Goal: Task Accomplishment & Management: Manage account settings

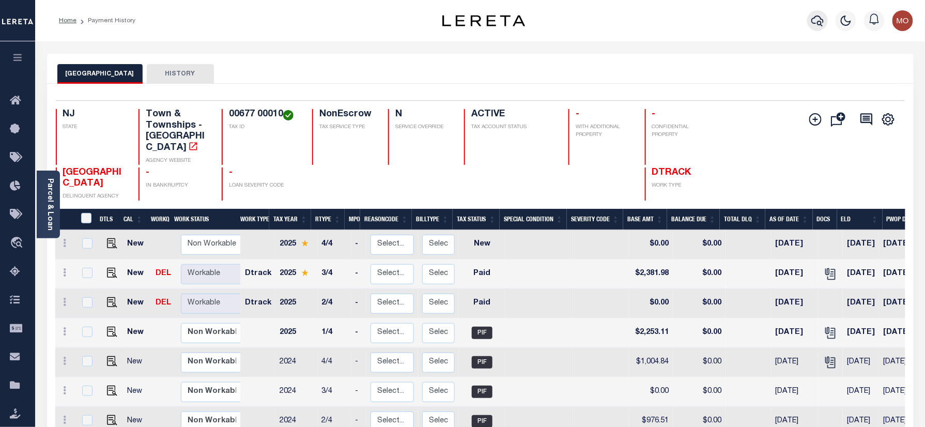
click at [816, 20] on icon "button" at bounding box center [818, 20] width 12 height 12
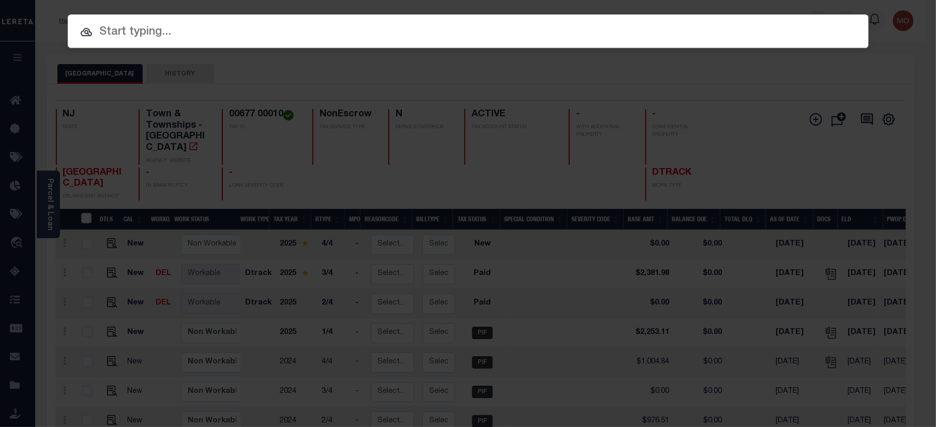
click at [147, 32] on input "text" at bounding box center [468, 32] width 801 height 18
click at [133, 34] on input "text" at bounding box center [468, 32] width 801 height 18
paste input "9300001658"
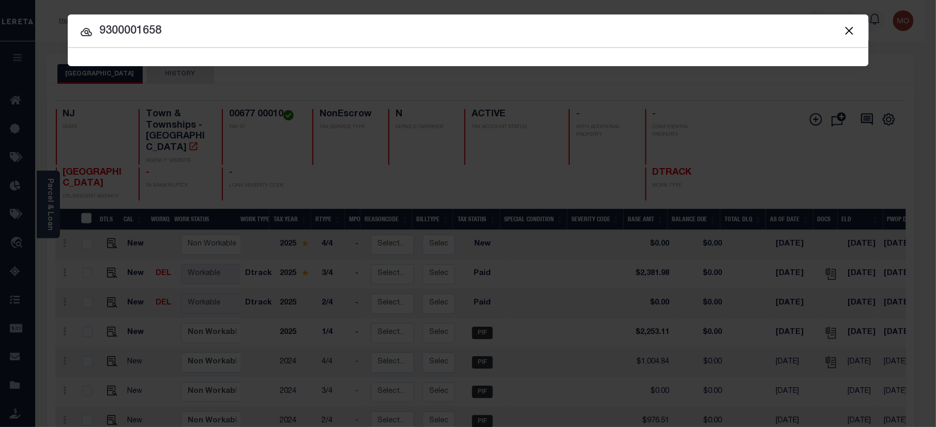
type input "9300001658"
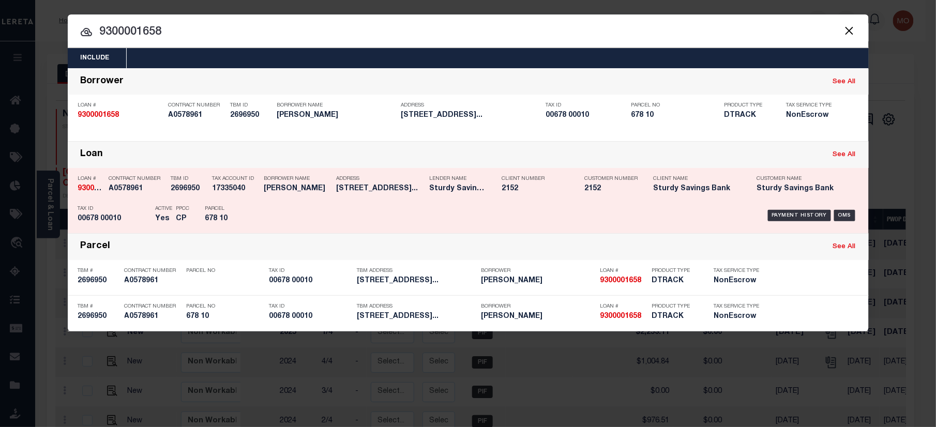
click at [228, 206] on p "Parcel" at bounding box center [228, 209] width 47 height 6
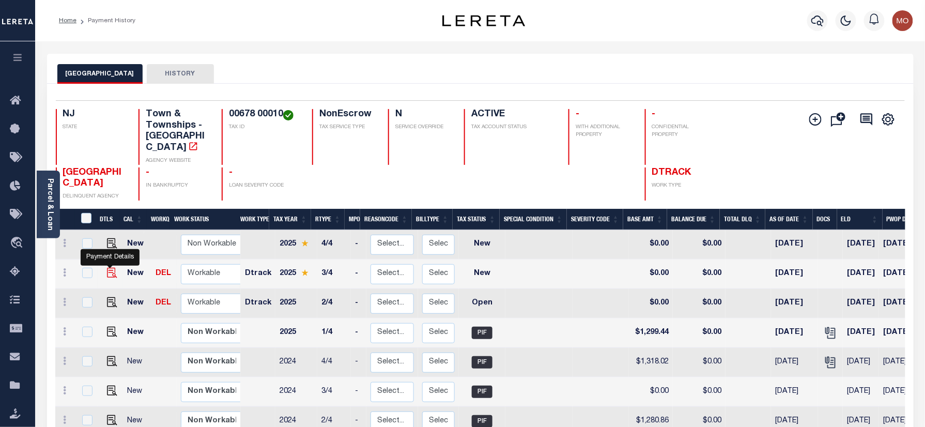
click at [108, 268] on img "" at bounding box center [112, 273] width 10 height 10
checkbox input "true"
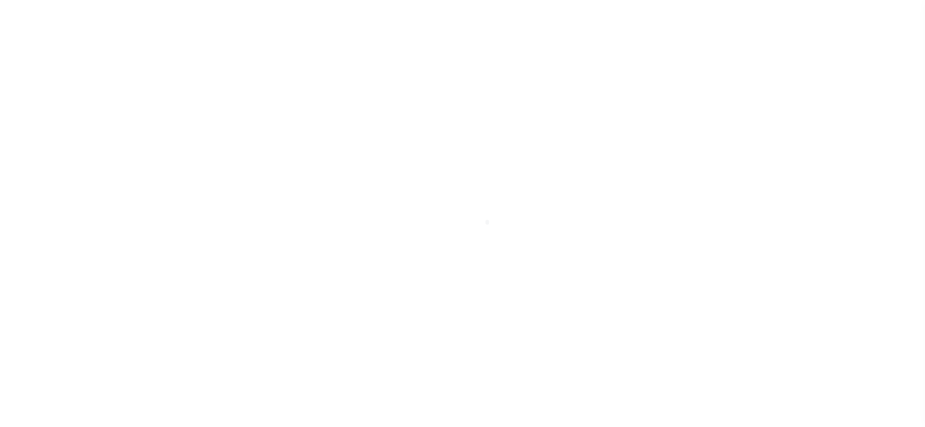
checkbox input "false"
type input "06/06/2025"
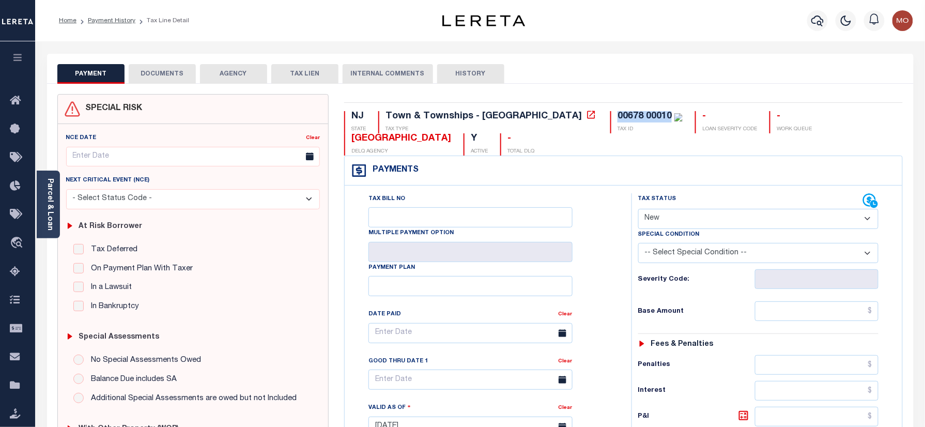
drag, startPoint x: 580, startPoint y: 114, endPoint x: 524, endPoint y: 114, distance: 56.3
click at [610, 114] on div "00678 00010 TAX ID" at bounding box center [646, 122] width 72 height 22
copy div "00678 00010"
click at [675, 219] on select "- Select Status Code - Open Due/Unpaid Paid Incomplete No Tax Due Internal Refu…" at bounding box center [758, 219] width 241 height 20
select select "PYD"
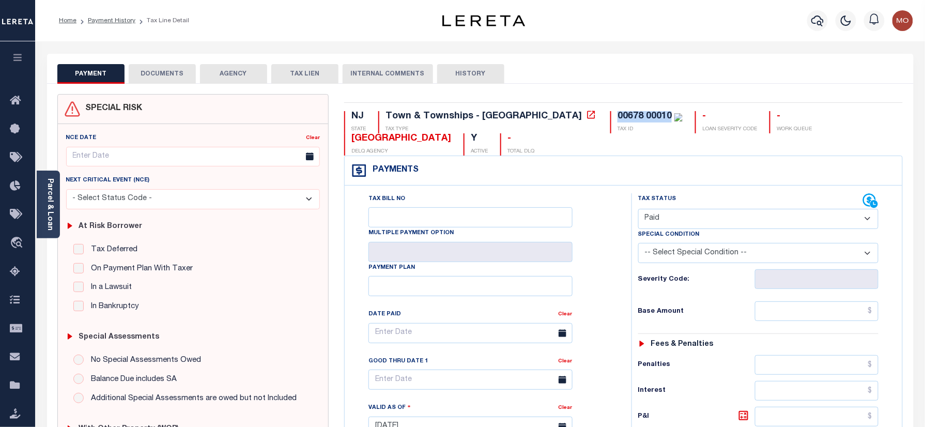
click at [638, 210] on select "- Select Status Code - Open Due/Unpaid Paid Incomplete No Tax Due Internal Refu…" at bounding box center [758, 219] width 241 height 20
type input "[DATE]"
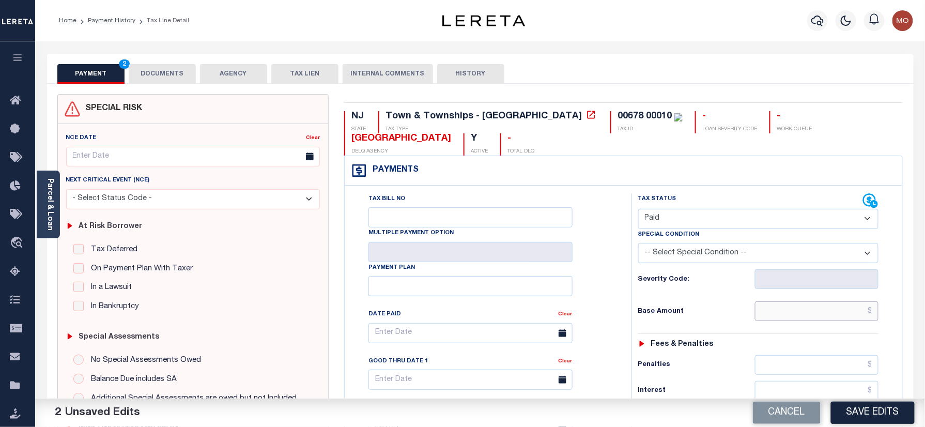
drag, startPoint x: 801, startPoint y: 318, endPoint x: 728, endPoint y: 317, distance: 73.4
click at [801, 317] on input "text" at bounding box center [817, 311] width 124 height 20
paste input "1,373.77"
type input "$1,373.77"
click at [728, 316] on h6 "Base Amount" at bounding box center [696, 312] width 117 height 8
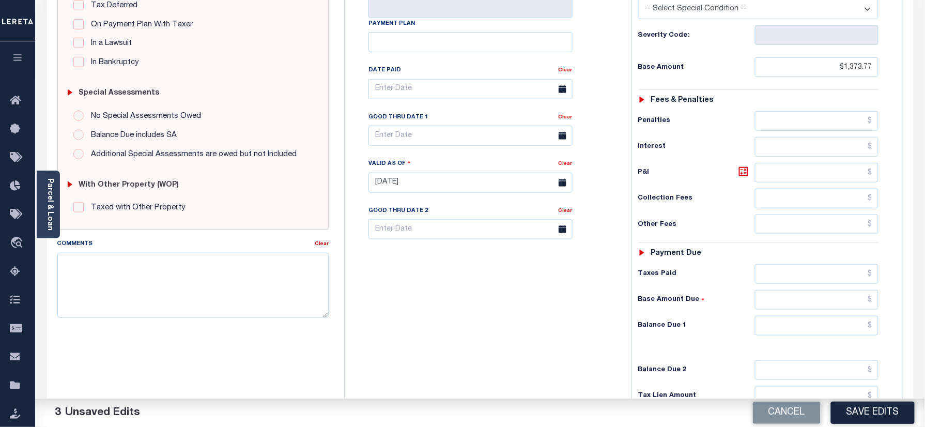
scroll to position [275, 0]
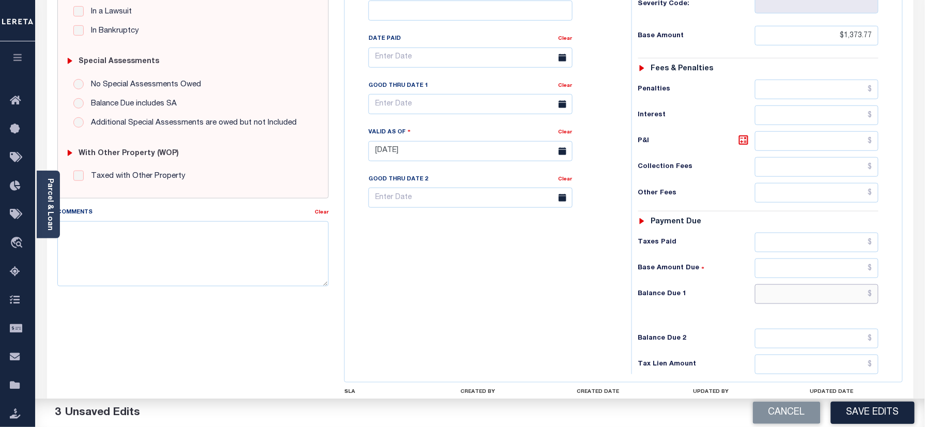
drag, startPoint x: 792, startPoint y: 299, endPoint x: 778, endPoint y: 301, distance: 14.6
click at [792, 299] on input "text" at bounding box center [817, 294] width 124 height 20
type input "$0.00"
click at [622, 290] on div "Tax Bill No Multiple Payment Option Payment Plan Clear" at bounding box center [485, 146] width 277 height 456
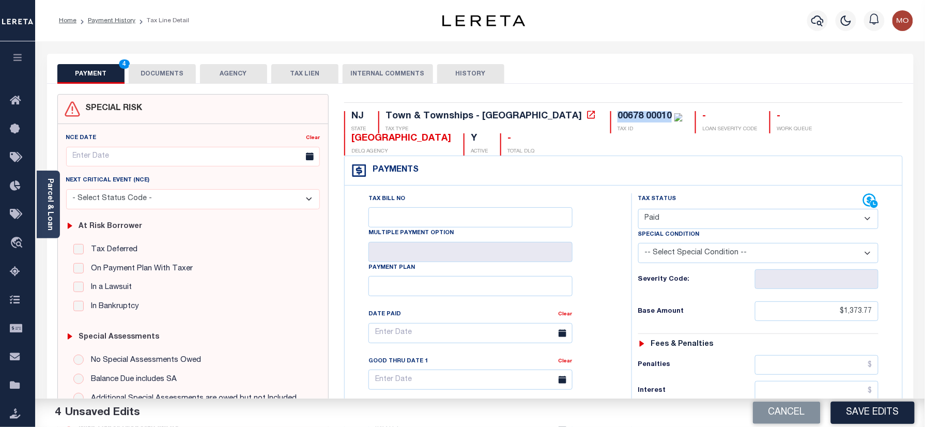
drag, startPoint x: 581, startPoint y: 114, endPoint x: 520, endPoint y: 114, distance: 61.0
click at [610, 114] on div "00678 00010 TAX ID" at bounding box center [646, 122] width 72 height 22
copy div "00678 00010"
click at [162, 72] on button "DOCUMENTS" at bounding box center [162, 74] width 67 height 20
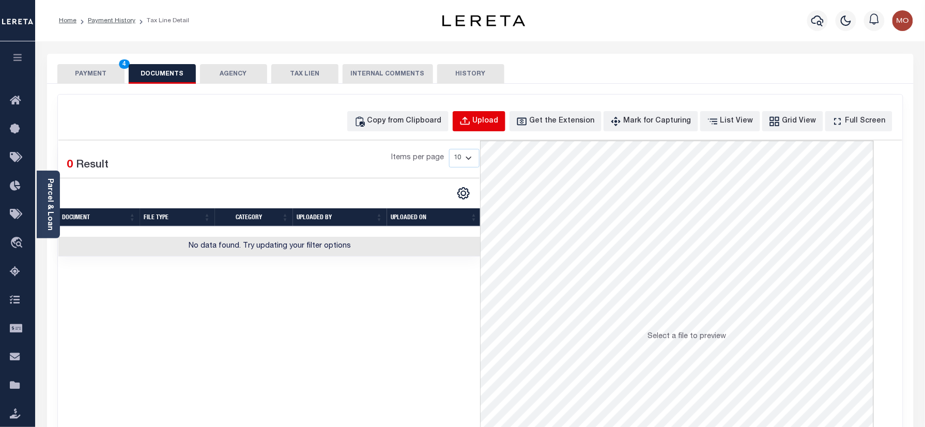
click at [499, 125] on div "Upload" at bounding box center [486, 121] width 26 height 11
select select "POP"
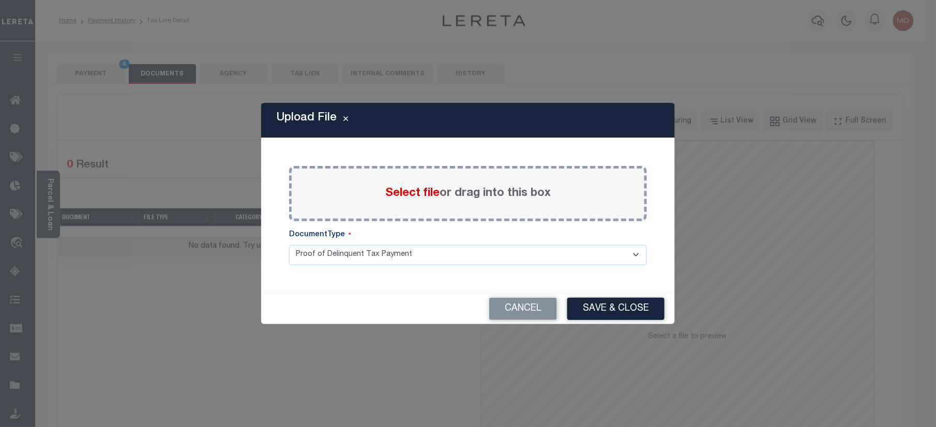
click at [404, 194] on span "Select file" at bounding box center [412, 193] width 54 height 11
click at [0, 0] on input "Select file or drag into this box" at bounding box center [0, 0] width 0 height 0
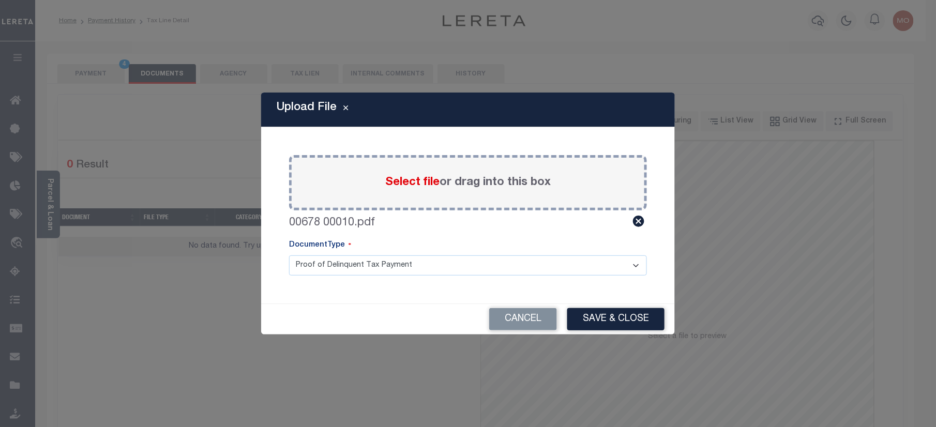
drag, startPoint x: 613, startPoint y: 319, endPoint x: 609, endPoint y: 399, distance: 79.7
click at [612, 319] on button "Save & Close" at bounding box center [615, 319] width 97 height 22
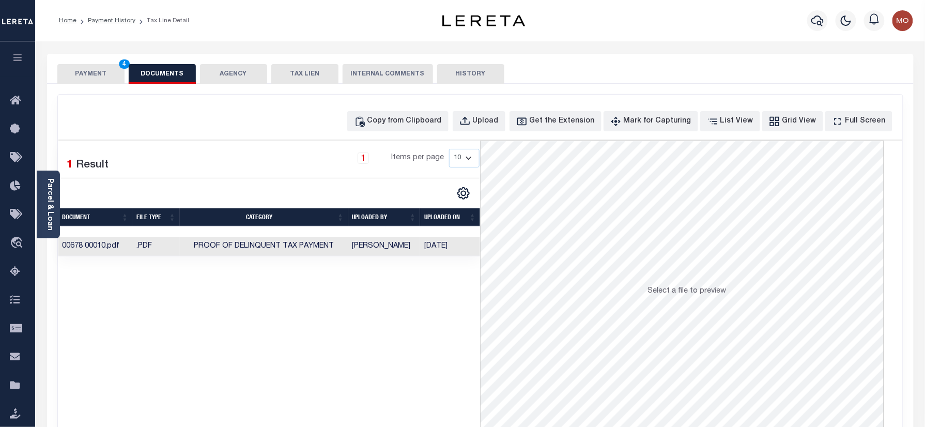
click at [83, 69] on button "PAYMENT 4" at bounding box center [90, 74] width 67 height 20
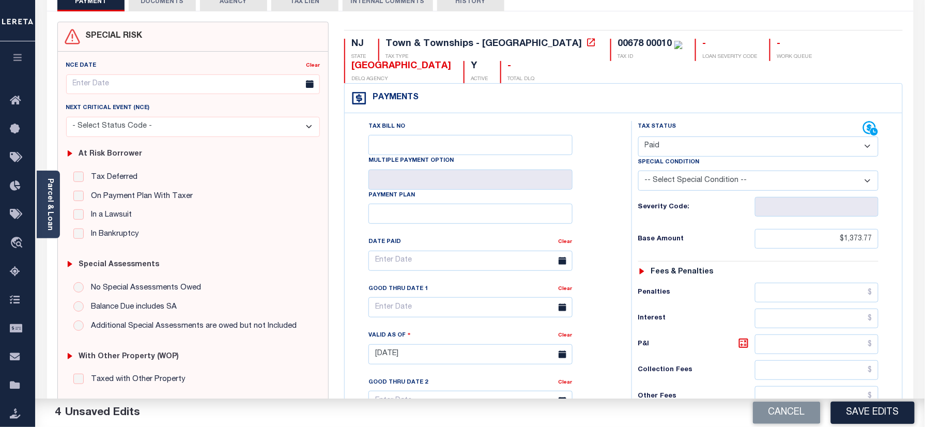
scroll to position [137, 0]
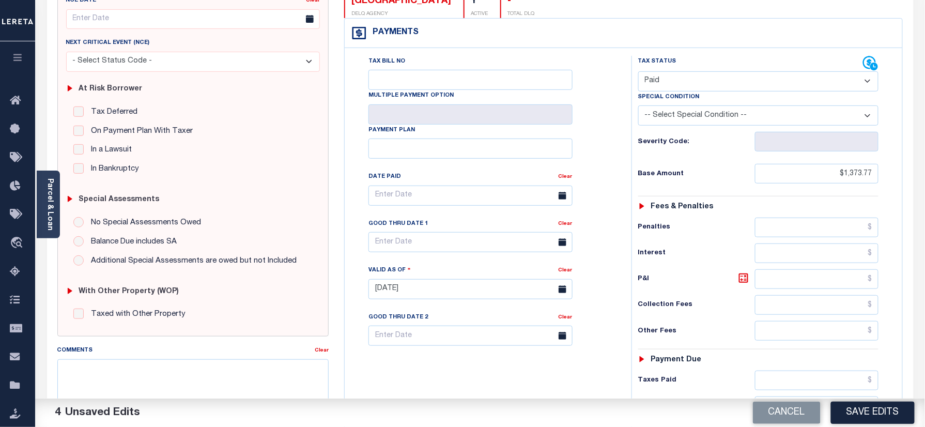
click at [854, 415] on button "Save Edits" at bounding box center [873, 413] width 84 height 22
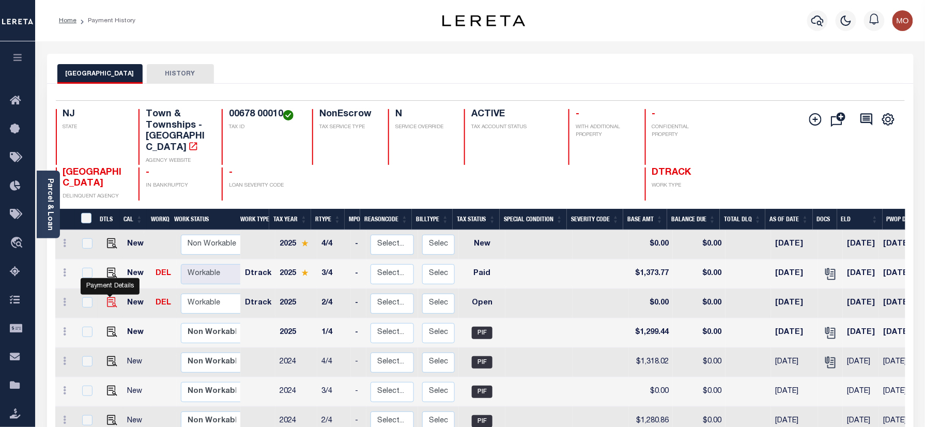
click at [112, 297] on img "" at bounding box center [112, 302] width 10 height 10
checkbox input "true"
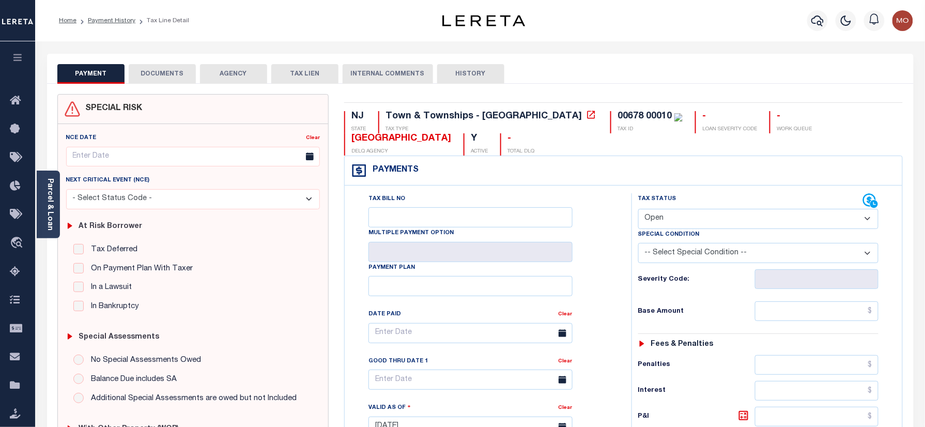
click at [695, 222] on select "- Select Status Code - Open Due/Unpaid Paid Incomplete No Tax Due Internal Refu…" at bounding box center [758, 219] width 241 height 20
select select "PYD"
click at [638, 210] on select "- Select Status Code - Open Due/Unpaid Paid Incomplete No Tax Due Internal Refu…" at bounding box center [758, 219] width 241 height 20
type input "[DATE]"
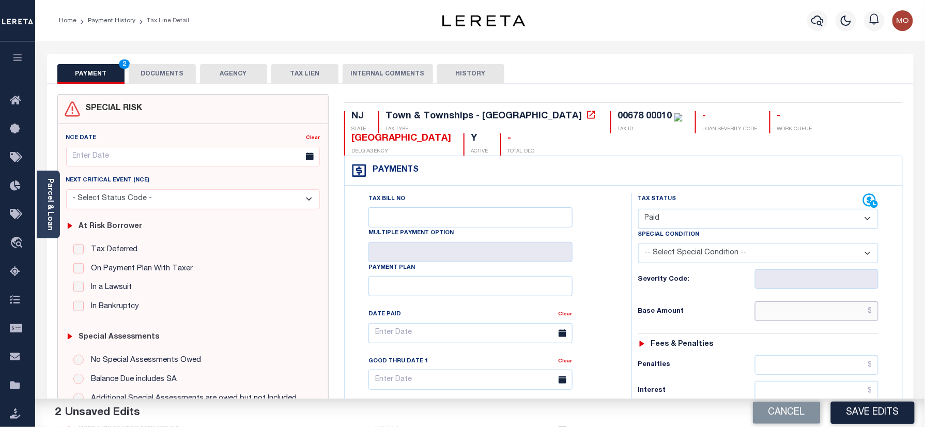
click at [774, 318] on input "text" at bounding box center [817, 311] width 124 height 20
paste input "1,299.44"
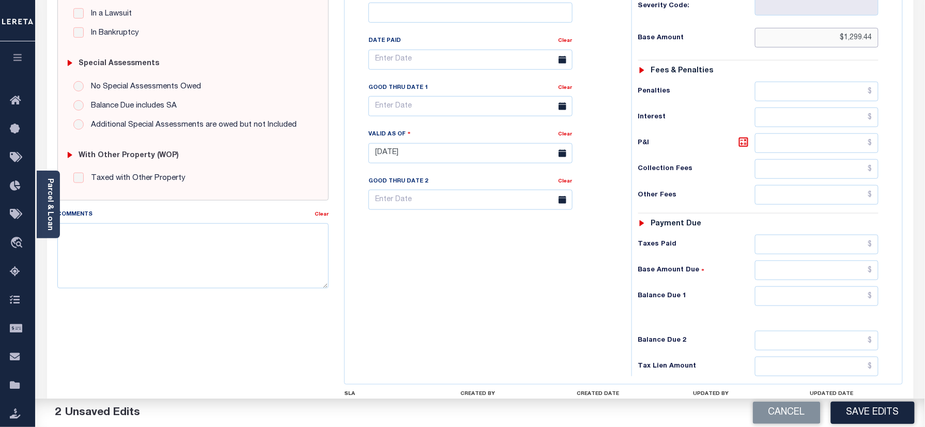
scroll to position [275, 0]
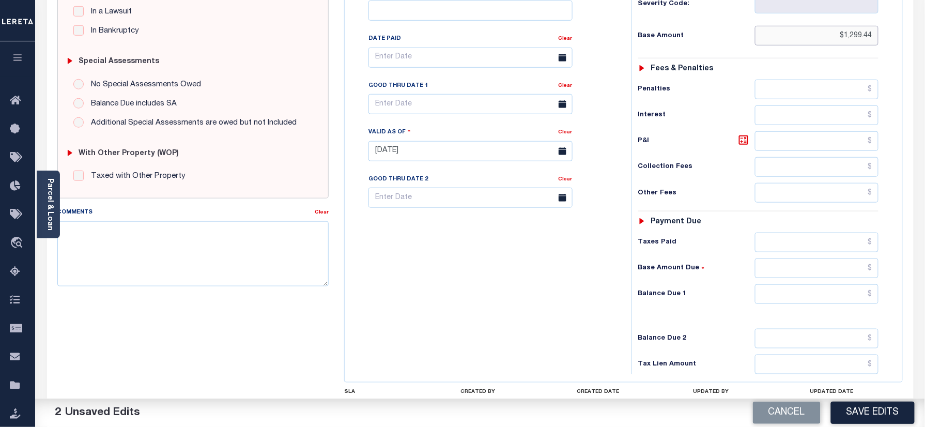
type input "$1,299.44"
drag, startPoint x: 798, startPoint y: 303, endPoint x: 606, endPoint y: 292, distance: 192.6
click at [798, 303] on input "text" at bounding box center [817, 294] width 124 height 20
type input "$0.00"
click at [573, 284] on div "Tax Bill No Multiple Payment Option Payment Plan Clear" at bounding box center [485, 146] width 277 height 456
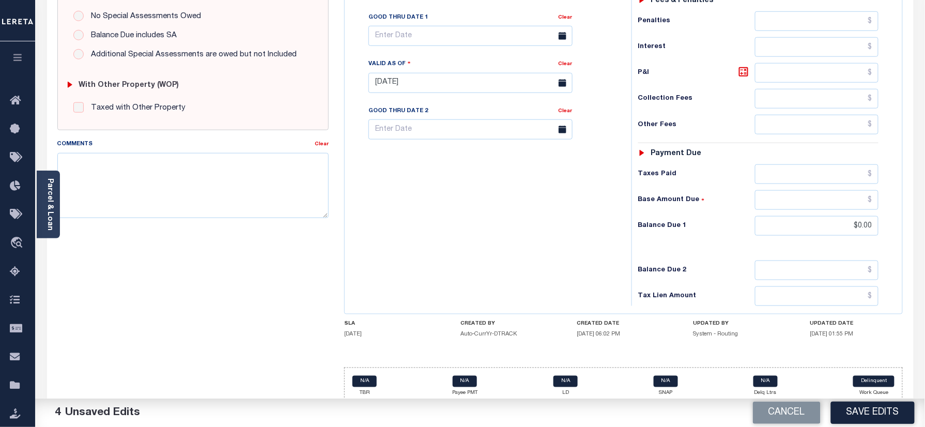
scroll to position [344, 0]
click at [240, 208] on textarea "Comments" at bounding box center [193, 184] width 272 height 65
paste textarea "Refer 2025 3/4 year for doc"
type textarea "Refer 2025 3/4 year for doc"
click at [865, 409] on button "Save Edits" at bounding box center [873, 413] width 84 height 22
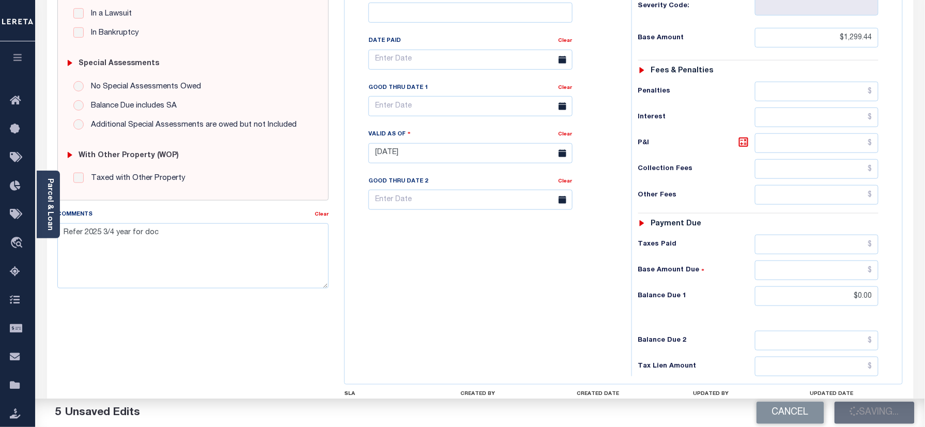
scroll to position [207, 0]
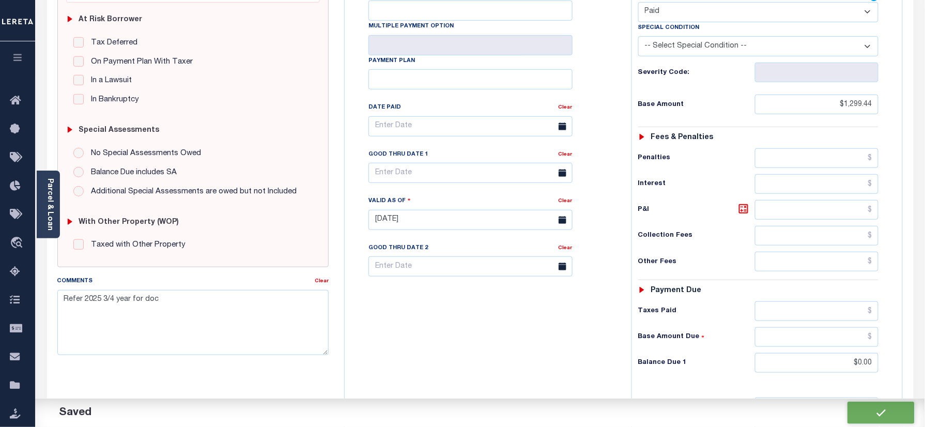
checkbox input "false"
type input "$1,299.44"
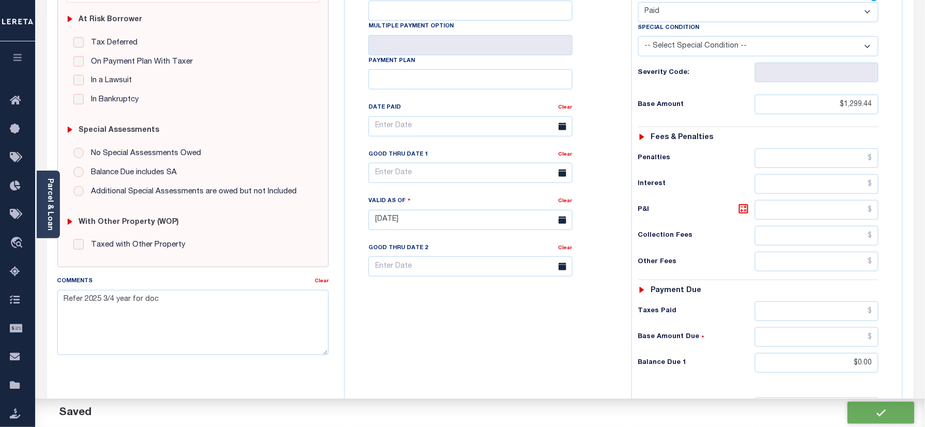
type input "$0"
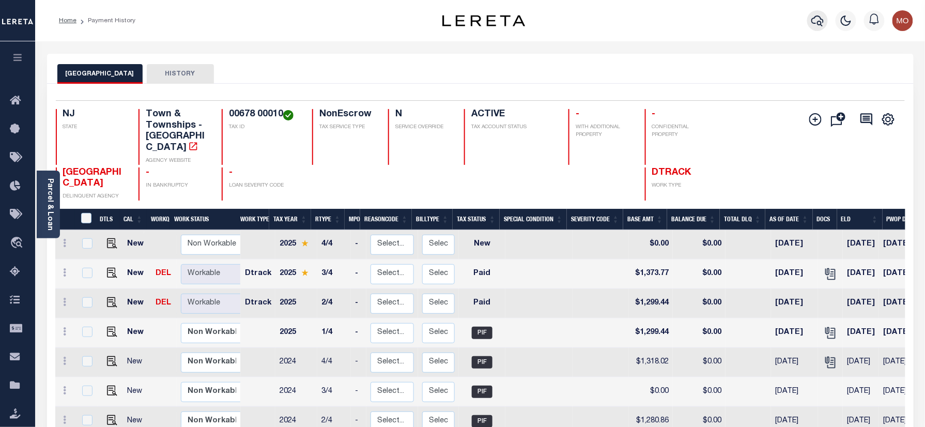
click at [819, 16] on icon "button" at bounding box center [818, 20] width 12 height 12
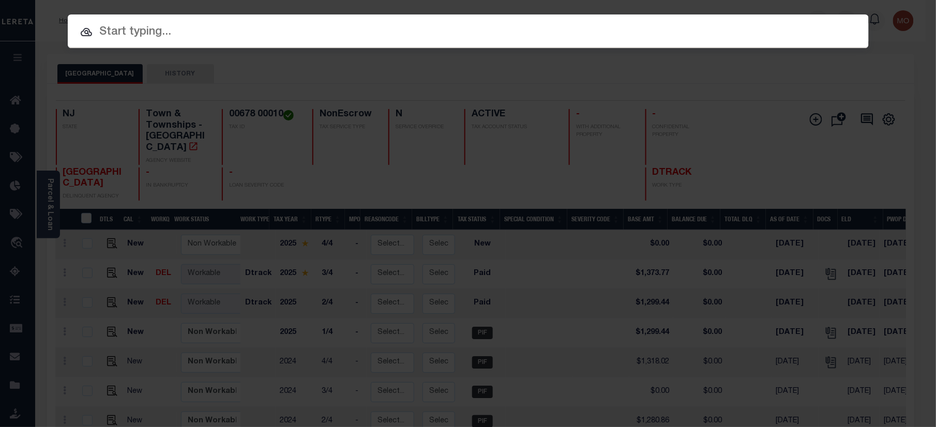
click at [144, 29] on input "text" at bounding box center [468, 32] width 801 height 18
paste input "9300003529"
type input "9300003529"
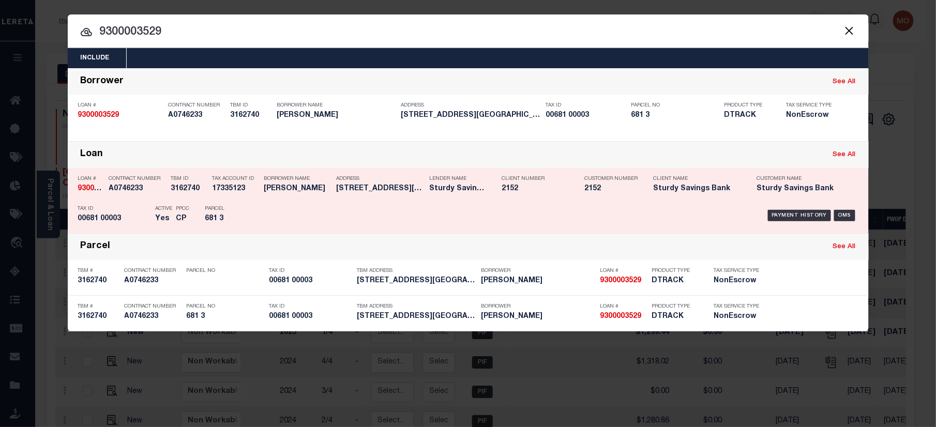
click at [239, 220] on h5 "681 3" at bounding box center [228, 219] width 47 height 9
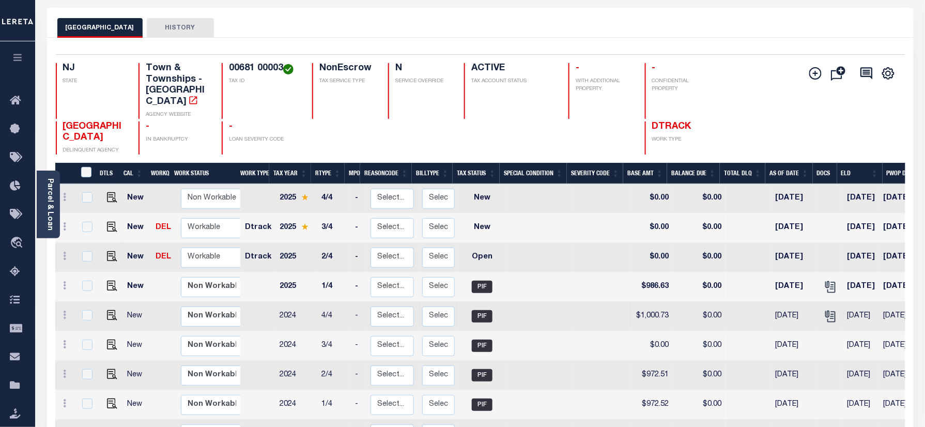
scroll to position [69, 0]
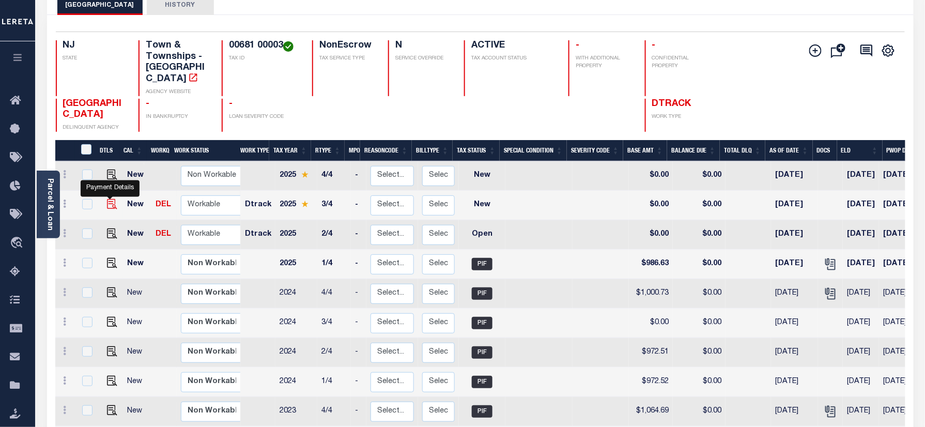
click at [108, 199] on img "" at bounding box center [112, 204] width 10 height 10
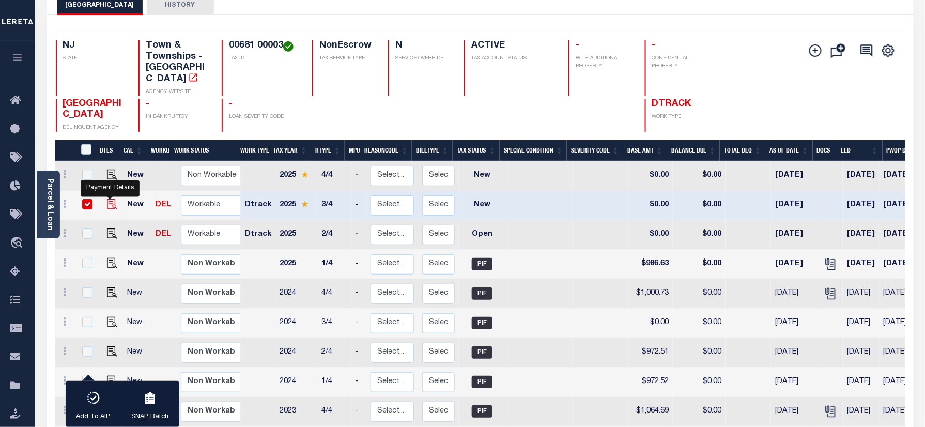
checkbox input "true"
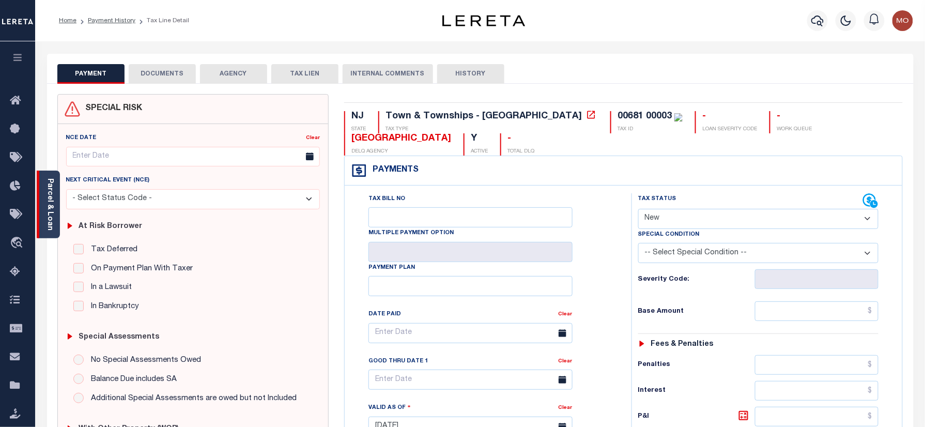
click at [55, 202] on div "Parcel & Loan" at bounding box center [48, 205] width 23 height 68
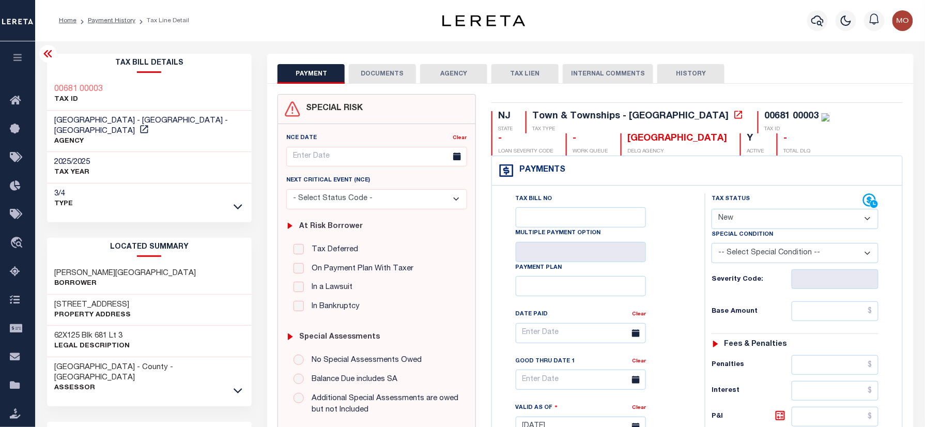
click at [756, 223] on select "- Select Status Code - Open Due/Unpaid Paid Incomplete No Tax Due Internal Refu…" at bounding box center [795, 219] width 167 height 20
select select "DUE"
click at [712, 210] on select "- Select Status Code - Open Due/Unpaid Paid Incomplete No Tax Due Internal Refu…" at bounding box center [795, 219] width 167 height 20
type input "10/03/2025"
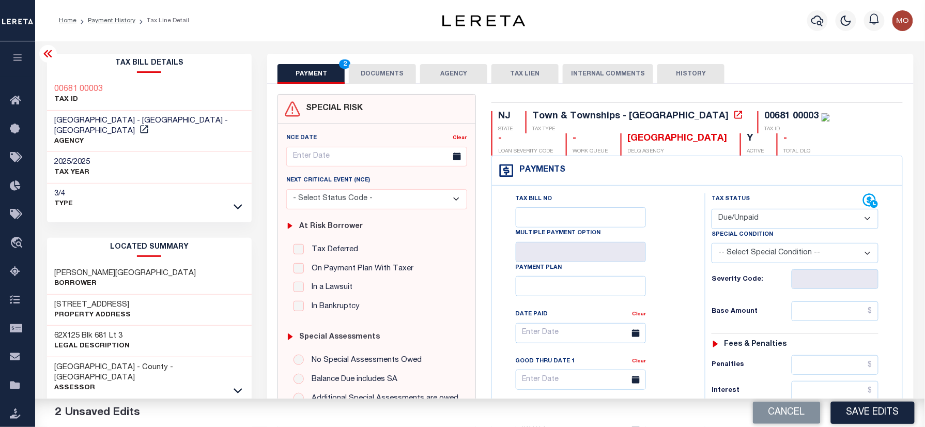
click at [745, 218] on select "- Select Status Code - Open Due/Unpaid Paid Incomplete No Tax Due Internal Refu…" at bounding box center [795, 219] width 167 height 20
select select "PYD"
click at [712, 210] on select "- Select Status Code - Open Due/Unpaid Paid Incomplete No Tax Due Internal Refu…" at bounding box center [795, 219] width 167 height 20
drag, startPoint x: 817, startPoint y: 317, endPoint x: 712, endPoint y: 311, distance: 105.1
click at [818, 317] on input "text" at bounding box center [835, 311] width 87 height 20
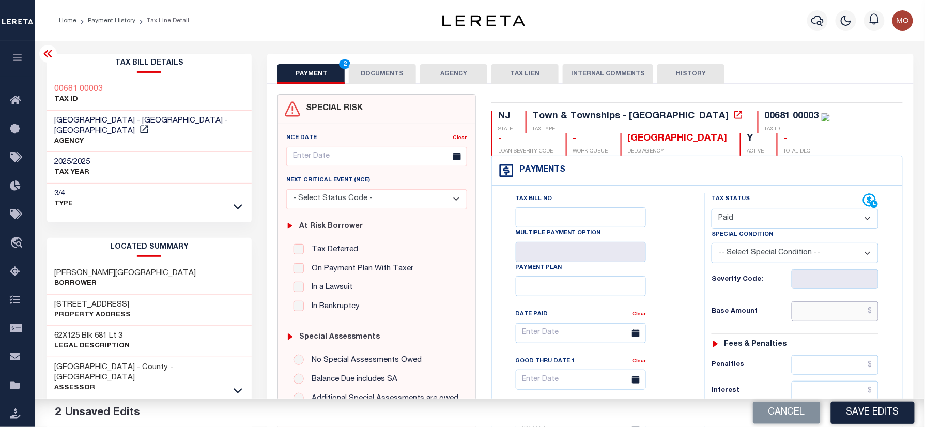
paste input "1,043.06"
type input "$1,043.06"
drag, startPoint x: 712, startPoint y: 311, endPoint x: 718, endPoint y: 309, distance: 6.4
click at [712, 310] on h6 "Base Amount" at bounding box center [752, 312] width 80 height 8
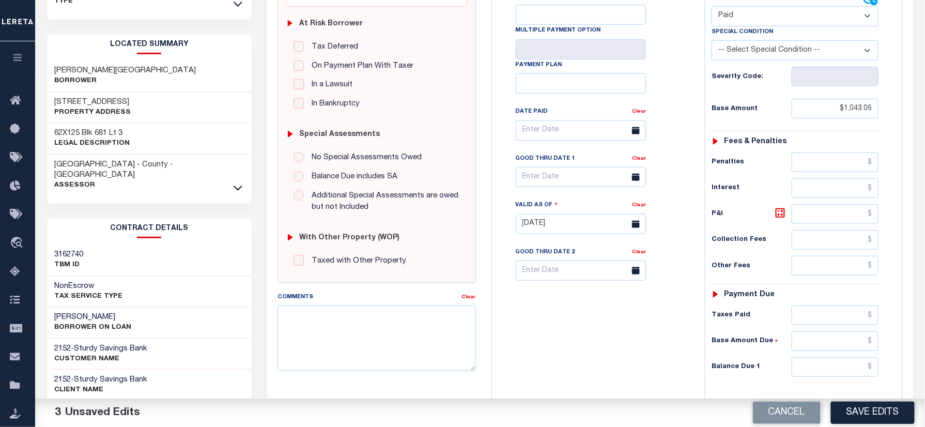
scroll to position [344, 0]
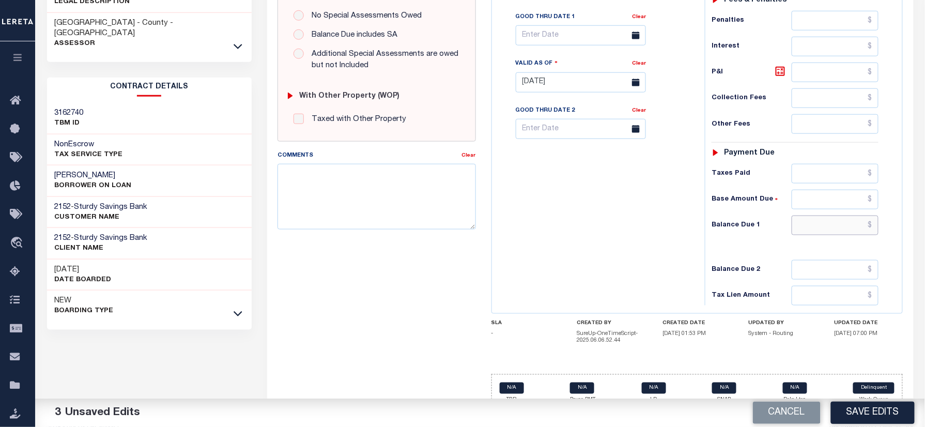
click at [825, 225] on input "text" at bounding box center [835, 226] width 87 height 20
type input "$0.00"
click at [623, 222] on div "Tax Bill No Multiple Payment Option Payment Plan Clear" at bounding box center [596, 77] width 203 height 456
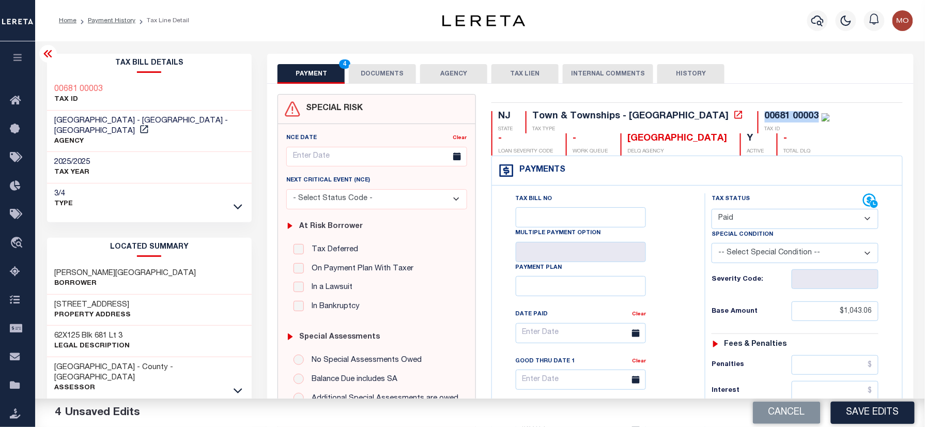
drag, startPoint x: 728, startPoint y: 113, endPoint x: 675, endPoint y: 112, distance: 53.8
click at [765, 112] on div "00681 00003" at bounding box center [797, 116] width 65 height 11
copy div "00681 00003"
click at [385, 72] on button "DOCUMENTS" at bounding box center [382, 74] width 67 height 20
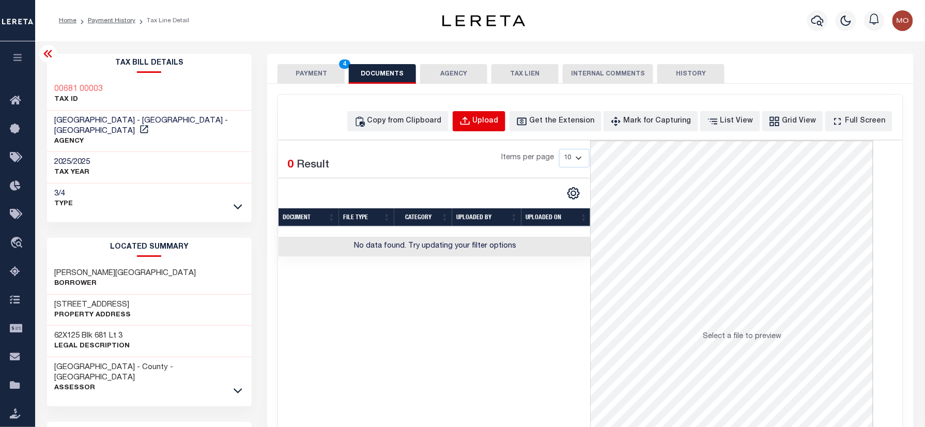
click at [493, 120] on div "Upload" at bounding box center [486, 121] width 26 height 11
select select "POP"
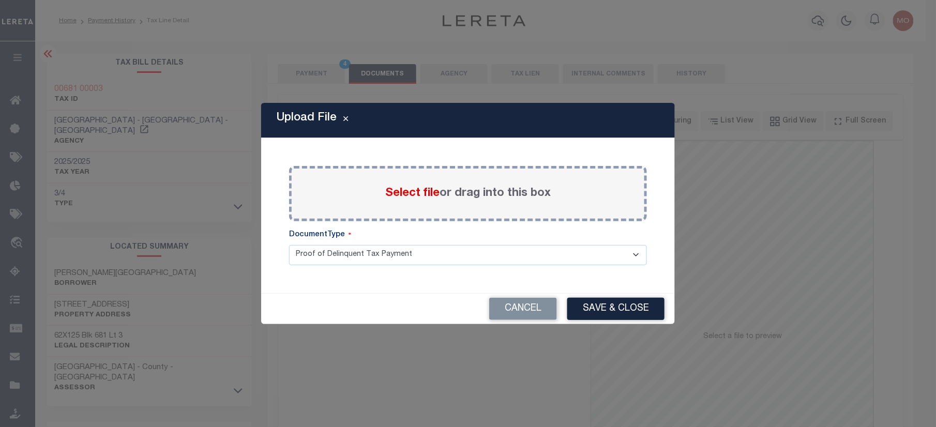
click at [405, 196] on span "Select file" at bounding box center [412, 193] width 54 height 11
click at [0, 0] on input "Select file or drag into this box" at bounding box center [0, 0] width 0 height 0
click at [411, 197] on span "Select file" at bounding box center [412, 193] width 54 height 11
click at [0, 0] on input "Select file or drag into this box" at bounding box center [0, 0] width 0 height 0
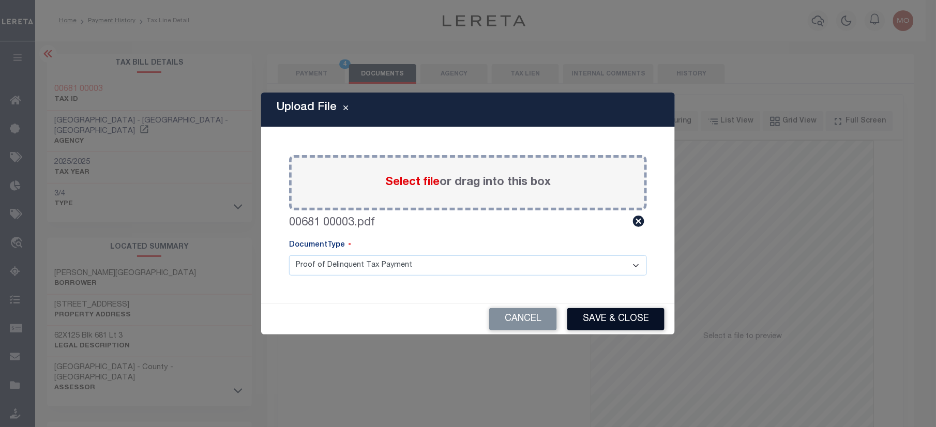
click at [592, 319] on button "Save & Close" at bounding box center [615, 319] width 97 height 22
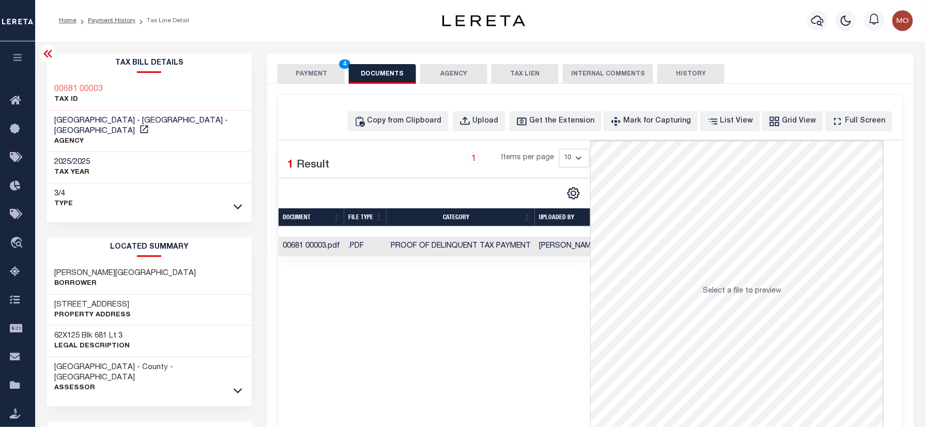
click at [321, 73] on button "PAYMENT 4" at bounding box center [311, 74] width 67 height 20
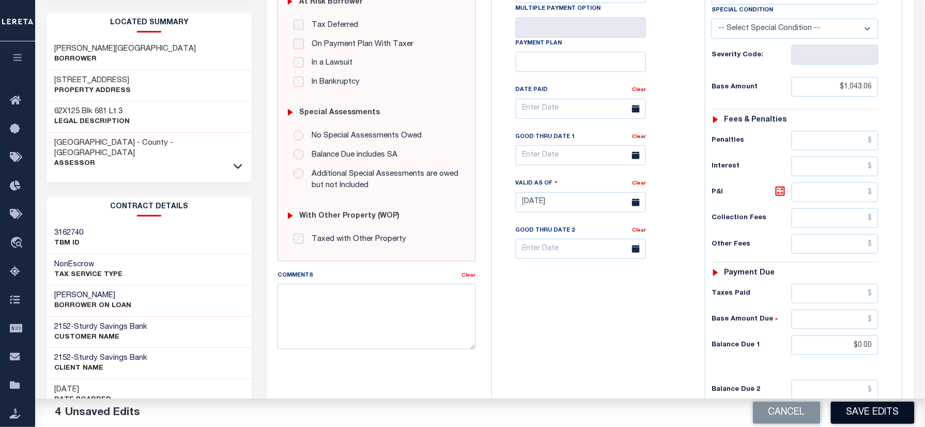
scroll to position [275, 0]
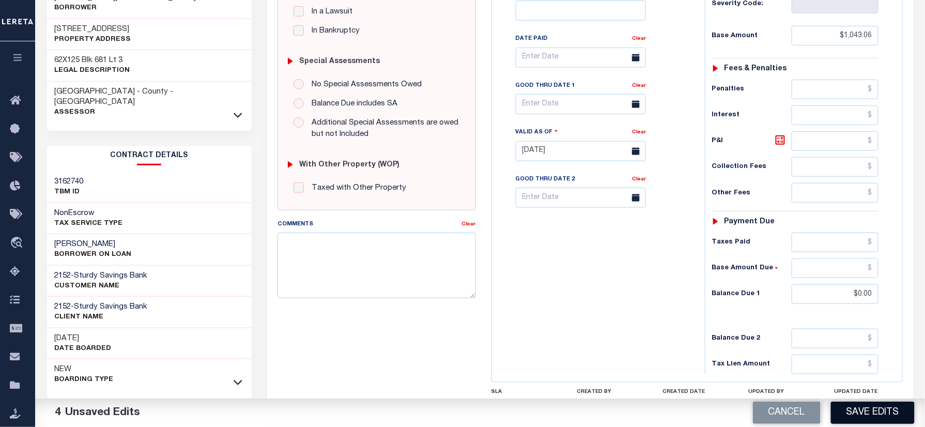
click at [854, 407] on button "Save Edits" at bounding box center [873, 413] width 84 height 22
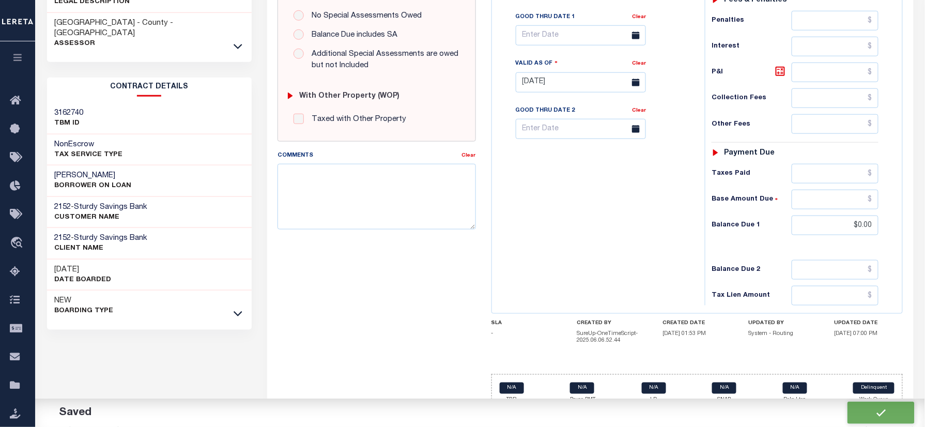
checkbox input "false"
type input "$1,043.06"
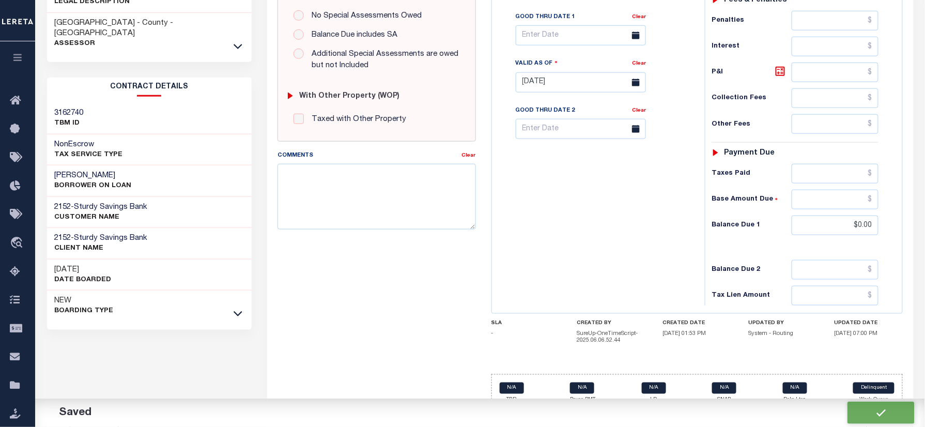
type input "$0"
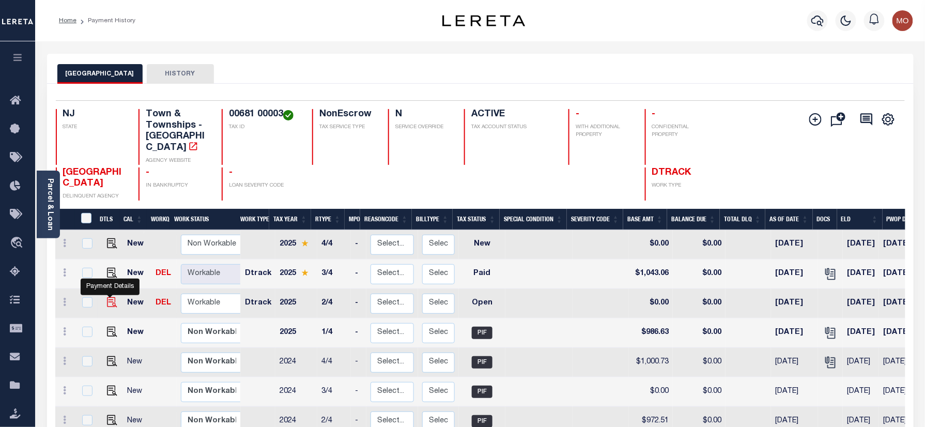
click at [108, 297] on img "" at bounding box center [112, 302] width 10 height 10
checkbox input "true"
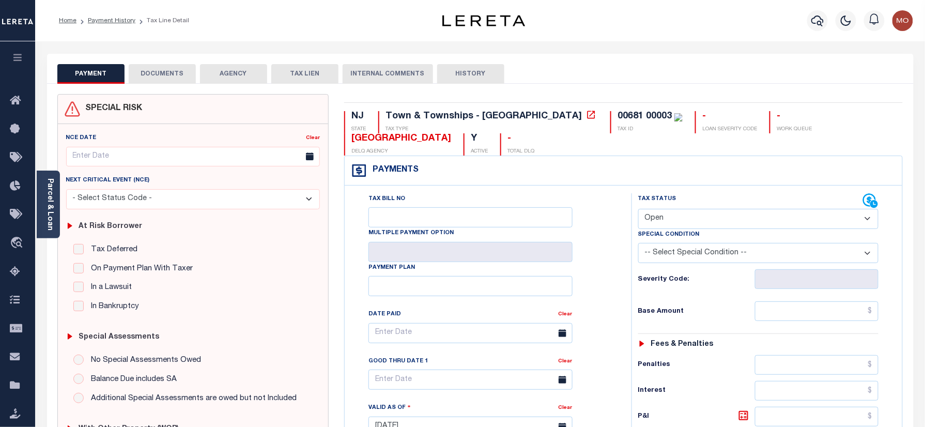
click at [674, 222] on select "- Select Status Code - Open Due/Unpaid Paid Incomplete No Tax Due Internal Refu…" at bounding box center [758, 219] width 241 height 20
select select "PYD"
click at [638, 210] on select "- Select Status Code - Open Due/Unpaid Paid Incomplete No Tax Due Internal Refu…" at bounding box center [758, 219] width 241 height 20
type input "[DATE]"
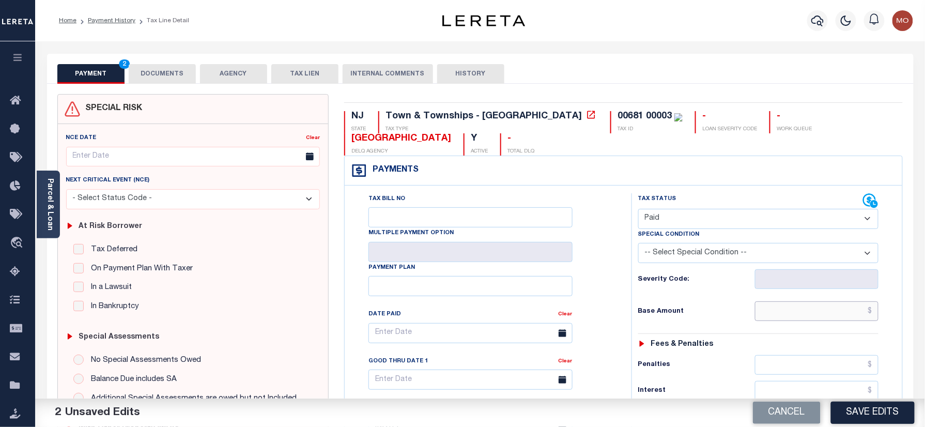
click at [784, 312] on input "text" at bounding box center [817, 311] width 124 height 20
paste input "986.62"
type input "$986.62"
click at [669, 319] on div "Base Amount $986.62" at bounding box center [758, 311] width 241 height 20
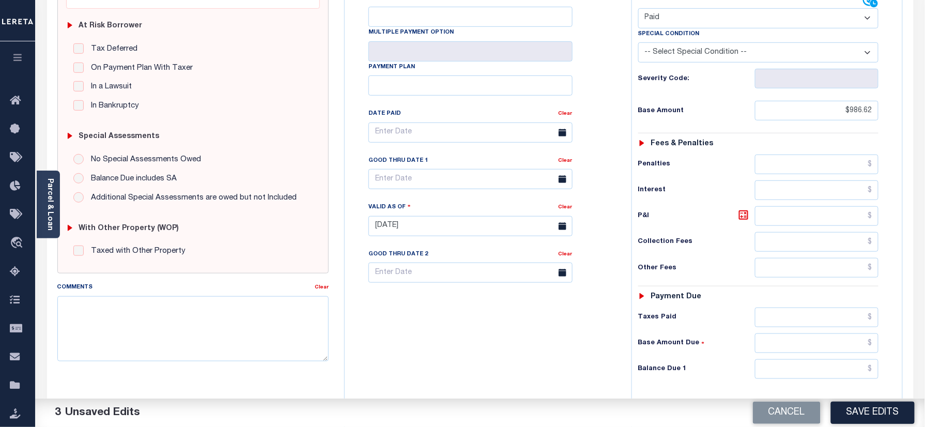
scroll to position [344, 0]
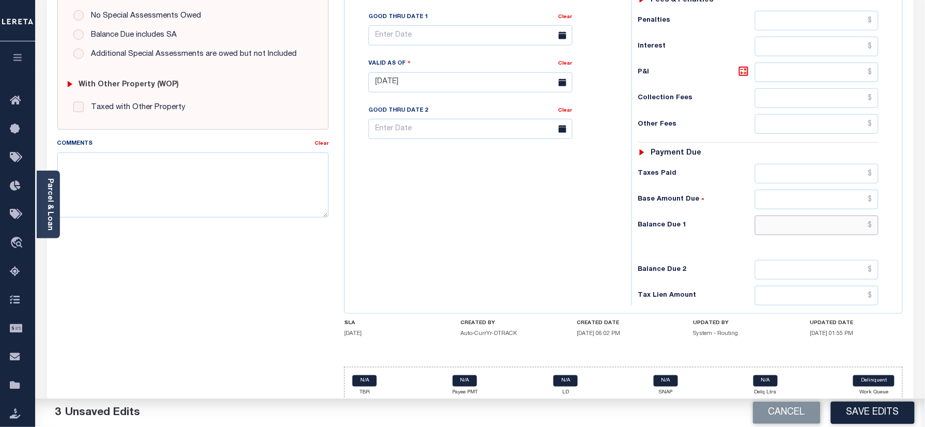
click at [788, 231] on input "text" at bounding box center [817, 226] width 124 height 20
type input "$0.00"
click at [611, 230] on div "Tax Bill No Multiple Payment Option Payment Plan Clear" at bounding box center [485, 77] width 277 height 456
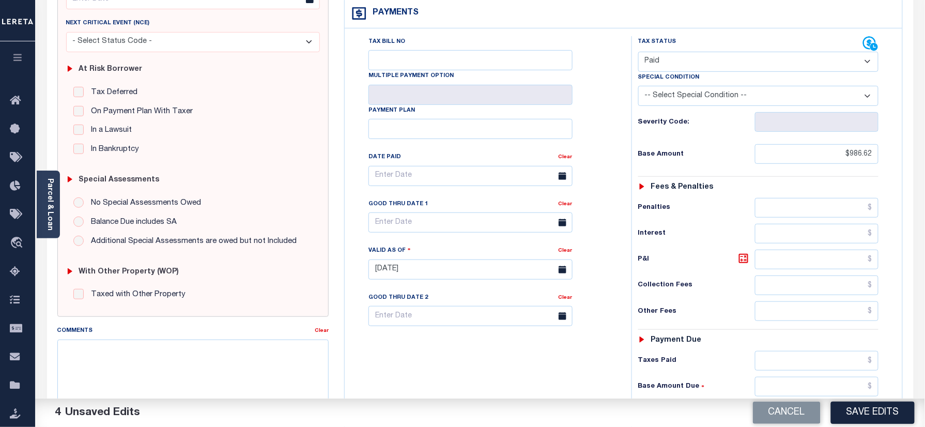
scroll to position [275, 0]
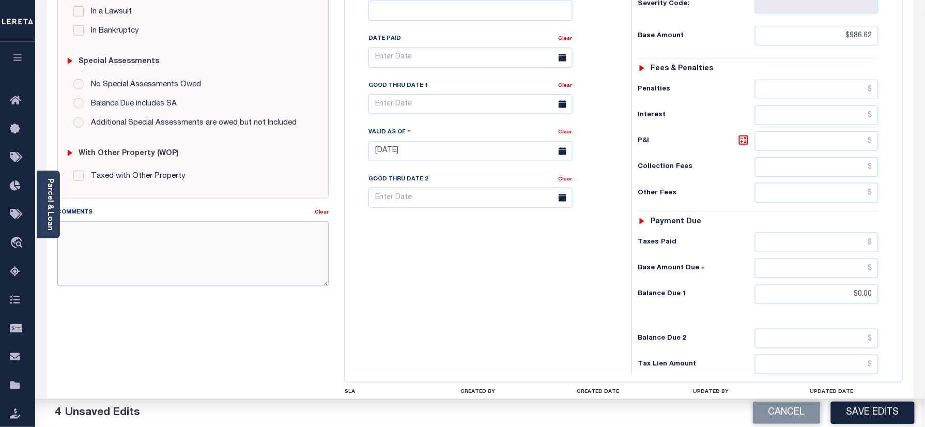
paste textarea "Refer 2025 3/4 year for doc"
click at [261, 271] on textarea "Comments" at bounding box center [193, 253] width 272 height 65
type textarea "Refer 2025 3/4 year for doc"
click at [449, 267] on div "Tax Bill No Multiple Payment Option Payment Plan Clear" at bounding box center [485, 146] width 277 height 456
click at [879, 411] on button "Save Edits" at bounding box center [873, 413] width 84 height 22
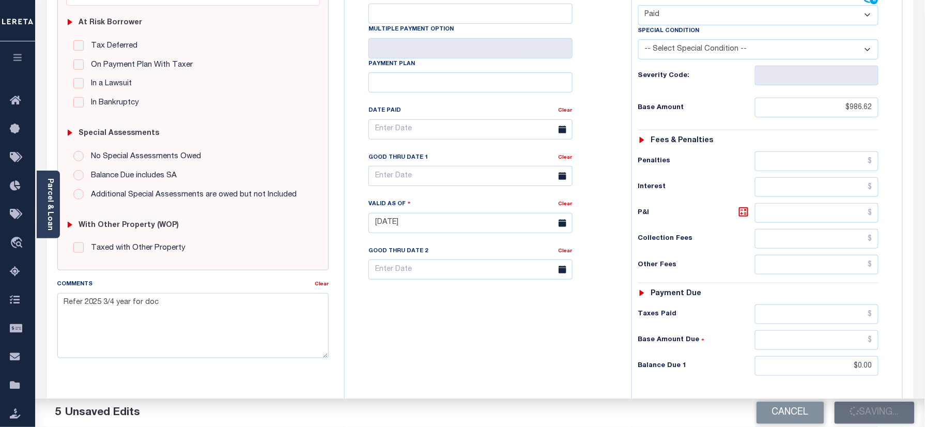
scroll to position [137, 0]
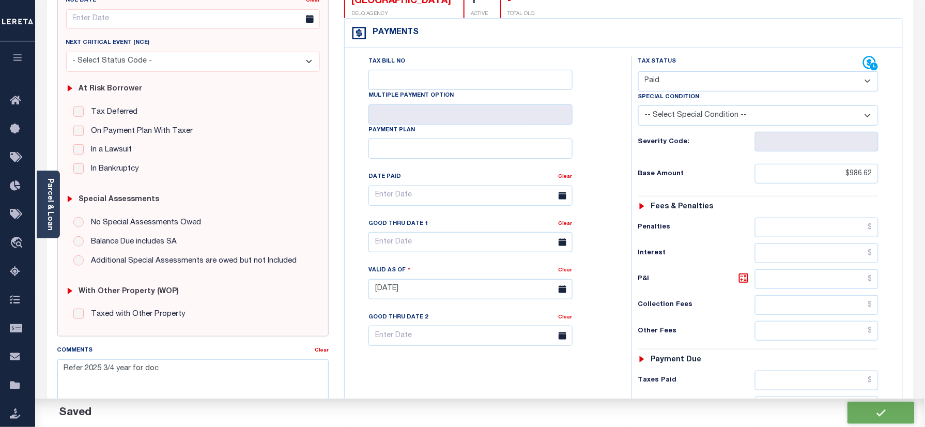
checkbox input "false"
type input "$986.62"
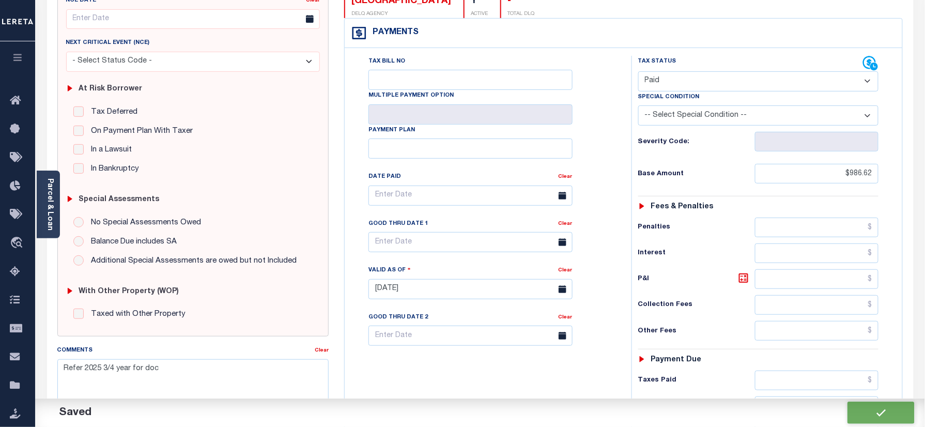
type input "$0"
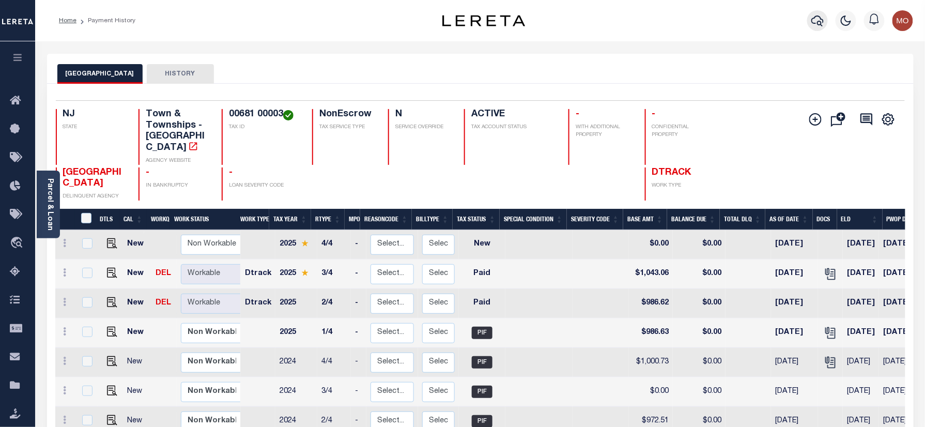
click at [814, 21] on icon "button" at bounding box center [818, 20] width 12 height 12
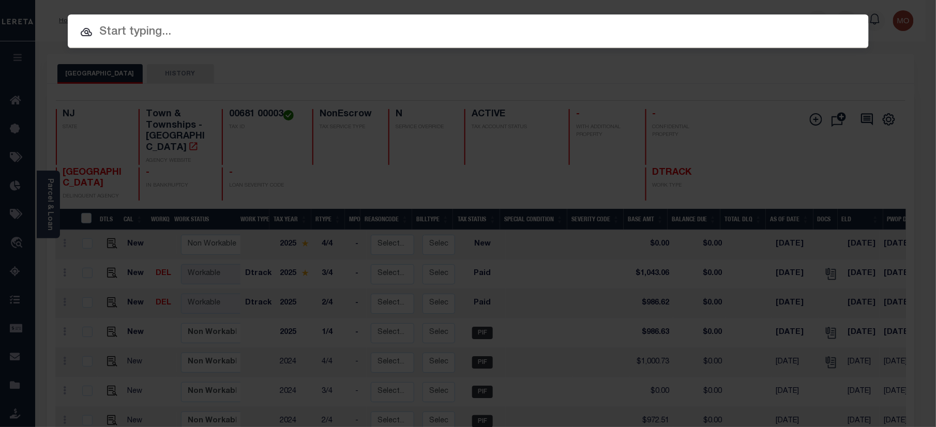
click at [156, 38] on input "text" at bounding box center [468, 32] width 801 height 18
paste input "9300003505"
type input "9300003505"
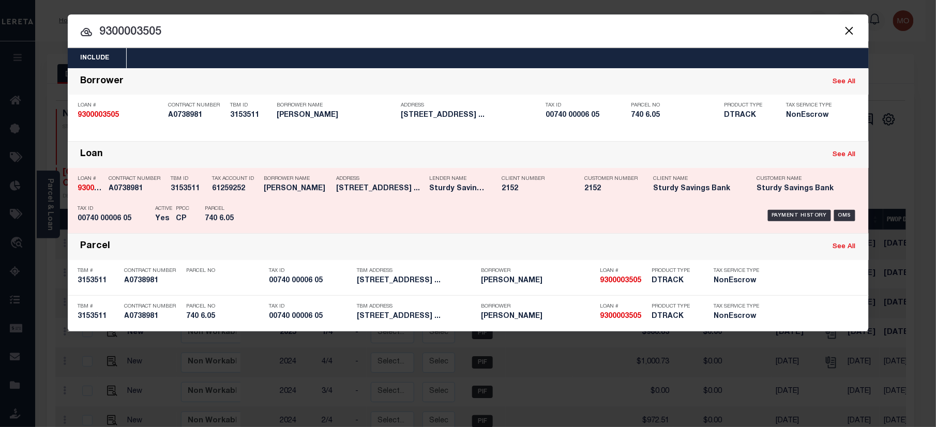
click at [196, 201] on div "PPCC CP" at bounding box center [183, 216] width 29 height 30
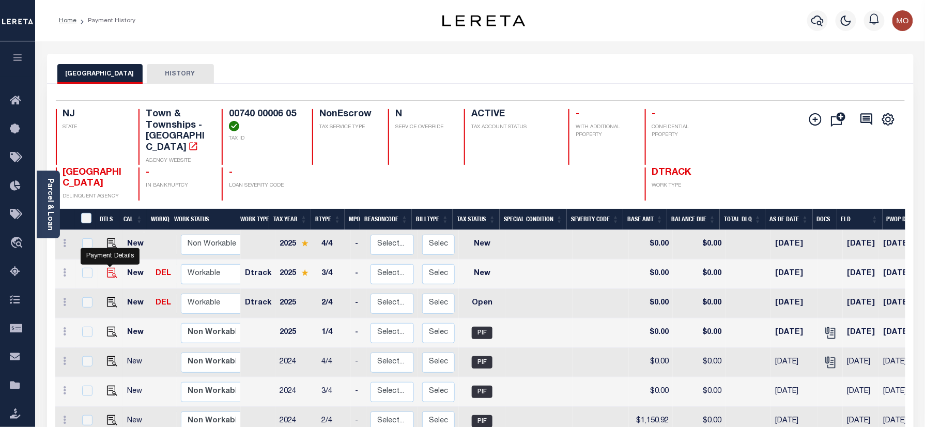
click at [108, 268] on img "" at bounding box center [112, 273] width 10 height 10
checkbox input "true"
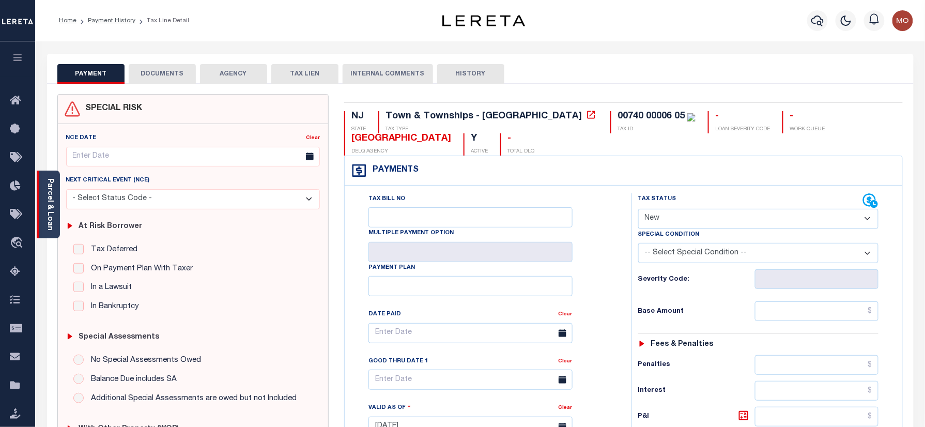
click at [49, 207] on link "Parcel & Loan" at bounding box center [49, 204] width 7 height 52
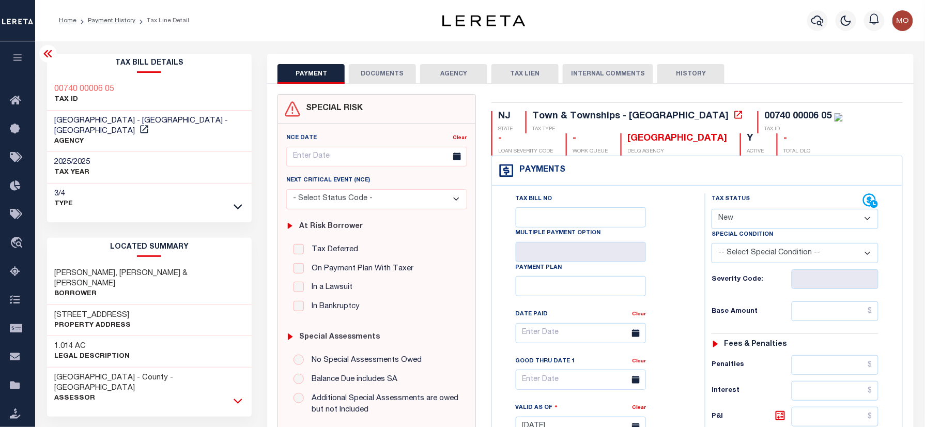
click at [239, 399] on icon at bounding box center [238, 401] width 9 height 5
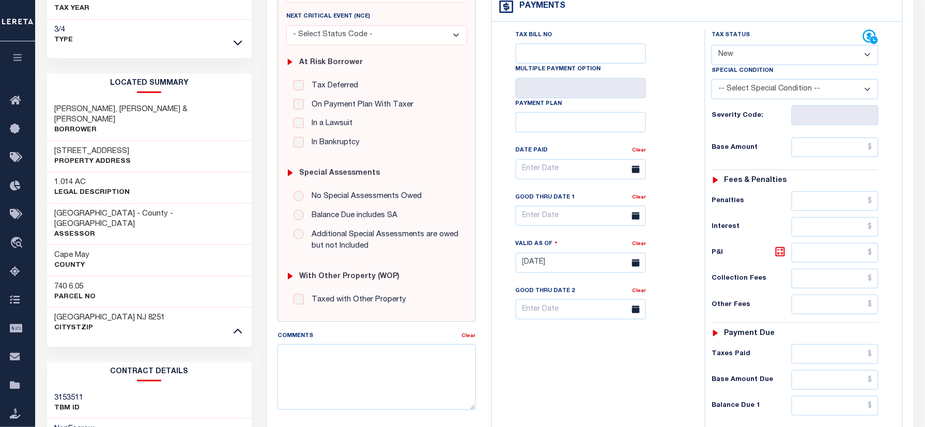
scroll to position [207, 0]
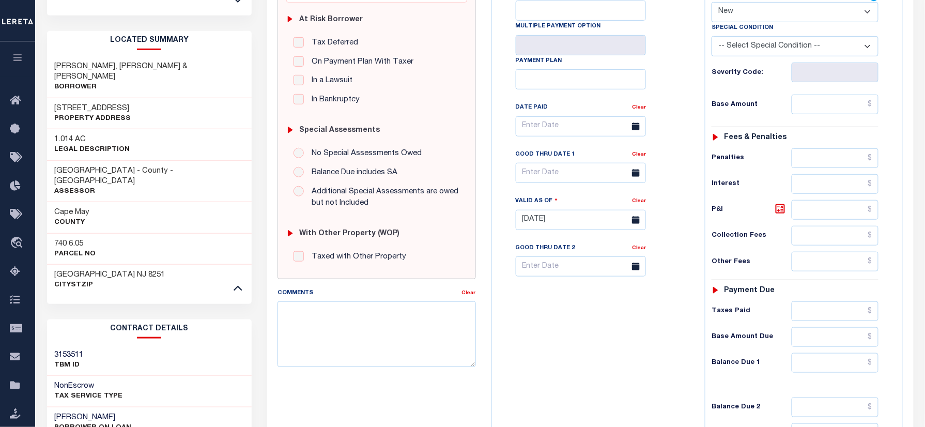
click at [59, 239] on h3 "740 6.05" at bounding box center [75, 244] width 41 height 10
copy h3 "740"
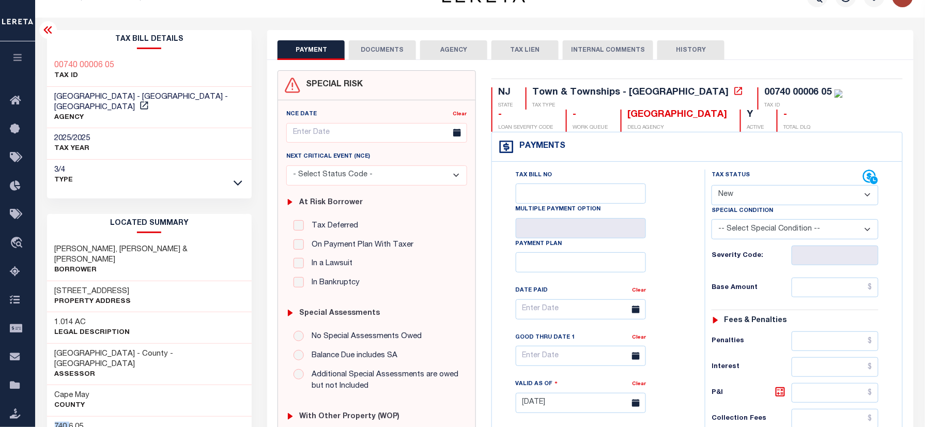
scroll to position [0, 0]
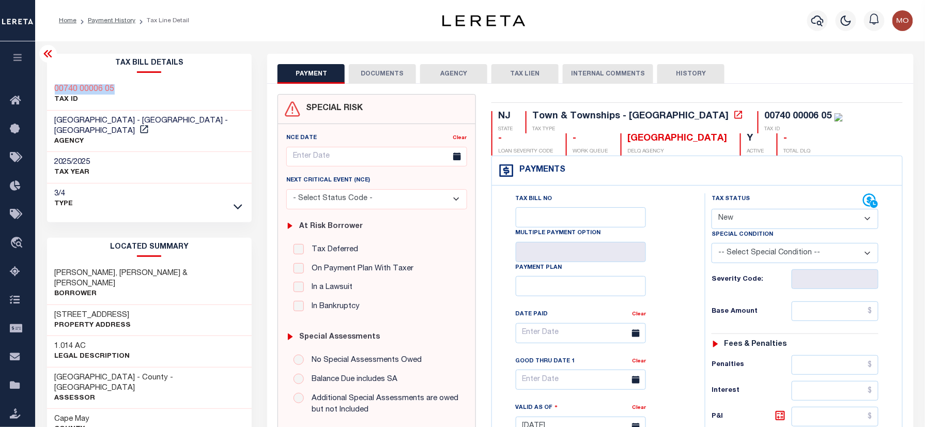
drag, startPoint x: 106, startPoint y: 79, endPoint x: 43, endPoint y: 83, distance: 62.7
copy h3 "00740 00006 05"
drag, startPoint x: 753, startPoint y: 216, endPoint x: 754, endPoint y: 228, distance: 12.9
click at [753, 216] on select "- Select Status Code - Open Due/Unpaid Paid Incomplete No Tax Due Internal Refu…" at bounding box center [795, 219] width 167 height 20
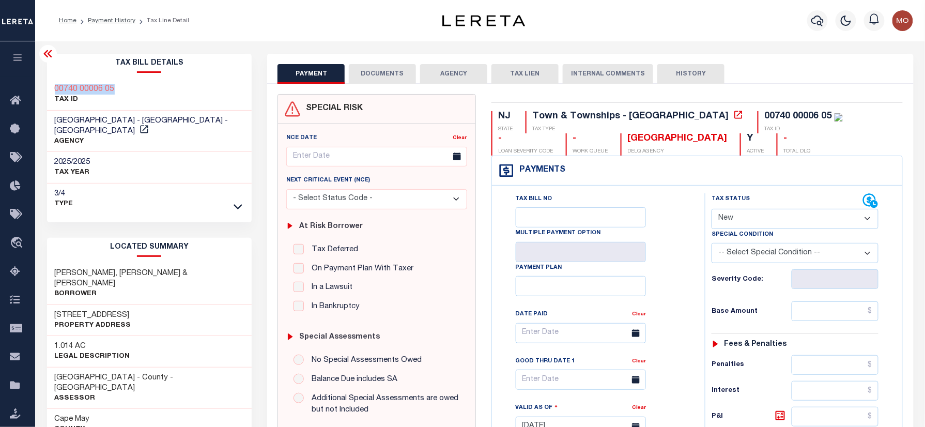
select select "PYD"
click at [712, 210] on select "- Select Status Code - Open Due/Unpaid Paid Incomplete No Tax Due Internal Refu…" at bounding box center [795, 219] width 167 height 20
type input "[DATE]"
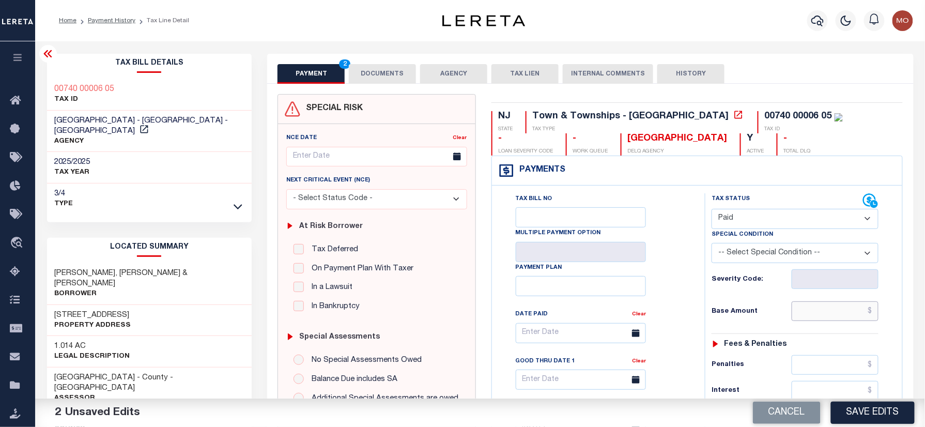
drag, startPoint x: 813, startPoint y: 313, endPoint x: 702, endPoint y: 318, distance: 111.2
click at [813, 313] on input "text" at bounding box center [835, 311] width 87 height 20
paste input "5,136.49"
type input "$5,136.49"
click at [702, 318] on div "Tax Status Status" at bounding box center [798, 421] width 203 height 456
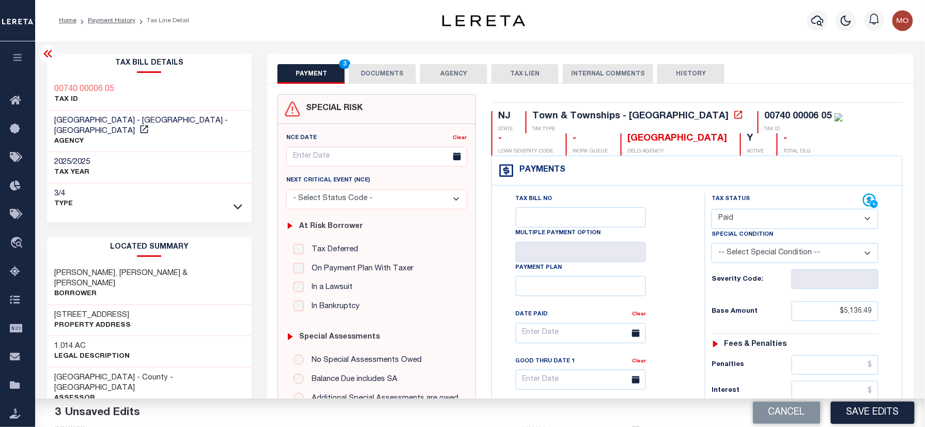
scroll to position [275, 0]
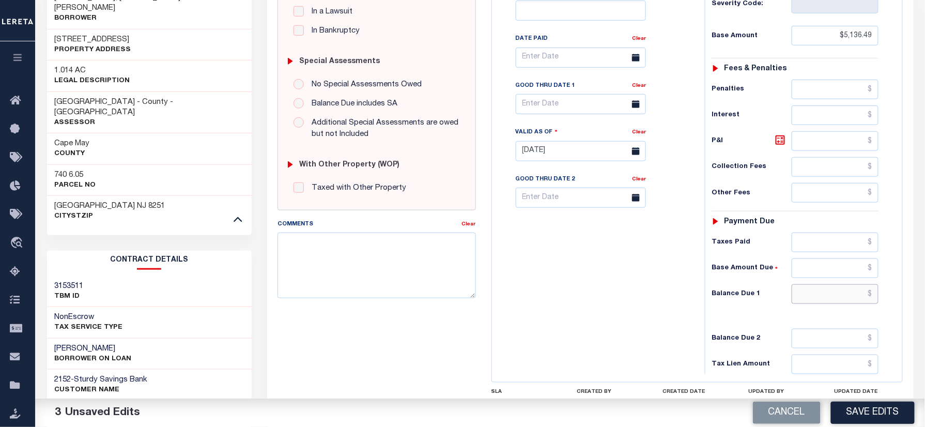
click at [836, 297] on input "text" at bounding box center [835, 294] width 87 height 20
type input "$0.00"
click at [544, 297] on div "Tax Bill No Multiple Payment Option Payment Plan Clear" at bounding box center [596, 146] width 203 height 456
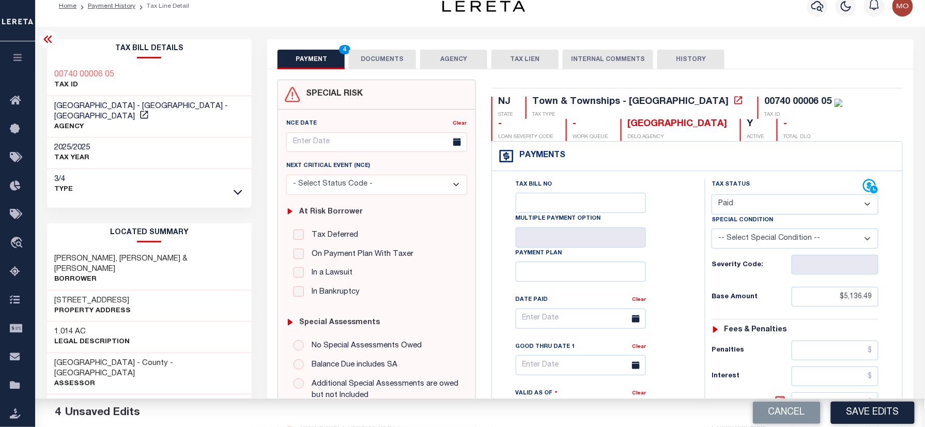
scroll to position [0, 0]
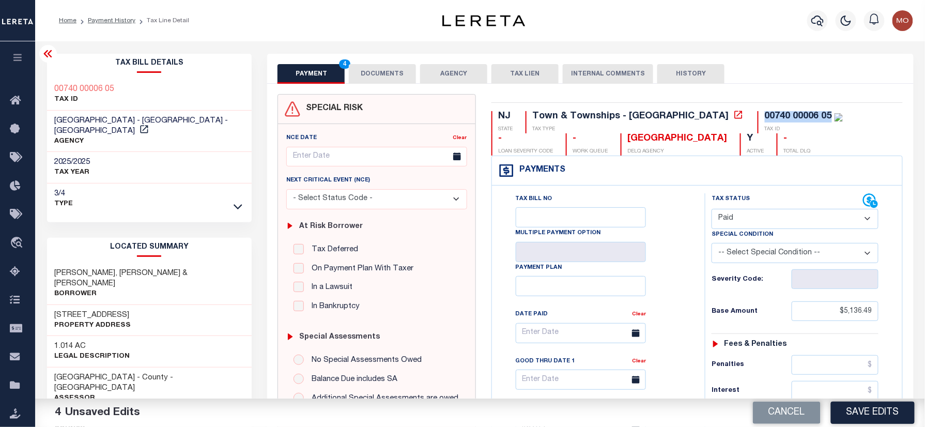
drag, startPoint x: 741, startPoint y: 113, endPoint x: 639, endPoint y: 109, distance: 101.9
click at [758, 112] on div "00740 00006 05 TAX ID" at bounding box center [800, 122] width 85 height 22
copy div "00740 00006 05"
click at [379, 75] on button "DOCUMENTS" at bounding box center [382, 74] width 67 height 20
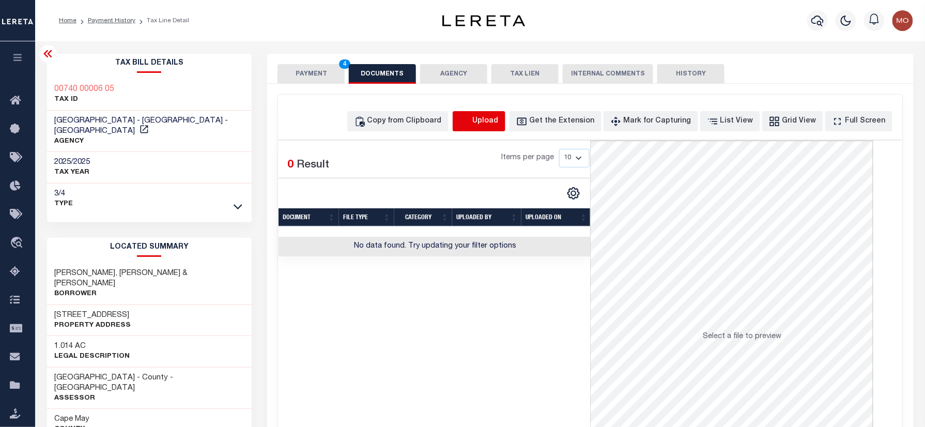
click at [469, 125] on icon "button" at bounding box center [464, 120] width 9 height 8
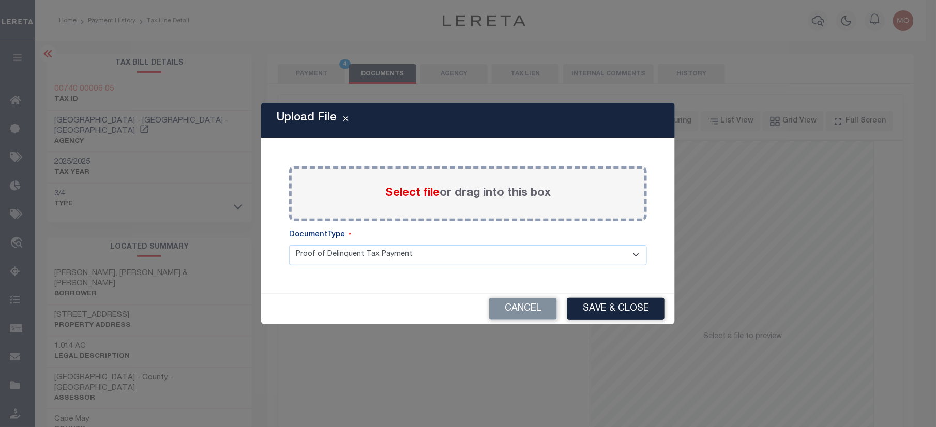
click at [410, 191] on span "Select file" at bounding box center [412, 193] width 54 height 11
click at [0, 0] on input "Select file or drag into this box" at bounding box center [0, 0] width 0 height 0
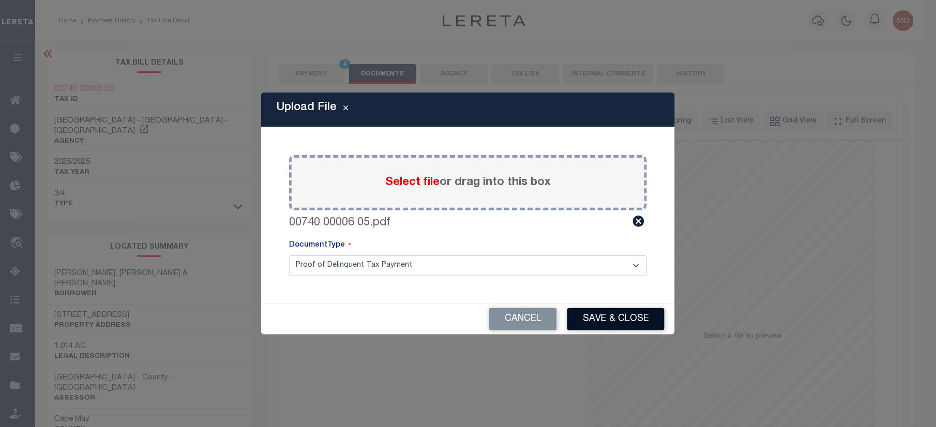
click at [595, 317] on button "Save & Close" at bounding box center [615, 319] width 97 height 22
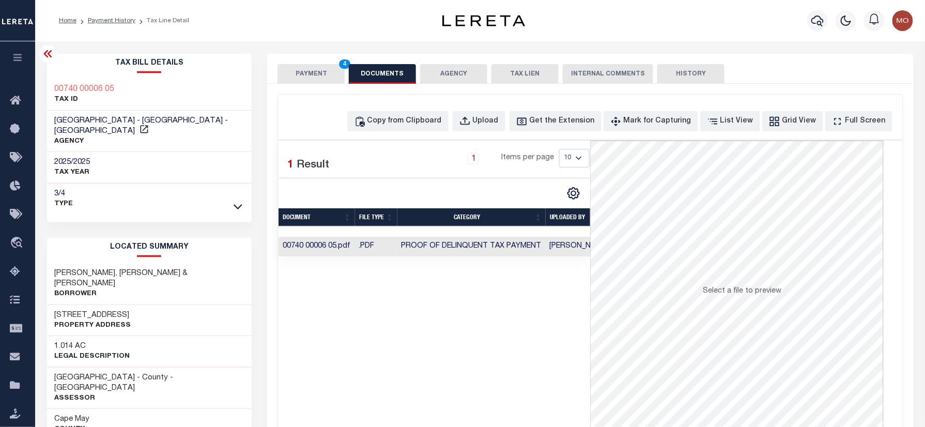
click at [314, 70] on button "PAYMENT 4" at bounding box center [311, 74] width 67 height 20
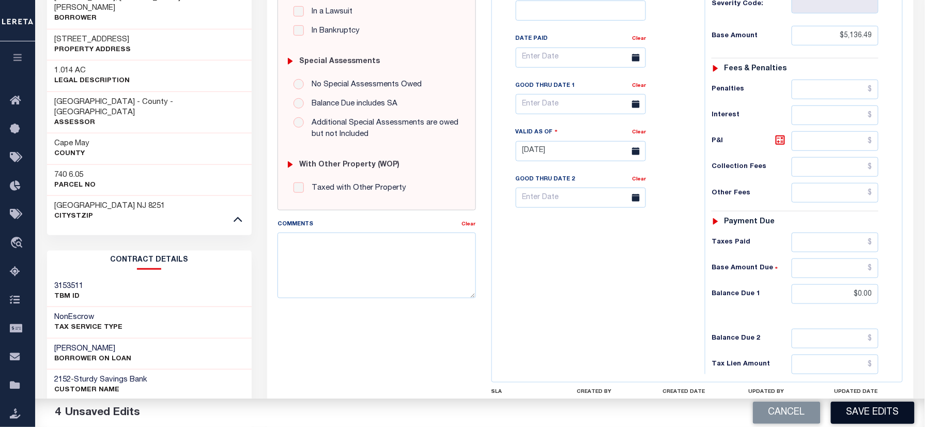
click at [869, 409] on button "Save Edits" at bounding box center [873, 413] width 84 height 22
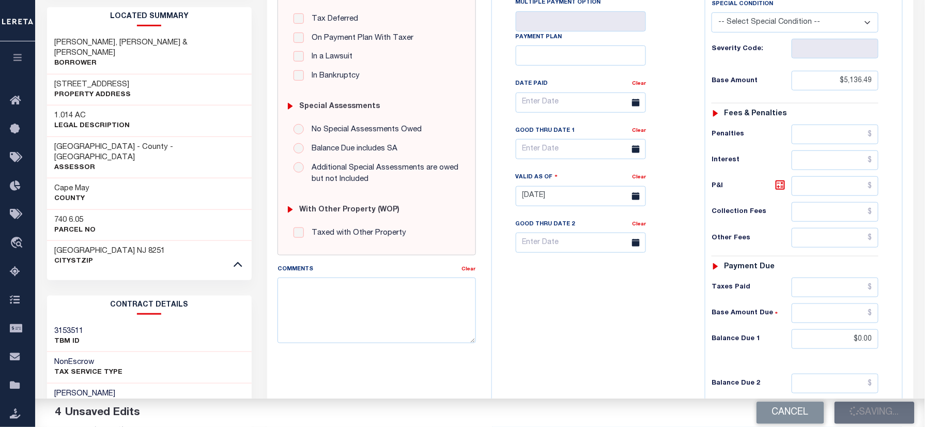
scroll to position [207, 0]
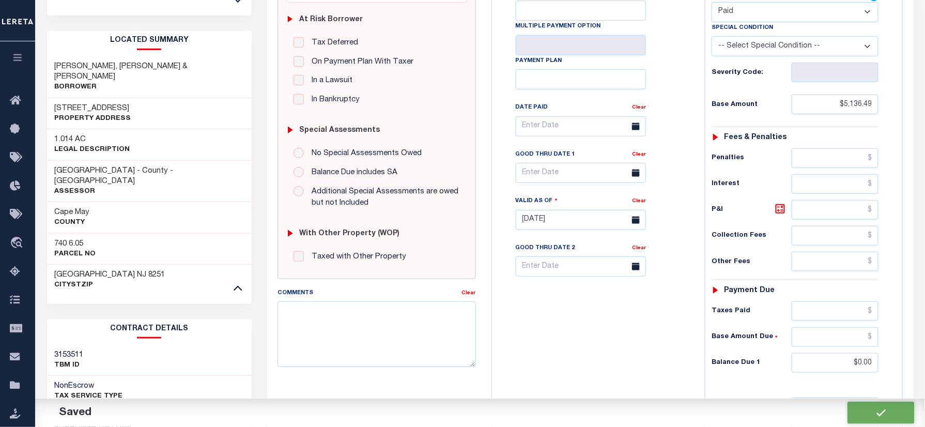
checkbox input "false"
type input "$5,136.49"
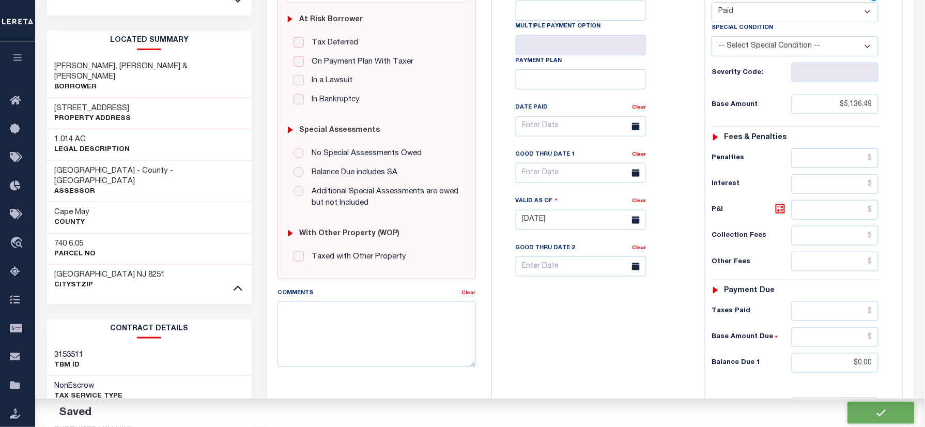
type input "$0"
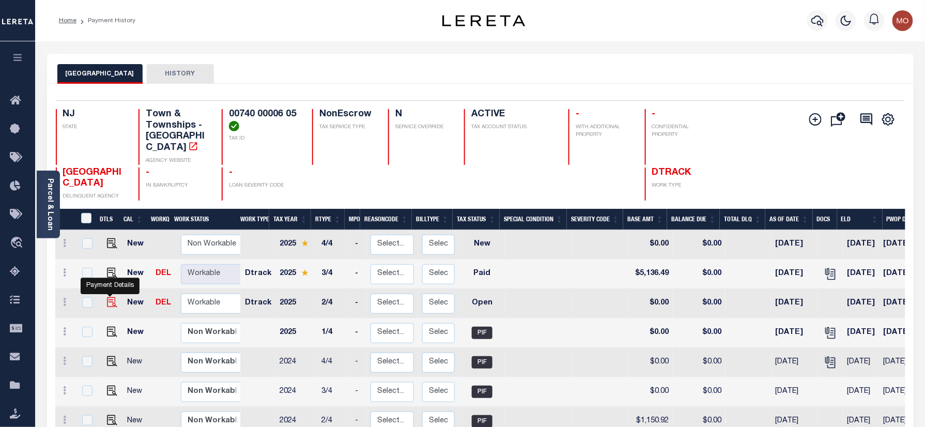
click at [112, 297] on img "" at bounding box center [112, 302] width 10 height 10
checkbox input "true"
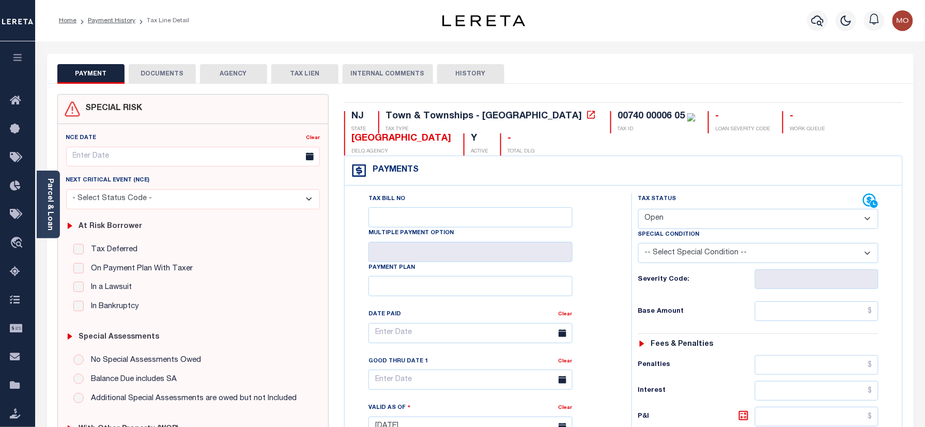
click at [669, 226] on select "- Select Status Code - Open Due/Unpaid Paid Incomplete No Tax Due Internal Refu…" at bounding box center [758, 219] width 241 height 20
select select "PYD"
click at [638, 210] on select "- Select Status Code - Open Due/Unpaid Paid Incomplete No Tax Due Internal Refu…" at bounding box center [758, 219] width 241 height 20
type input "[DATE]"
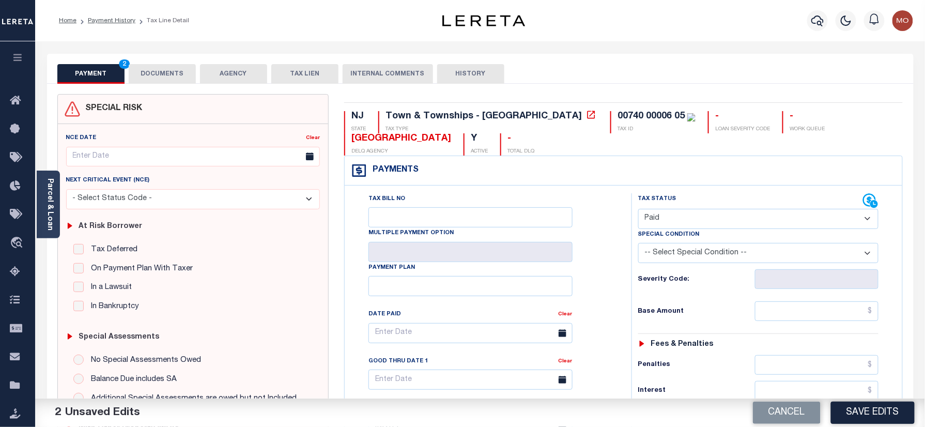
drag, startPoint x: 619, startPoint y: 286, endPoint x: 639, endPoint y: 286, distance: 20.2
click at [621, 286] on div "Tax Bill No Multiple Payment Option Payment Plan Clear" at bounding box center [485, 421] width 277 height 456
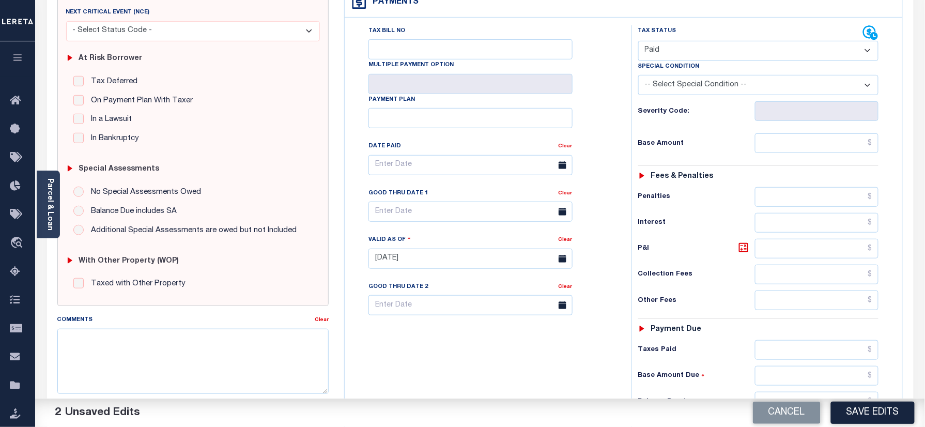
scroll to position [344, 0]
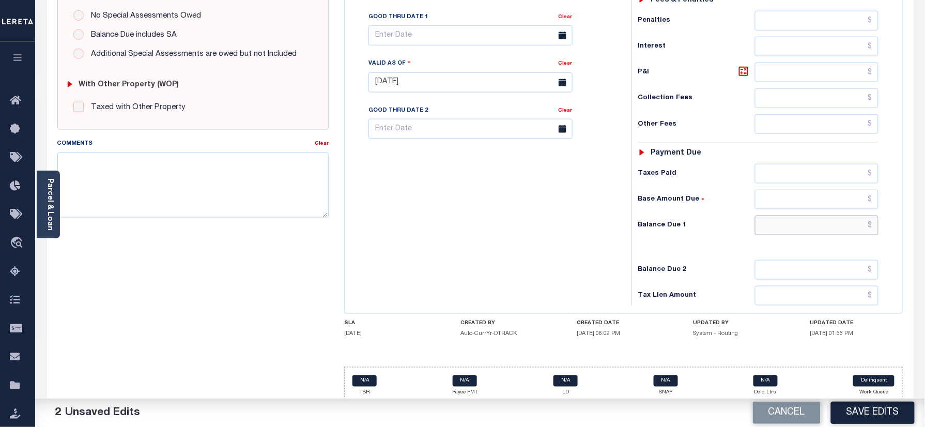
drag, startPoint x: 782, startPoint y: 229, endPoint x: 611, endPoint y: 257, distance: 173.3
click at [778, 229] on input "text" at bounding box center [817, 226] width 124 height 20
type input "$0.00"
click at [610, 257] on div "Tax Bill No Multiple Payment Option Payment Plan Clear" at bounding box center [485, 77] width 277 height 456
click at [201, 226] on div "Comments Clear" at bounding box center [193, 182] width 287 height 88
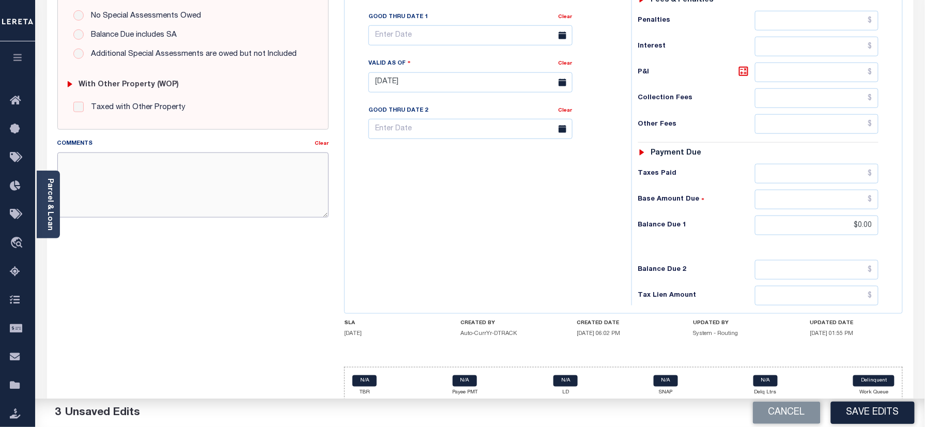
drag, startPoint x: 206, startPoint y: 185, endPoint x: 288, endPoint y: 189, distance: 82.3
click at [206, 185] on textarea "Comments" at bounding box center [193, 184] width 272 height 65
paste textarea "Refer 2025 3/4 year for doc"
type textarea "Refer 2025 3/4 year for doc"
click at [557, 195] on div "Tax Bill No Multiple Payment Option Payment Plan Clear" at bounding box center [485, 77] width 277 height 456
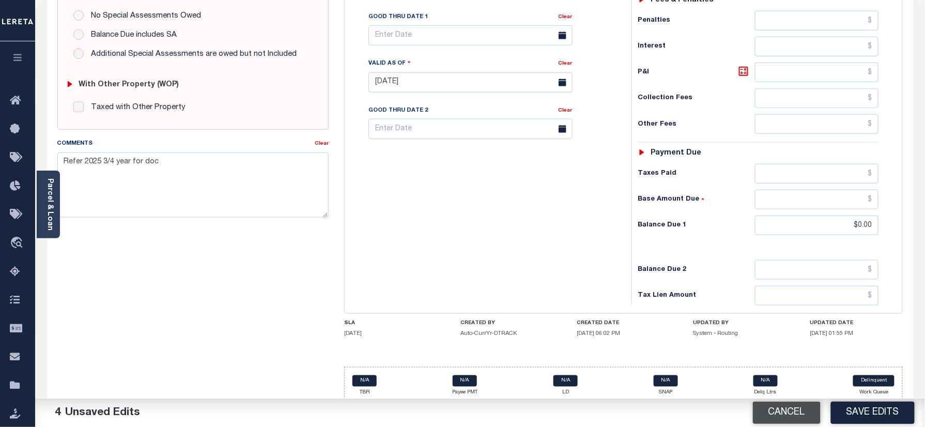
drag, startPoint x: 850, startPoint y: 418, endPoint x: 815, endPoint y: 408, distance: 36.5
click at [850, 418] on button "Save Edits" at bounding box center [873, 413] width 84 height 22
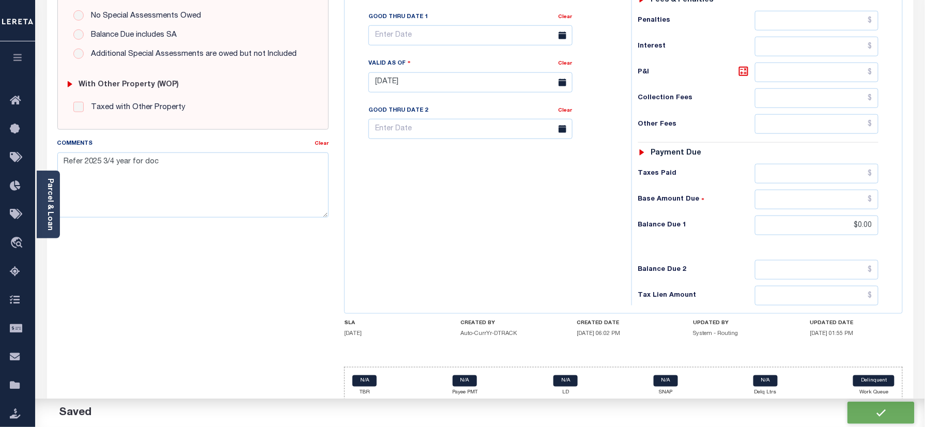
checkbox input "false"
type input "$0"
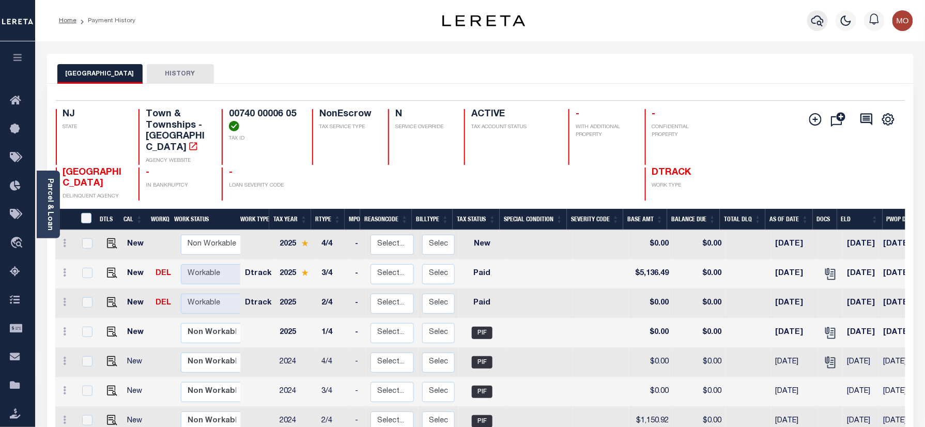
click at [813, 20] on icon "button" at bounding box center [818, 21] width 12 height 11
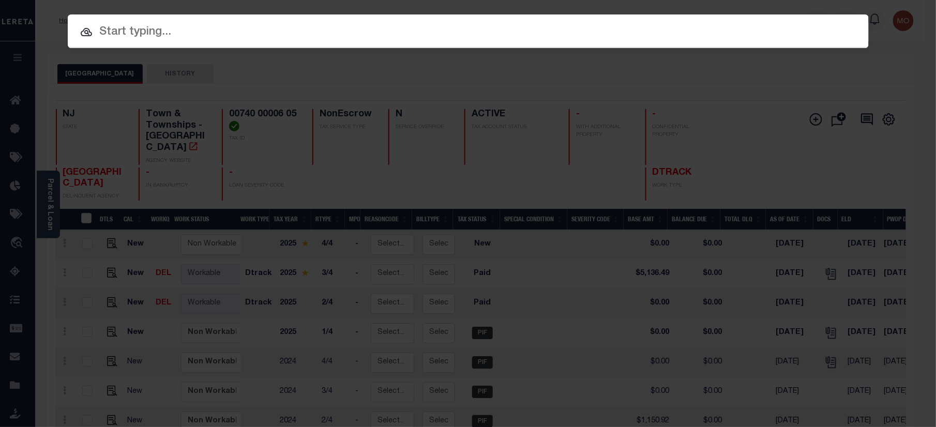
click at [203, 32] on input "text" at bounding box center [468, 32] width 801 height 18
paste input "9300003207"
type input "9300003207"
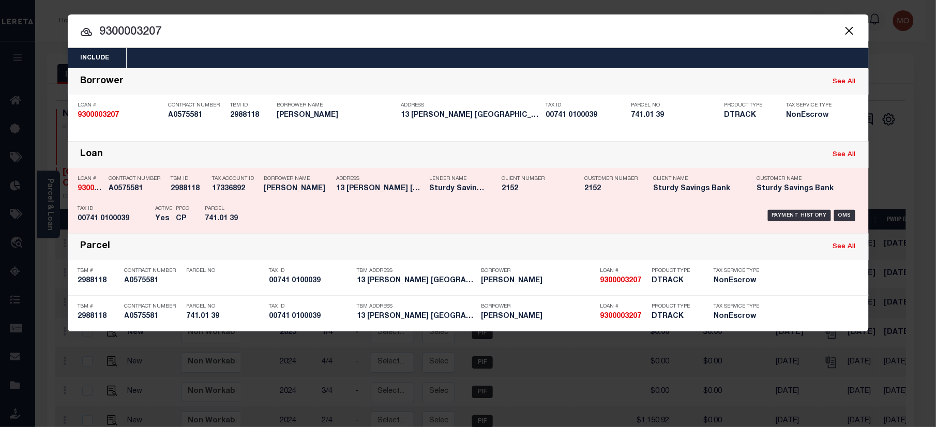
click at [194, 207] on div "PPCC CP" at bounding box center [183, 216] width 29 height 30
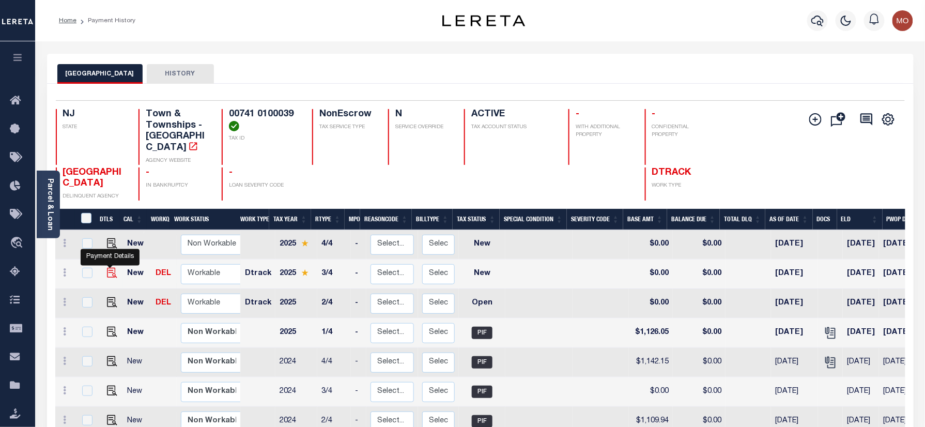
click at [112, 268] on img "" at bounding box center [112, 273] width 10 height 10
checkbox input "true"
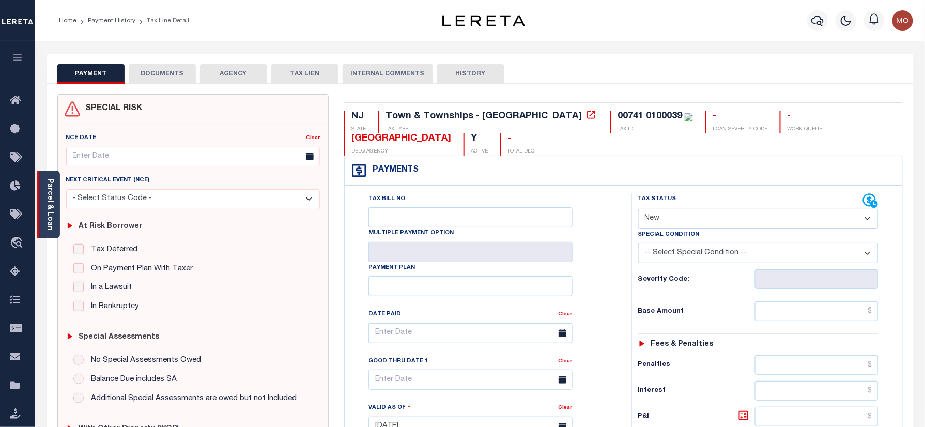
click at [53, 208] on link "Parcel & Loan" at bounding box center [49, 204] width 7 height 52
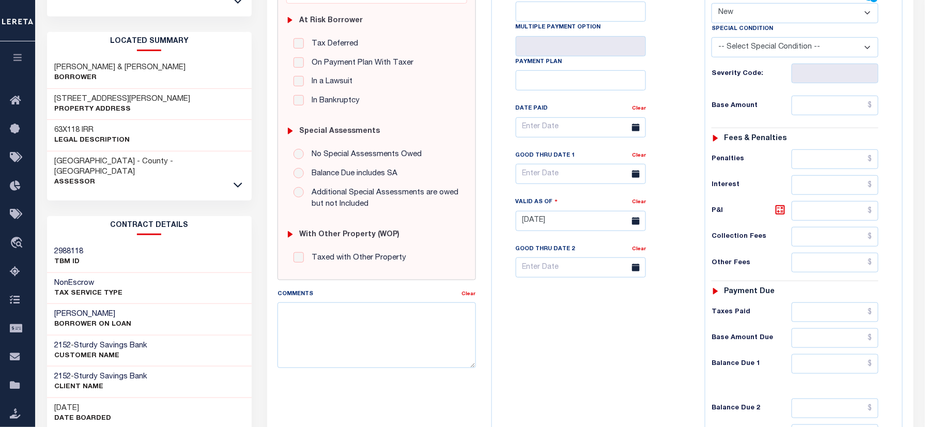
scroll to position [207, 0]
click at [239, 178] on icon at bounding box center [238, 183] width 9 height 11
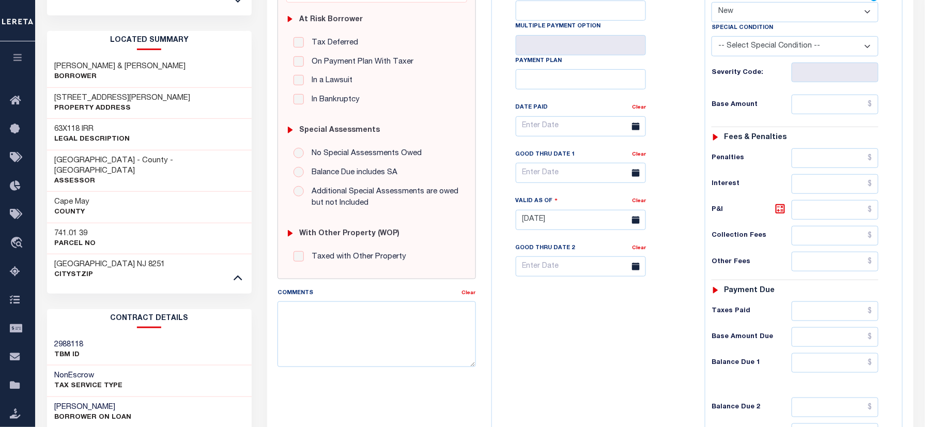
click at [69, 228] on h3 "741.01 39" at bounding box center [75, 233] width 41 height 10
copy h3 "741.01"
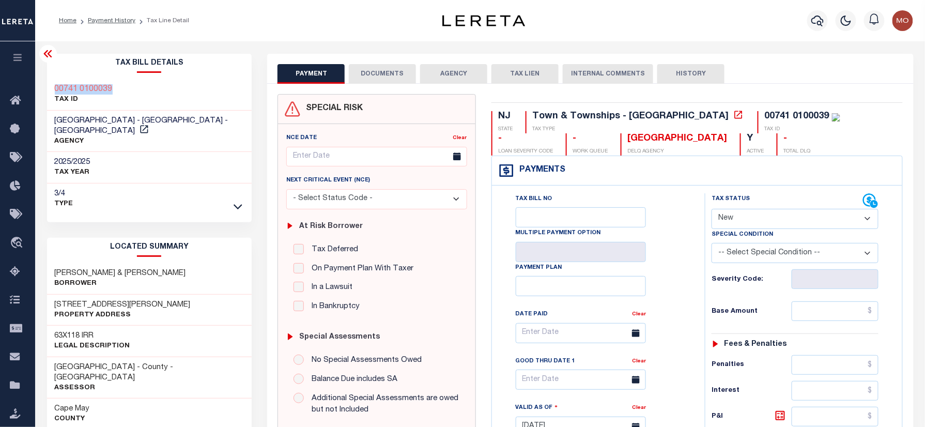
drag, startPoint x: 79, startPoint y: 87, endPoint x: 45, endPoint y: 89, distance: 33.7
click at [45, 89] on div "Tax Bill Details 00741 0100039 TAX ID" at bounding box center [149, 434] width 221 height 760
copy h3 "00741 0100039"
click at [734, 216] on select "- Select Status Code - Open Due/Unpaid Paid Incomplete No Tax Due Internal Refu…" at bounding box center [795, 219] width 167 height 20
select select "PYD"
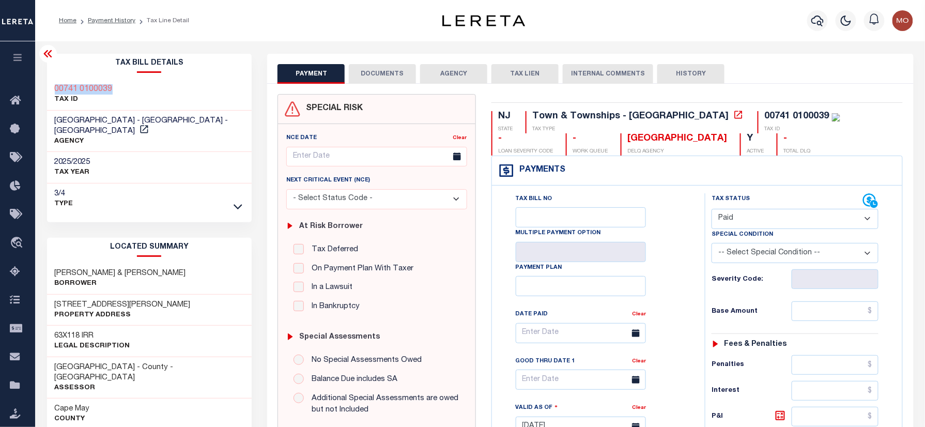
click at [712, 210] on select "- Select Status Code - Open Due/Unpaid Paid Incomplete No Tax Due Internal Refu…" at bounding box center [795, 219] width 167 height 20
type input "[DATE]"
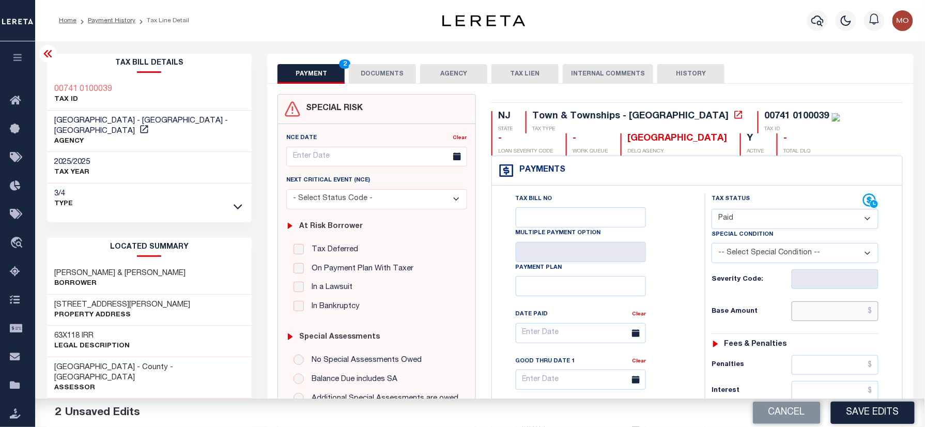
click at [808, 321] on input "text" at bounding box center [835, 311] width 87 height 20
paste input "1,190.46"
type input "$1,190.46"
click at [721, 321] on div "Base Amount $1,190.46" at bounding box center [795, 311] width 167 height 20
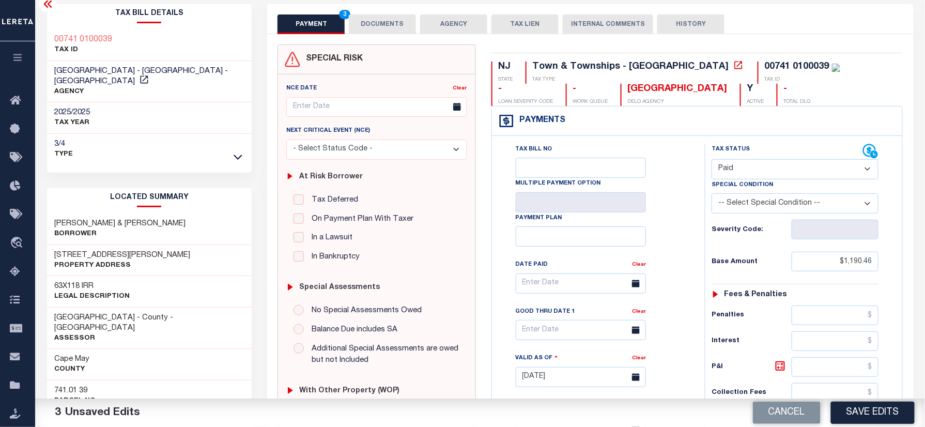
scroll to position [275, 0]
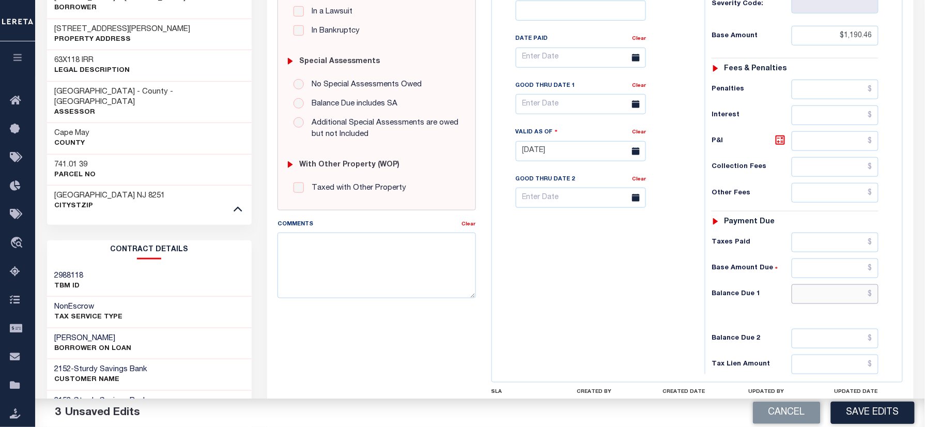
click at [825, 299] on input "text" at bounding box center [835, 294] width 87 height 20
type input "$0.00"
click at [531, 330] on div "Tax Bill No Multiple Payment Option Payment Plan Clear" at bounding box center [596, 146] width 203 height 456
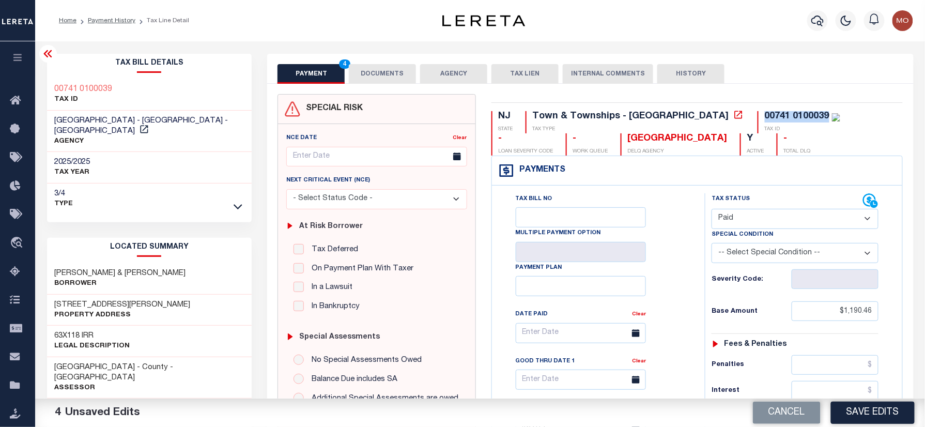
drag, startPoint x: 739, startPoint y: 116, endPoint x: 662, endPoint y: 116, distance: 77.0
click at [758, 116] on div "00741 0100039 TAX ID" at bounding box center [799, 122] width 83 height 22
copy div "00741 0100039"
click at [366, 69] on button "DOCUMENTS" at bounding box center [382, 74] width 67 height 20
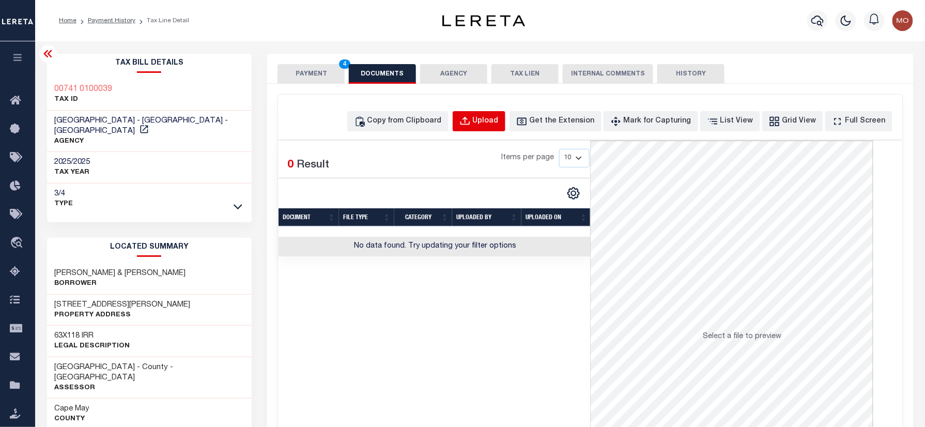
click at [496, 118] on div "Upload" at bounding box center [486, 121] width 26 height 11
select select "POP"
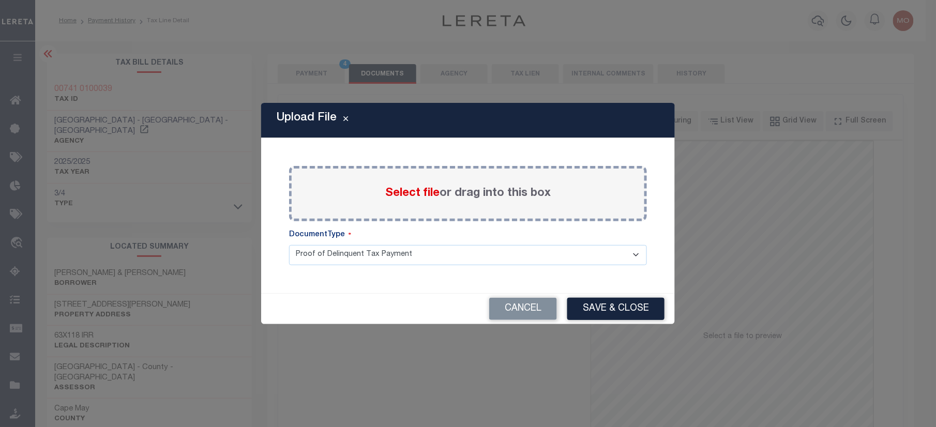
click at [390, 189] on span "Select file" at bounding box center [412, 193] width 54 height 11
click at [0, 0] on input "Select file or drag into this box" at bounding box center [0, 0] width 0 height 0
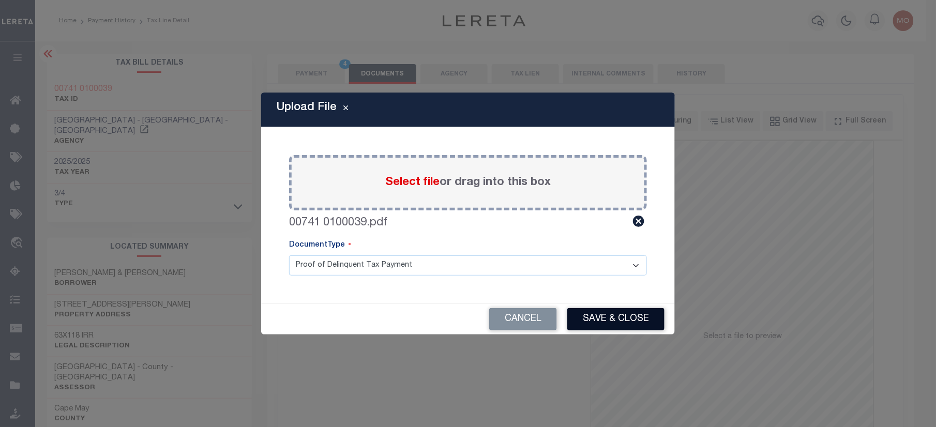
click at [602, 319] on button "Save & Close" at bounding box center [615, 319] width 97 height 22
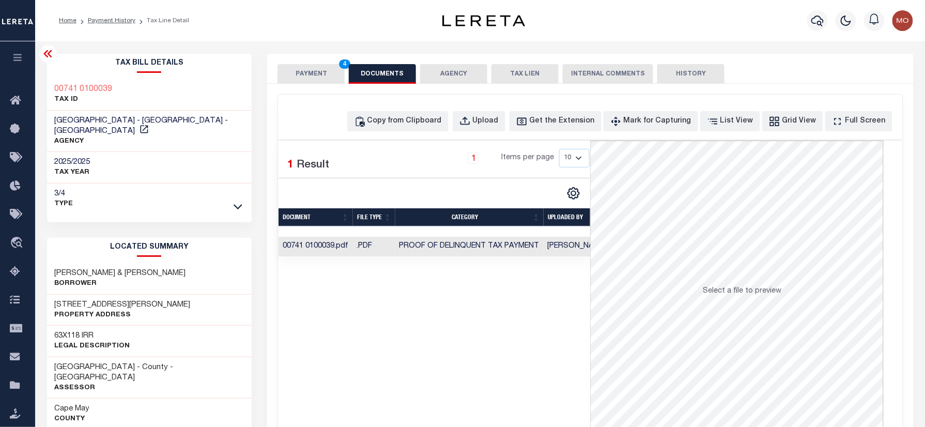
click at [313, 69] on button "PAYMENT 4" at bounding box center [311, 74] width 67 height 20
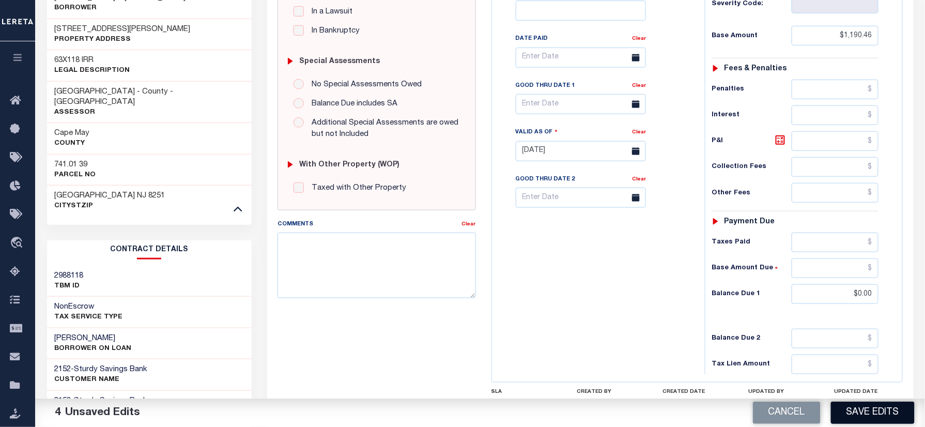
click at [878, 420] on button "Save Edits" at bounding box center [873, 413] width 84 height 22
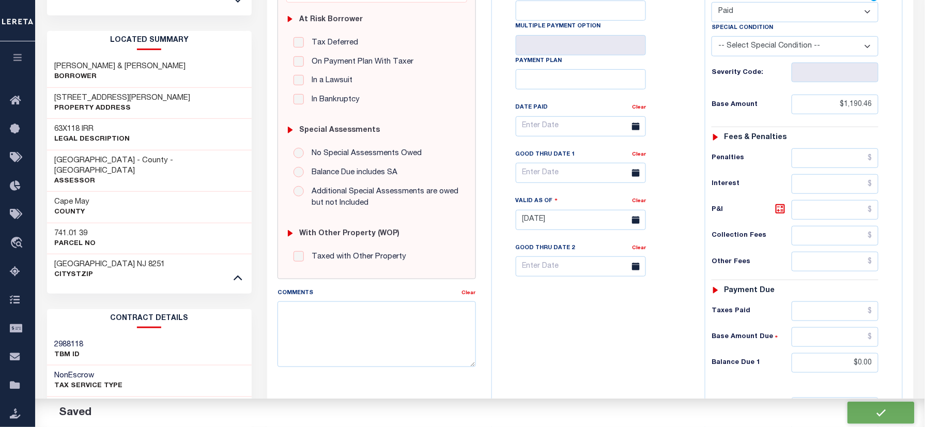
checkbox input "false"
type input "$1,190.46"
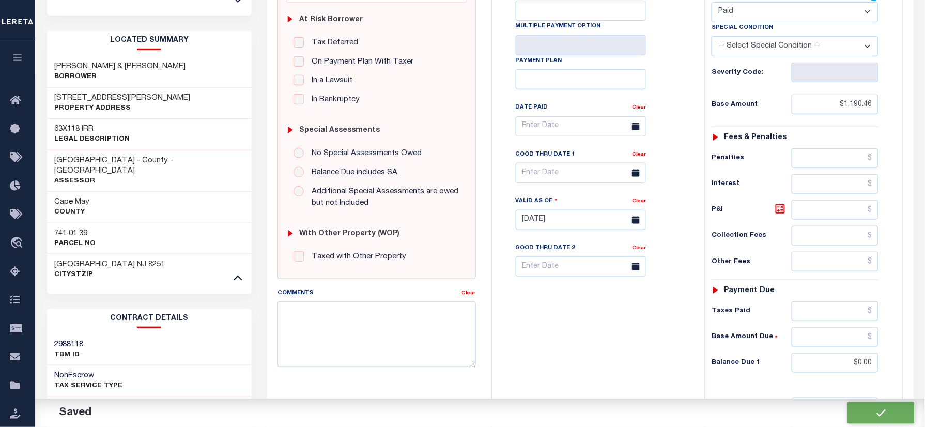
type input "$0"
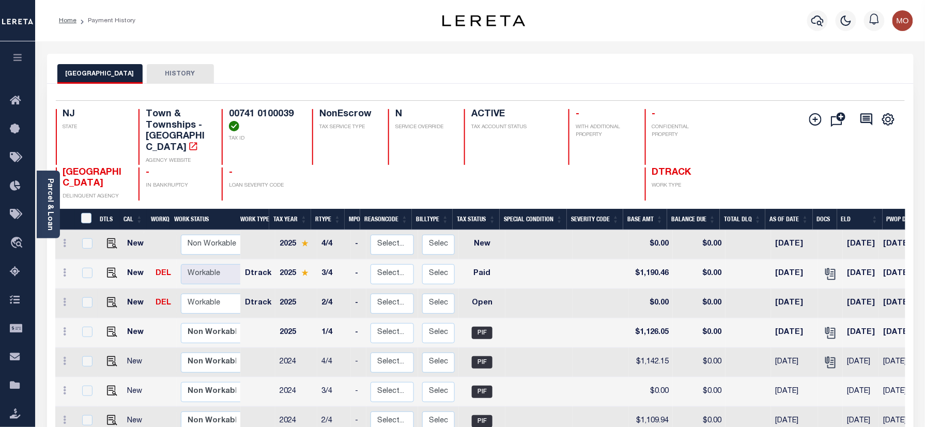
click at [104, 299] on link at bounding box center [110, 302] width 16 height 7
checkbox input "true"
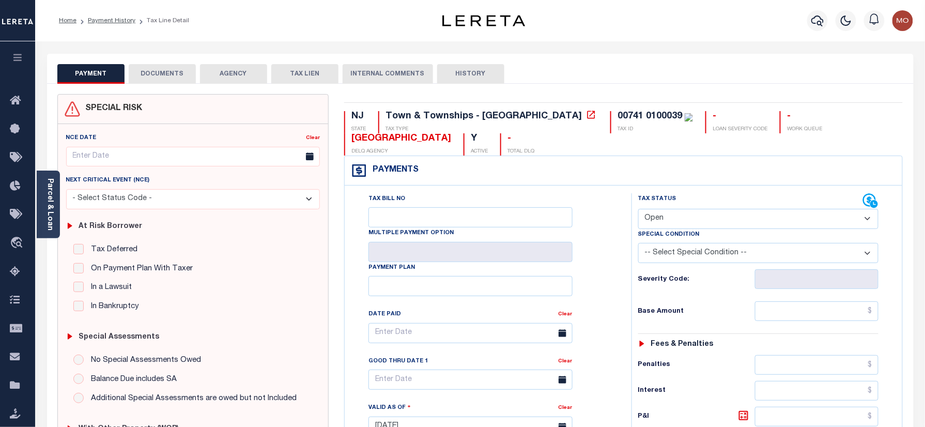
drag, startPoint x: 683, startPoint y: 217, endPoint x: 695, endPoint y: 231, distance: 17.9
click at [683, 217] on select "- Select Status Code - Open Due/Unpaid Paid Incomplete No Tax Due Internal Refu…" at bounding box center [758, 219] width 241 height 20
select select "PYD"
click at [638, 210] on select "- Select Status Code - Open Due/Unpaid Paid Incomplete No Tax Due Internal Refu…" at bounding box center [758, 219] width 241 height 20
type input "[DATE]"
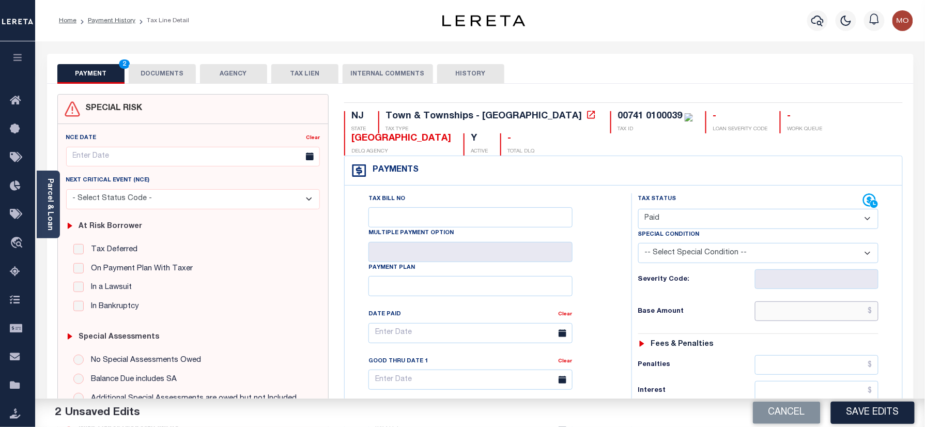
drag, startPoint x: 786, startPoint y: 316, endPoint x: 702, endPoint y: 318, distance: 83.8
click at [786, 316] on input "text" at bounding box center [817, 311] width 124 height 20
paste input "1,126.05"
type input "$1,126.05"
drag, startPoint x: 698, startPoint y: 318, endPoint x: 724, endPoint y: 323, distance: 26.2
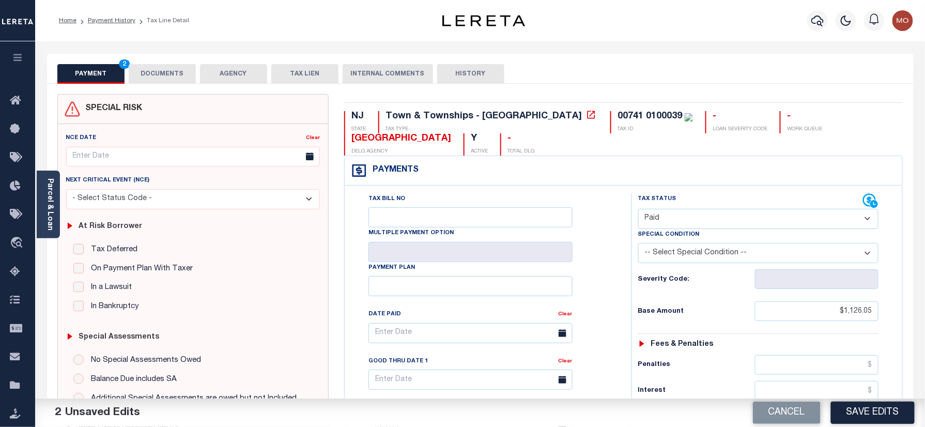
click at [698, 316] on h6 "Base Amount" at bounding box center [696, 312] width 117 height 8
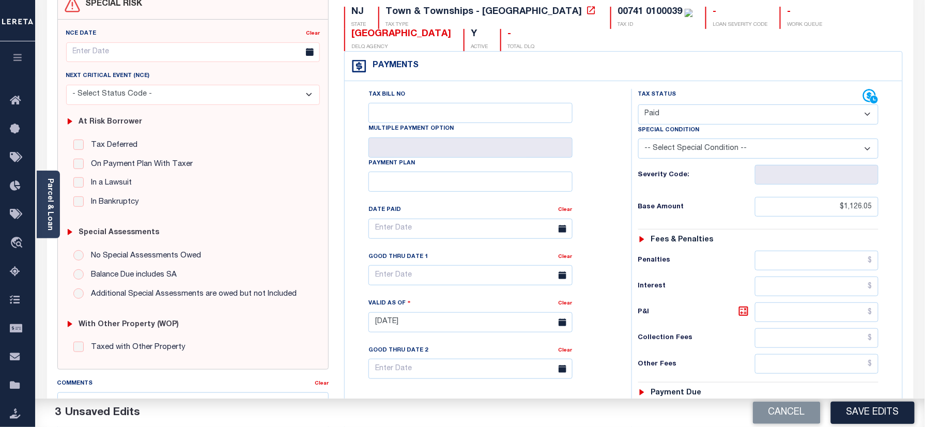
scroll to position [207, 0]
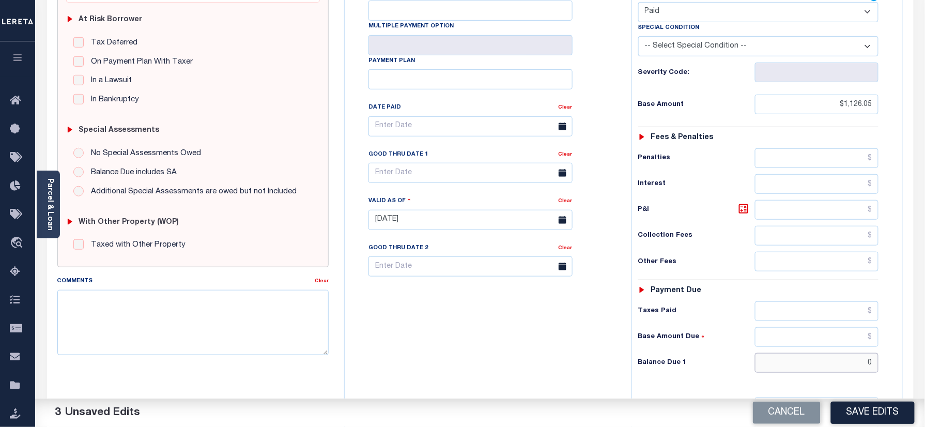
drag, startPoint x: 798, startPoint y: 373, endPoint x: 757, endPoint y: 363, distance: 42.0
click at [797, 372] on input "0" at bounding box center [817, 363] width 124 height 20
type input "$0.00"
click at [517, 362] on div "Tax Bill No Multiple Payment Option Payment Plan Clear" at bounding box center [485, 215] width 277 height 456
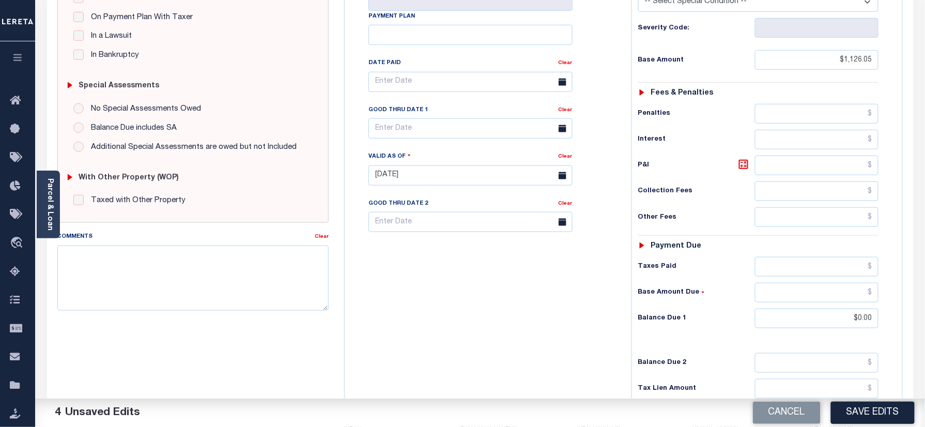
scroll to position [275, 0]
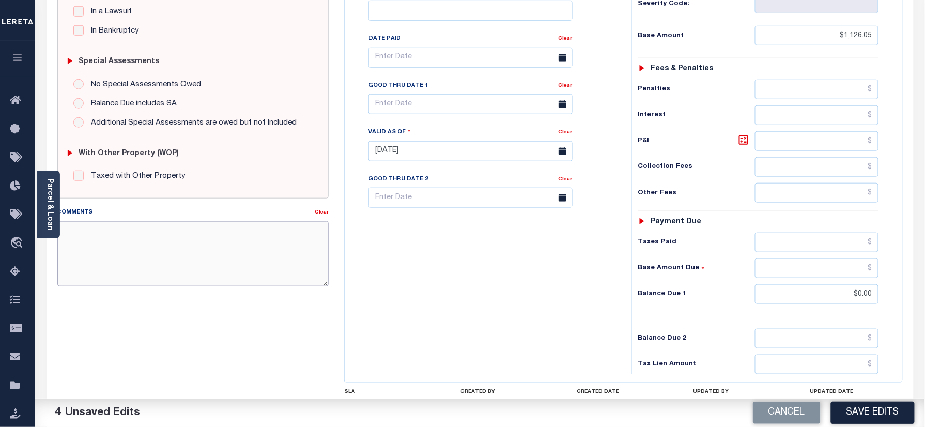
click at [268, 255] on textarea "Comments" at bounding box center [193, 253] width 272 height 65
paste textarea "Refer 2025 3/4 year for doc"
type textarea "Refer 2025 3/4 year for doc"
click at [879, 409] on button "Save Edits" at bounding box center [873, 413] width 84 height 22
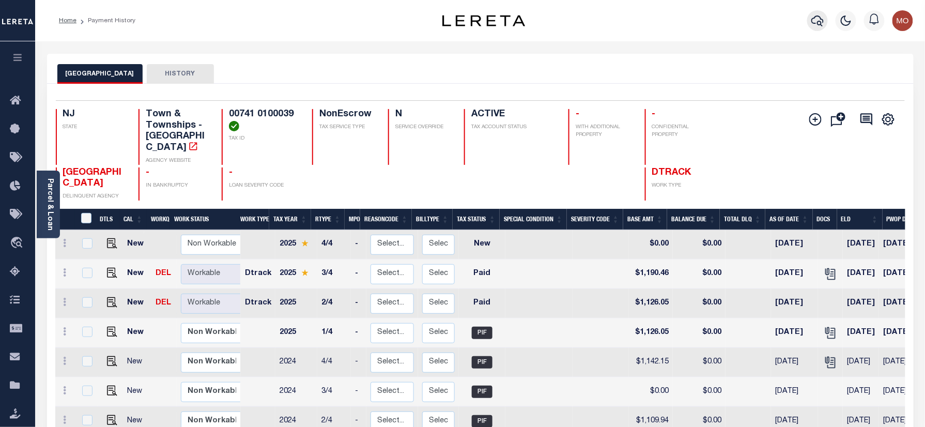
click at [822, 22] on icon "button" at bounding box center [818, 20] width 12 height 12
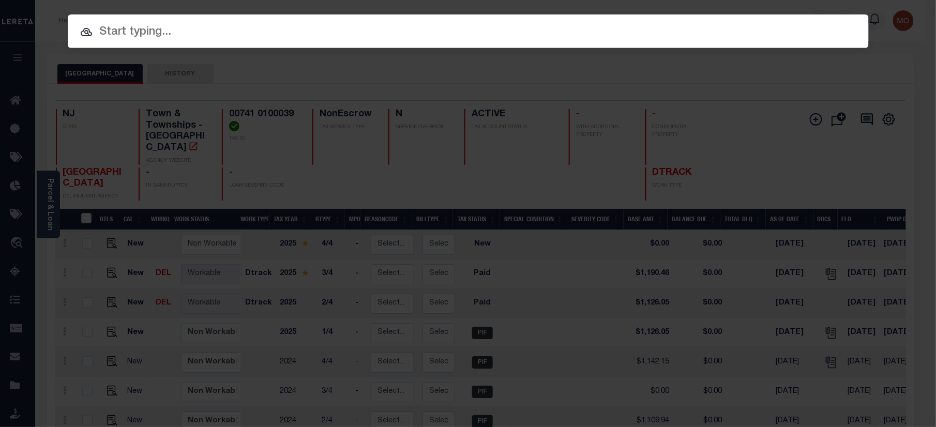
click at [195, 31] on input "text" at bounding box center [468, 32] width 801 height 18
paste input "9800683055"
type input "9800683055"
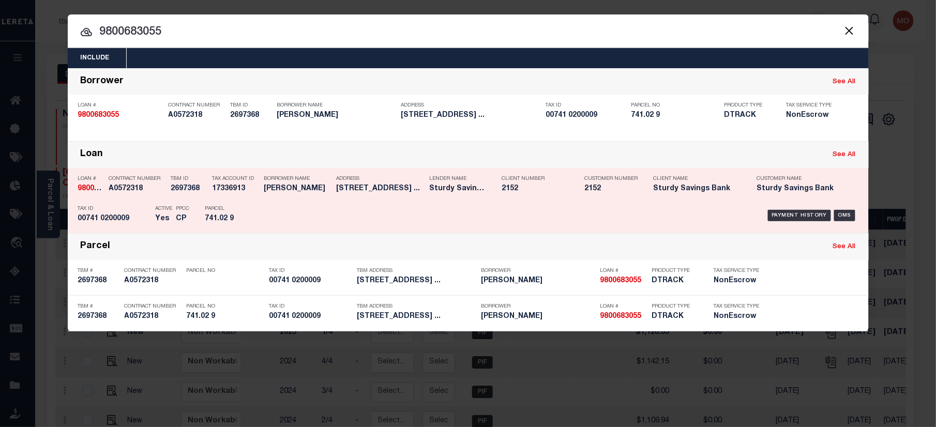
click at [278, 208] on div "Payment History OMS" at bounding box center [562, 216] width 591 height 30
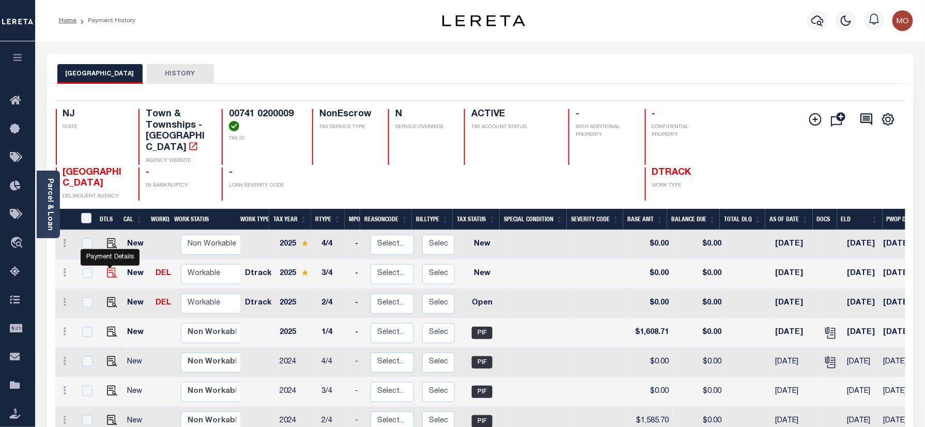
click at [110, 268] on img "" at bounding box center [112, 273] width 10 height 10
checkbox input "true"
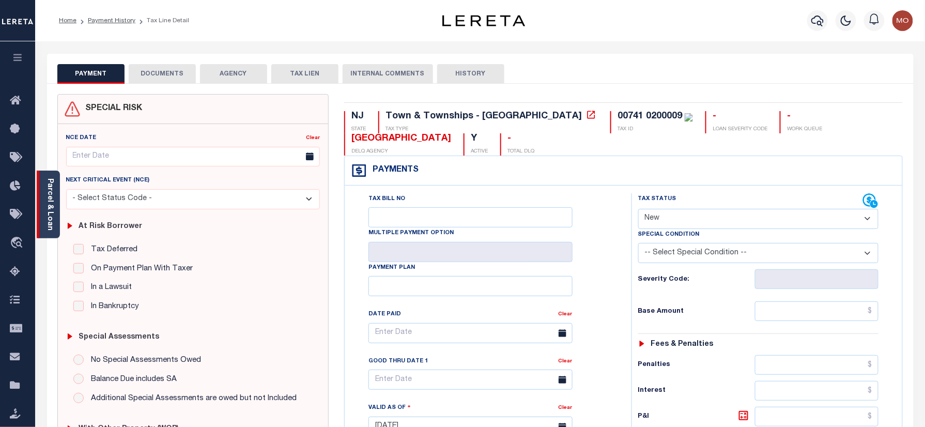
click at [46, 211] on link "Parcel & Loan" at bounding box center [49, 204] width 7 height 52
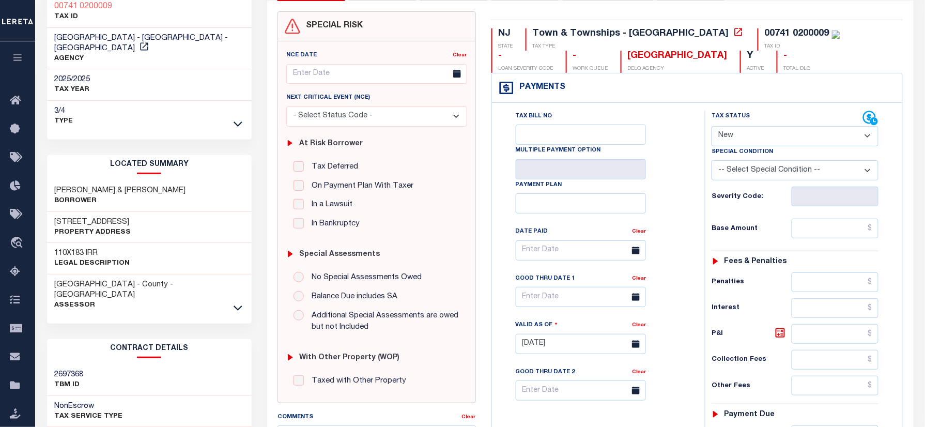
scroll to position [207, 0]
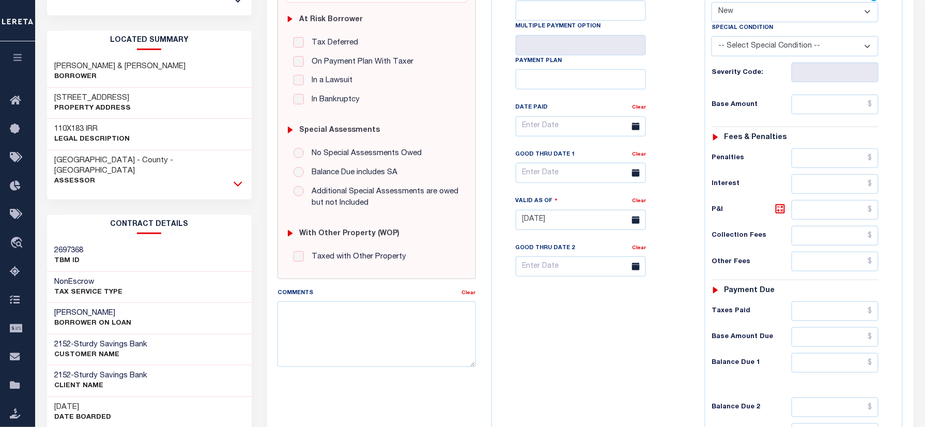
click at [236, 178] on icon at bounding box center [238, 183] width 9 height 11
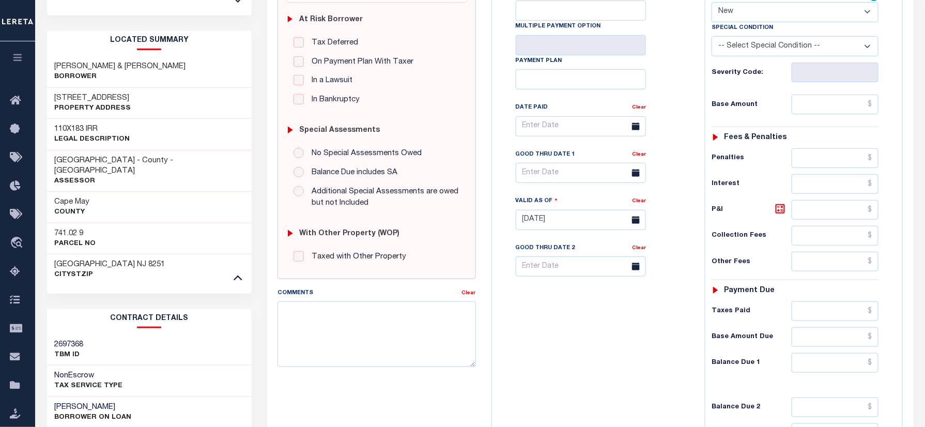
click at [67, 228] on h3 "741.02 9" at bounding box center [75, 233] width 41 height 10
copy h3 "741.02"
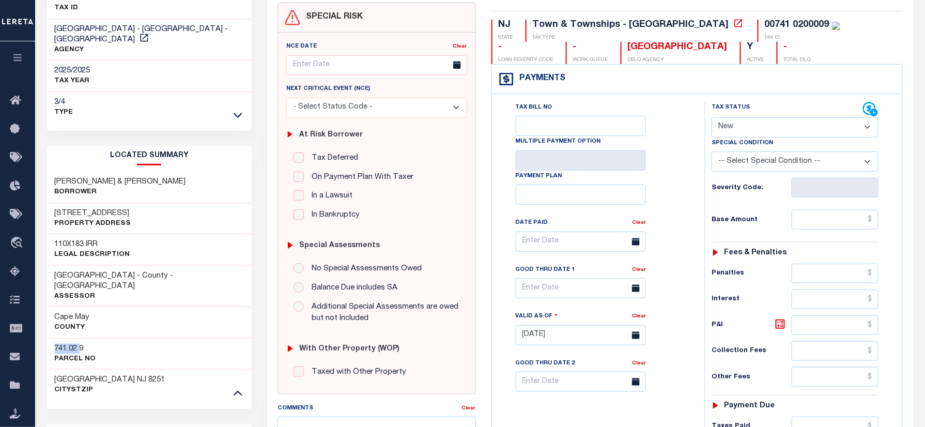
scroll to position [0, 0]
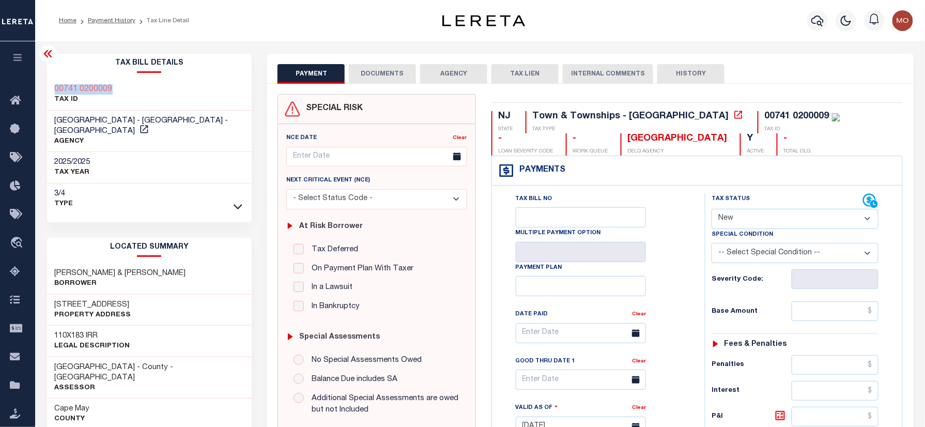
drag, startPoint x: 116, startPoint y: 79, endPoint x: 56, endPoint y: 82, distance: 60.5
click at [56, 82] on div "00741 0200009 TAX ID" at bounding box center [149, 95] width 205 height 32
copy h3 "00741 0200009"
drag, startPoint x: 728, startPoint y: 219, endPoint x: 741, endPoint y: 230, distance: 16.9
click at [728, 218] on select "- Select Status Code - Open Due/Unpaid Paid Incomplete No Tax Due Internal Refu…" at bounding box center [795, 219] width 167 height 20
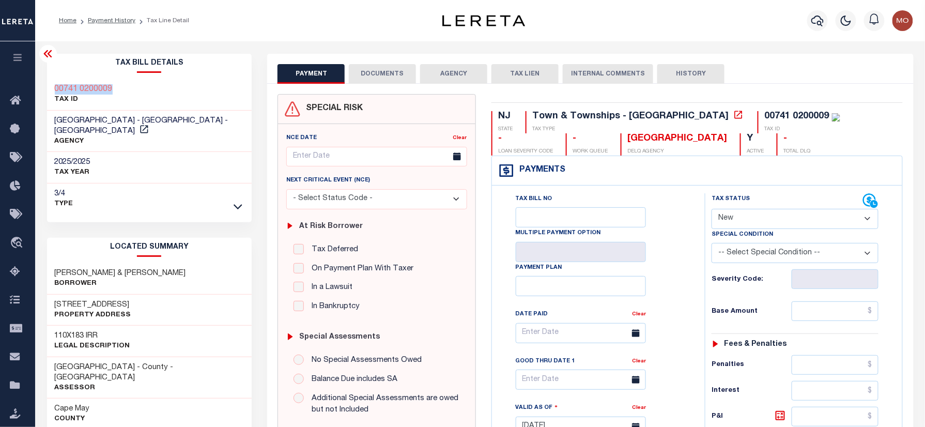
select select "PYD"
click at [712, 210] on select "- Select Status Code - Open Due/Unpaid Paid Incomplete No Tax Due Internal Refu…" at bounding box center [795, 219] width 167 height 20
type input "[DATE]"
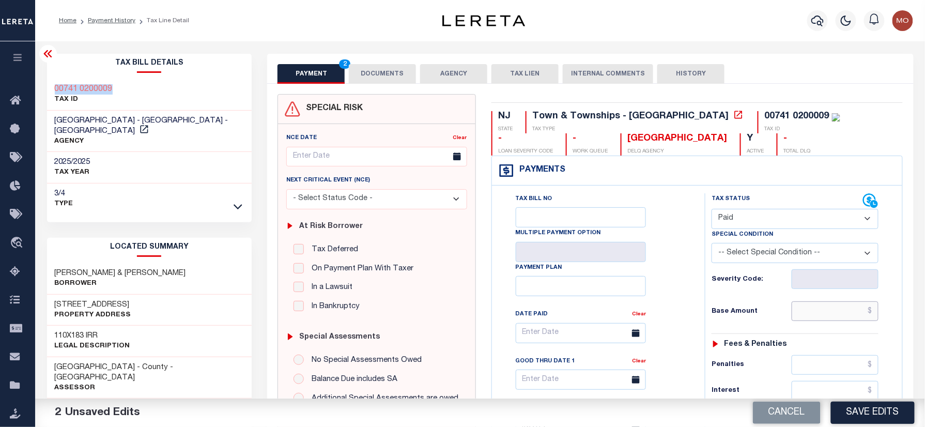
drag, startPoint x: 813, startPoint y: 313, endPoint x: 796, endPoint y: 313, distance: 17.1
click at [813, 313] on input "text" at bounding box center [835, 311] width 87 height 20
paste input "1,700.73"
type input "$1,700.73"
click at [732, 316] on h6 "Base Amount" at bounding box center [752, 312] width 80 height 8
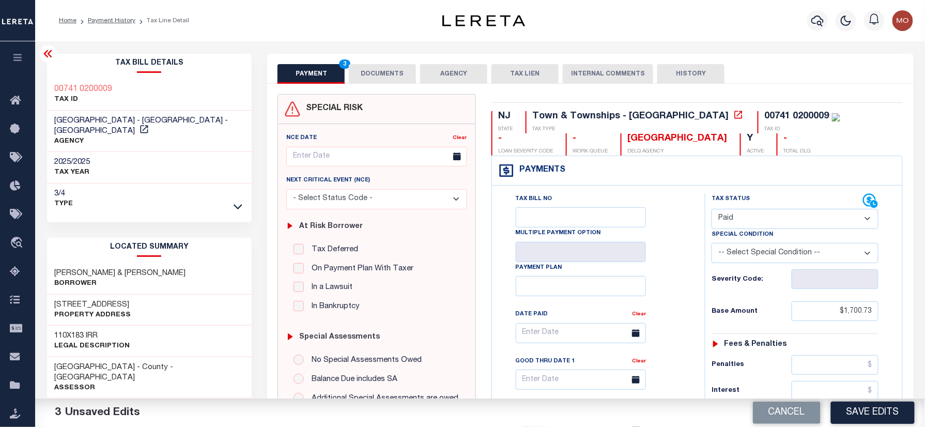
scroll to position [275, 0]
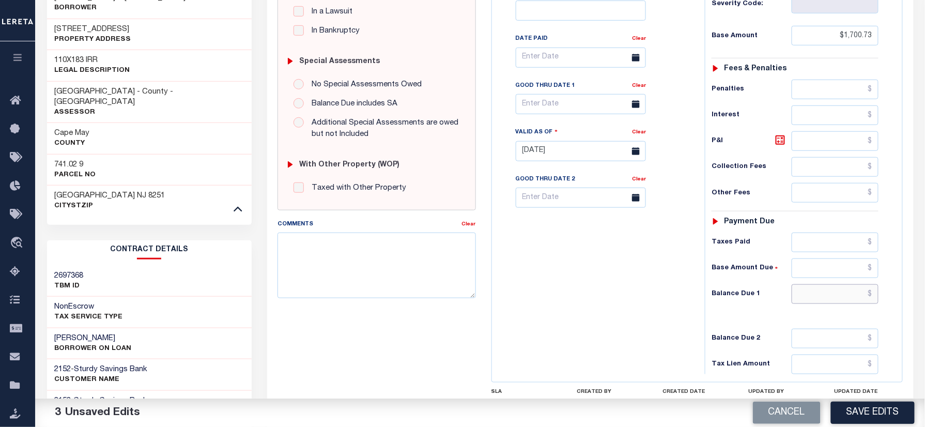
drag, startPoint x: 817, startPoint y: 297, endPoint x: 793, endPoint y: 297, distance: 24.3
click at [817, 297] on input "text" at bounding box center [835, 294] width 87 height 20
type input "$0.00"
click at [514, 313] on div "Tax Bill No Multiple Payment Option Payment Plan Clear" at bounding box center [596, 146] width 203 height 456
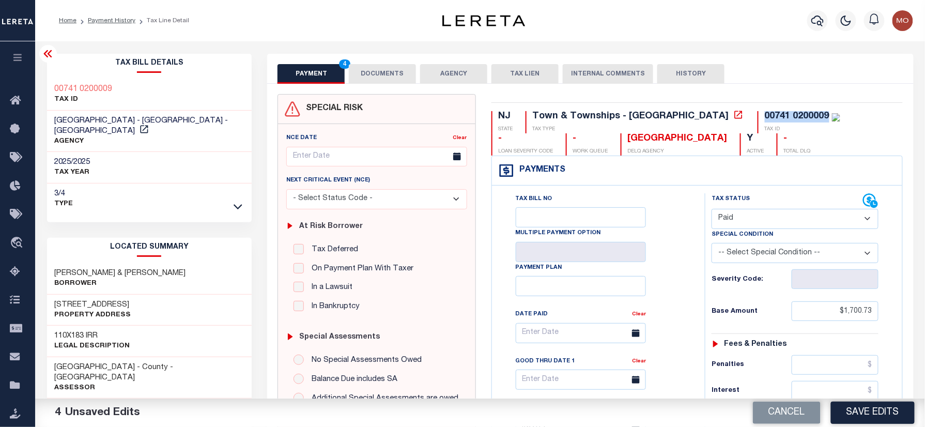
drag, startPoint x: 737, startPoint y: 116, endPoint x: 670, endPoint y: 118, distance: 67.2
click at [758, 118] on div "00741 0200009 TAX ID" at bounding box center [799, 122] width 83 height 22
copy div "00741 0200009"
click at [389, 66] on button "DOCUMENTS" at bounding box center [382, 74] width 67 height 20
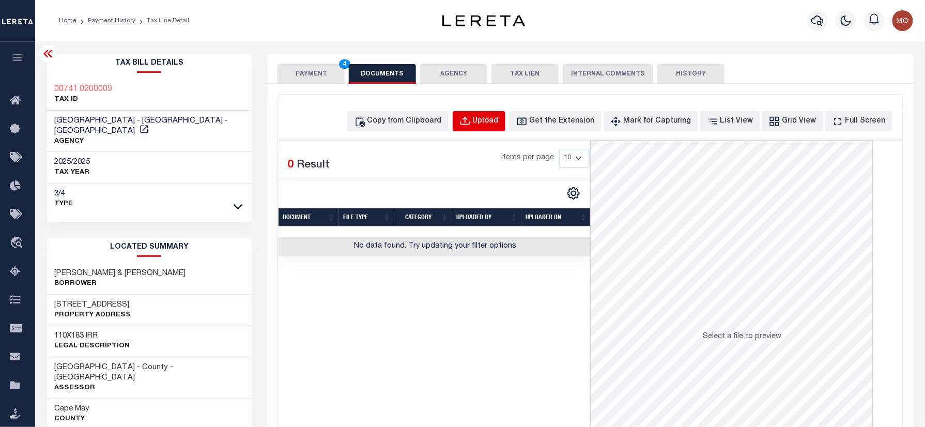
click at [499, 121] on div "Upload" at bounding box center [486, 121] width 26 height 11
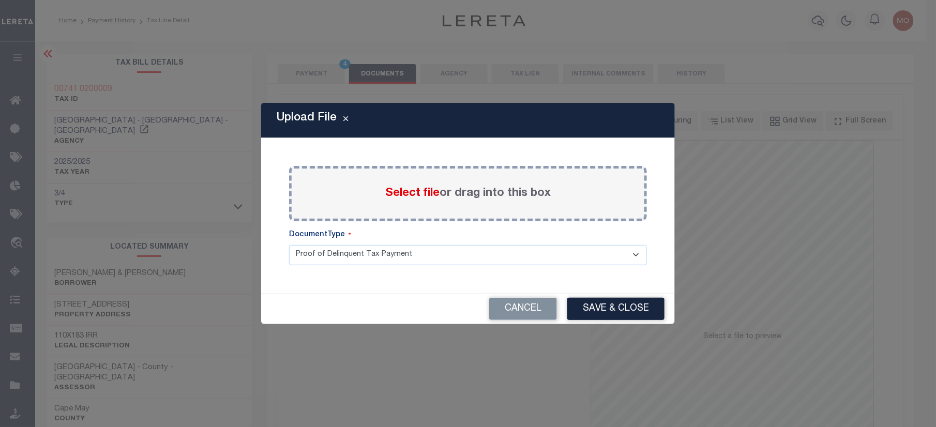
click at [420, 195] on span "Select file" at bounding box center [412, 193] width 54 height 11
click at [0, 0] on input "Select file or drag into this box" at bounding box center [0, 0] width 0 height 0
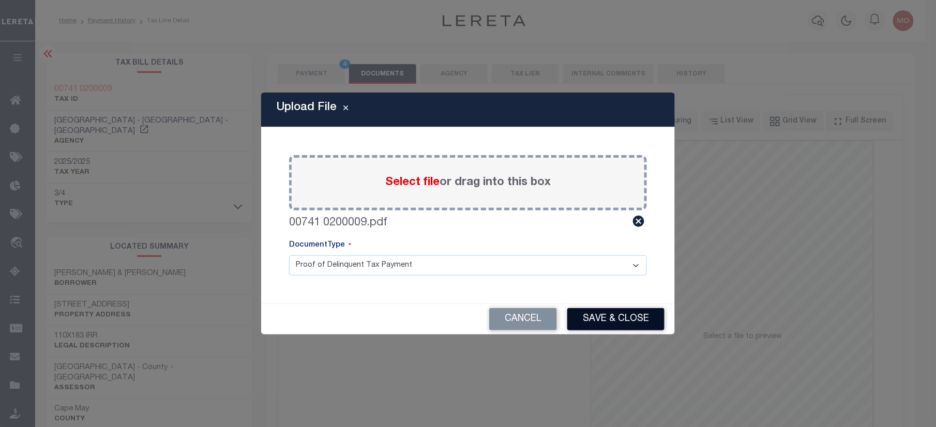
click at [590, 311] on button "Save & Close" at bounding box center [615, 319] width 97 height 22
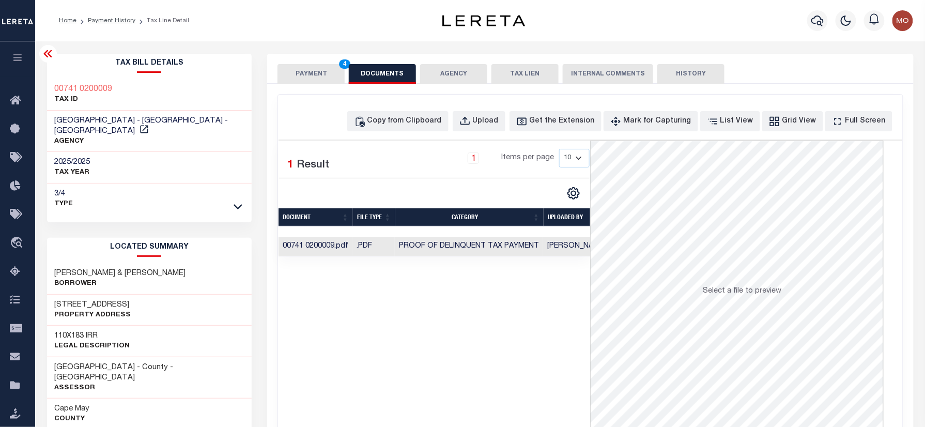
click at [316, 73] on button "PAYMENT 4" at bounding box center [311, 74] width 67 height 20
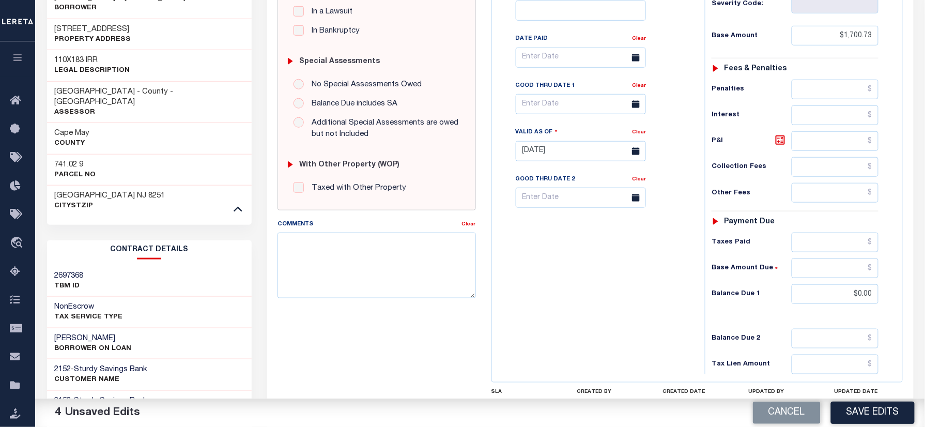
click at [876, 416] on button "Save Edits" at bounding box center [873, 413] width 84 height 22
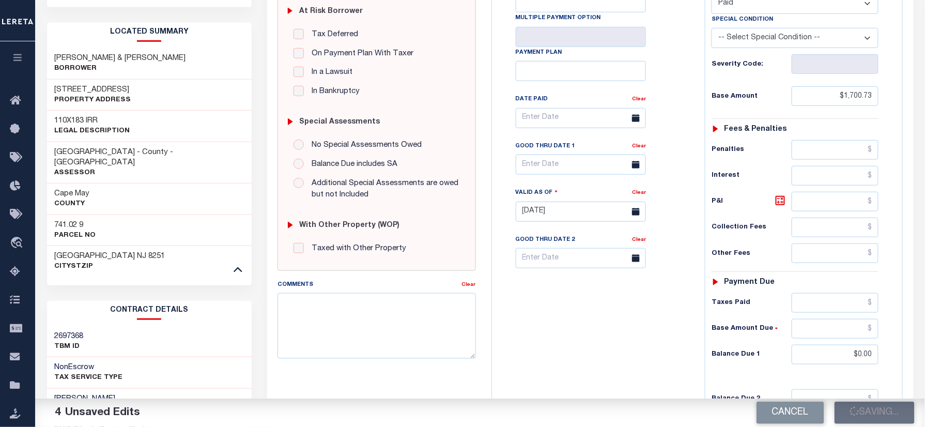
scroll to position [137, 0]
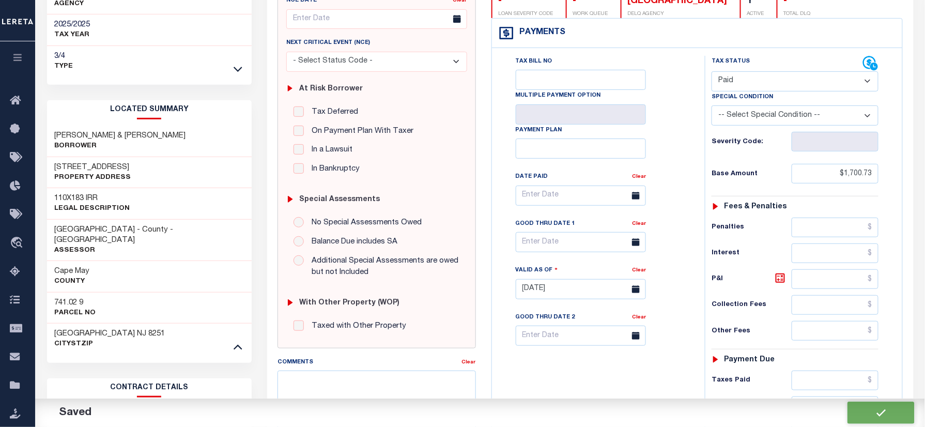
checkbox input "false"
type input "$1,700.73"
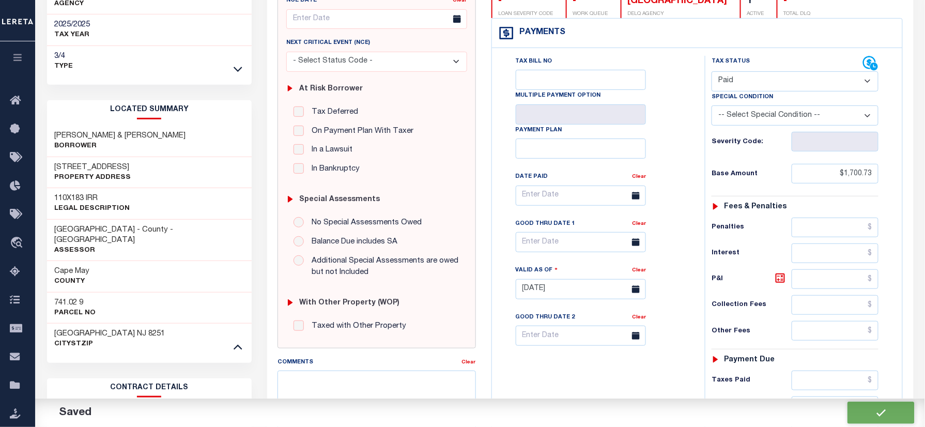
type input "$0"
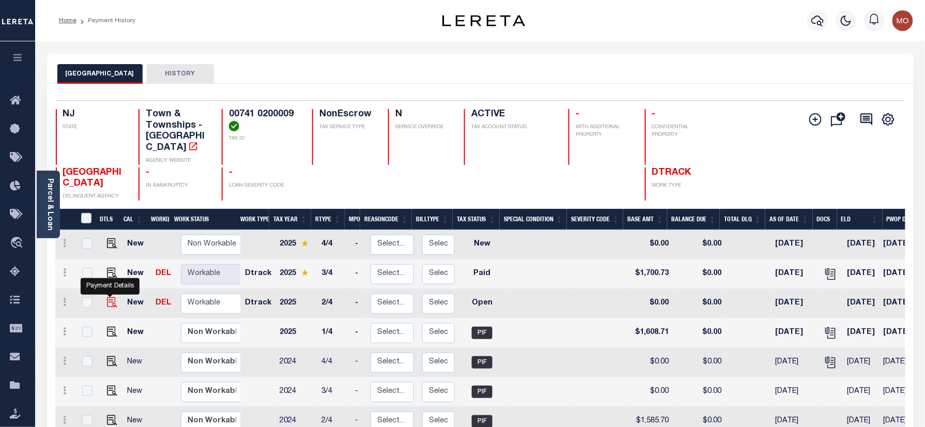
click at [108, 297] on img "" at bounding box center [112, 302] width 10 height 10
checkbox input "true"
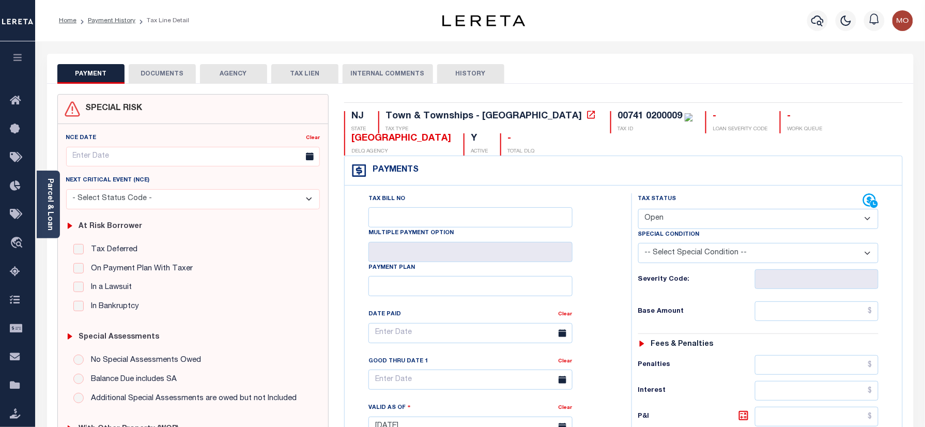
drag, startPoint x: 680, startPoint y: 218, endPoint x: 690, endPoint y: 231, distance: 15.5
click at [680, 218] on select "- Select Status Code - Open Due/Unpaid Paid Incomplete No Tax Due Internal Refu…" at bounding box center [758, 219] width 241 height 20
select select "PYD"
click at [638, 210] on select "- Select Status Code - Open Due/Unpaid Paid Incomplete No Tax Due Internal Refu…" at bounding box center [758, 219] width 241 height 20
type input "[DATE]"
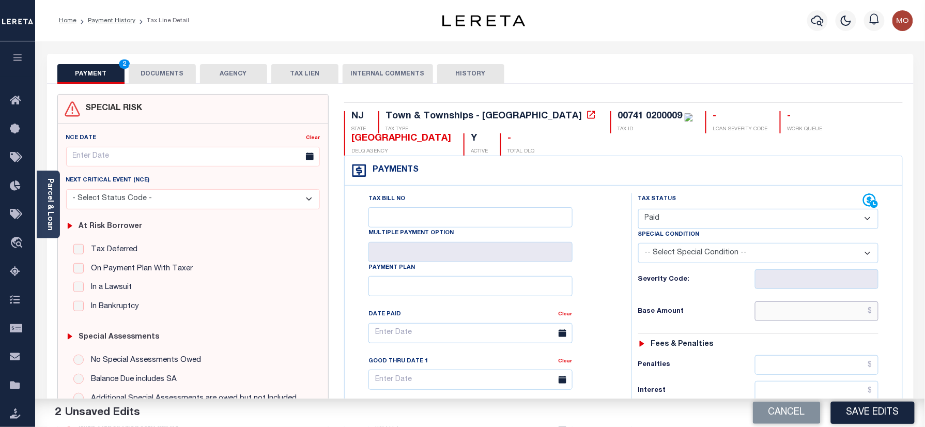
drag, startPoint x: 779, startPoint y: 314, endPoint x: 746, endPoint y: 315, distance: 33.1
click at [779, 314] on input "text" at bounding box center [817, 311] width 124 height 20
paste input "1,608.71"
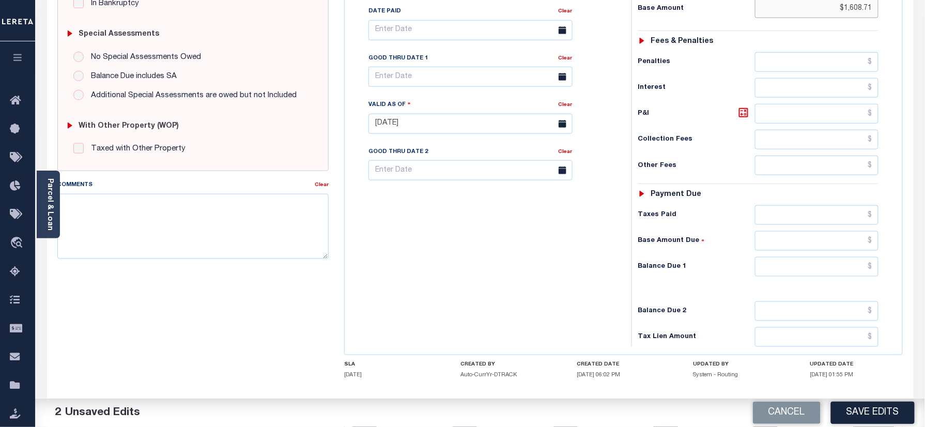
scroll to position [362, 0]
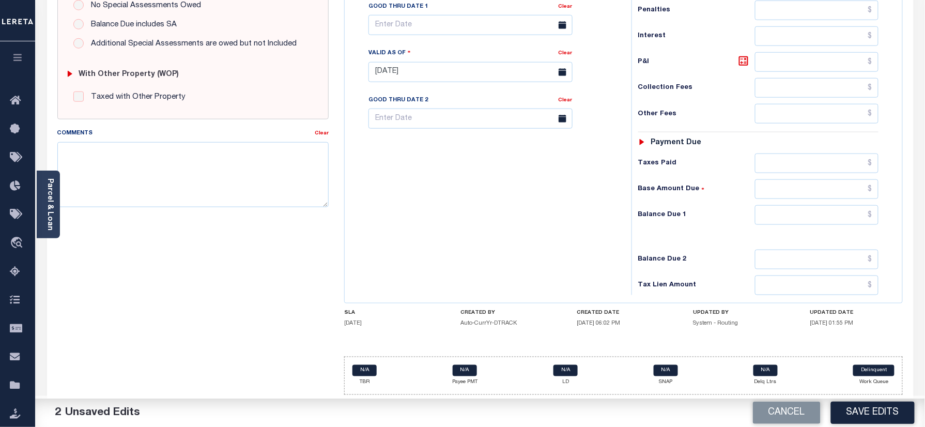
type input "$1,608.71"
drag, startPoint x: 788, startPoint y: 211, endPoint x: 744, endPoint y: 216, distance: 44.1
click at [788, 211] on input "text" at bounding box center [817, 215] width 124 height 20
type input "$0.00"
paste textarea "Refer 2025 3/4 year for doc"
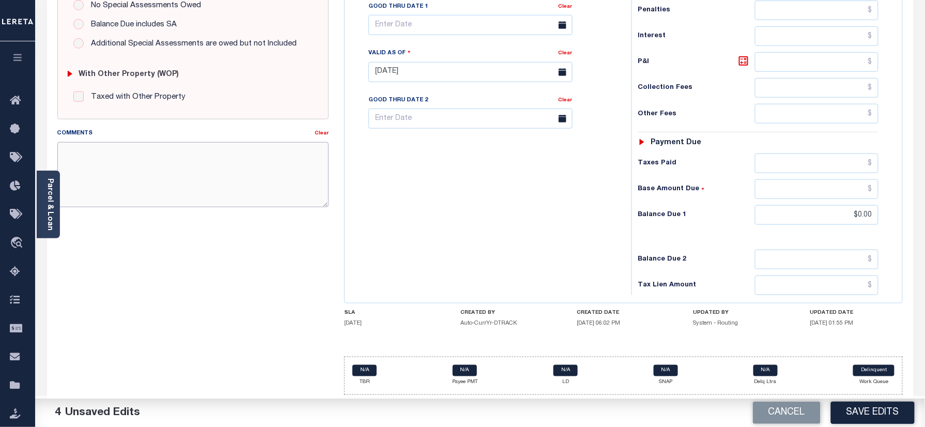
click at [205, 152] on textarea "Comments" at bounding box center [193, 174] width 272 height 65
type textarea "Refer 2025 3/4 year for doc"
click at [865, 408] on button "Save Edits" at bounding box center [873, 413] width 84 height 22
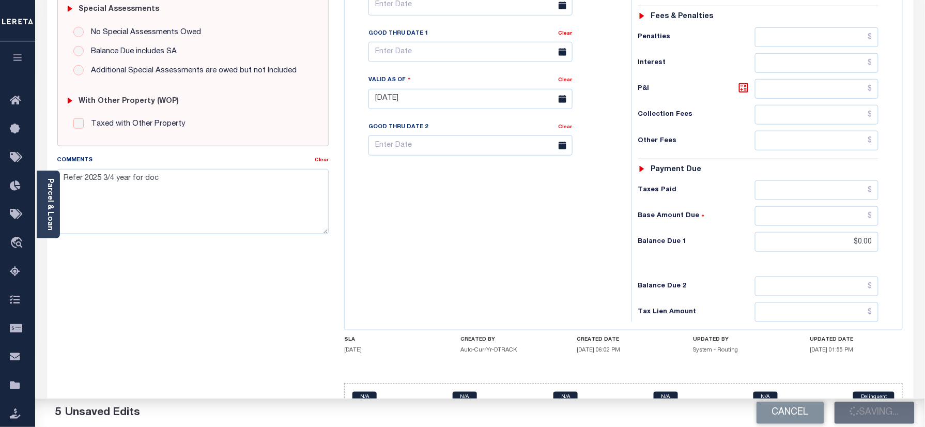
scroll to position [294, 0]
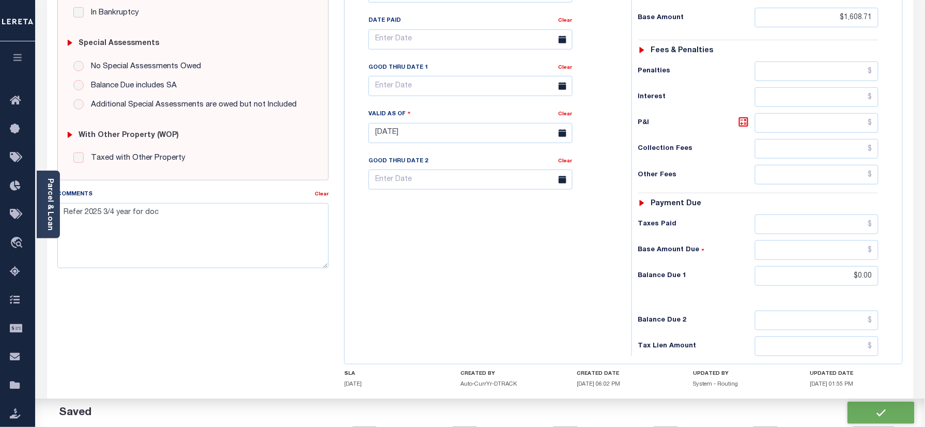
checkbox input "false"
type input "$1,608.71"
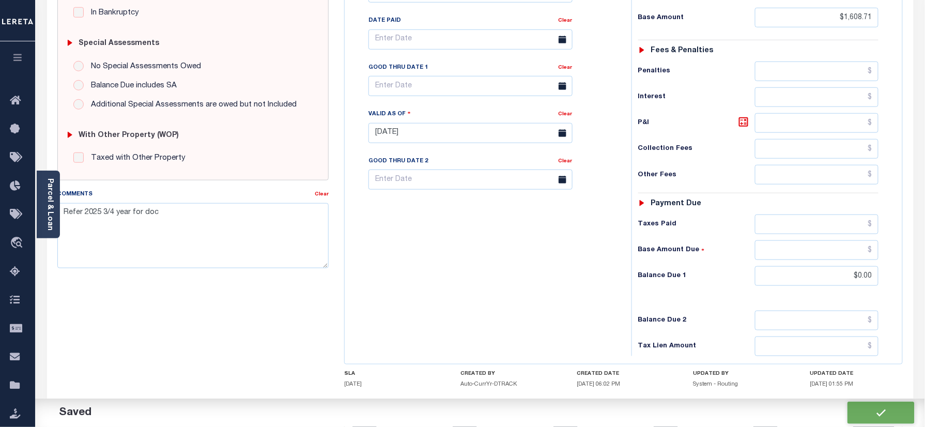
type input "$0"
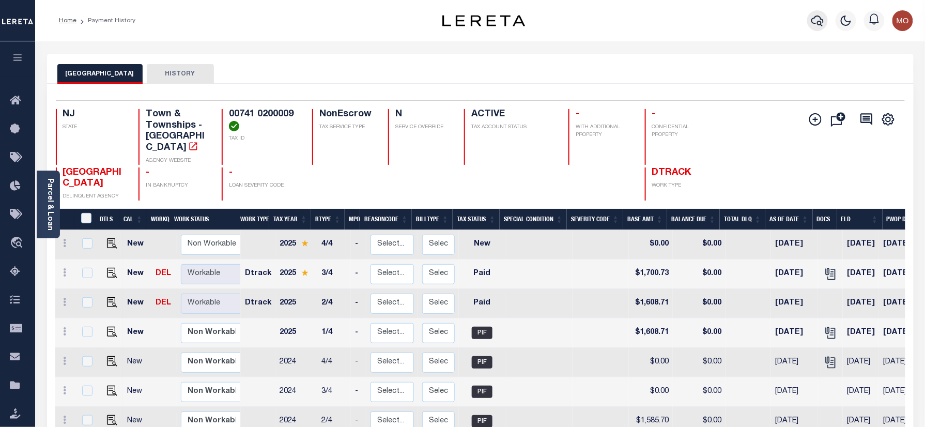
click at [817, 17] on icon "button" at bounding box center [818, 21] width 12 height 11
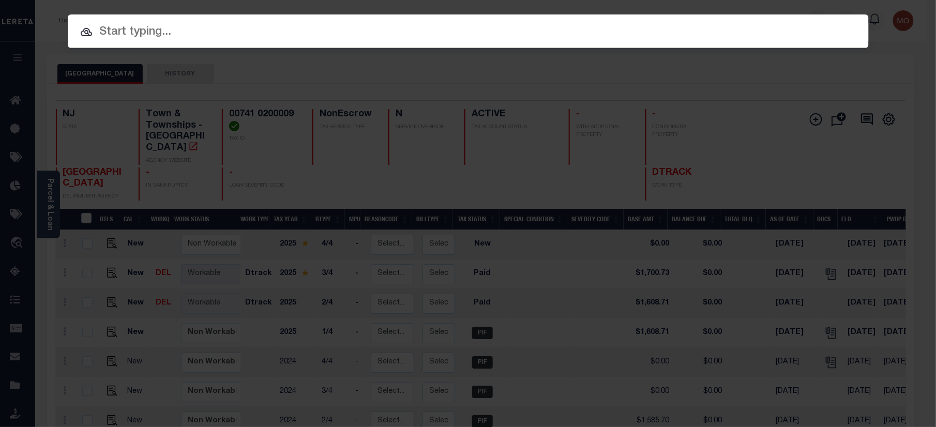
click at [187, 40] on input "text" at bounding box center [468, 32] width 801 height 18
paste input "9800586209"
type input "9800586209"
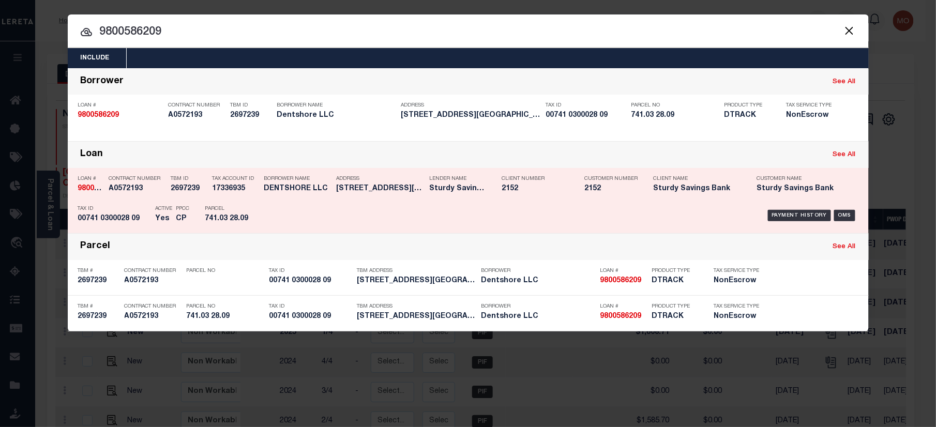
click at [149, 197] on div "Contract Number A0572193" at bounding box center [137, 186] width 57 height 30
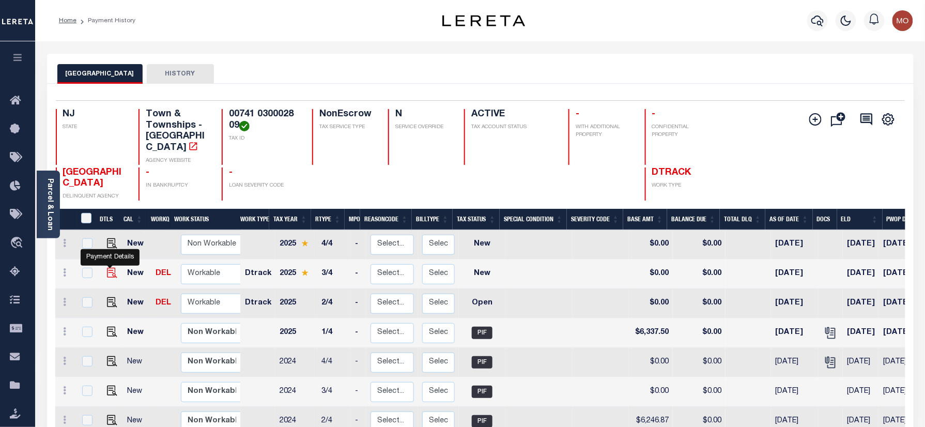
click at [110, 268] on img "" at bounding box center [112, 273] width 10 height 10
checkbox input "true"
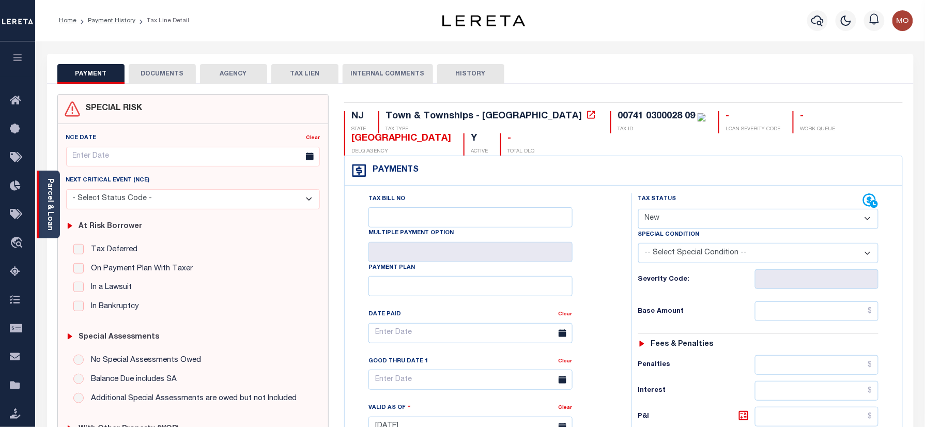
click at [44, 203] on div "Parcel & Loan" at bounding box center [48, 205] width 23 height 68
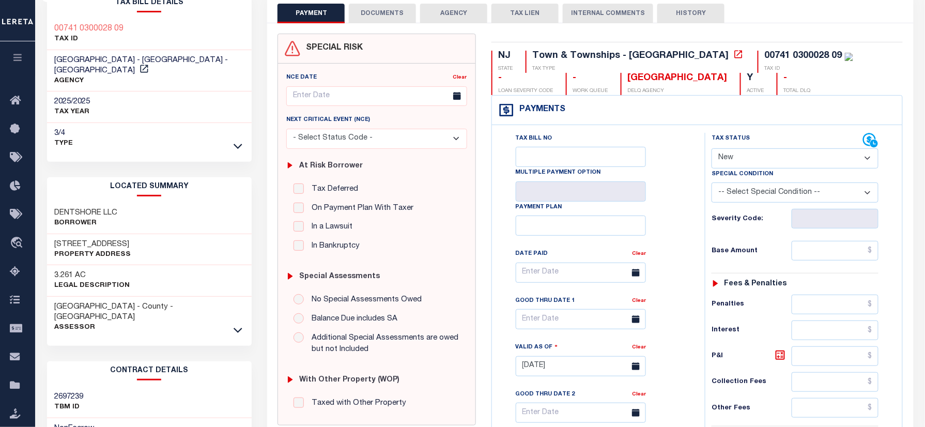
scroll to position [137, 0]
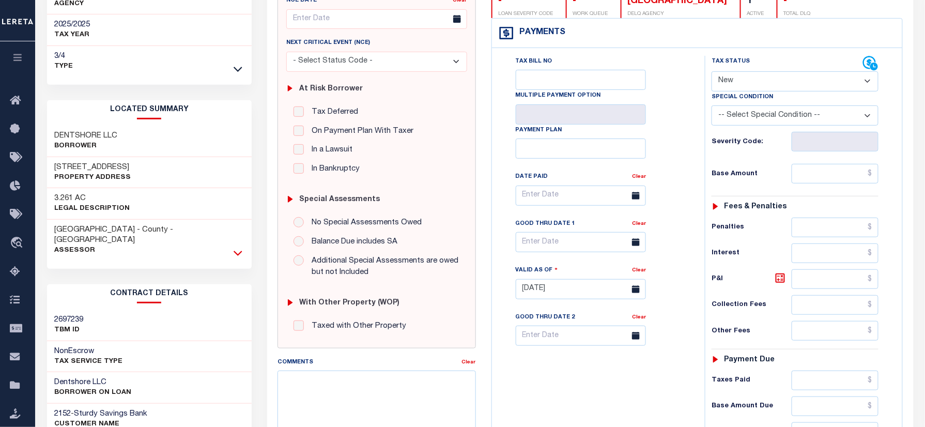
click at [238, 248] on icon at bounding box center [238, 253] width 9 height 11
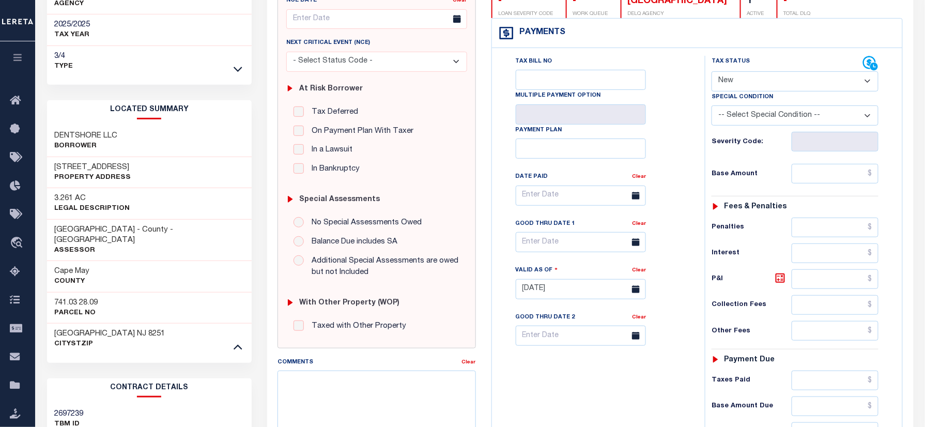
click at [69, 298] on h3 "741.03 28.09" at bounding box center [76, 303] width 43 height 10
copy h3 "741.03"
click at [89, 298] on h3 "741.03 28.09" at bounding box center [76, 303] width 43 height 10
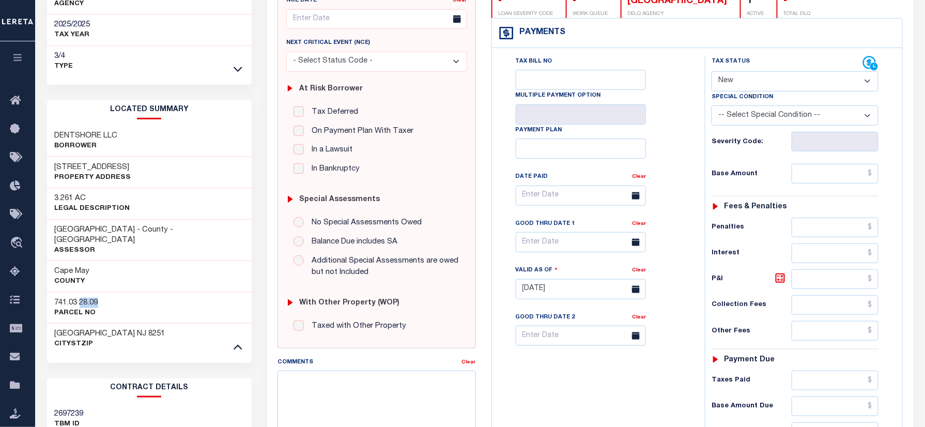
copy h3 "28.09"
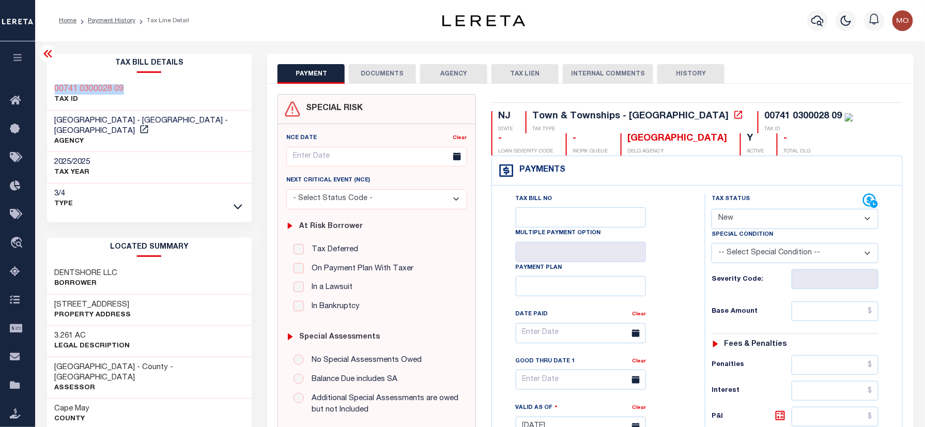
drag, startPoint x: 73, startPoint y: 75, endPoint x: 52, endPoint y: 75, distance: 21.7
click at [52, 75] on div "Tax Bill Details 00741 0300028 09 TAX ID LOWER TOWNSHIP - Town & Townships - NJ…" at bounding box center [149, 134] width 205 height 160
copy h3 "00741 0300028 09"
click at [755, 218] on select "- Select Status Code - Open Due/Unpaid Paid Incomplete No Tax Due Internal Refu…" at bounding box center [795, 219] width 167 height 20
select select "DUE"
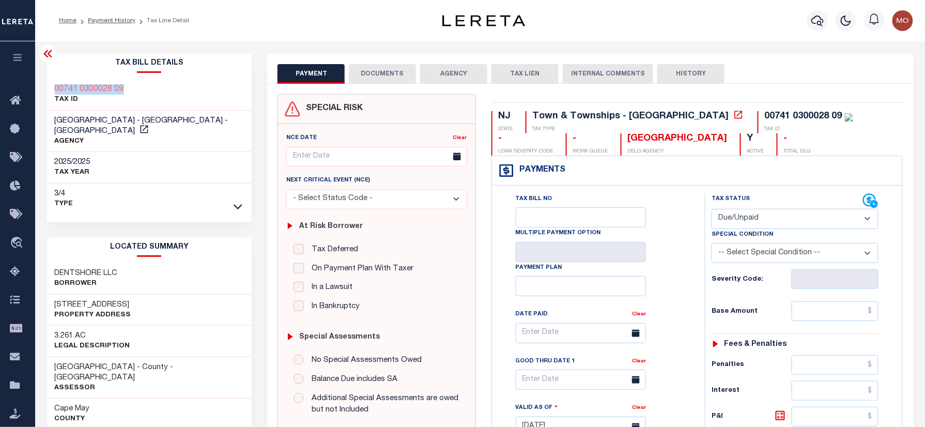
click at [712, 210] on select "- Select Status Code - Open Due/Unpaid Paid Incomplete No Tax Due Internal Refu…" at bounding box center [795, 219] width 167 height 20
type input "[DATE]"
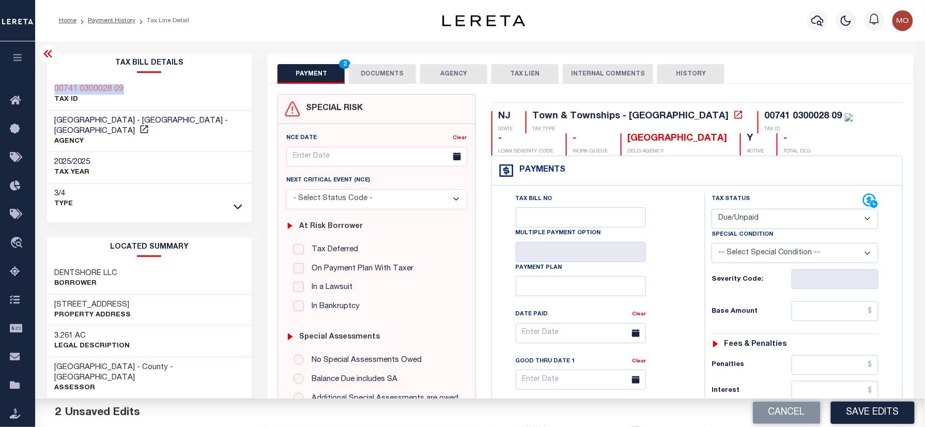
click at [743, 257] on select "-- Select Special Condition -- 3RD PARTY TAX LIEN AGENCY TAX LIEN (A.K.A Inside…" at bounding box center [795, 253] width 167 height 20
select select "15"
click at [712, 245] on select "-- Select Special Condition -- 3RD PARTY TAX LIEN AGENCY TAX LIEN (A.K.A Inside…" at bounding box center [795, 253] width 167 height 20
drag, startPoint x: 842, startPoint y: 315, endPoint x: 835, endPoint y: 315, distance: 6.7
click at [842, 315] on input "text" at bounding box center [835, 311] width 87 height 20
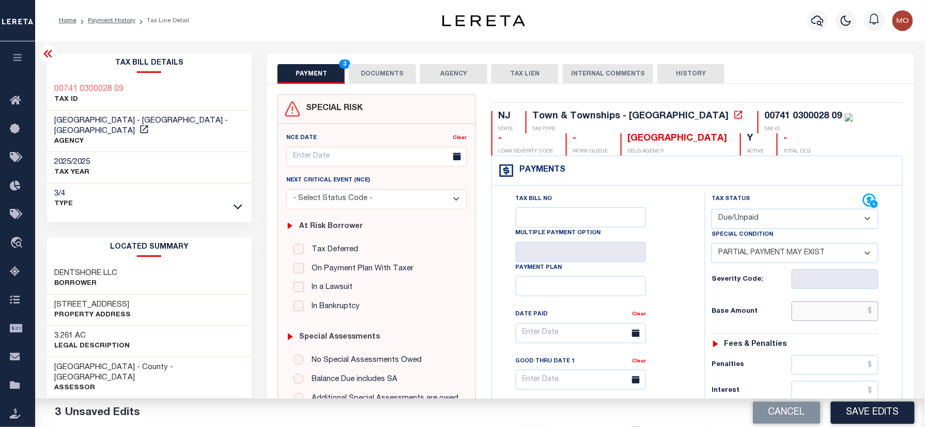
paste input "6,700.00"
type input "$6,700.00"
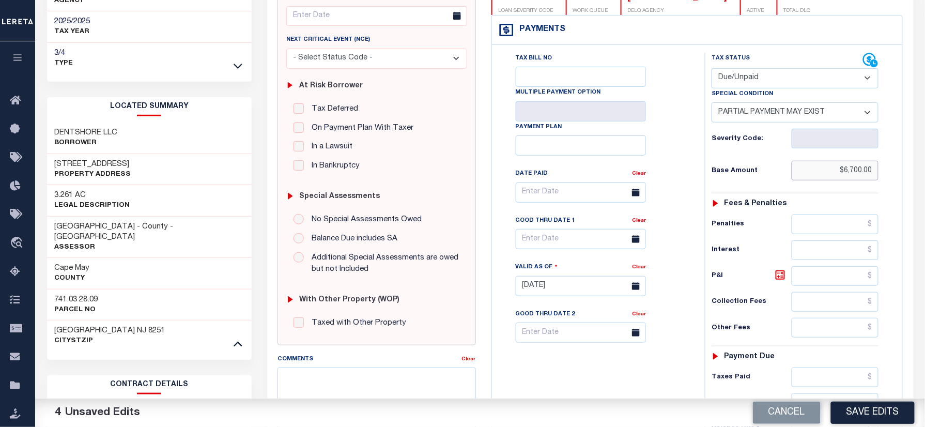
scroll to position [275, 0]
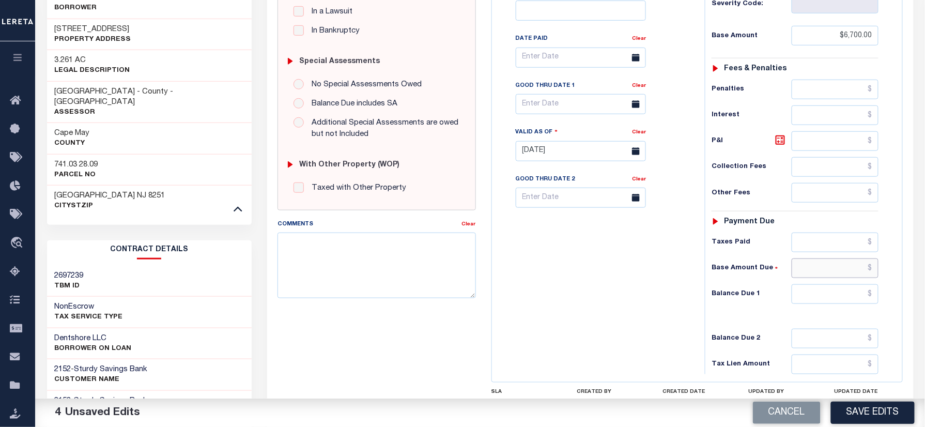
drag, startPoint x: 832, startPoint y: 266, endPoint x: 823, endPoint y: 274, distance: 12.1
click at [832, 266] on input "text" at bounding box center [835, 268] width 87 height 20
paste input "6,680.79"
type input "$6,680.79"
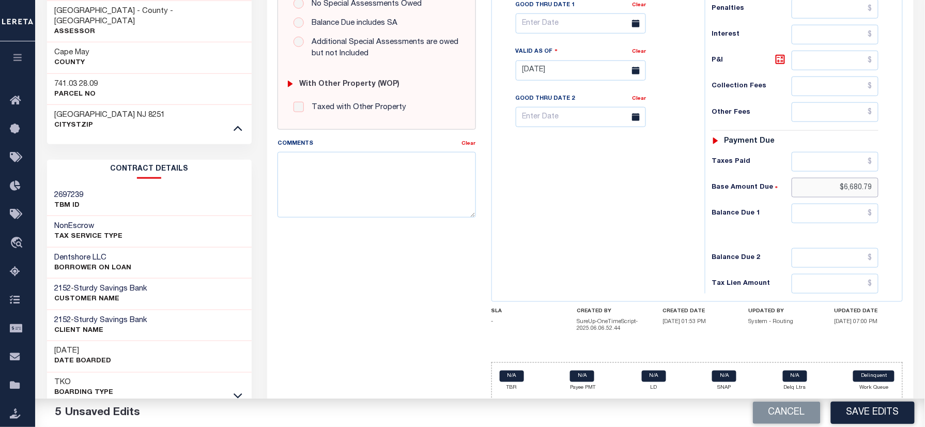
scroll to position [369, 0]
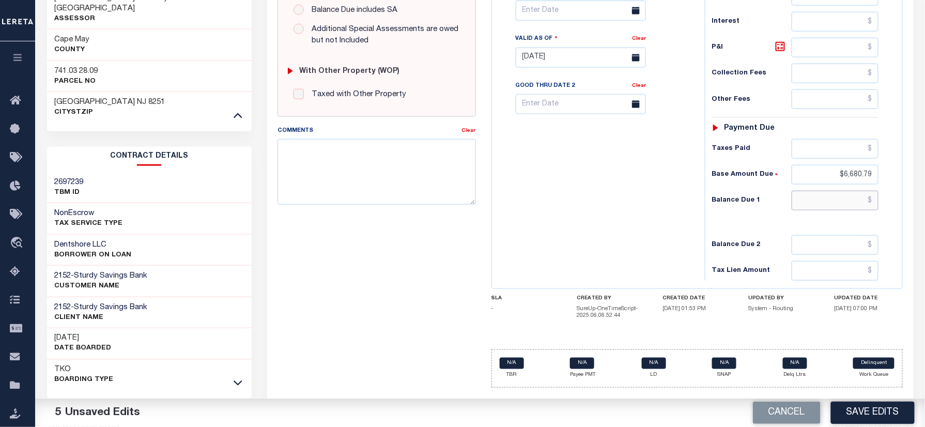
drag, startPoint x: 827, startPoint y: 203, endPoint x: 557, endPoint y: 206, distance: 270.3
click at [827, 203] on input "text" at bounding box center [835, 201] width 87 height 20
paste input "6,862.06"
type input "$6,862.06"
click at [557, 206] on div "Tax Bill No Multiple Payment Option Payment Plan Clear" at bounding box center [596, 52] width 203 height 456
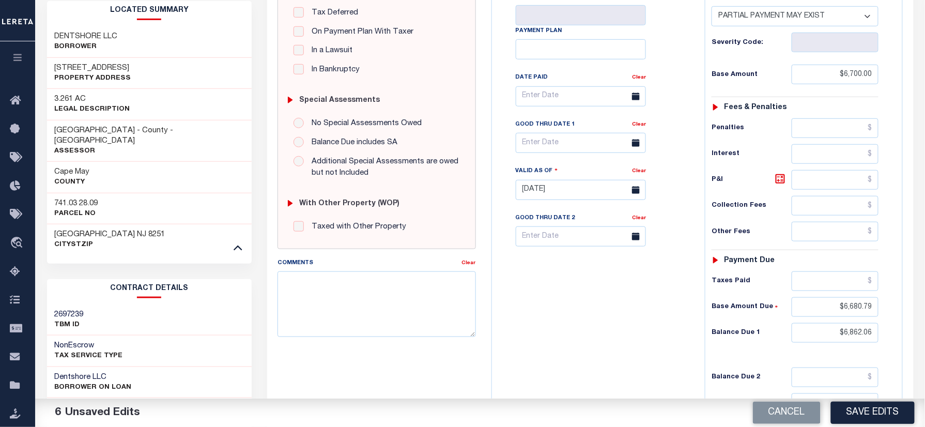
scroll to position [232, 0]
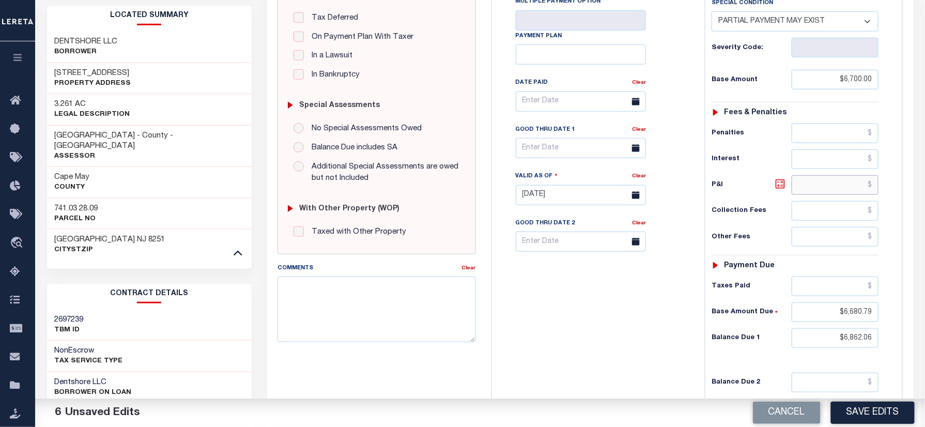
drag, startPoint x: 836, startPoint y: 187, endPoint x: 791, endPoint y: 182, distance: 45.2
click at [836, 187] on input "text" at bounding box center [835, 185] width 87 height 20
paste input "181.27"
type input "$181.27"
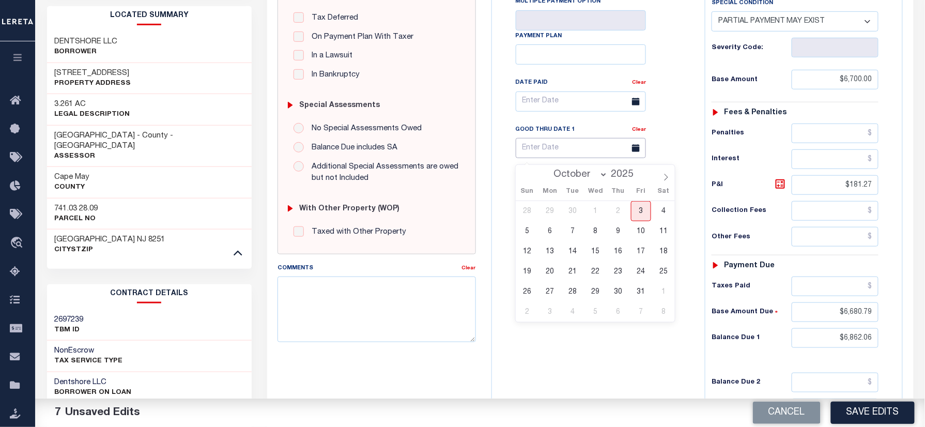
click at [565, 147] on input "text" at bounding box center [581, 148] width 130 height 20
click at [643, 211] on span "3" at bounding box center [641, 211] width 20 height 20
type input "[DATE]"
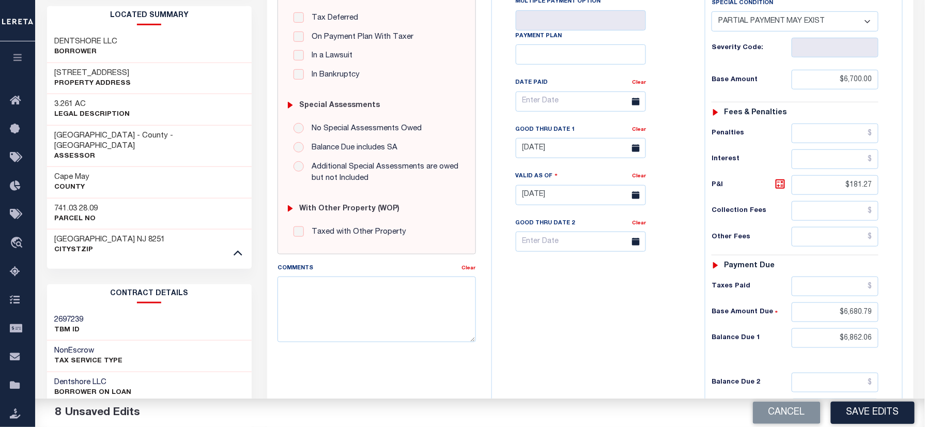
click at [556, 344] on div "Tax Bill No Multiple Payment Option Payment Plan Clear" at bounding box center [596, 190] width 203 height 456
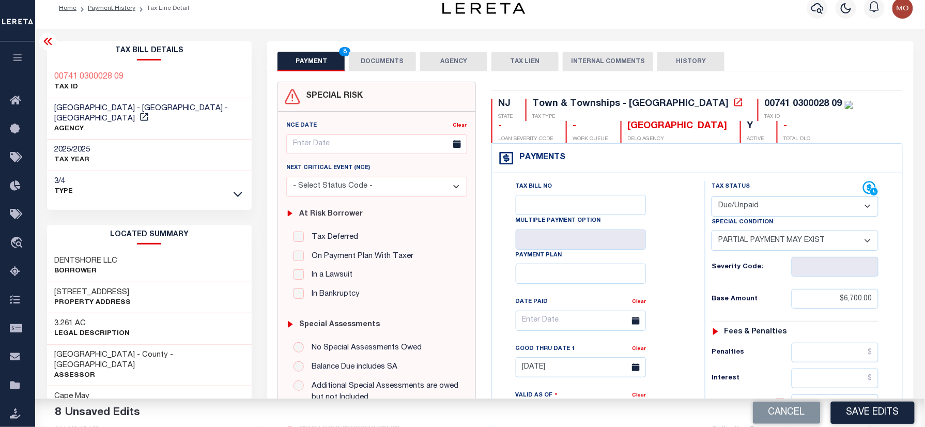
scroll to position [0, 0]
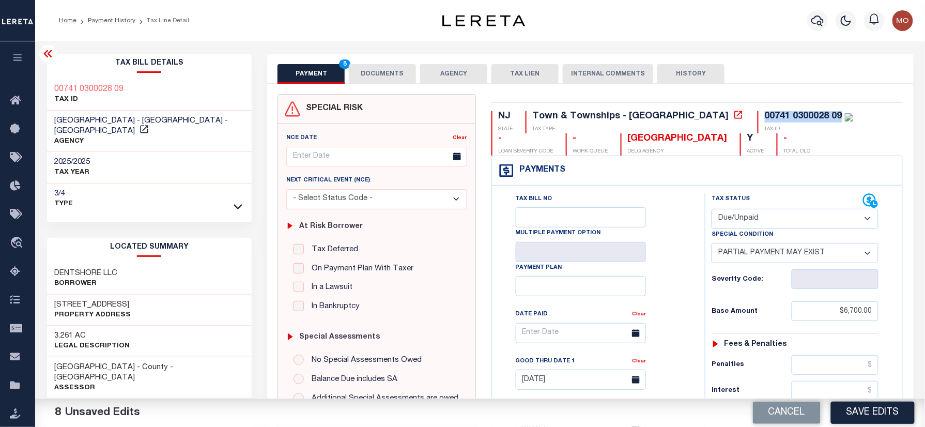
drag, startPoint x: 752, startPoint y: 115, endPoint x: 672, endPoint y: 121, distance: 79.8
click at [758, 121] on div "00741 0300028 09 TAX ID" at bounding box center [806, 122] width 96 height 22
copy div "00741 0300028 09"
click at [388, 72] on button "DOCUMENTS" at bounding box center [382, 74] width 67 height 20
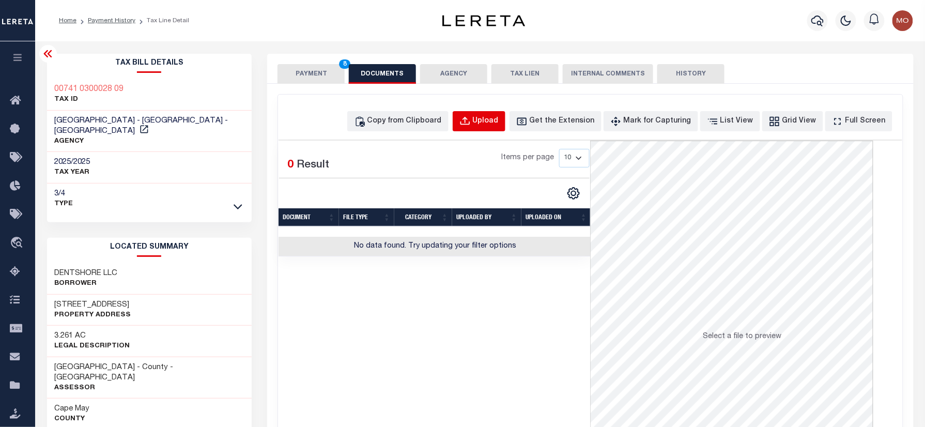
click at [499, 116] on div "Upload" at bounding box center [486, 121] width 26 height 11
select select "POP"
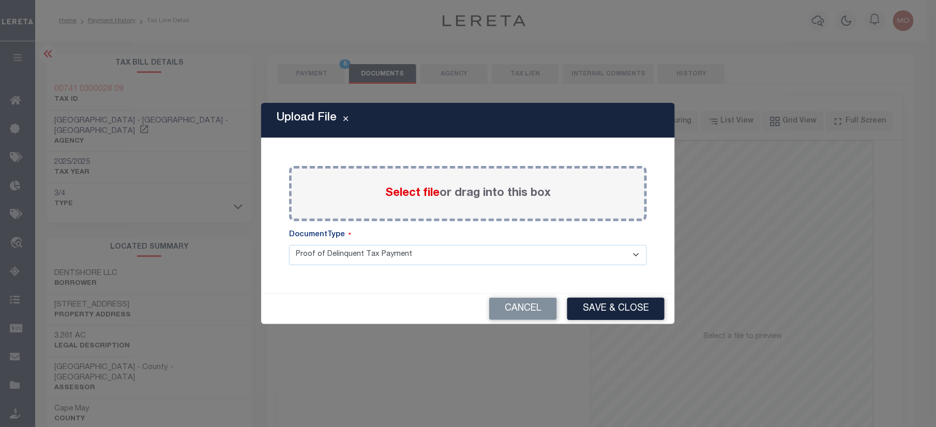
click at [396, 193] on span "Select file" at bounding box center [412, 193] width 54 height 11
click at [0, 0] on input "Select file or drag into this box" at bounding box center [0, 0] width 0 height 0
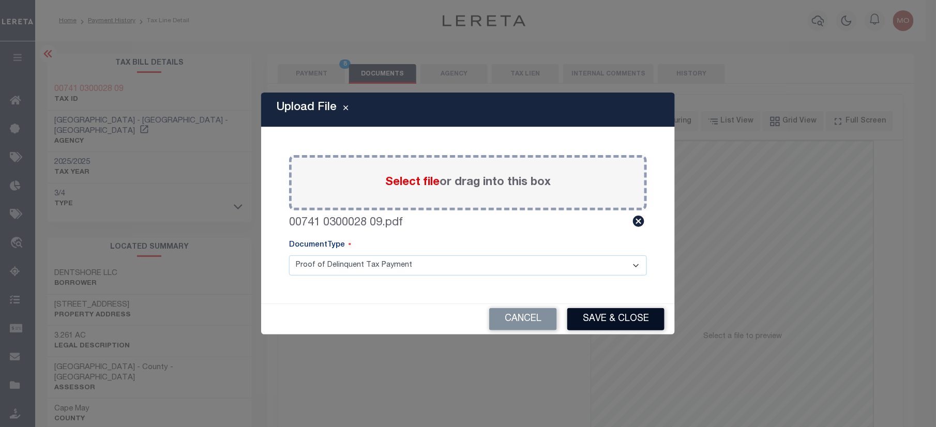
click at [607, 318] on button "Save & Close" at bounding box center [615, 319] width 97 height 22
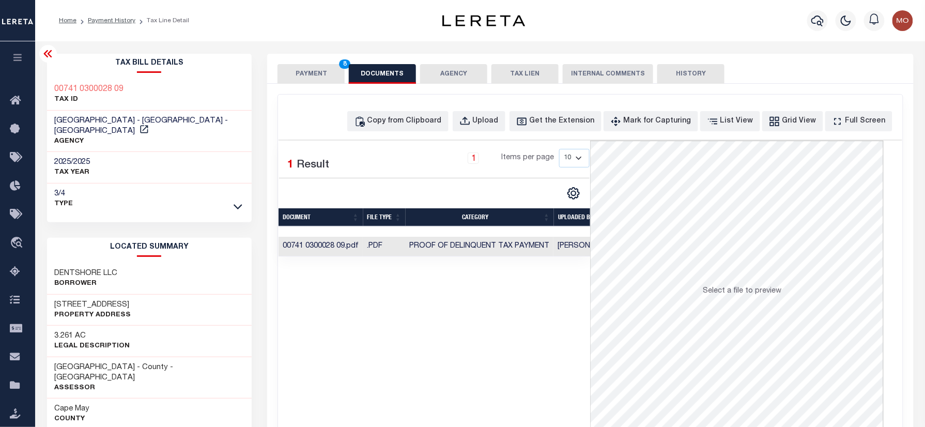
click at [306, 68] on button "PAYMENT 8" at bounding box center [311, 74] width 67 height 20
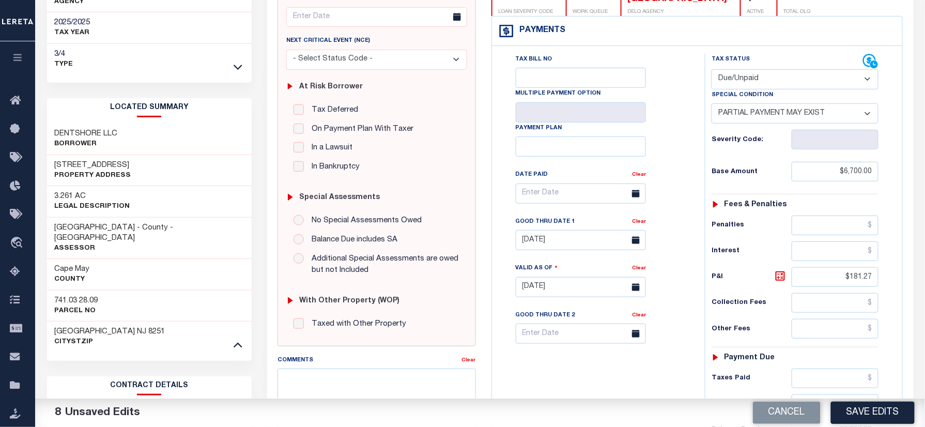
scroll to position [275, 0]
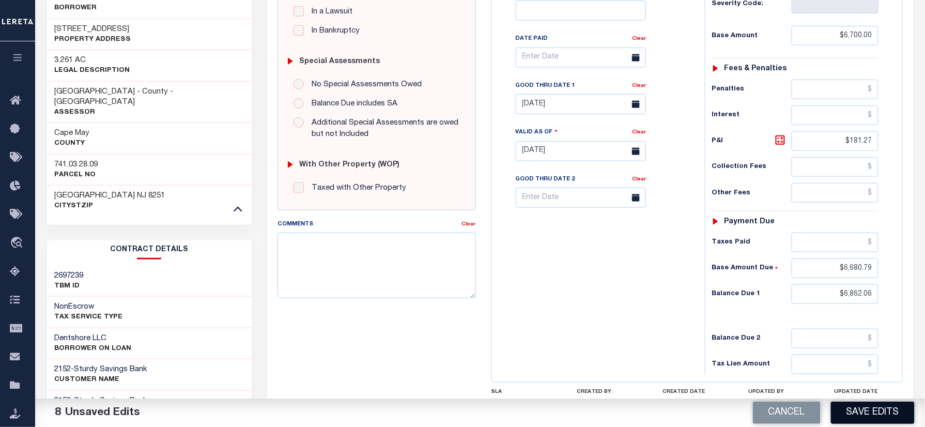
click at [862, 416] on button "Save Edits" at bounding box center [873, 413] width 84 height 22
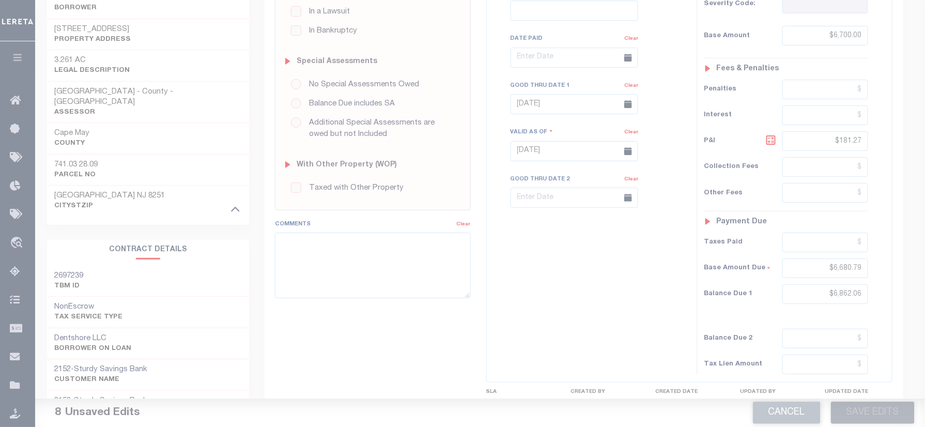
scroll to position [69, 0]
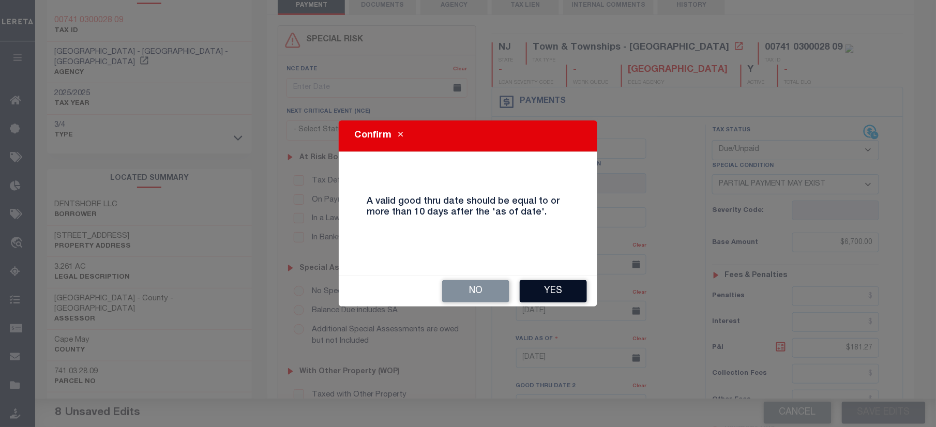
click at [538, 290] on button "Yes" at bounding box center [552, 291] width 67 height 22
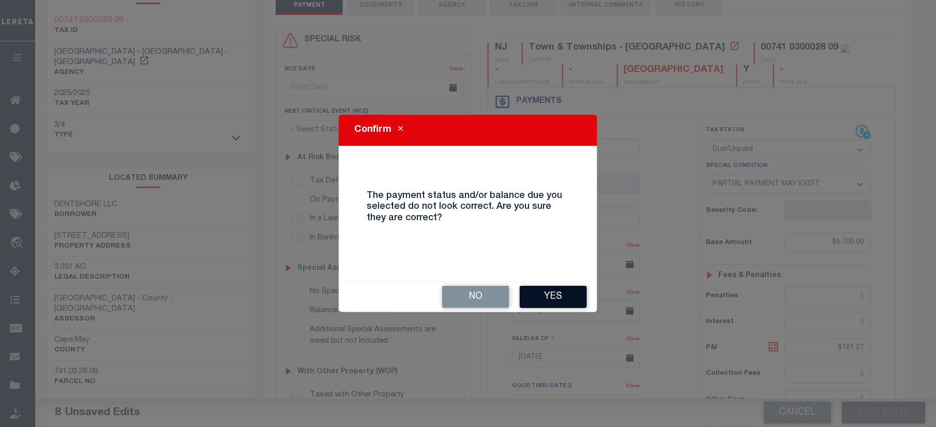
click at [541, 296] on button "Yes" at bounding box center [552, 297] width 67 height 22
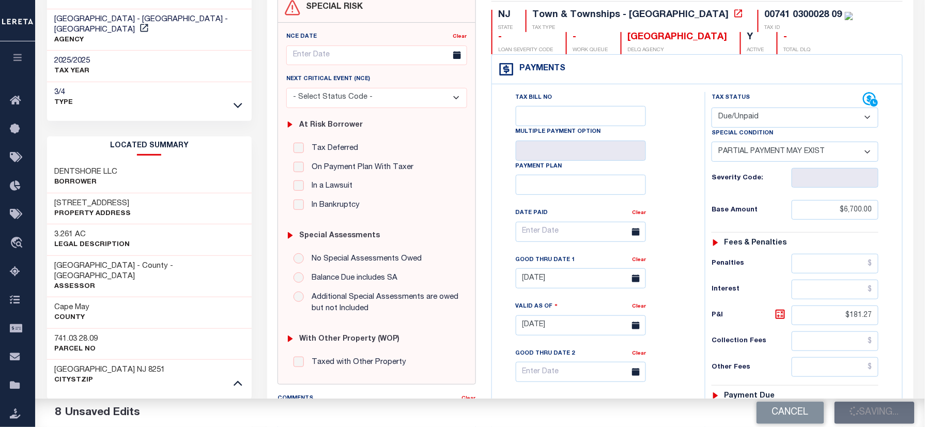
scroll to position [207, 0]
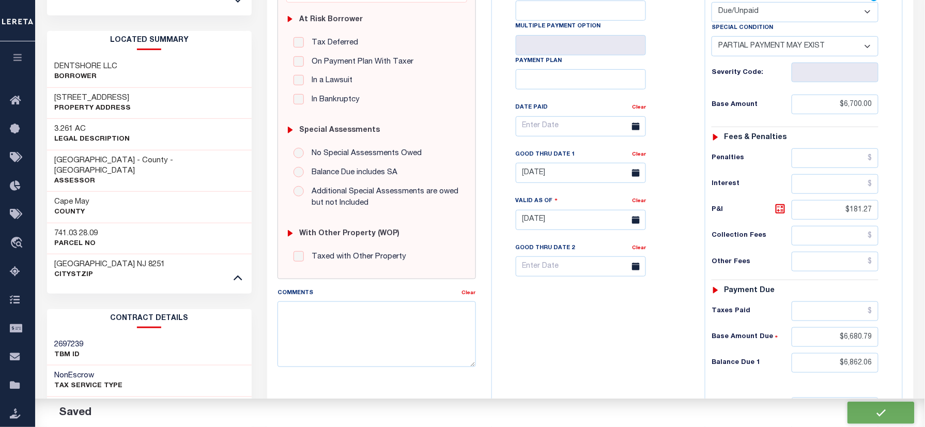
checkbox input "false"
type input "$6,700"
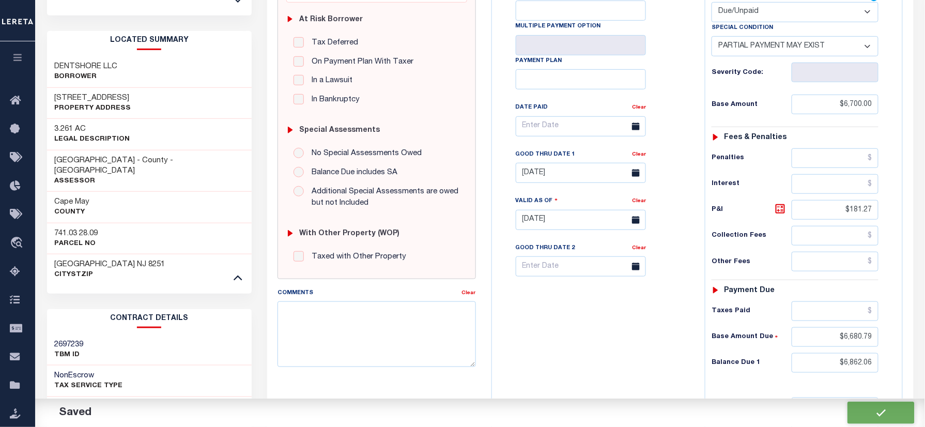
type input "$181.27"
type input "$6,680.79"
type input "$6,862.06"
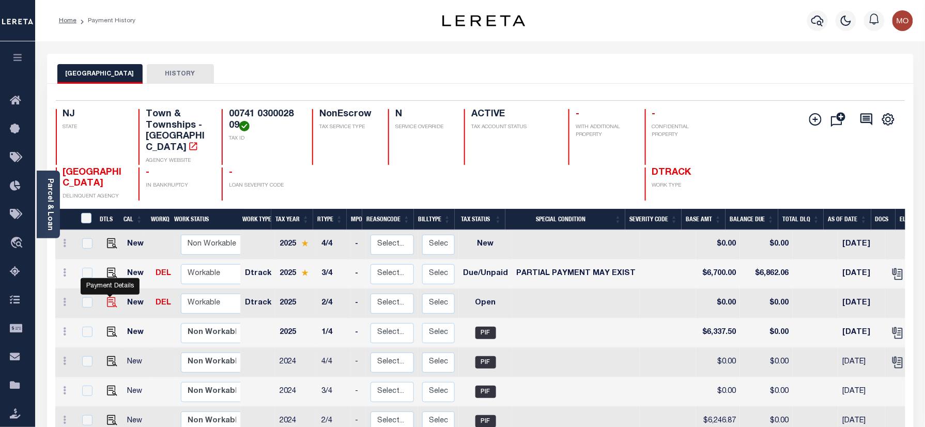
click at [108, 297] on img "" at bounding box center [112, 302] width 10 height 10
checkbox input "true"
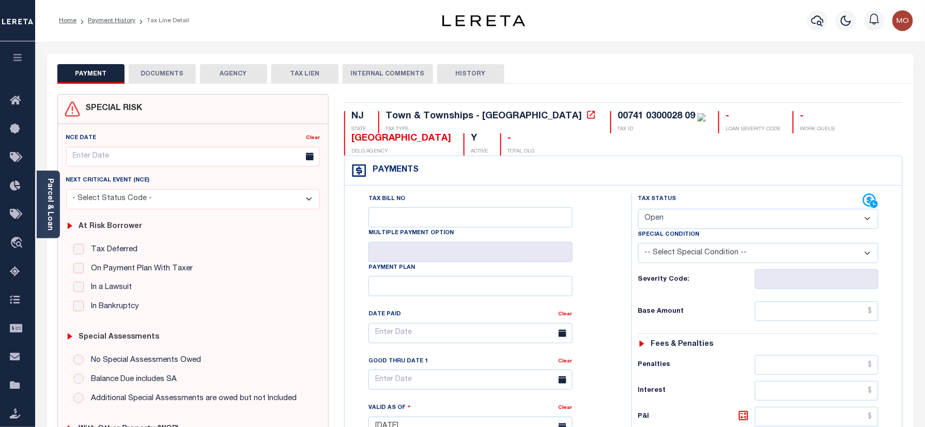
click at [702, 205] on div "Tax Status Status" at bounding box center [750, 201] width 225 height 16
click at [679, 222] on select "- Select Status Code - Open Due/Unpaid Paid Incomplete No Tax Due Internal Refu…" at bounding box center [758, 219] width 241 height 20
select select "PYD"
click at [638, 210] on select "- Select Status Code - Open Due/Unpaid Paid Incomplete No Tax Due Internal Refu…" at bounding box center [758, 219] width 241 height 20
type input "[DATE]"
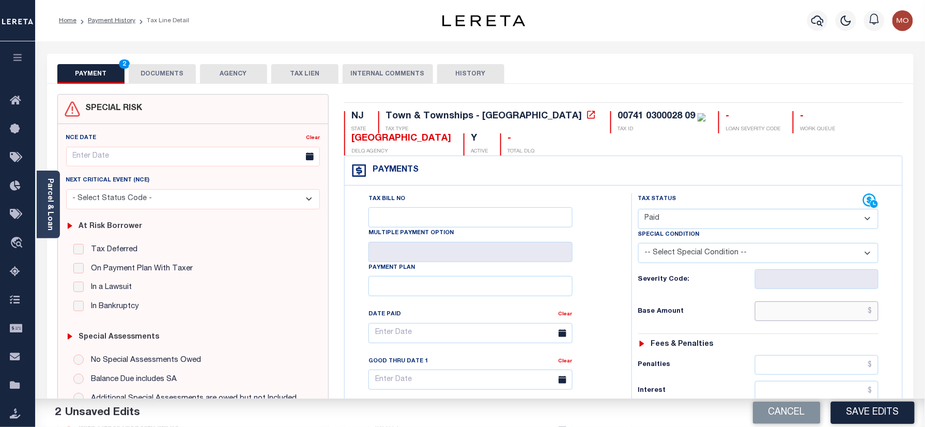
paste input "6,337.50"
drag, startPoint x: 788, startPoint y: 314, endPoint x: 776, endPoint y: 315, distance: 11.4
click at [788, 314] on input "text" at bounding box center [817, 311] width 124 height 20
type input "$6,337.50"
click at [711, 330] on div "Tax Status Status - Select Status Code -" at bounding box center [762, 421] width 261 height 456
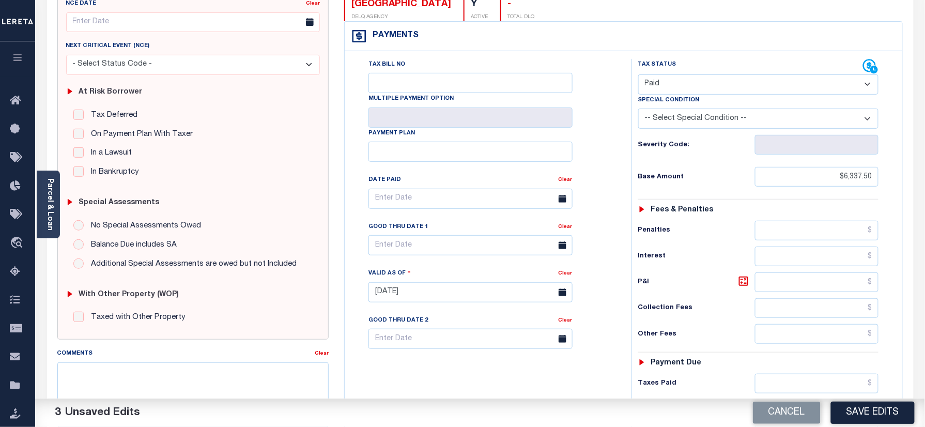
scroll to position [275, 0]
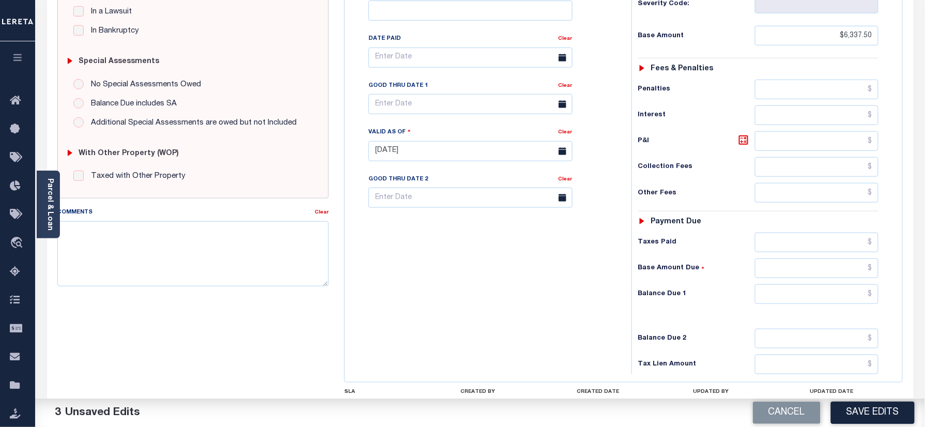
click at [816, 309] on div "Tax Status Status - Select Status Code -" at bounding box center [762, 146] width 261 height 456
drag, startPoint x: 811, startPoint y: 303, endPoint x: 800, endPoint y: 304, distance: 11.0
click at [811, 303] on input "text" at bounding box center [817, 294] width 124 height 20
type input "$0.00"
click at [526, 263] on div "Tax Bill No Multiple Payment Option Payment Plan Clear" at bounding box center [485, 146] width 277 height 456
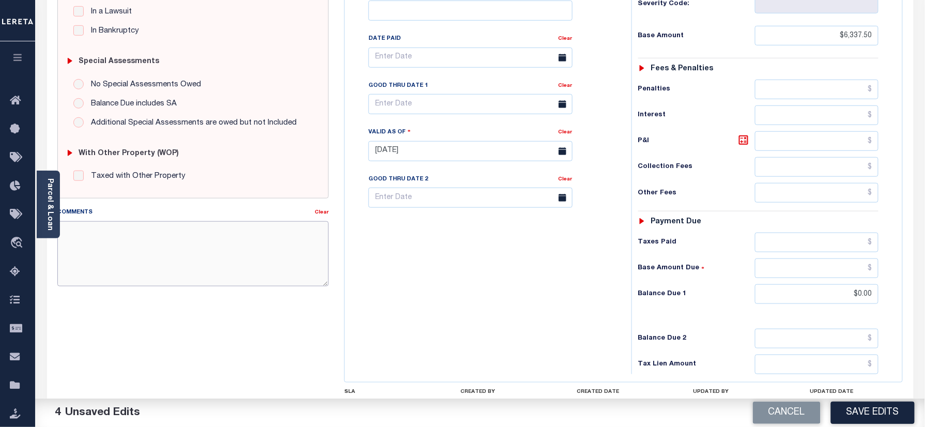
click at [213, 248] on textarea "Comments" at bounding box center [193, 253] width 272 height 65
paste textarea "6,337.50"
drag, startPoint x: 133, startPoint y: 244, endPoint x: 37, endPoint y: 240, distance: 95.7
click at [39, 236] on div "PAYMENT 5 DOCUMENTS AGENCY DELINQUENT PAYEE" at bounding box center [480, 142] width 882 height 728
paste textarea "Refer 2025 3/4 year for doc"
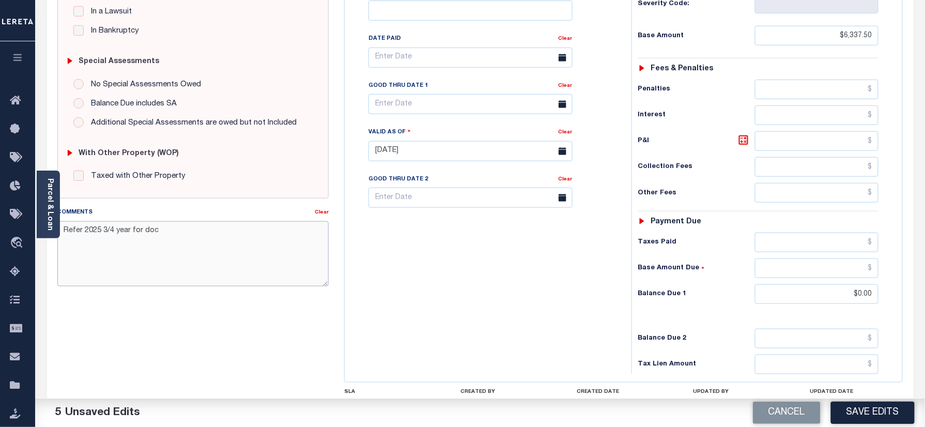
type textarea "Refer 2025 3/4 year for doc"
click at [485, 288] on div "Tax Bill No Multiple Payment Option Payment Plan Clear" at bounding box center [485, 146] width 277 height 456
click at [868, 415] on button "Save Edits" at bounding box center [873, 413] width 84 height 22
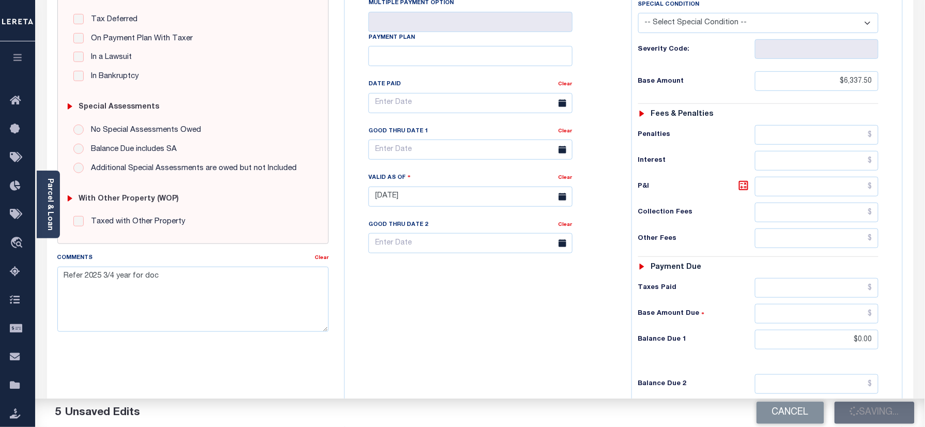
scroll to position [137, 0]
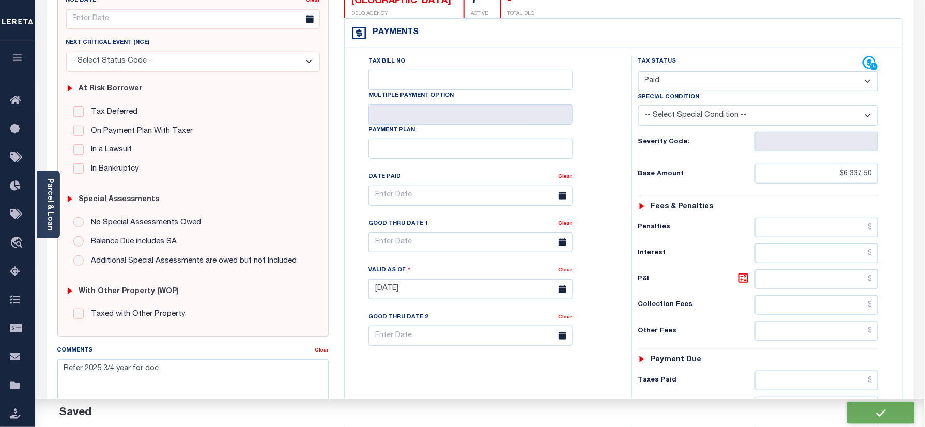
checkbox input "false"
type input "$6,337.5"
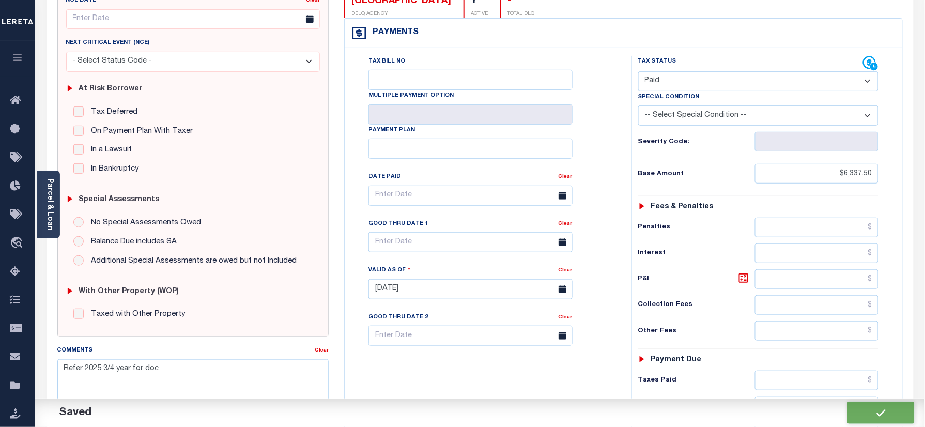
type input "$0"
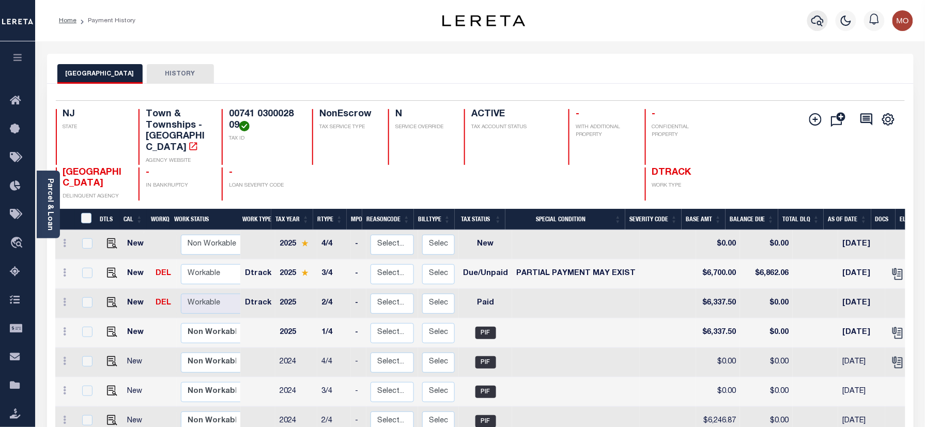
click at [813, 19] on icon "button" at bounding box center [818, 20] width 12 height 12
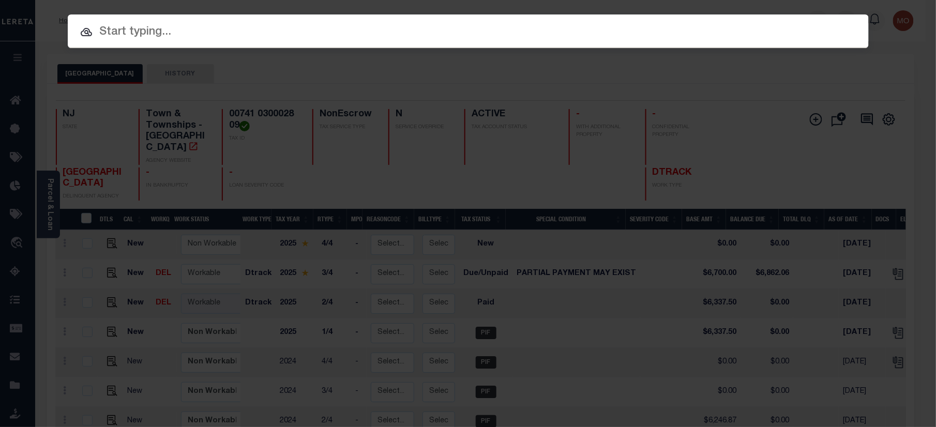
click at [211, 34] on input "text" at bounding box center [468, 32] width 801 height 18
paste input "9300003605"
type input "9300003605"
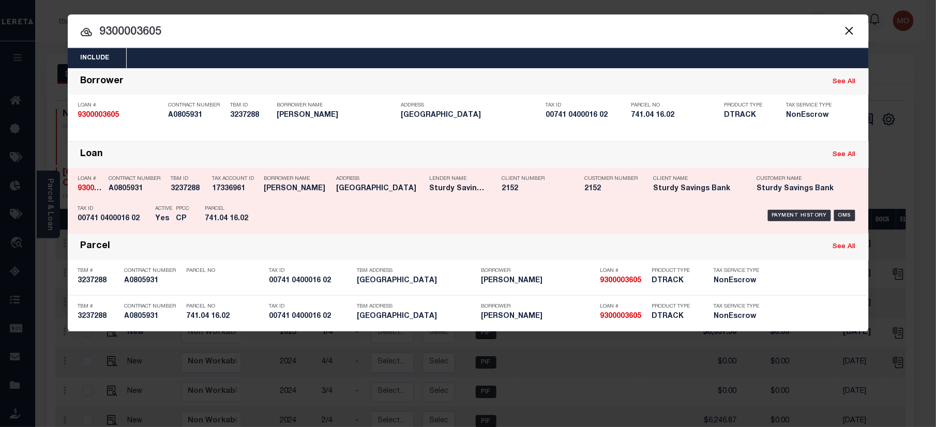
click at [224, 201] on div "Parcel 741.04 16.02" at bounding box center [228, 216] width 47 height 30
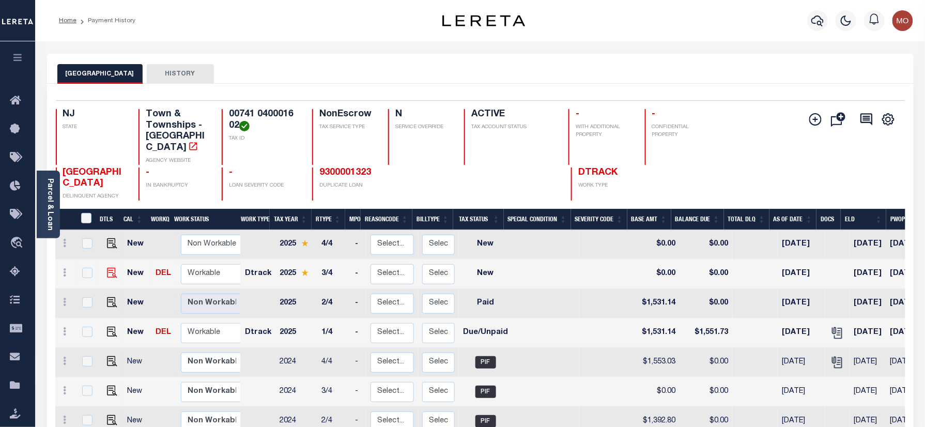
click at [114, 268] on img "" at bounding box center [112, 273] width 10 height 10
checkbox input "true"
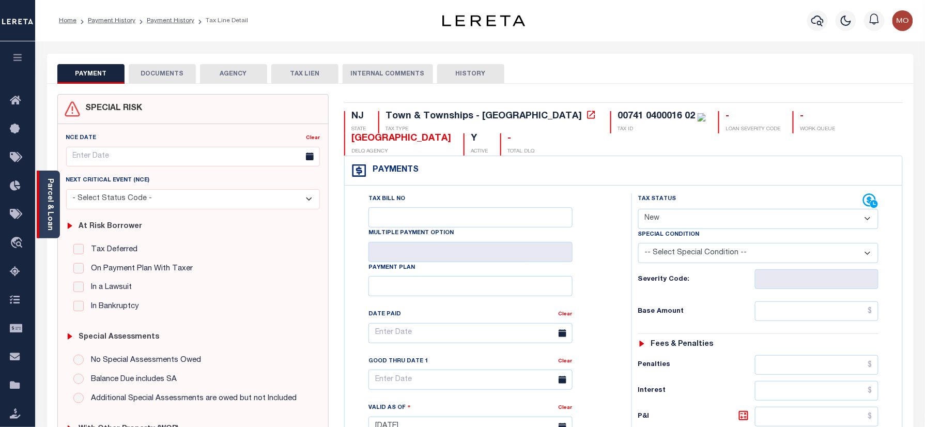
click at [52, 210] on link "Parcel & Loan" at bounding box center [49, 204] width 7 height 52
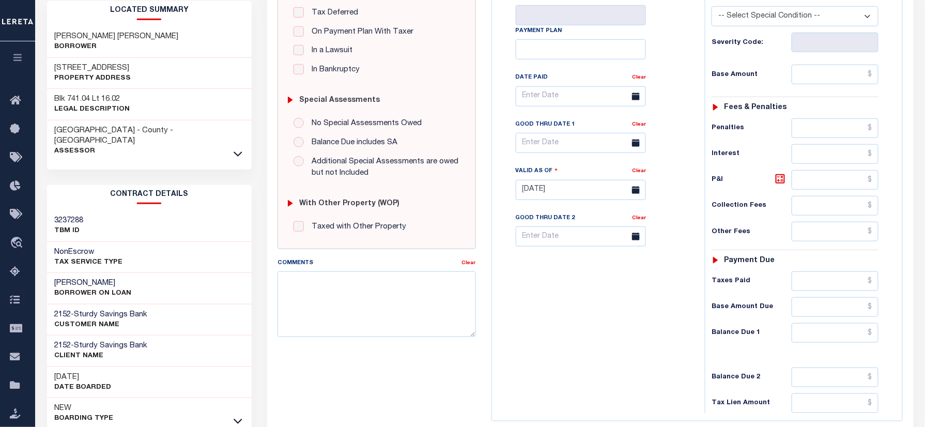
scroll to position [275, 0]
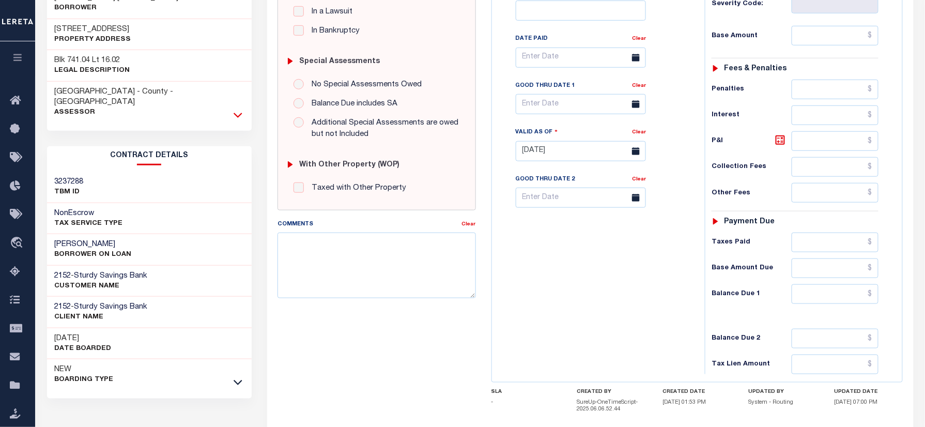
click at [237, 110] on icon at bounding box center [238, 115] width 9 height 11
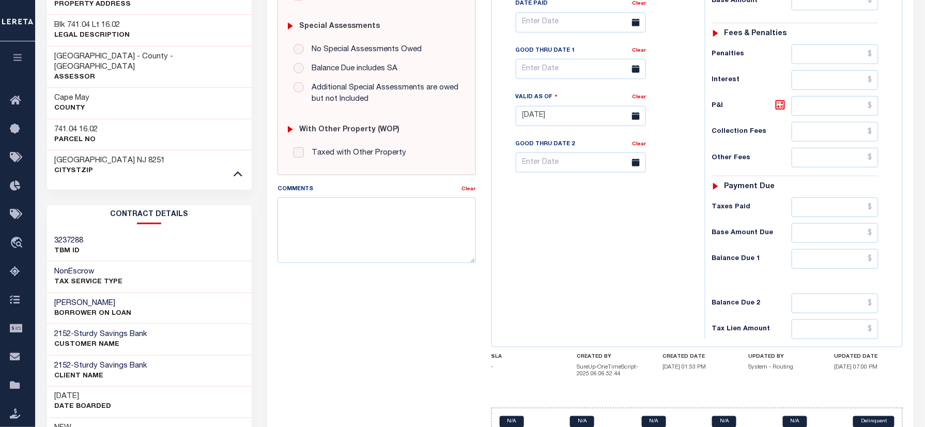
scroll to position [232, 0]
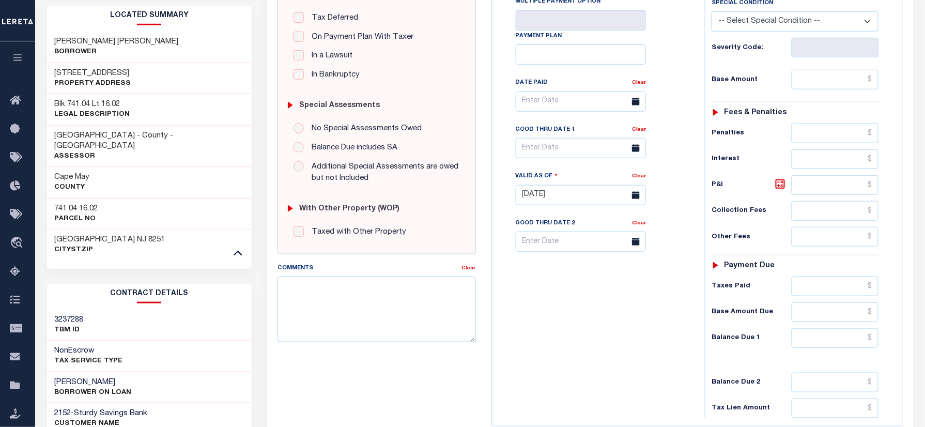
click at [63, 198] on div "741.04 16.02 Parcel No" at bounding box center [149, 214] width 205 height 32
click at [64, 204] on h3 "741.04 16.02" at bounding box center [76, 209] width 43 height 10
copy h3 "741.04"
click at [91, 204] on h3 "741.04 16.02" at bounding box center [76, 209] width 43 height 10
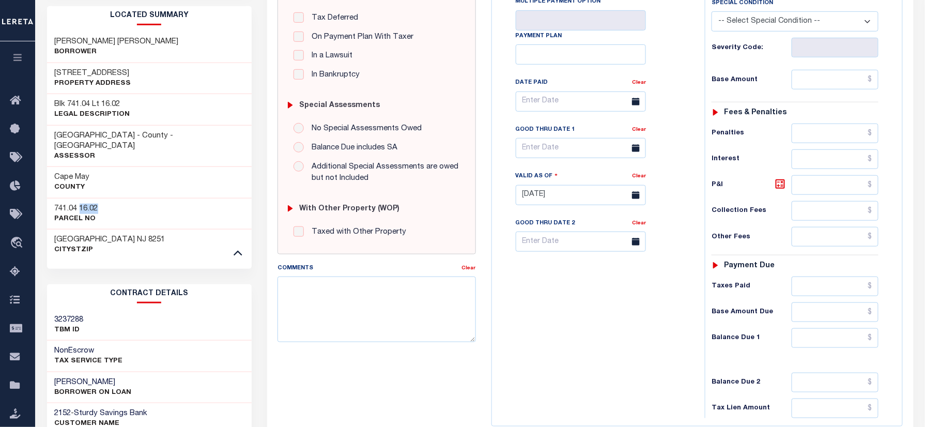
click at [91, 204] on h3 "741.04 16.02" at bounding box center [76, 209] width 43 height 10
copy h3 "16.02"
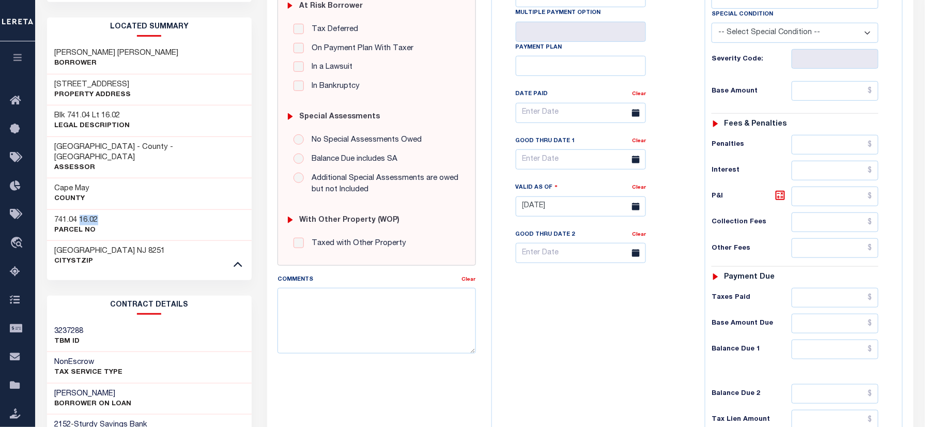
scroll to position [25, 0]
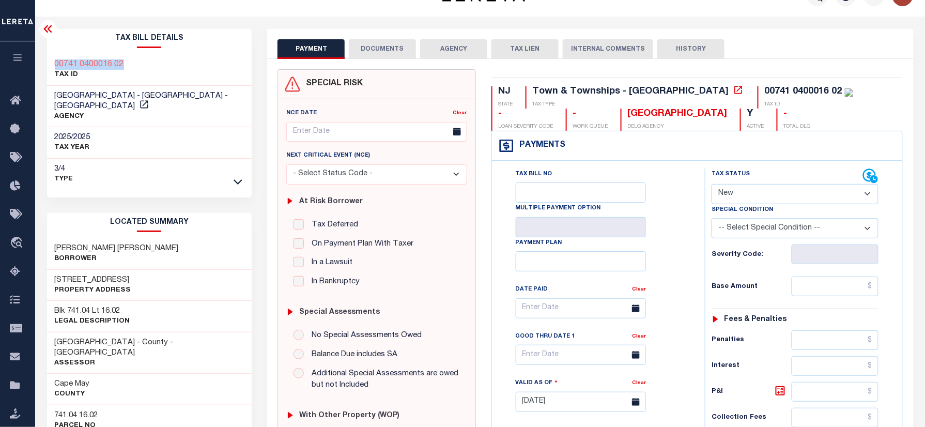
drag, startPoint x: 143, startPoint y: 57, endPoint x: 43, endPoint y: 64, distance: 100.0
click at [44, 64] on div "Tax Bill Details 00741 0400016 02 TAX ID AGENCY 2025/2025 TAX YEAR [DATE] 3/4" at bounding box center [149, 409] width 221 height 760
copy h3 "00741 0400016 02"
click at [729, 188] on select "- Select Status Code - Open Due/Unpaid Paid Incomplete No Tax Due Internal Refu…" at bounding box center [795, 194] width 167 height 20
select select "PYD"
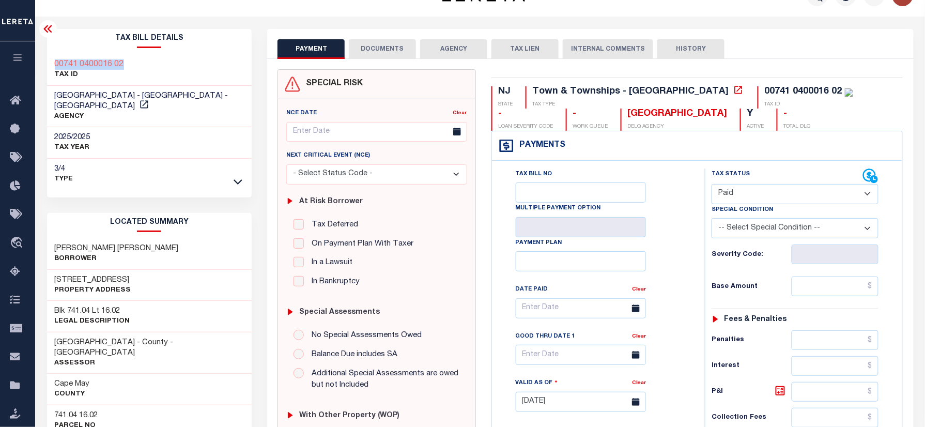
click at [712, 185] on select "- Select Status Code - Open Due/Unpaid Paid Incomplete No Tax Due Internal Refu…" at bounding box center [795, 194] width 167 height 20
type input "[DATE]"
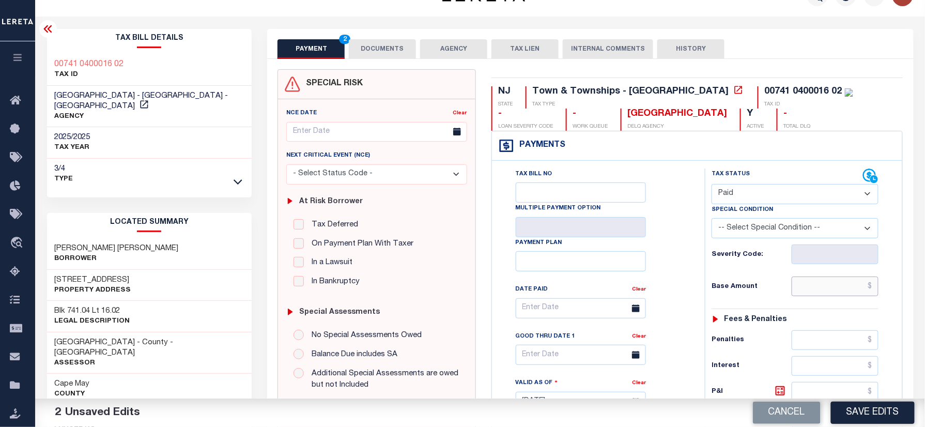
click at [835, 290] on input "text" at bounding box center [835, 287] width 87 height 20
paste input "1,618.72"
type input "$1,618.72"
click at [703, 300] on div "Tax Status Status" at bounding box center [798, 397] width 203 height 456
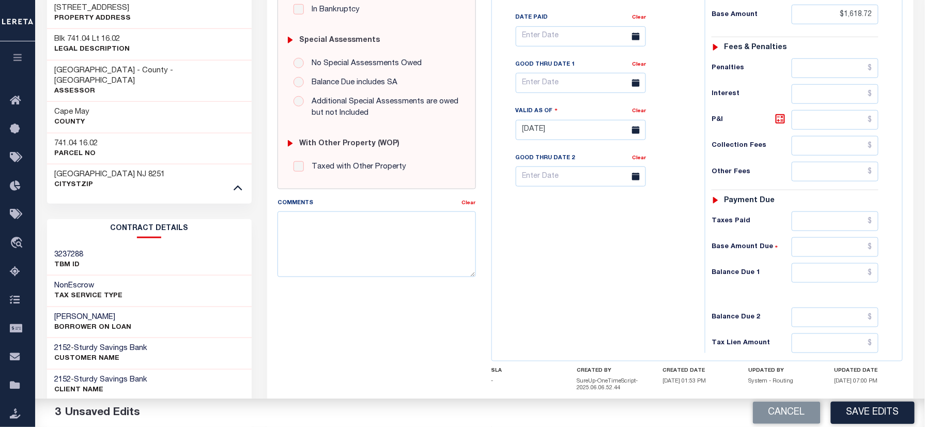
scroll to position [300, 0]
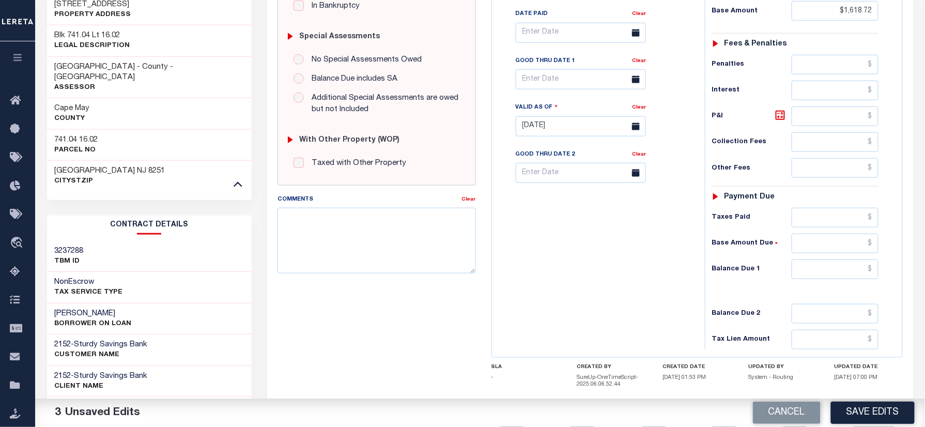
click at [823, 264] on div "Tax Status Status - Select Status Code -" at bounding box center [798, 121] width 187 height 456
click at [822, 276] on input "text" at bounding box center [835, 269] width 87 height 20
type input "$0.00"
click at [617, 272] on div "Tax Bill No Multiple Payment Option Payment Plan Clear" at bounding box center [596, 121] width 203 height 456
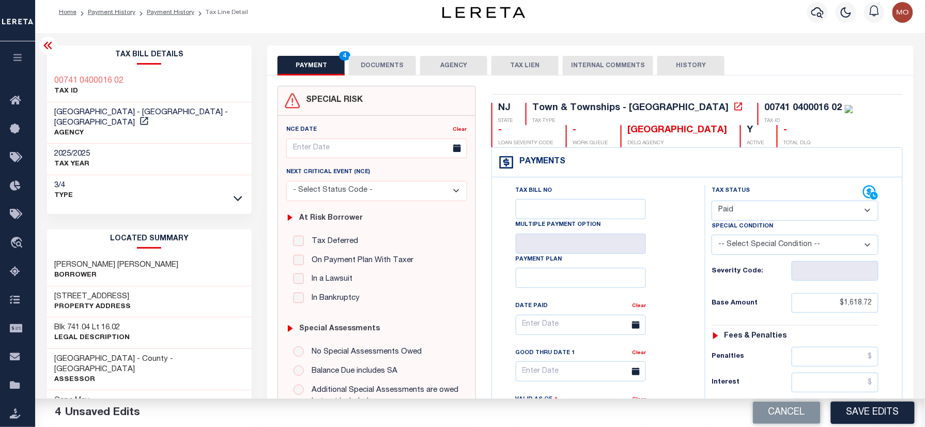
scroll to position [0, 0]
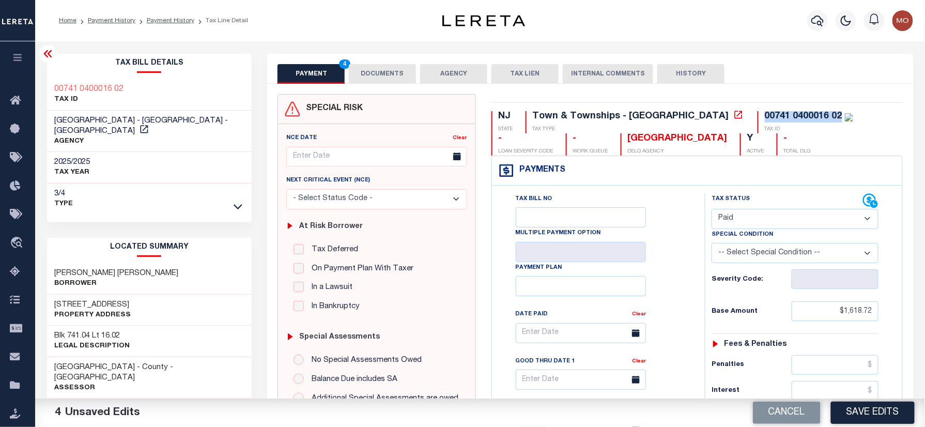
drag, startPoint x: 752, startPoint y: 119, endPoint x: 667, endPoint y: 119, distance: 84.8
click at [758, 119] on div "00741 0400016 02 TAX ID" at bounding box center [806, 122] width 96 height 22
copy div "00741 0400016 02"
click at [385, 73] on button "DOCUMENTS" at bounding box center [382, 74] width 67 height 20
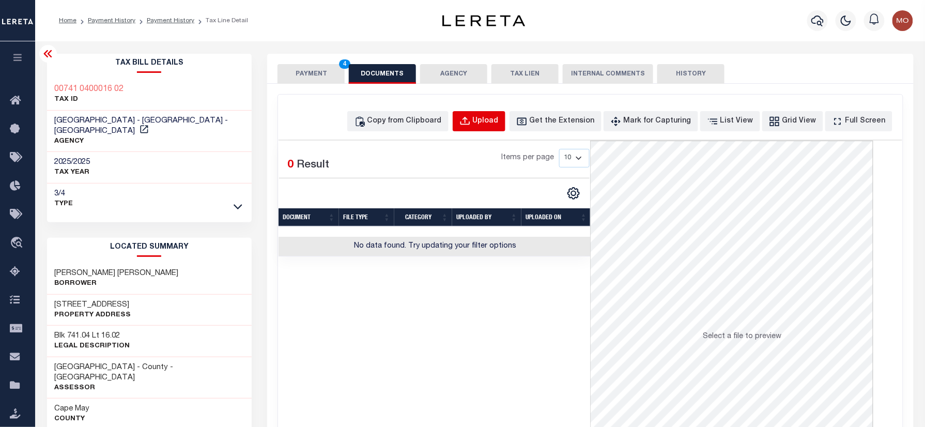
click at [497, 124] on div "Upload" at bounding box center [486, 121] width 26 height 11
select select "POP"
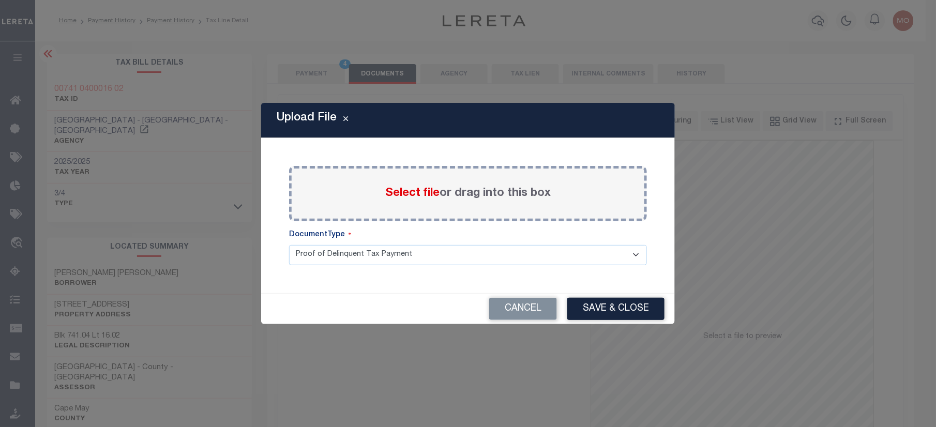
click at [404, 189] on span "Select file" at bounding box center [412, 193] width 54 height 11
click at [0, 0] on input "Select file or drag into this box" at bounding box center [0, 0] width 0 height 0
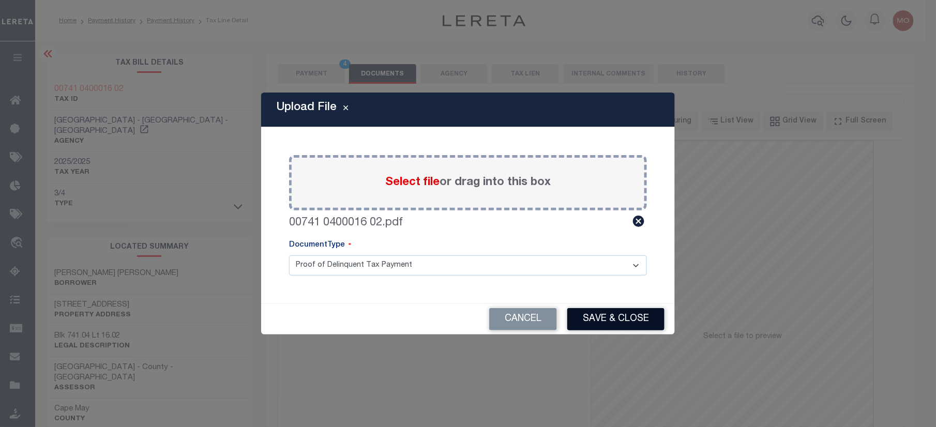
click at [619, 317] on button "Save & Close" at bounding box center [615, 319] width 97 height 22
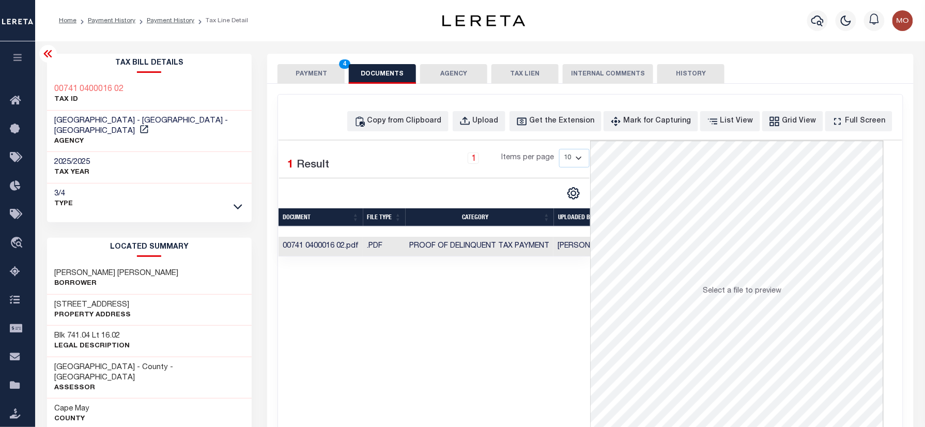
click at [309, 75] on button "PAYMENT 4" at bounding box center [311, 74] width 67 height 20
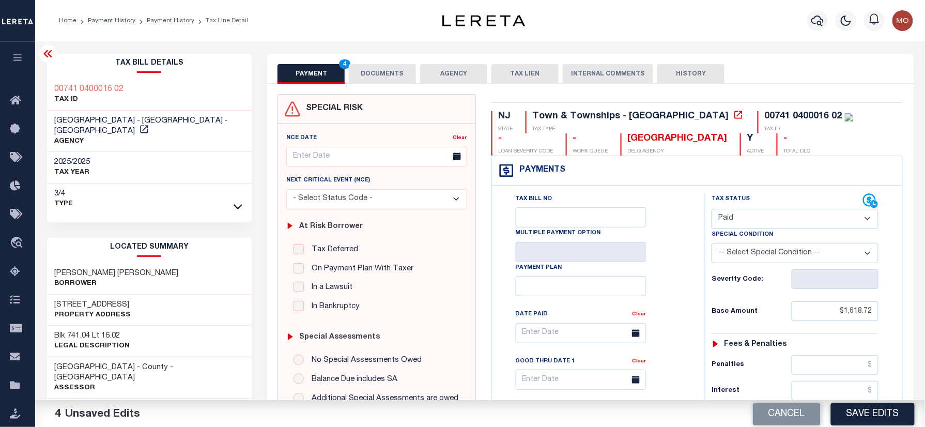
scroll to position [275, 0]
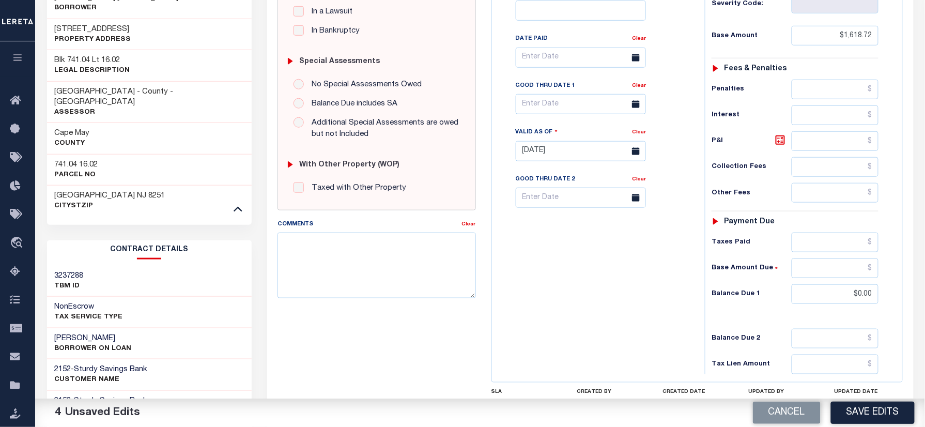
click at [856, 406] on button "Save Edits" at bounding box center [873, 413] width 84 height 22
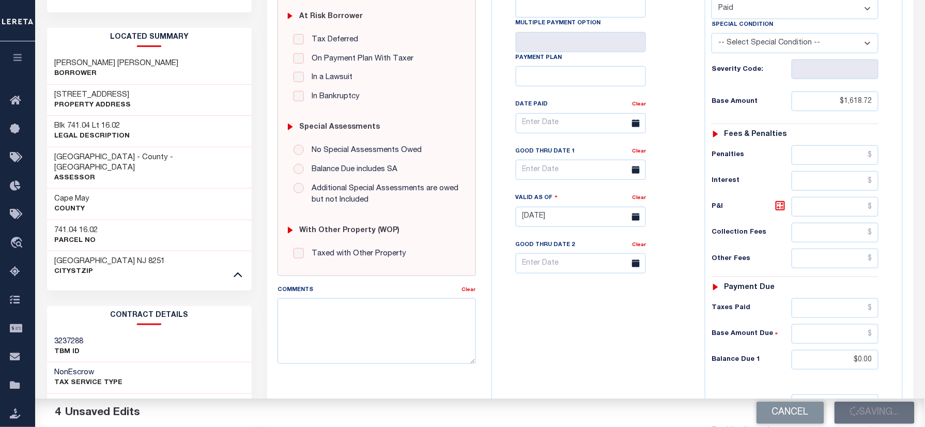
scroll to position [137, 0]
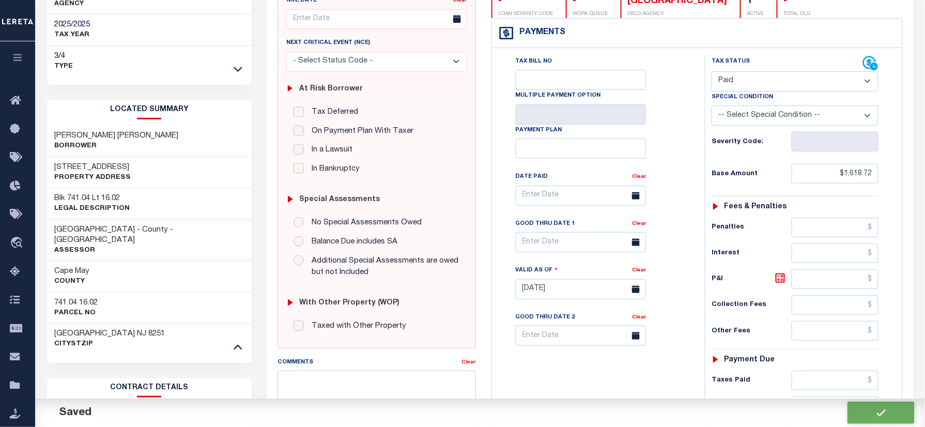
checkbox input "false"
type input "$1,618.72"
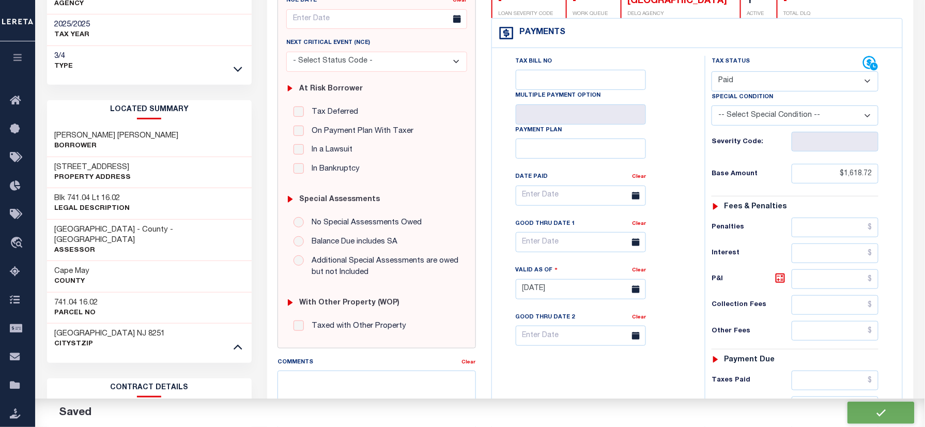
type input "$0"
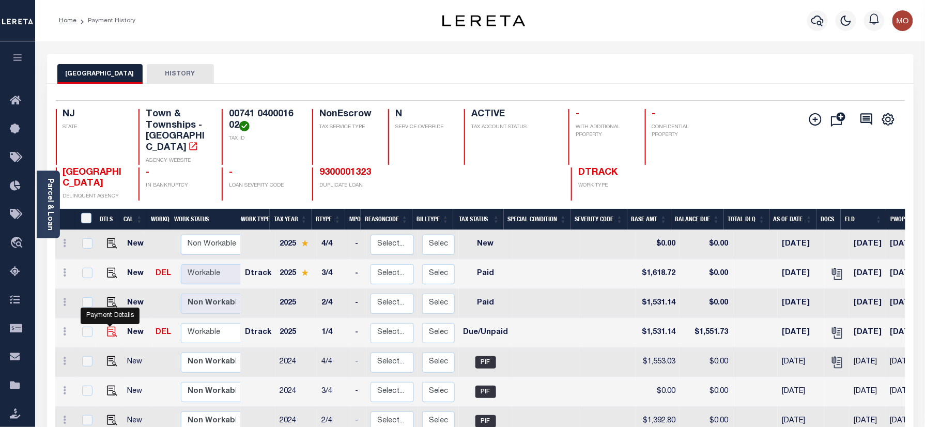
click at [114, 327] on img "" at bounding box center [112, 332] width 10 height 10
checkbox input "true"
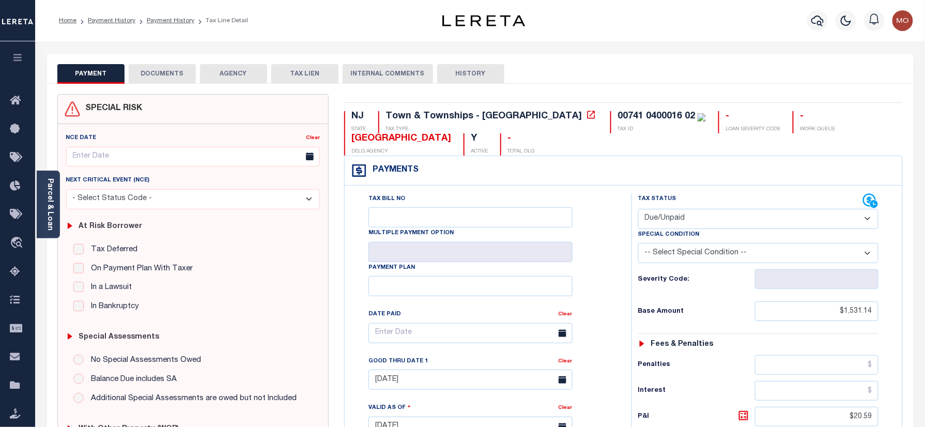
drag, startPoint x: 706, startPoint y: 221, endPoint x: 708, endPoint y: 228, distance: 7.7
click at [706, 221] on select "- Select Status Code - Open Due/Unpaid Paid Incomplete No Tax Due Internal Refu…" at bounding box center [758, 219] width 241 height 20
select select "PYD"
click at [638, 210] on select "- Select Status Code - Open Due/Unpaid Paid Incomplete No Tax Due Internal Refu…" at bounding box center [758, 219] width 241 height 20
type input "[DATE]"
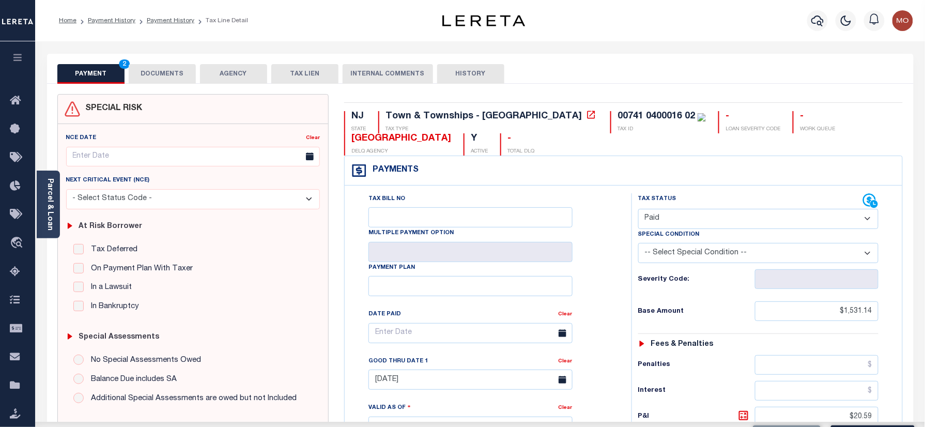
click at [637, 289] on div "Severity Code:" at bounding box center [759, 276] width 256 height 26
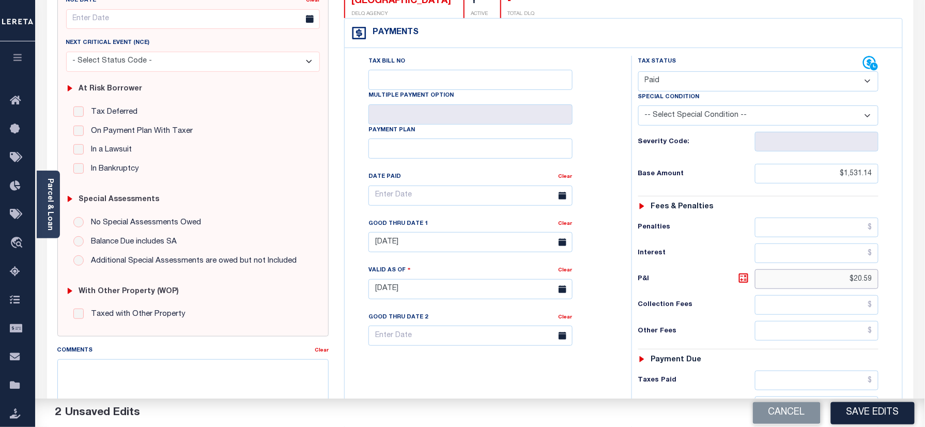
drag, startPoint x: 838, startPoint y: 284, endPoint x: 925, endPoint y: 275, distance: 87.3
click at [922, 282] on div "Parcel & Loan Tax Bill Details 00741 0400016 02 TAX ID AGENCY 2025 TAX YEAR 202…" at bounding box center [480, 275] width 890 height 742
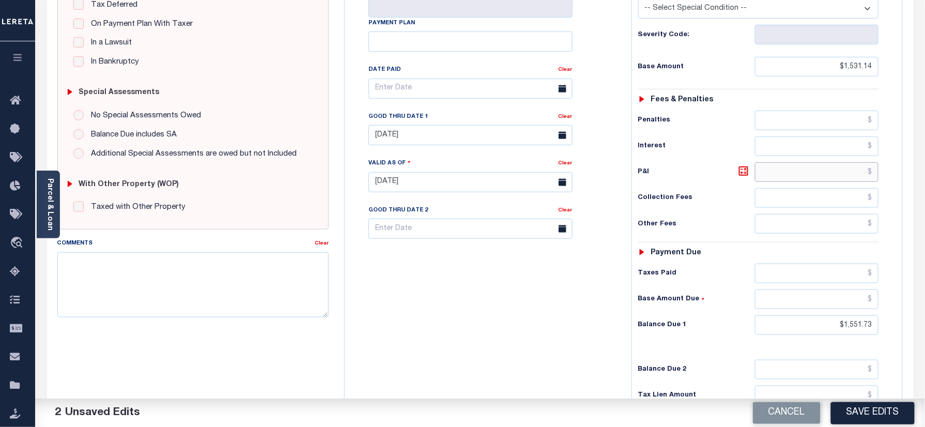
scroll to position [344, 0]
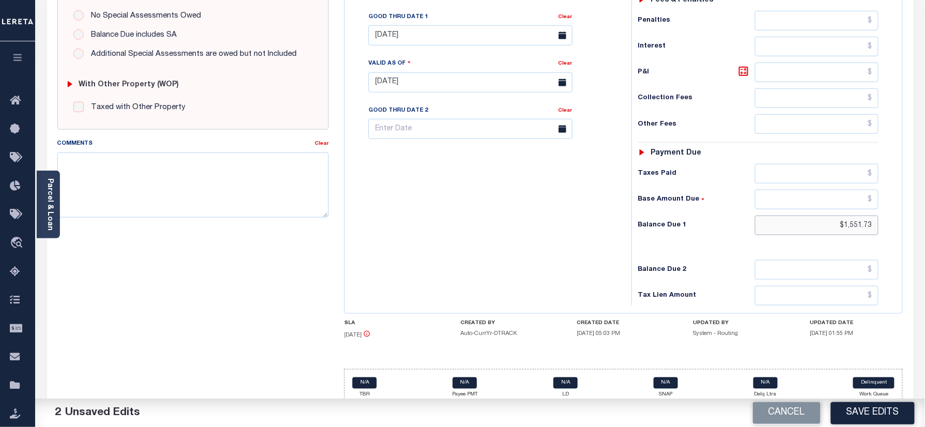
drag, startPoint x: 825, startPoint y: 230, endPoint x: 838, endPoint y: 230, distance: 12.4
click at [925, 234] on html "Home Payment History Payment History Tax Line Detail Profile Sign out" at bounding box center [462, 48] width 925 height 784
type input "$0.00"
click at [586, 256] on div "Tax Bill No Multiple Payment Option Payment Plan Clear" at bounding box center [485, 77] width 277 height 456
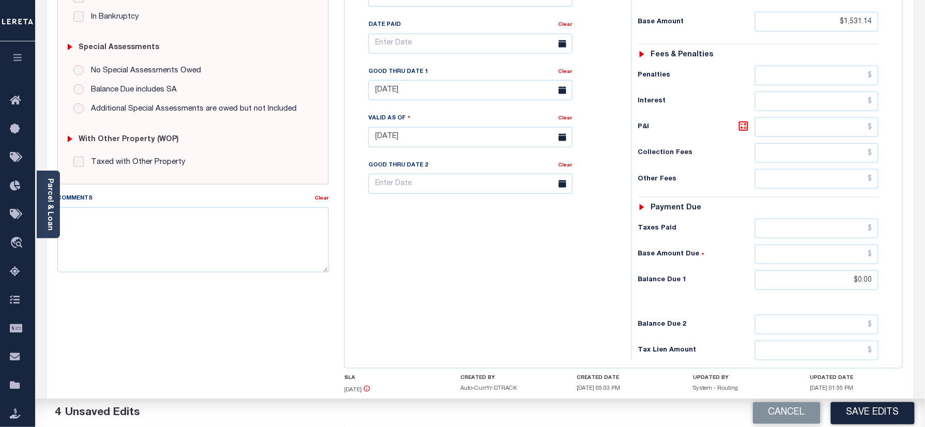
scroll to position [207, 0]
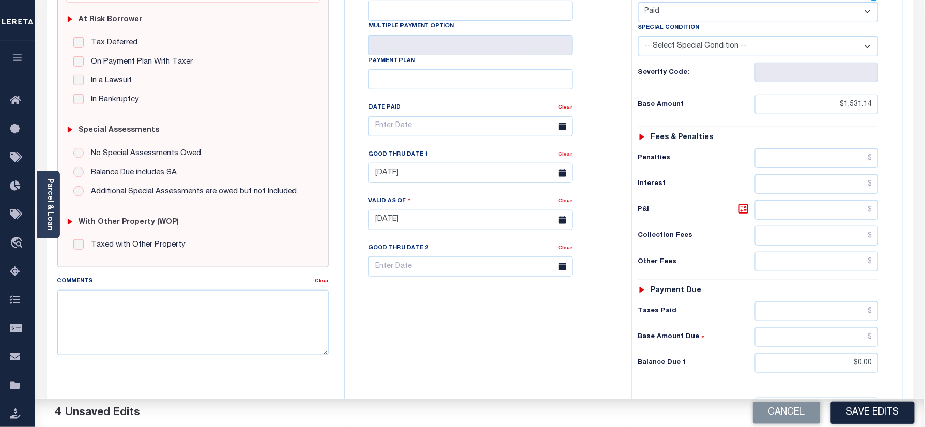
click at [569, 157] on link "Clear" at bounding box center [566, 154] width 14 height 5
click at [603, 154] on div "Tax Bill No Multiple Payment Option Payment Plan Clear" at bounding box center [485, 132] width 261 height 290
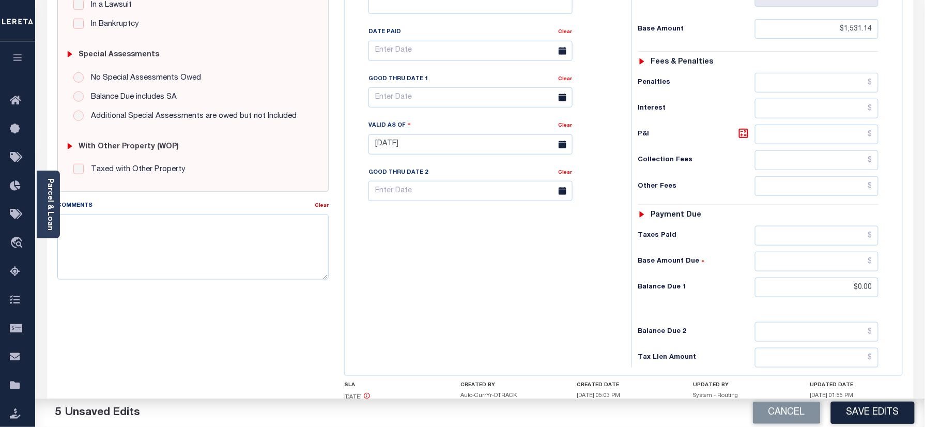
scroll to position [364, 0]
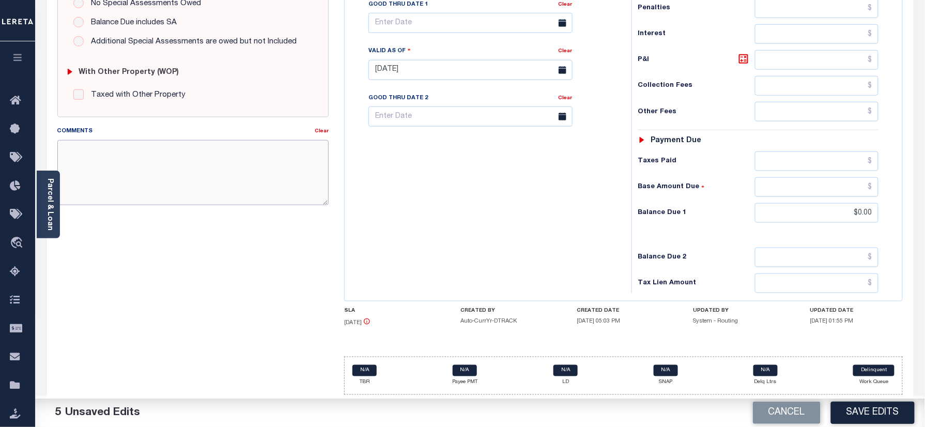
click at [210, 182] on textarea "Comments" at bounding box center [193, 172] width 272 height 65
click at [235, 171] on textarea "Comments" at bounding box center [193, 172] width 272 height 65
paste textarea "Refer 2025 3/4 year for doc"
type textarea "Refer 2025 3/4 year for doc"
click at [859, 412] on button "Save Edits" at bounding box center [873, 413] width 84 height 22
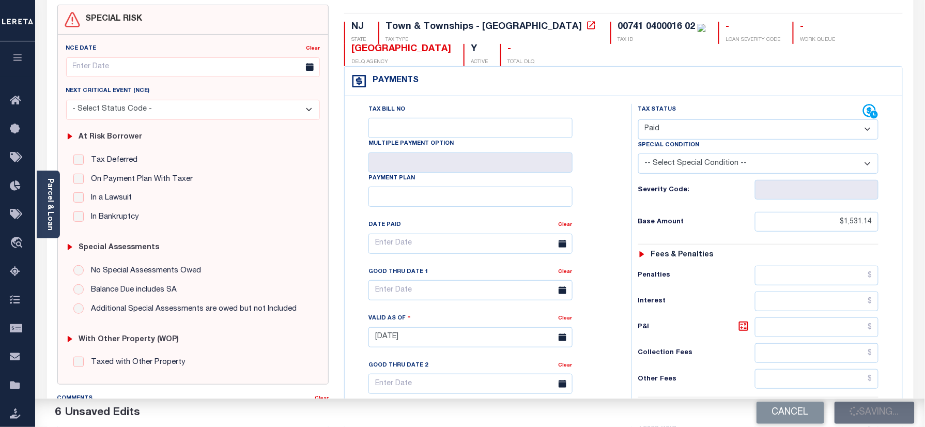
scroll to position [88, 0]
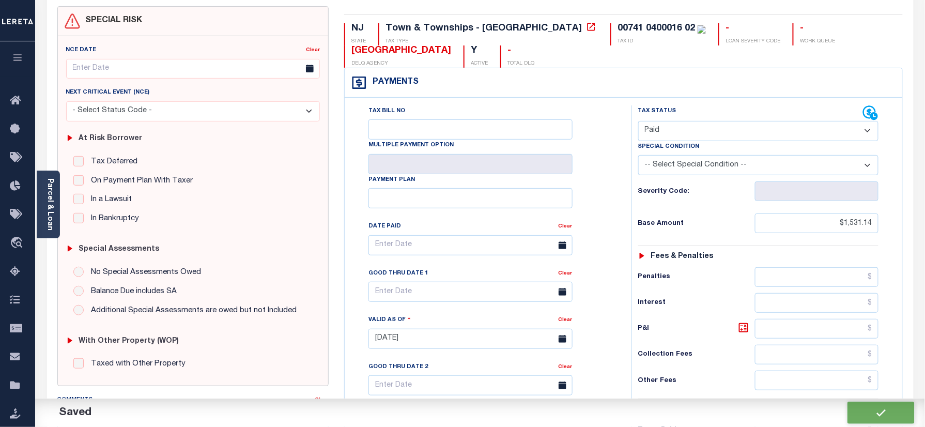
checkbox input "false"
type input "$1,531.14"
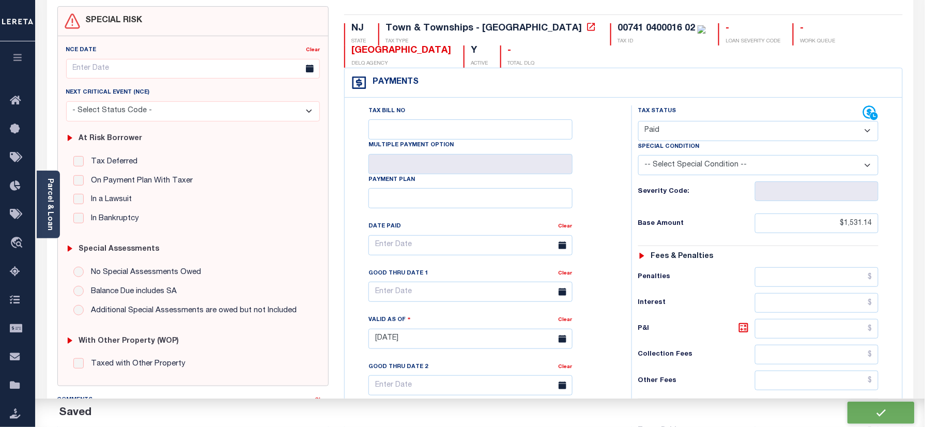
type input "$0"
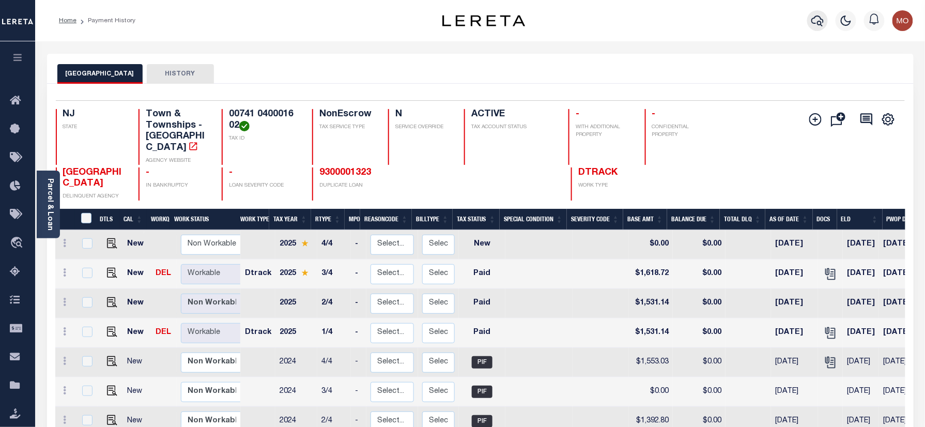
click at [825, 16] on button "button" at bounding box center [817, 20] width 21 height 21
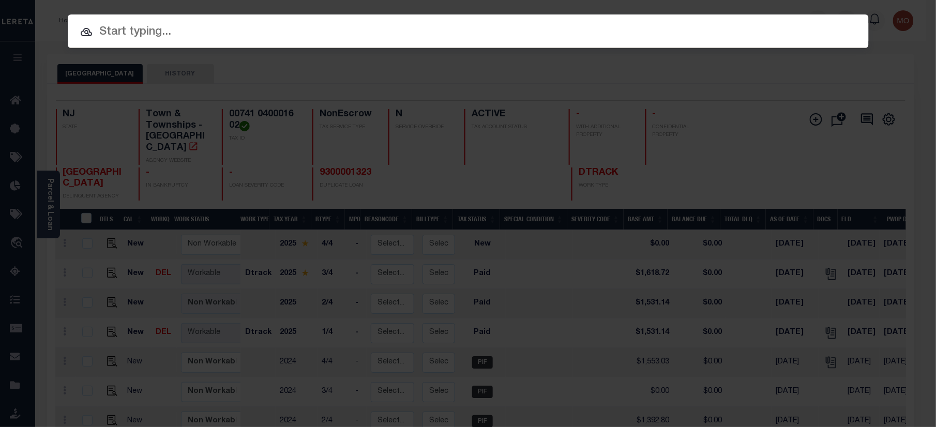
click at [188, 34] on input "text" at bounding box center [468, 32] width 801 height 18
paste input "9800589476"
type input "9800589476"
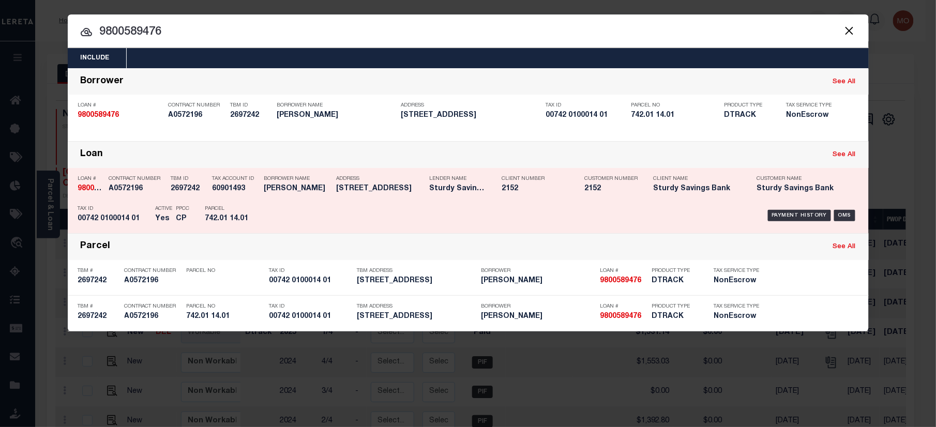
click at [229, 196] on div "Tax Account ID 60901493" at bounding box center [235, 186] width 47 height 30
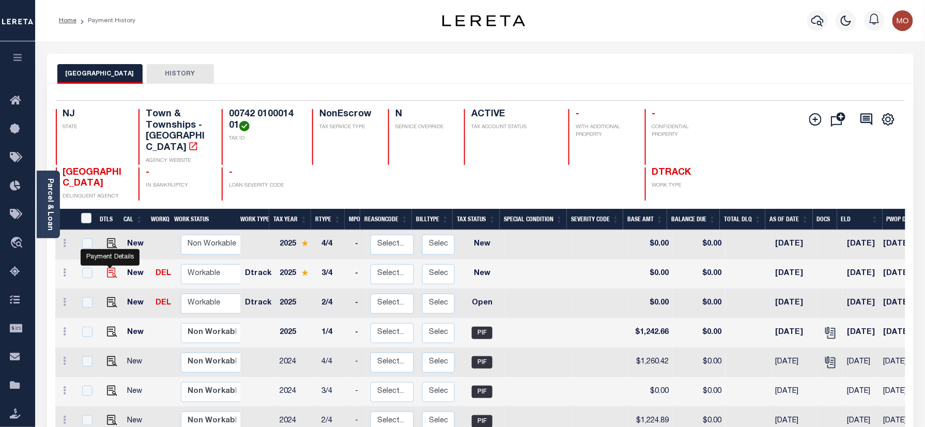
click at [109, 268] on img "" at bounding box center [112, 273] width 10 height 10
checkbox input "true"
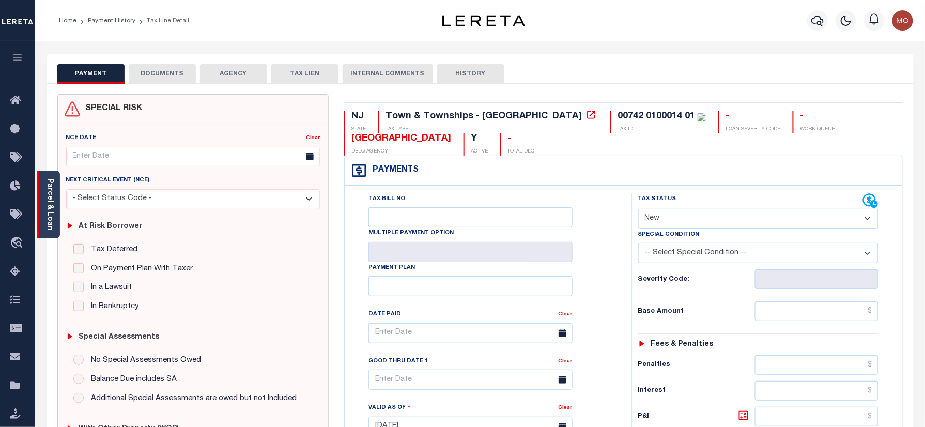
click at [51, 217] on link "Parcel & Loan" at bounding box center [49, 204] width 7 height 52
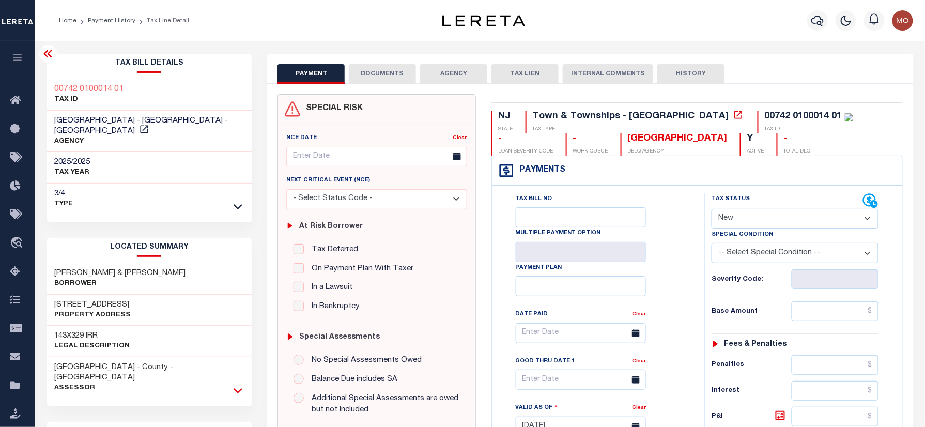
click at [236, 385] on icon at bounding box center [238, 390] width 9 height 11
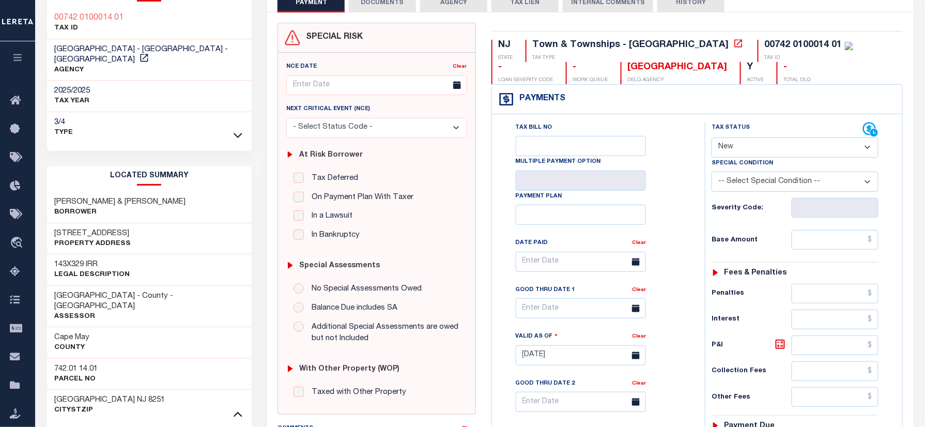
scroll to position [137, 0]
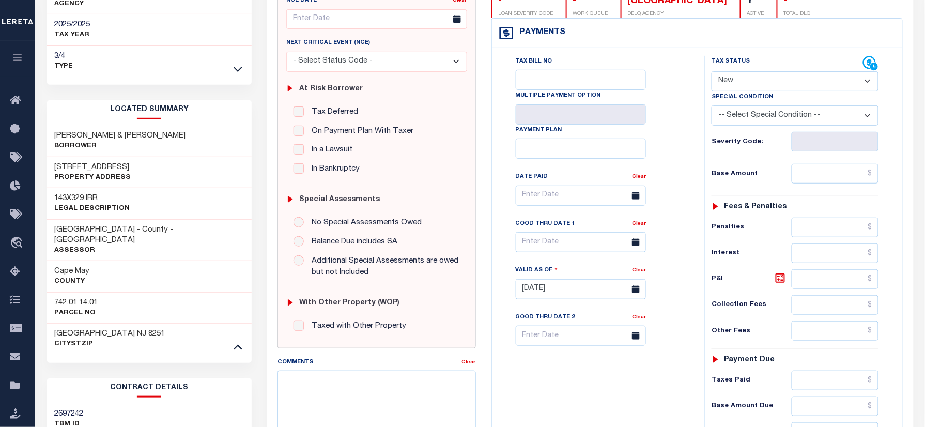
click at [67, 298] on h3 "742.01 14.01" at bounding box center [76, 303] width 43 height 10
copy h3 "742.01"
click at [95, 298] on h3 "742.01 14.01" at bounding box center [76, 303] width 43 height 10
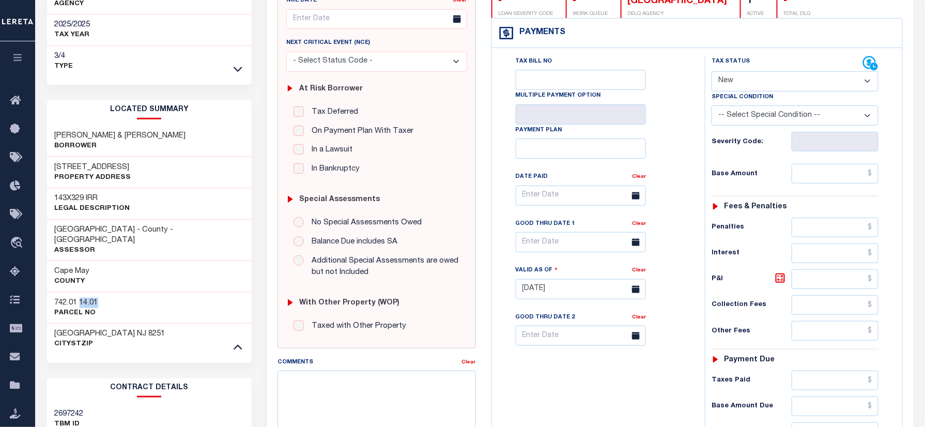
copy h3 "14.01"
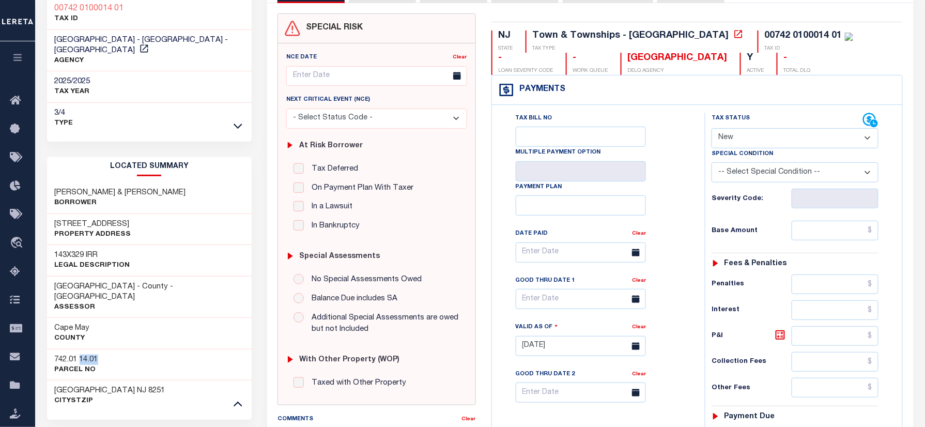
scroll to position [0, 0]
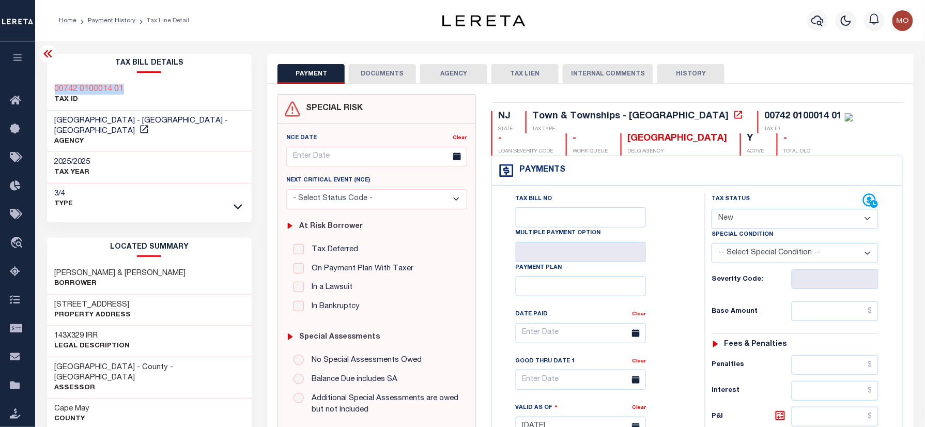
drag, startPoint x: 69, startPoint y: 81, endPoint x: 41, endPoint y: 81, distance: 27.4
click at [41, 81] on div "Tax Bill Details 00742 0100014 01 TAX ID AGENCY 2025/2025 TAX YEAR 2025 3/4" at bounding box center [149, 434] width 221 height 760
copy h3 "00742 0100014 01"
click at [793, 218] on select "- Select Status Code - Open Due/Unpaid Paid Incomplete No Tax Due Internal Refu…" at bounding box center [795, 219] width 167 height 20
select select "PYD"
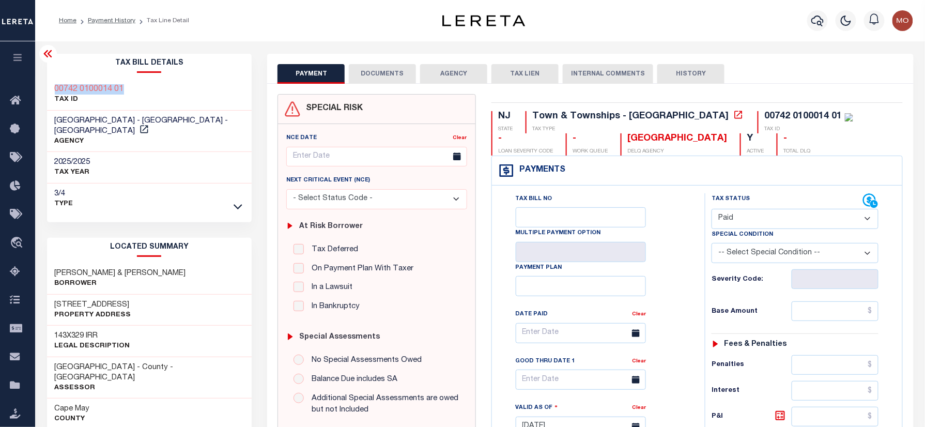
click at [712, 210] on select "- Select Status Code - Open Due/Unpaid Paid Incomplete No Tax Due Internal Refu…" at bounding box center [795, 219] width 167 height 20
type input "[DATE]"
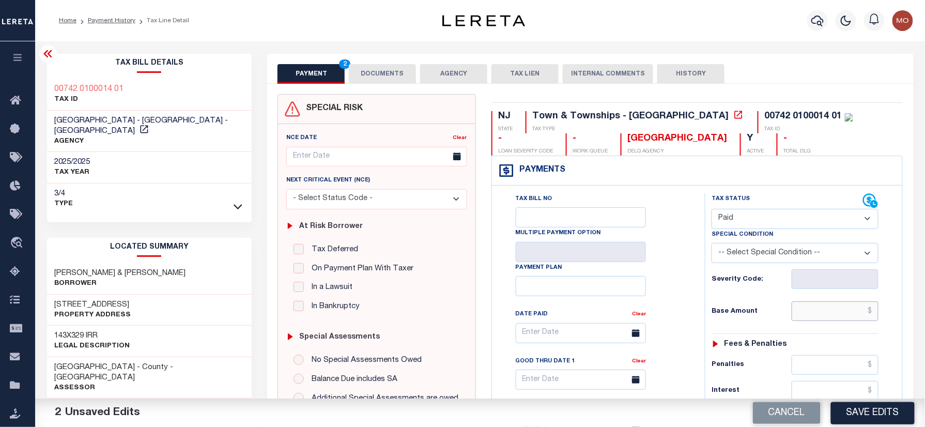
drag, startPoint x: 817, startPoint y: 315, endPoint x: 710, endPoint y: 317, distance: 107.0
click at [817, 315] on input "text" at bounding box center [835, 311] width 87 height 20
paste input "1,313.74"
type input "$1,313.74"
click at [710, 317] on div "Tax Status Status - Select Status Code -" at bounding box center [798, 421] width 187 height 456
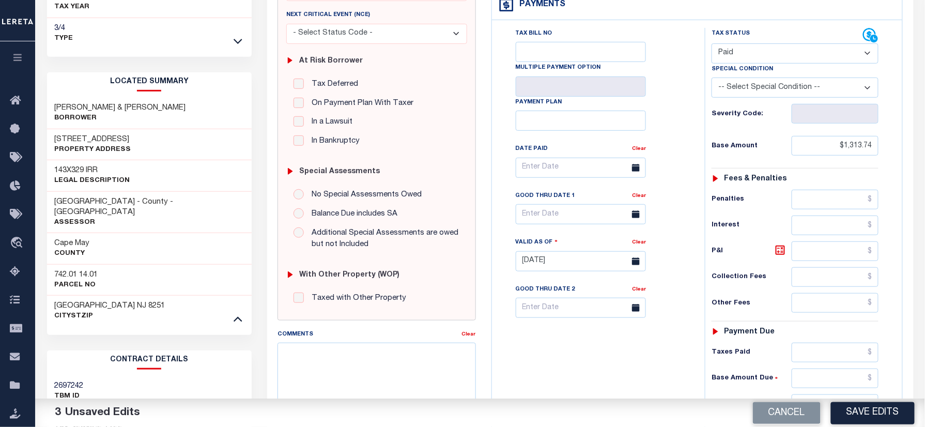
scroll to position [344, 0]
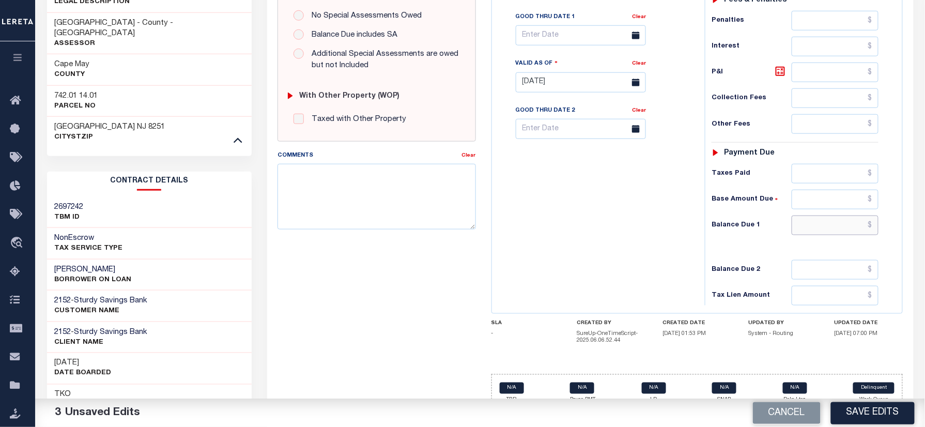
click at [820, 228] on input "text" at bounding box center [835, 226] width 87 height 20
type input "$0.00"
click at [517, 242] on div "Tax Bill No Multiple Payment Option Payment Plan Clear" at bounding box center [596, 77] width 203 height 456
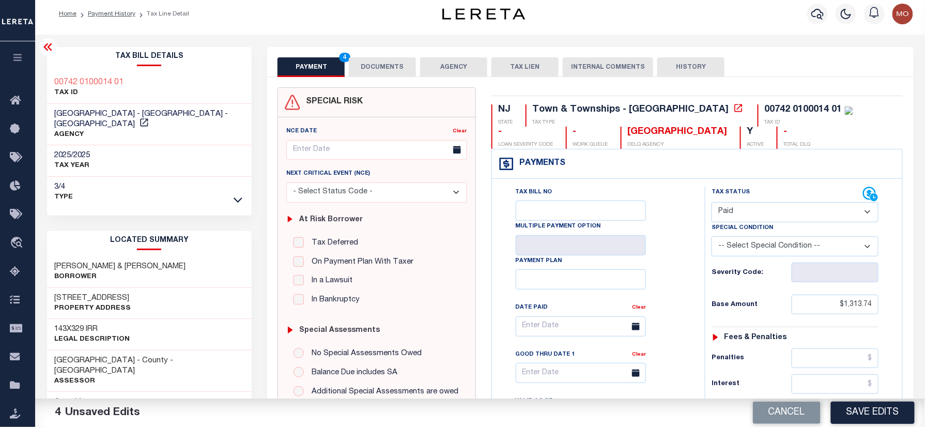
scroll to position [0, 0]
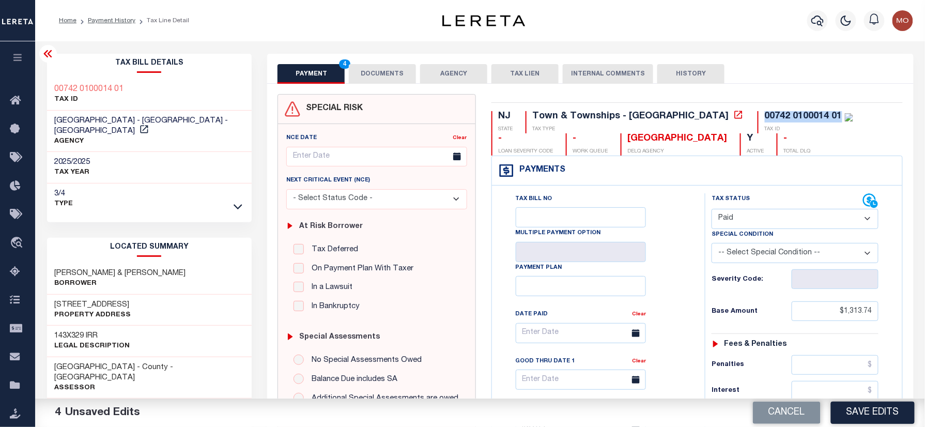
drag, startPoint x: 749, startPoint y: 116, endPoint x: 668, endPoint y: 116, distance: 80.6
click at [758, 116] on div "00742 0100014 01 TAX ID" at bounding box center [806, 122] width 96 height 22
copy div "00742 0100014 01"
click at [381, 74] on button "DOCUMENTS" at bounding box center [382, 74] width 67 height 20
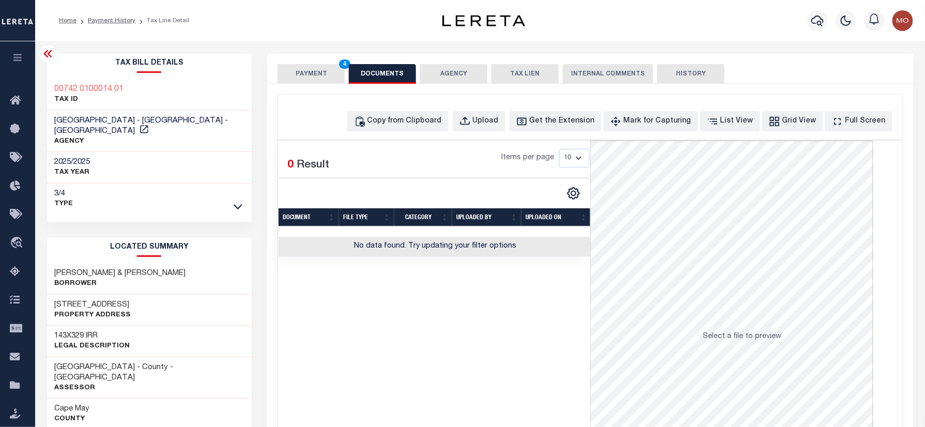
click at [455, 72] on button "AGENCY" at bounding box center [453, 74] width 67 height 20
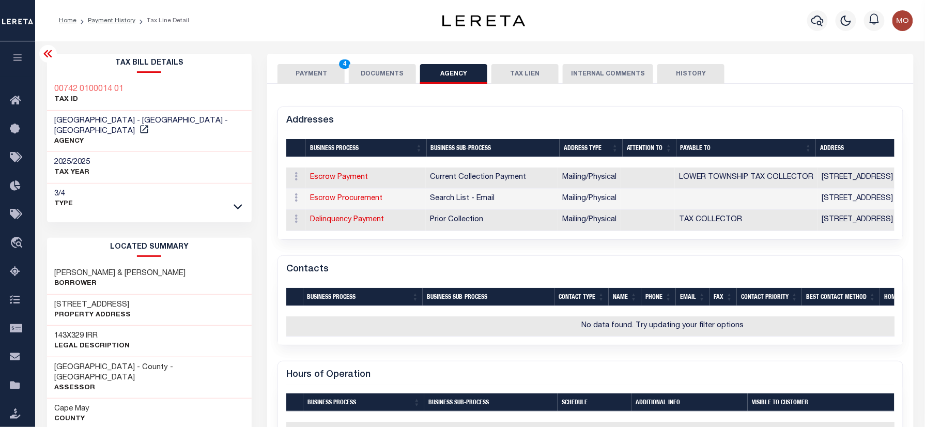
click at [381, 72] on button "DOCUMENTS" at bounding box center [382, 74] width 67 height 20
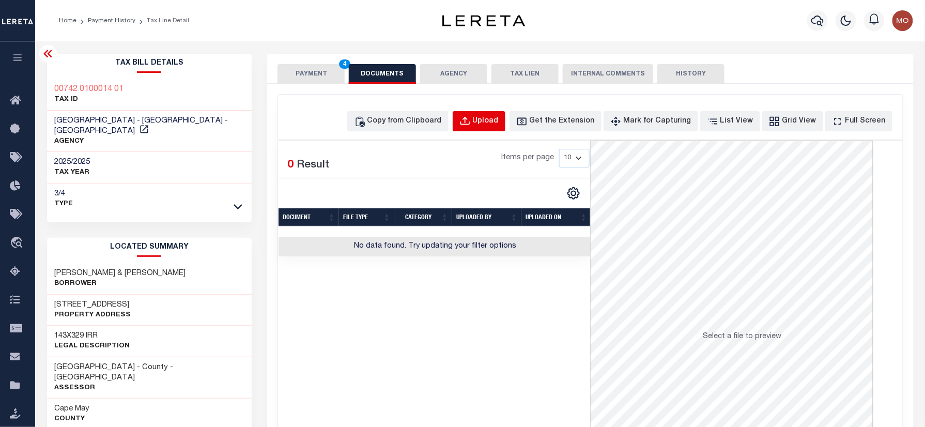
click at [499, 127] on button "Upload" at bounding box center [479, 121] width 53 height 20
select select "POP"
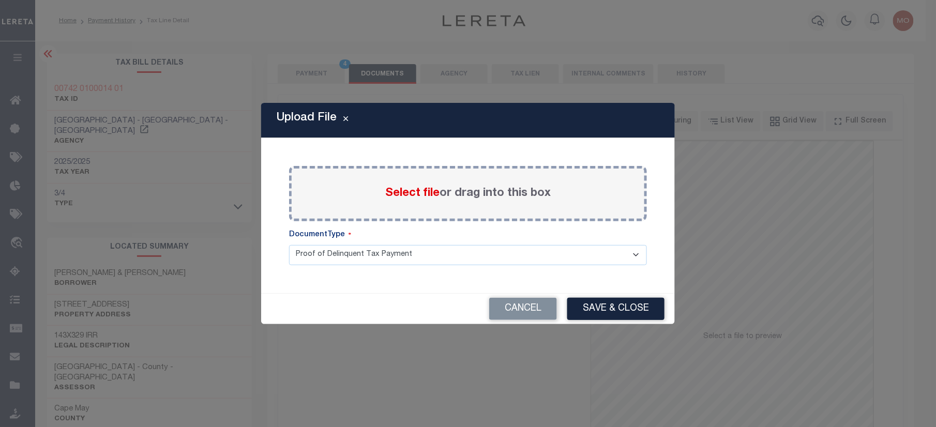
click at [417, 194] on span "Select file" at bounding box center [412, 193] width 54 height 11
click at [0, 0] on input "Select file or drag into this box" at bounding box center [0, 0] width 0 height 0
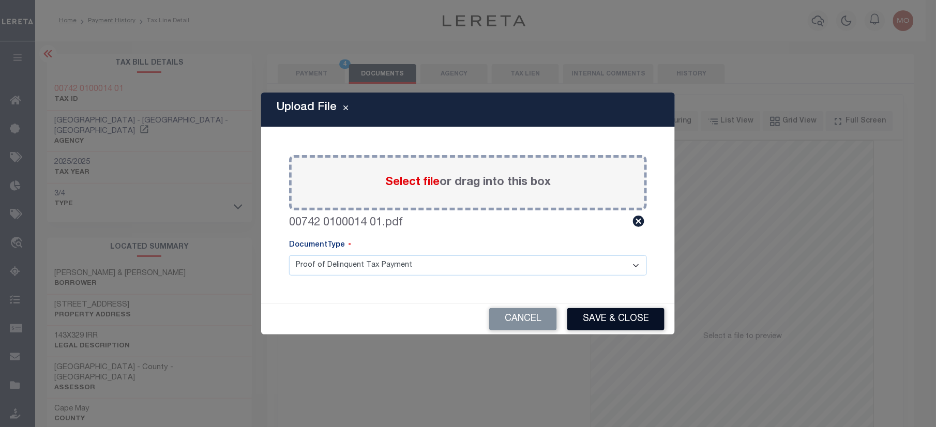
click at [609, 309] on button "Save & Close" at bounding box center [615, 319] width 97 height 22
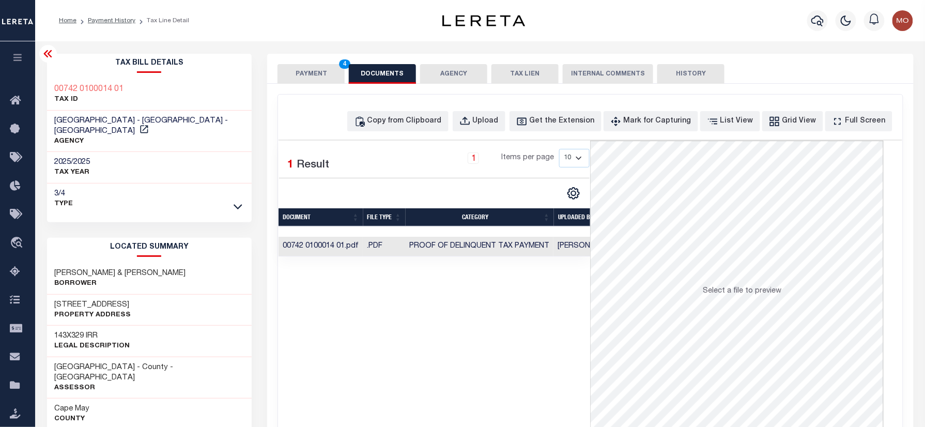
click at [313, 69] on button "PAYMENT 4" at bounding box center [311, 74] width 67 height 20
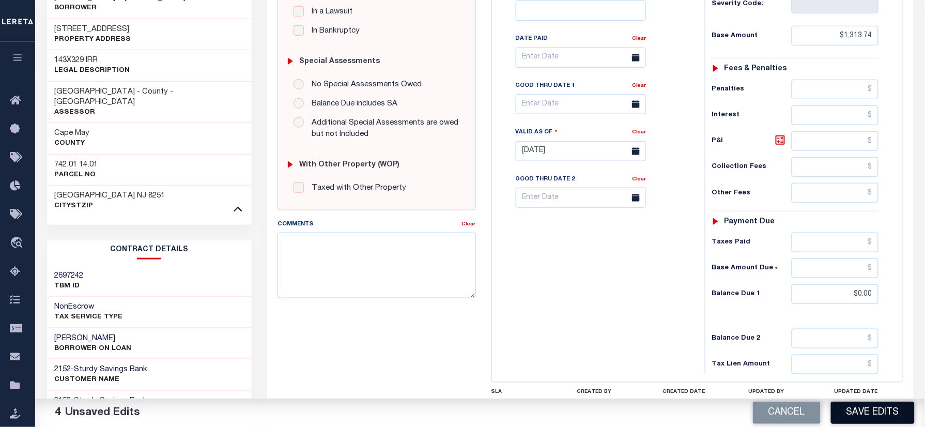
click at [859, 406] on button "Save Edits" at bounding box center [873, 413] width 84 height 22
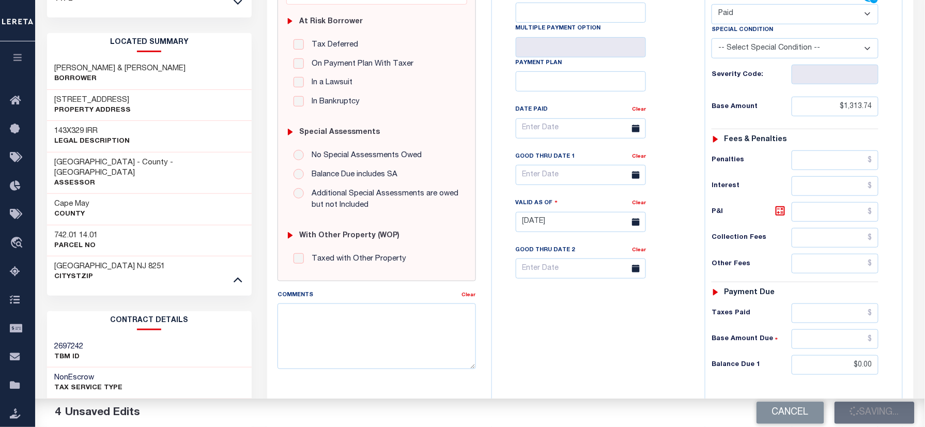
scroll to position [137, 0]
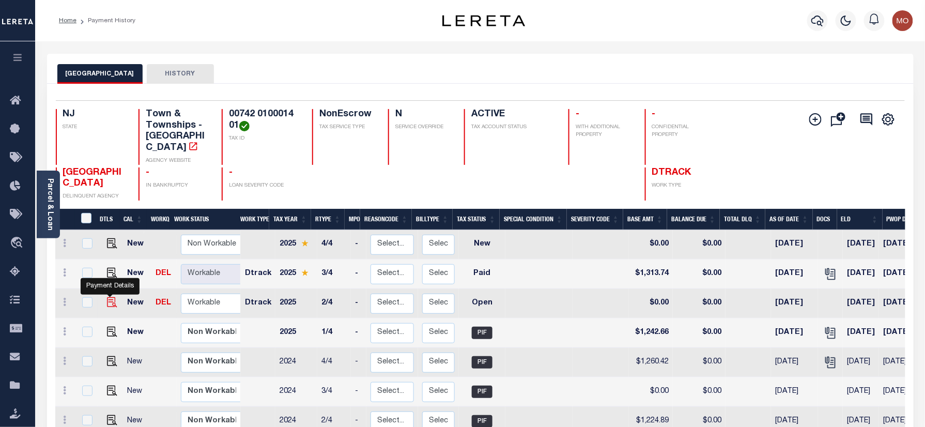
click at [107, 297] on img "" at bounding box center [112, 302] width 10 height 10
checkbox input "true"
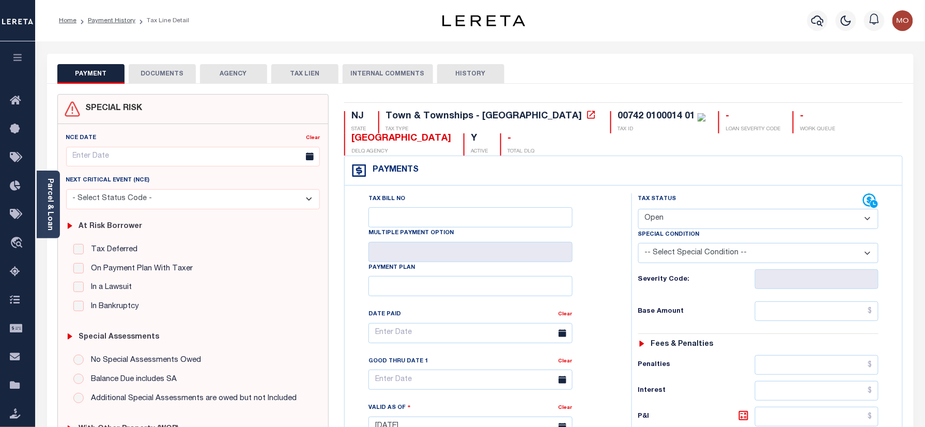
click at [670, 211] on select "- Select Status Code - Open Due/Unpaid Paid Incomplete No Tax Due Internal Refu…" at bounding box center [758, 219] width 241 height 20
select select "PYD"
click at [638, 210] on select "- Select Status Code - Open Due/Unpaid Paid Incomplete No Tax Due Internal Refu…" at bounding box center [758, 219] width 241 height 20
type input "[DATE]"
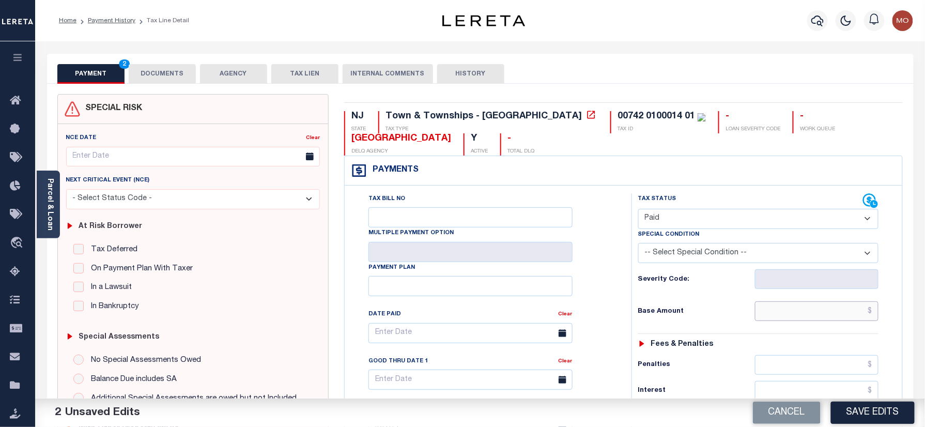
click at [779, 309] on input "text" at bounding box center [817, 311] width 124 height 20
paste input "1,242.66"
type input "$1,242.66"
click at [697, 309] on div "Base Amount $1,242.66" at bounding box center [758, 311] width 241 height 20
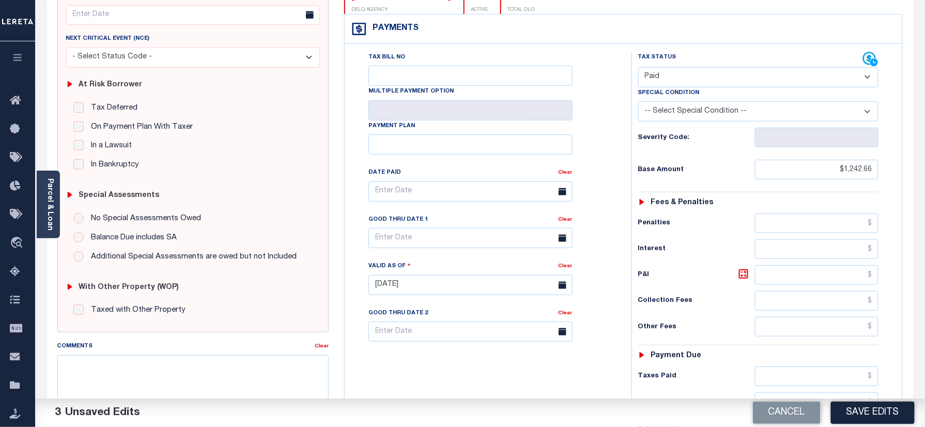
scroll to position [275, 0]
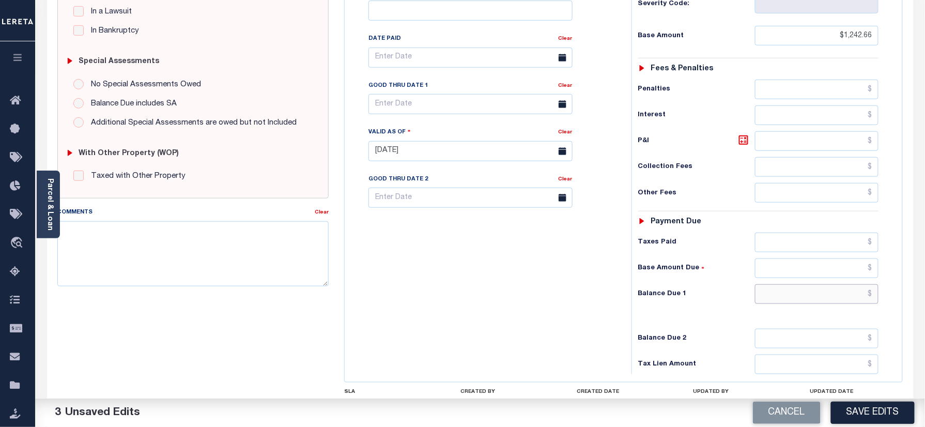
click at [797, 301] on input "text" at bounding box center [817, 294] width 124 height 20
type input "$0.00"
click at [563, 299] on div "Tax Bill No Multiple Payment Option Payment Plan Clear" at bounding box center [485, 146] width 277 height 456
click at [159, 224] on textarea "Comments" at bounding box center [193, 253] width 272 height 65
click at [174, 256] on textarea "Comments" at bounding box center [193, 253] width 272 height 65
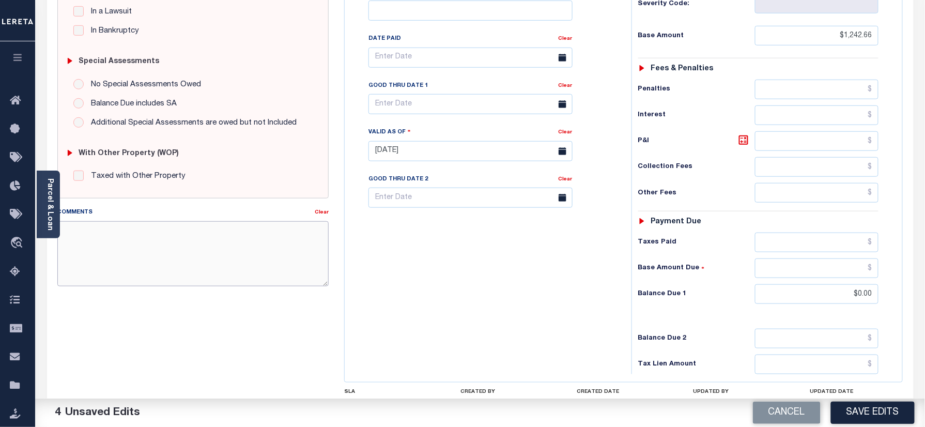
paste textarea "Refer 2025 3/4 year for doc"
type textarea "Refer 2025 3/4 year for doc"
click at [882, 409] on button "Save Edits" at bounding box center [873, 413] width 84 height 22
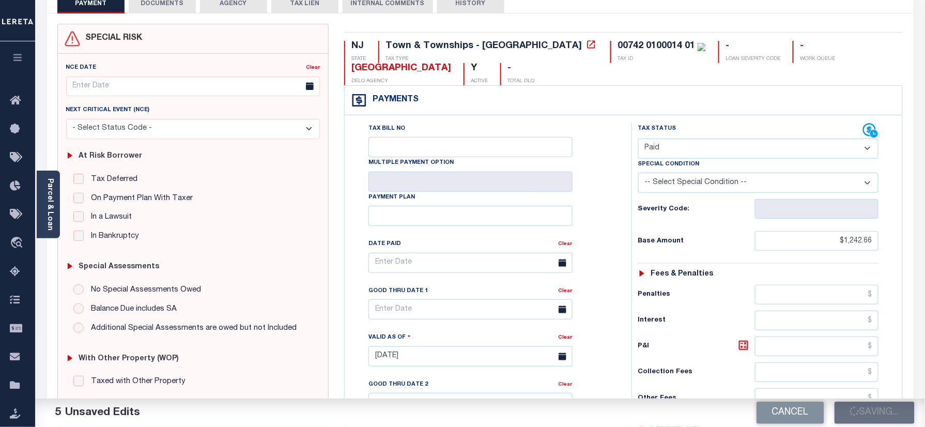
scroll to position [69, 0]
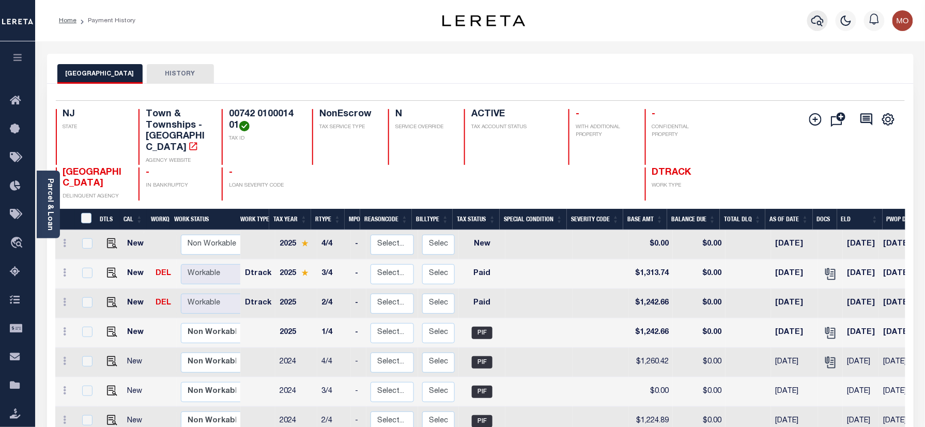
click at [819, 20] on icon "button" at bounding box center [818, 20] width 12 height 12
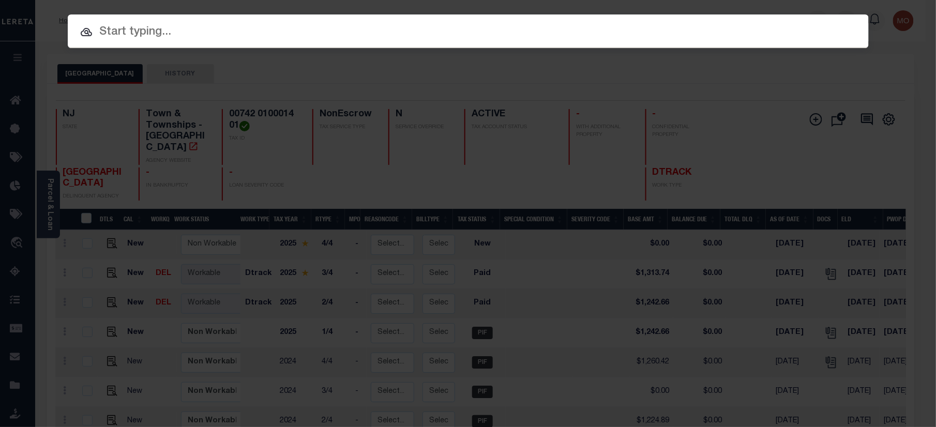
click at [149, 36] on input "text" at bounding box center [468, 32] width 801 height 18
paste input "9300003333"
type input "9300003333"
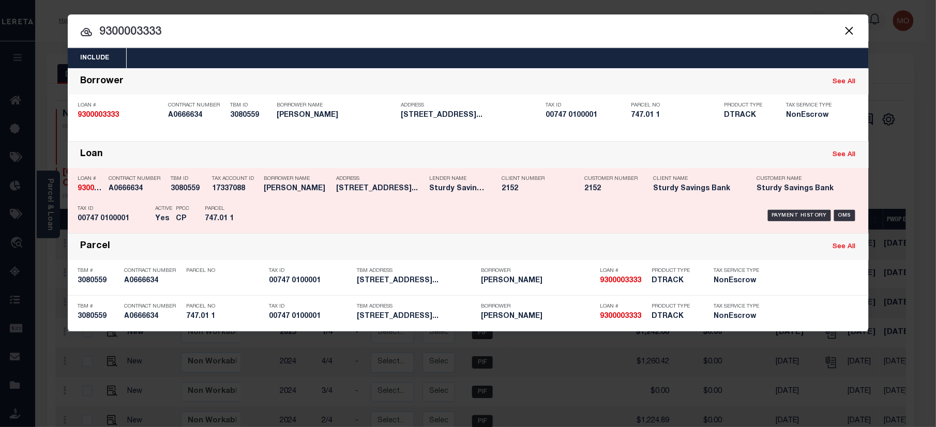
click at [177, 208] on p "PPCC" at bounding box center [182, 209] width 13 height 6
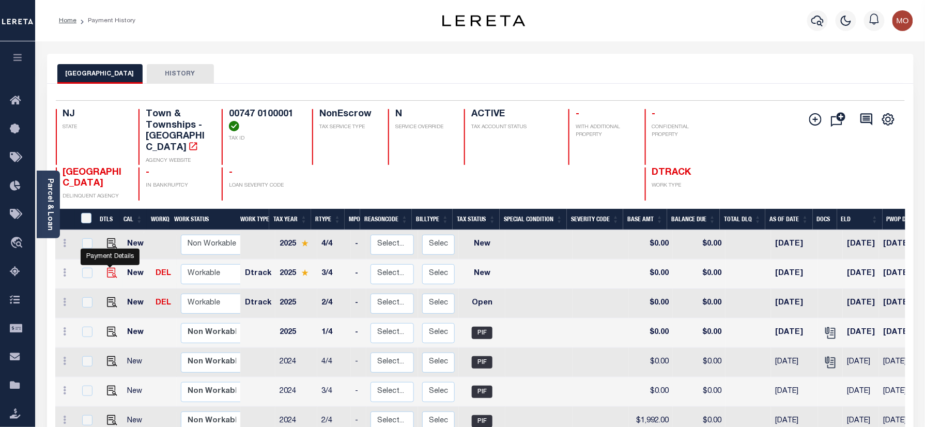
click at [112, 268] on img "" at bounding box center [112, 273] width 10 height 10
checkbox input "true"
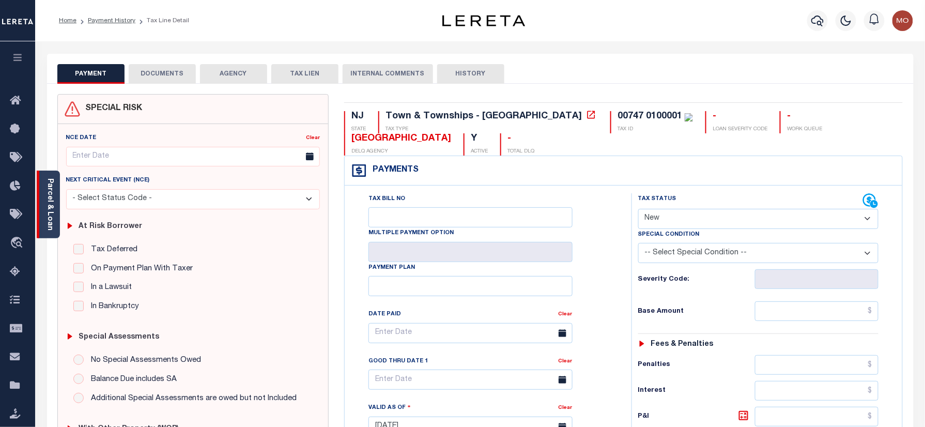
click at [46, 195] on link "Parcel & Loan" at bounding box center [49, 204] width 7 height 52
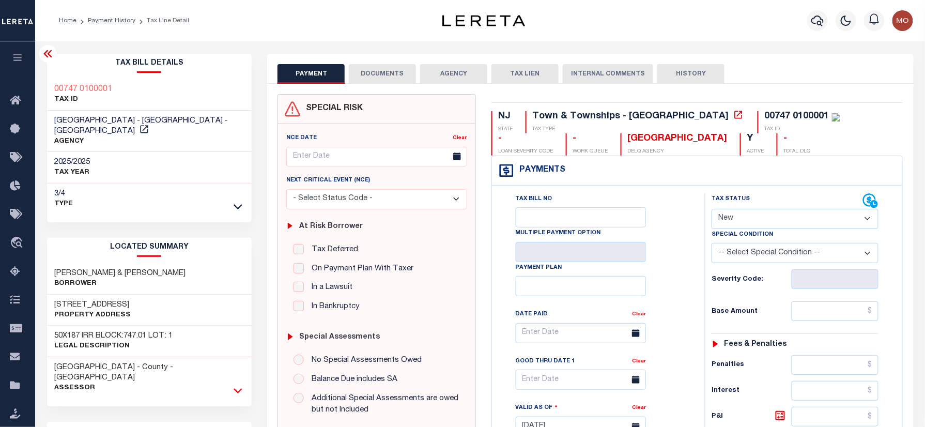
click at [238, 388] on icon at bounding box center [238, 390] width 9 height 5
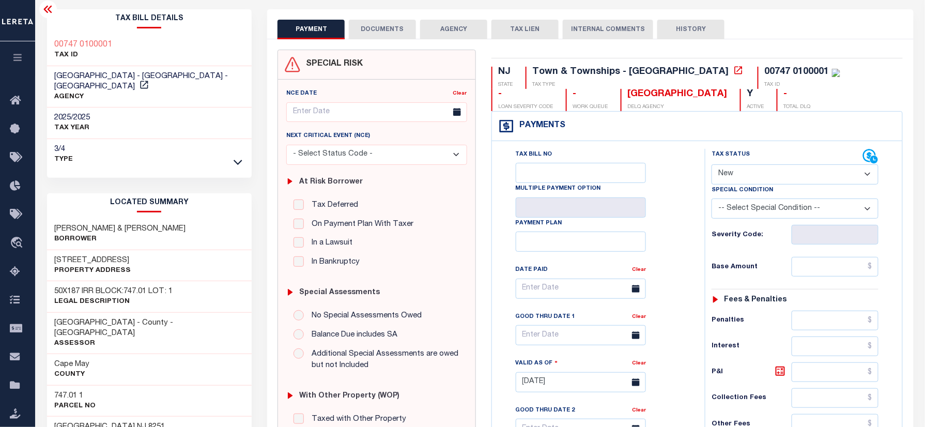
scroll to position [69, 0]
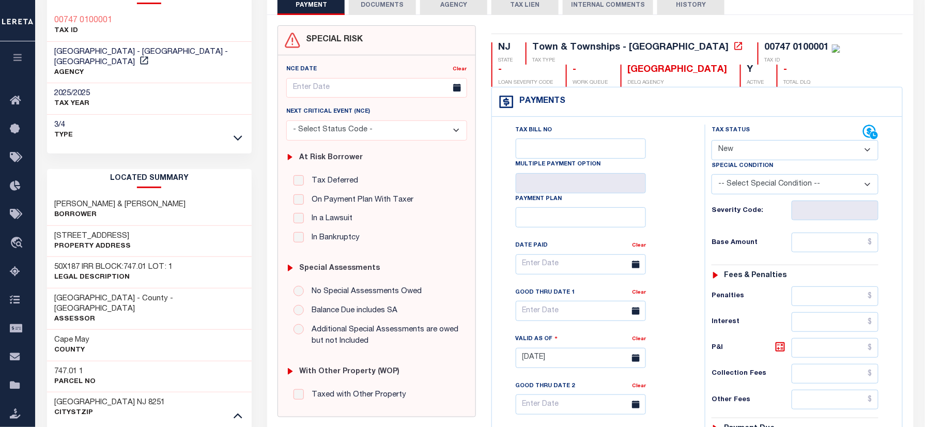
click at [65, 366] on h3 "747.01 1" at bounding box center [75, 371] width 41 height 10
copy h3 "747.01"
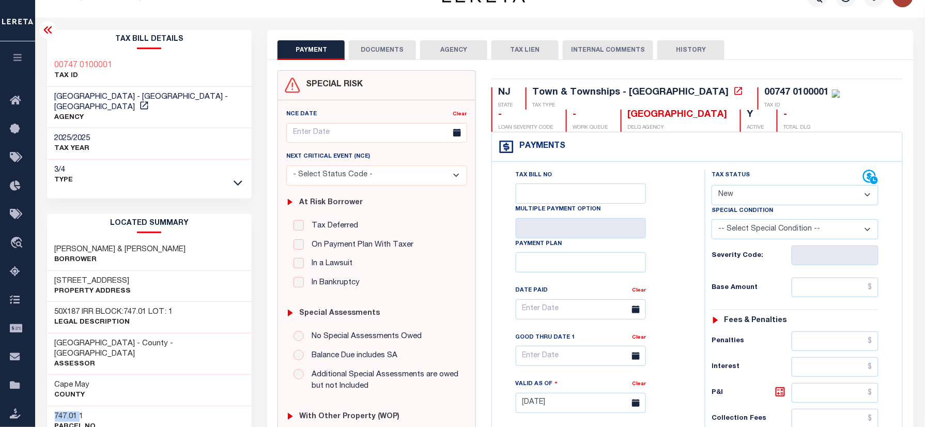
scroll to position [0, 0]
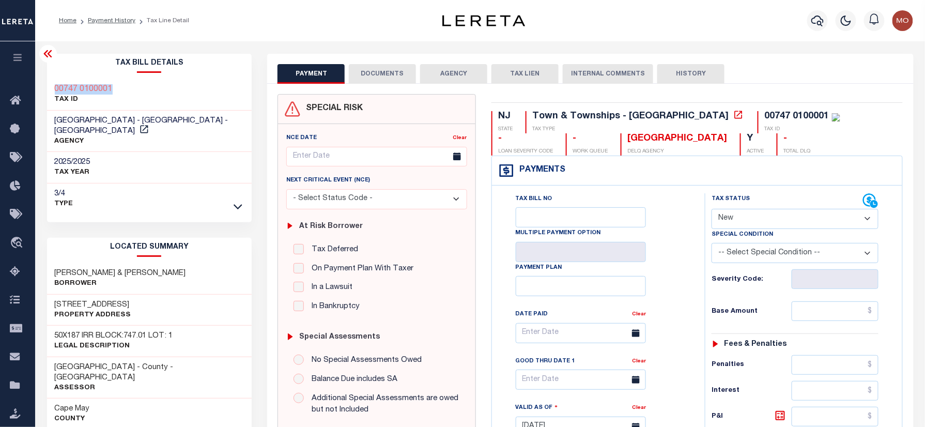
drag, startPoint x: 85, startPoint y: 84, endPoint x: 44, endPoint y: 83, distance: 40.3
click at [41, 83] on div "Tax Bill Details 00747 0100001 TAX ID" at bounding box center [149, 434] width 221 height 760
copy h3 "00747 0100001"
click at [741, 219] on select "- Select Status Code - Open Due/Unpaid Paid Incomplete No Tax Due Internal Refu…" at bounding box center [795, 219] width 167 height 20
select select "PYD"
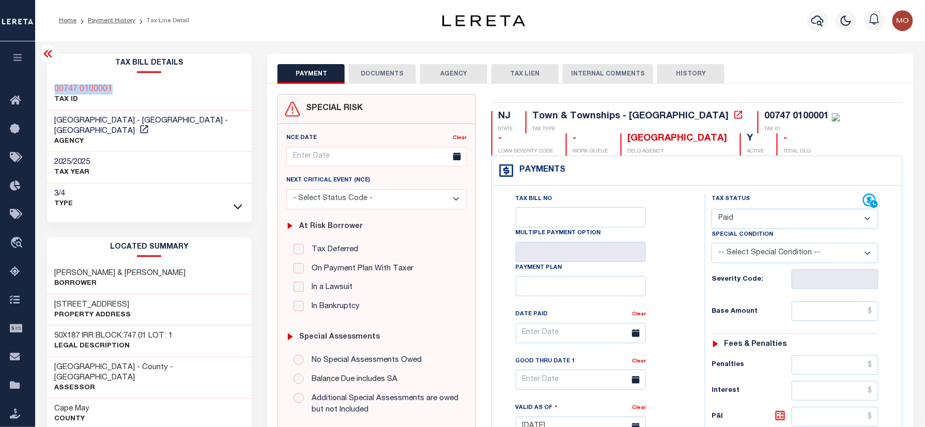
click at [712, 210] on select "- Select Status Code - Open Due/Unpaid Paid Incomplete No Tax Due Internal Refu…" at bounding box center [795, 219] width 167 height 20
type input "[DATE]"
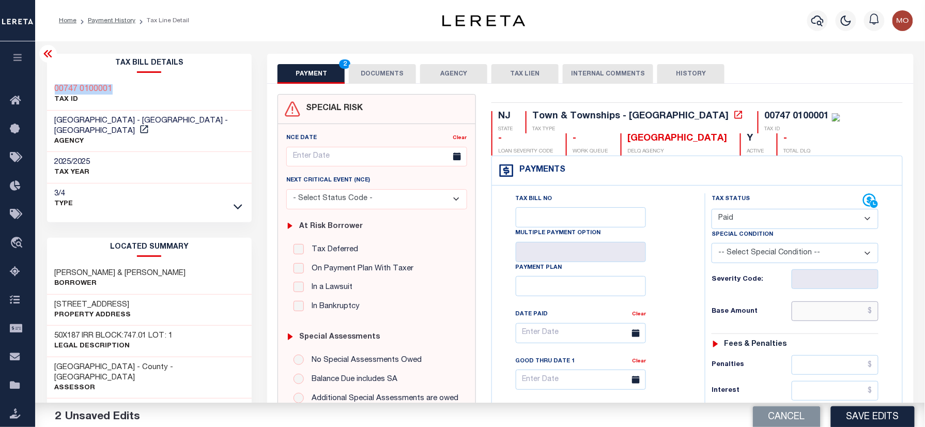
click at [825, 318] on input "text" at bounding box center [835, 311] width 87 height 20
paste input "2,447.38"
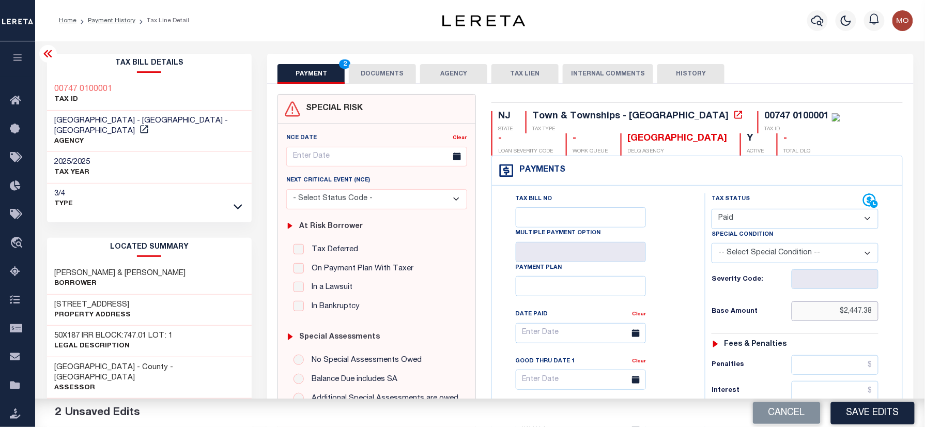
type input "$2,447.38"
click at [727, 316] on h6 "Base Amount" at bounding box center [752, 312] width 80 height 8
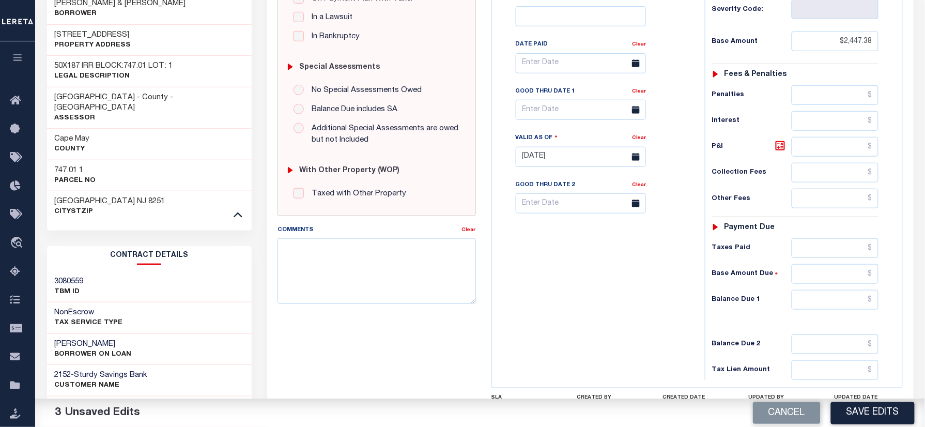
scroll to position [275, 0]
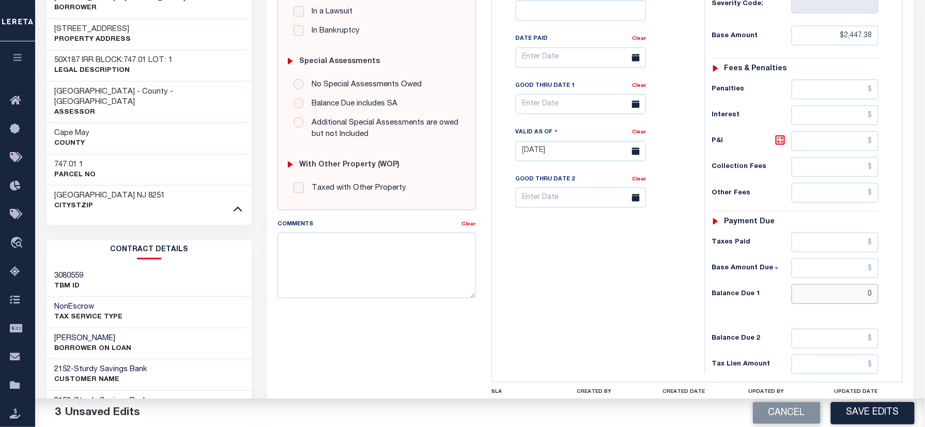
drag, startPoint x: 820, startPoint y: 299, endPoint x: 708, endPoint y: 298, distance: 112.2
click at [820, 299] on input "0" at bounding box center [835, 294] width 87 height 20
type input "$0.00"
click at [596, 298] on div "Tax Bill No Multiple Payment Option Payment Plan Clear" at bounding box center [596, 146] width 203 height 456
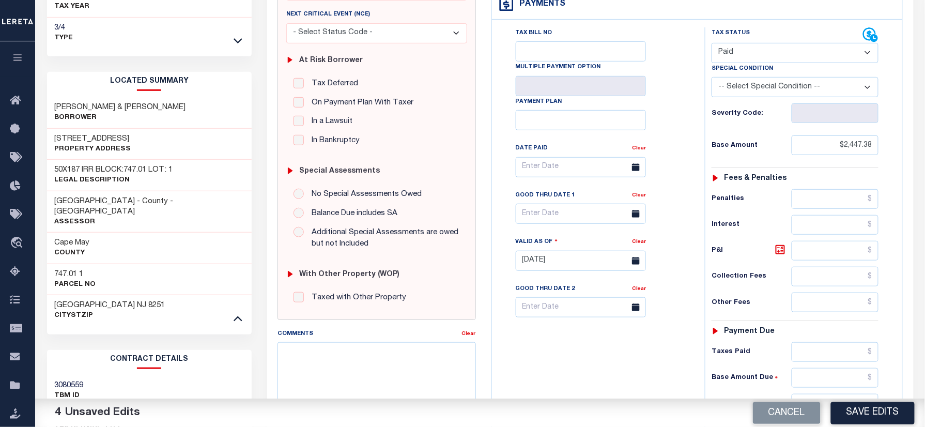
scroll to position [0, 0]
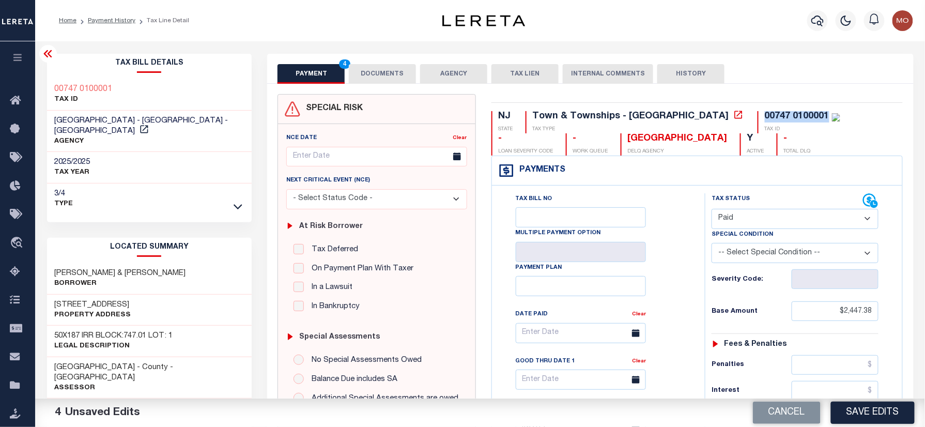
drag, startPoint x: 739, startPoint y: 116, endPoint x: 672, endPoint y: 118, distance: 67.2
click at [758, 118] on div "00747 0100001 TAX ID" at bounding box center [799, 122] width 83 height 22
copy div "00747 0100001"
drag, startPoint x: 385, startPoint y: 72, endPoint x: 387, endPoint y: 78, distance: 5.4
click at [385, 72] on button "DOCUMENTS" at bounding box center [382, 74] width 67 height 20
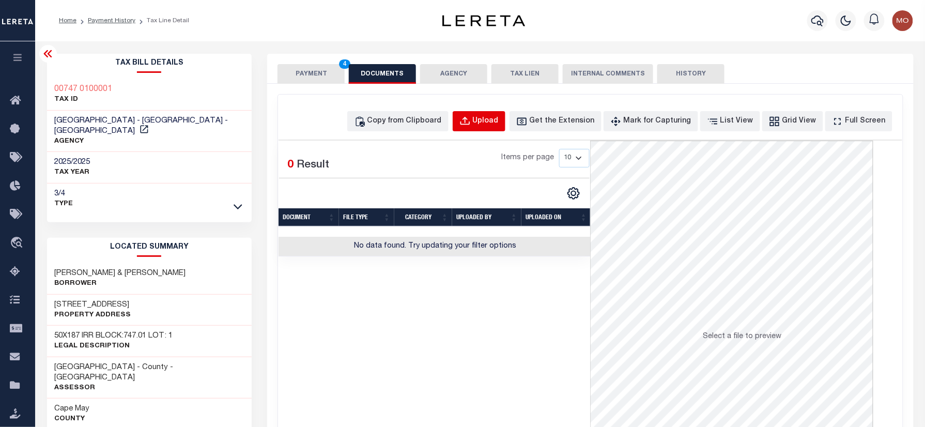
click at [493, 117] on div "Upload" at bounding box center [486, 121] width 26 height 11
select select "POP"
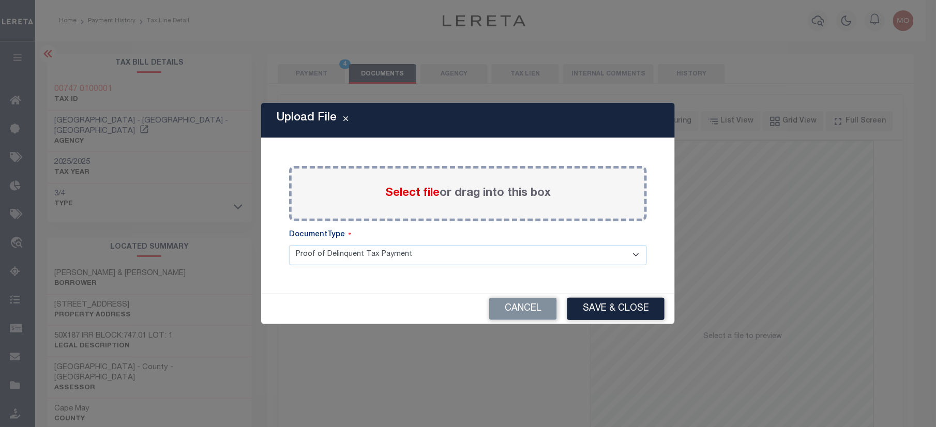
click at [397, 184] on div "Select file or drag into this box" at bounding box center [468, 193] width 358 height 55
click at [410, 192] on span "Select file" at bounding box center [412, 193] width 54 height 11
click at [0, 0] on input "Select file or drag into this box" at bounding box center [0, 0] width 0 height 0
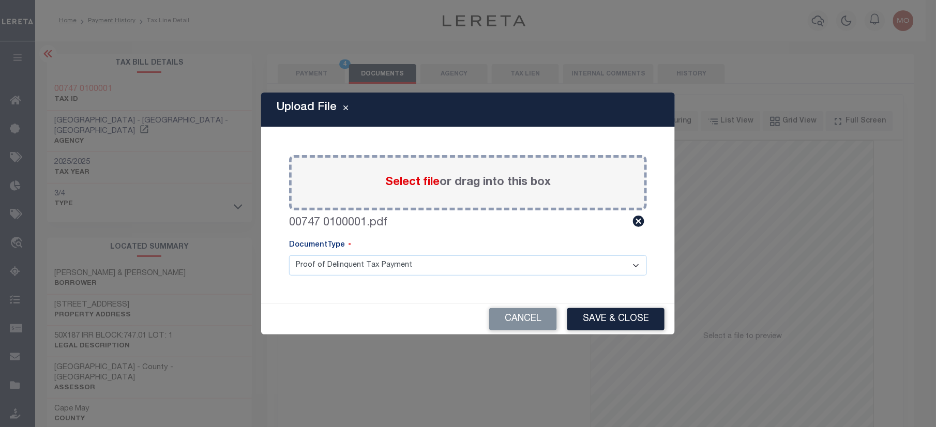
click at [609, 304] on div "Cancel Save & Close" at bounding box center [468, 319] width 414 height 30
click at [607, 319] on button "Save & Close" at bounding box center [615, 319] width 97 height 22
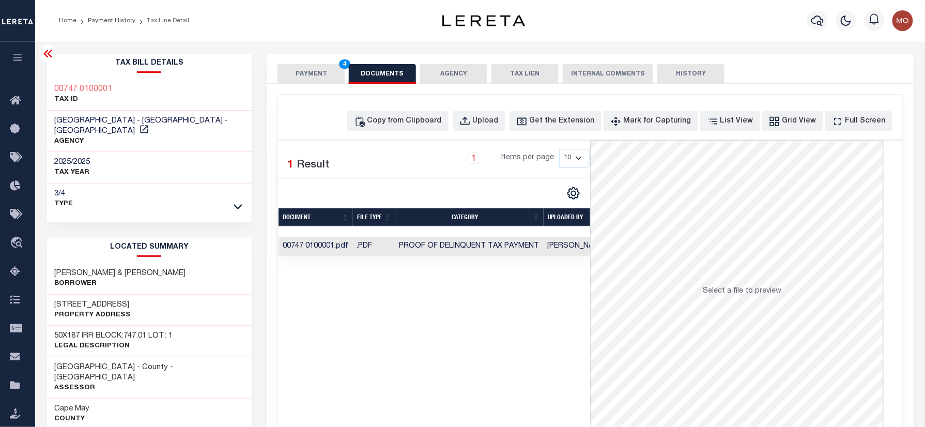
click at [308, 78] on button "PAYMENT 4" at bounding box center [311, 74] width 67 height 20
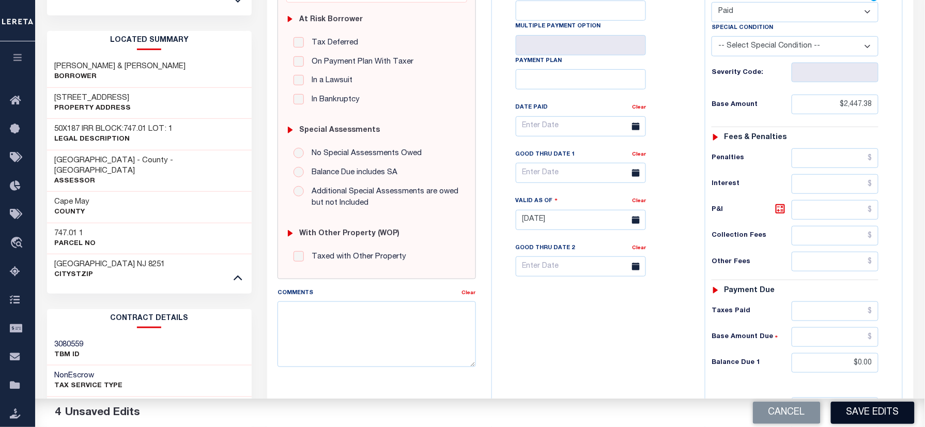
click at [867, 406] on button "Save Edits" at bounding box center [873, 413] width 84 height 22
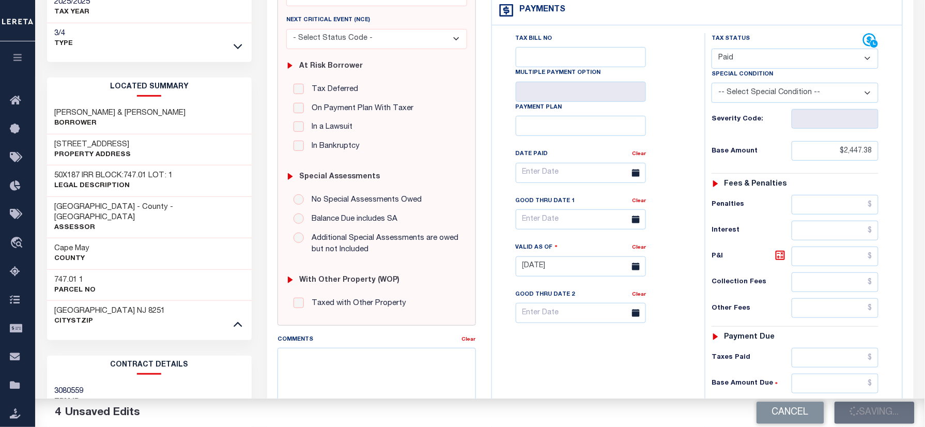
scroll to position [69, 0]
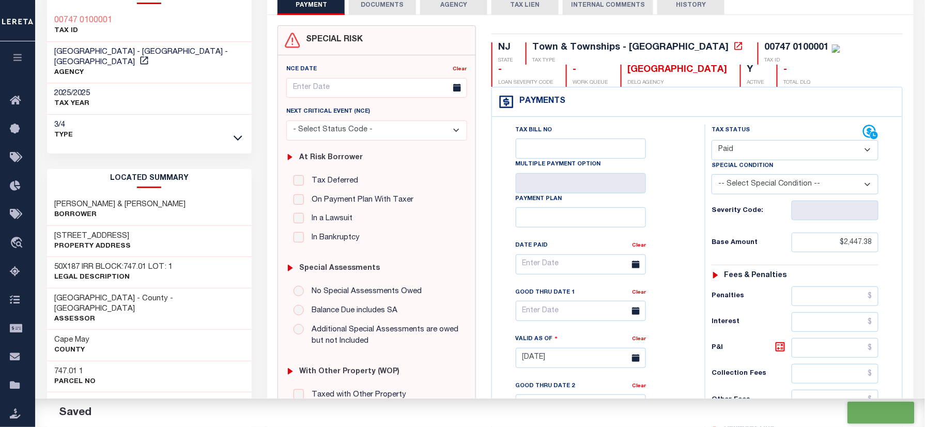
checkbox input "false"
type input "$2,447.38"
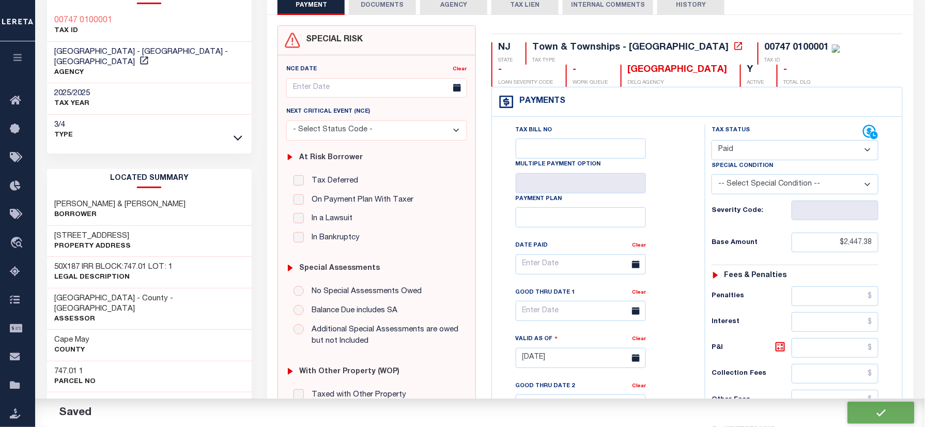
type input "$0"
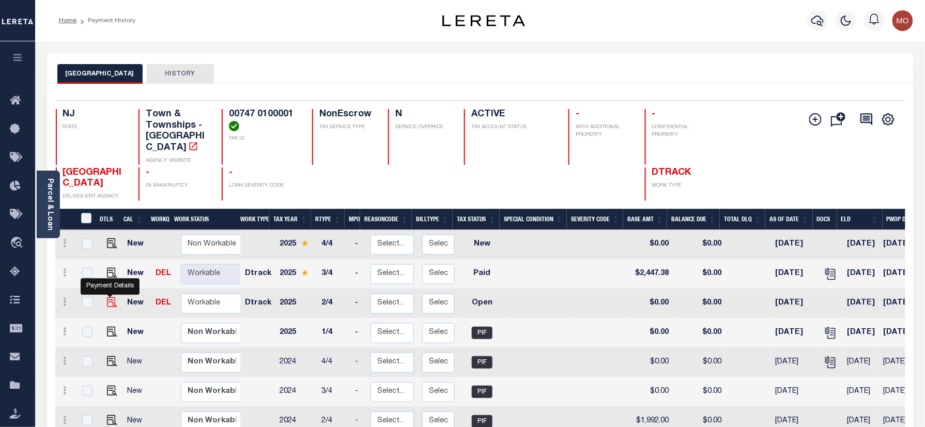
click at [108, 297] on img "" at bounding box center [112, 302] width 10 height 10
checkbox input "true"
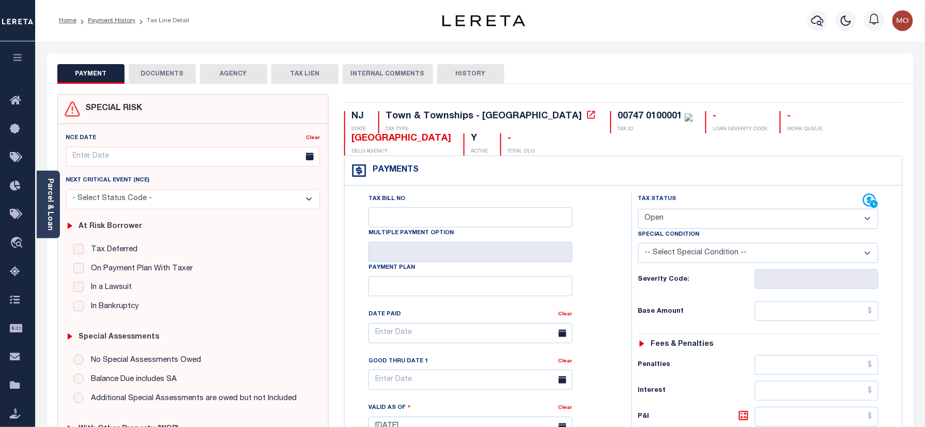
drag, startPoint x: 685, startPoint y: 212, endPoint x: 687, endPoint y: 221, distance: 9.7
click at [685, 212] on select "- Select Status Code - Open Due/Unpaid Paid Incomplete No Tax Due Internal Refu…" at bounding box center [758, 219] width 241 height 20
select select "PYD"
click at [638, 210] on select "- Select Status Code - Open Due/Unpaid Paid Incomplete No Tax Due Internal Refu…" at bounding box center [758, 219] width 241 height 20
type input "10/03/2025"
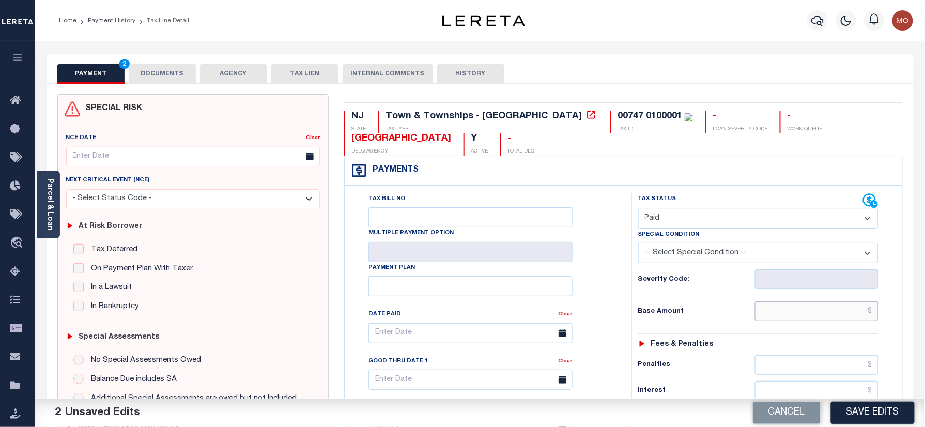
click at [779, 315] on input "text" at bounding box center [817, 311] width 124 height 20
paste input "2,020.90"
type input "$2,020.90"
click at [679, 314] on h6 "Base Amount" at bounding box center [696, 312] width 117 height 8
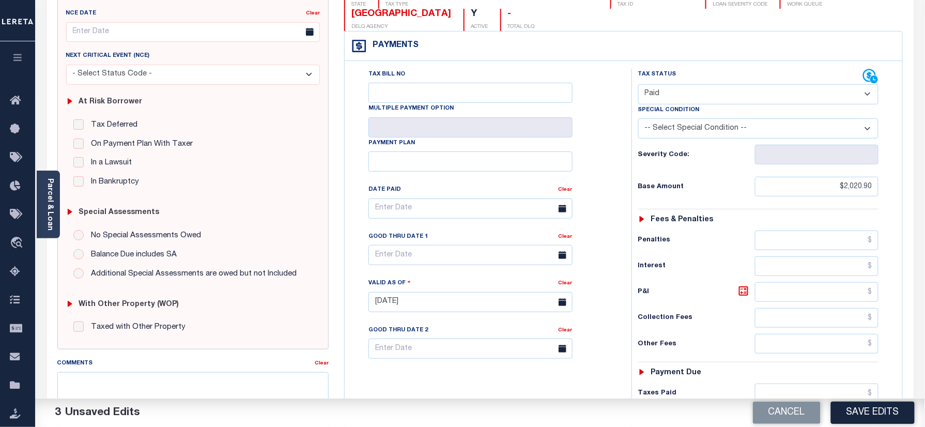
scroll to position [275, 0]
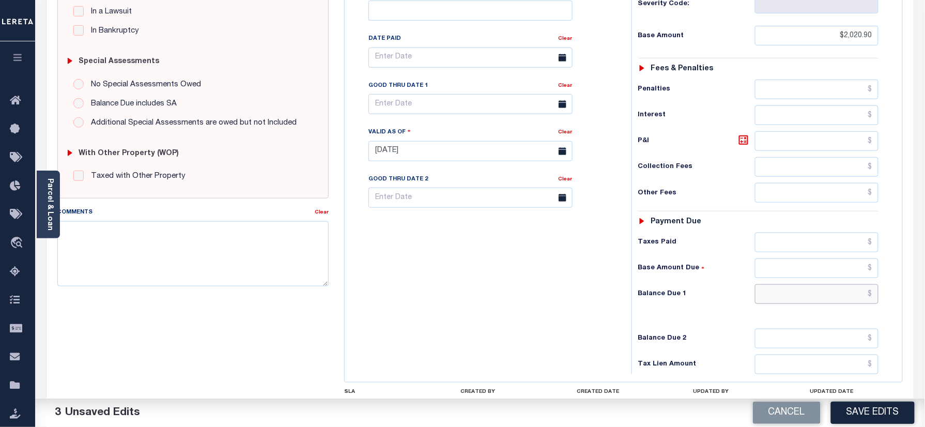
click at [818, 294] on input "text" at bounding box center [817, 294] width 124 height 20
type input "$0.00"
click at [503, 302] on div "Tax Bill No Multiple Payment Option Payment Plan Clear" at bounding box center [485, 146] width 277 height 456
click at [175, 278] on textarea "Comments" at bounding box center [193, 253] width 272 height 65
paste textarea "Refer 2025 3/4 year for doc"
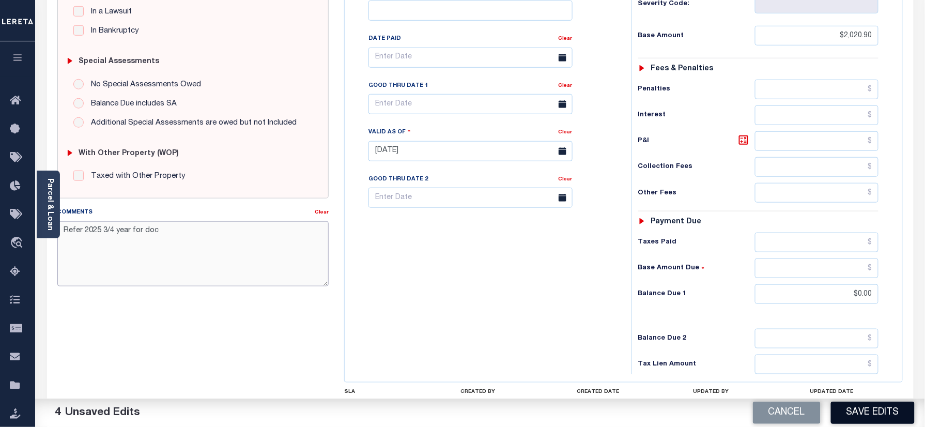
type textarea "Refer 2025 3/4 year for doc"
drag, startPoint x: 853, startPoint y: 408, endPoint x: 823, endPoint y: 399, distance: 31.2
click at [853, 408] on button "Save Edits" at bounding box center [873, 413] width 84 height 22
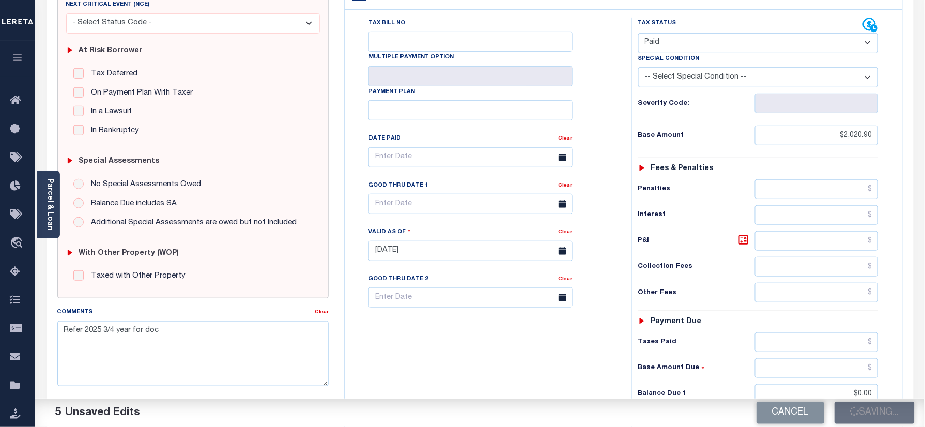
scroll to position [0, 0]
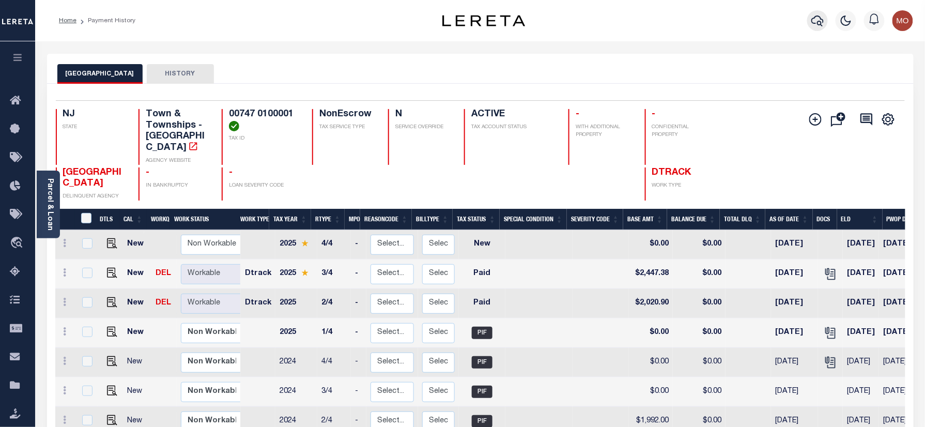
click at [817, 20] on icon "button" at bounding box center [818, 20] width 12 height 12
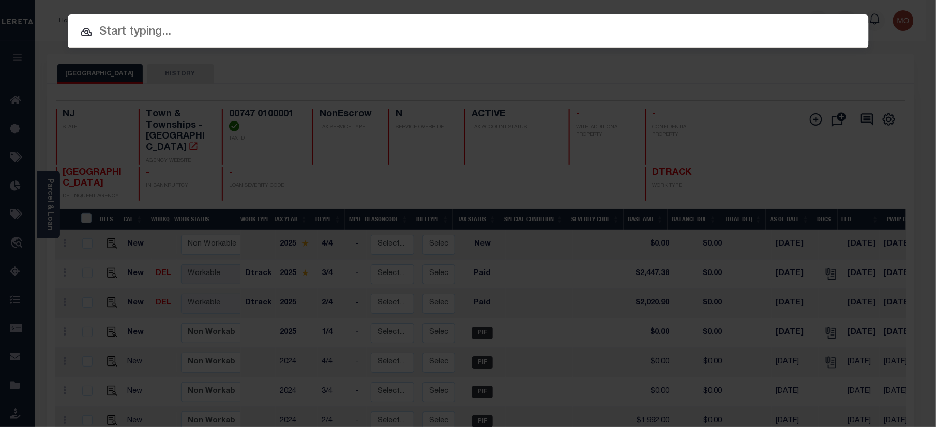
click at [182, 30] on input "text" at bounding box center [468, 32] width 801 height 18
paste input "9300001511"
type input "9300001511"
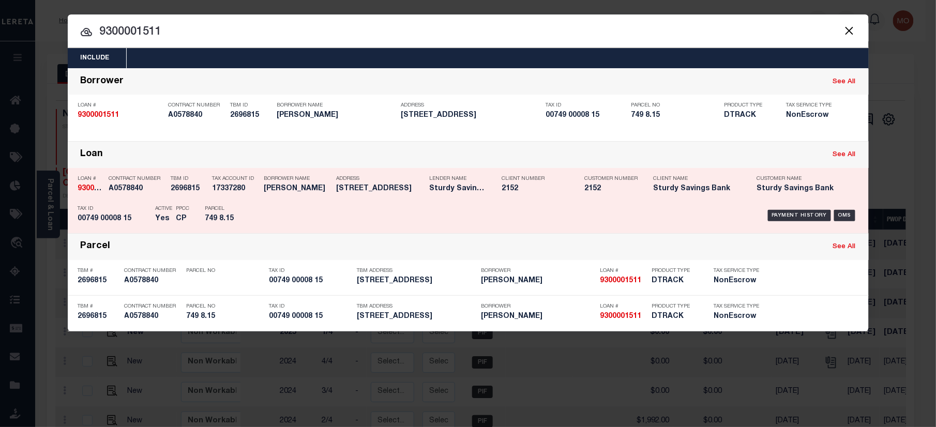
click at [225, 220] on h5 "749 8.15" at bounding box center [228, 219] width 47 height 9
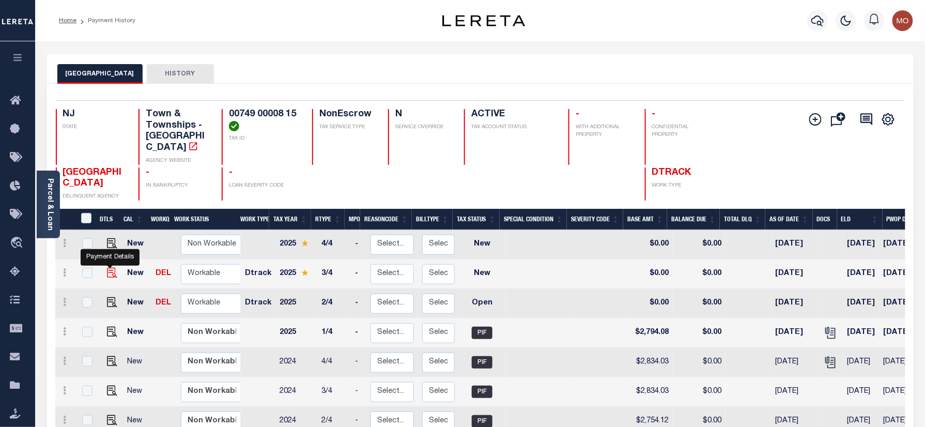
click at [109, 268] on img "" at bounding box center [112, 273] width 10 height 10
checkbox input "true"
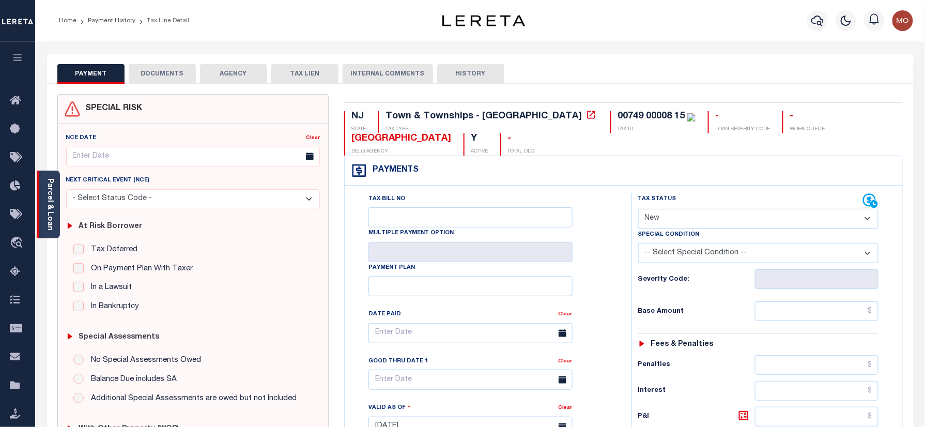
click at [51, 201] on link "Parcel & Loan" at bounding box center [49, 204] width 7 height 52
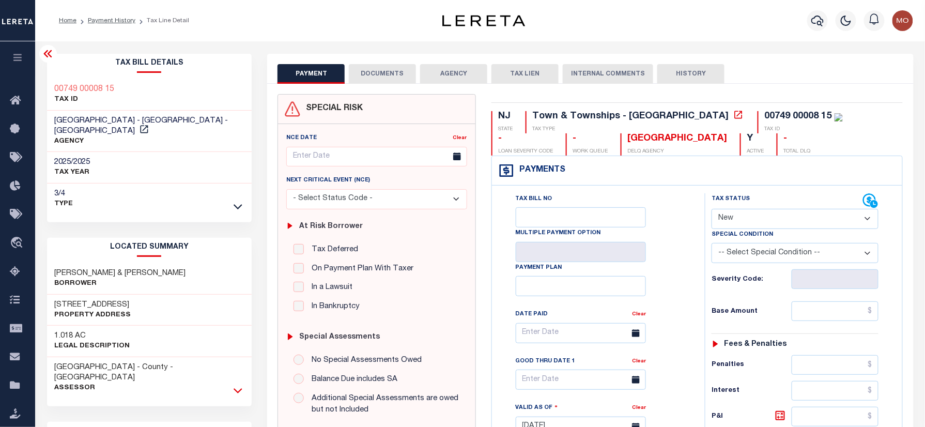
click at [237, 385] on icon at bounding box center [238, 390] width 9 height 11
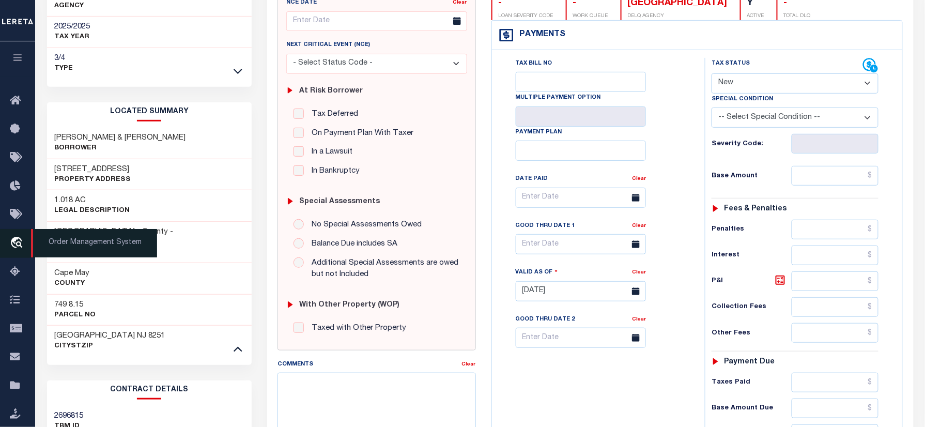
scroll to position [137, 0]
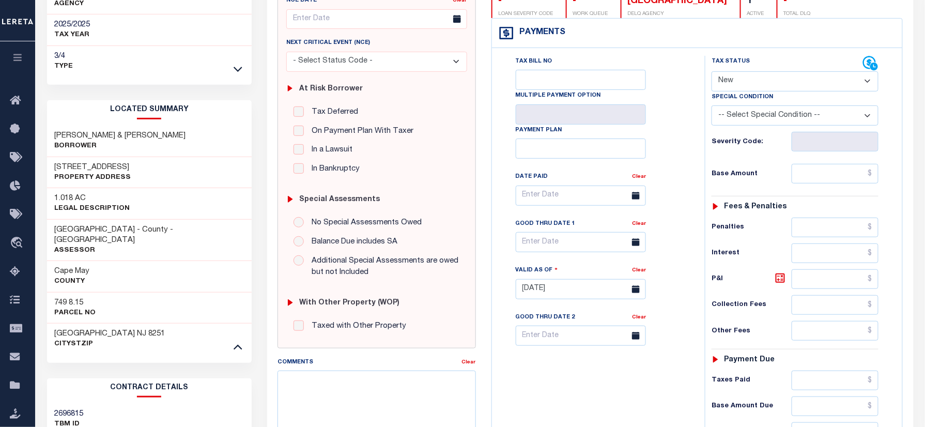
click at [64, 298] on h3 "749 8.15" at bounding box center [75, 303] width 41 height 10
copy h3 "749"
click at [143, 263] on div "Cape May County" at bounding box center [149, 277] width 205 height 32
click at [55, 298] on h3 "749 8.15" at bounding box center [75, 303] width 41 height 10
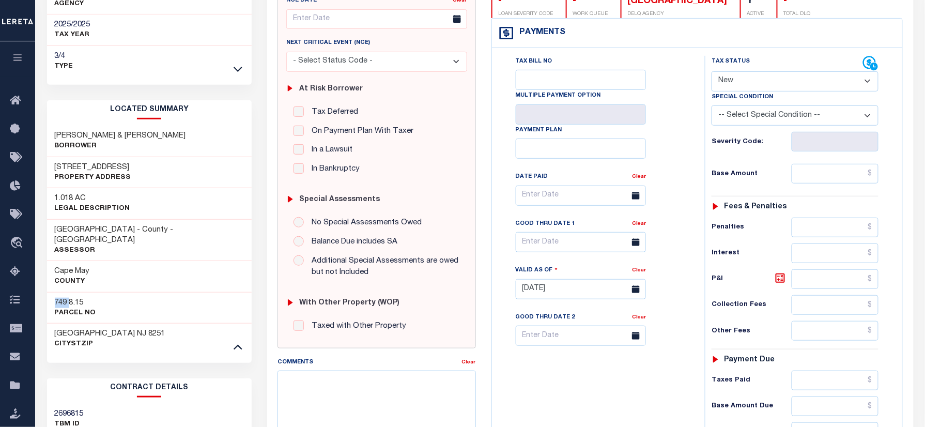
click at [55, 298] on h3 "749 8.15" at bounding box center [75, 303] width 41 height 10
copy h3 "749"
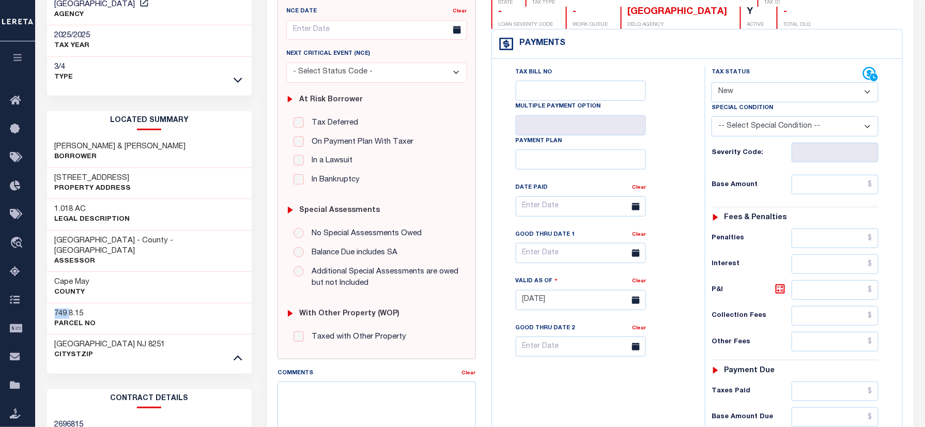
scroll to position [0, 0]
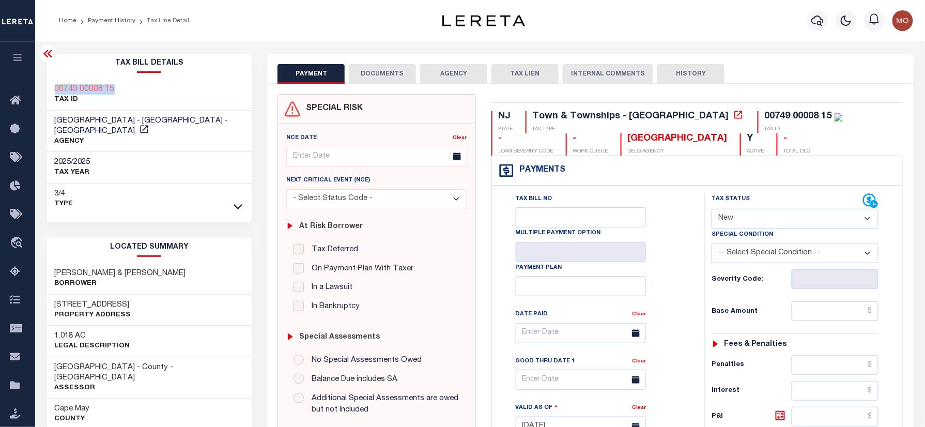
drag, startPoint x: 112, startPoint y: 86, endPoint x: 48, endPoint y: 87, distance: 64.1
click at [48, 87] on div "00749 00008 15 TAX ID" at bounding box center [149, 95] width 205 height 32
copy h3 "00749 00008 15"
click at [737, 221] on select "- Select Status Code - Open Due/Unpaid Paid Incomplete No Tax Due Internal Refu…" at bounding box center [795, 219] width 167 height 20
select select "PYD"
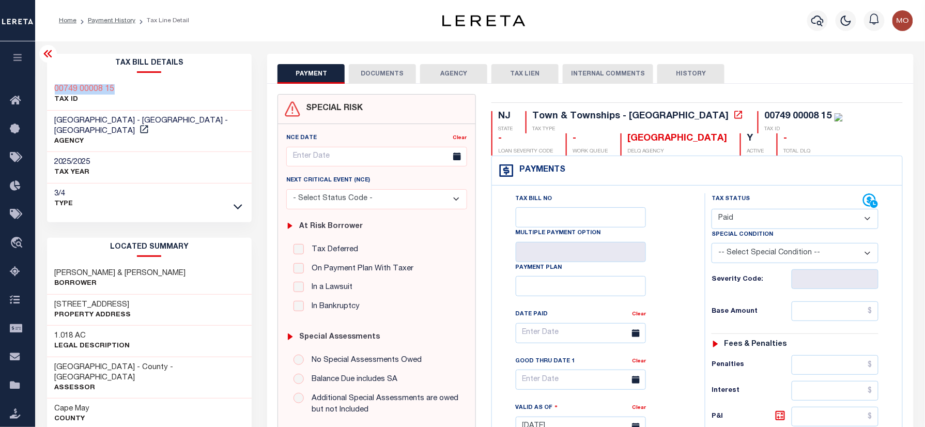
click at [712, 210] on select "- Select Status Code - Open Due/Unpaid Paid Incomplete No Tax Due Internal Refu…" at bounding box center [795, 219] width 167 height 20
type input "[DATE]"
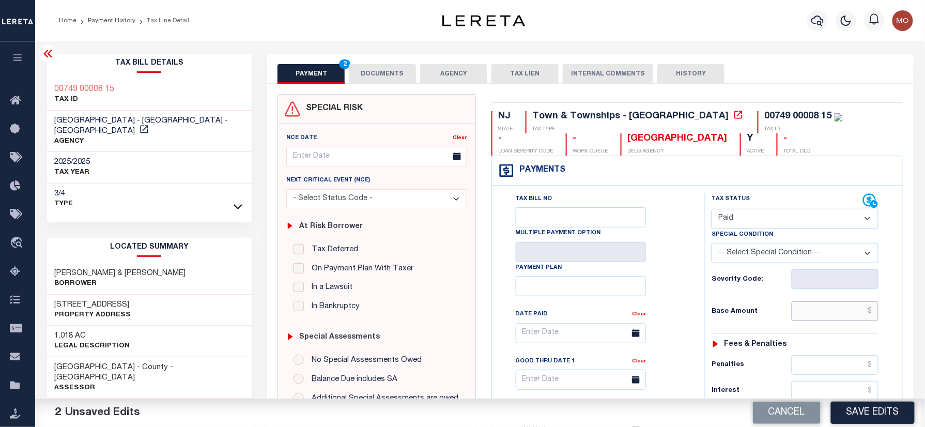
drag, startPoint x: 815, startPoint y: 315, endPoint x: 741, endPoint y: 319, distance: 74.5
click at [815, 315] on input "text" at bounding box center [835, 311] width 87 height 20
paste input "2,953.90"
type input "$2,953.90"
click at [740, 319] on div "Base Amount $2,953.90" at bounding box center [795, 311] width 167 height 20
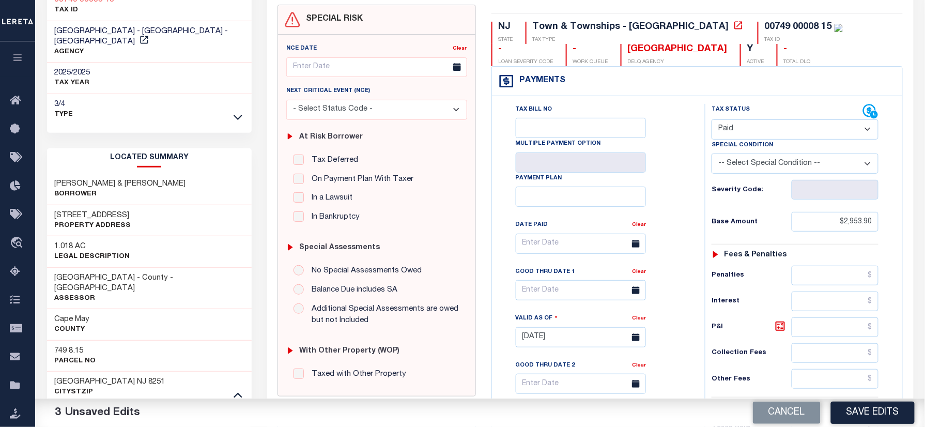
scroll to position [275, 0]
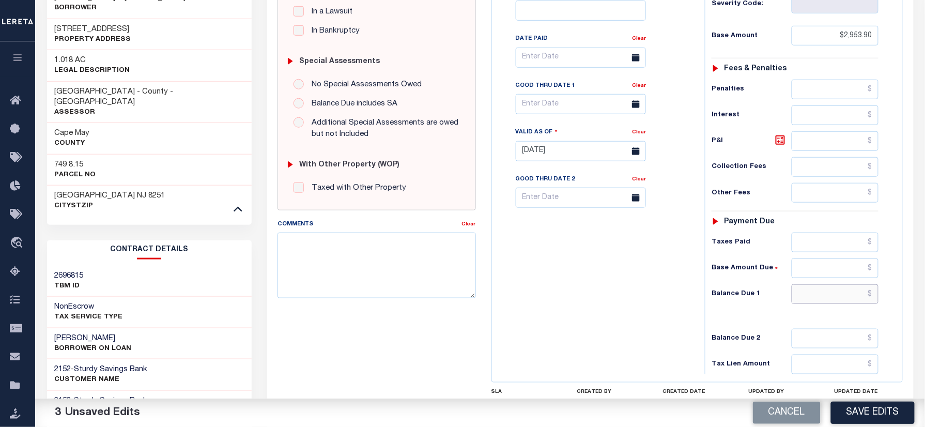
click at [818, 304] on input "text" at bounding box center [835, 294] width 87 height 20
type input "$0.00"
click at [602, 357] on div "Tax Bill No Multiple Payment Option Payment Plan Clear" at bounding box center [596, 146] width 203 height 456
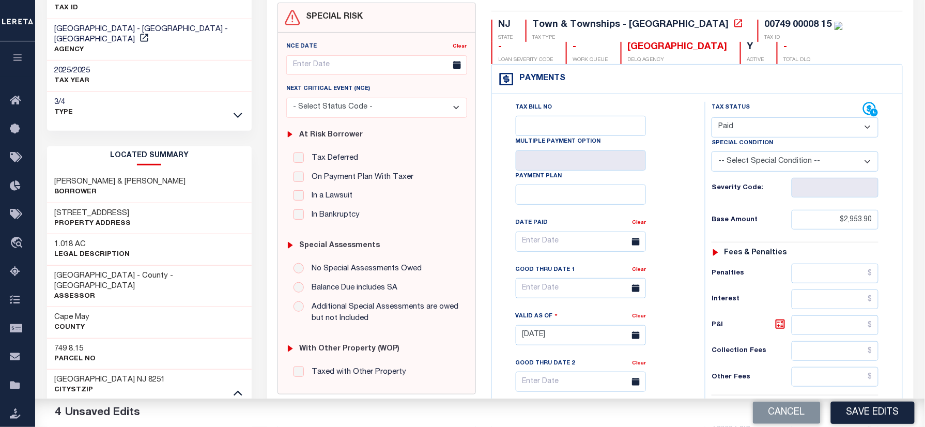
scroll to position [0, 0]
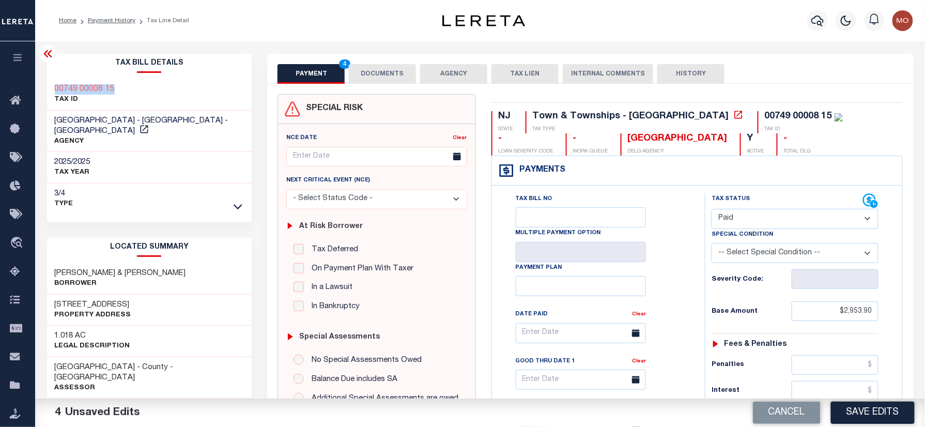
drag, startPoint x: 125, startPoint y: 85, endPoint x: 194, endPoint y: 56, distance: 75.1
click at [47, 85] on div "00749 00008 15 TAX ID" at bounding box center [149, 95] width 205 height 32
copy h3 "00749 00008 15"
click at [374, 80] on button "DOCUMENTS" at bounding box center [382, 74] width 67 height 20
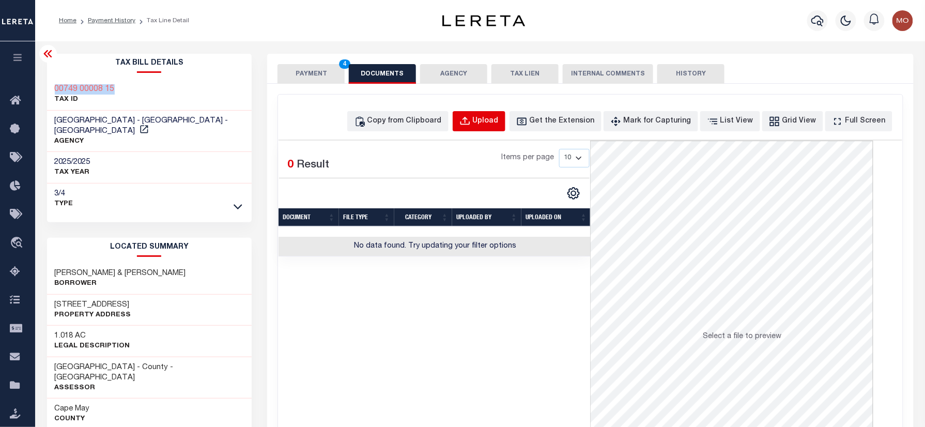
click at [492, 125] on div "Upload" at bounding box center [486, 121] width 26 height 11
select select "POP"
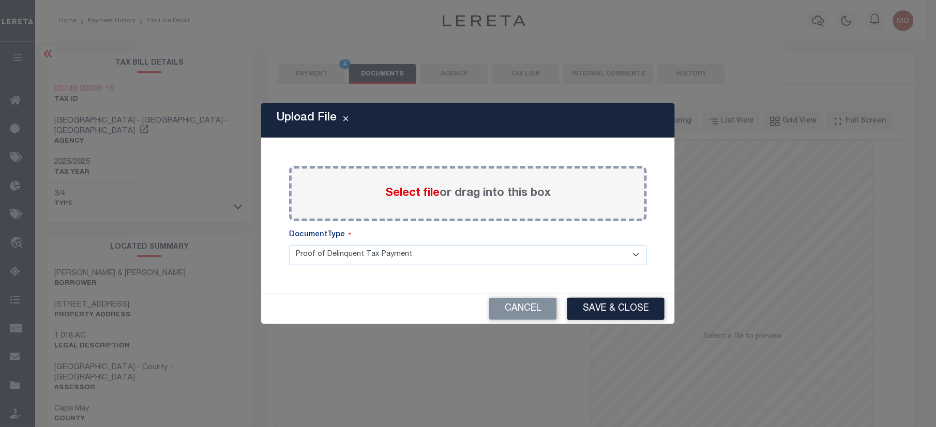
click at [395, 195] on span "Select file" at bounding box center [412, 193] width 54 height 11
click at [0, 0] on input "Select file or drag into this box" at bounding box center [0, 0] width 0 height 0
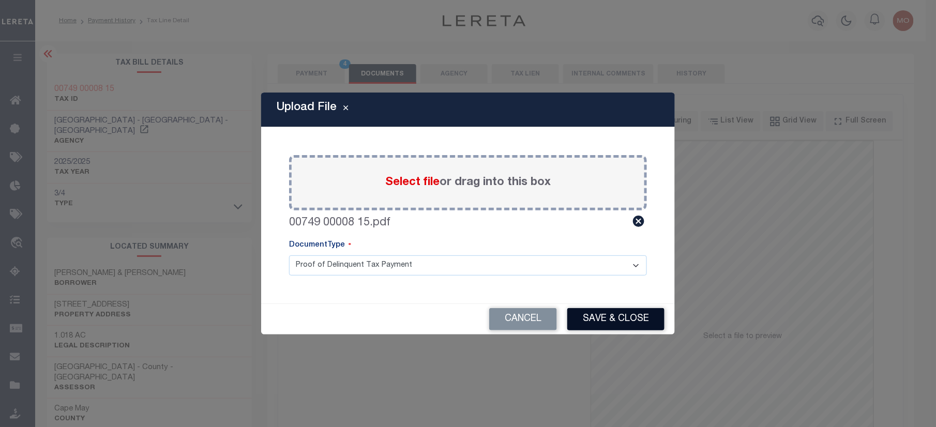
click at [613, 319] on button "Save & Close" at bounding box center [615, 319] width 97 height 22
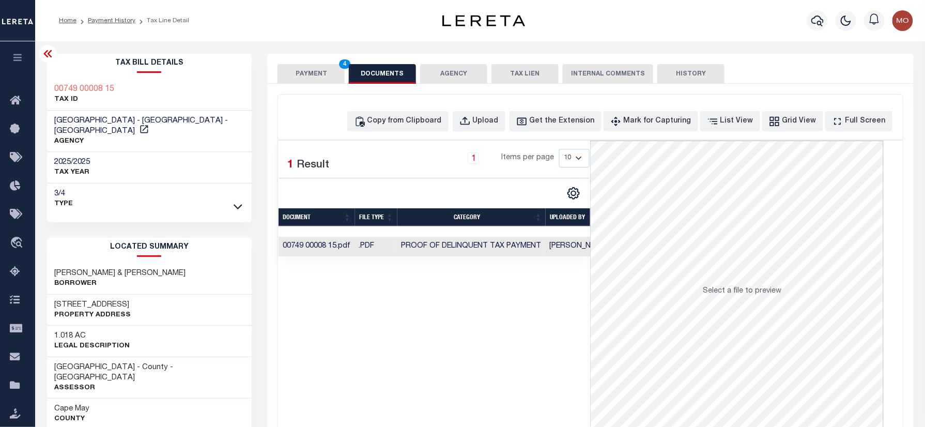
click at [323, 70] on button "PAYMENT 4" at bounding box center [311, 74] width 67 height 20
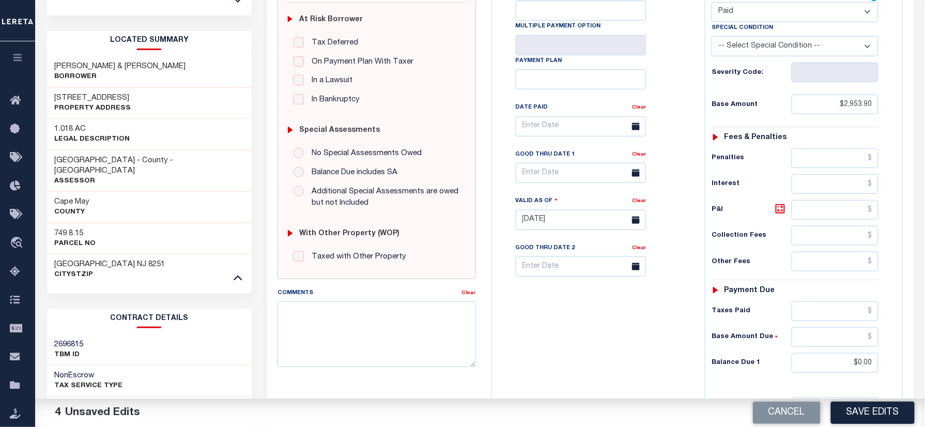
click at [885, 414] on button "Save Edits" at bounding box center [873, 413] width 84 height 22
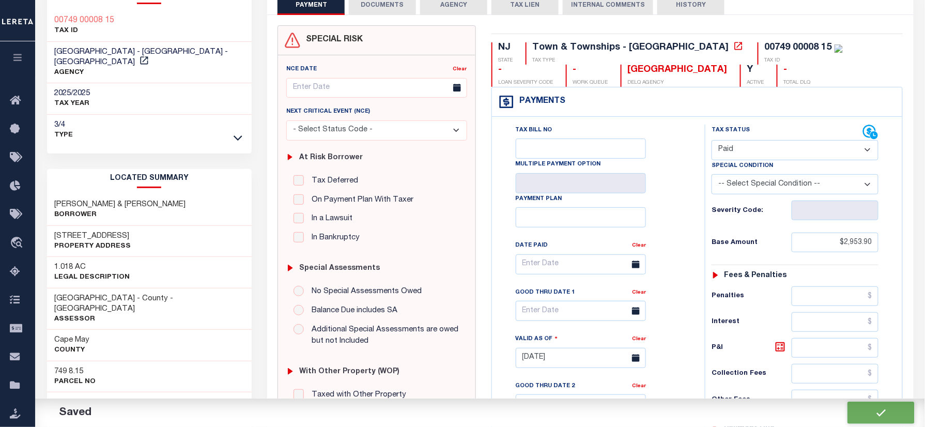
checkbox input "false"
type input "$2,953.9"
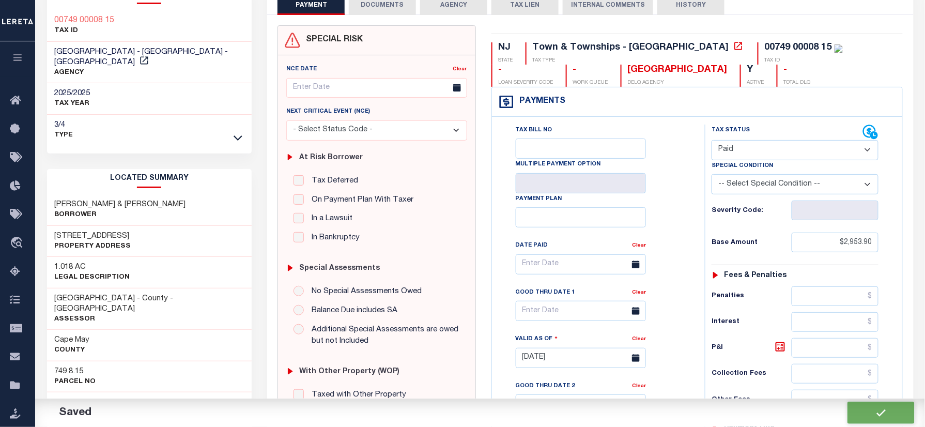
type input "$0"
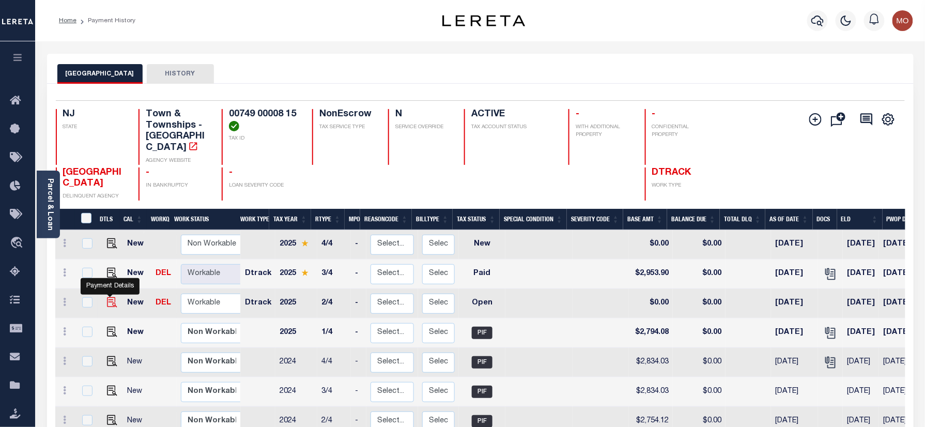
click at [107, 297] on img "" at bounding box center [112, 302] width 10 height 10
checkbox input "true"
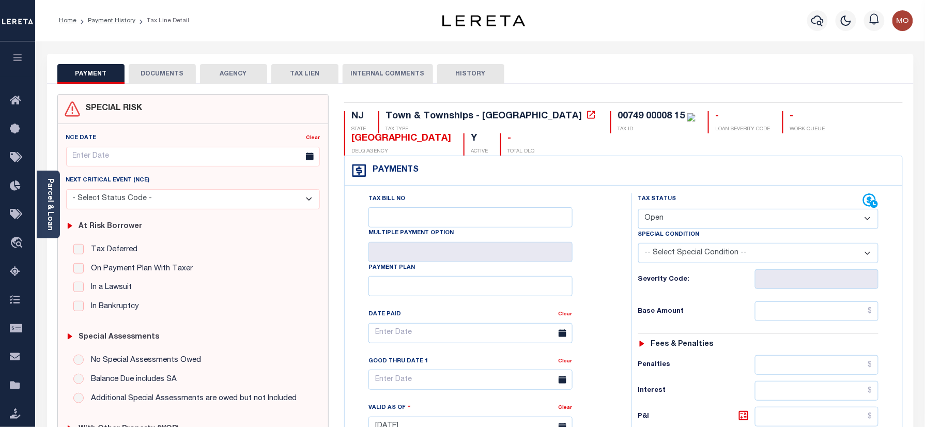
click at [691, 216] on select "- Select Status Code - Open Due/Unpaid Paid Incomplete No Tax Due Internal Refu…" at bounding box center [758, 219] width 241 height 20
select select "PYD"
click at [638, 210] on select "- Select Status Code - Open Due/Unpaid Paid Incomplete No Tax Due Internal Refu…" at bounding box center [758, 219] width 241 height 20
type input "[DATE]"
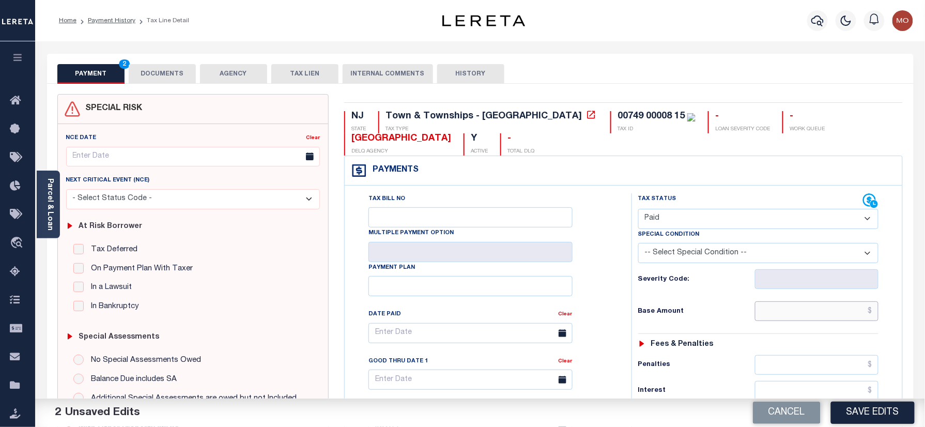
paste input "2,794.08"
drag, startPoint x: 782, startPoint y: 320, endPoint x: 729, endPoint y: 315, distance: 53.0
click at [782, 320] on input "text" at bounding box center [817, 311] width 124 height 20
type input "$2,794.08"
click at [692, 311] on h6 "Base Amount" at bounding box center [696, 312] width 117 height 8
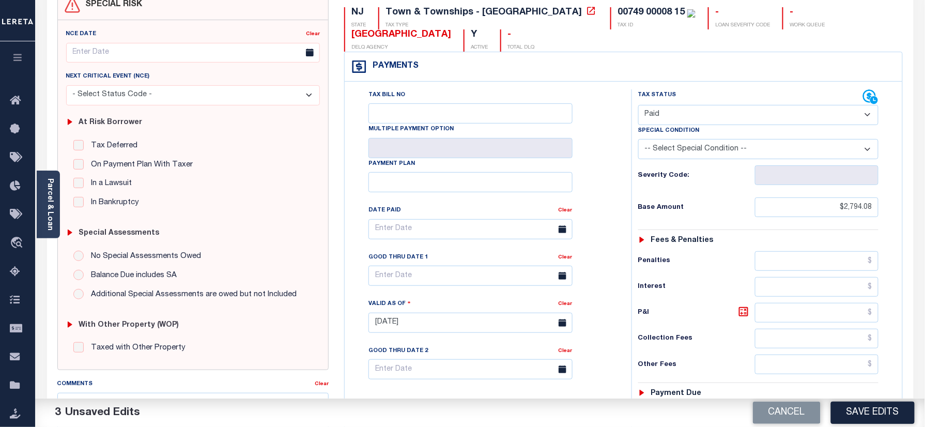
scroll to position [207, 0]
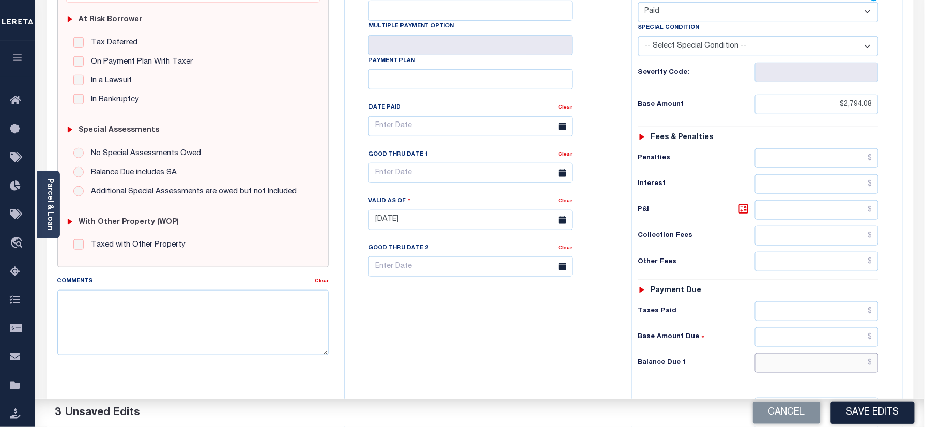
click at [806, 360] on input "text" at bounding box center [817, 363] width 124 height 20
type input "$0.00"
click at [395, 359] on div "Tax Bill No Multiple Payment Option Payment Plan Clear" at bounding box center [485, 215] width 277 height 456
click at [171, 327] on textarea "Comments" at bounding box center [193, 322] width 272 height 65
paste textarea "Refer 2025 3/4 year for doc"
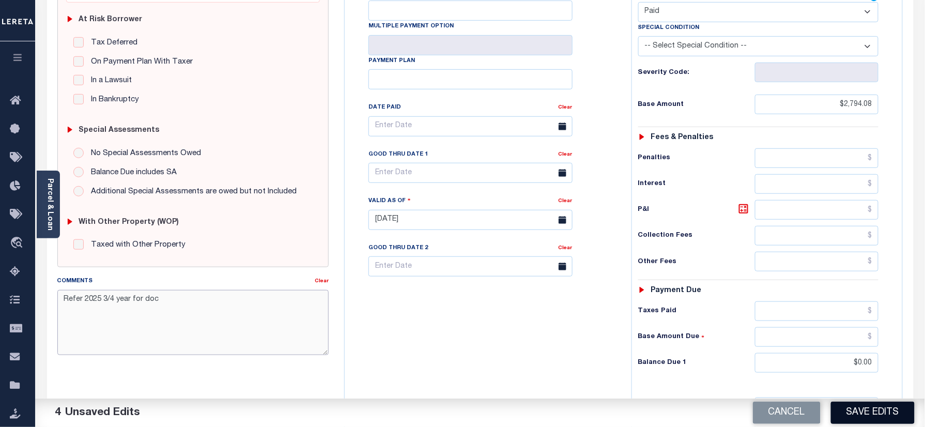
type textarea "Refer 2025 3/4 year for doc"
click at [886, 405] on button "Save Edits" at bounding box center [873, 413] width 84 height 22
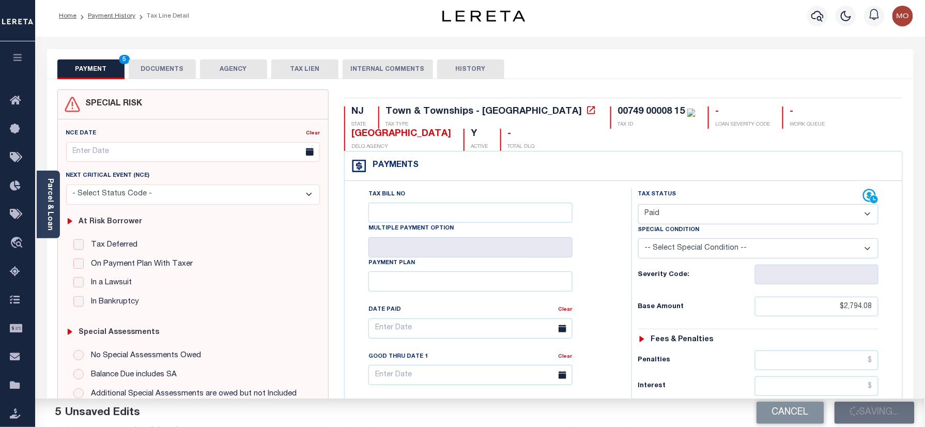
scroll to position [0, 0]
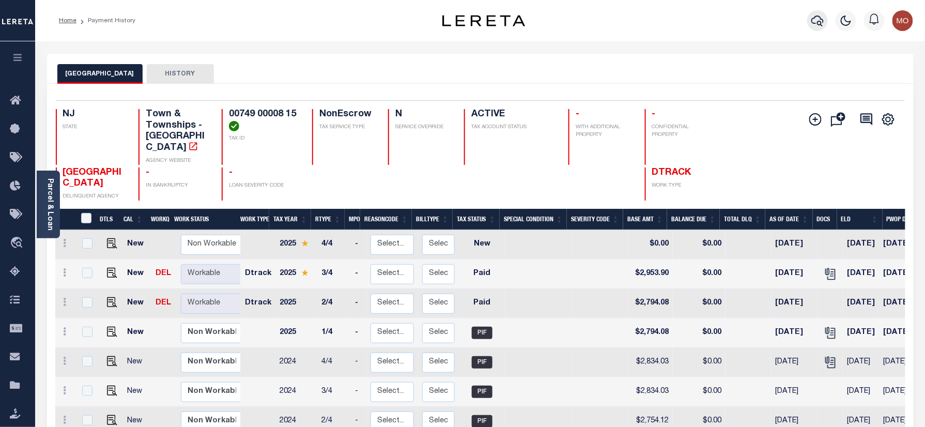
click at [825, 19] on button "button" at bounding box center [817, 20] width 21 height 21
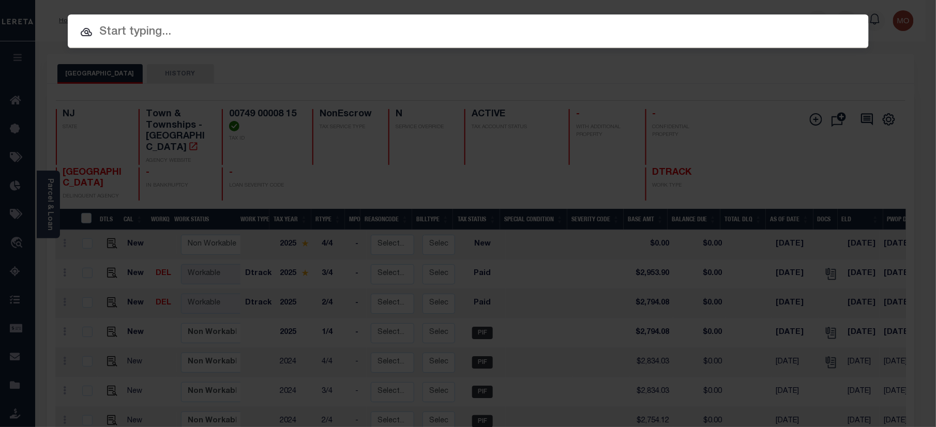
click at [247, 40] on input "text" at bounding box center [468, 32] width 801 height 18
paste input "9300000880"
type input "9300000880"
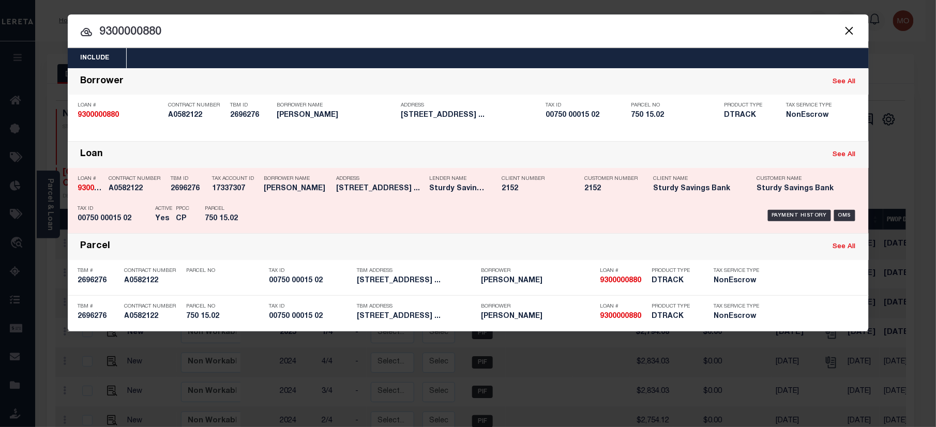
click at [172, 192] on h5 "2696276" at bounding box center [189, 189] width 36 height 9
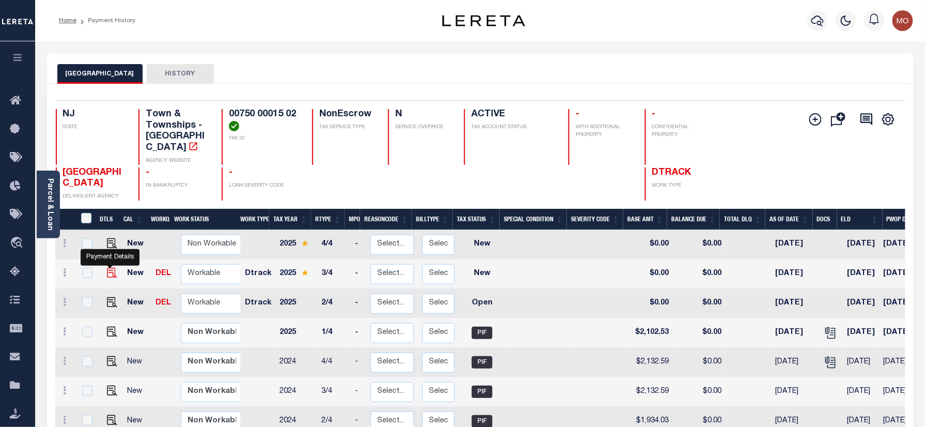
click at [107, 268] on img "" at bounding box center [112, 273] width 10 height 10
checkbox input "true"
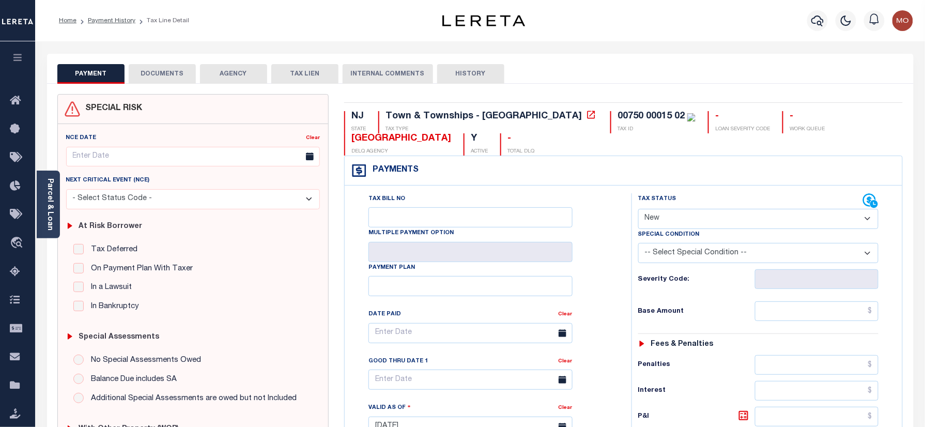
drag, startPoint x: 40, startPoint y: 201, endPoint x: 47, endPoint y: 200, distance: 6.4
click at [41, 201] on div "Parcel & Loan" at bounding box center [48, 205] width 23 height 68
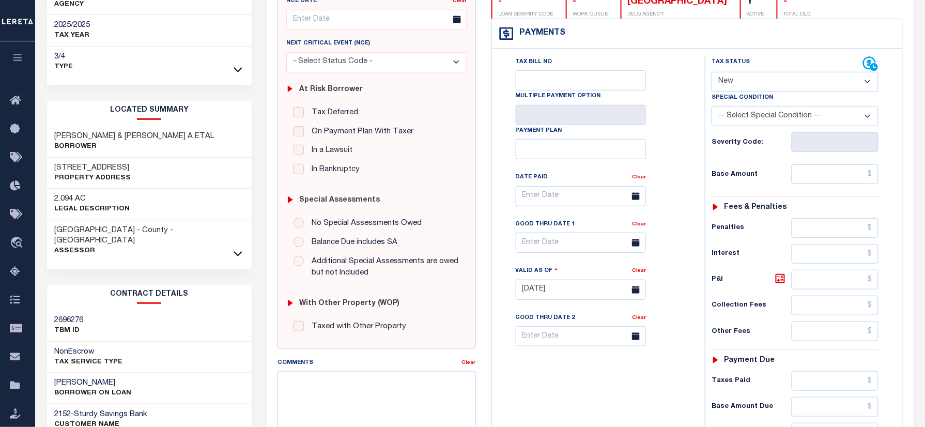
scroll to position [137, 0]
click at [234, 248] on icon at bounding box center [238, 253] width 9 height 11
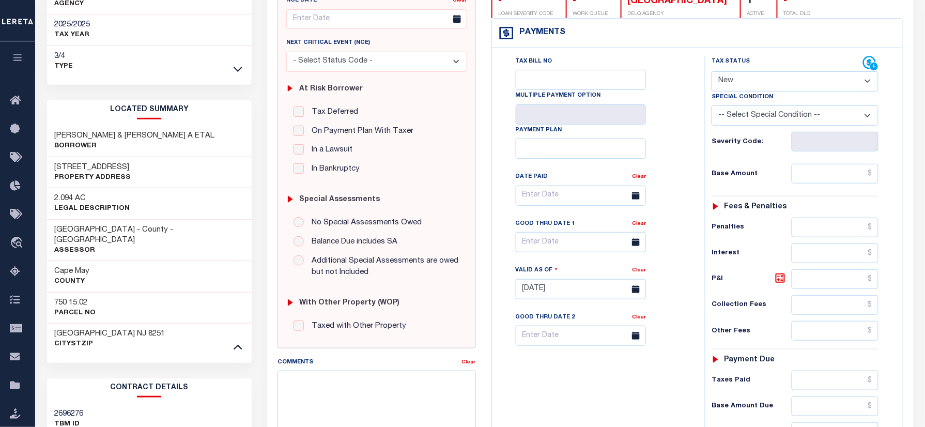
click at [59, 298] on h3 "750 15.02" at bounding box center [75, 303] width 41 height 10
copy h3 "750"
click at [85, 298] on h3 "750 15.02" at bounding box center [75, 303] width 41 height 10
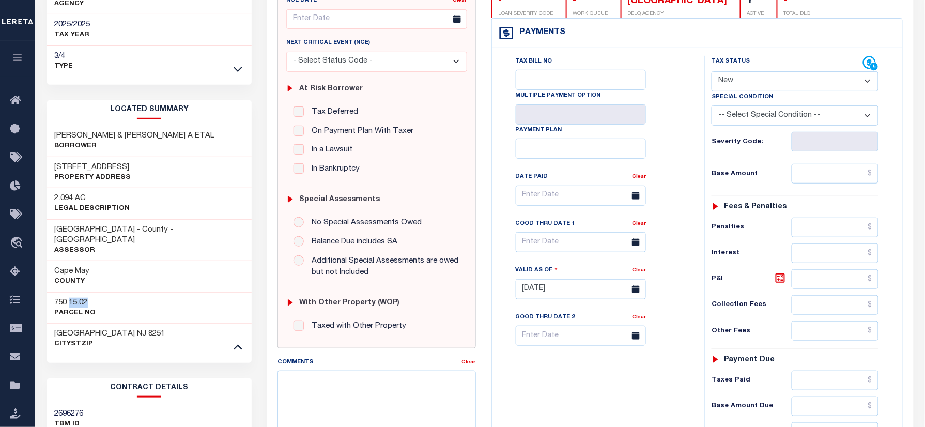
copy h3 "15.02"
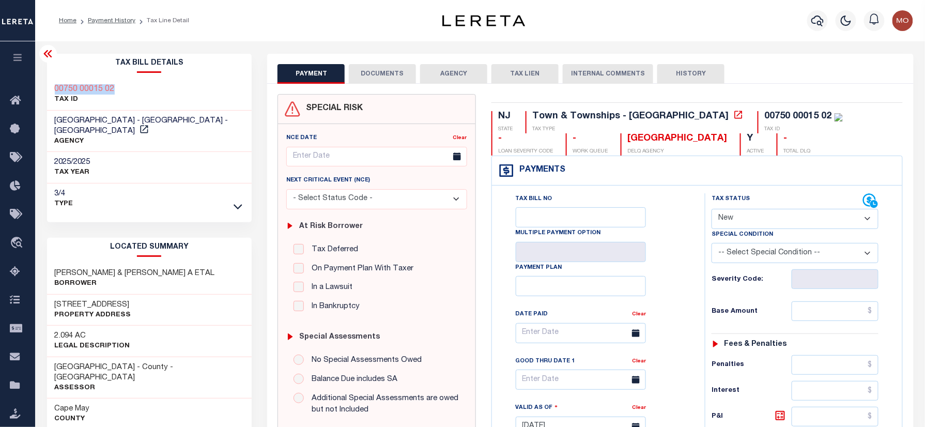
drag, startPoint x: 97, startPoint y: 85, endPoint x: 50, endPoint y: 85, distance: 47.6
click at [50, 85] on div "00750 00015 02 TAX ID" at bounding box center [149, 95] width 205 height 32
copy h3 "00750 00015 02"
click at [765, 220] on select "- Select Status Code - Open Due/Unpaid Paid Incomplete No Tax Due Internal Refu…" at bounding box center [795, 219] width 167 height 20
select select "PYD"
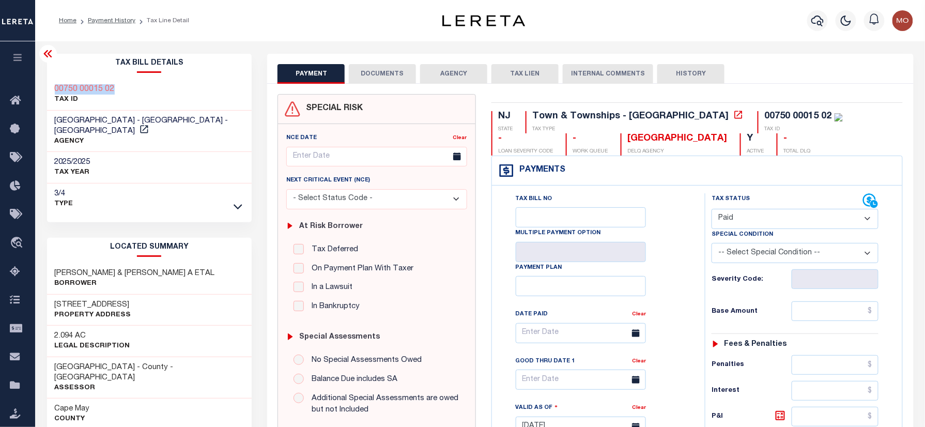
click at [712, 210] on select "- Select Status Code - Open Due/Unpaid Paid Incomplete No Tax Due Internal Refu…" at bounding box center [795, 219] width 167 height 20
type input "[DATE]"
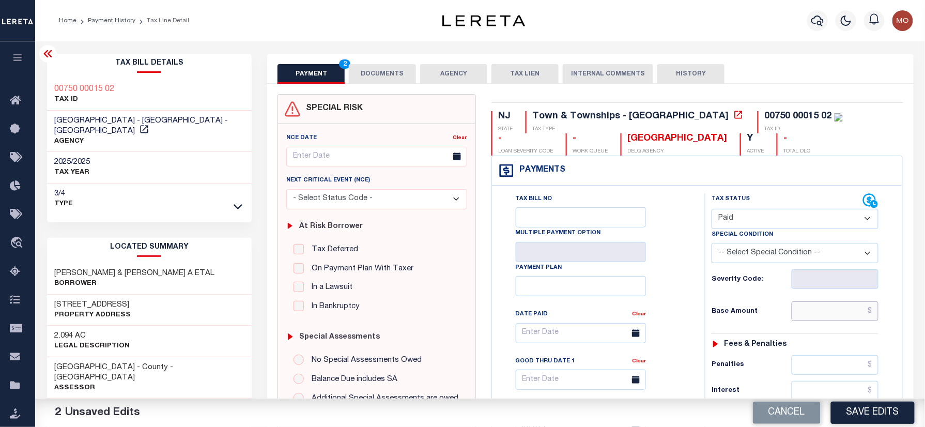
drag, startPoint x: 831, startPoint y: 311, endPoint x: 791, endPoint y: 311, distance: 40.3
click at [831, 311] on input "text" at bounding box center [835, 311] width 87 height 20
paste input "2,222.80"
type input "$2,222.80"
drag, startPoint x: 631, startPoint y: 315, endPoint x: 641, endPoint y: 315, distance: 10.3
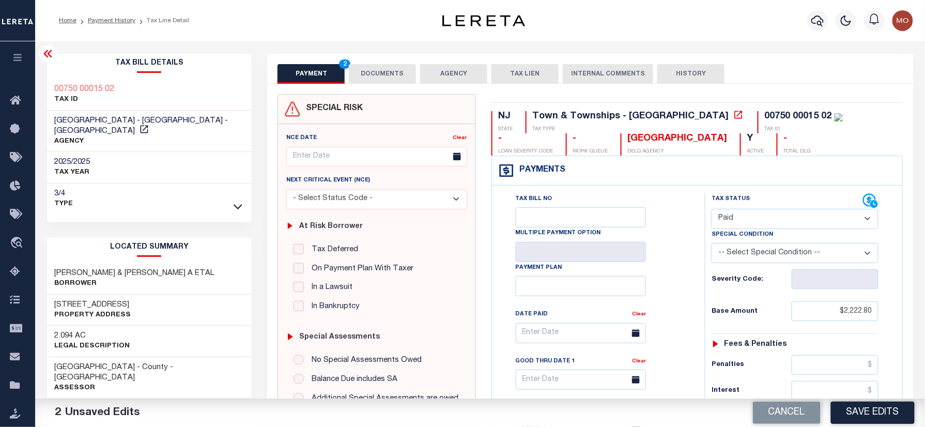
click at [635, 315] on div "Date Paid Clear" at bounding box center [581, 316] width 130 height 14
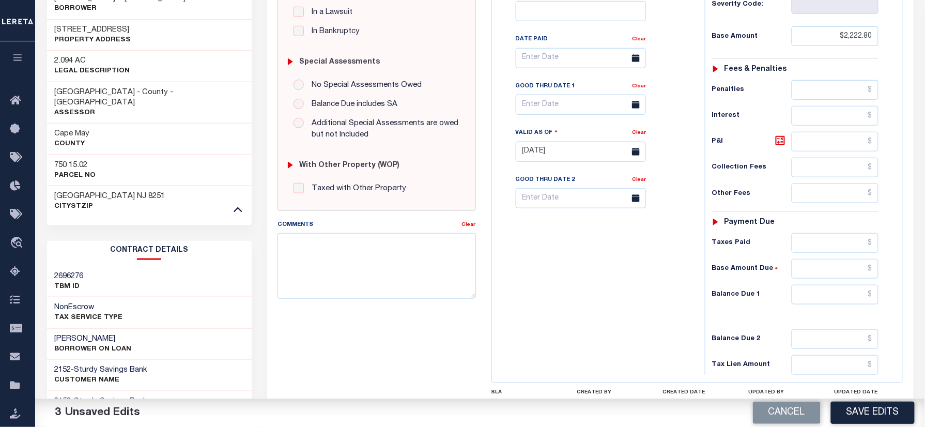
scroll to position [275, 0]
click at [815, 304] on input "text" at bounding box center [835, 294] width 87 height 20
type input "$0.00"
click at [567, 298] on div "Tax Bill No Multiple Payment Option Payment Plan Clear" at bounding box center [596, 146] width 203 height 456
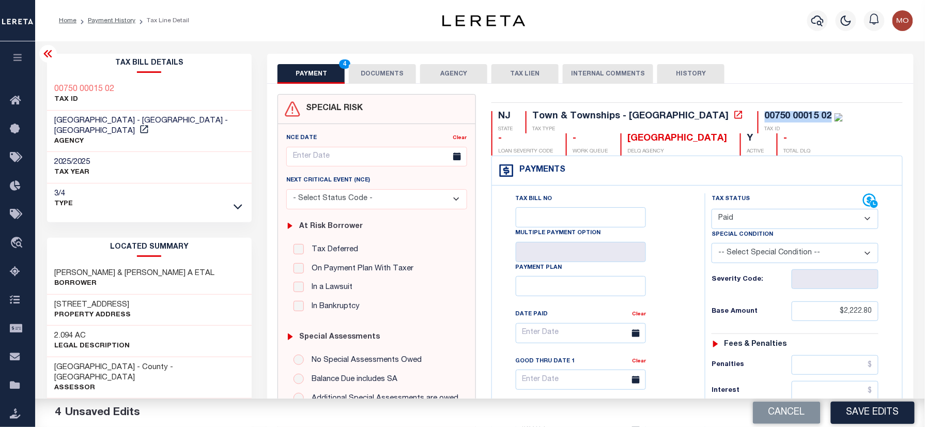
drag, startPoint x: 739, startPoint y: 115, endPoint x: 670, endPoint y: 117, distance: 68.3
click at [758, 117] on div "00750 00015 02 TAX ID" at bounding box center [800, 122] width 85 height 22
copy div "00750 00015 02"
click at [378, 69] on button "DOCUMENTS" at bounding box center [382, 74] width 67 height 20
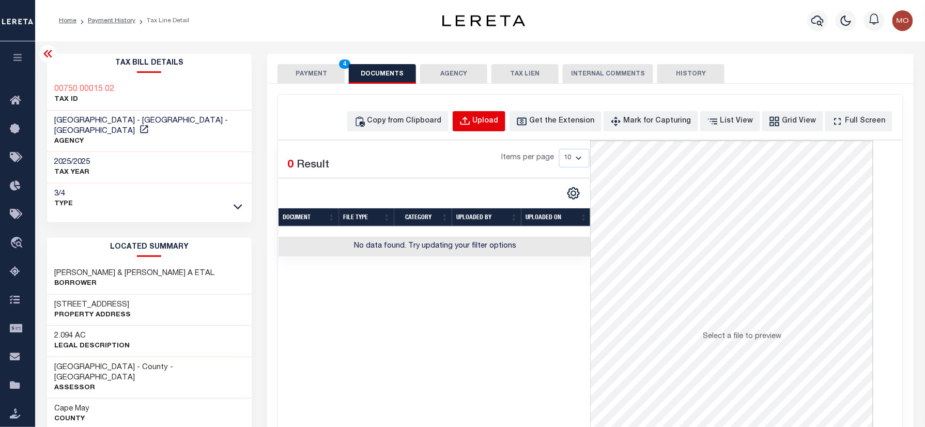
click at [497, 122] on div "Upload" at bounding box center [486, 121] width 26 height 11
select select "POP"
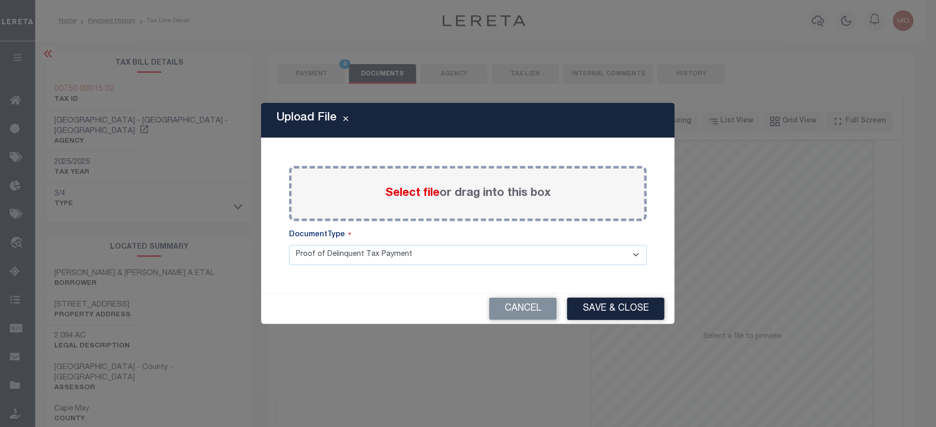
click at [414, 194] on span "Select file" at bounding box center [412, 193] width 54 height 11
click at [0, 0] on input "Select file or drag into this box" at bounding box center [0, 0] width 0 height 0
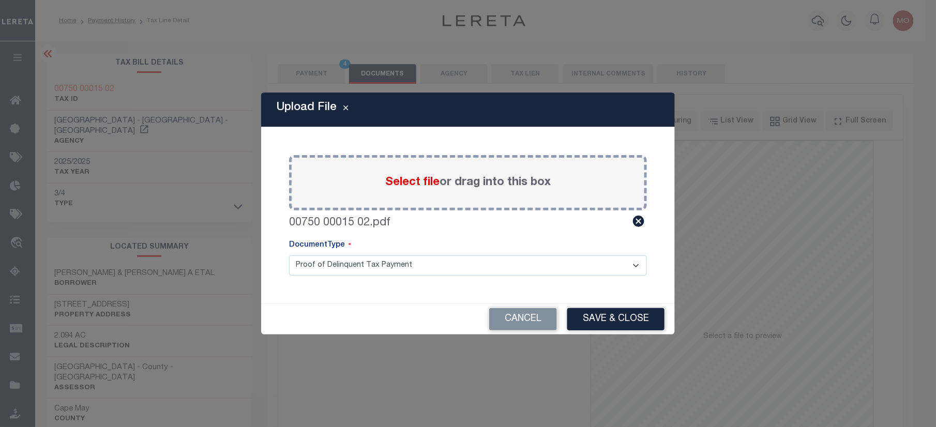
click at [595, 305] on div "Cancel Save & Close" at bounding box center [468, 319] width 414 height 30
click at [595, 312] on button "Save & Close" at bounding box center [615, 319] width 97 height 22
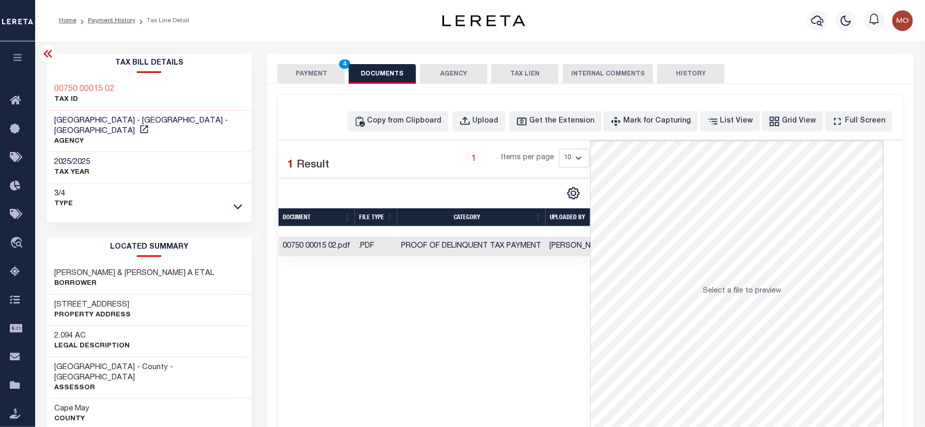
click at [312, 79] on button "PAYMENT 4" at bounding box center [311, 74] width 67 height 20
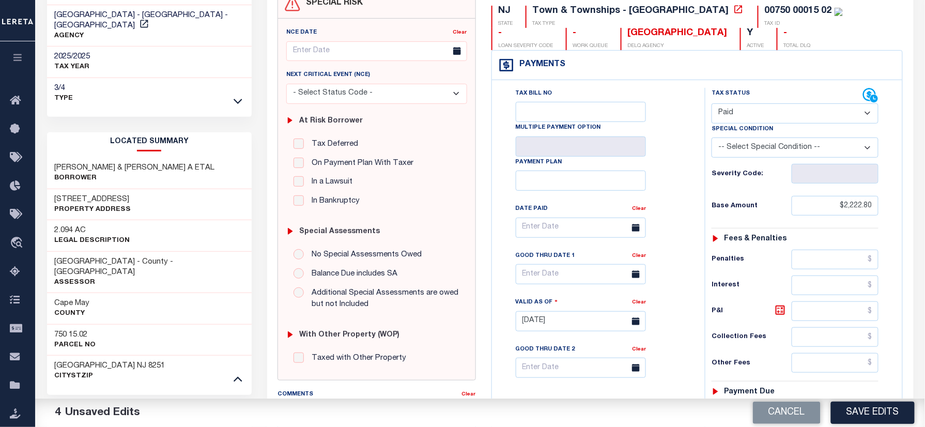
scroll to position [275, 0]
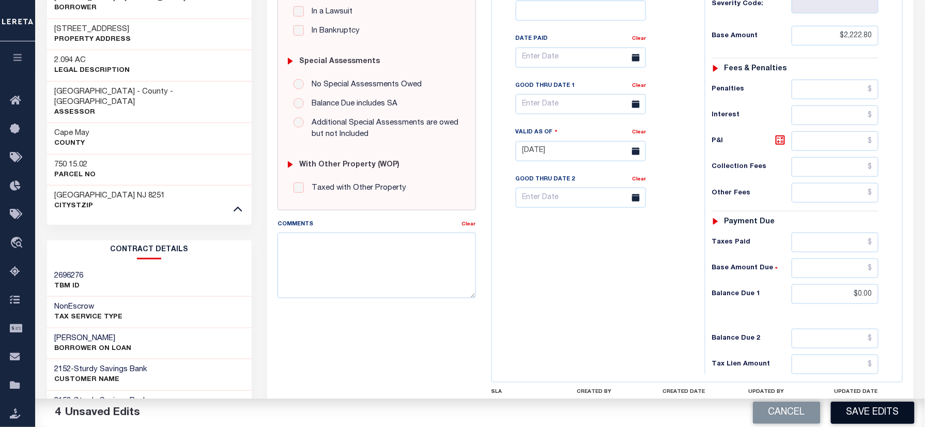
click at [860, 406] on button "Save Edits" at bounding box center [873, 413] width 84 height 22
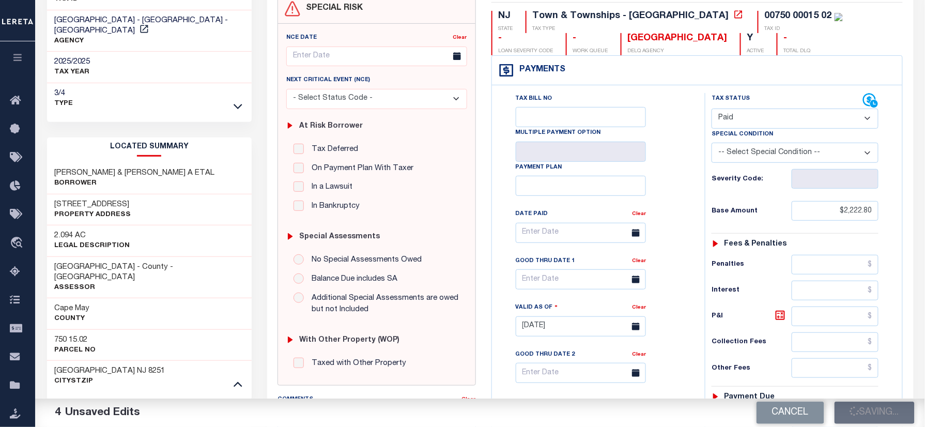
scroll to position [92, 0]
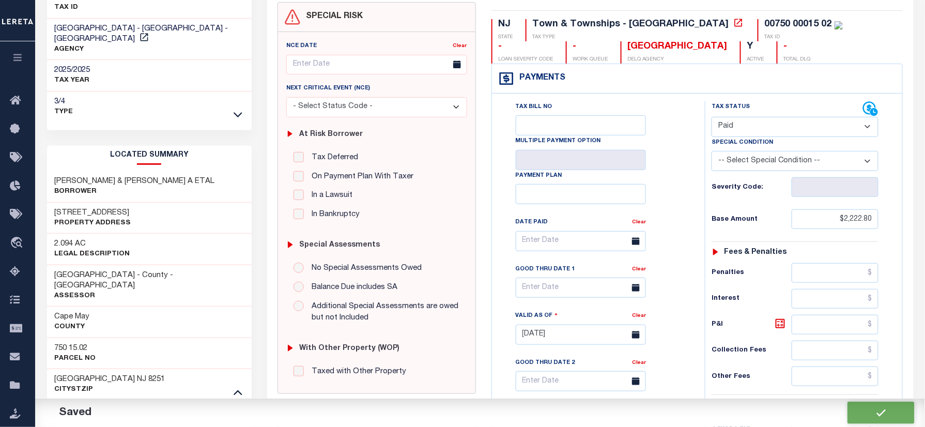
checkbox input "false"
type input "$2,222.8"
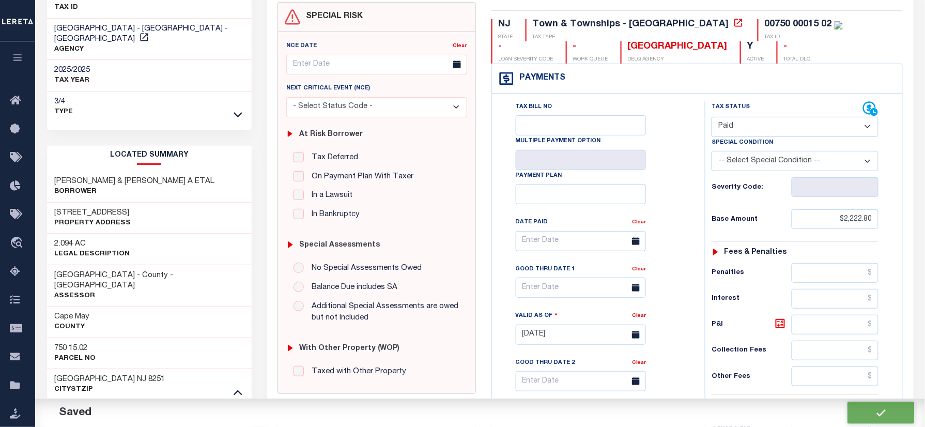
type input "$0"
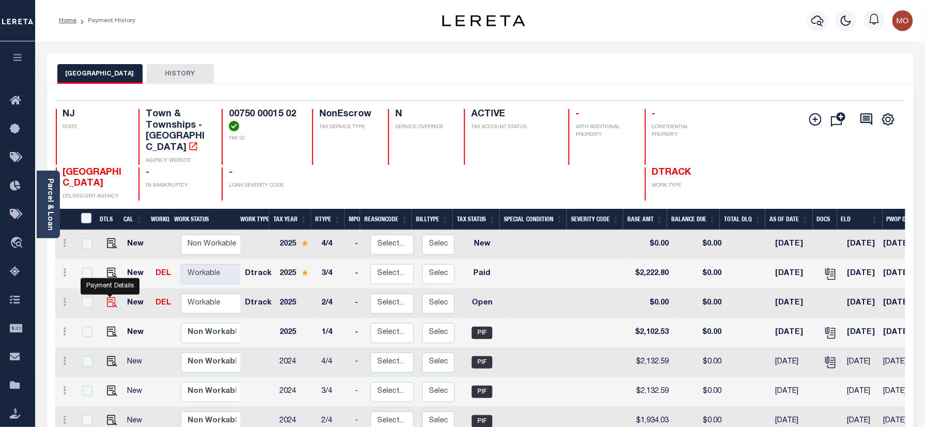
click at [111, 297] on img "" at bounding box center [112, 302] width 10 height 10
checkbox input "true"
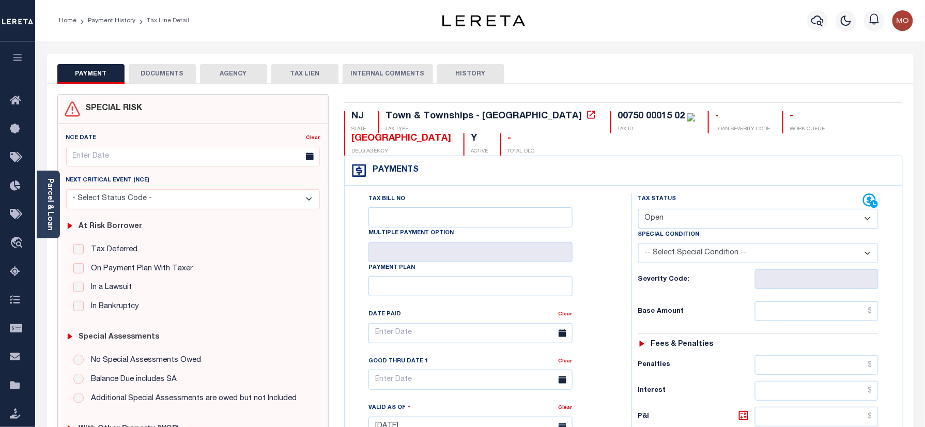
click at [696, 213] on select "- Select Status Code - Open Due/Unpaid Paid Incomplete No Tax Due Internal Refu…" at bounding box center [758, 219] width 241 height 20
select select "PYD"
click at [638, 210] on select "- Select Status Code - Open Due/Unpaid Paid Incomplete No Tax Due Internal Refu…" at bounding box center [758, 219] width 241 height 20
type input "[DATE]"
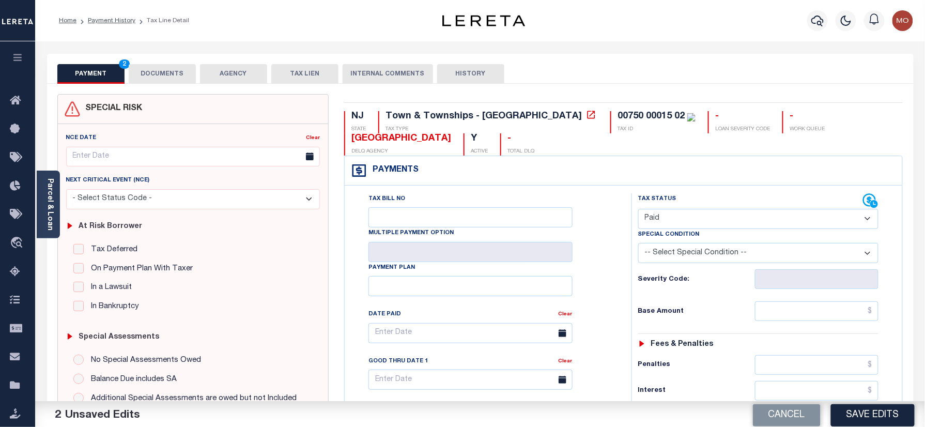
drag, startPoint x: 600, startPoint y: 295, endPoint x: 624, endPoint y: 292, distance: 24.9
click at [600, 294] on div "Tax Bill No Multiple Payment Option Payment Plan Clear" at bounding box center [485, 338] width 261 height 290
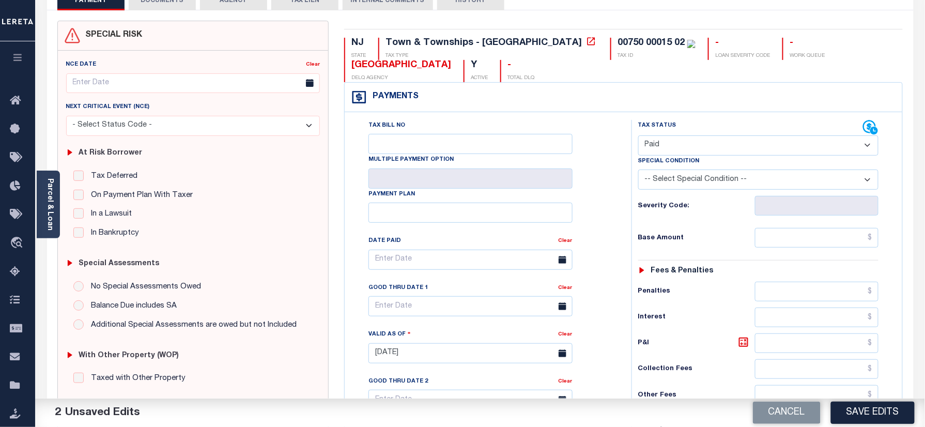
scroll to position [69, 0]
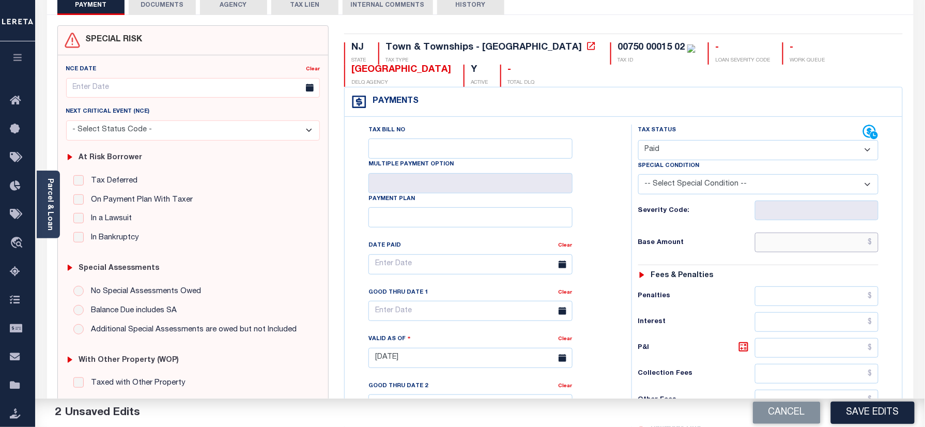
drag, startPoint x: 801, startPoint y: 244, endPoint x: 697, endPoint y: 254, distance: 103.8
click at [801, 244] on input "text" at bounding box center [817, 243] width 124 height 20
paste input "2,102.53"
type input "$2,102.53"
click at [644, 256] on div "Tax Status Status - Select Status Code -" at bounding box center [762, 353] width 261 height 456
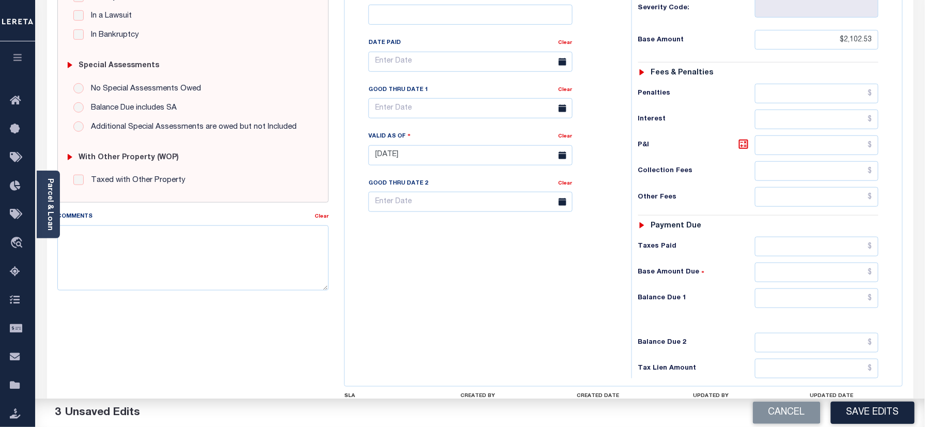
scroll to position [344, 0]
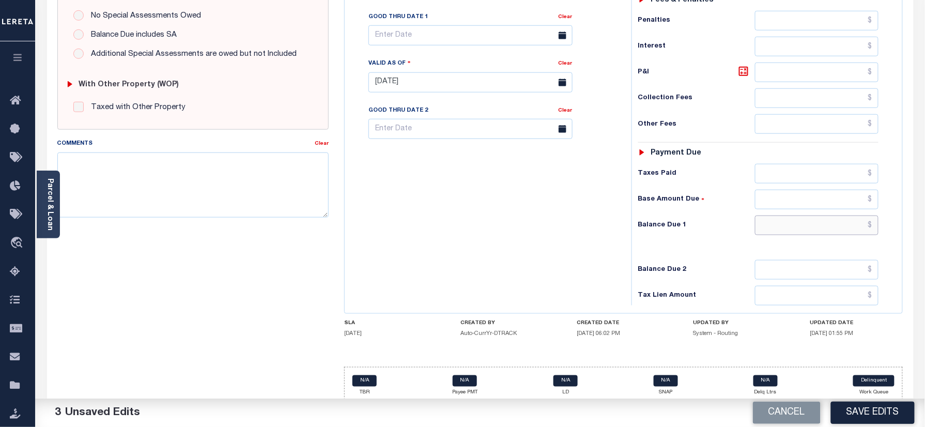
drag, startPoint x: 789, startPoint y: 234, endPoint x: 777, endPoint y: 249, distance: 18.8
click at [789, 234] on input "text" at bounding box center [817, 226] width 124 height 20
type input "$0.00"
click at [496, 241] on div "Tax Bill No Multiple Payment Option Payment Plan Clear" at bounding box center [485, 77] width 277 height 456
click at [165, 228] on div "SPECIAL RISK NCE Date Clear - Select Status Code -" at bounding box center [193, 82] width 287 height 664
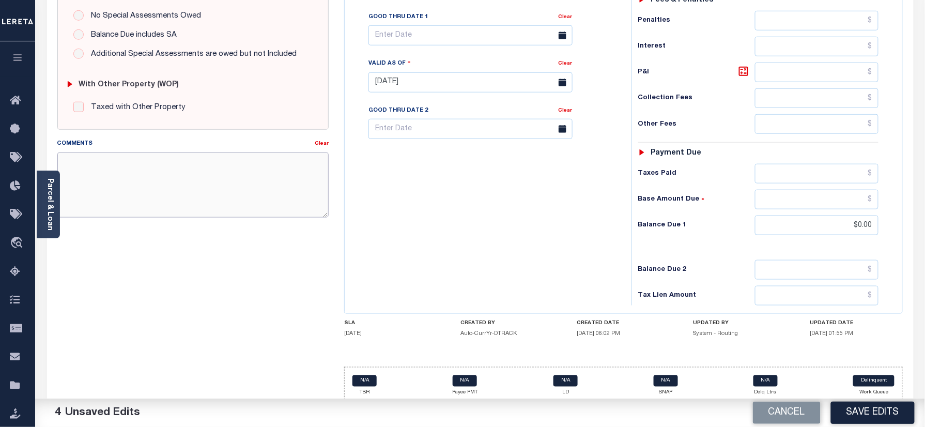
click at [169, 207] on textarea "Comments" at bounding box center [193, 184] width 272 height 65
click at [143, 211] on textarea "Comments" at bounding box center [193, 184] width 272 height 65
paste textarea "Refer 2025 3/4 year for doc"
type textarea "Refer 2025 3/4 year for doc"
click at [879, 408] on button "Save Edits" at bounding box center [873, 413] width 84 height 22
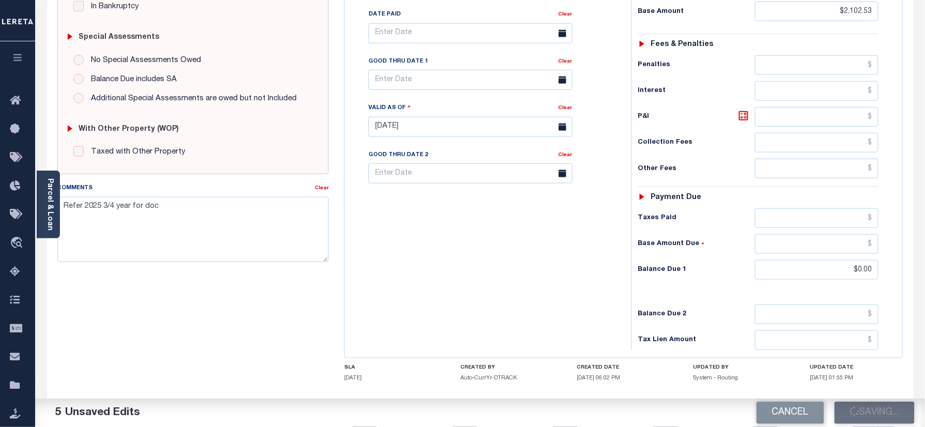
scroll to position [275, 0]
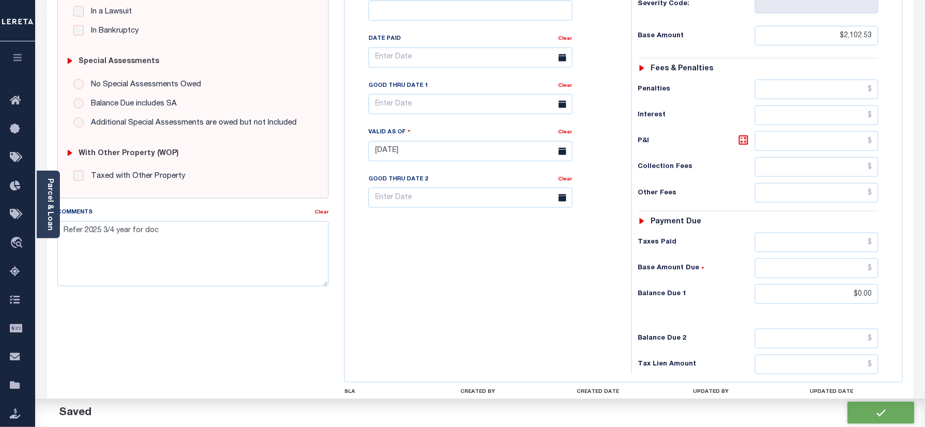
checkbox input "false"
type input "$2,102.53"
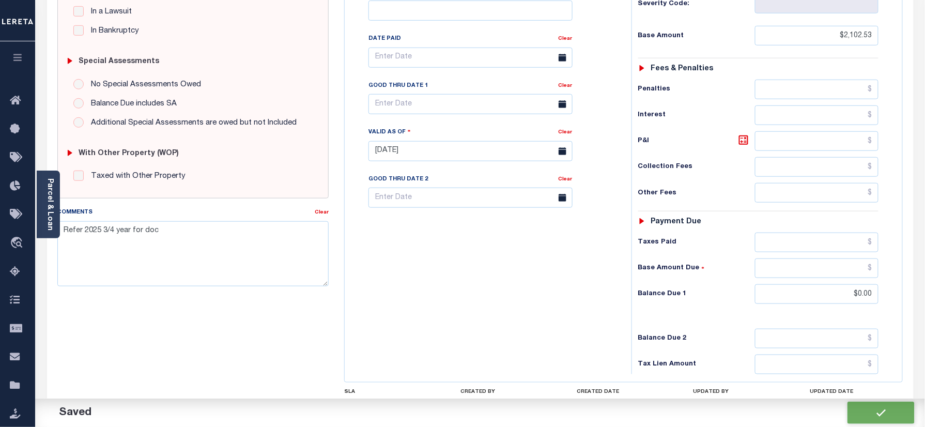
type input "$0"
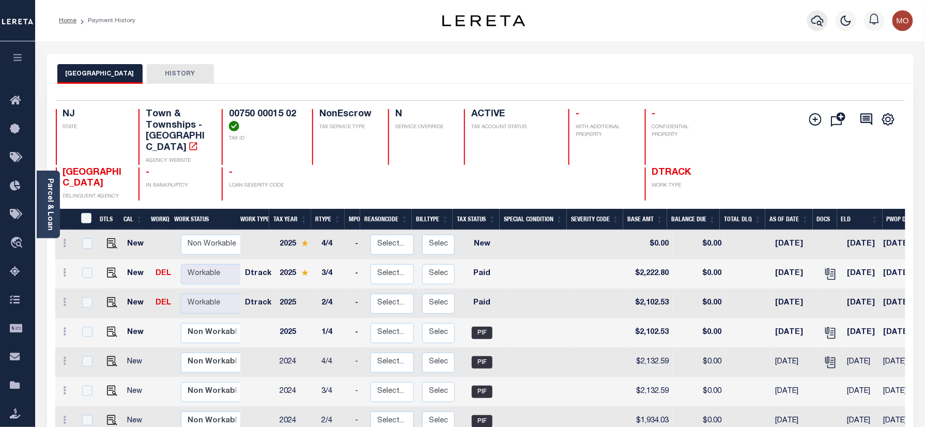
click at [811, 21] on button "button" at bounding box center [817, 20] width 21 height 21
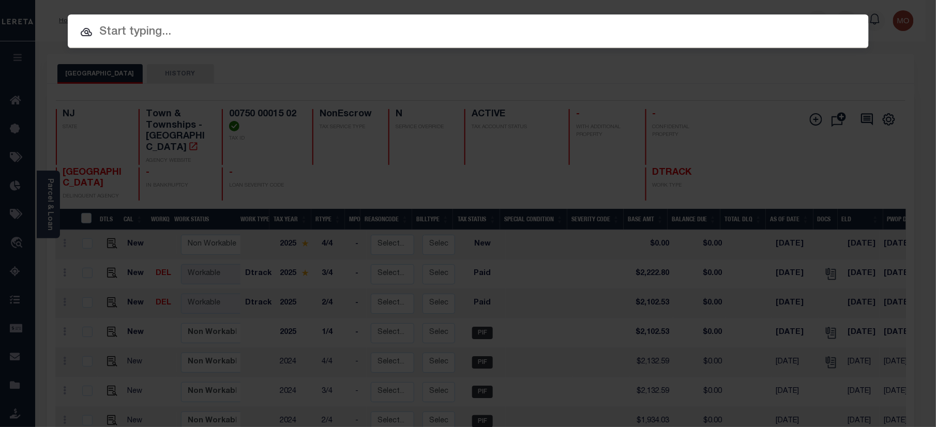
click at [139, 36] on input "text" at bounding box center [468, 32] width 801 height 18
paste input "9300000186"
type input "9300000186"
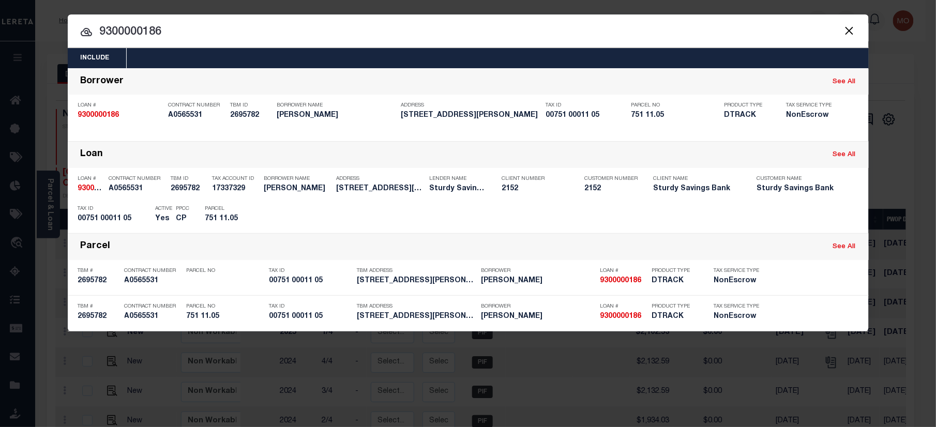
drag, startPoint x: 177, startPoint y: 209, endPoint x: 193, endPoint y: 210, distance: 16.6
click at [176, 208] on p "PPCC" at bounding box center [182, 209] width 13 height 6
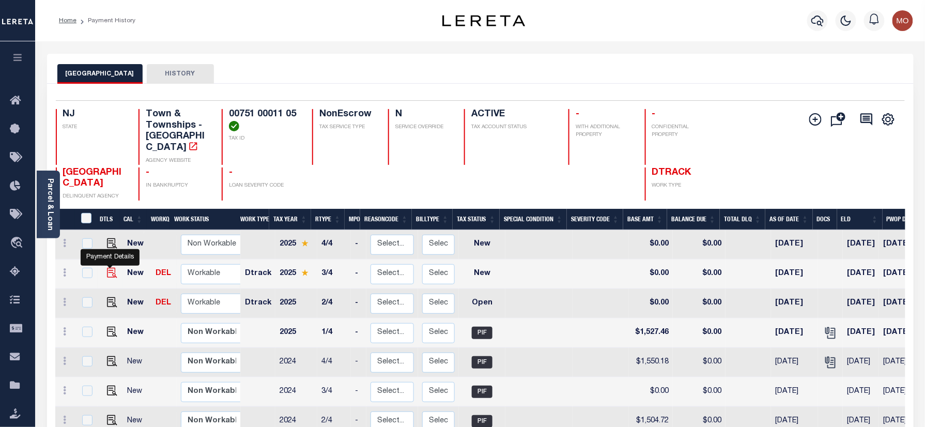
click at [110, 268] on img "" at bounding box center [112, 273] width 10 height 10
checkbox input "true"
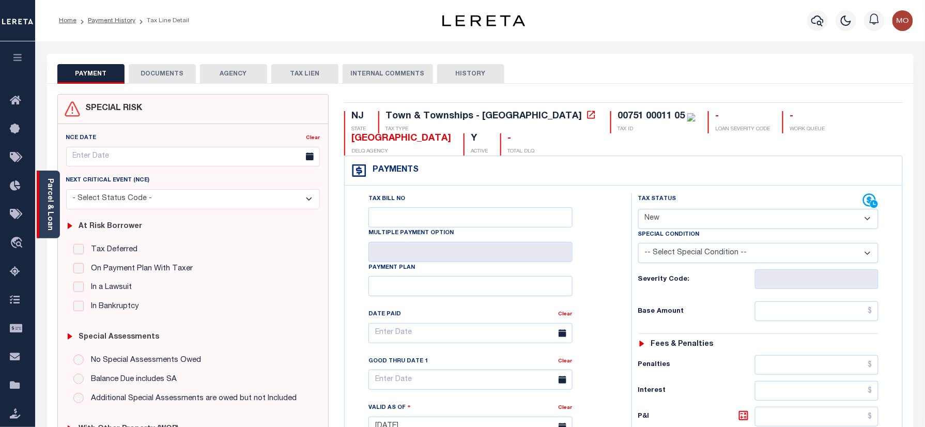
click at [49, 201] on link "Parcel & Loan" at bounding box center [49, 204] width 7 height 52
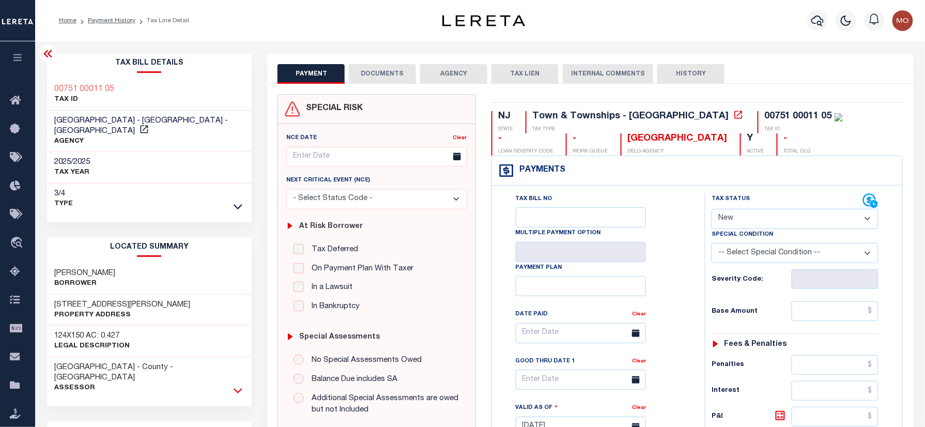
click at [237, 388] on icon at bounding box center [238, 390] width 9 height 5
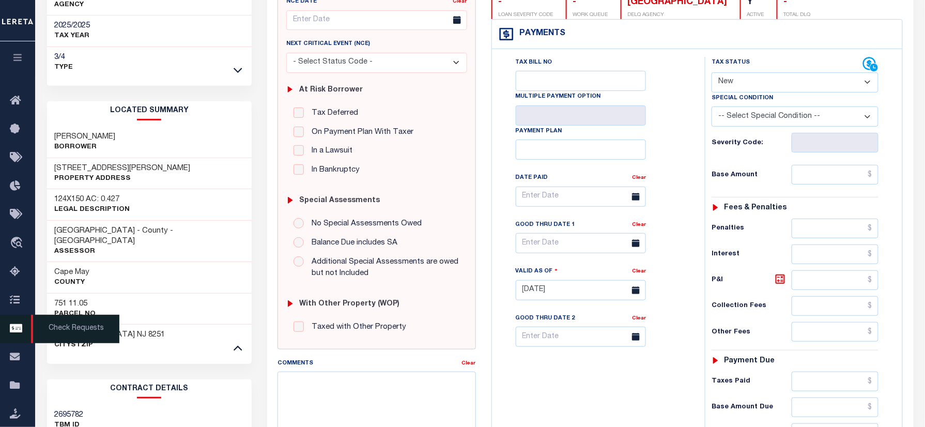
scroll to position [137, 0]
click at [58, 298] on h3 "751 11.05" at bounding box center [75, 303] width 41 height 10
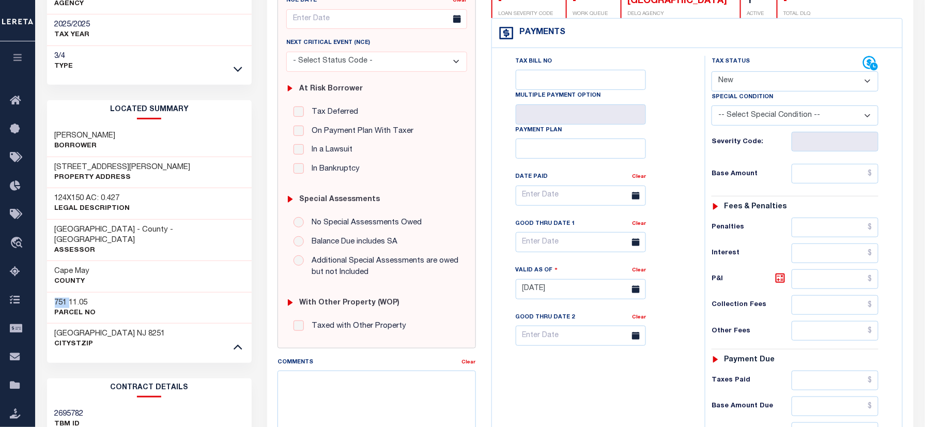
click at [58, 298] on h3 "751 11.05" at bounding box center [75, 303] width 41 height 10
copy h3 "751"
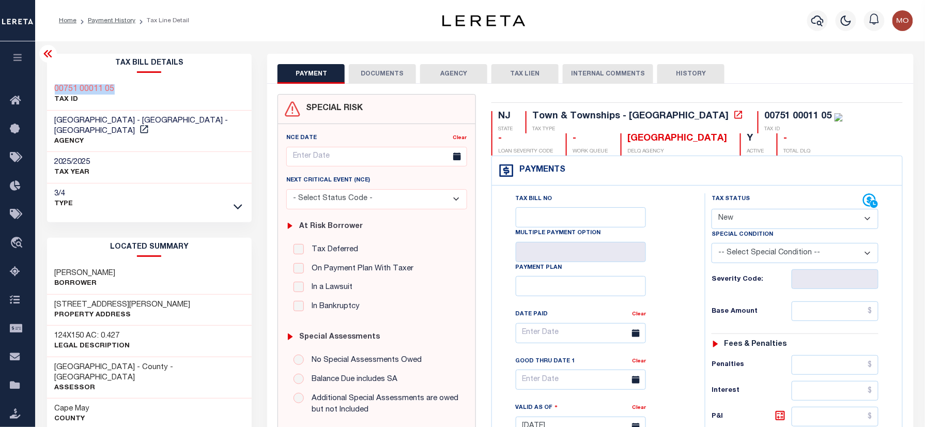
drag, startPoint x: 80, startPoint y: 79, endPoint x: 37, endPoint y: 86, distance: 42.9
click at [37, 86] on div "Parcel & Loan Tax Bill Details 00751 00011 05 TAX ID AGENCY 2025/2025 TAX YEAR …" at bounding box center [480, 427] width 890 height 773
copy h3 "00751 00011 05"
drag, startPoint x: 747, startPoint y: 216, endPoint x: 749, endPoint y: 232, distance: 16.2
click at [747, 216] on select "- Select Status Code - Open Due/Unpaid Paid Incomplete No Tax Due Internal Refu…" at bounding box center [795, 219] width 167 height 20
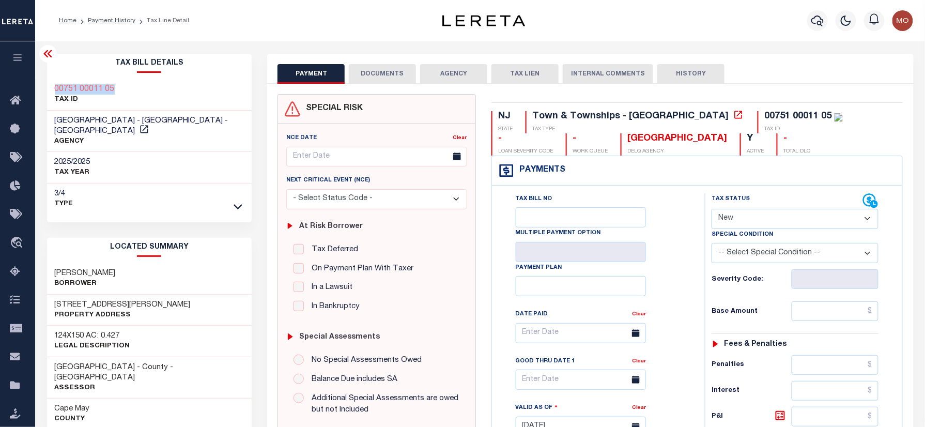
select select "PYD"
click at [712, 210] on select "- Select Status Code - Open Due/Unpaid Paid Incomplete No Tax Due Internal Refu…" at bounding box center [795, 219] width 167 height 20
type input "[DATE]"
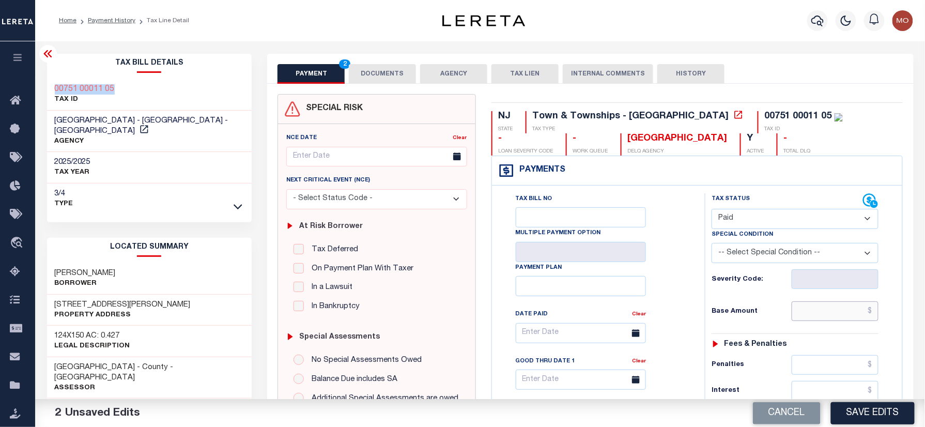
drag, startPoint x: 825, startPoint y: 317, endPoint x: 762, endPoint y: 321, distance: 63.7
click at [825, 317] on input "text" at bounding box center [835, 311] width 87 height 20
paste input "1,618.40"
type input "$1,618.40"
click at [720, 321] on div "Base Amount $1,618.40" at bounding box center [795, 311] width 167 height 20
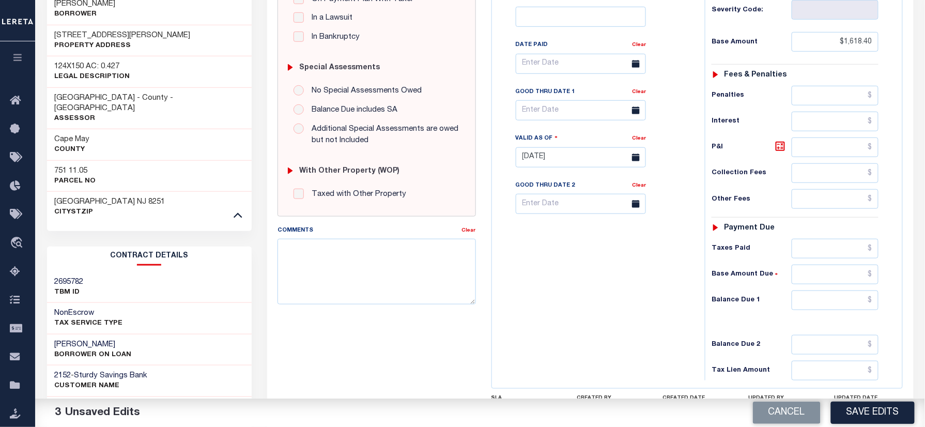
scroll to position [275, 0]
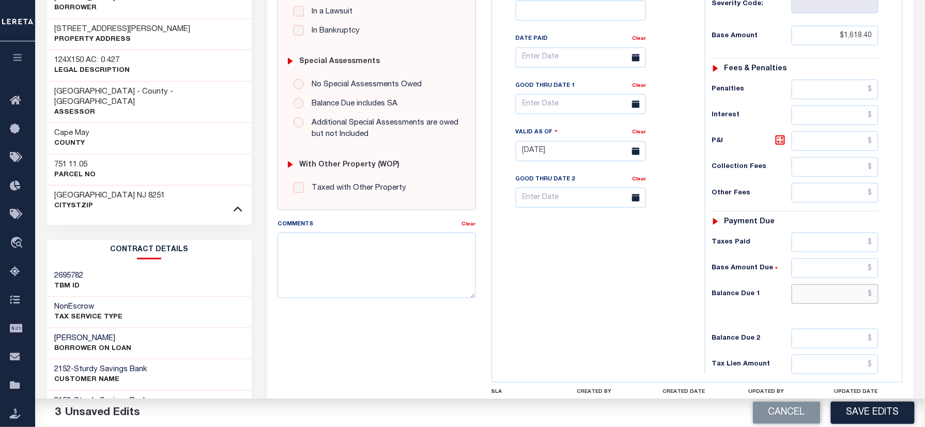
click at [813, 296] on input "text" at bounding box center [835, 294] width 87 height 20
type input "$0.00"
click at [644, 263] on div "Tax Bill No Multiple Payment Option Payment Plan Clear" at bounding box center [596, 146] width 203 height 456
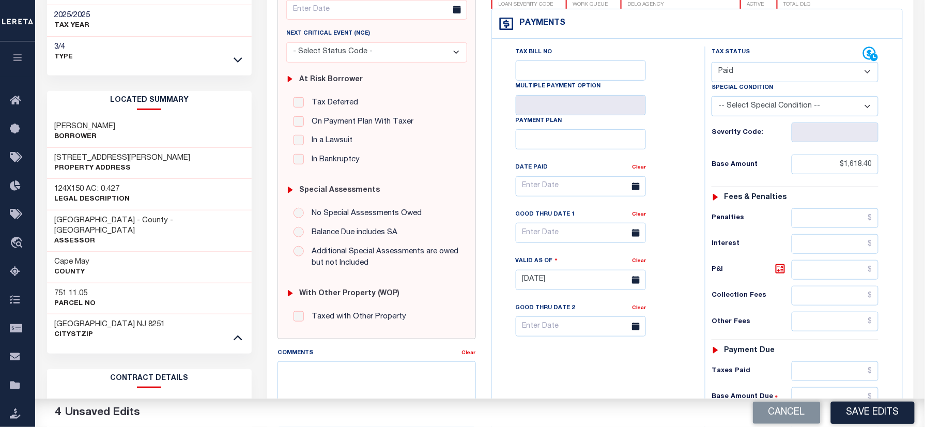
scroll to position [0, 0]
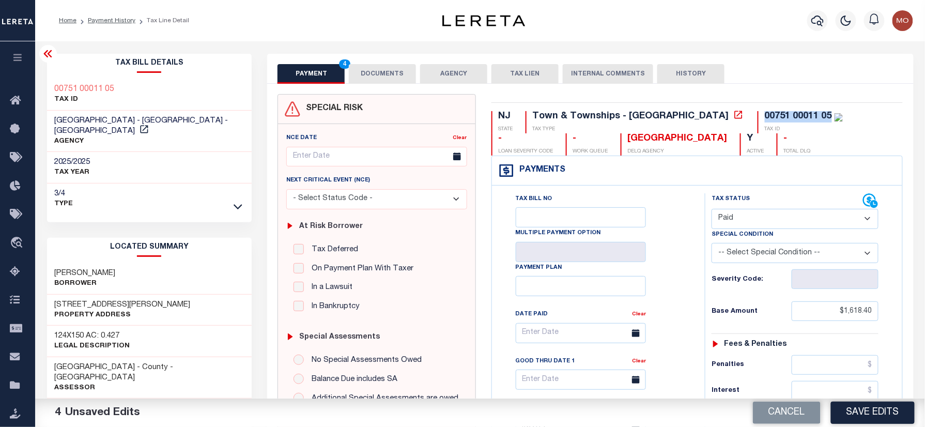
drag, startPoint x: 740, startPoint y: 112, endPoint x: 664, endPoint y: 116, distance: 76.1
click at [666, 116] on div "NJ STATE Town & Townships - NJ TAX TYPE 00751 00011 05 TAX ID - LOAN SEVERITY C…" at bounding box center [698, 133] width 412 height 44
copy div "00751 00011 05"
click at [401, 73] on button "DOCUMENTS" at bounding box center [382, 74] width 67 height 20
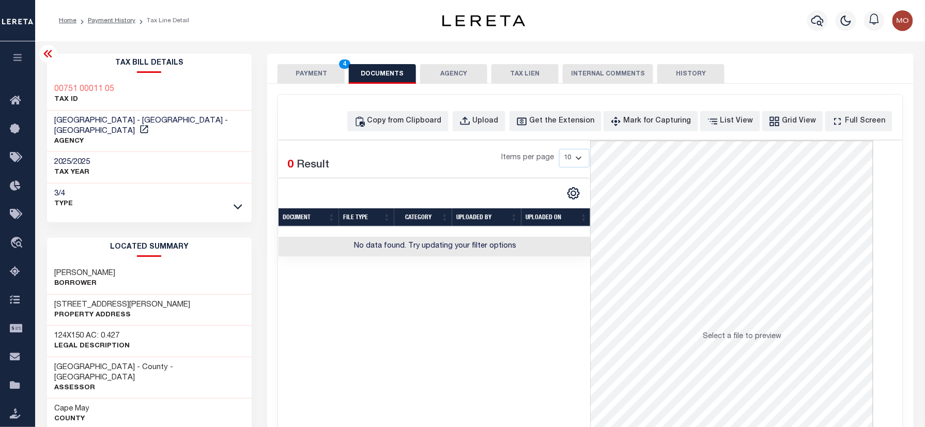
click at [492, 133] on div "Copy from Clipboard Upload Get the Extension Mark for Capturing Got it List Vie…" at bounding box center [590, 277] width 624 height 364
click at [493, 127] on button "Upload" at bounding box center [479, 121] width 53 height 20
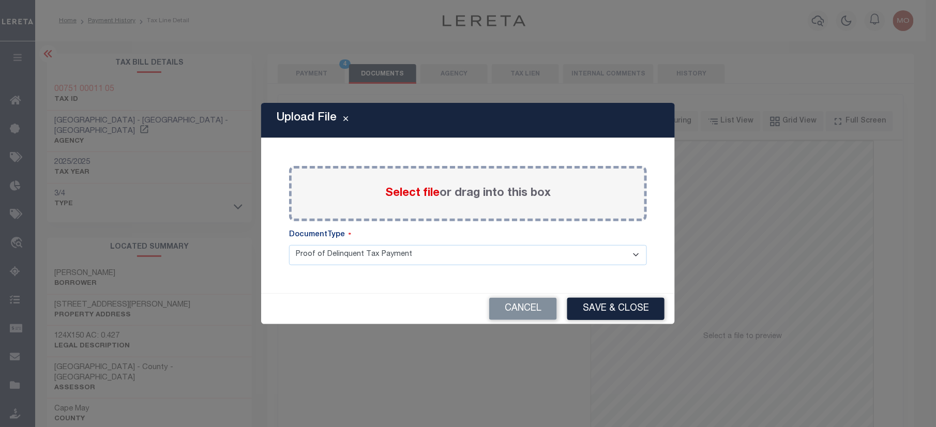
click at [391, 188] on span "Select file" at bounding box center [412, 193] width 54 height 11
click at [0, 0] on input "Select file or drag into this box" at bounding box center [0, 0] width 0 height 0
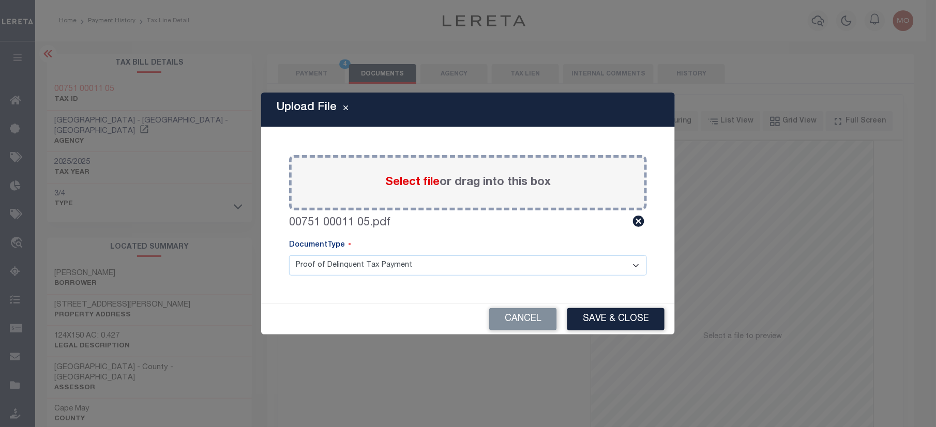
click at [583, 319] on button "Save & Close" at bounding box center [615, 319] width 97 height 22
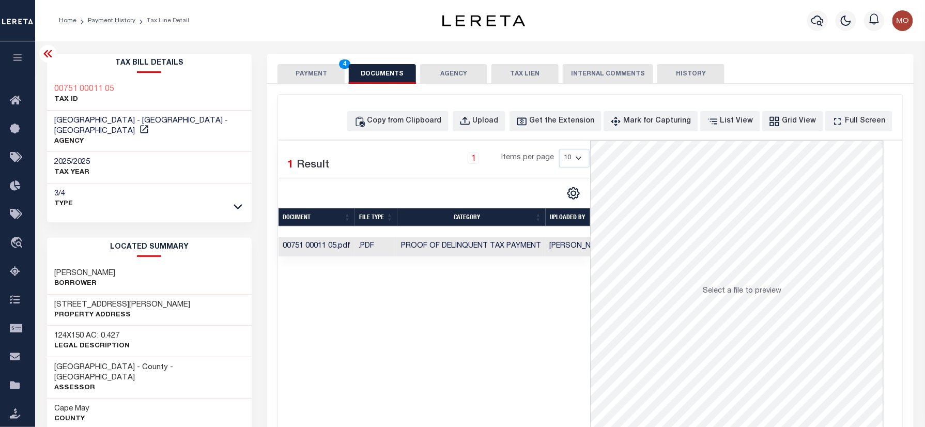
click at [304, 71] on button "PAYMENT 4" at bounding box center [311, 74] width 67 height 20
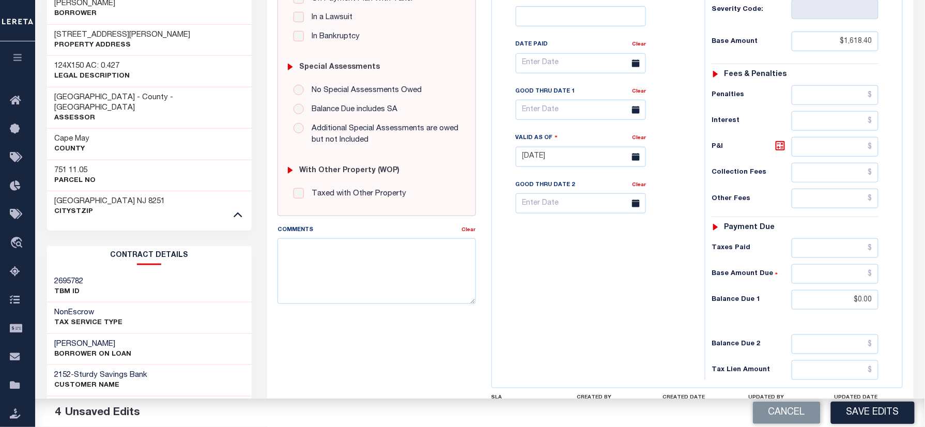
scroll to position [275, 0]
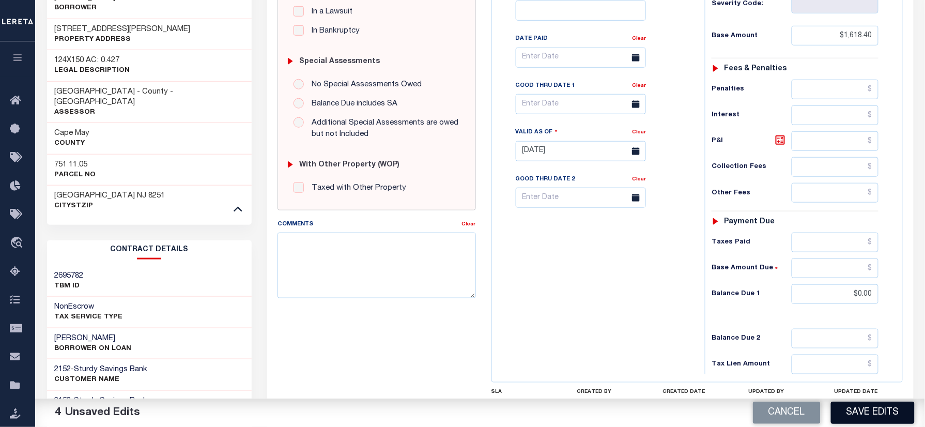
click at [870, 408] on button "Save Edits" at bounding box center [873, 413] width 84 height 22
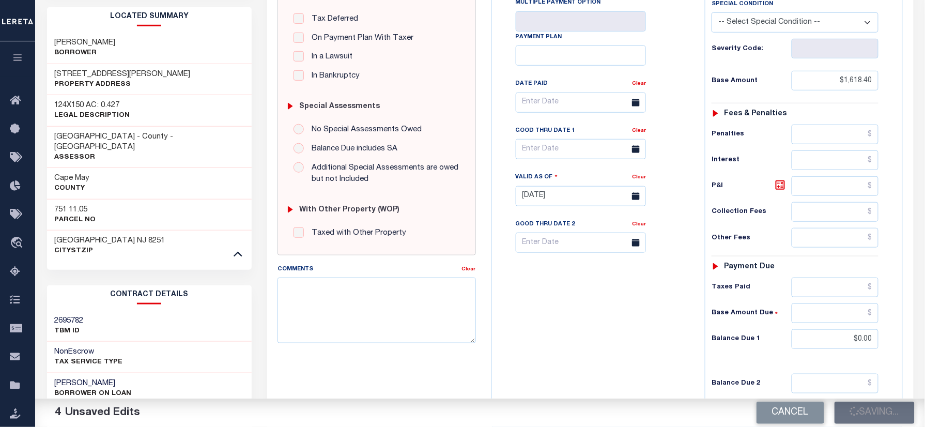
scroll to position [207, 0]
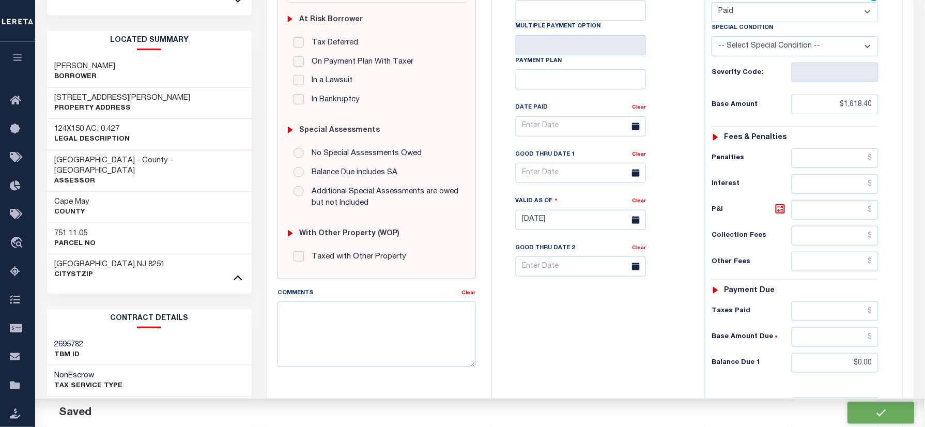
checkbox input "false"
type input "$1,618.4"
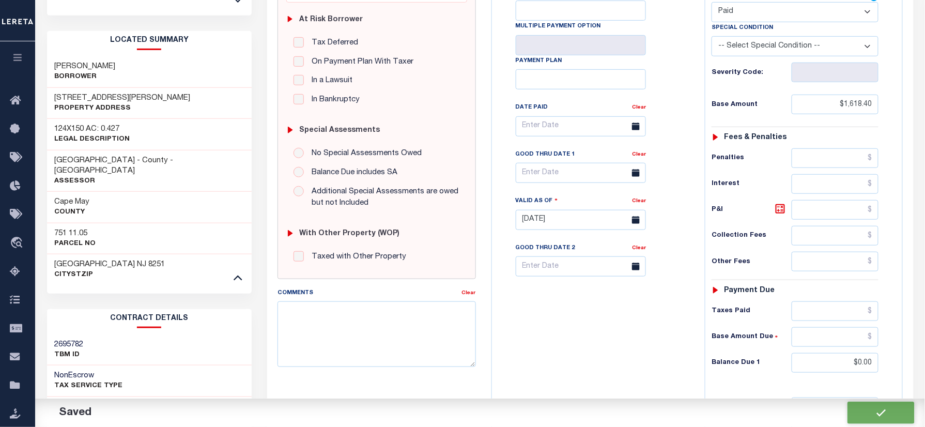
type input "$0"
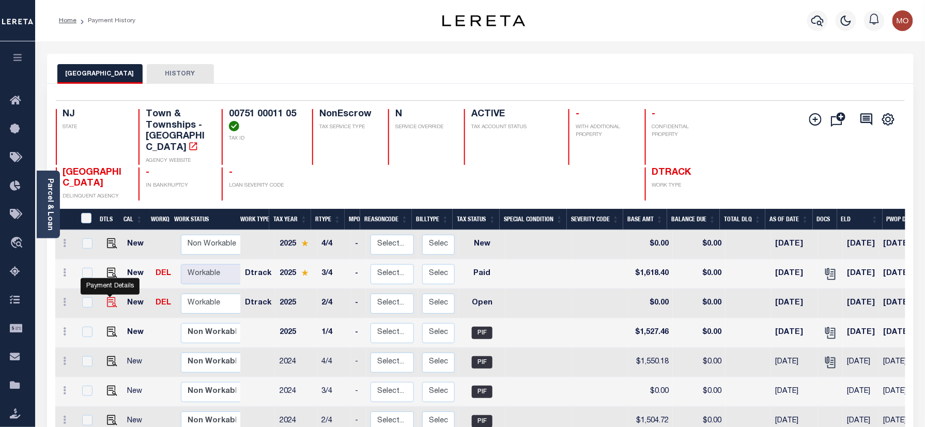
click at [109, 297] on img "" at bounding box center [112, 302] width 10 height 10
checkbox input "true"
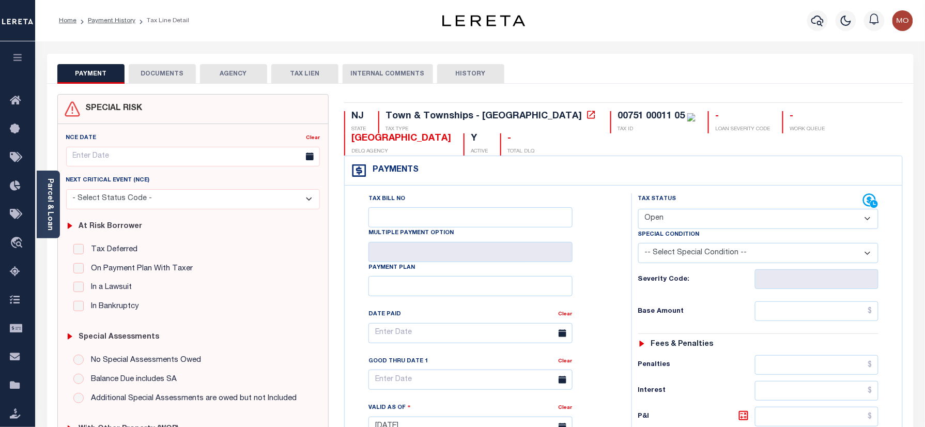
drag, startPoint x: 666, startPoint y: 215, endPoint x: 689, endPoint y: 232, distance: 28.4
click at [668, 216] on select "- Select Status Code - Open Due/Unpaid Paid Incomplete No Tax Due Internal Refu…" at bounding box center [758, 219] width 241 height 20
select select "PYD"
click at [638, 210] on select "- Select Status Code - Open Due/Unpaid Paid Incomplete No Tax Due Internal Refu…" at bounding box center [758, 219] width 241 height 20
type input "[DATE]"
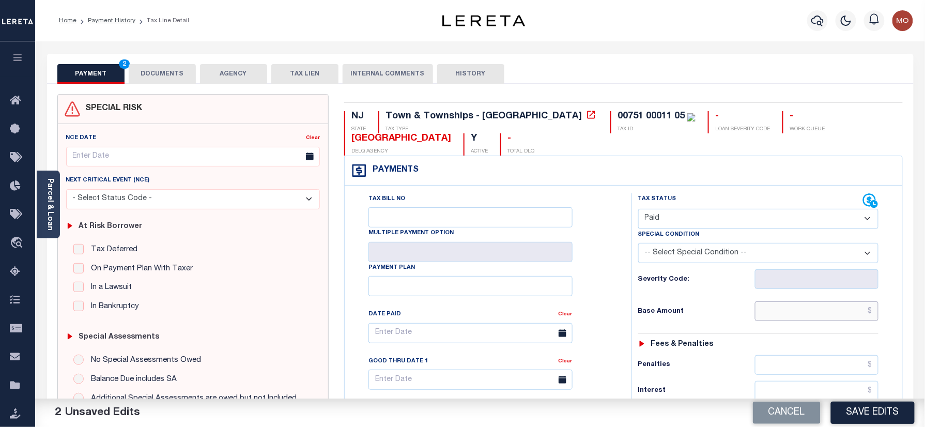
drag, startPoint x: 810, startPoint y: 316, endPoint x: 721, endPoint y: 311, distance: 90.1
click at [810, 316] on input "text" at bounding box center [817, 311] width 124 height 20
paste input "1,527.45"
type input "$1,527.45"
click at [621, 311] on div "Tax Bill No Multiple Payment Option Payment Plan Clear" at bounding box center [485, 421] width 277 height 456
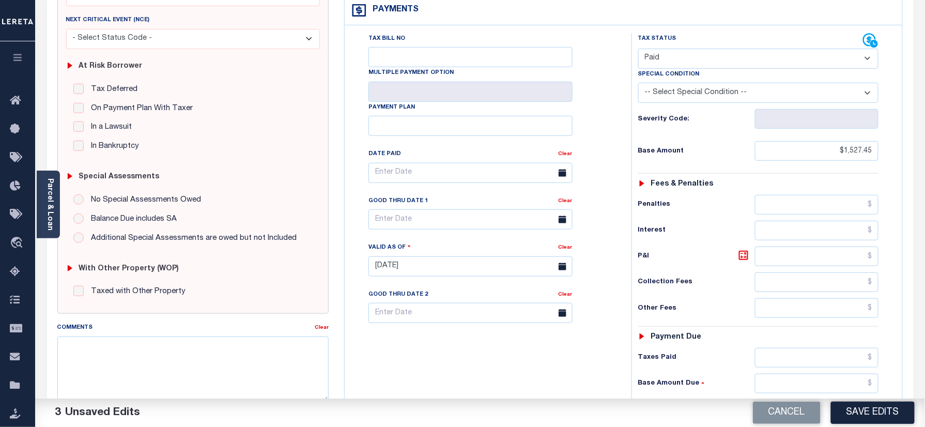
scroll to position [344, 0]
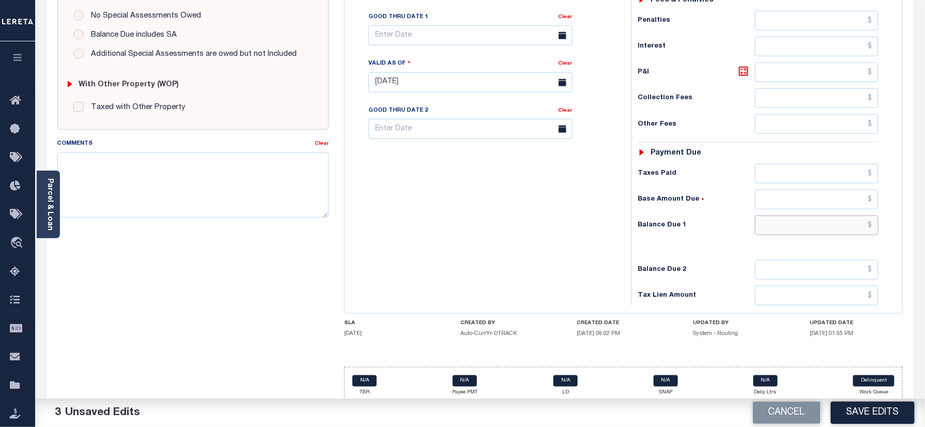
click at [791, 235] on input "text" at bounding box center [817, 226] width 124 height 20
type input "$0.00"
click at [463, 191] on div "Tax Bill No Multiple Payment Option Payment Plan Clear" at bounding box center [485, 77] width 277 height 456
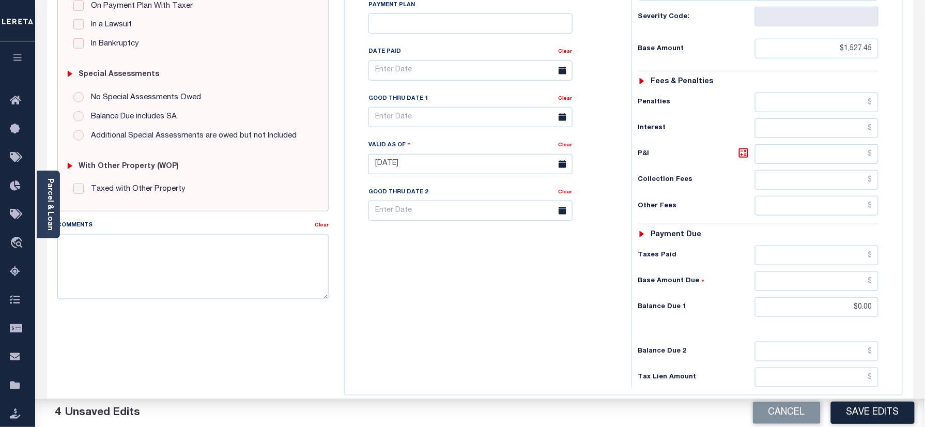
scroll to position [275, 0]
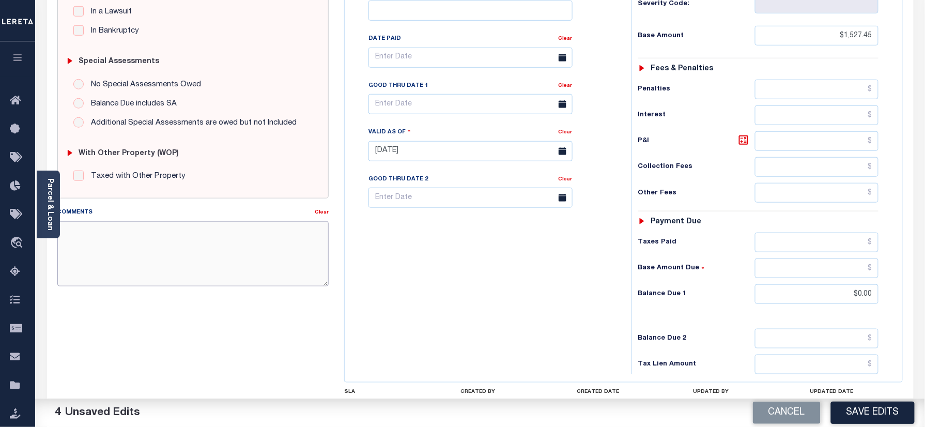
click at [226, 261] on textarea "Comments" at bounding box center [193, 253] width 272 height 65
paste textarea "Refer 2025 3/4 year for doc"
click at [203, 257] on textarea "Comments" at bounding box center [193, 253] width 272 height 65
type textarea "Refer 2025 3/4 year for doc"
click at [854, 406] on button "Save Edits" at bounding box center [873, 413] width 84 height 22
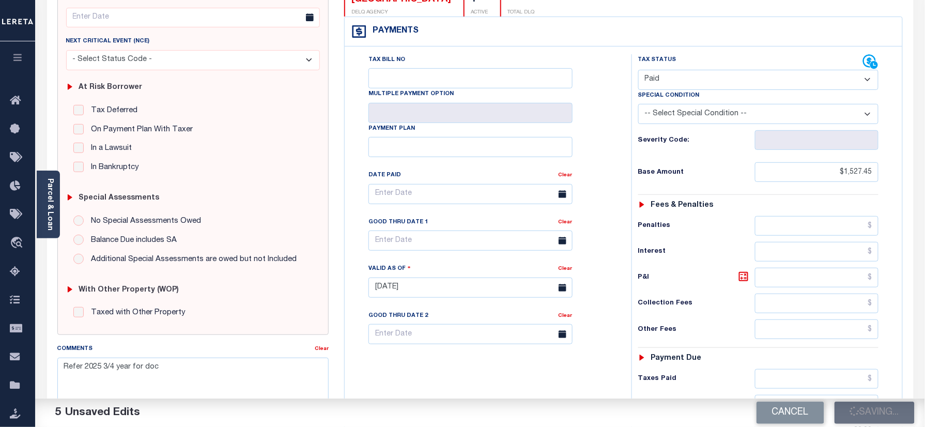
scroll to position [137, 0]
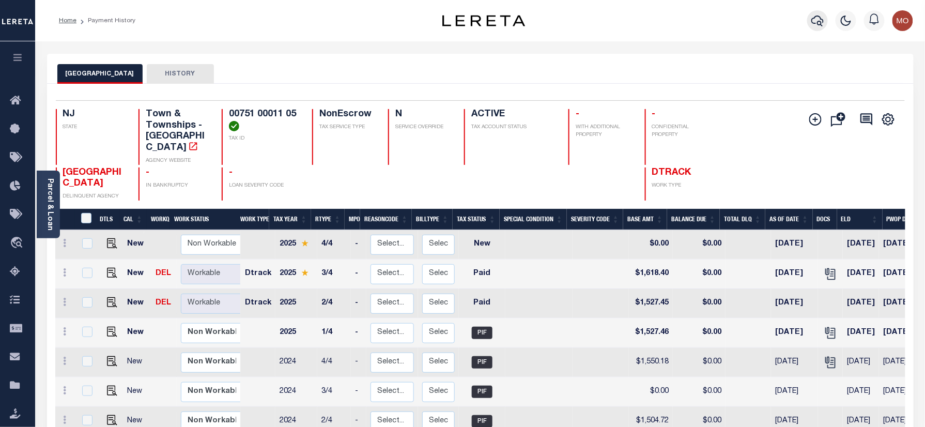
click at [817, 18] on icon "button" at bounding box center [818, 20] width 12 height 12
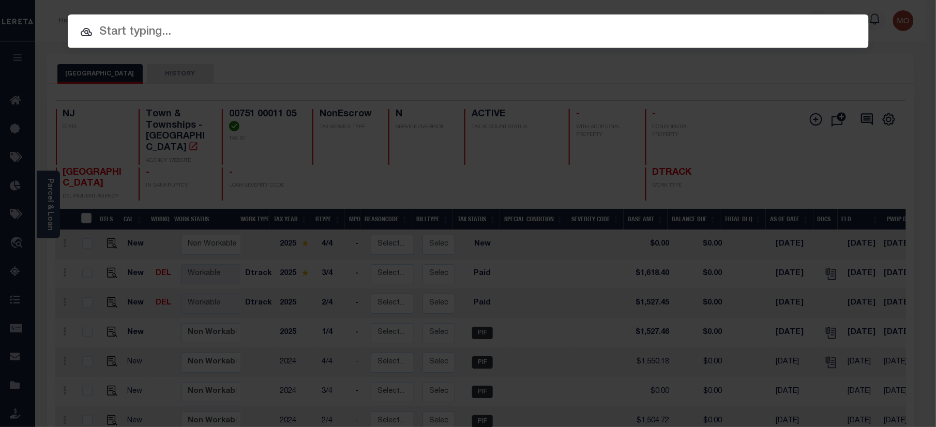
click at [123, 32] on input "text" at bounding box center [468, 32] width 801 height 18
paste input "9300003538"
type input "9300003538"
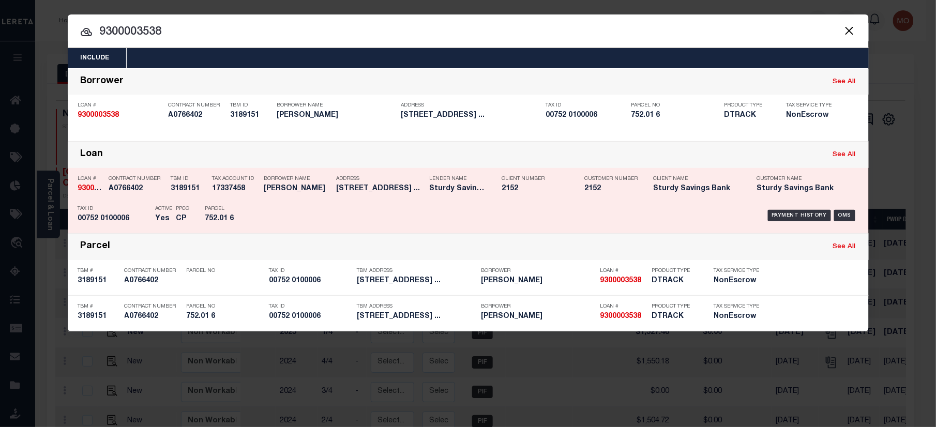
click at [170, 212] on div "PPCC CP" at bounding box center [183, 216] width 29 height 30
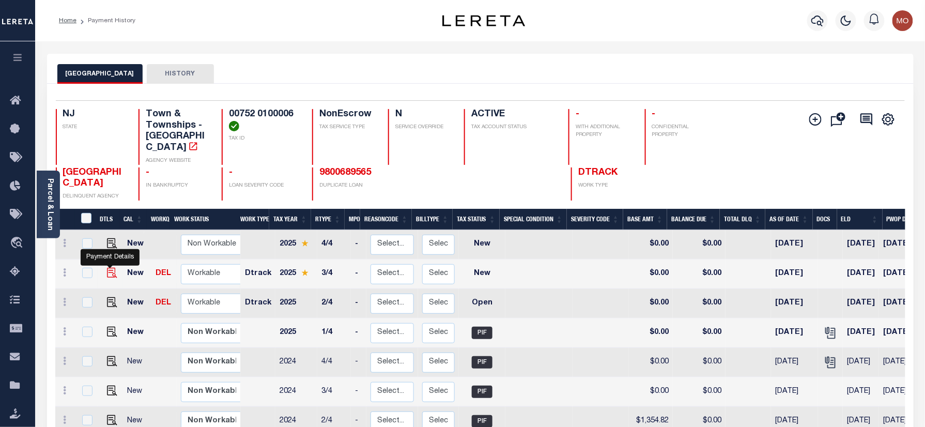
click at [108, 268] on img "" at bounding box center [112, 273] width 10 height 10
checkbox input "true"
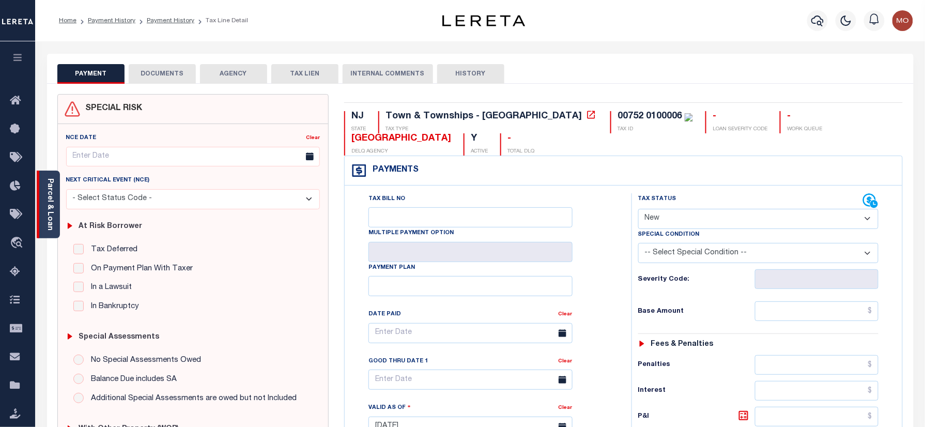
click at [47, 194] on link "Parcel & Loan" at bounding box center [49, 204] width 7 height 52
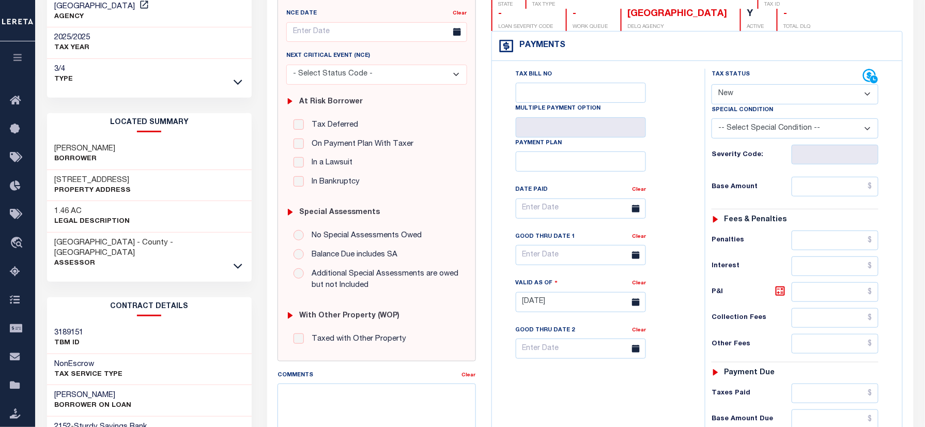
scroll to position [137, 0]
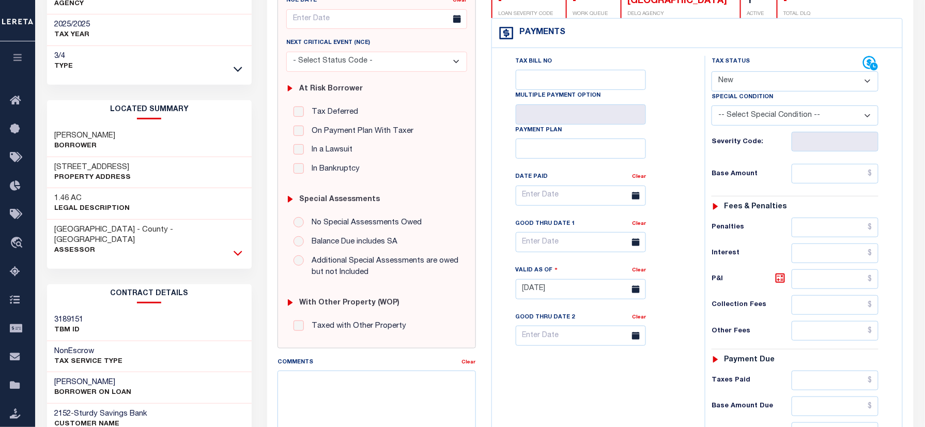
click at [241, 251] on icon at bounding box center [238, 253] width 9 height 5
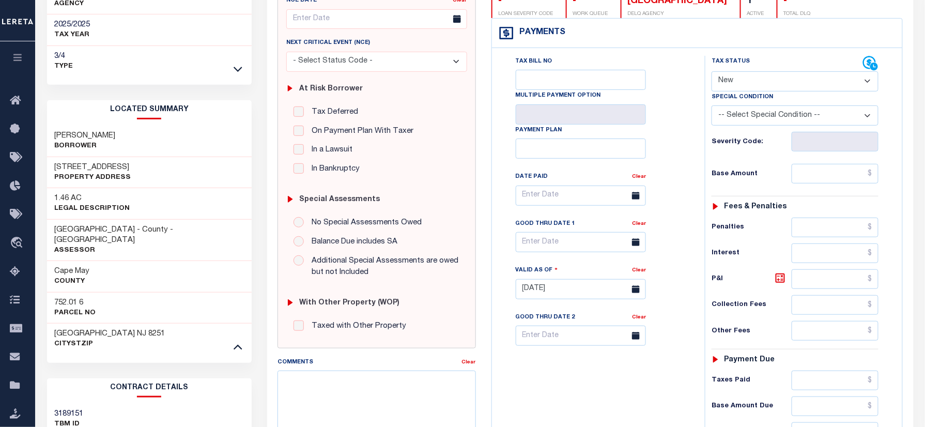
click at [69, 298] on h3 "752.01 6" at bounding box center [75, 303] width 41 height 10
copy h3 "752.01"
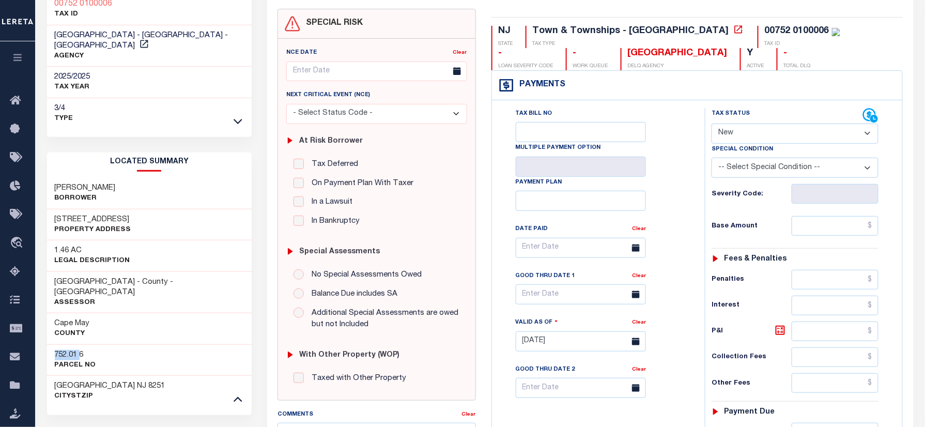
scroll to position [0, 0]
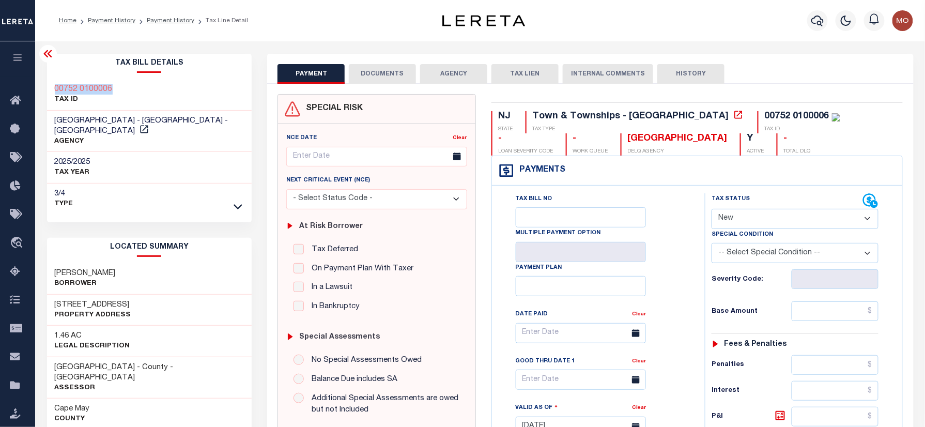
drag, startPoint x: 118, startPoint y: 83, endPoint x: 46, endPoint y: 81, distance: 72.4
click at [47, 81] on div "00752 0100006 TAX ID" at bounding box center [149, 95] width 205 height 32
copy h3 "00752 0100006"
drag, startPoint x: 740, startPoint y: 220, endPoint x: 740, endPoint y: 231, distance: 10.9
click at [740, 220] on select "- Select Status Code - Open Due/Unpaid Paid Incomplete No Tax Due Internal Refu…" at bounding box center [795, 219] width 167 height 20
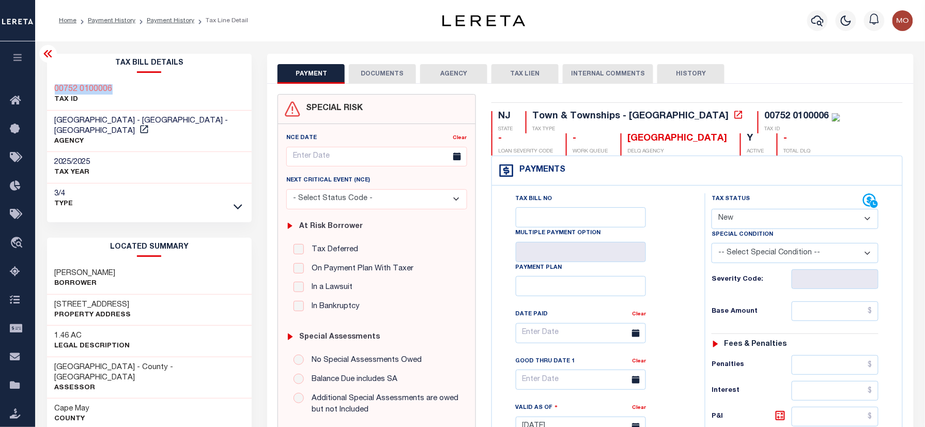
select select "PYD"
click at [712, 210] on select "- Select Status Code - Open Due/Unpaid Paid Incomplete No Tax Due Internal Refu…" at bounding box center [795, 219] width 167 height 20
type input "[DATE]"
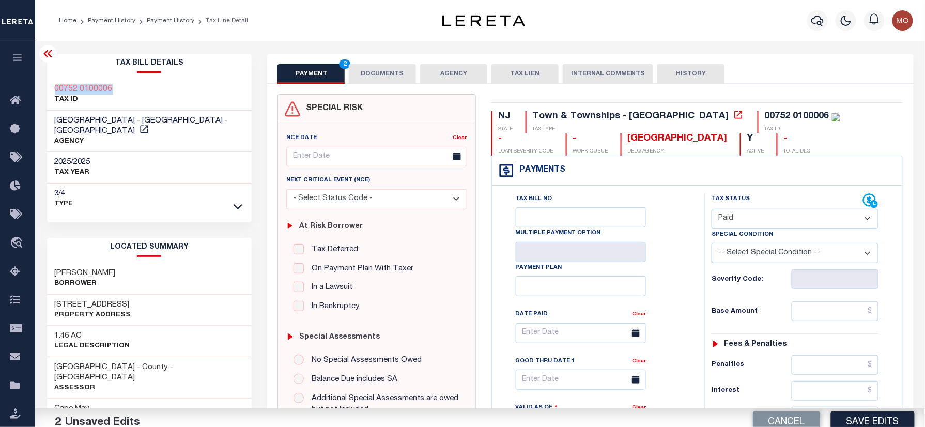
drag, startPoint x: 796, startPoint y: 300, endPoint x: 797, endPoint y: 318, distance: 18.1
click at [797, 303] on div "Tax Status Status - Select Status Code -" at bounding box center [798, 421] width 187 height 456
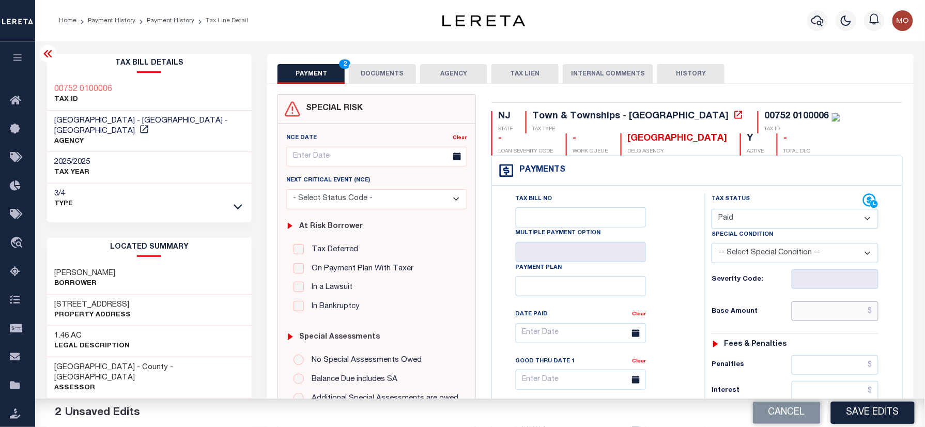
drag, startPoint x: 810, startPoint y: 318, endPoint x: 742, endPoint y: 310, distance: 68.7
click at [811, 317] on input "text" at bounding box center [835, 311] width 87 height 20
paste input "2,130.60"
type input "$2,130.60"
drag, startPoint x: 635, startPoint y: 306, endPoint x: 665, endPoint y: 307, distance: 29.5
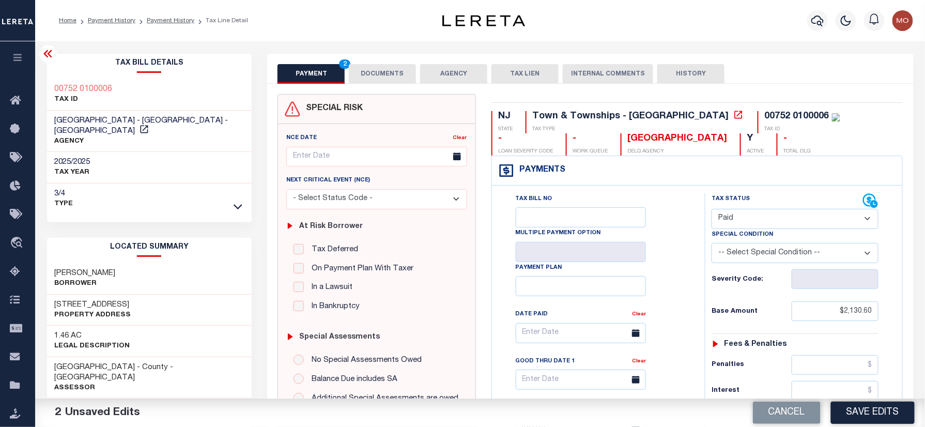
click at [644, 306] on div "Tax Bill No Multiple Payment Option Payment Plan Clear" at bounding box center [595, 338] width 187 height 290
click at [679, 296] on div "Tax Bill No Multiple Payment Option Payment Plan Clear" at bounding box center [595, 338] width 187 height 290
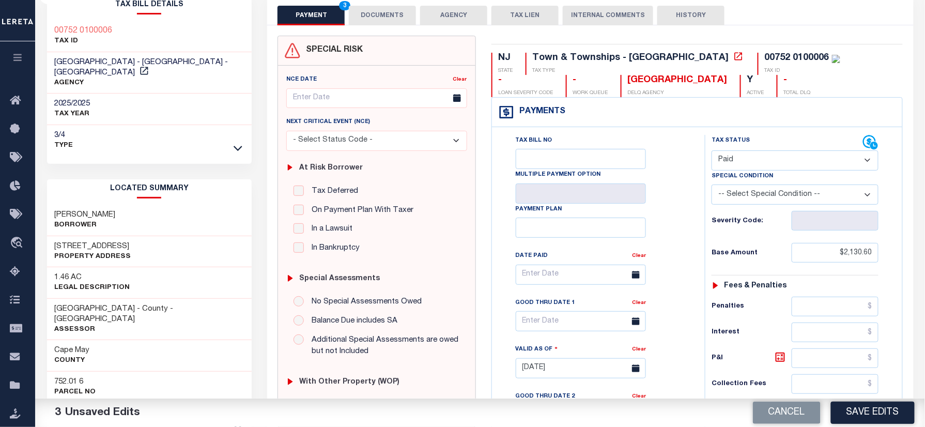
scroll to position [275, 0]
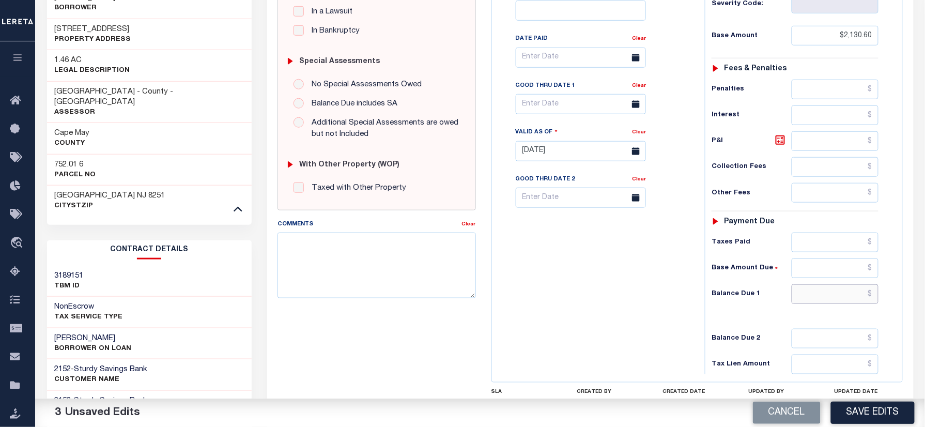
click at [833, 296] on input "text" at bounding box center [835, 294] width 87 height 20
type input "$0.00"
click at [612, 284] on div "Tax Bill No Multiple Payment Option Payment Plan Clear" at bounding box center [596, 146] width 203 height 456
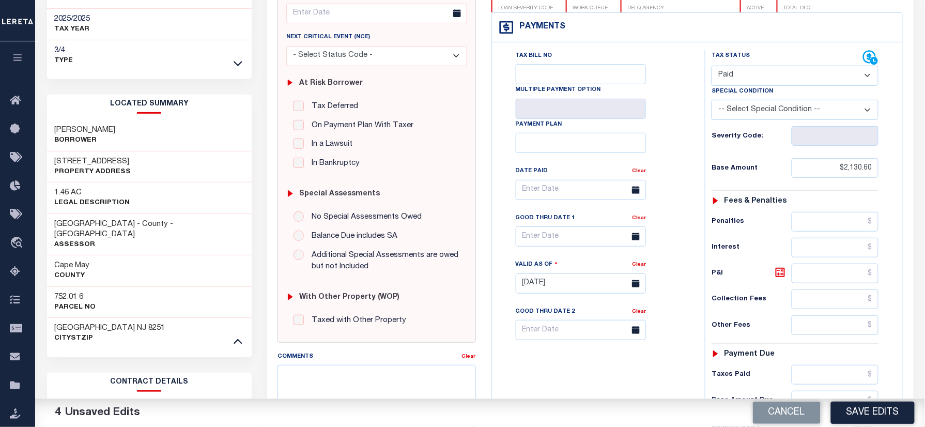
scroll to position [0, 0]
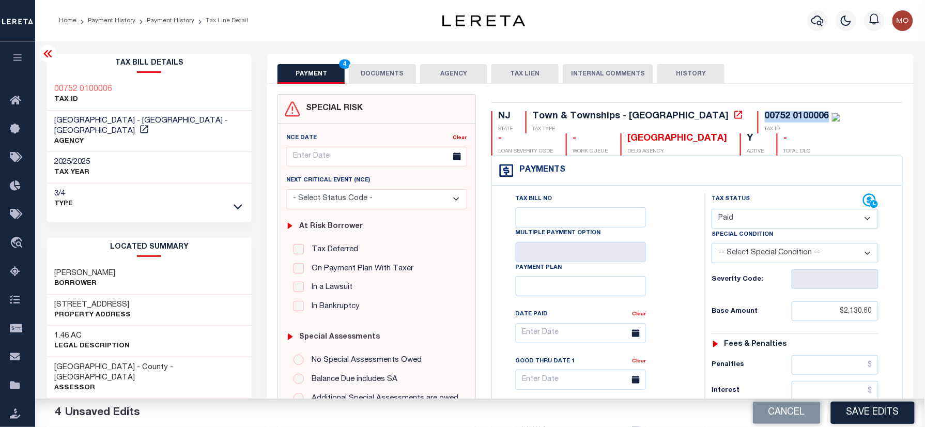
drag, startPoint x: 737, startPoint y: 112, endPoint x: 672, endPoint y: 113, distance: 65.1
click at [758, 113] on div "00752 0100006 TAX ID" at bounding box center [799, 122] width 83 height 22
copy div "00752 0100006"
click at [400, 75] on button "DOCUMENTS" at bounding box center [382, 74] width 67 height 20
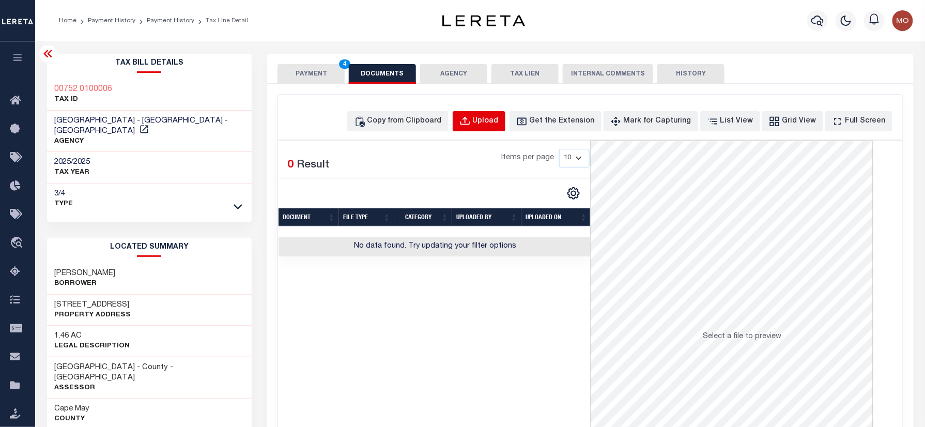
click at [484, 127] on button "Upload" at bounding box center [479, 121] width 53 height 20
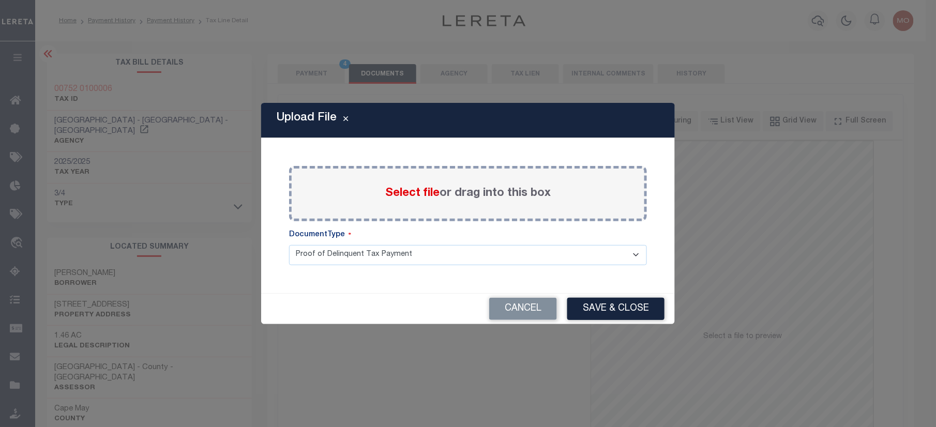
click at [419, 189] on span "Select file" at bounding box center [412, 193] width 54 height 11
click at [0, 0] on input "Select file or drag into this box" at bounding box center [0, 0] width 0 height 0
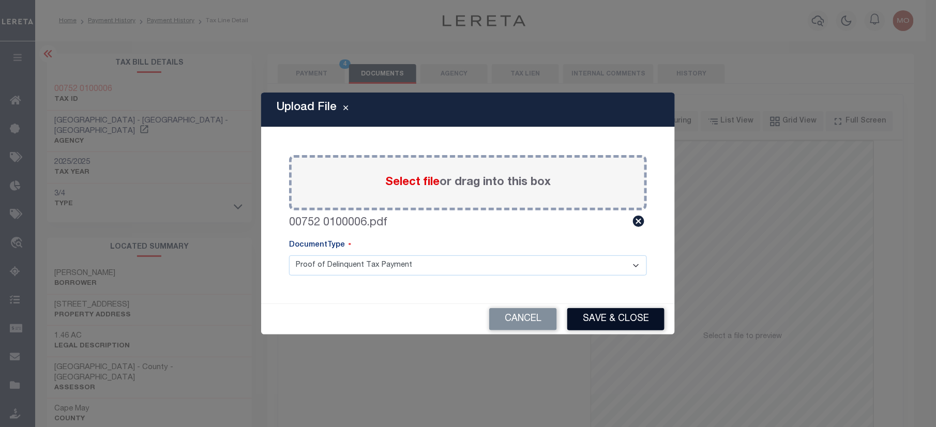
click at [596, 317] on button "Save & Close" at bounding box center [615, 319] width 97 height 22
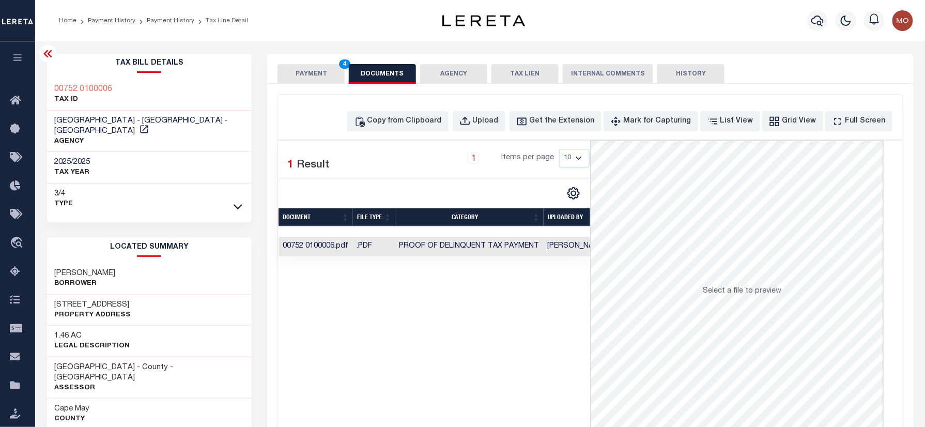
click at [315, 79] on button "PAYMENT 4" at bounding box center [311, 74] width 67 height 20
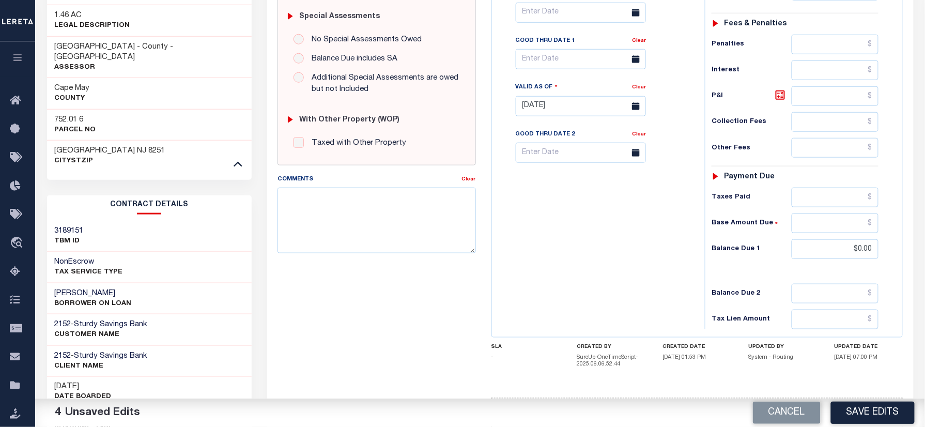
scroll to position [344, 0]
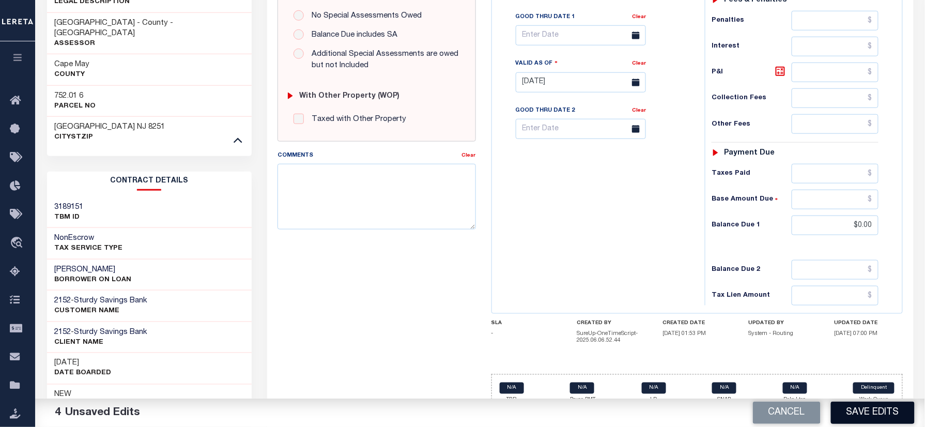
click at [865, 414] on button "Save Edits" at bounding box center [873, 413] width 84 height 22
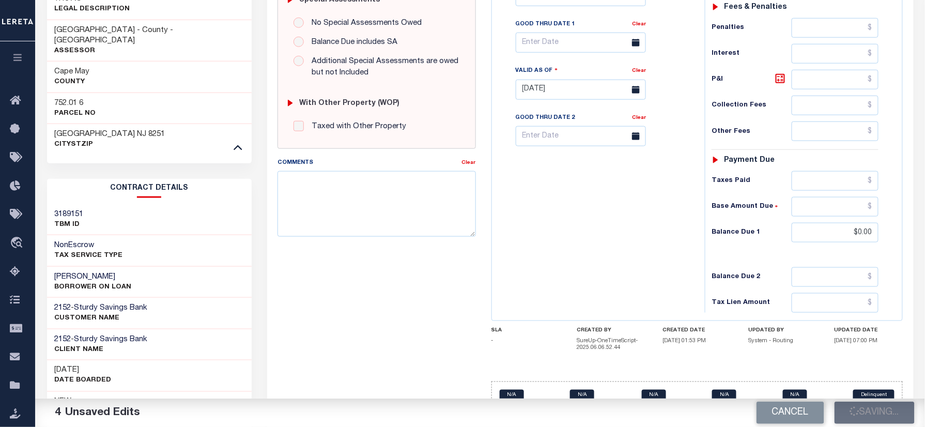
scroll to position [161, 0]
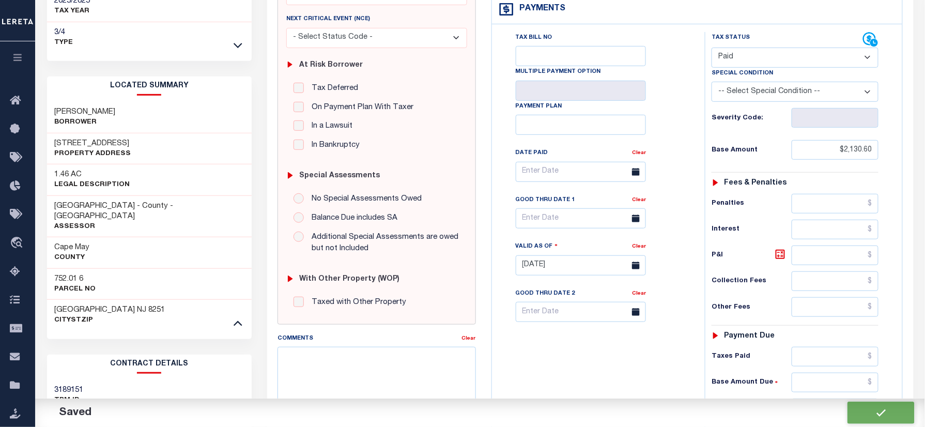
checkbox input "false"
type input "$2,130.6"
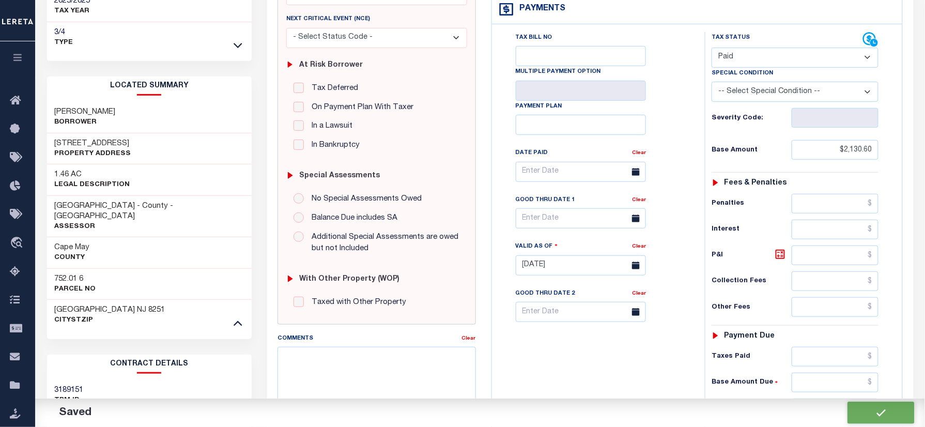
type input "$0"
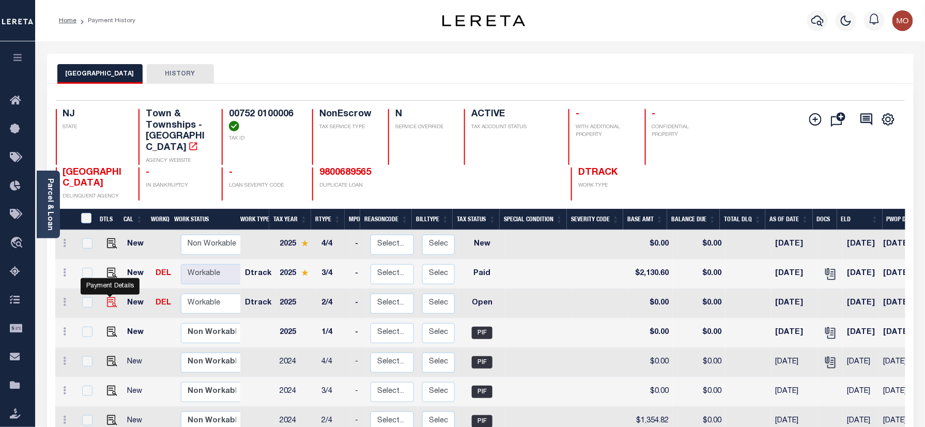
click at [109, 297] on img "" at bounding box center [112, 302] width 10 height 10
checkbox input "true"
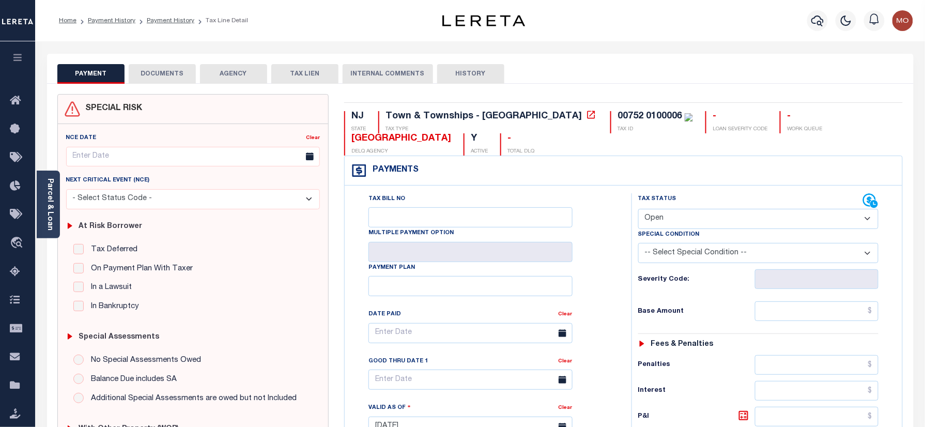
click at [693, 225] on select "- Select Status Code - Open Due/Unpaid Paid Incomplete No Tax Due Internal Refu…" at bounding box center [758, 219] width 241 height 20
select select "PYD"
click at [638, 210] on select "- Select Status Code - Open Due/Unpaid Paid Incomplete No Tax Due Internal Refu…" at bounding box center [758, 219] width 241 height 20
type input "[DATE]"
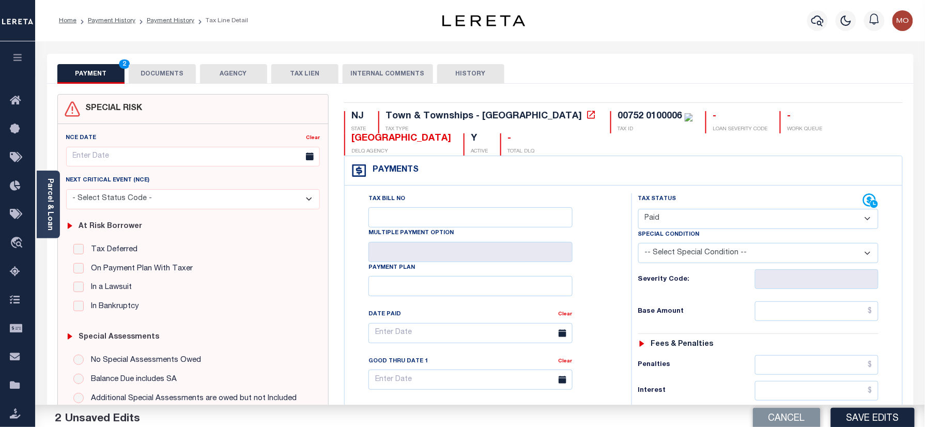
click at [629, 289] on div "Tax Status Status" at bounding box center [762, 421] width 277 height 456
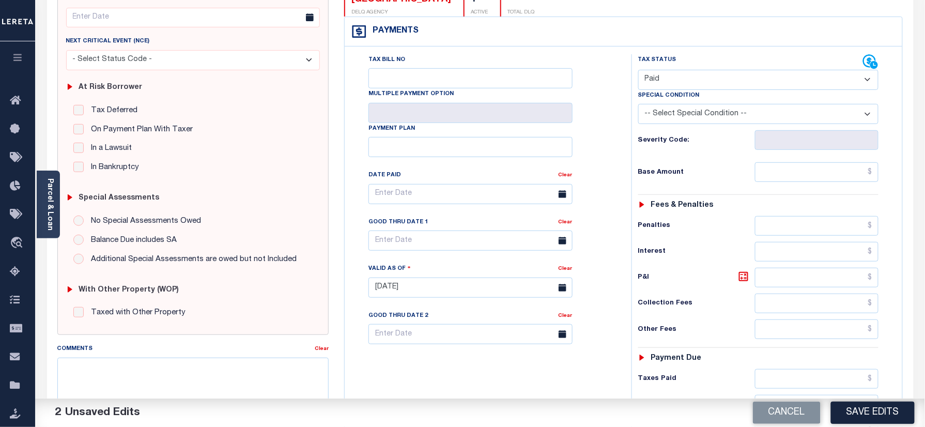
scroll to position [275, 0]
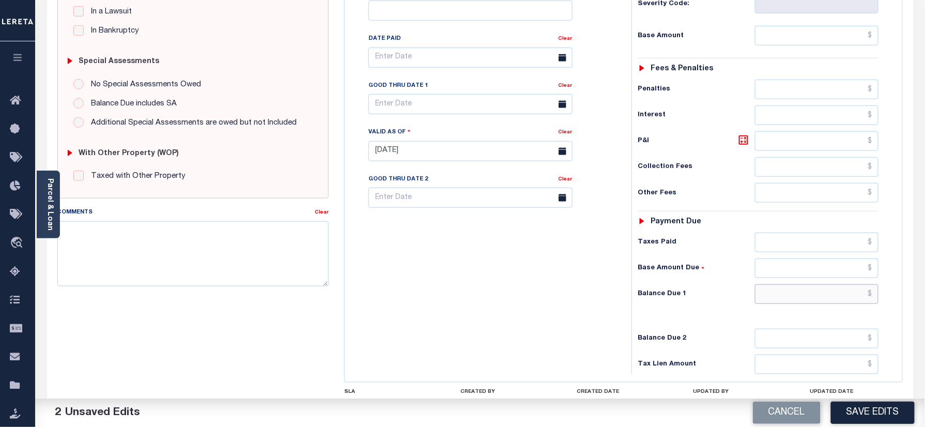
click at [790, 304] on input "text" at bounding box center [817, 294] width 124 height 20
type input "$0.00"
click at [200, 258] on textarea "Comments" at bounding box center [193, 253] width 272 height 65
paste textarea "00752 0100006"
type textarea "00752 0100006"
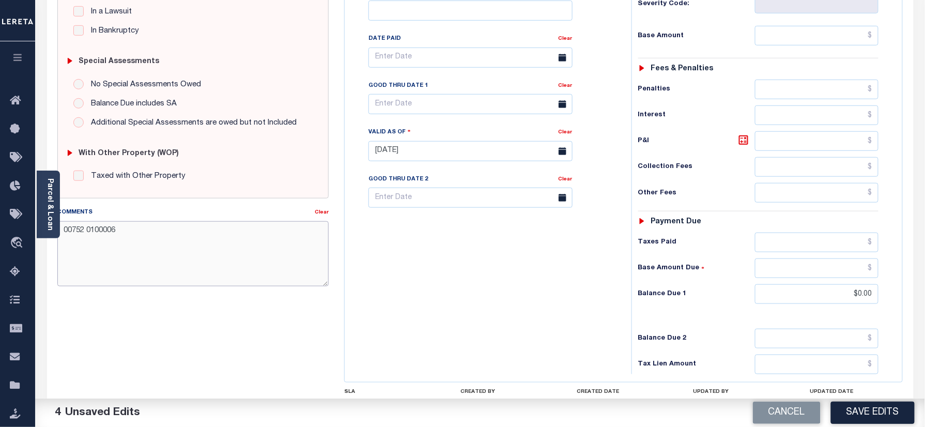
scroll to position [207, 0]
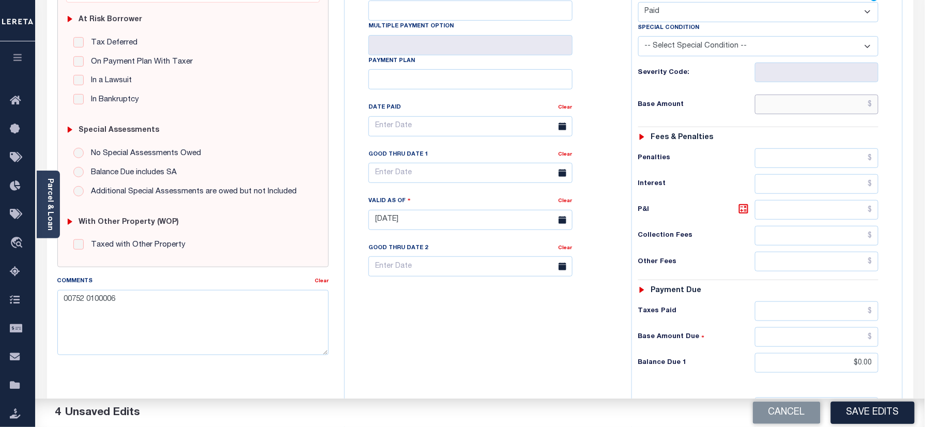
click at [803, 104] on input "text" at bounding box center [817, 105] width 124 height 20
paste input "1,374.48"
type input "$1,374.48"
drag, startPoint x: 122, startPoint y: 300, endPoint x: -42, endPoint y: 302, distance: 164.4
click at [0, 302] on html "Home Payment History Payment History Tax Line Detail Profile Sign out" at bounding box center [462, 184] width 925 height 782
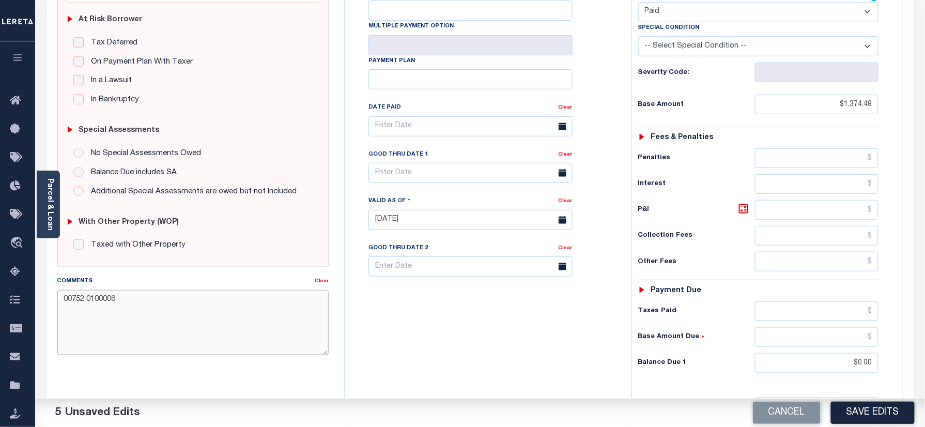
paste textarea "Refer 2025 3/4 year for doc"
type textarea "Refer 2025 3/4 year for doc"
click at [864, 414] on button "Save Edits" at bounding box center [873, 413] width 84 height 22
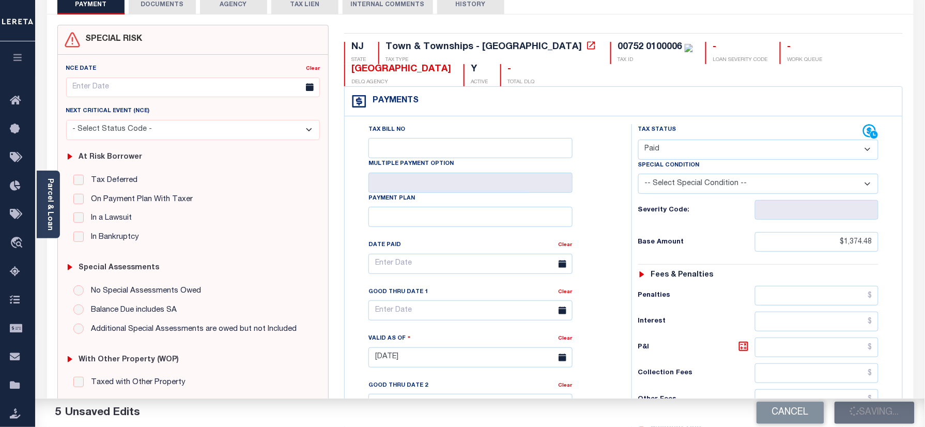
scroll to position [69, 0]
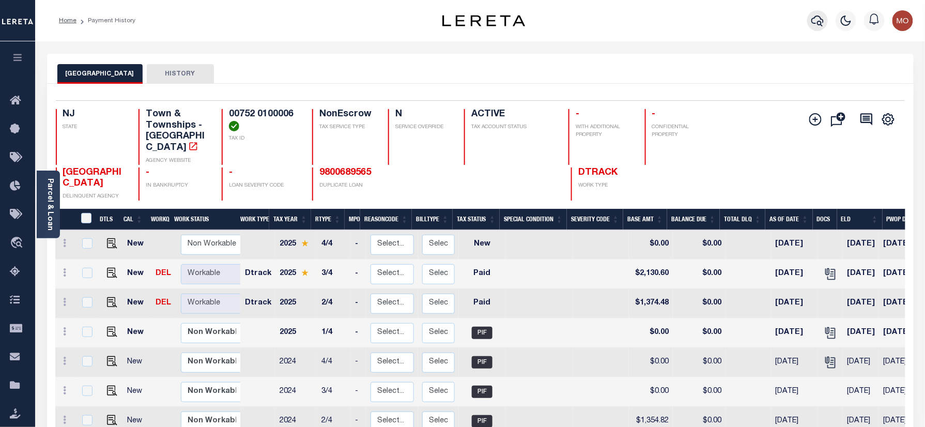
click at [819, 25] on icon "button" at bounding box center [818, 21] width 12 height 11
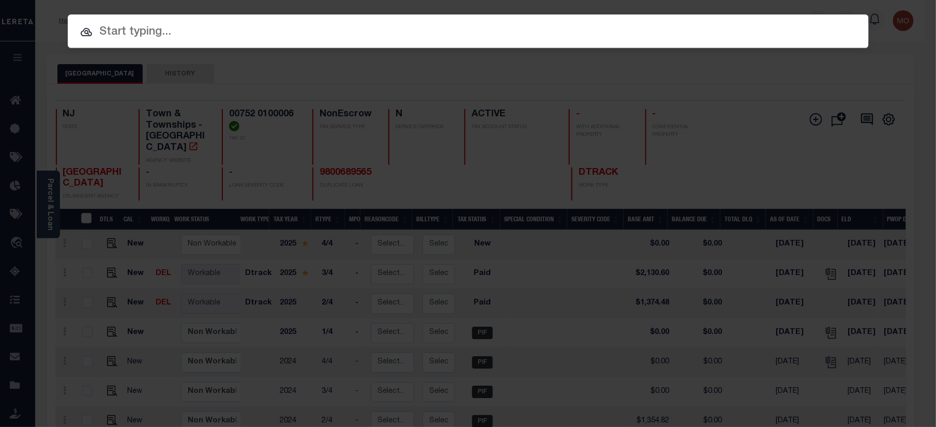
click at [156, 33] on input "text" at bounding box center [468, 32] width 801 height 18
paste input "9300004140"
type input "9300004140"
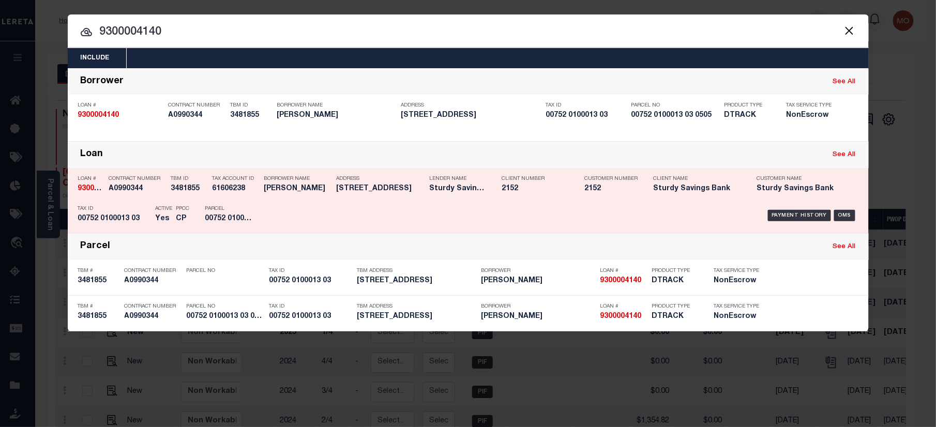
click at [280, 185] on h5 "ADAM REEVES" at bounding box center [297, 189] width 67 height 9
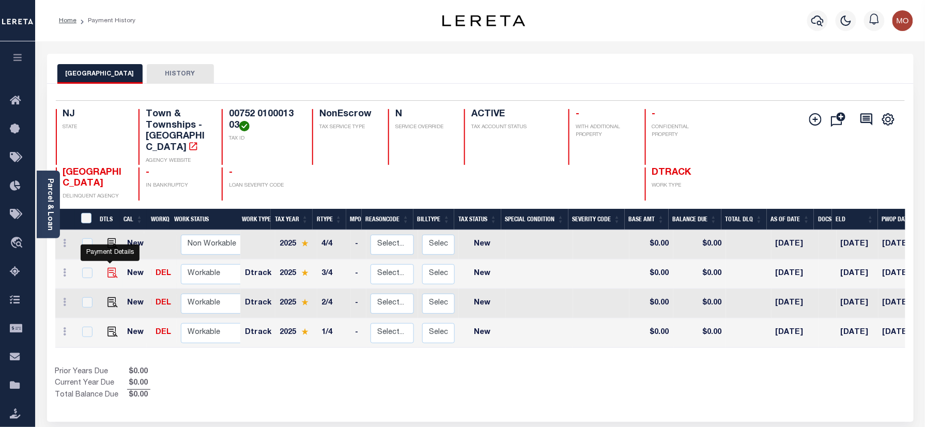
click at [112, 268] on img "" at bounding box center [113, 273] width 10 height 10
checkbox input "true"
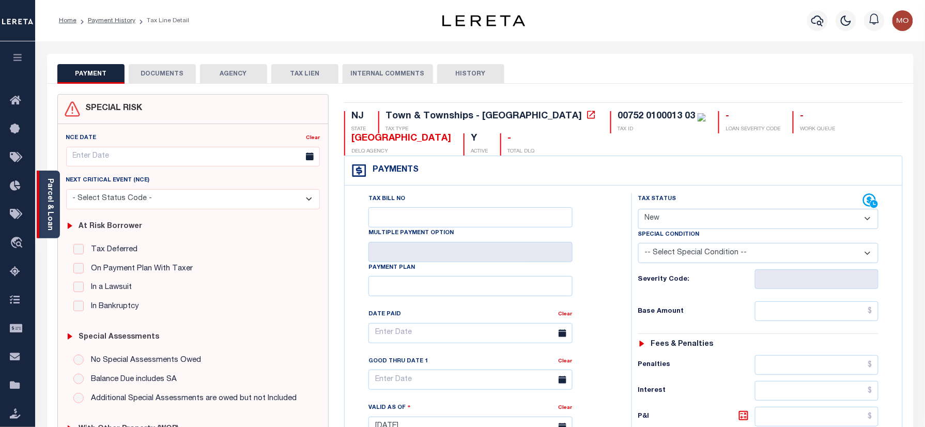
click at [53, 197] on link "Parcel & Loan" at bounding box center [49, 204] width 7 height 52
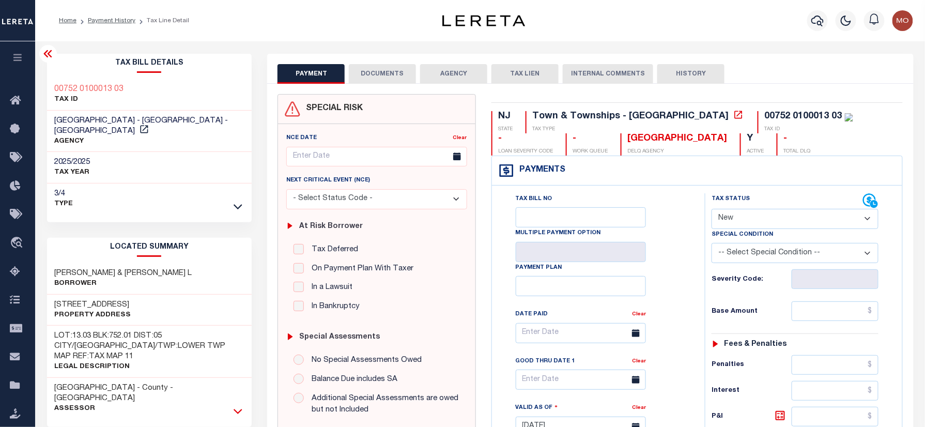
click at [236, 406] on icon at bounding box center [238, 411] width 9 height 11
drag, startPoint x: 114, startPoint y: 290, endPoint x: 43, endPoint y: 290, distance: 70.3
copy h3 "1058 SEASHORE"
drag, startPoint x: 65, startPoint y: 91, endPoint x: 45, endPoint y: 91, distance: 19.6
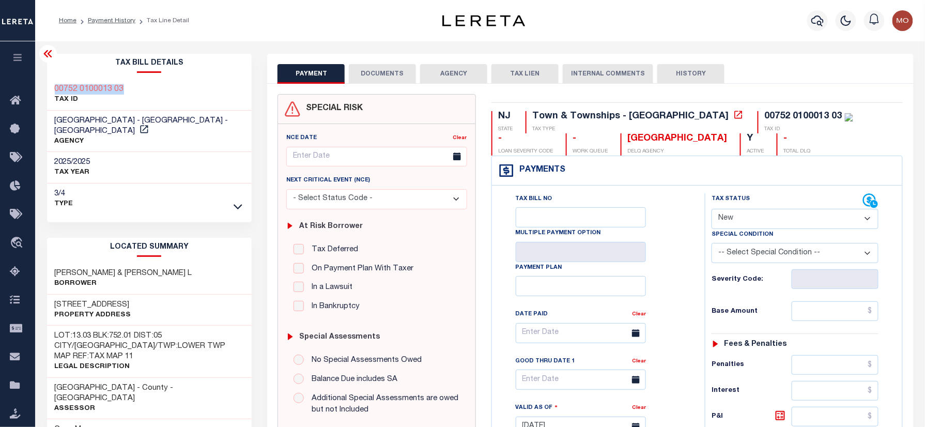
copy h3 "00752 0100013 03"
click at [730, 223] on select "- Select Status Code - Open Due/Unpaid Paid Incomplete No Tax Due Internal Refu…" at bounding box center [795, 219] width 167 height 20
select select "PYD"
click at [712, 210] on select "- Select Status Code - Open Due/Unpaid Paid Incomplete No Tax Due Internal Refu…" at bounding box center [795, 219] width 167 height 20
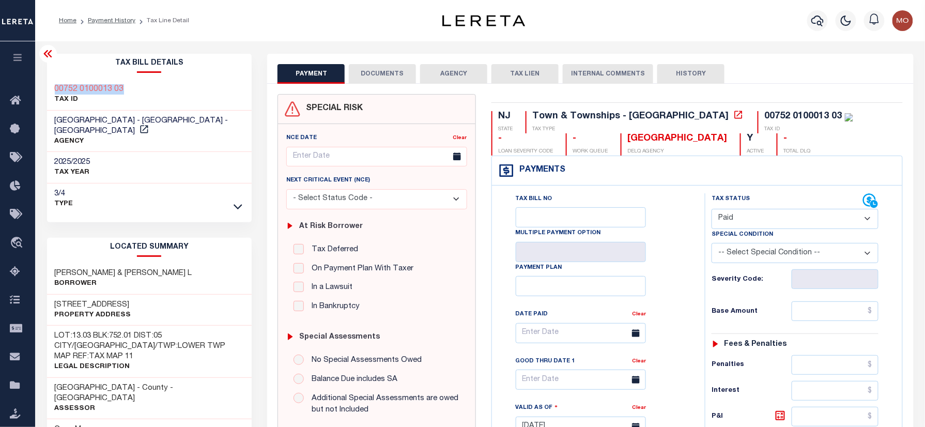
type input "[DATE]"
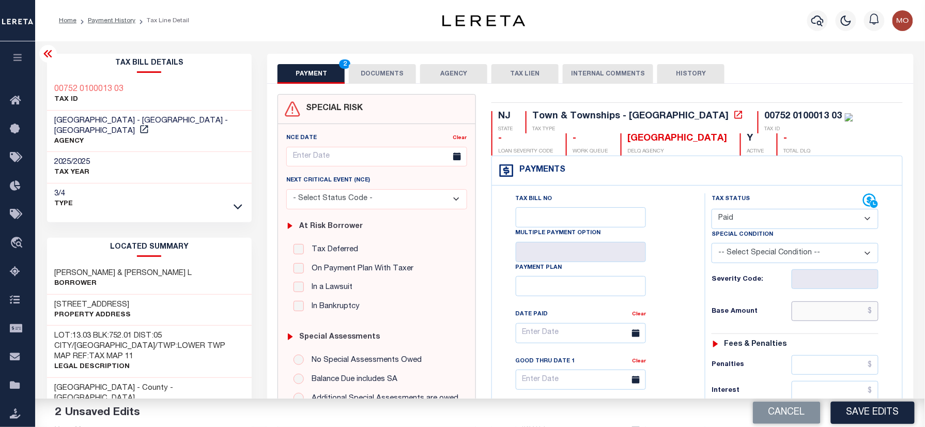
drag, startPoint x: 820, startPoint y: 313, endPoint x: 812, endPoint y: 314, distance: 8.3
click at [819, 313] on input "text" at bounding box center [835, 311] width 87 height 20
paste input "2,433.44"
type input "$2,433.44"
click at [691, 321] on div "Tax Bill No Multiple Payment Option Payment Plan Clear" at bounding box center [596, 421] width 203 height 456
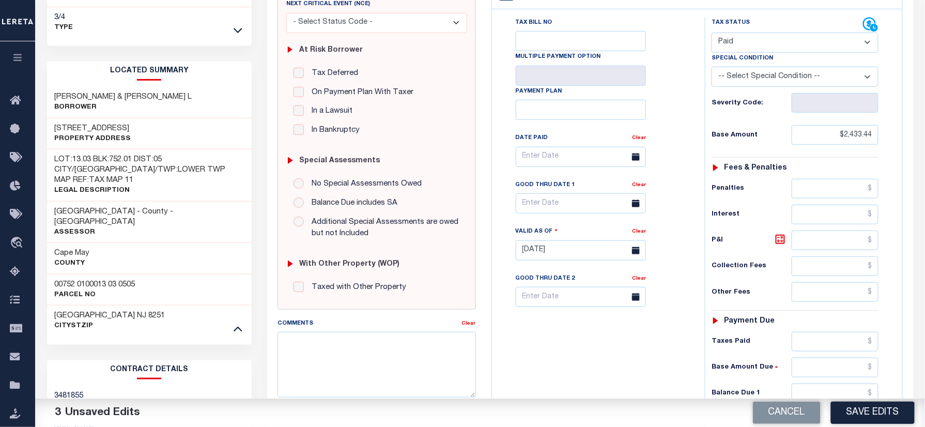
scroll to position [275, 0]
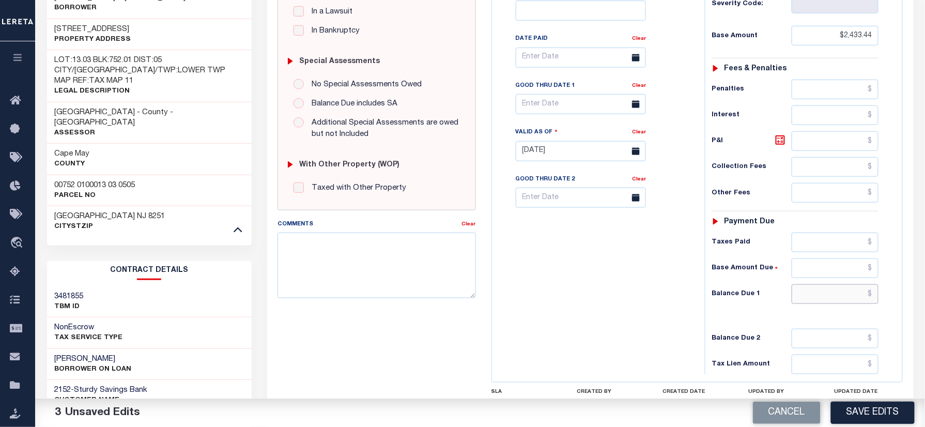
click at [818, 298] on input "text" at bounding box center [835, 294] width 87 height 20
type input "$0.00"
click at [629, 319] on div "Tax Bill No Multiple Payment Option Payment Plan Clear" at bounding box center [596, 146] width 203 height 456
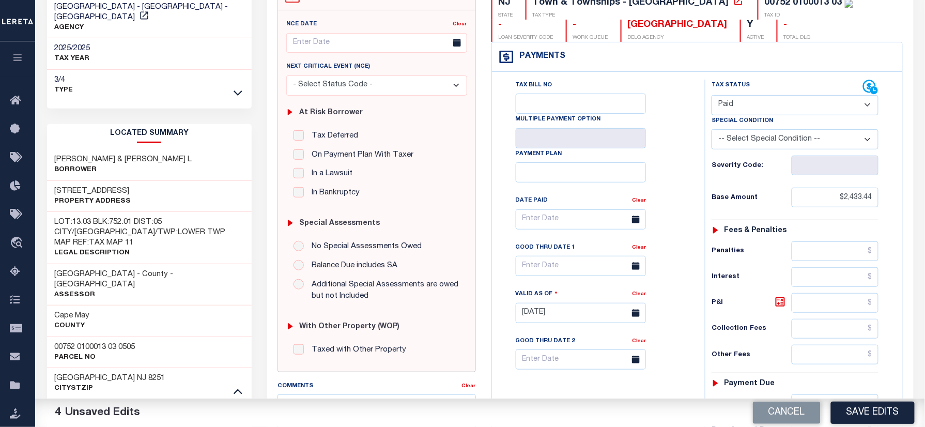
scroll to position [0, 0]
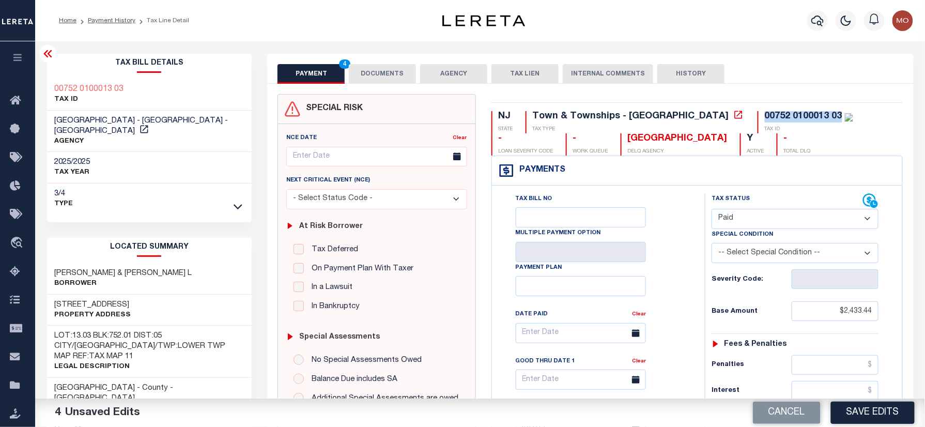
drag, startPoint x: 749, startPoint y: 115, endPoint x: 670, endPoint y: 121, distance: 79.3
click at [758, 121] on div "00752 0100013 03 TAX ID" at bounding box center [806, 122] width 96 height 22
copy div "00752 0100013 03"
click at [371, 72] on button "DOCUMENTS" at bounding box center [382, 74] width 67 height 20
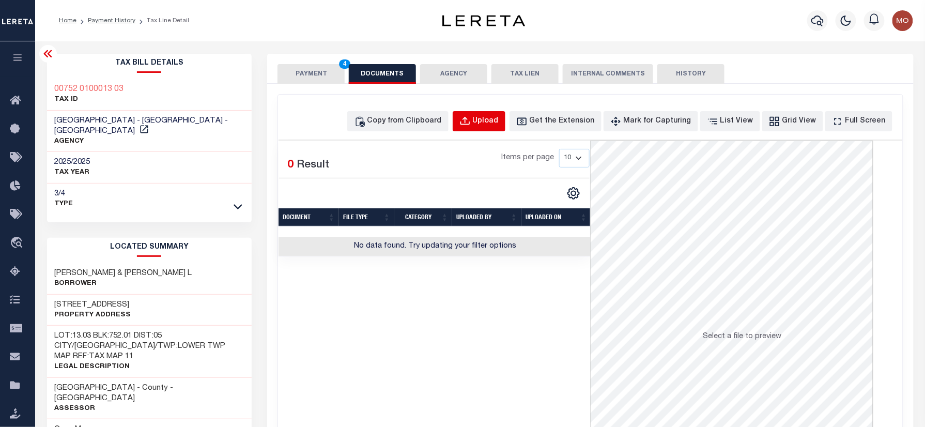
click at [506, 115] on button "Upload" at bounding box center [479, 121] width 53 height 20
select select "POP"
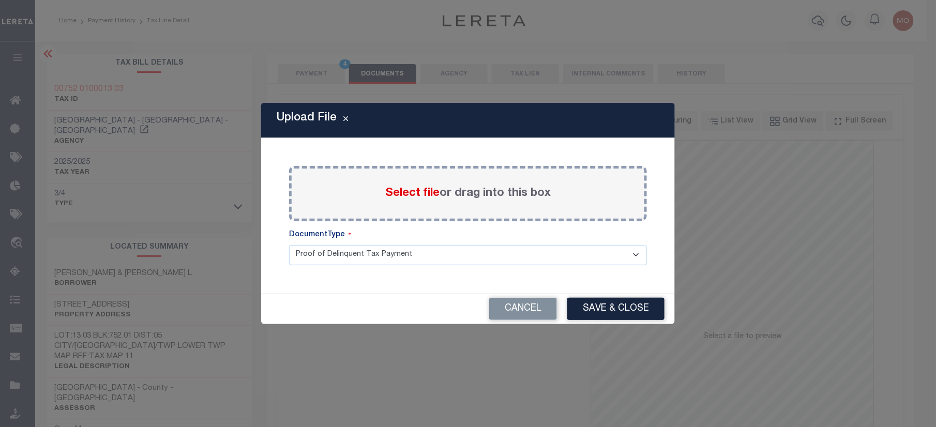
click at [407, 195] on span "Select file" at bounding box center [412, 193] width 54 height 11
click at [0, 0] on input "Select file or drag into this box" at bounding box center [0, 0] width 0 height 0
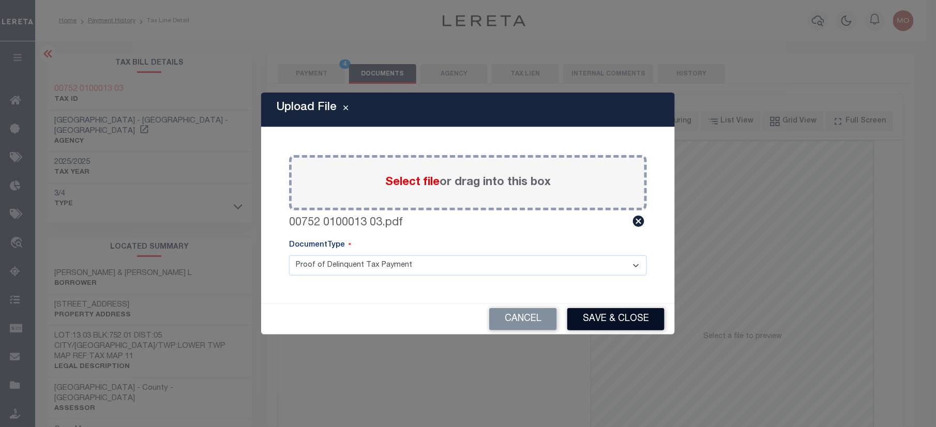
click at [614, 319] on button "Save & Close" at bounding box center [615, 319] width 97 height 22
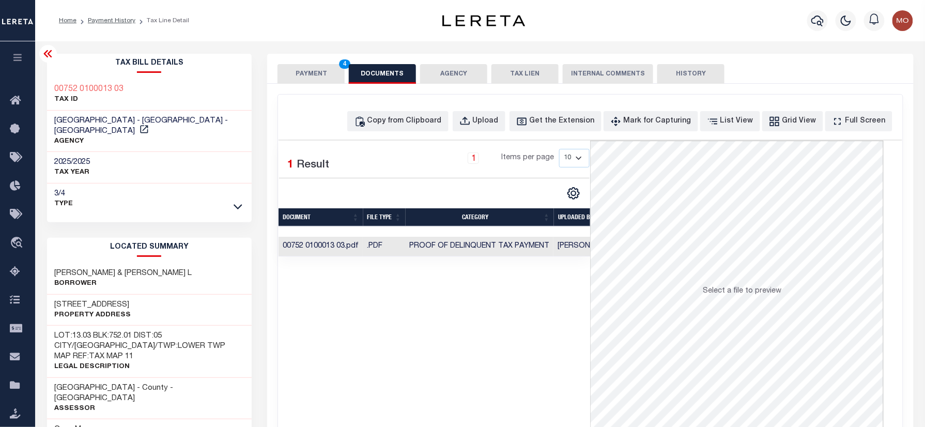
click at [321, 69] on button "PAYMENT 4" at bounding box center [311, 74] width 67 height 20
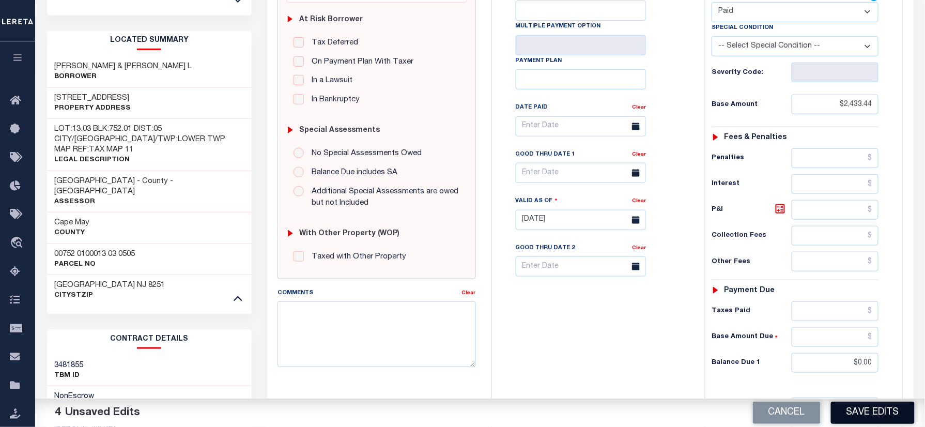
click at [867, 409] on button "Save Edits" at bounding box center [873, 413] width 84 height 22
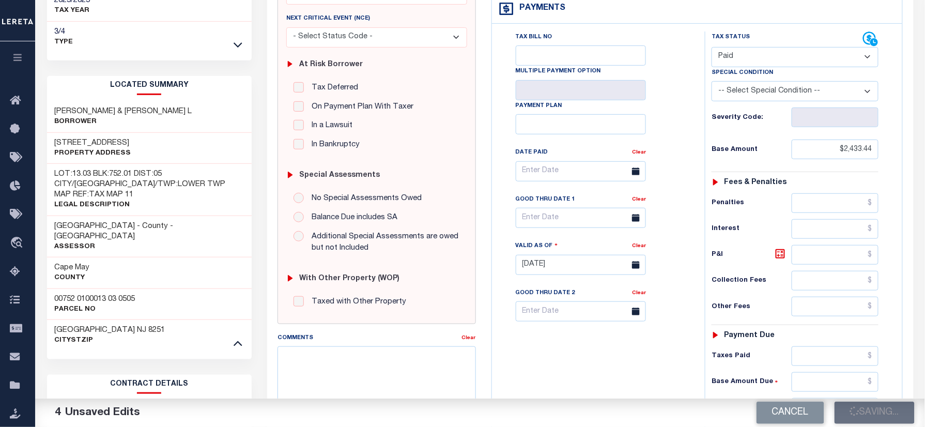
scroll to position [137, 0]
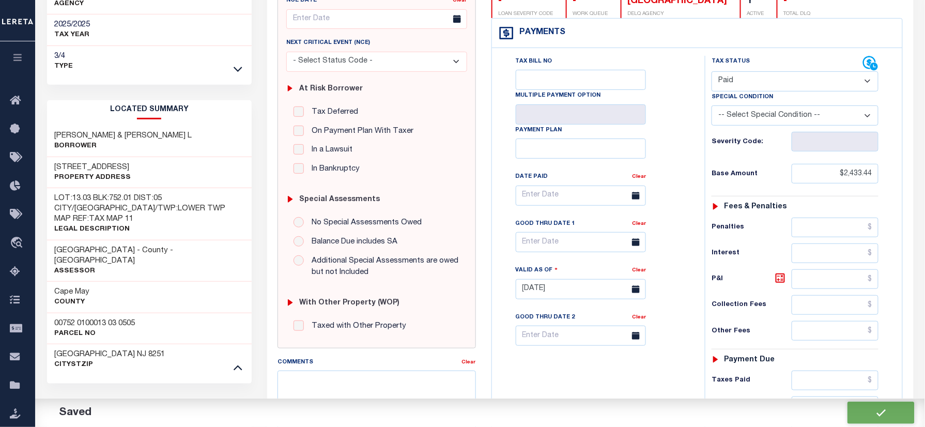
checkbox input "false"
type input "$2,433.44"
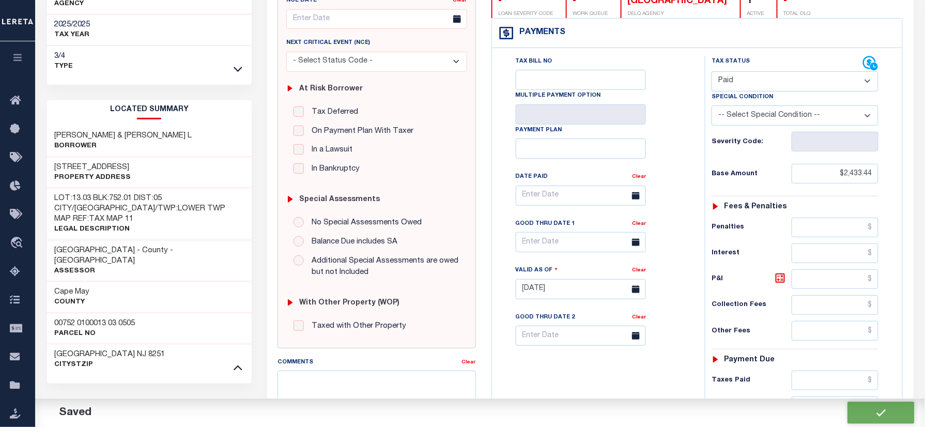
type input "$0"
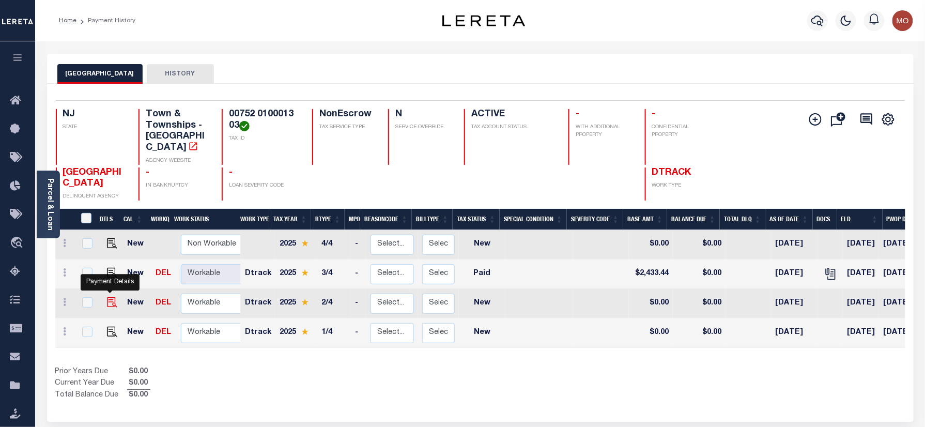
click at [108, 297] on img "" at bounding box center [112, 302] width 10 height 10
checkbox input "true"
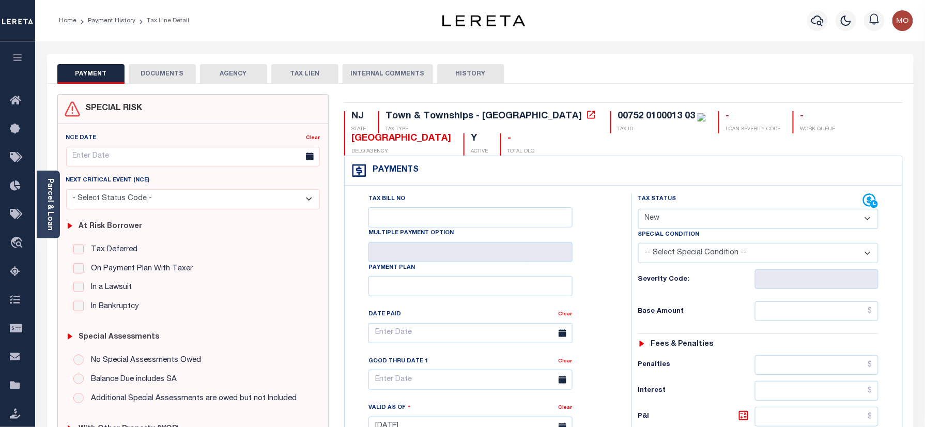
click at [683, 223] on select "- Select Status Code - Open Due/Unpaid Paid Incomplete No Tax Due Internal Refu…" at bounding box center [758, 219] width 241 height 20
select select "PYD"
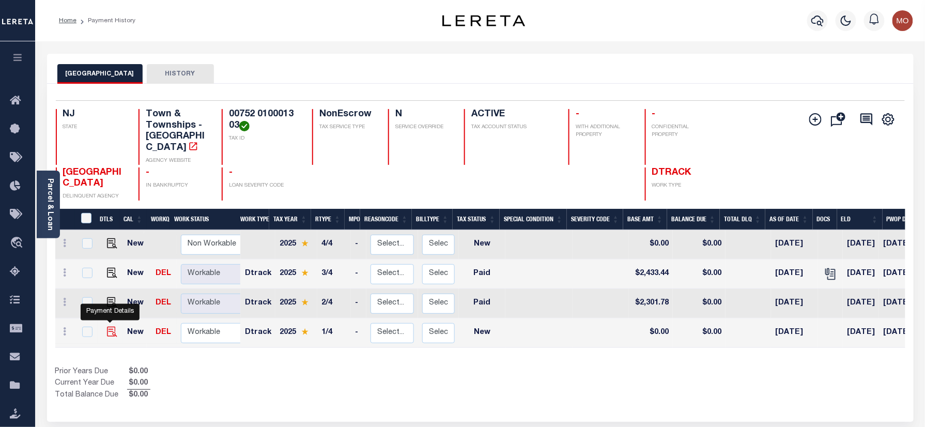
click at [110, 327] on img "" at bounding box center [112, 332] width 10 height 10
checkbox input "true"
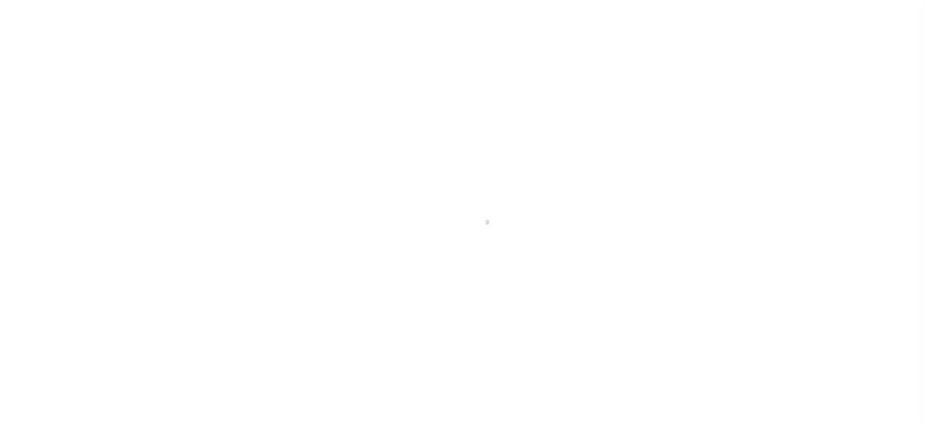
checkbox input "false"
type input "[DATE]"
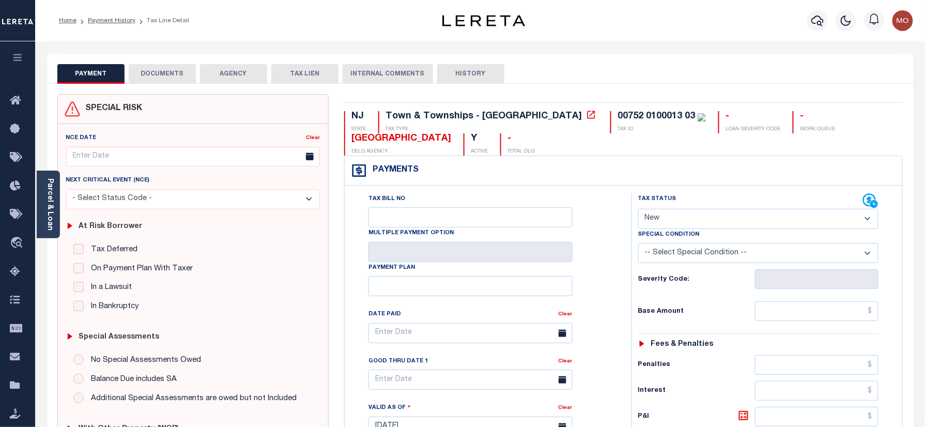
click at [668, 221] on select "- Select Status Code - Open Due/Unpaid Paid Incomplete No Tax Due Internal Refu…" at bounding box center [758, 219] width 241 height 20
select select "PYD"
click at [638, 210] on select "- Select Status Code - Open Due/Unpaid Paid Incomplete No Tax Due Internal Refu…" at bounding box center [758, 219] width 241 height 20
type input "[DATE]"
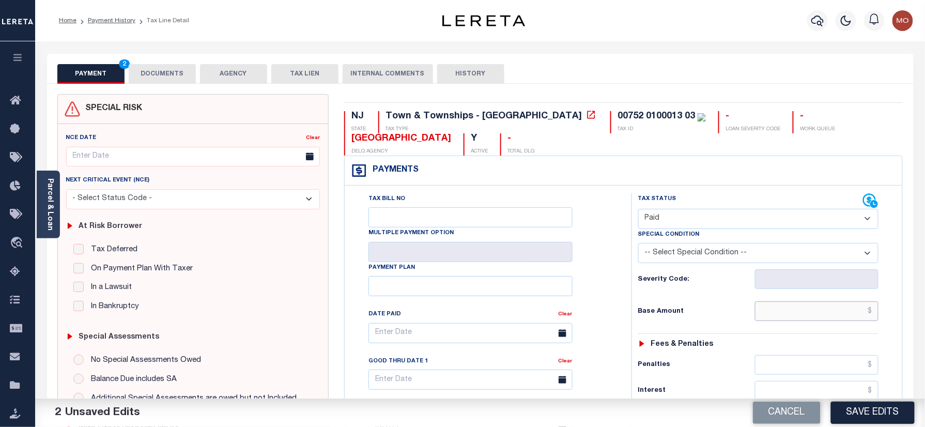
drag, startPoint x: 793, startPoint y: 315, endPoint x: 739, endPoint y: 309, distance: 54.1
click at [793, 315] on input "text" at bounding box center [817, 311] width 124 height 20
paste input "2,301.78"
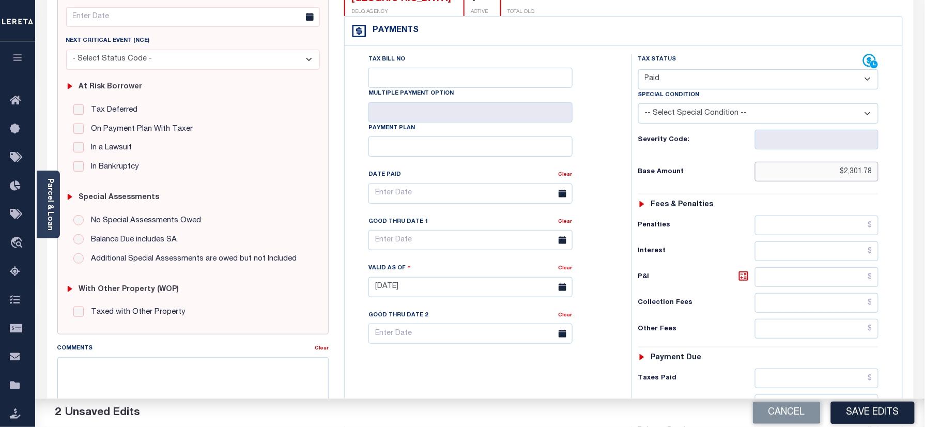
scroll to position [275, 0]
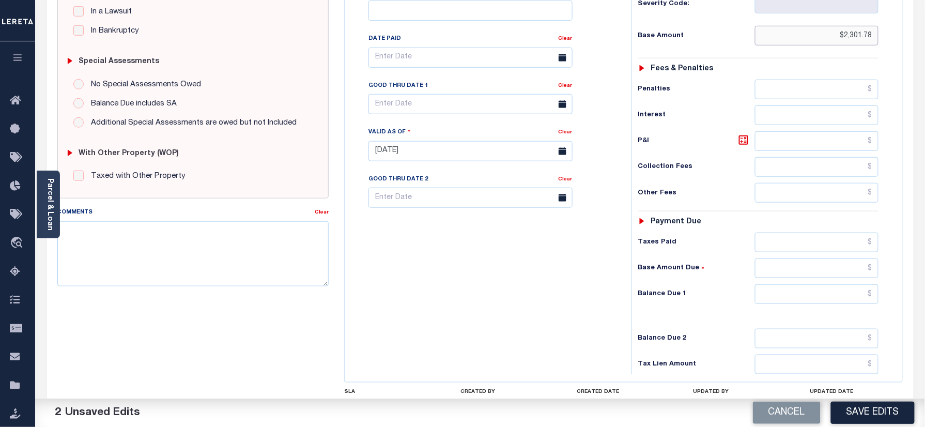
type input "$2,301.78"
click at [802, 297] on input "text" at bounding box center [817, 294] width 124 height 20
type input "$0.00"
click at [472, 282] on div "Tax Bill No Multiple Payment Option Payment Plan Clear" at bounding box center [485, 146] width 277 height 456
click at [188, 279] on textarea "Comments" at bounding box center [193, 253] width 272 height 65
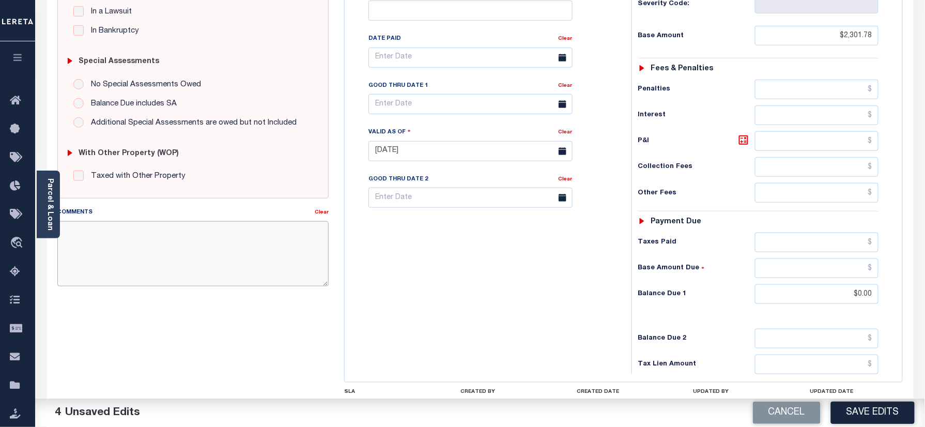
paste textarea "Refer 2025 3/4 year for doc"
type textarea "Refer 2025 3/4 year for doc"
click at [876, 408] on button "Save Edits" at bounding box center [873, 413] width 84 height 22
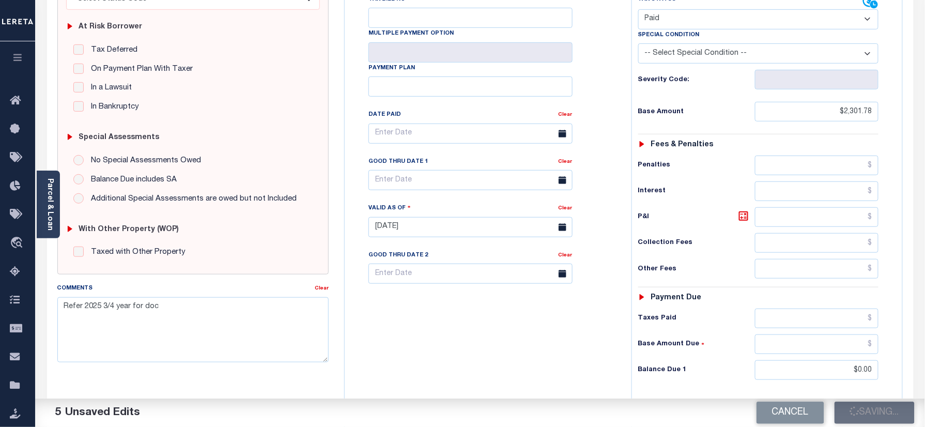
scroll to position [137, 0]
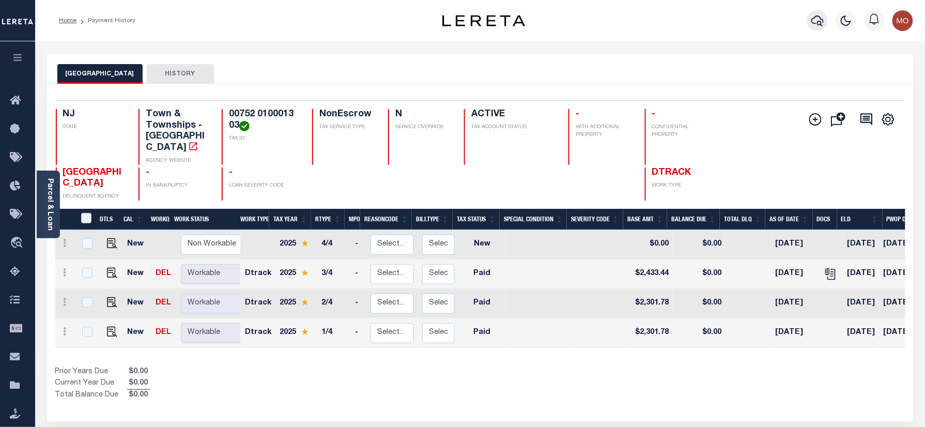
click at [819, 15] on icon "button" at bounding box center [818, 20] width 12 height 12
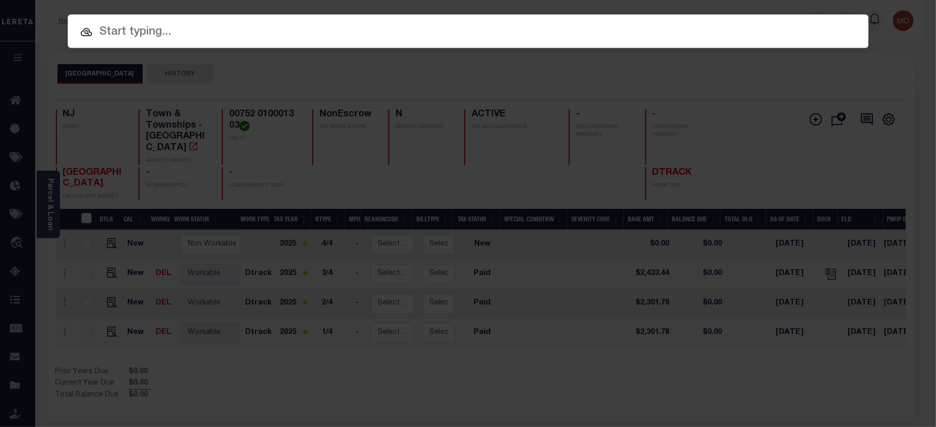
click at [110, 35] on input "text" at bounding box center [468, 32] width 801 height 18
paste input "9800676414"
type input "9800676414"
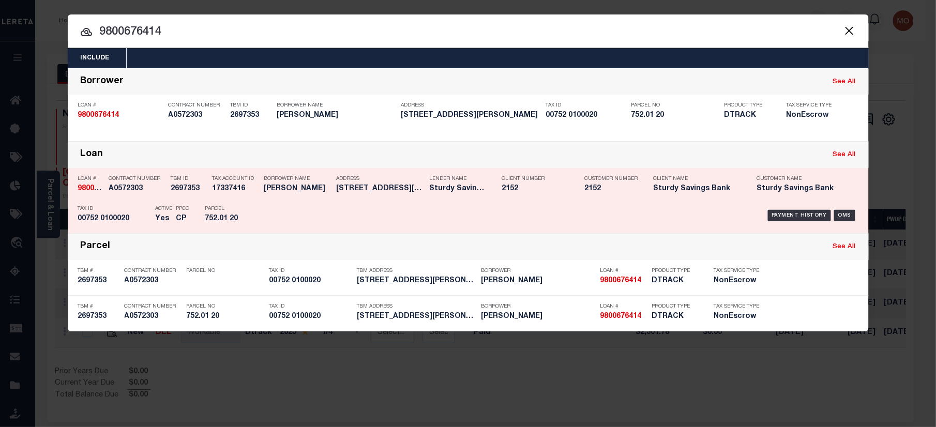
click at [204, 203] on div "Parcel 752.01 20" at bounding box center [228, 216] width 62 height 30
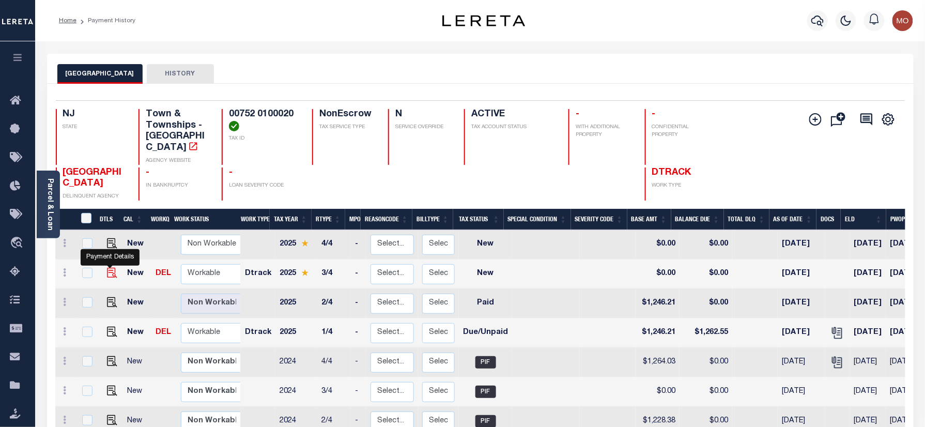
click at [107, 268] on img "" at bounding box center [112, 273] width 10 height 10
checkbox input "true"
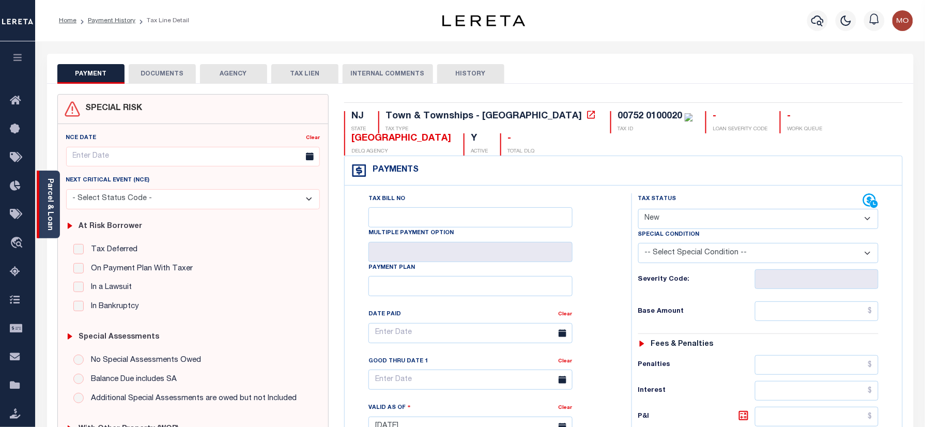
click at [47, 211] on link "Parcel & Loan" at bounding box center [49, 204] width 7 height 52
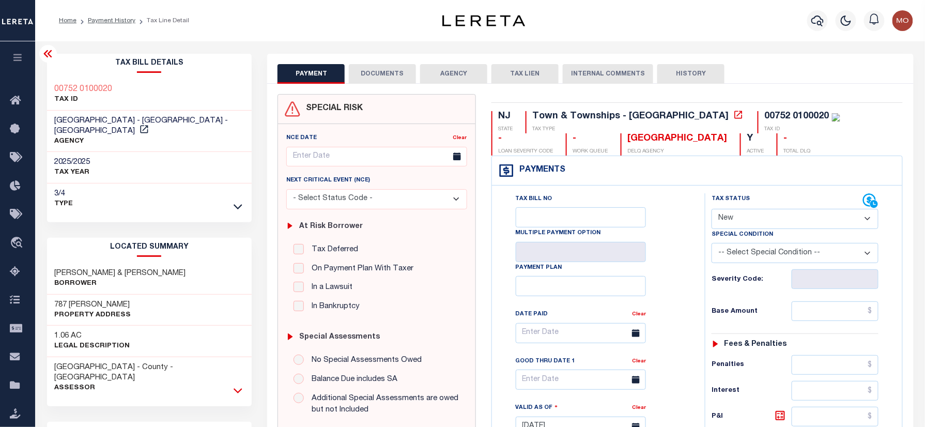
click at [240, 385] on icon at bounding box center [238, 390] width 9 height 11
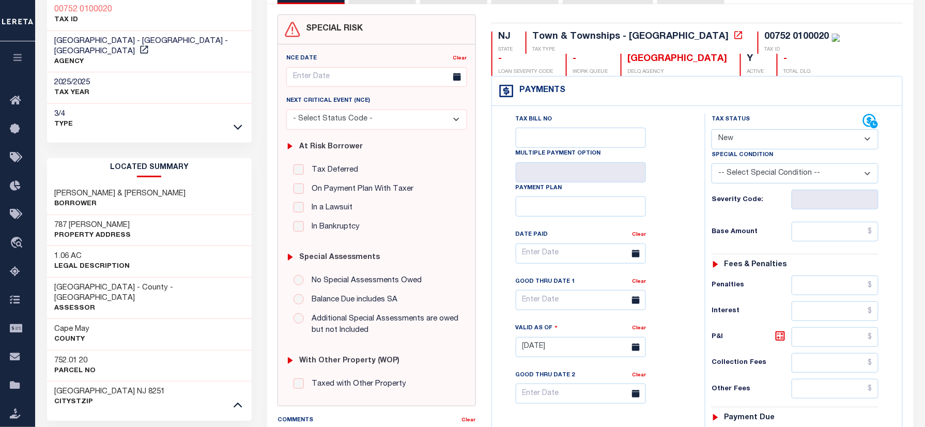
scroll to position [207, 0]
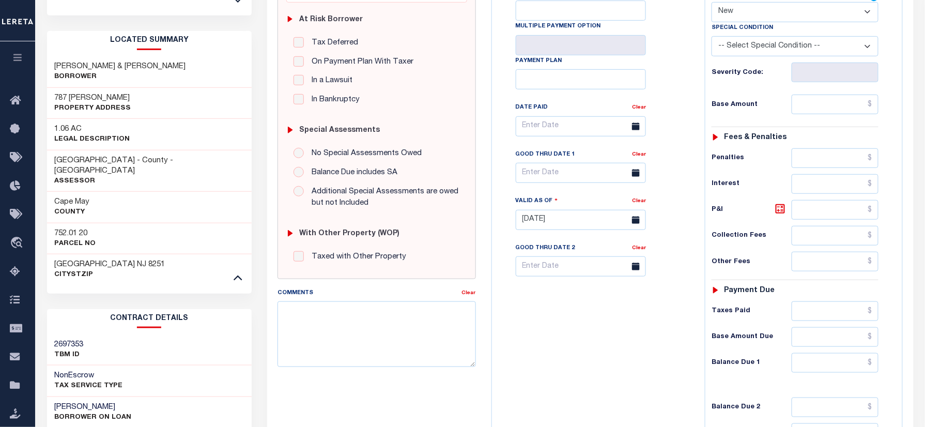
click at [64, 228] on h3 "752.01 20" at bounding box center [75, 233] width 41 height 10
copy h3 "752.01"
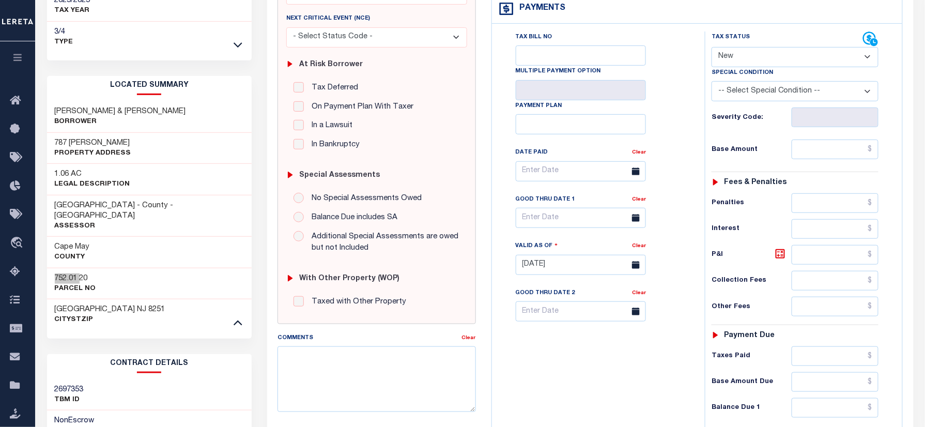
scroll to position [137, 0]
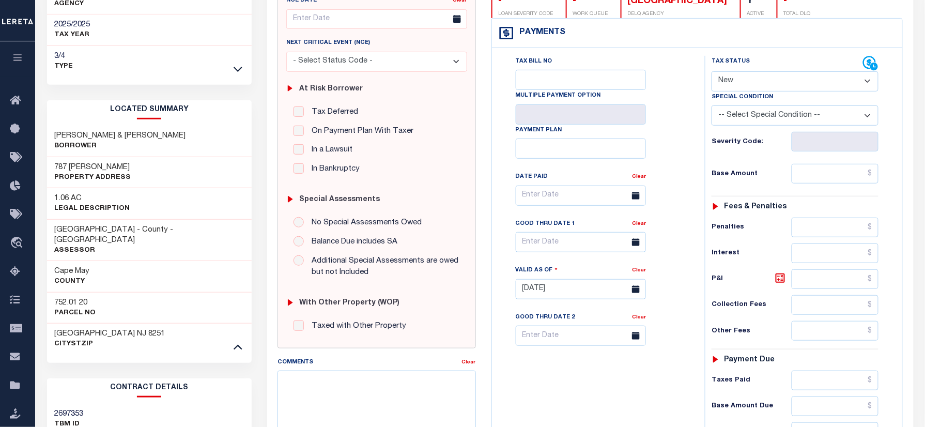
click at [85, 298] on h3 "752.01 20" at bounding box center [75, 303] width 41 height 10
copy h3 "20"
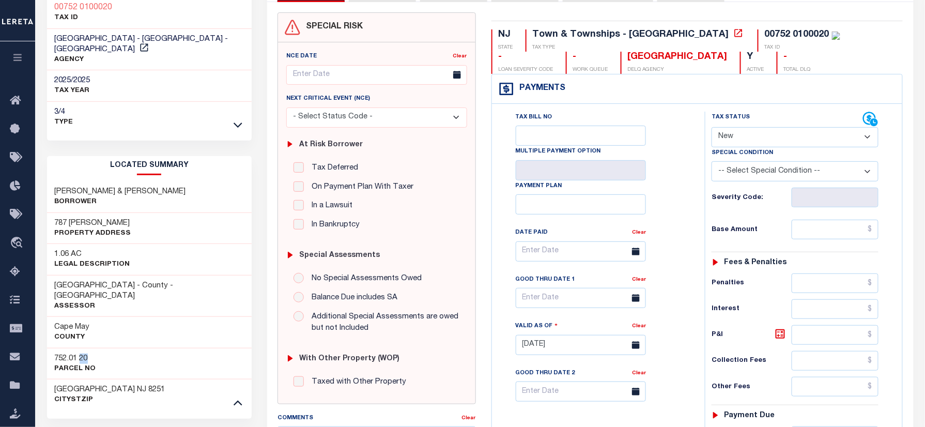
scroll to position [0, 0]
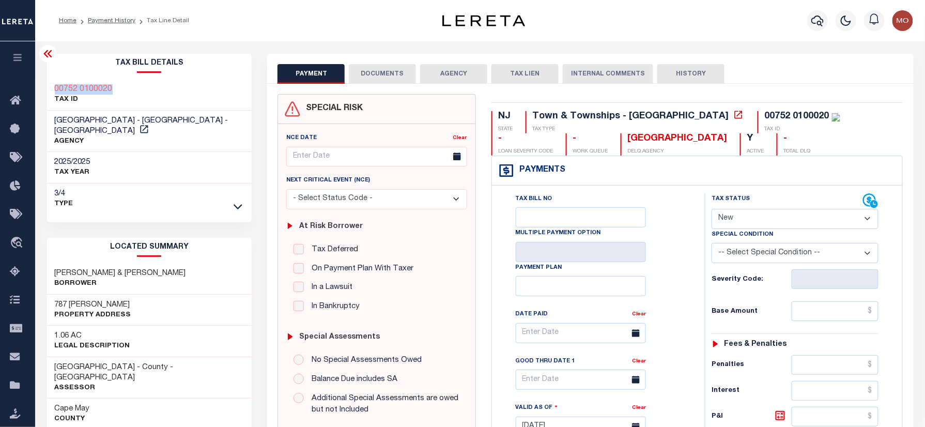
drag, startPoint x: 73, startPoint y: 85, endPoint x: 54, endPoint y: 87, distance: 19.7
click at [54, 87] on div "00752 0100020 TAX ID" at bounding box center [149, 95] width 205 height 32
copy h3 "00752 0100020"
drag, startPoint x: 761, startPoint y: 215, endPoint x: 761, endPoint y: 227, distance: 12.4
click at [761, 215] on select "- Select Status Code - Open Due/Unpaid Paid Incomplete No Tax Due Internal Refu…" at bounding box center [795, 219] width 167 height 20
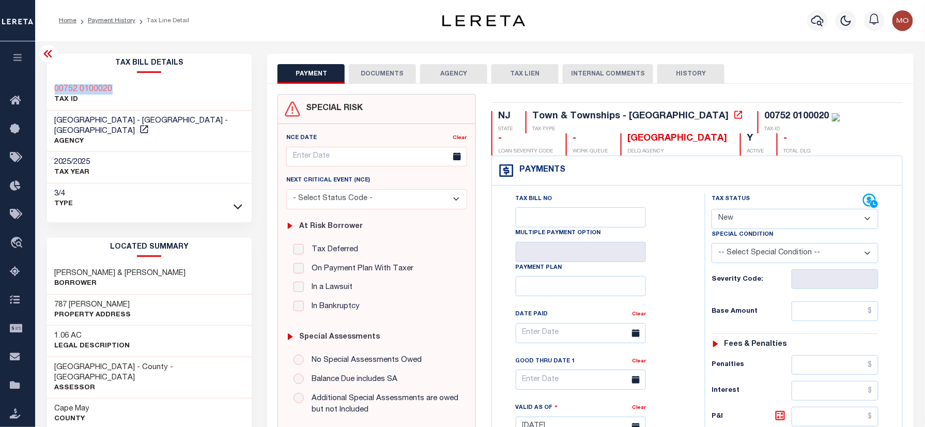
select select "DUE"
click at [712, 210] on select "- Select Status Code - Open Due/Unpaid Paid Incomplete No Tax Due Internal Refu…" at bounding box center [795, 219] width 167 height 20
type input "[DATE]"
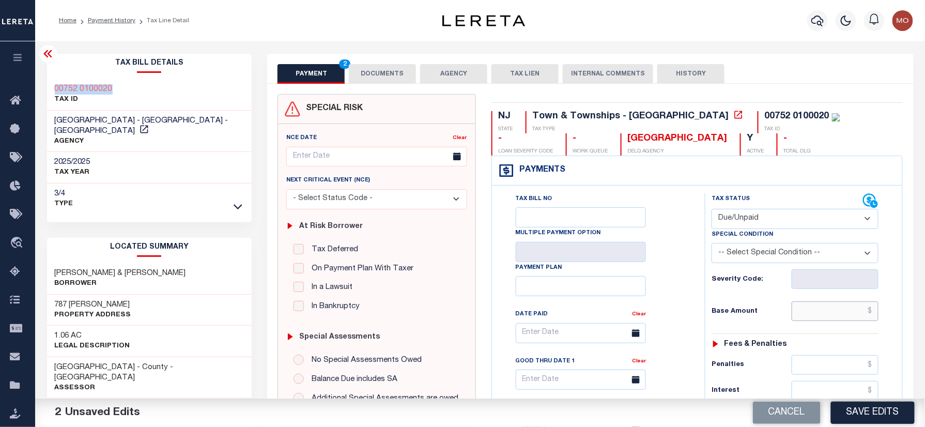
drag, startPoint x: 819, startPoint y: 310, endPoint x: 799, endPoint y: 329, distance: 27.8
click at [819, 310] on input "text" at bounding box center [835, 311] width 87 height 20
paste input "1,317.48"
type input "$1,317.48"
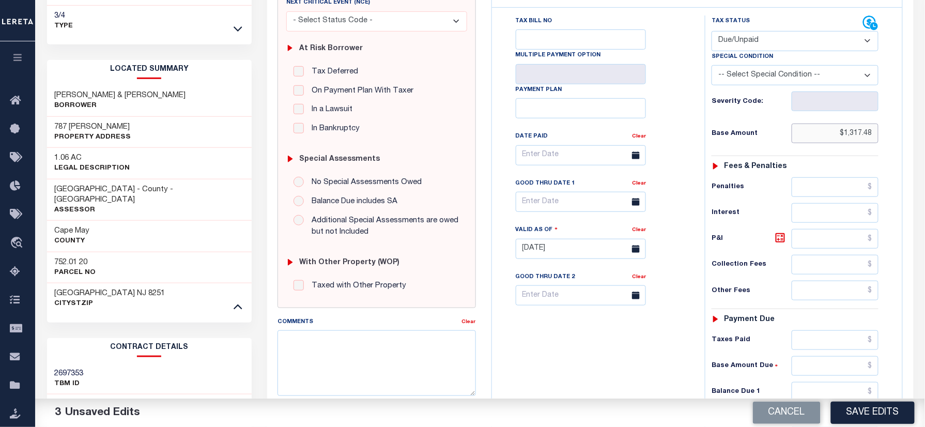
scroll to position [275, 0]
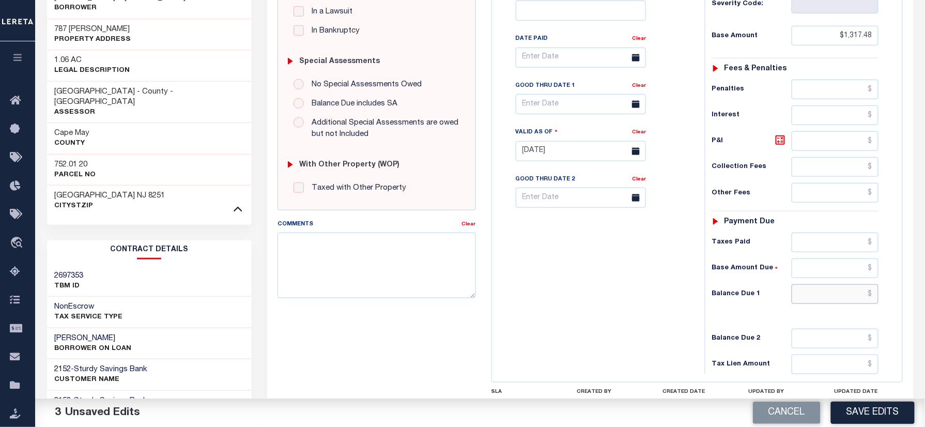
click at [818, 298] on input "text" at bounding box center [835, 294] width 87 height 20
paste input "1,335.63"
type input "$1,335.63"
click at [784, 143] on icon at bounding box center [780, 140] width 6 height 6
type input "$18.15"
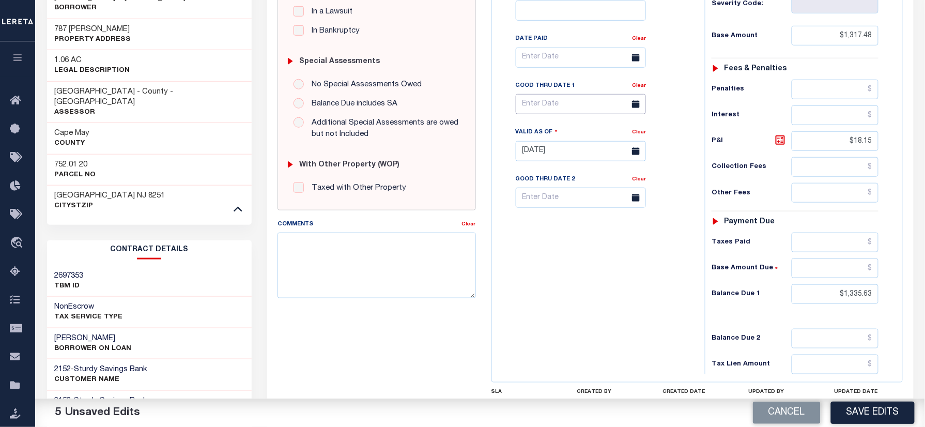
click at [577, 104] on input "text" at bounding box center [581, 104] width 130 height 20
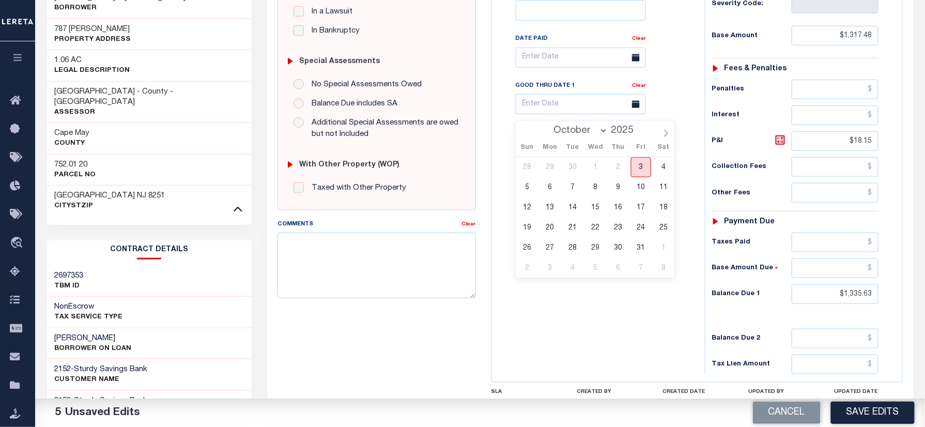
click at [641, 167] on span "3" at bounding box center [641, 167] width 20 height 20
type input "[DATE]"
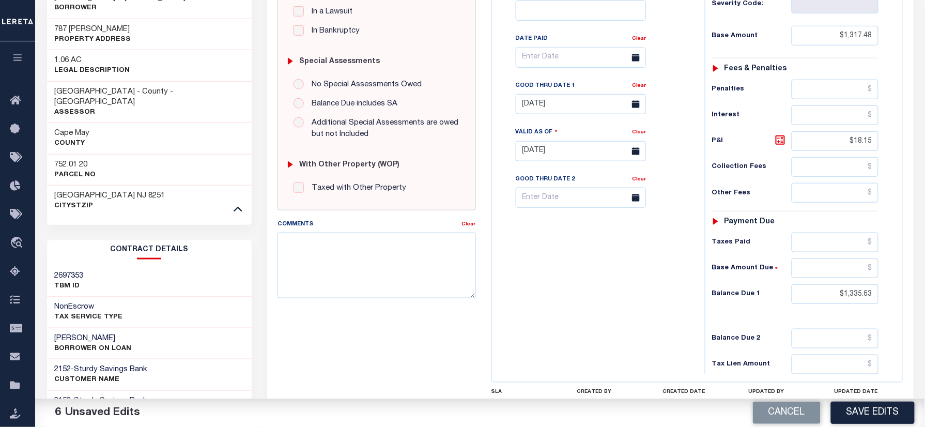
click at [581, 265] on div "Tax Bill No Multiple Payment Option Payment Plan Clear" at bounding box center [596, 146] width 203 height 456
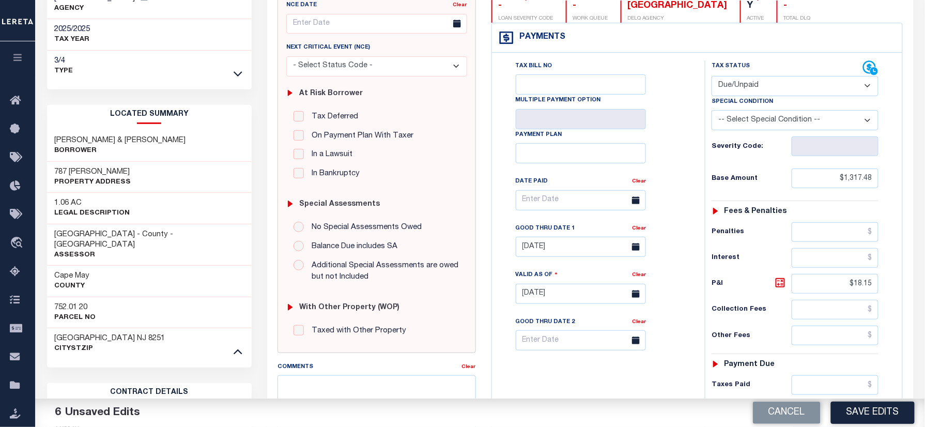
scroll to position [0, 0]
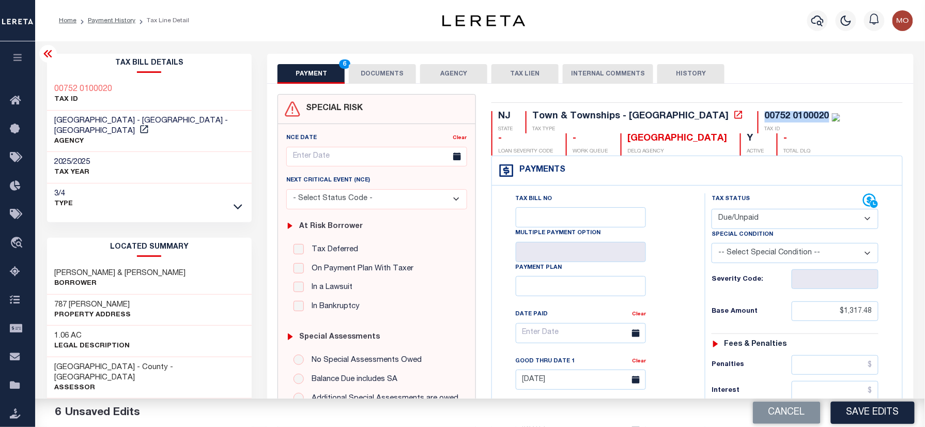
drag, startPoint x: 739, startPoint y: 114, endPoint x: 667, endPoint y: 118, distance: 72.0
click at [758, 118] on div "00752 0100020 TAX ID" at bounding box center [799, 122] width 83 height 22
copy div "00752 0100020"
click at [387, 64] on button "DOCUMENTS" at bounding box center [382, 74] width 67 height 20
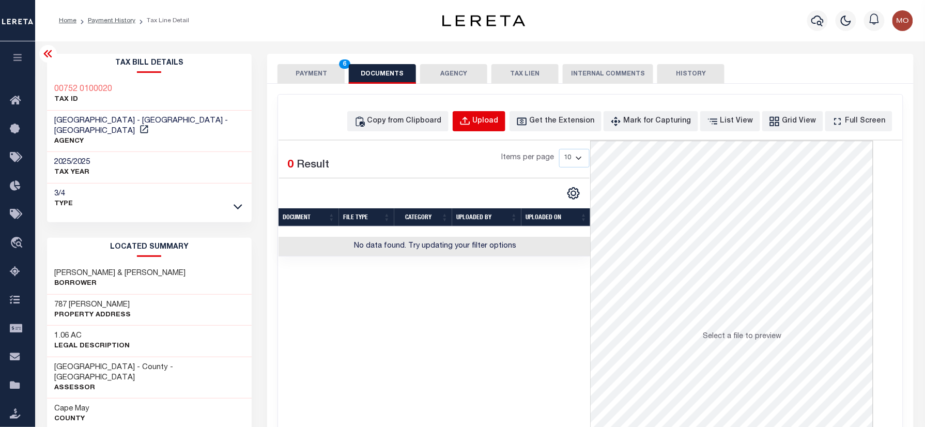
click at [499, 122] on div "Upload" at bounding box center [486, 121] width 26 height 11
select select "POP"
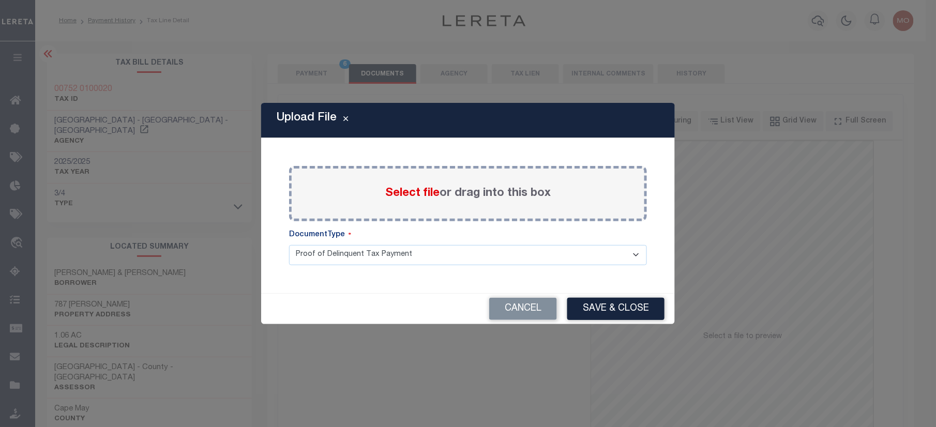
click at [403, 191] on span "Select file" at bounding box center [412, 193] width 54 height 11
click at [0, 0] on input "Select file or drag into this box" at bounding box center [0, 0] width 0 height 0
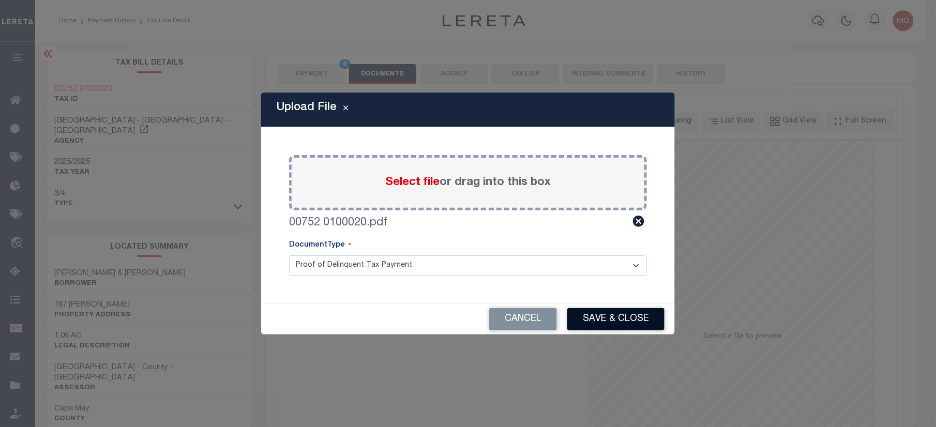
click at [598, 318] on button "Save & Close" at bounding box center [615, 319] width 97 height 22
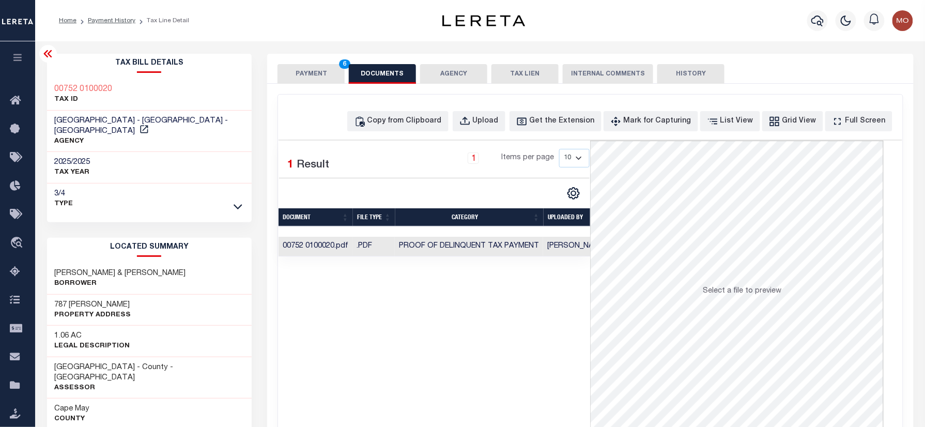
click at [307, 68] on button "PAYMENT 6" at bounding box center [311, 74] width 67 height 20
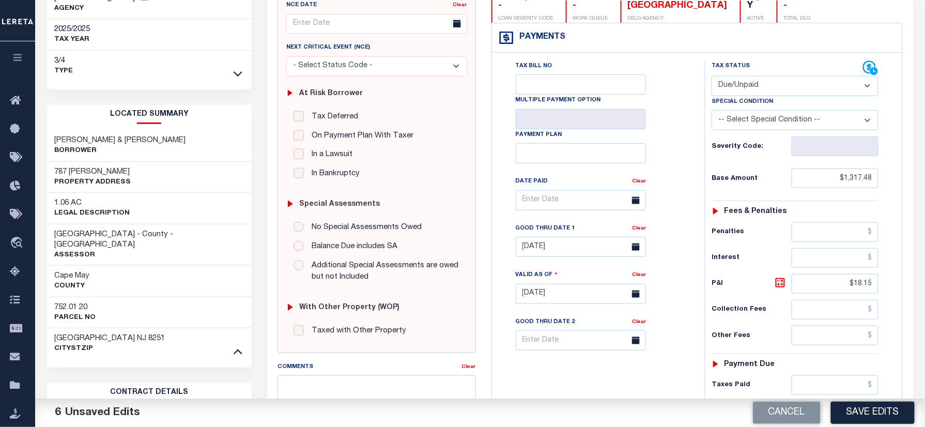
scroll to position [207, 0]
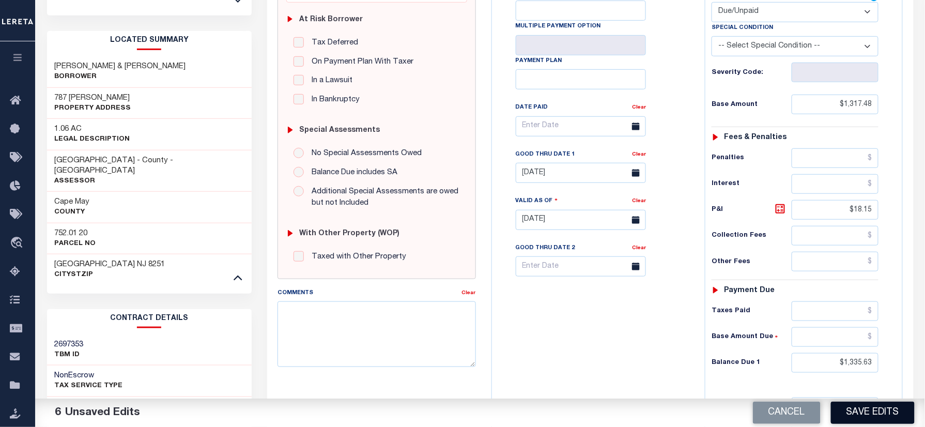
click at [868, 408] on button "Save Edits" at bounding box center [873, 413] width 84 height 22
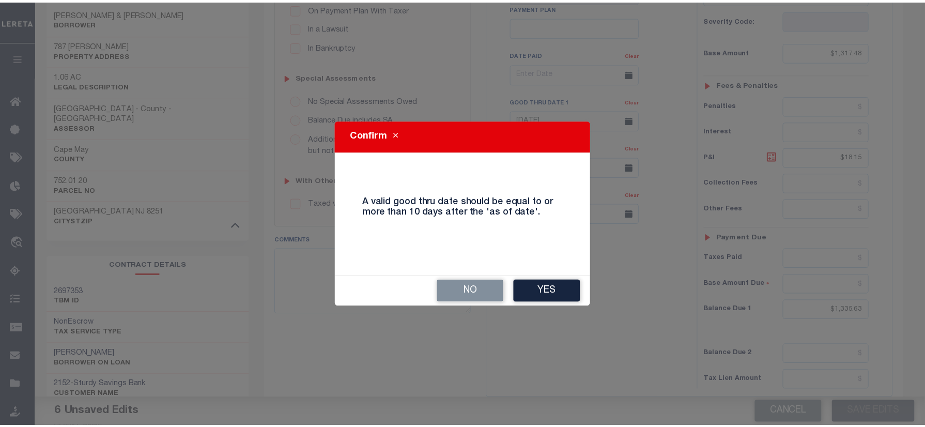
scroll to position [275, 0]
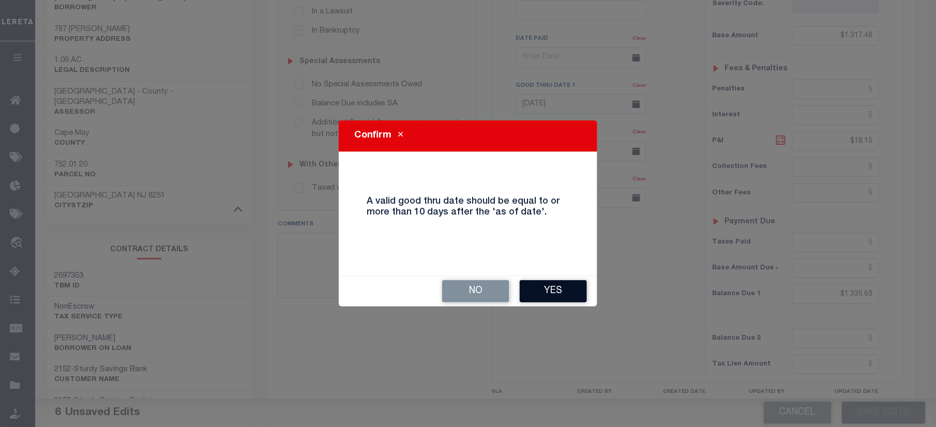
click at [563, 287] on button "Yes" at bounding box center [552, 291] width 67 height 22
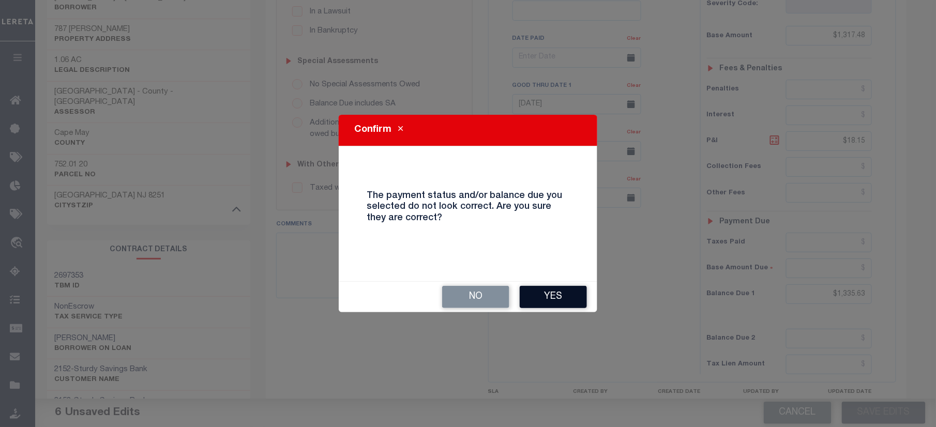
click at [550, 292] on button "Yes" at bounding box center [552, 297] width 67 height 22
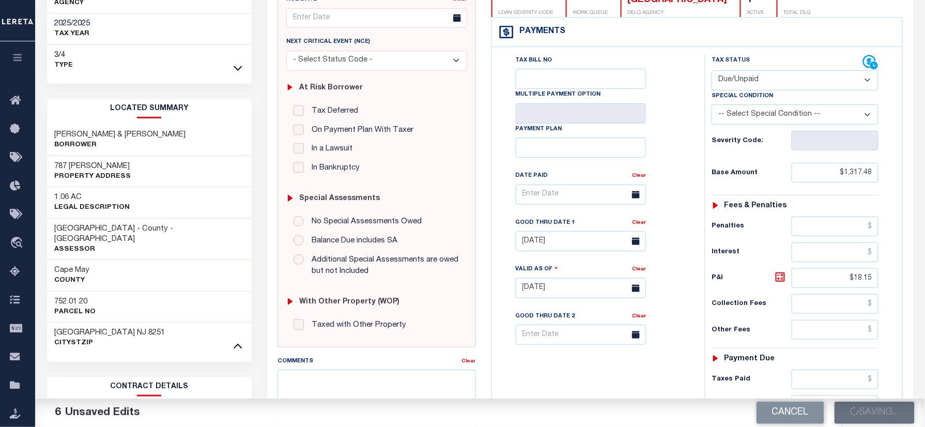
scroll to position [137, 0]
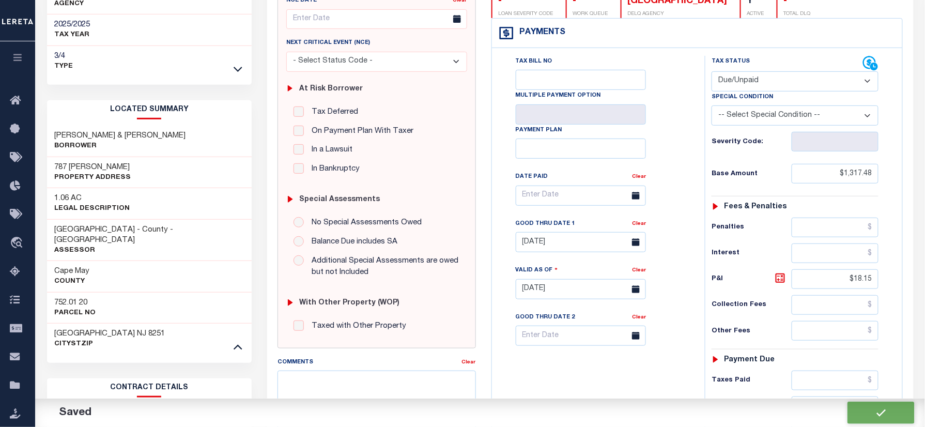
checkbox input "false"
type input "$1,317.48"
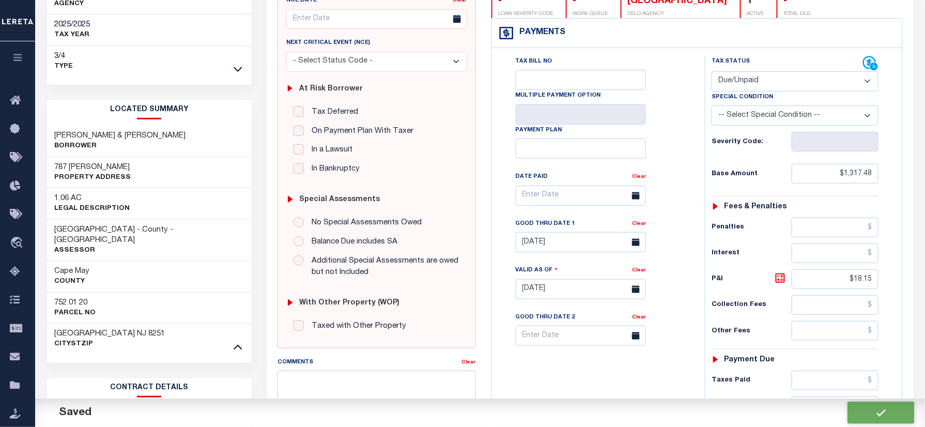
type input "$18.15"
type input "$1,335.63"
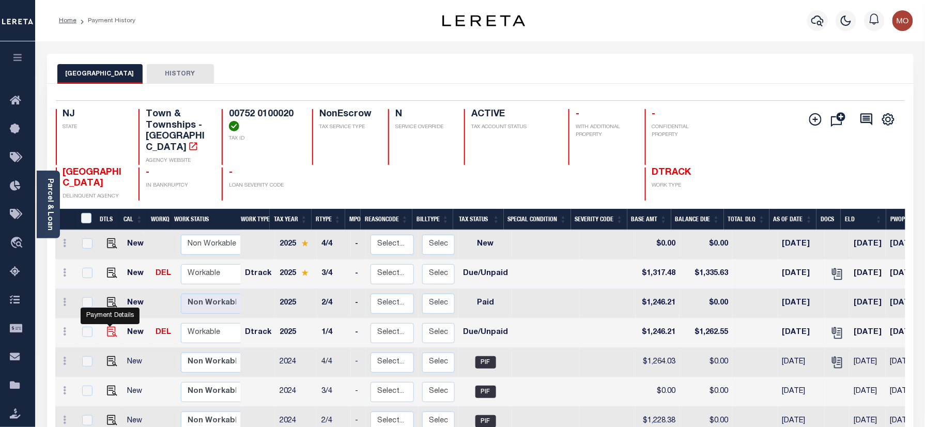
click at [108, 327] on img "" at bounding box center [112, 332] width 10 height 10
checkbox input "true"
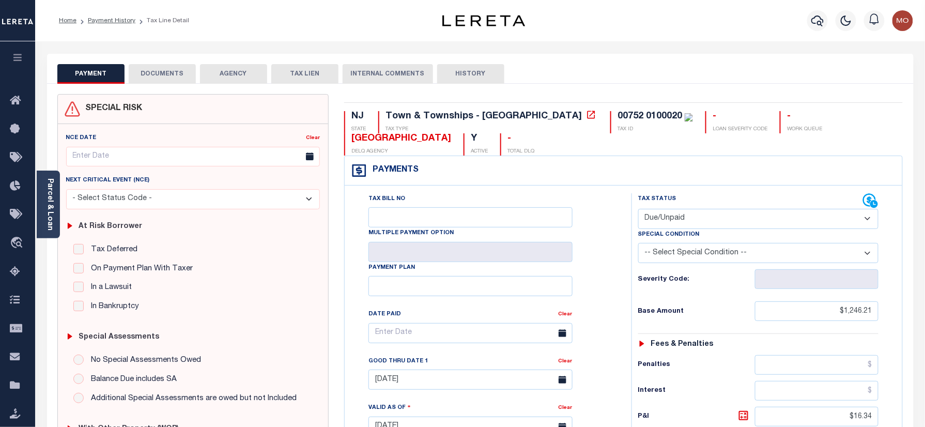
drag, startPoint x: 671, startPoint y: 215, endPoint x: 671, endPoint y: 228, distance: 13.4
click at [671, 215] on select "- Select Status Code - Open Due/Unpaid Paid Incomplete No Tax Due Internal Refu…" at bounding box center [758, 219] width 241 height 20
select select "PYD"
click at [638, 210] on select "- Select Status Code - Open Due/Unpaid Paid Incomplete No Tax Due Internal Refu…" at bounding box center [758, 219] width 241 height 20
type input "[DATE]"
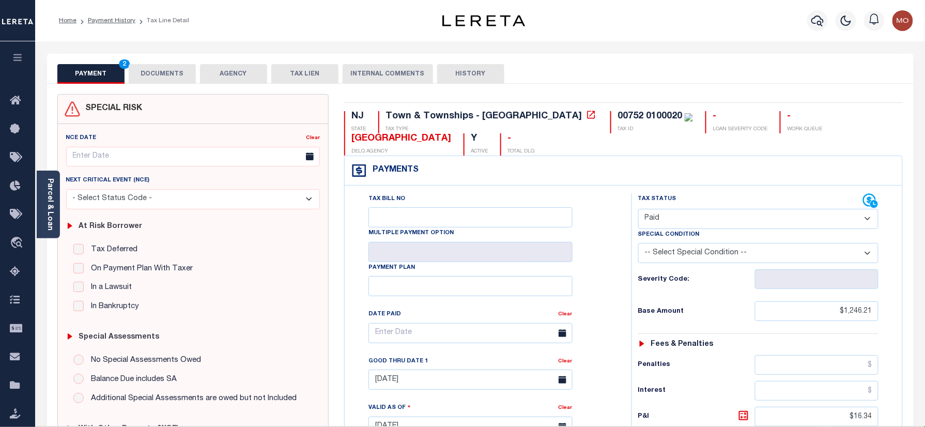
drag, startPoint x: 616, startPoint y: 290, endPoint x: 647, endPoint y: 290, distance: 31.0
click at [617, 290] on div "Tax Bill No Multiple Payment Option Payment Plan Clear" at bounding box center [485, 421] width 277 height 456
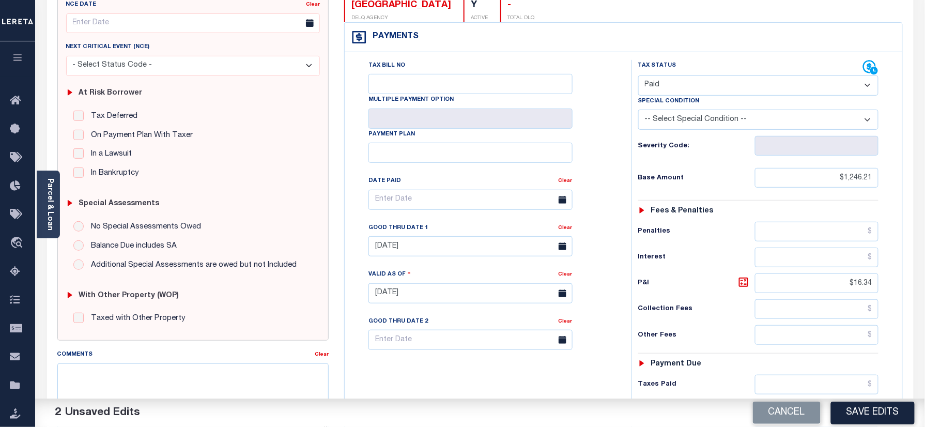
scroll to position [207, 0]
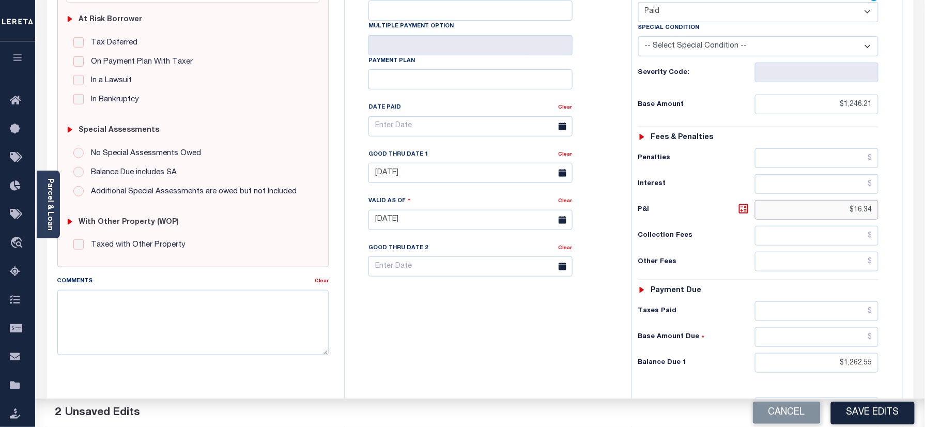
click at [916, 226] on div "PAYMENT 2 DOCUMENTS AGENCY DELINQUENT PAYEE" at bounding box center [480, 212] width 882 height 730
drag, startPoint x: 829, startPoint y: 369, endPoint x: 815, endPoint y: 354, distance: 20.5
click at [917, 373] on div "PAYMENT 3 DOCUMENTS AGENCY DELINQUENT PAYEE" at bounding box center [480, 212] width 882 height 730
type input "$0.00"
click at [578, 368] on div "Tax Bill No Multiple Payment Option Payment Plan Clear" at bounding box center [485, 215] width 277 height 456
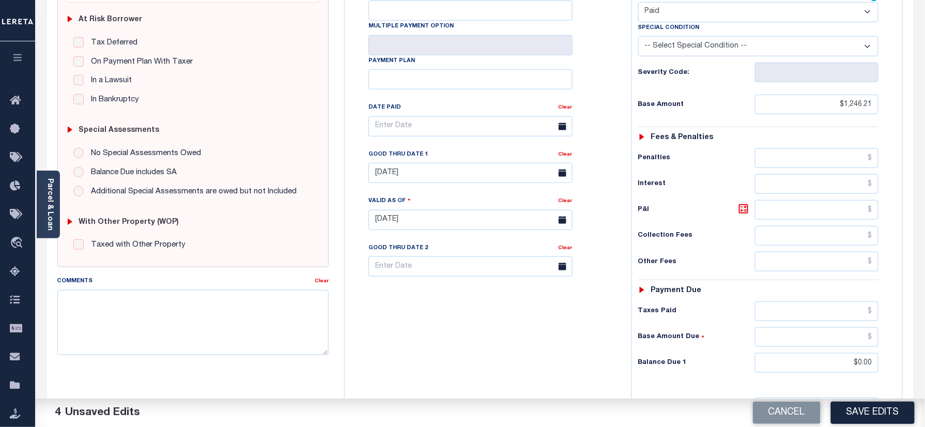
drag, startPoint x: 563, startPoint y: 160, endPoint x: 600, endPoint y: 161, distance: 36.7
click at [564, 157] on link "Clear" at bounding box center [566, 154] width 14 height 5
click at [600, 161] on div "Tax Bill No Multiple Payment Option Payment Plan Clear" at bounding box center [485, 132] width 261 height 290
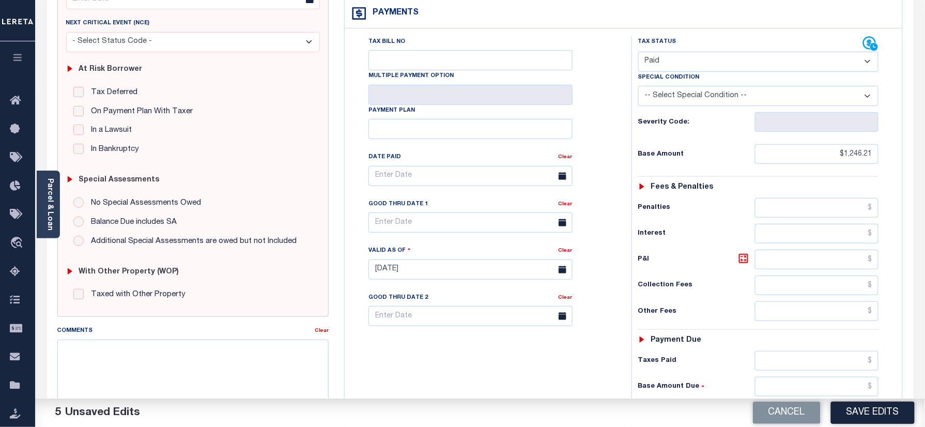
scroll to position [275, 0]
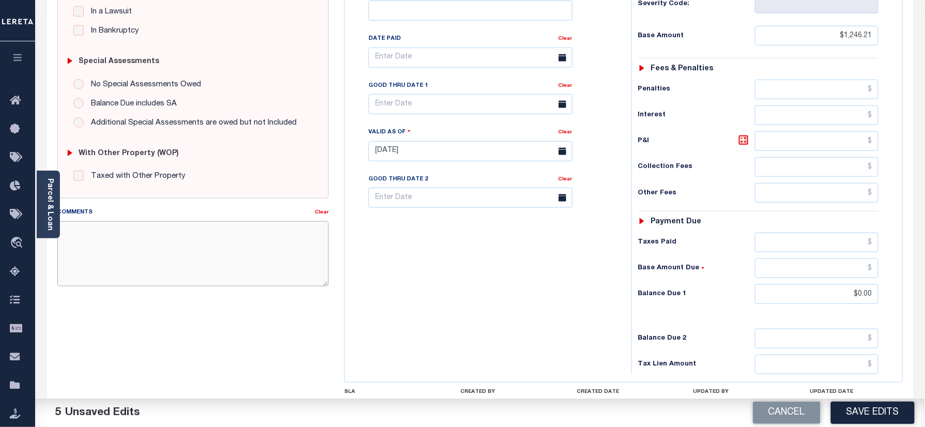
paste textarea "Refer 2025 3/4 year for doc"
click at [140, 271] on textarea "Comments" at bounding box center [193, 253] width 272 height 65
type textarea "Refer 2025 3/4 year for doc"
click at [449, 271] on div "Tax Bill No Multiple Payment Option Payment Plan Clear" at bounding box center [485, 146] width 277 height 456
click at [896, 417] on button "Save Edits" at bounding box center [873, 413] width 84 height 22
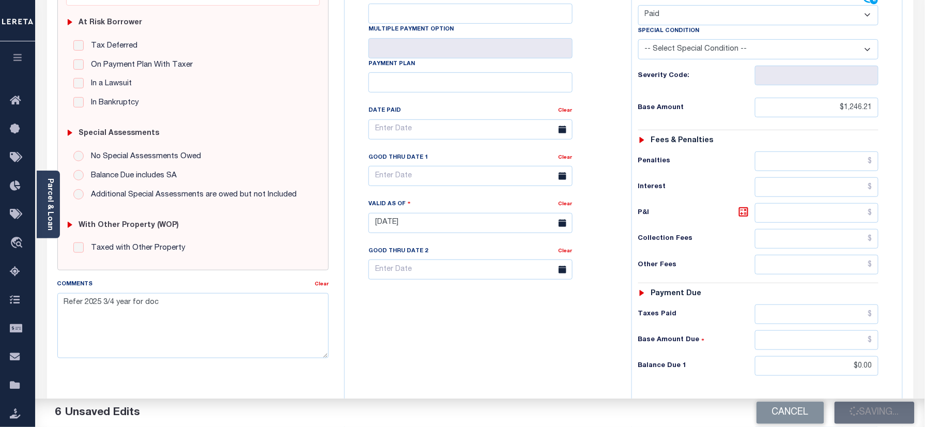
scroll to position [137, 0]
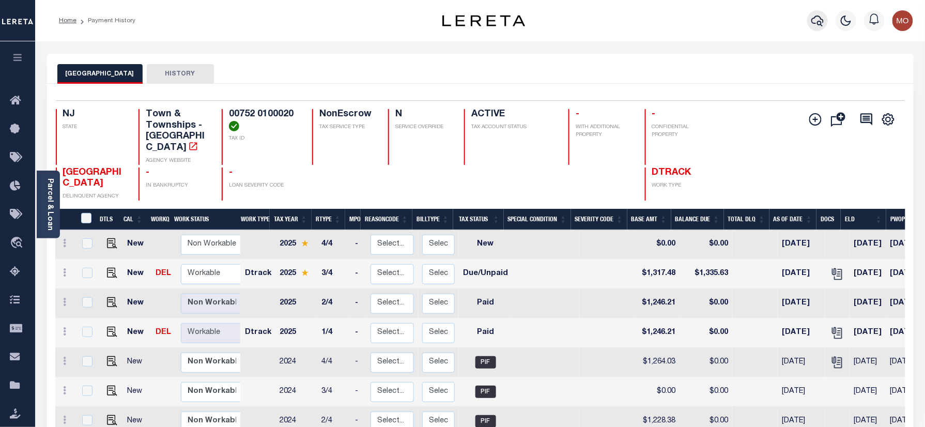
click at [815, 21] on icon "button" at bounding box center [818, 20] width 12 height 12
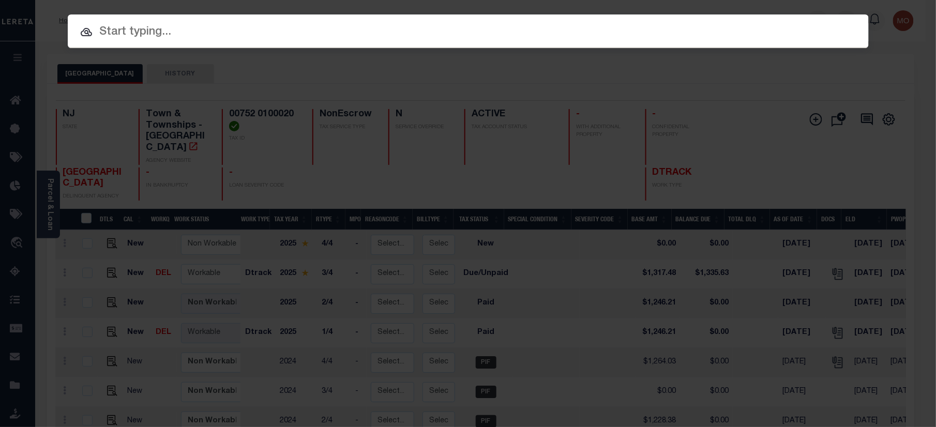
click at [158, 25] on input "text" at bounding box center [468, 32] width 801 height 18
paste input "9300000531"
type input "9300000531"
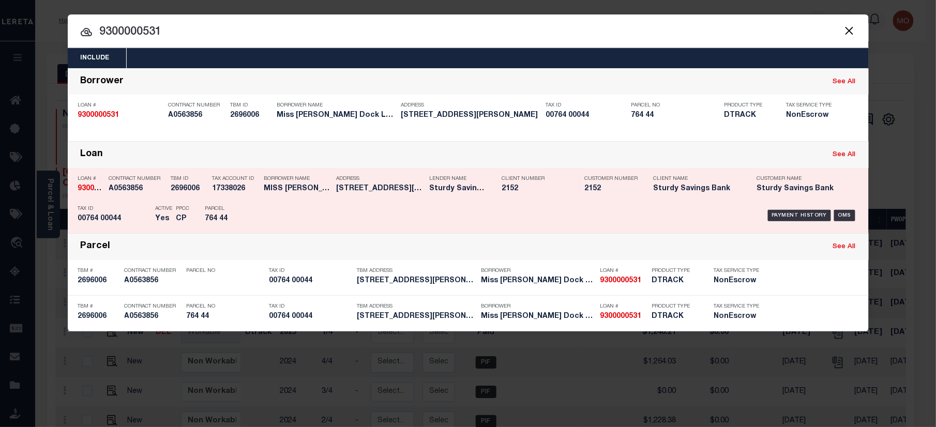
click at [230, 223] on h5 "764 44" at bounding box center [228, 219] width 47 height 9
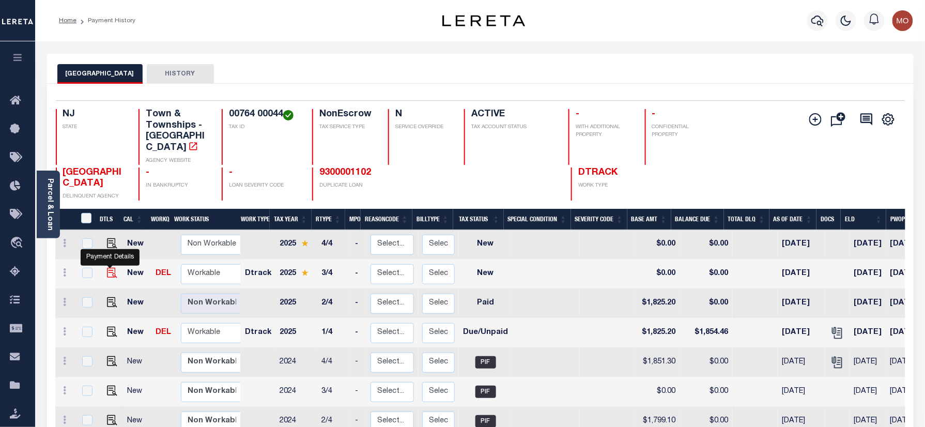
click at [109, 268] on img "" at bounding box center [112, 273] width 10 height 10
checkbox input "true"
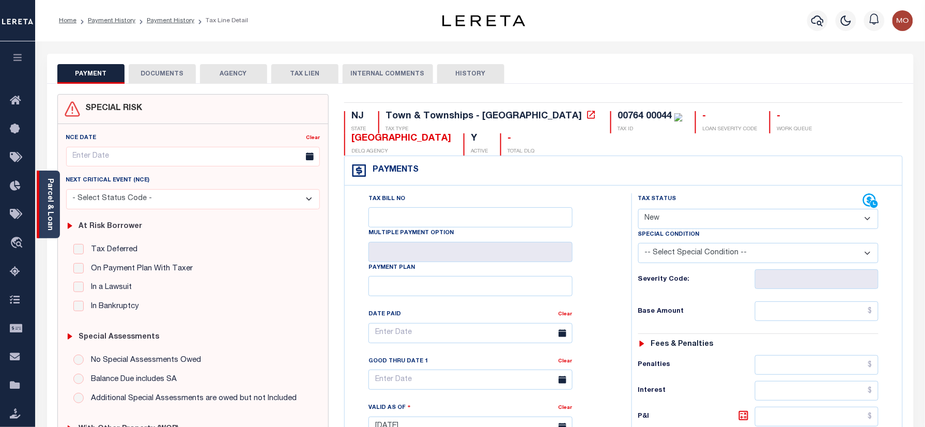
click at [53, 200] on link "Parcel & Loan" at bounding box center [49, 204] width 7 height 52
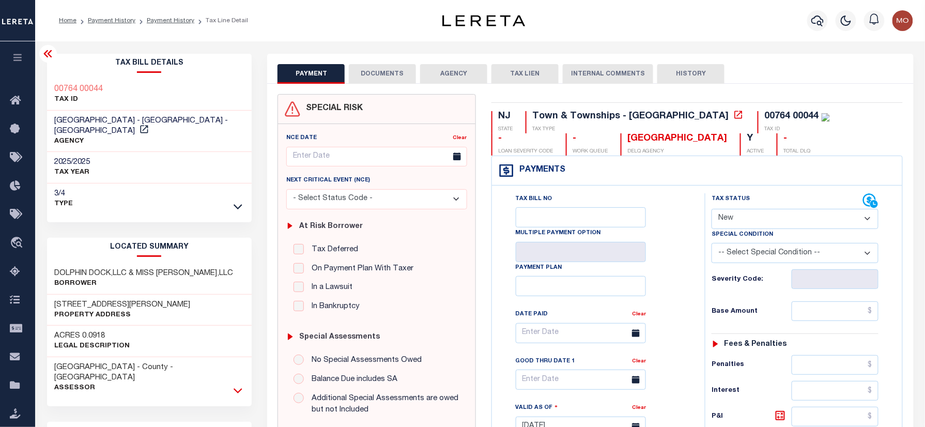
click at [242, 385] on icon at bounding box center [238, 390] width 9 height 11
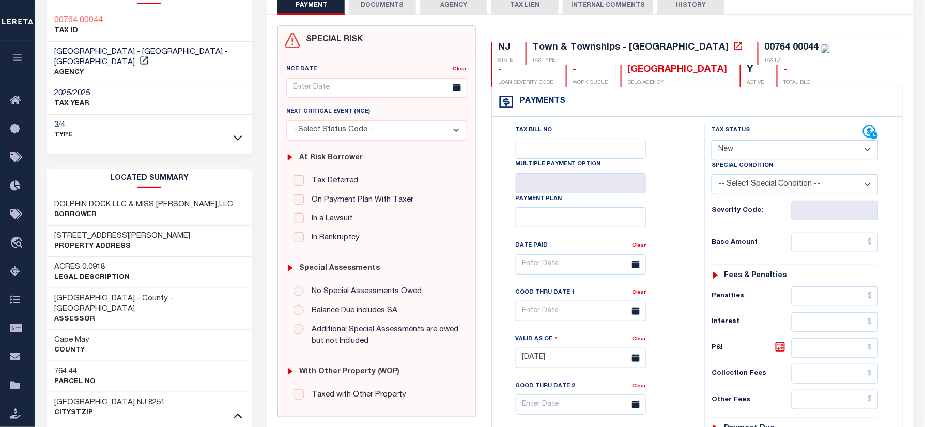
scroll to position [137, 0]
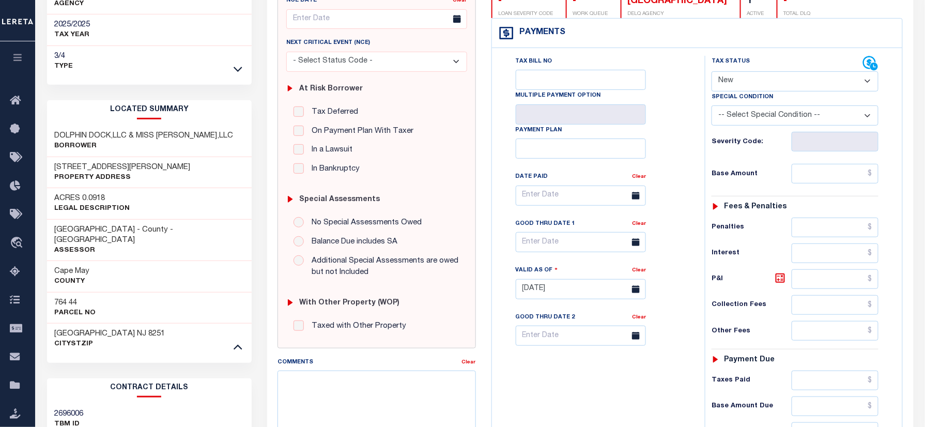
click at [55, 292] on div "764 44 Parcel No" at bounding box center [149, 308] width 205 height 32
copy h3 "764"
click at [77, 298] on h3 "764 44" at bounding box center [75, 303] width 41 height 10
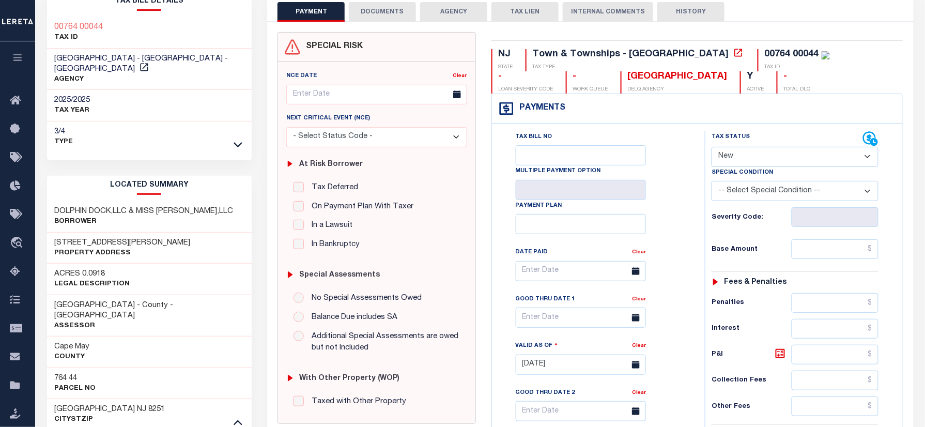
scroll to position [0, 0]
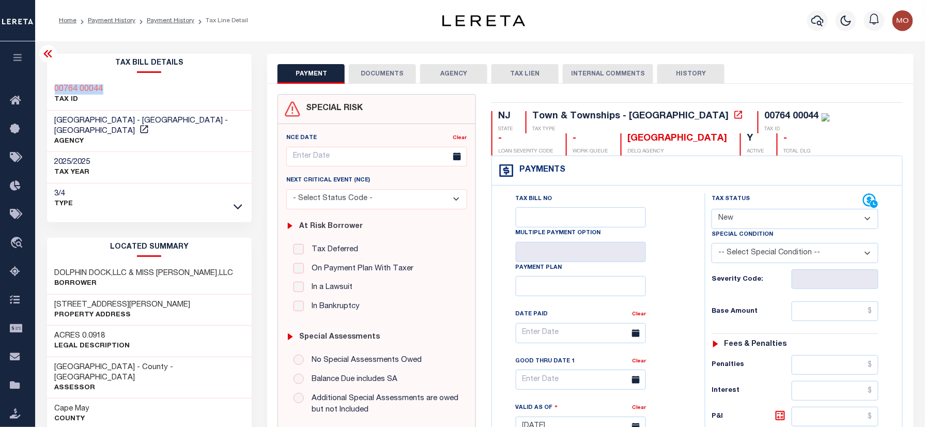
drag, startPoint x: 118, startPoint y: 80, endPoint x: 47, endPoint y: 87, distance: 71.7
click at [45, 87] on div "Tax Bill Details 00764 00044 TAX ID" at bounding box center [149, 434] width 221 height 760
copy h3 "00764 00044"
drag, startPoint x: 743, startPoint y: 213, endPoint x: 739, endPoint y: 232, distance: 19.6
click at [743, 213] on select "- Select Status Code - Open Due/Unpaid Paid Incomplete No Tax Due Internal Refu…" at bounding box center [795, 219] width 167 height 20
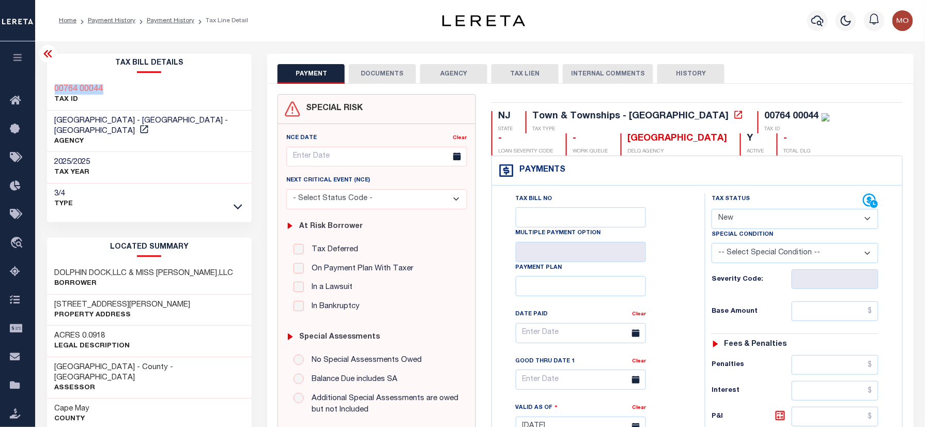
select select "PYD"
click at [712, 210] on select "- Select Status Code - Open Due/Unpaid Paid Incomplete No Tax Due Internal Refu…" at bounding box center [795, 219] width 167 height 20
type input "[DATE]"
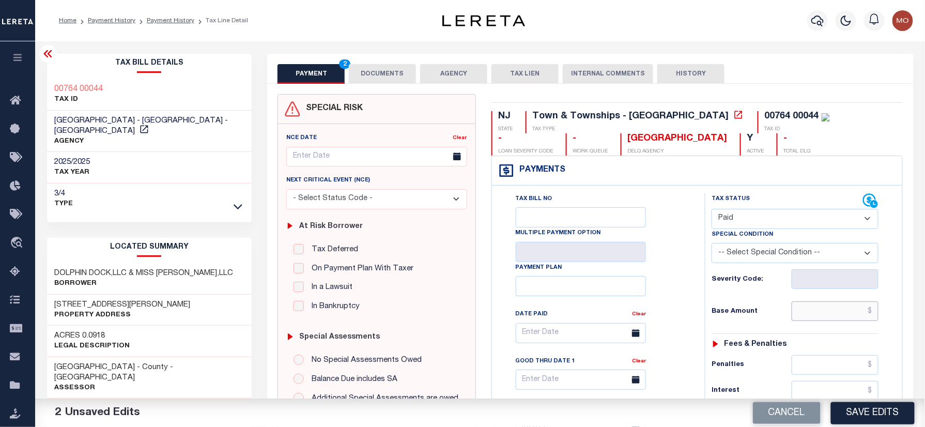
click at [823, 318] on input "text" at bounding box center [835, 311] width 87 height 20
paste input "1,929.60"
type input "$1,929.60"
click at [726, 326] on div "Tax Status Status - Select Status Code -" at bounding box center [798, 421] width 187 height 456
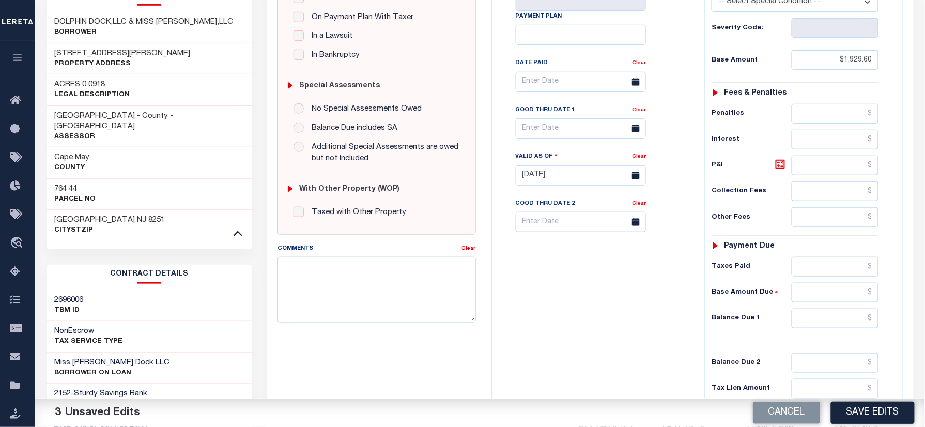
scroll to position [275, 0]
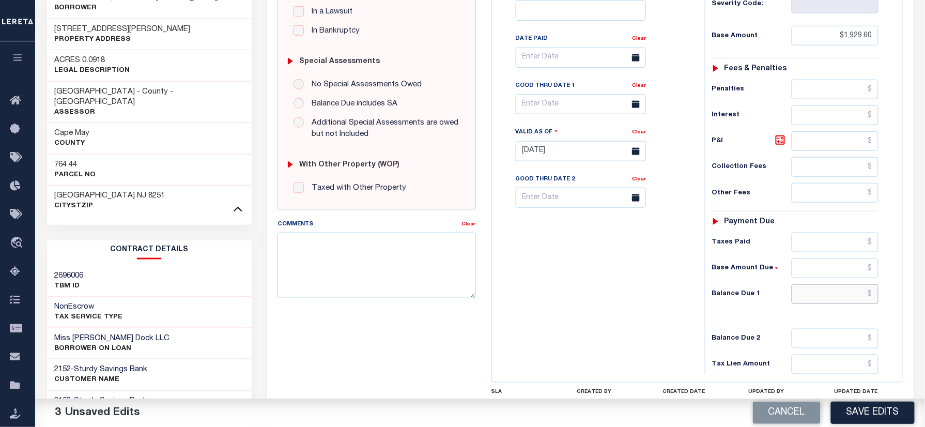
drag, startPoint x: 805, startPoint y: 302, endPoint x: 520, endPoint y: 304, distance: 285.3
click at [805, 302] on input "text" at bounding box center [835, 294] width 87 height 20
type input "$0.00"
click at [520, 304] on div "Tax Bill No Multiple Payment Option Payment Plan Clear" at bounding box center [596, 146] width 203 height 456
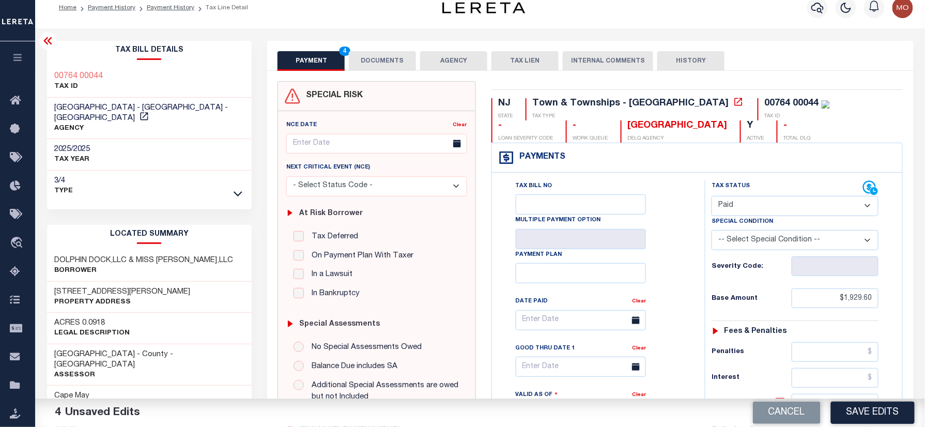
scroll to position [0, 0]
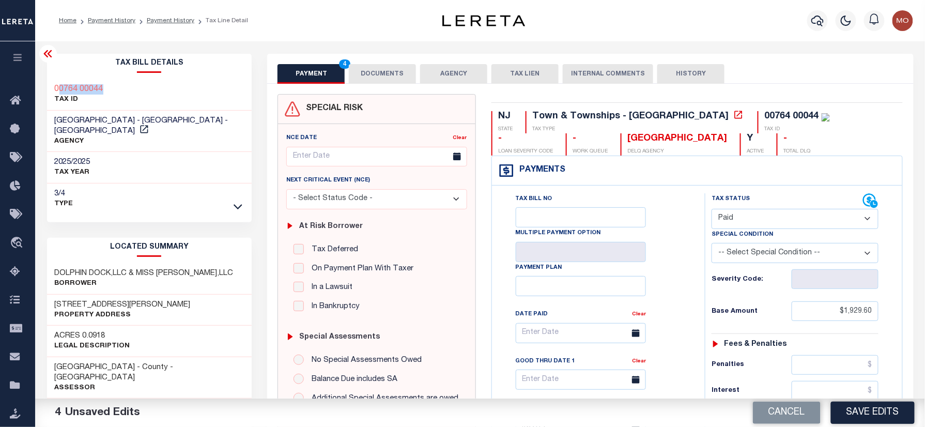
drag, startPoint x: 69, startPoint y: 84, endPoint x: 54, endPoint y: 85, distance: 15.1
click at [54, 85] on div "00764 00044 TAX ID" at bounding box center [149, 95] width 205 height 32
copy h3 "00764 00044"
click at [397, 67] on button "DOCUMENTS" at bounding box center [382, 74] width 67 height 20
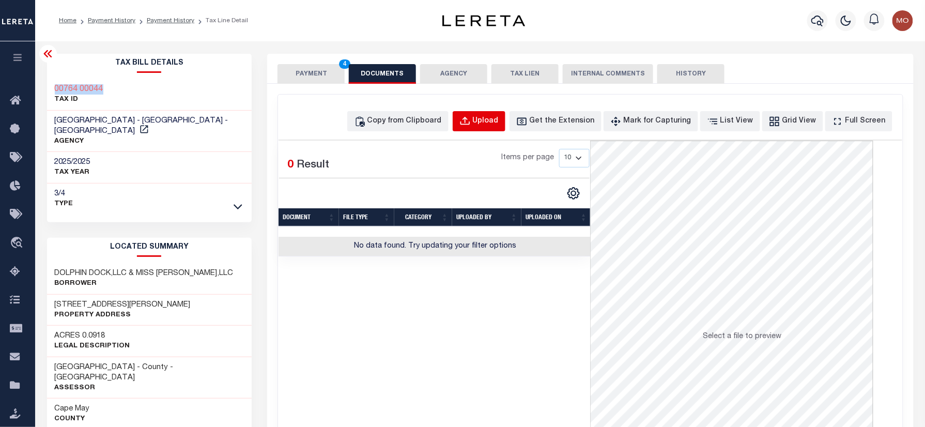
click at [497, 127] on div "Upload" at bounding box center [486, 121] width 26 height 11
select select "POP"
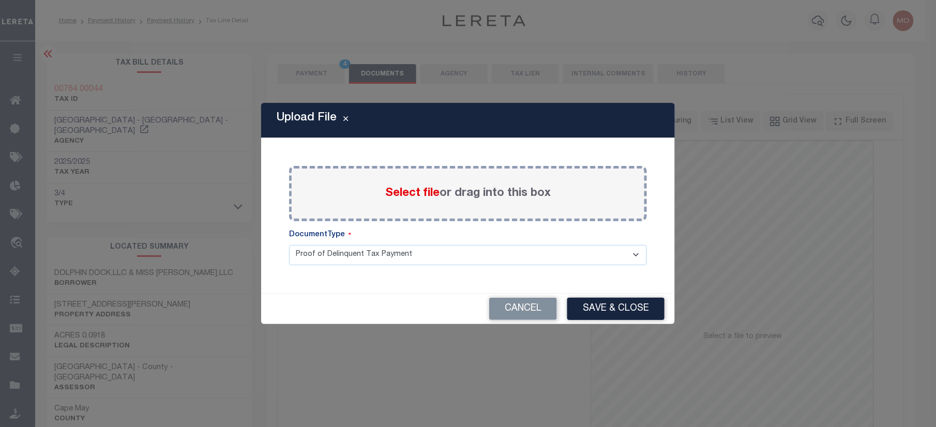
click at [397, 190] on span "Select file" at bounding box center [412, 193] width 54 height 11
click at [0, 0] on input "Select file or drag into this box" at bounding box center [0, 0] width 0 height 0
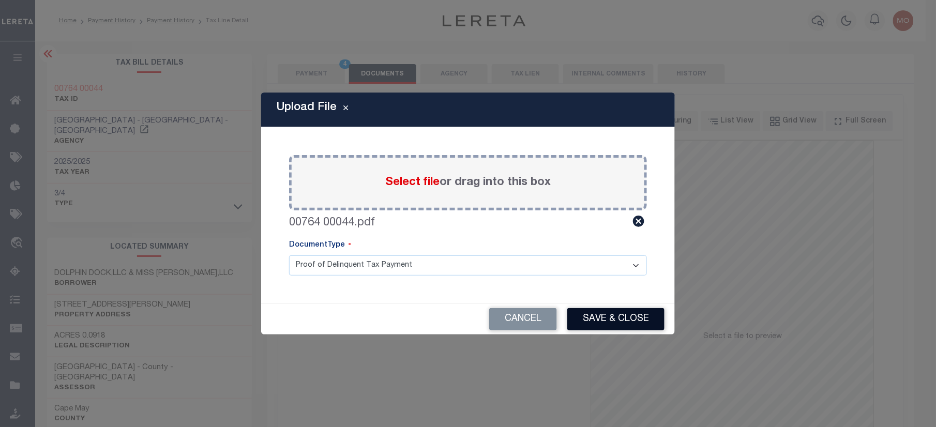
click at [589, 315] on button "Save & Close" at bounding box center [615, 319] width 97 height 22
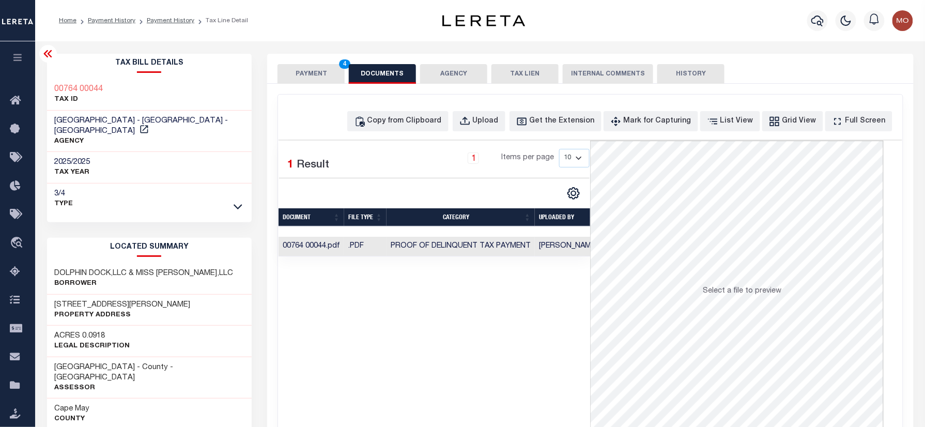
click at [303, 75] on button "PAYMENT 4" at bounding box center [311, 74] width 67 height 20
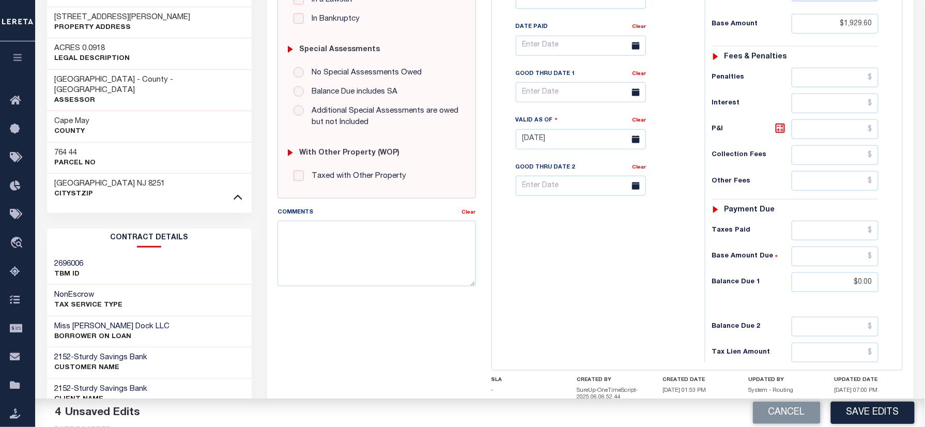
scroll to position [344, 0]
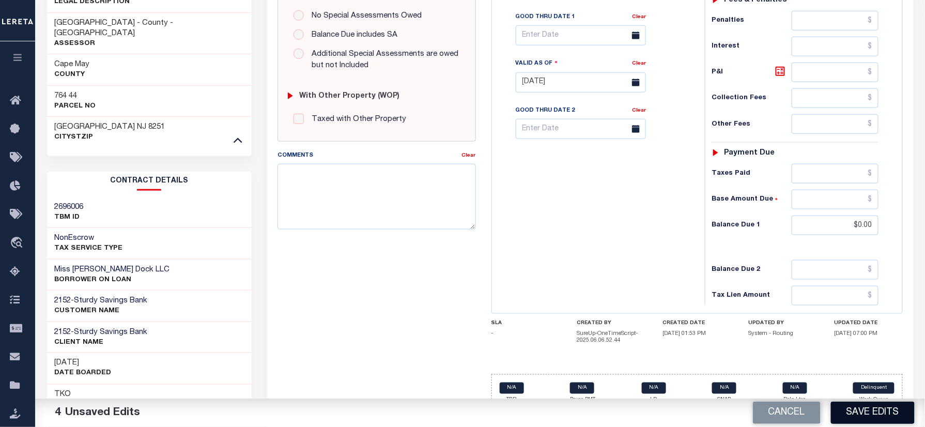
click at [869, 403] on button "Save Edits" at bounding box center [873, 413] width 84 height 22
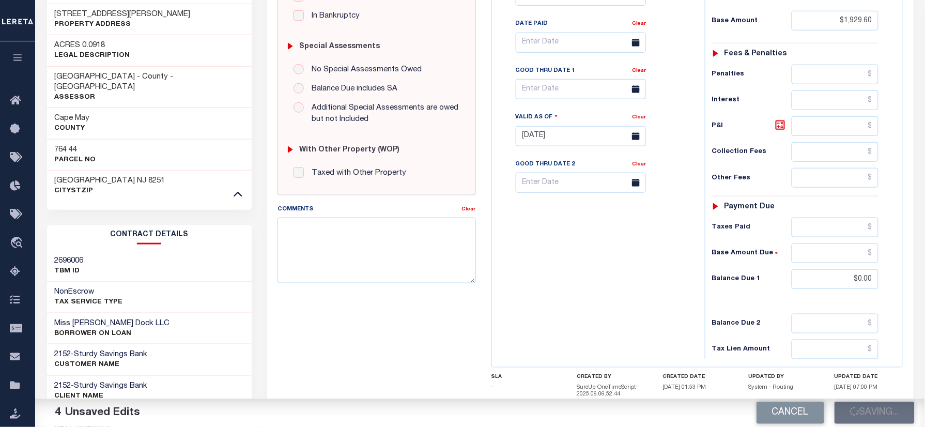
scroll to position [207, 0]
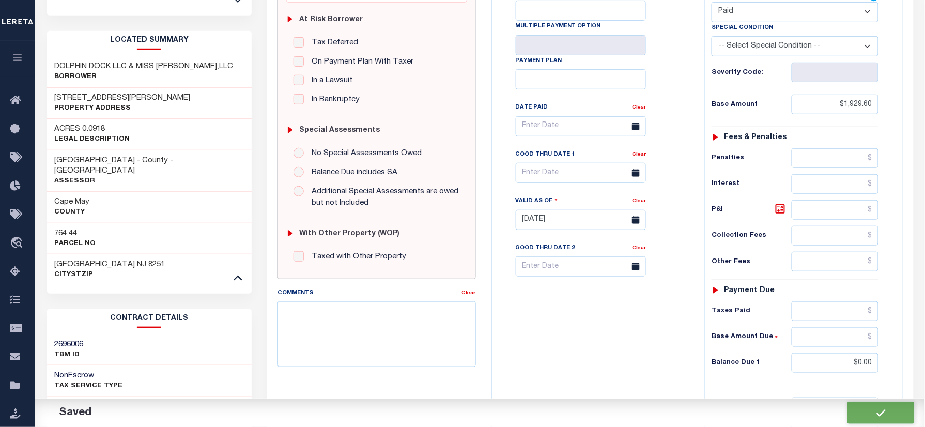
checkbox input "false"
type input "$1,929.6"
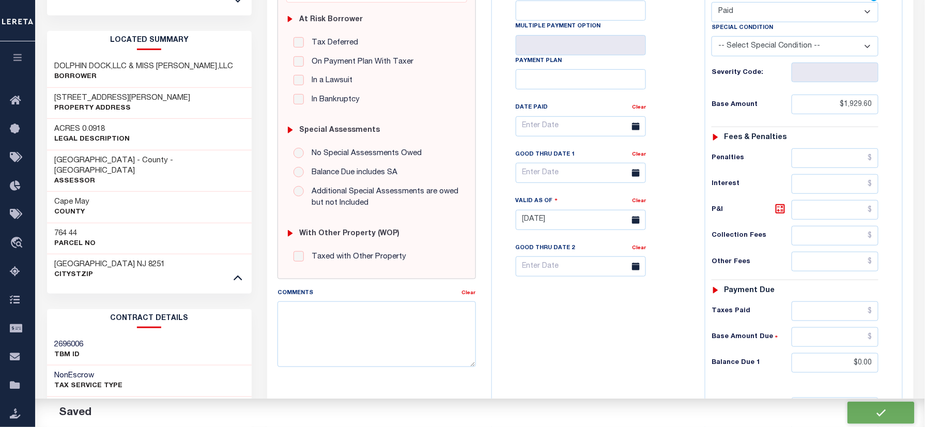
type input "$0"
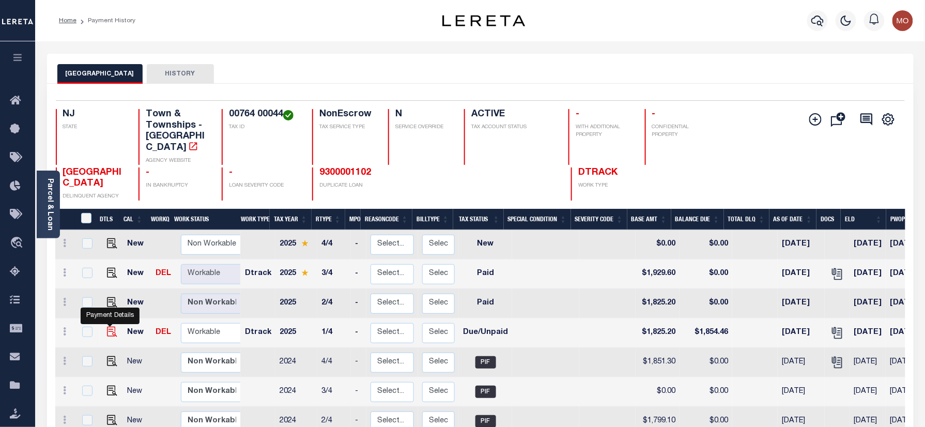
click at [108, 327] on img "" at bounding box center [112, 332] width 10 height 10
checkbox input "true"
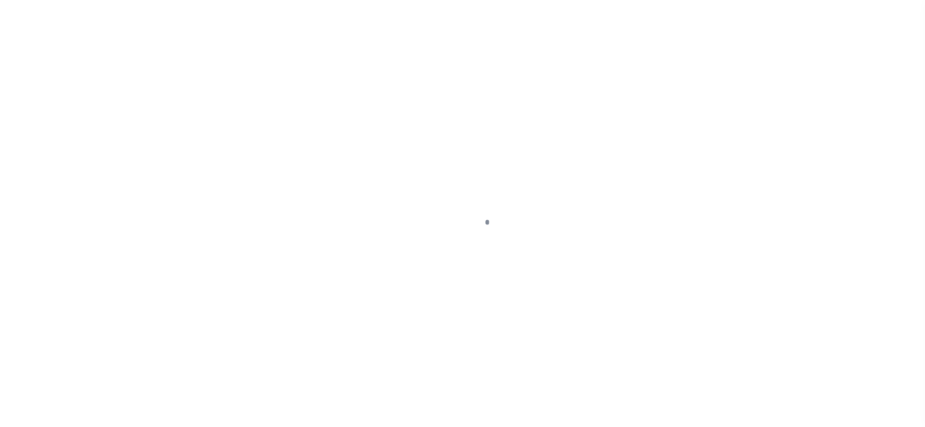
checkbox input "false"
type input "03/31/2025"
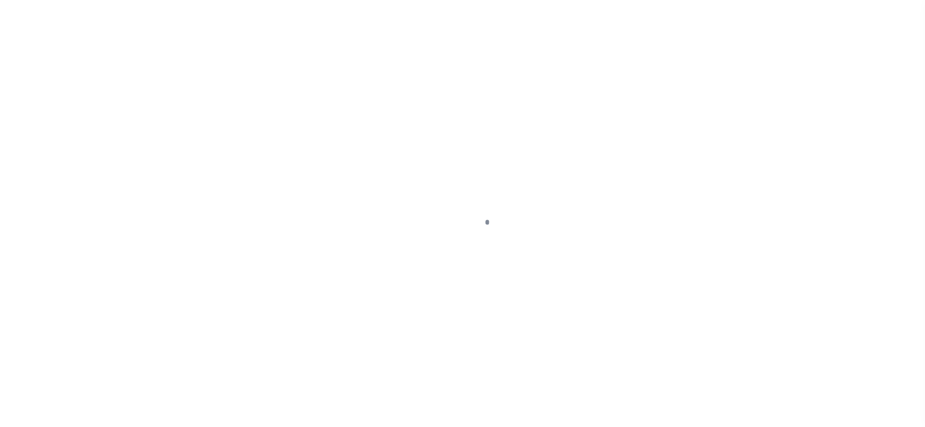
type input "[DATE]"
select select "DUE"
type input "$1,825.2"
type input "$29.26"
type input "$1,854.46"
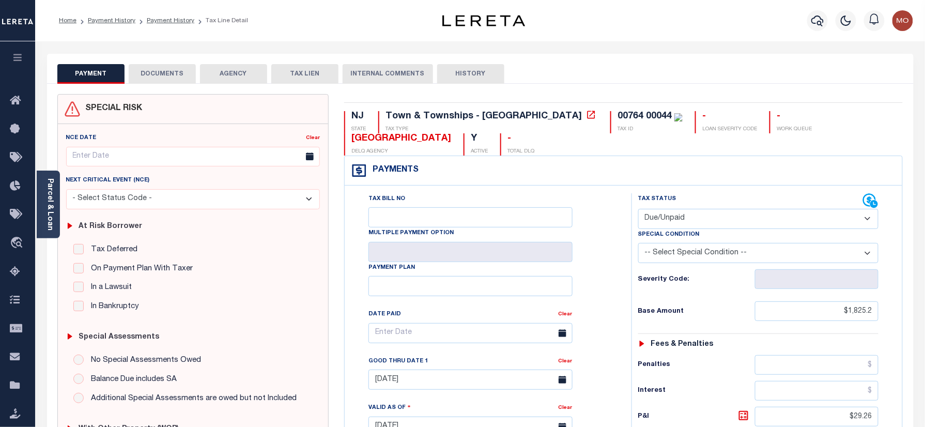
click at [701, 230] on div "Special Condition" at bounding box center [758, 236] width 241 height 14
click at [671, 219] on select "- Select Status Code - Open Due/Unpaid Paid Incomplete No Tax Due Internal Refu…" at bounding box center [758, 219] width 241 height 20
select select "PYD"
click at [638, 210] on select "- Select Status Code - Open Due/Unpaid Paid Incomplete No Tax Due Internal Refu…" at bounding box center [758, 219] width 241 height 20
type input "[DATE]"
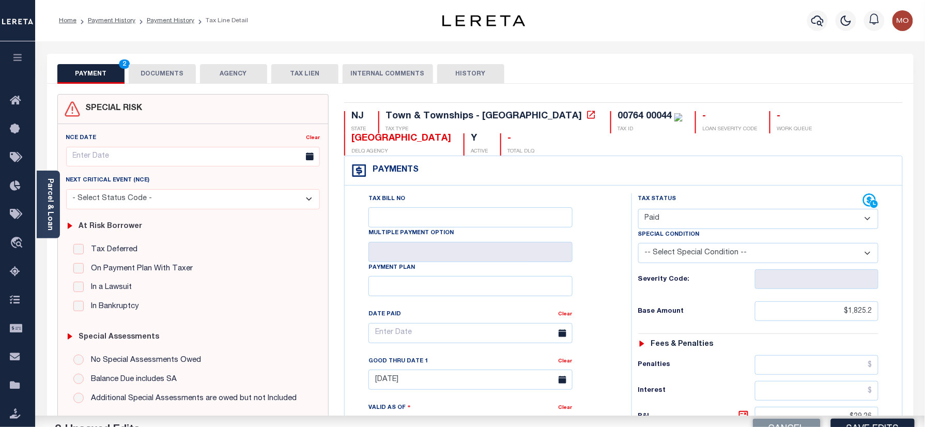
click at [622, 287] on div "Tax Bill No Multiple Payment Option Payment Plan Clear" at bounding box center [485, 421] width 277 height 456
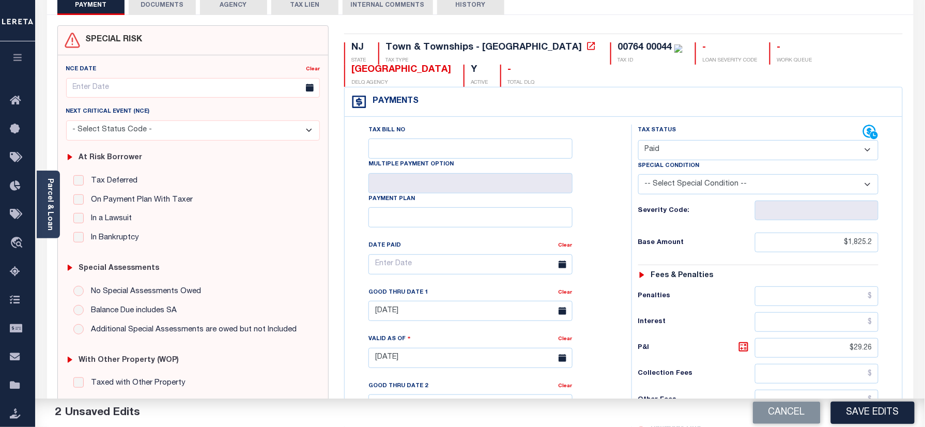
scroll to position [207, 0]
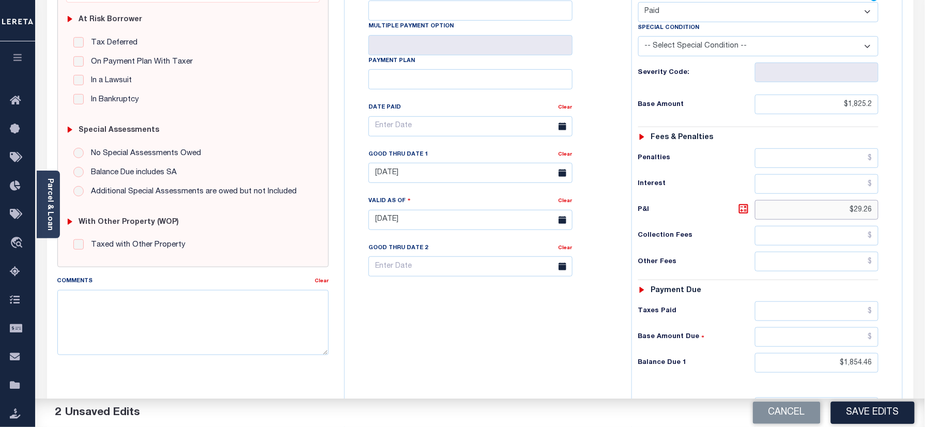
drag, startPoint x: 833, startPoint y: 209, endPoint x: 875, endPoint y: 237, distance: 49.9
click at [925, 225] on html "Home Payment History Payment History Tax Line Detail Profile Sign out" at bounding box center [462, 185] width 925 height 784
click at [898, 377] on div "Tax Status Status" at bounding box center [762, 215] width 277 height 456
type input "$0.00"
click at [600, 338] on div "Tax Bill No Multiple Payment Option Payment Plan Clear" at bounding box center [485, 215] width 277 height 456
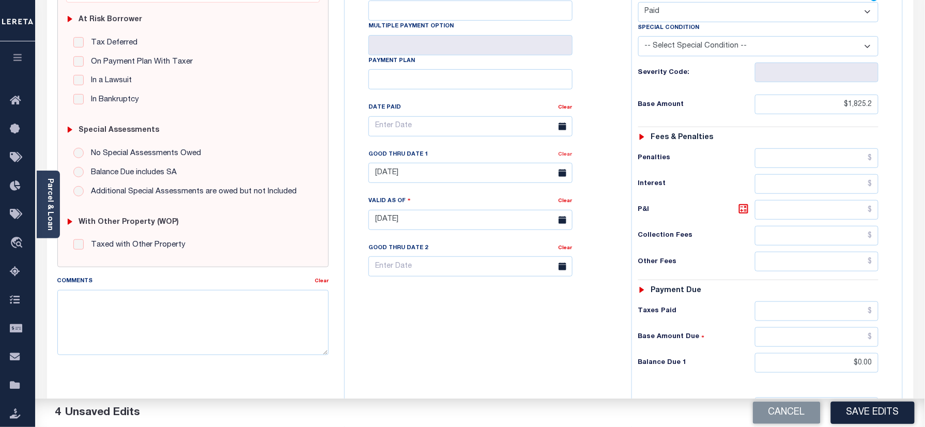
click at [569, 157] on link "Clear" at bounding box center [566, 154] width 14 height 5
click at [600, 162] on div "Tax Bill No Multiple Payment Option Payment Plan Clear" at bounding box center [485, 132] width 261 height 290
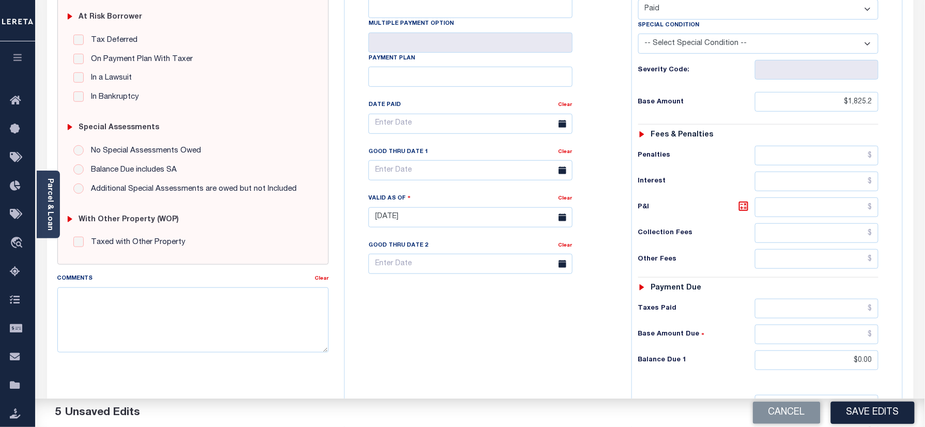
scroll to position [364, 0]
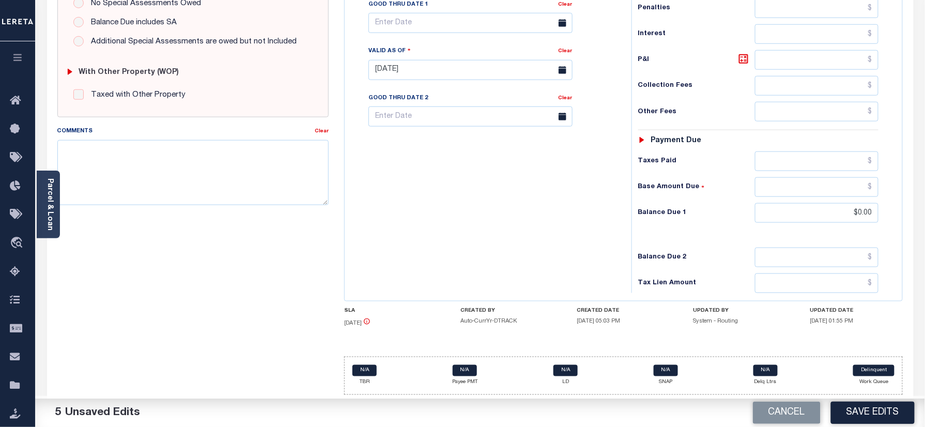
click at [473, 218] on div "Tax Bill No Multiple Payment Option Payment Plan Clear" at bounding box center [485, 65] width 277 height 456
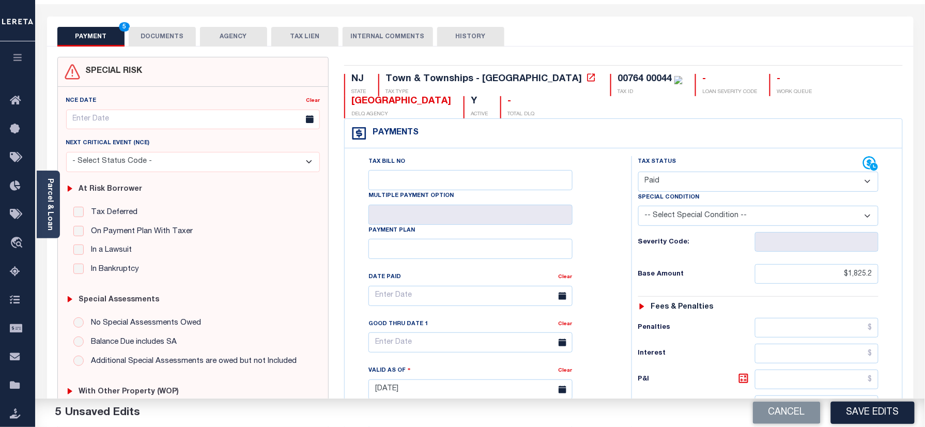
scroll to position [0, 0]
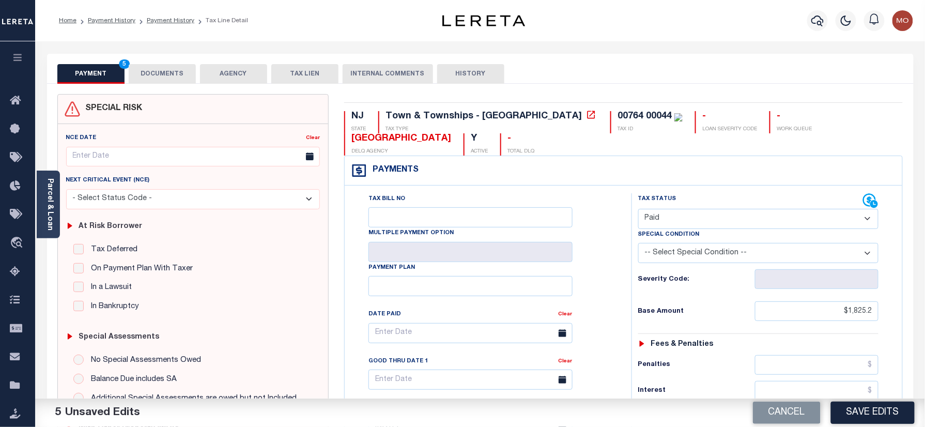
click at [618, 114] on div "00764 00044" at bounding box center [645, 116] width 54 height 9
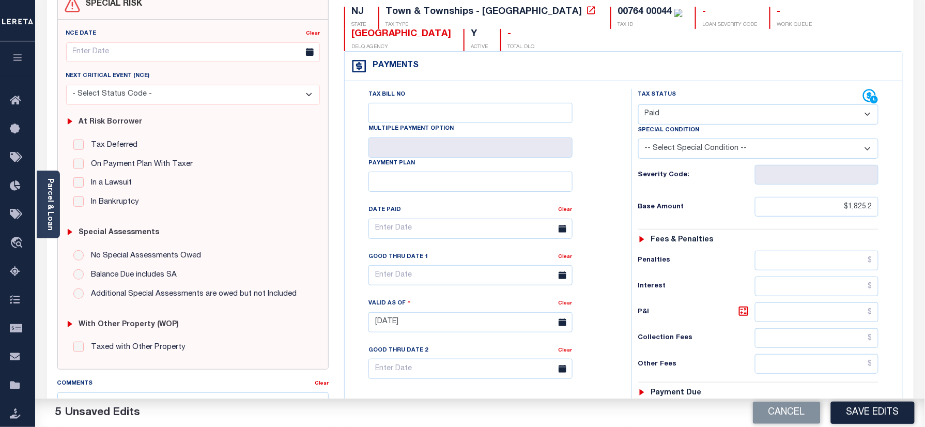
scroll to position [207, 0]
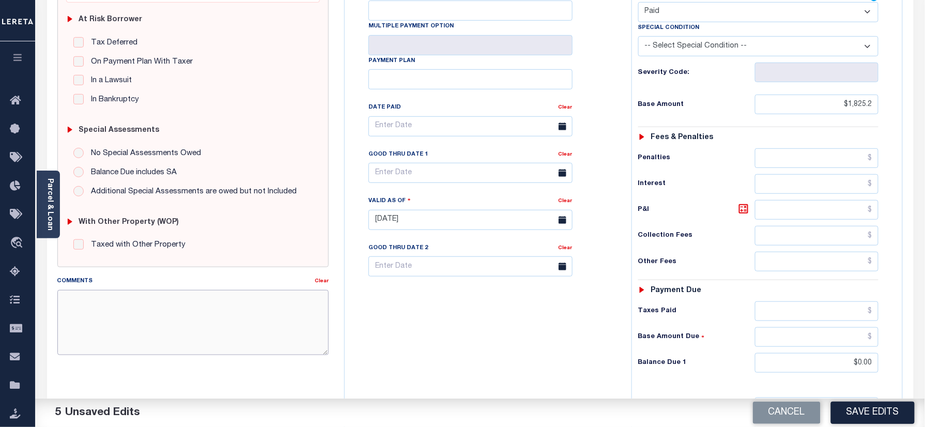
click at [114, 307] on textarea "Comments" at bounding box center [193, 322] width 272 height 65
click at [242, 317] on textarea "Comments" at bounding box center [193, 322] width 272 height 65
paste textarea "Refer 2025 3/4 year for doc"
type textarea "Refer 2025 3/4 year for doc"
click at [881, 412] on button "Save Edits" at bounding box center [873, 413] width 84 height 22
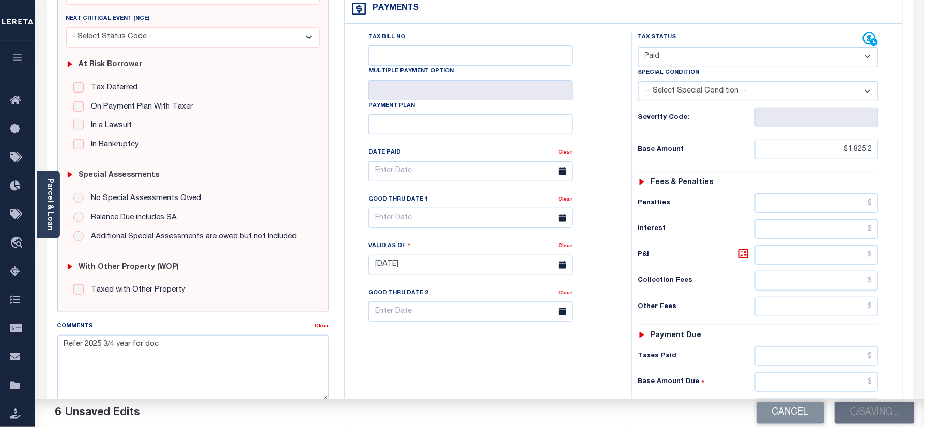
scroll to position [137, 0]
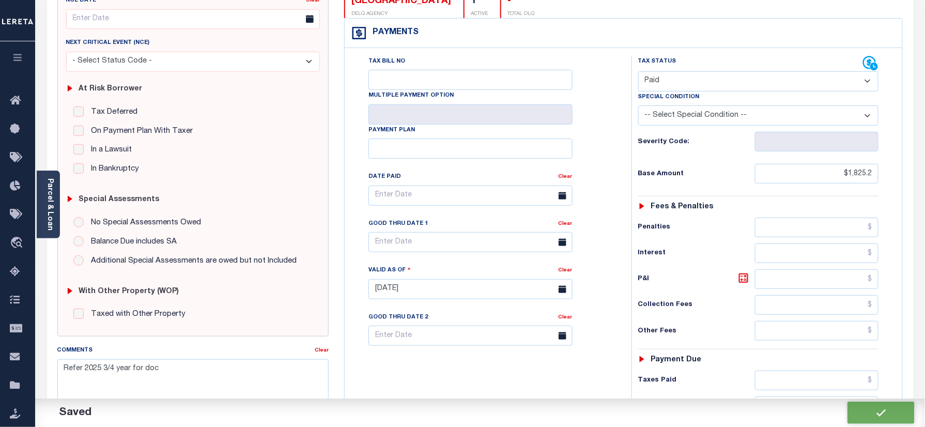
checkbox input "false"
type input "$1,825.2"
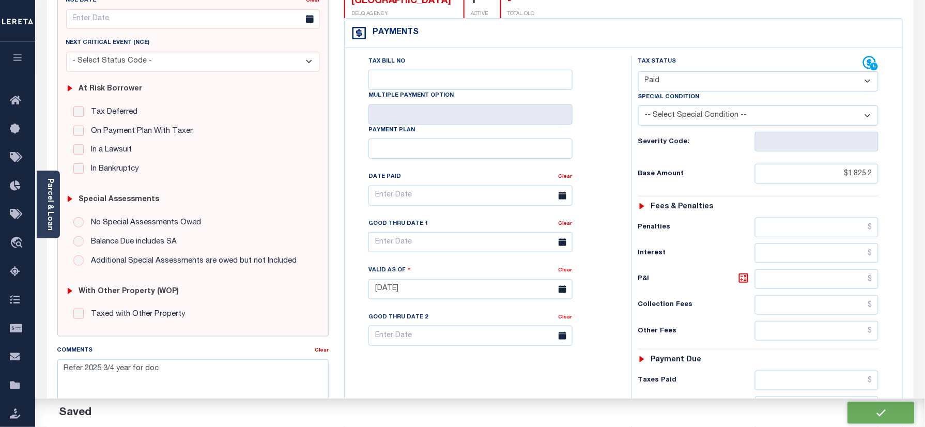
type input "$0"
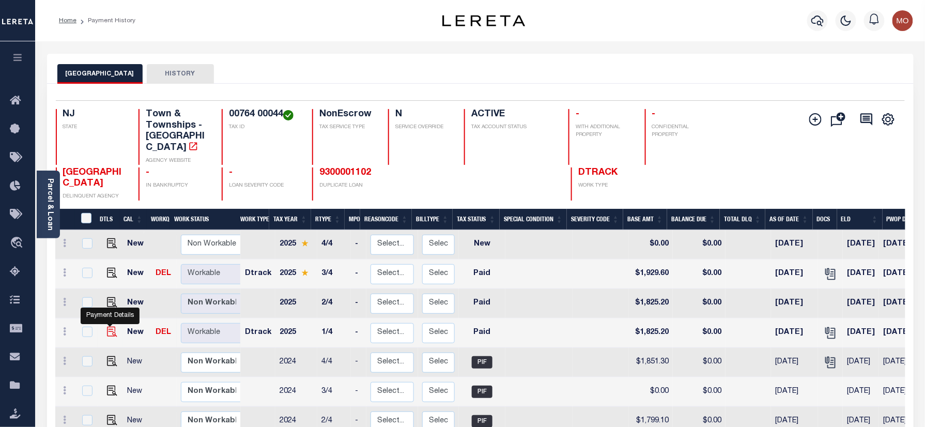
click at [108, 327] on img "" at bounding box center [112, 332] width 10 height 10
checkbox input "true"
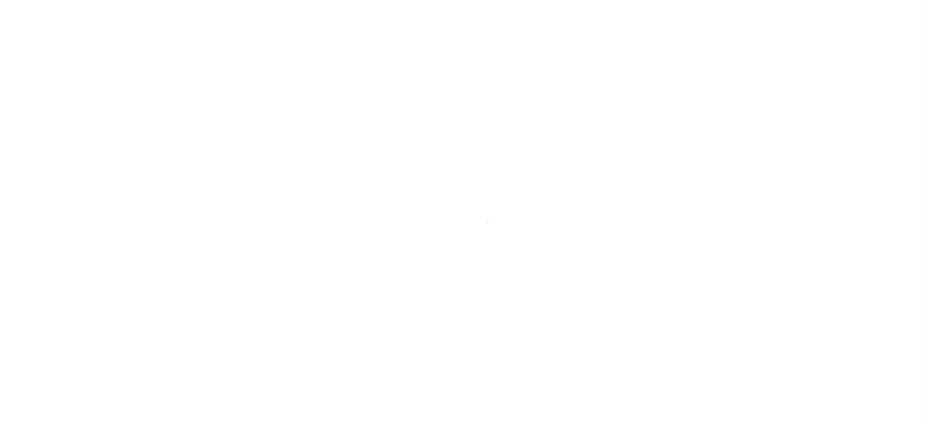
select select "PYD"
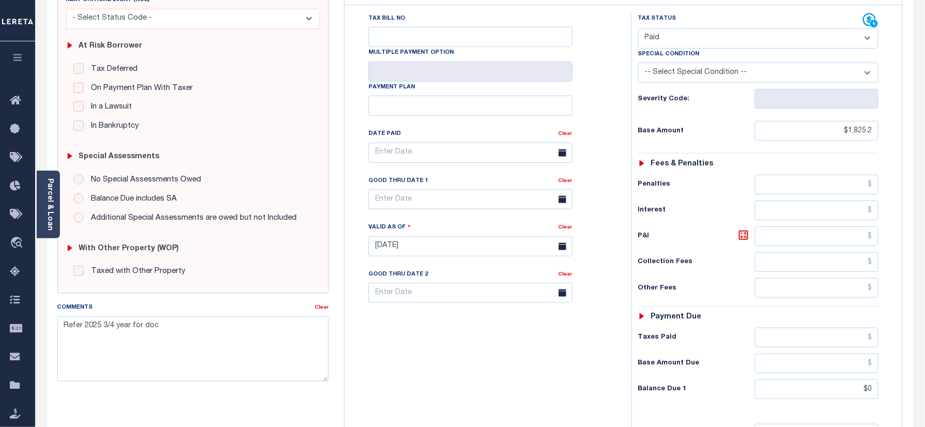
scroll to position [344, 0]
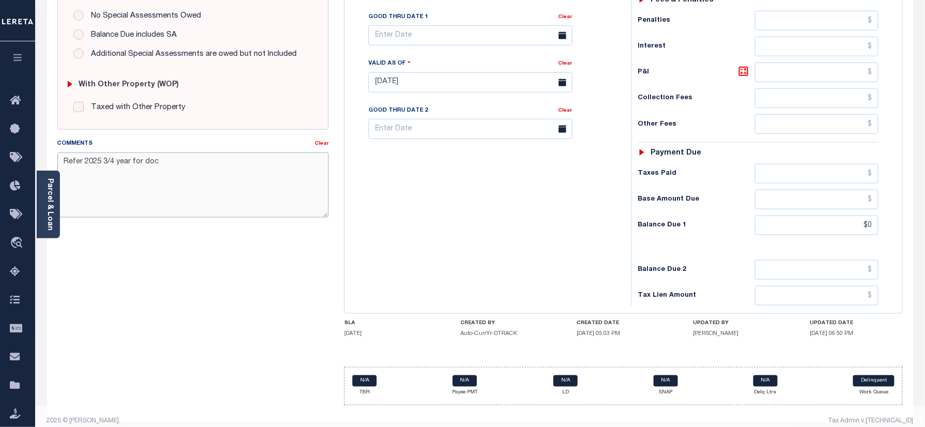
click at [247, 163] on textarea "Refer 2025 3/4 year for doc" at bounding box center [193, 184] width 272 height 65
click at [419, 202] on div "Tax Bill No Multiple Payment Option Payment Plan Clear" at bounding box center [485, 77] width 277 height 456
click at [569, 261] on div "Tax Bill No Multiple Payment Option Payment Plan Clear" at bounding box center [485, 77] width 277 height 456
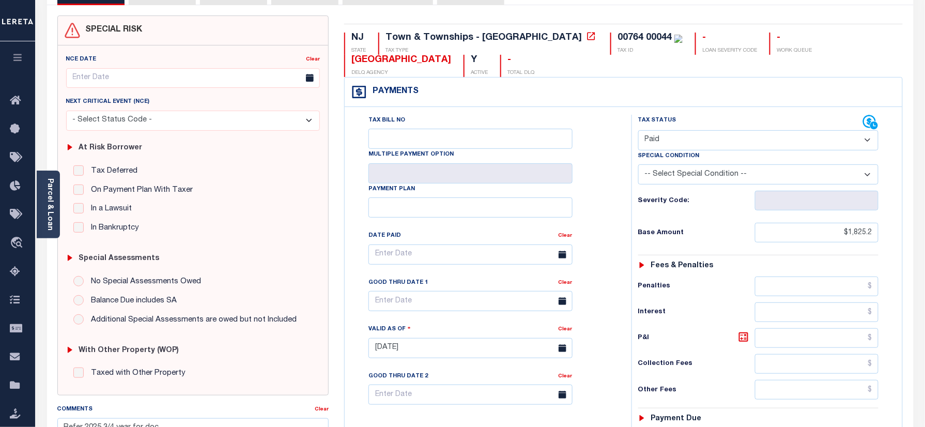
scroll to position [0, 0]
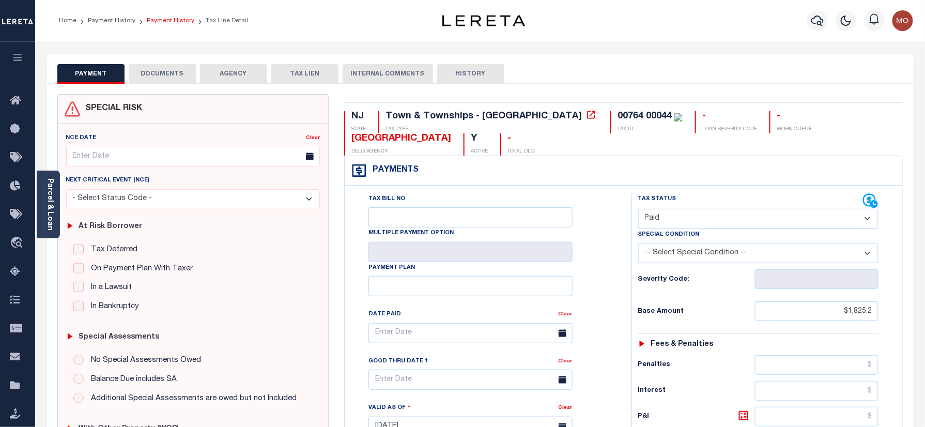
click at [160, 21] on link "Payment History" at bounding box center [171, 21] width 48 height 6
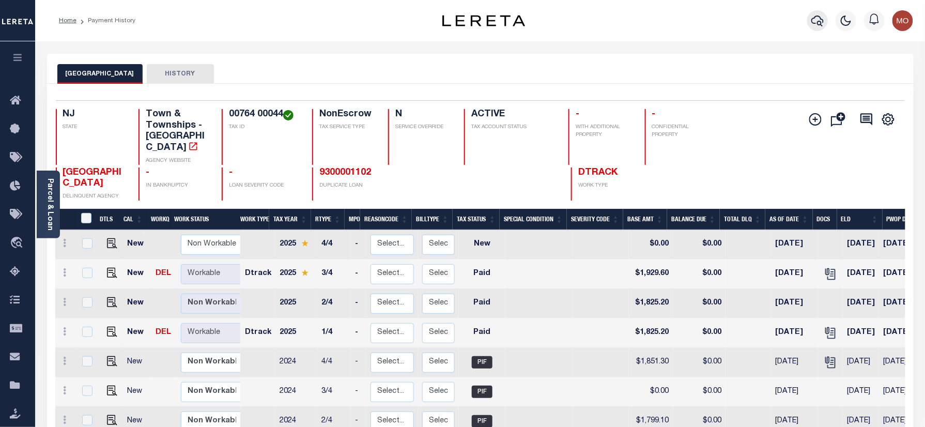
click at [817, 25] on icon "button" at bounding box center [818, 20] width 12 height 12
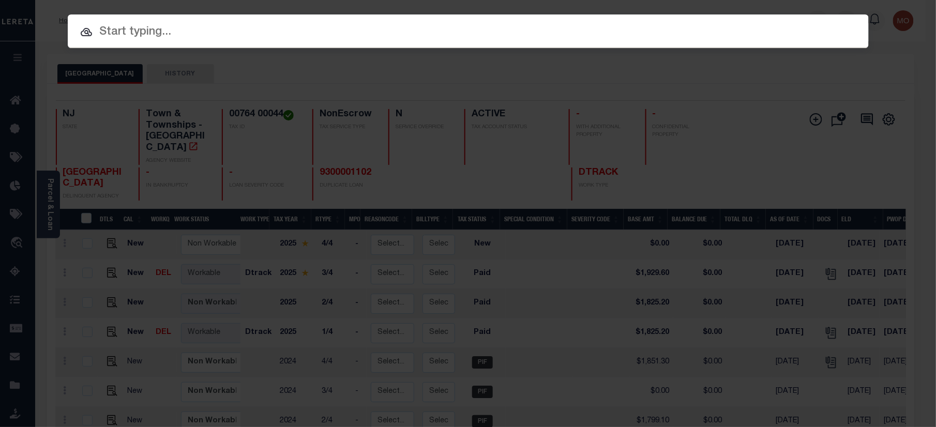
paste input "9300001102"
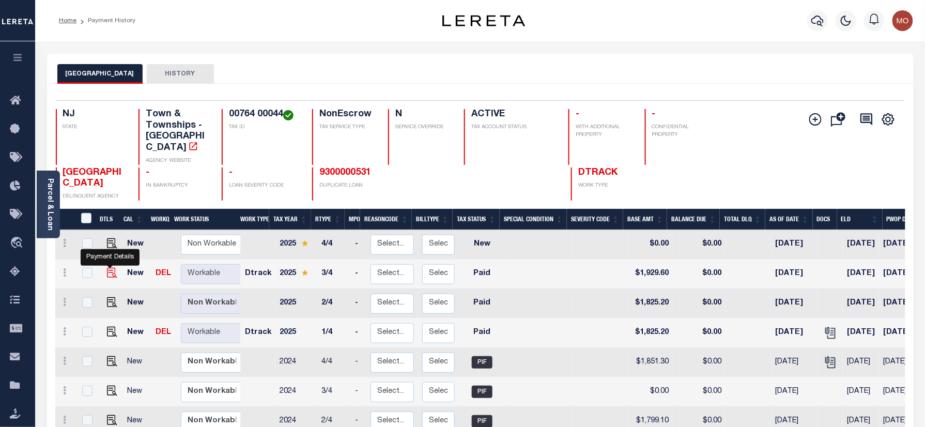
click at [108, 268] on img "" at bounding box center [112, 273] width 10 height 10
checkbox input "true"
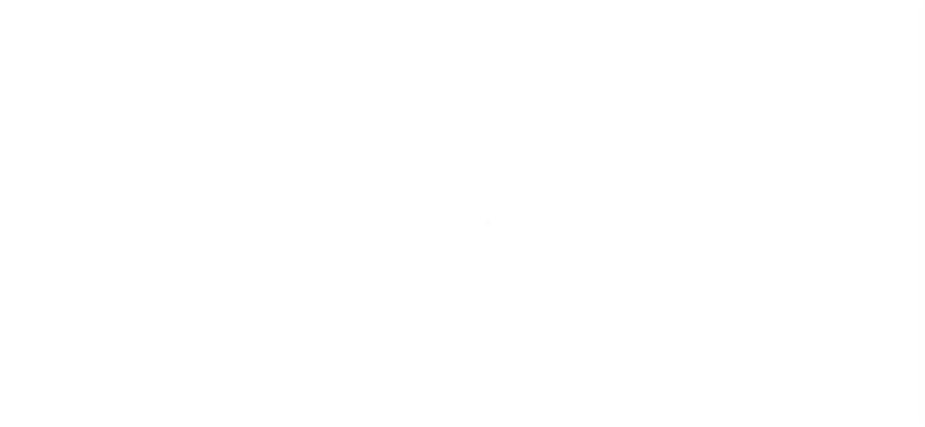
select select "PYD"
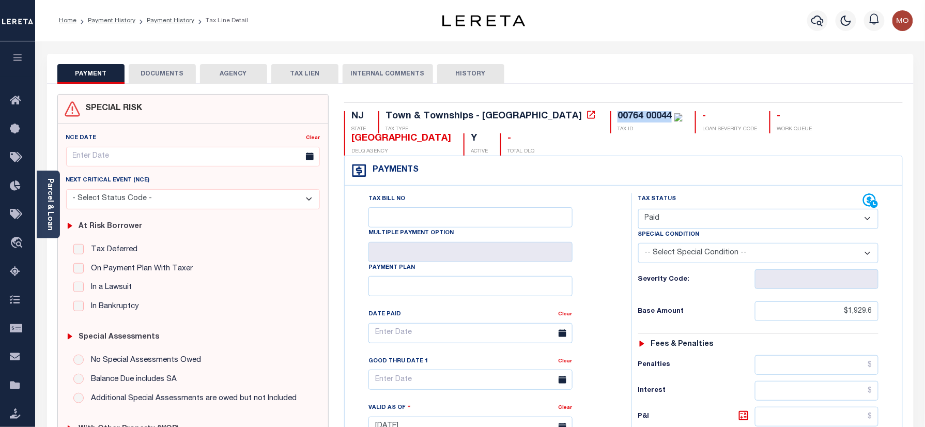
drag, startPoint x: 581, startPoint y: 116, endPoint x: 526, endPoint y: 123, distance: 56.3
click at [610, 123] on div "00764 00044 TAX ID" at bounding box center [646, 122] width 72 height 22
copy div "00764 00044"
click at [191, 73] on button "DOCUMENTS" at bounding box center [162, 74] width 67 height 20
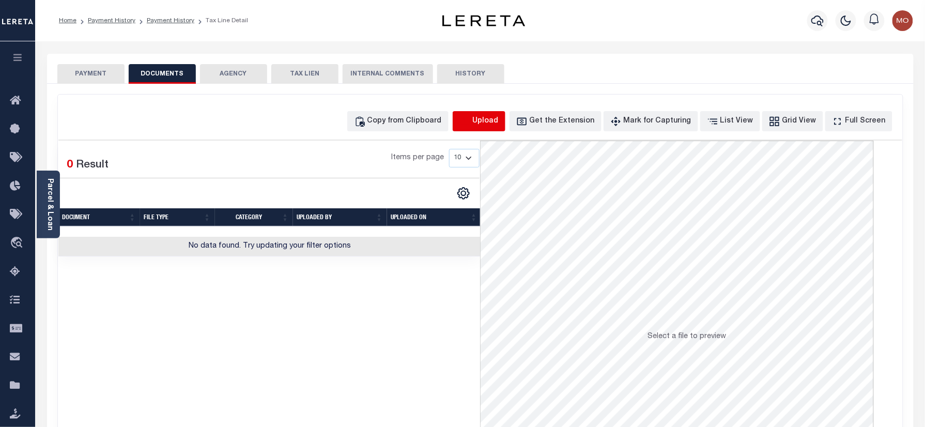
click at [471, 122] on icon "button" at bounding box center [465, 121] width 11 height 11
select select "POP"
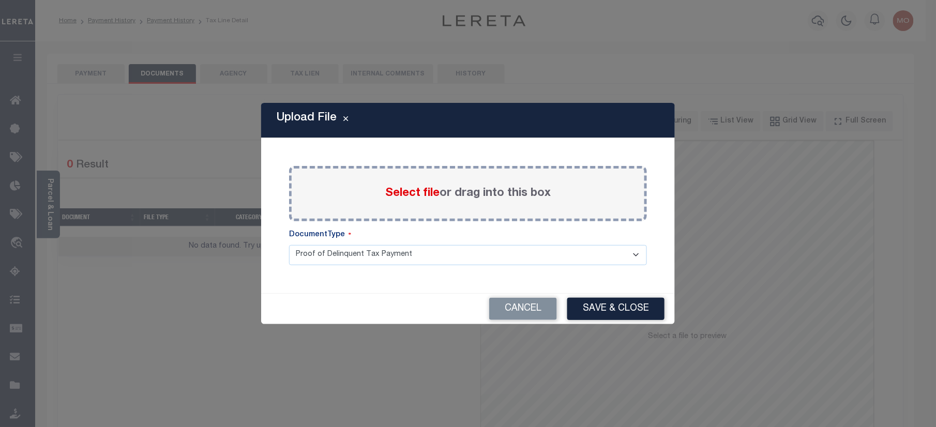
click at [399, 194] on span "Select file" at bounding box center [412, 193] width 54 height 11
click at [0, 0] on input "Select file or drag into this box" at bounding box center [0, 0] width 0 height 0
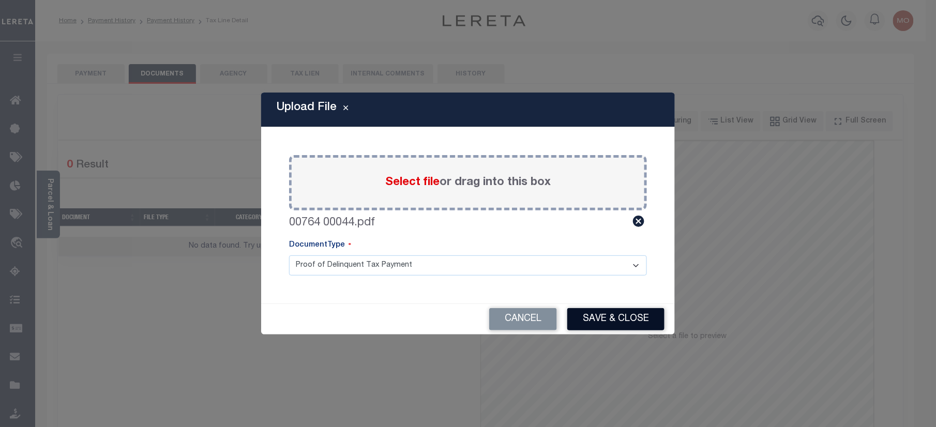
click at [635, 315] on button "Save & Close" at bounding box center [615, 319] width 97 height 22
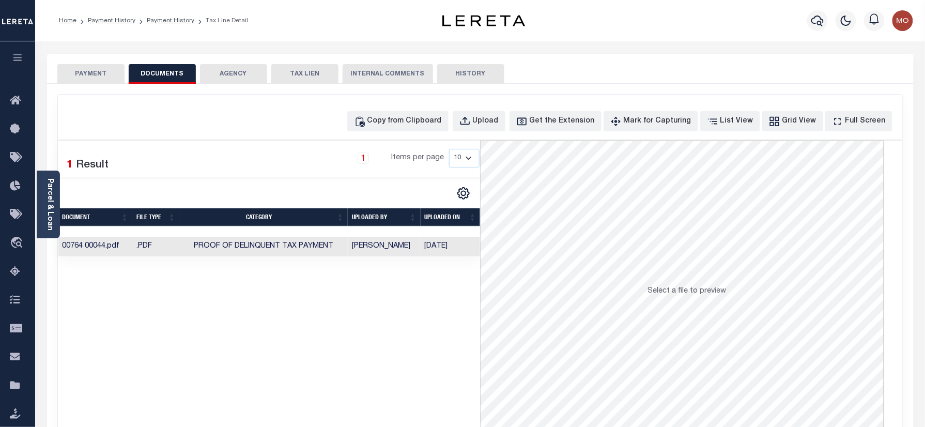
click at [75, 80] on button "PAYMENT" at bounding box center [90, 74] width 67 height 20
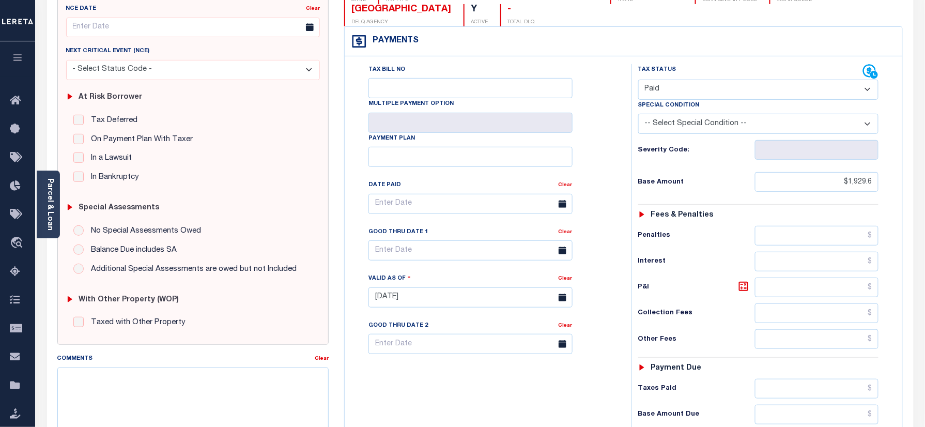
scroll to position [207, 0]
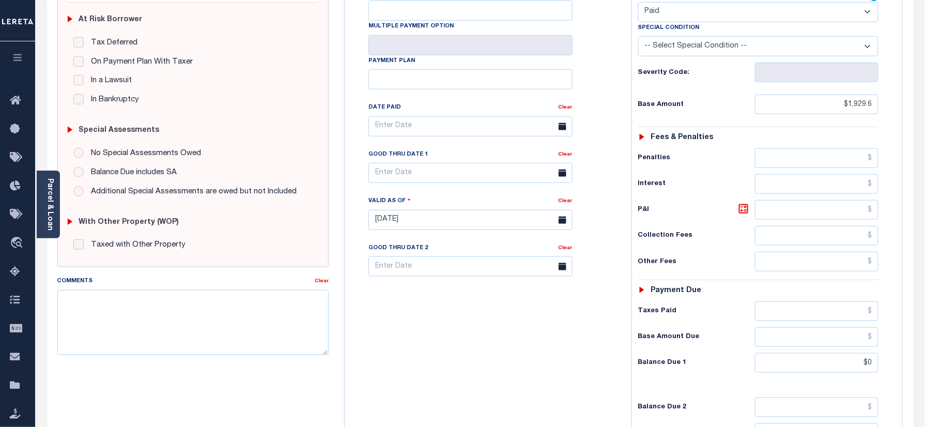
click at [568, 348] on div "Tax Bill No Multiple Payment Option Payment Plan Clear" at bounding box center [485, 215] width 277 height 456
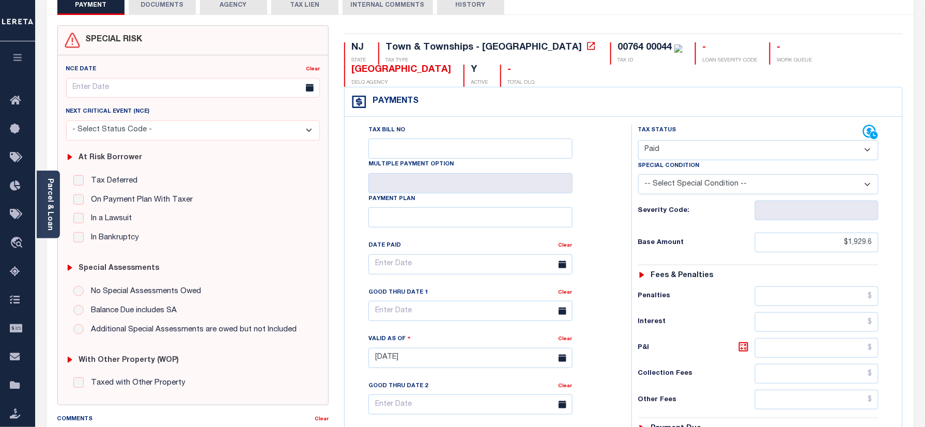
scroll to position [0, 0]
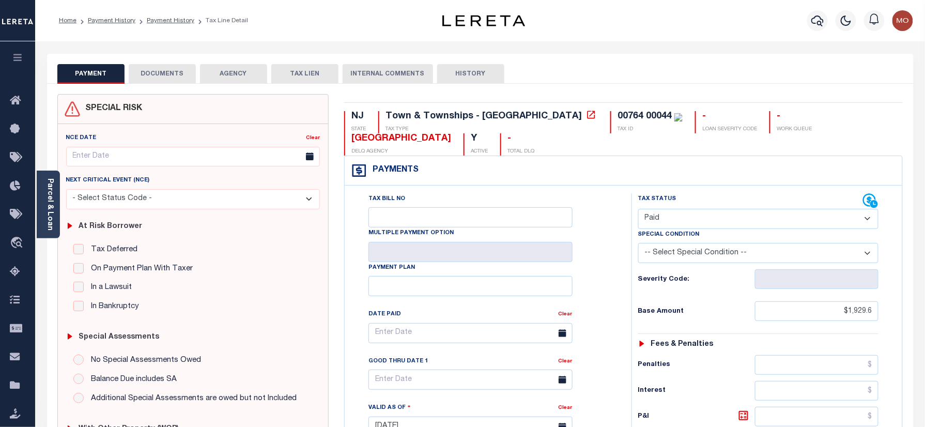
click at [184, 73] on button "DOCUMENTS" at bounding box center [162, 74] width 67 height 20
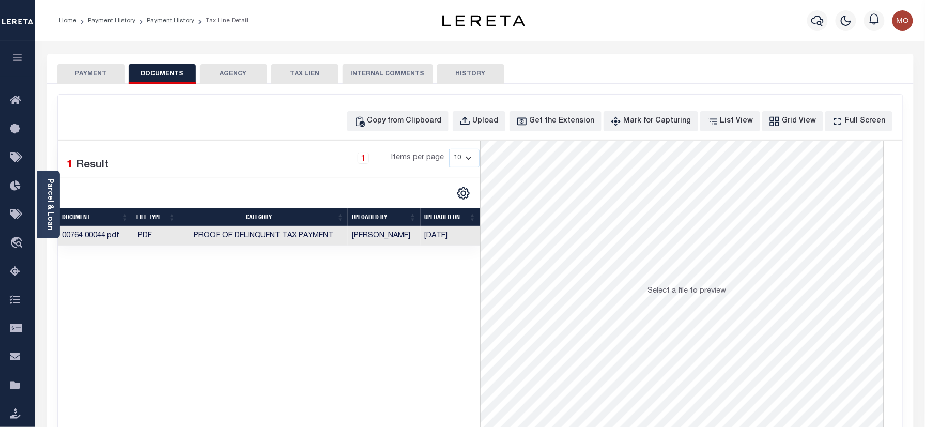
click at [91, 75] on button "PAYMENT" at bounding box center [90, 74] width 67 height 20
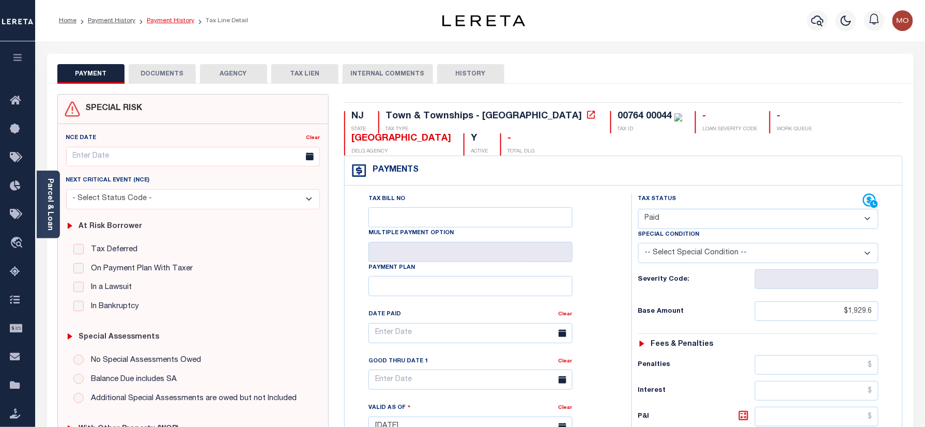
click at [172, 20] on link "Payment History" at bounding box center [171, 21] width 48 height 6
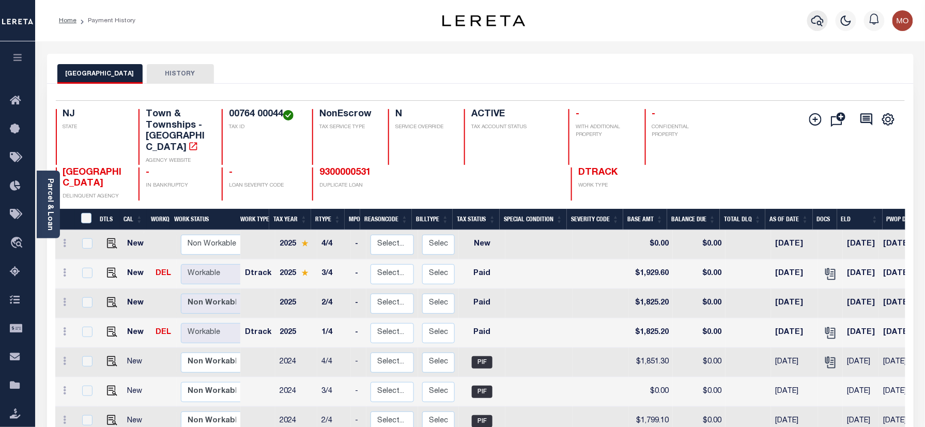
click at [824, 22] on icon "button" at bounding box center [818, 21] width 12 height 11
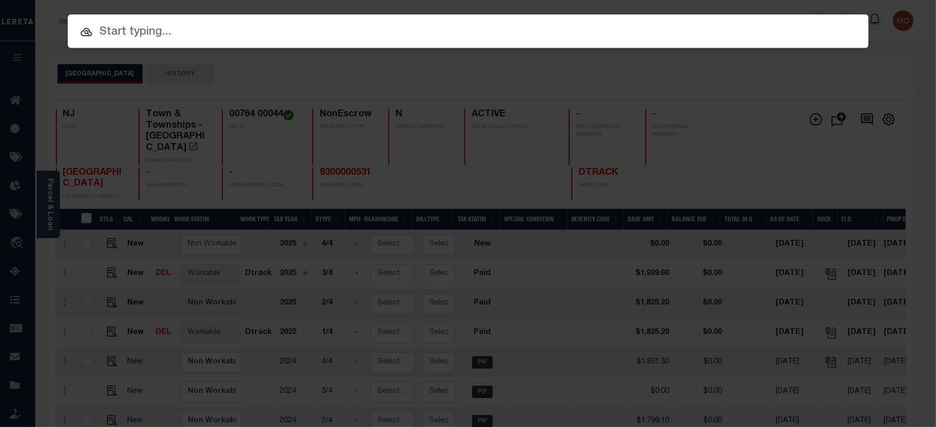
click at [178, 34] on input "text" at bounding box center [468, 32] width 801 height 18
paste input "9300001386"
type input "9300001386"
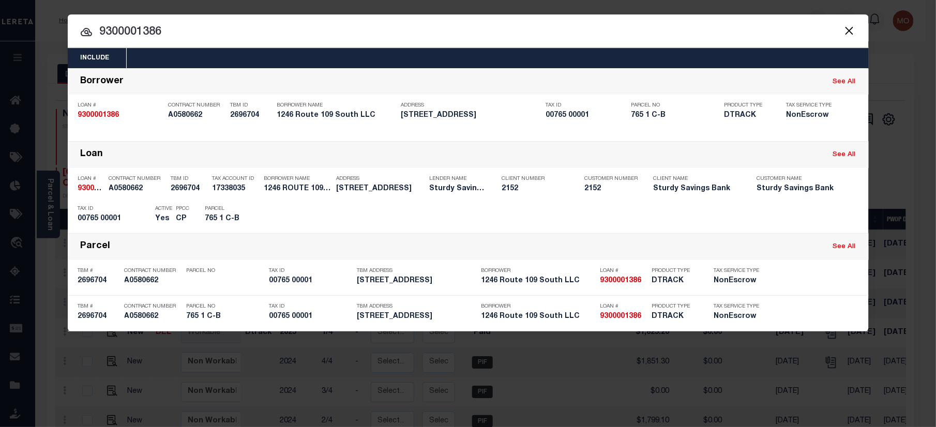
click at [294, 212] on div "Payment History OMS" at bounding box center [562, 216] width 591 height 30
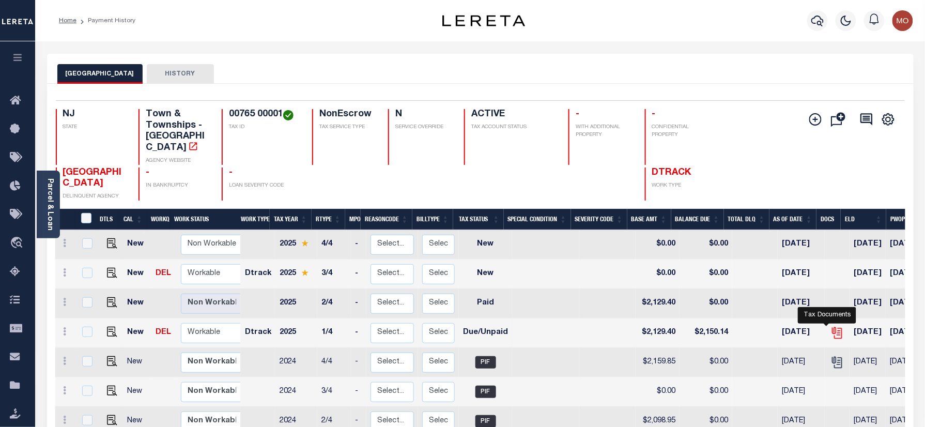
click at [831, 326] on icon "" at bounding box center [837, 332] width 13 height 13
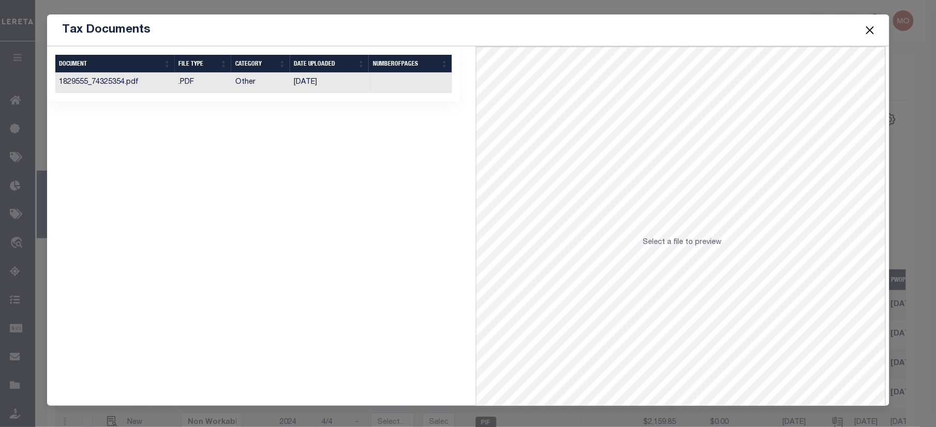
click at [290, 76] on td "03/03/2025" at bounding box center [329, 83] width 79 height 20
click at [870, 31] on button "Close" at bounding box center [869, 29] width 13 height 13
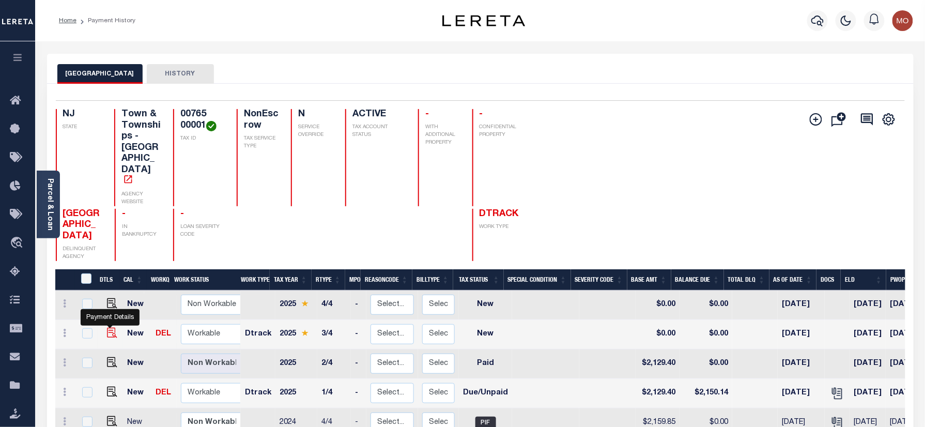
click at [107, 328] on img "" at bounding box center [112, 333] width 10 height 10
checkbox input "true"
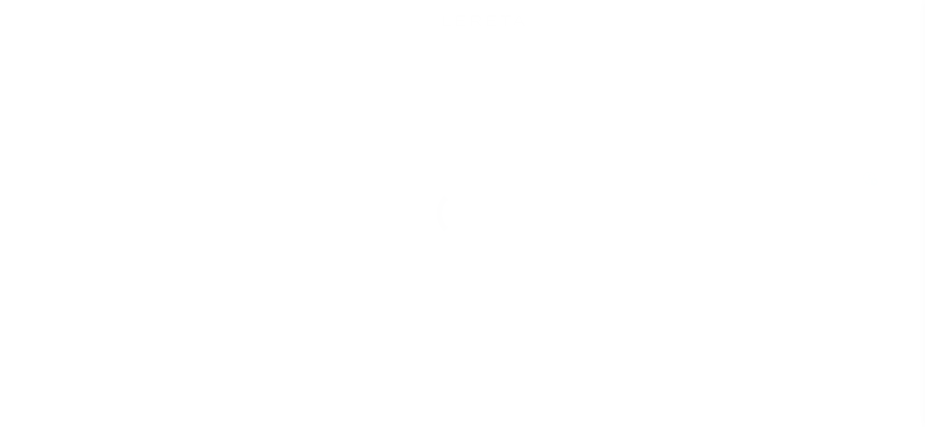
select select "NW2"
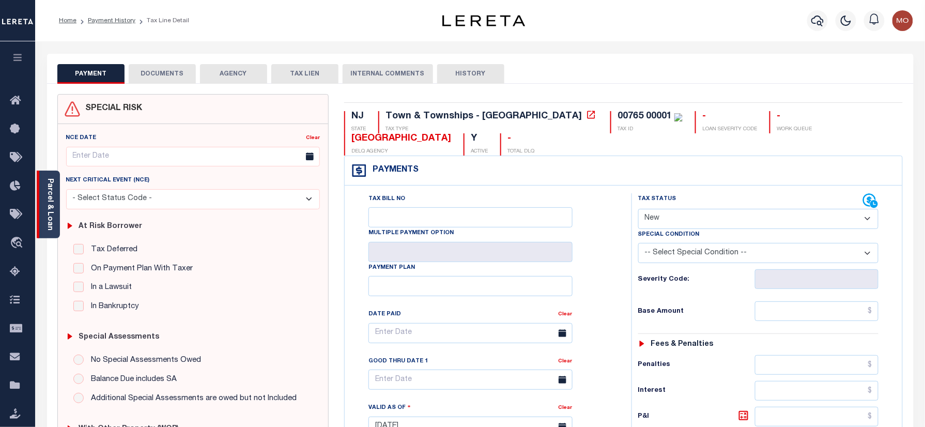
click at [42, 203] on div "Parcel & Loan" at bounding box center [48, 205] width 23 height 68
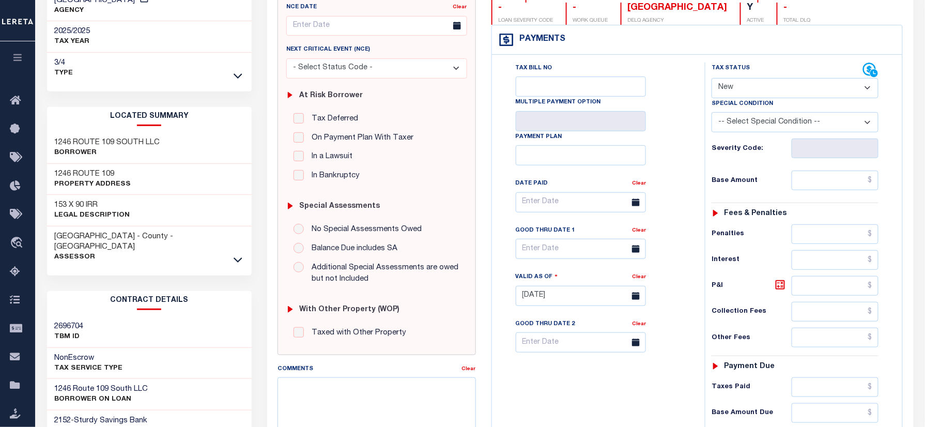
scroll to position [207, 0]
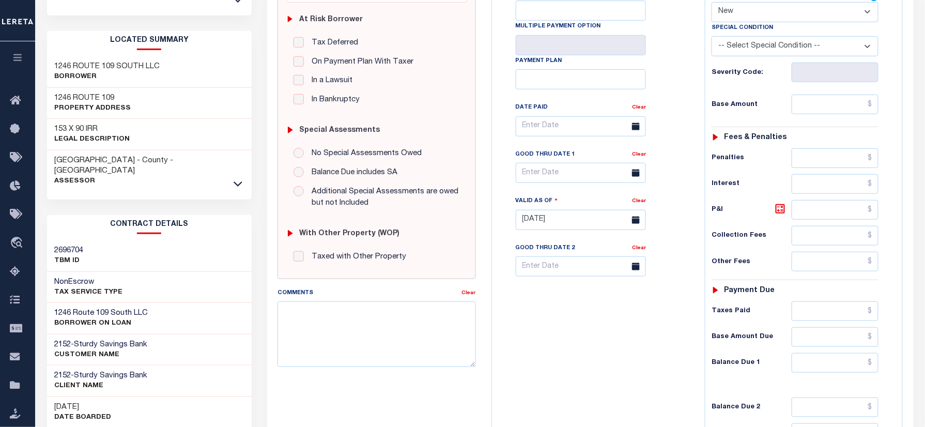
click at [243, 178] on div at bounding box center [238, 183] width 12 height 11
click at [238, 178] on icon at bounding box center [238, 183] width 9 height 11
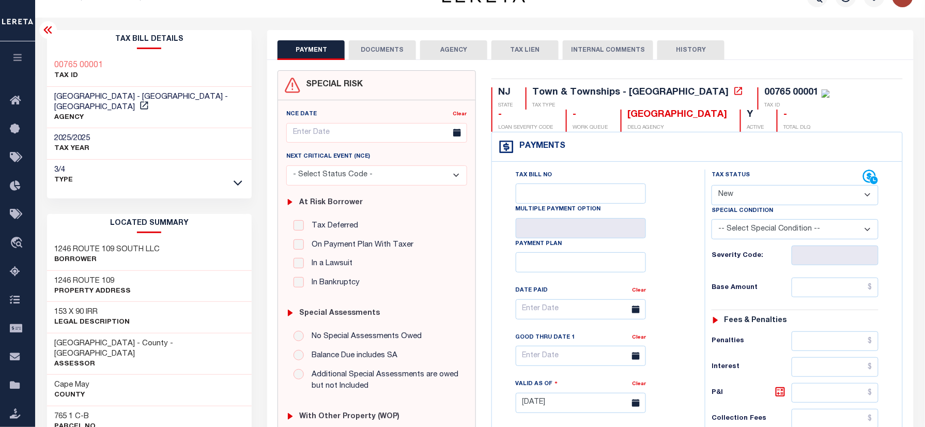
scroll to position [0, 0]
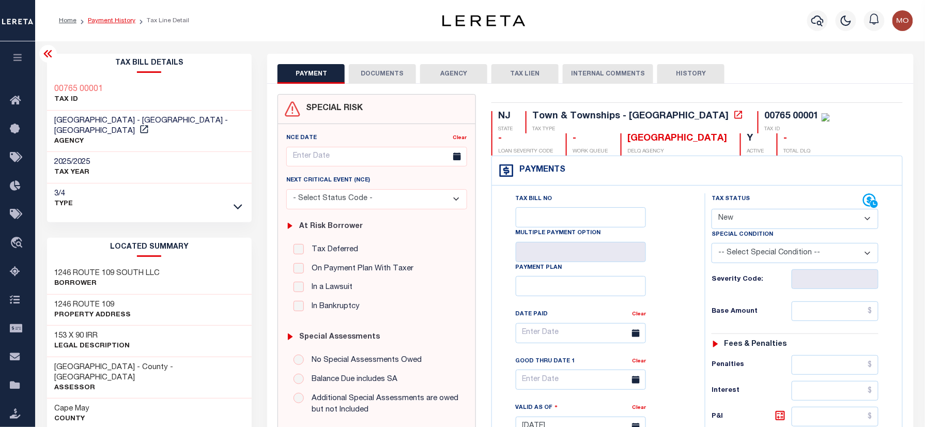
click at [104, 20] on link "Payment History" at bounding box center [112, 21] width 48 height 6
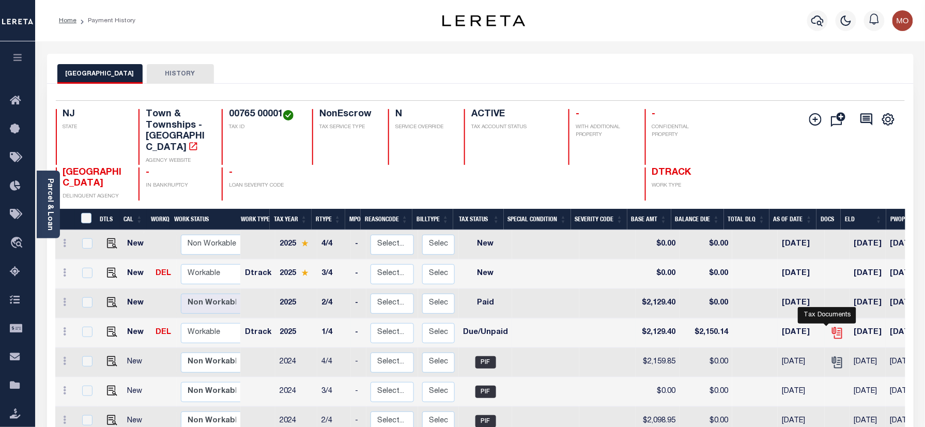
click at [831, 326] on icon "" at bounding box center [837, 332] width 13 height 13
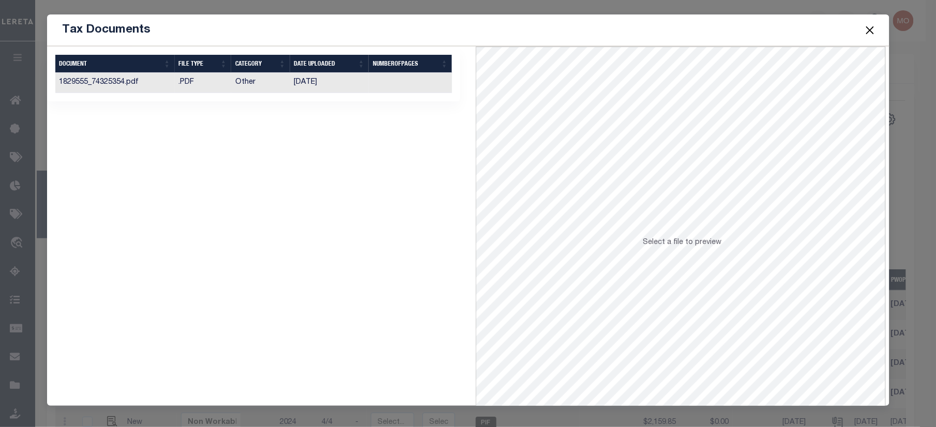
click at [308, 82] on td "[DATE]" at bounding box center [329, 83] width 79 height 20
drag, startPoint x: 613, startPoint y: 409, endPoint x: 869, endPoint y: 31, distance: 457.0
click at [869, 31] on button "Close" at bounding box center [869, 29] width 13 height 13
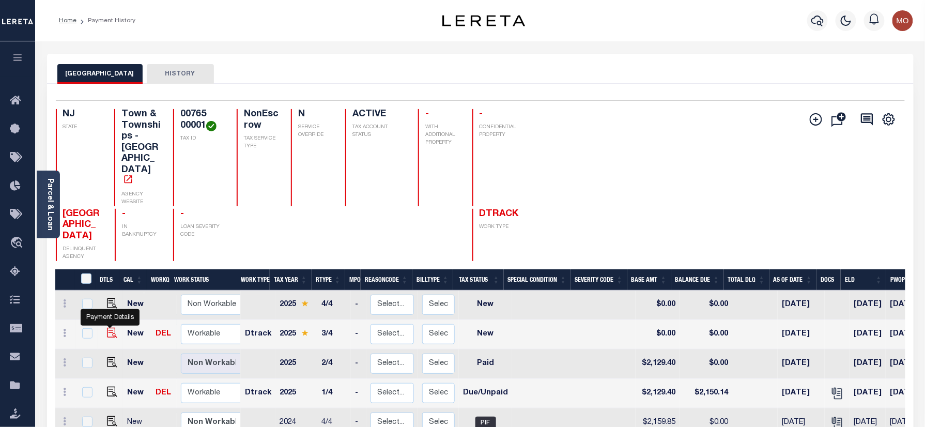
click at [111, 328] on img "" at bounding box center [112, 333] width 10 height 10
checkbox input "true"
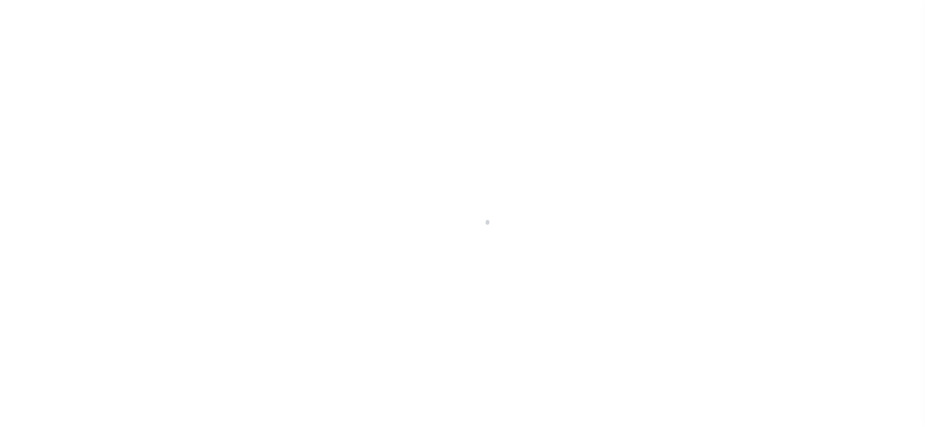
checkbox input "false"
type input "[DATE]"
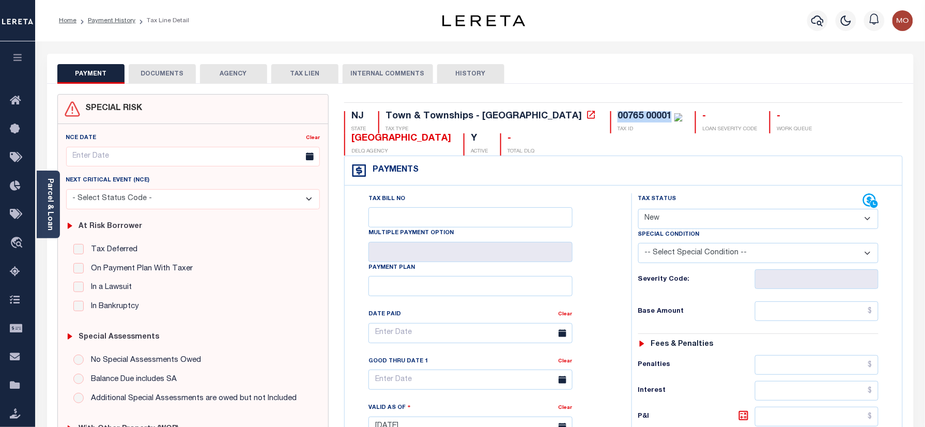
drag, startPoint x: 581, startPoint y: 116, endPoint x: 522, endPoint y: 120, distance: 60.1
click at [610, 120] on div "00765 00001 TAX ID" at bounding box center [646, 122] width 72 height 22
copy div "00765 00001"
click at [707, 219] on select "- Select Status Code - Open Due/Unpaid Paid Incomplete No Tax Due Internal Refu…" at bounding box center [758, 219] width 241 height 20
select select "PYD"
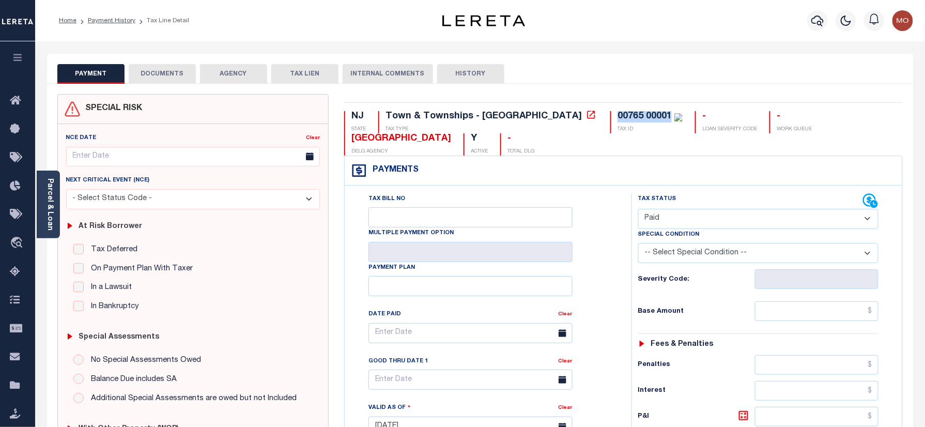
click at [638, 210] on select "- Select Status Code - Open Due/Unpaid Paid Incomplete No Tax Due Internal Refu…" at bounding box center [758, 219] width 241 height 20
type input "[DATE]"
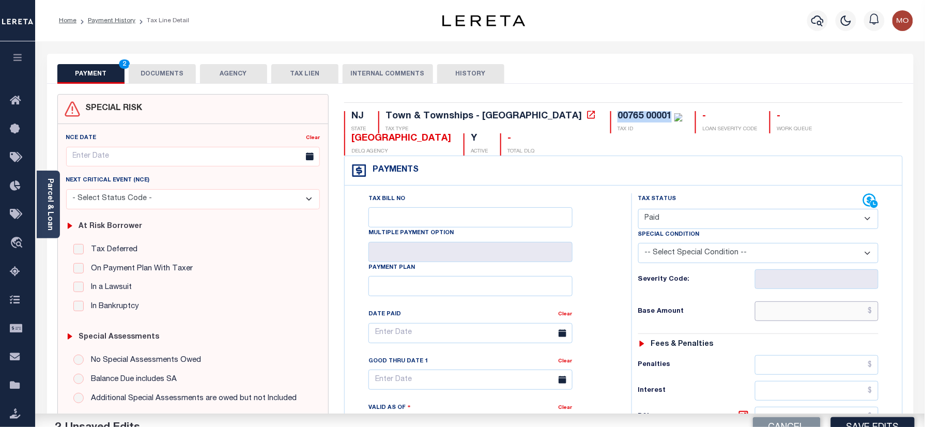
click at [784, 319] on input "text" at bounding box center [817, 311] width 124 height 20
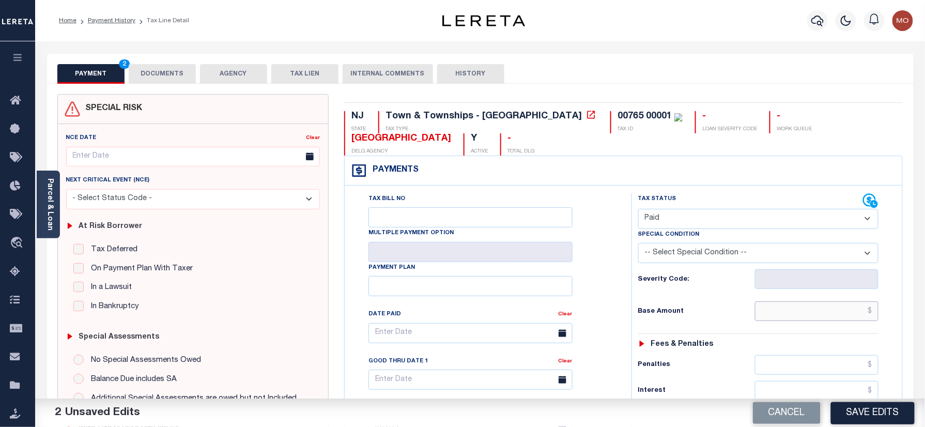
paste input "2,251.20"
type input "$2,251.20"
click at [691, 319] on div "Base Amount $2,251.20" at bounding box center [758, 311] width 241 height 20
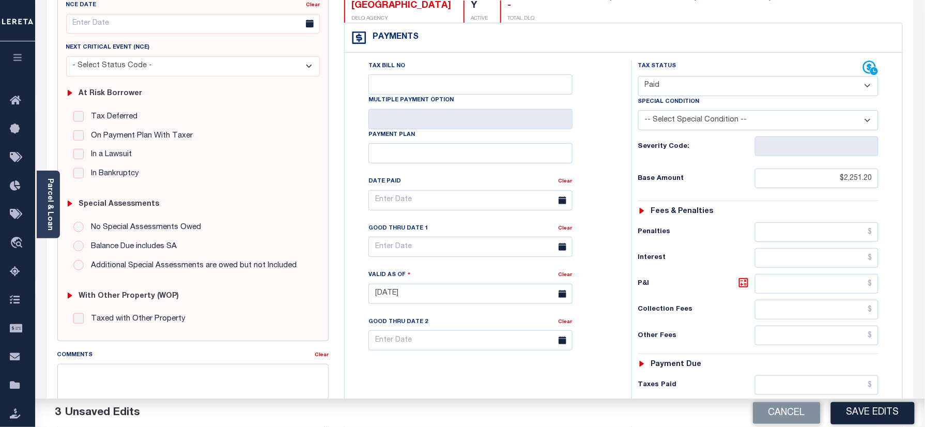
scroll to position [207, 0]
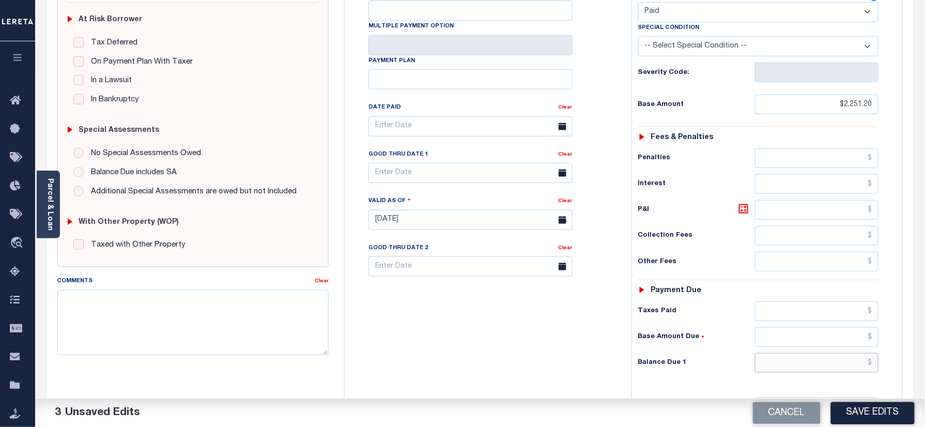
click at [799, 367] on input "text" at bounding box center [817, 363] width 124 height 20
type input "$0.00"
click at [448, 328] on div "Tax Bill No Multiple Payment Option Payment Plan Clear" at bounding box center [485, 215] width 277 height 456
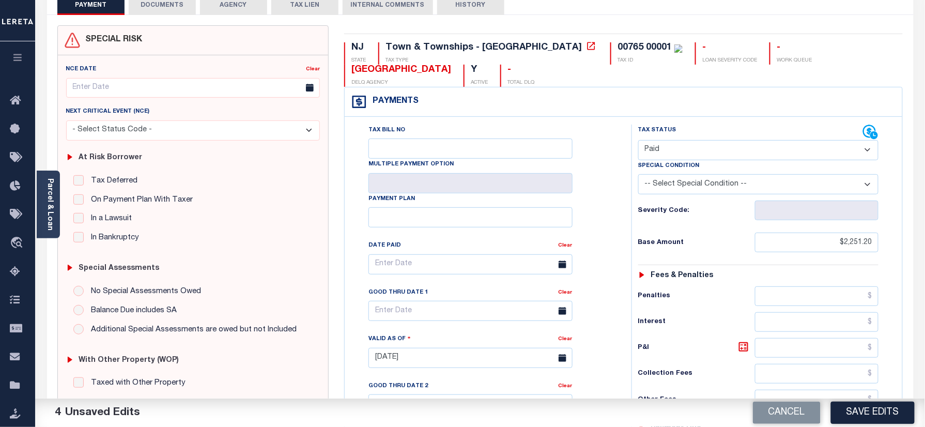
scroll to position [0, 0]
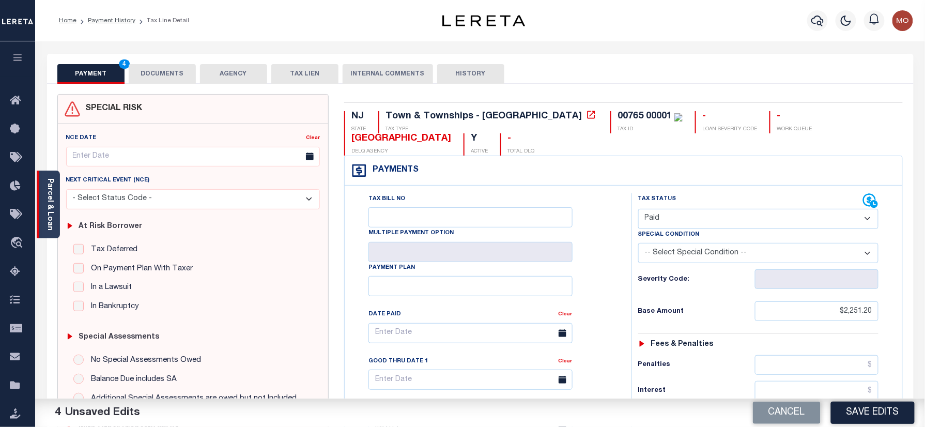
click at [48, 206] on link "Parcel & Loan" at bounding box center [49, 204] width 7 height 52
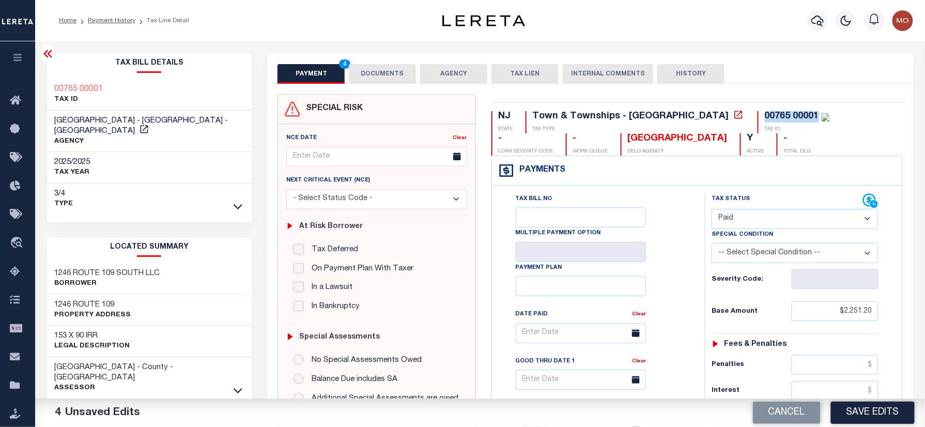
drag, startPoint x: 728, startPoint y: 116, endPoint x: 664, endPoint y: 116, distance: 64.1
click at [664, 116] on div "NJ STATE Town & Townships - NJ TAX TYPE 00765 00001 TAX ID - LOAN SEVERITY CODE…" at bounding box center [698, 133] width 412 height 44
copy div "00765 00001"
click at [385, 61] on div "PAYMENT 4 DOCUMENTS AGENCY DELINQUENT PAYEE TAX LIEN" at bounding box center [590, 69] width 646 height 30
click at [393, 72] on button "DOCUMENTS" at bounding box center [382, 74] width 67 height 20
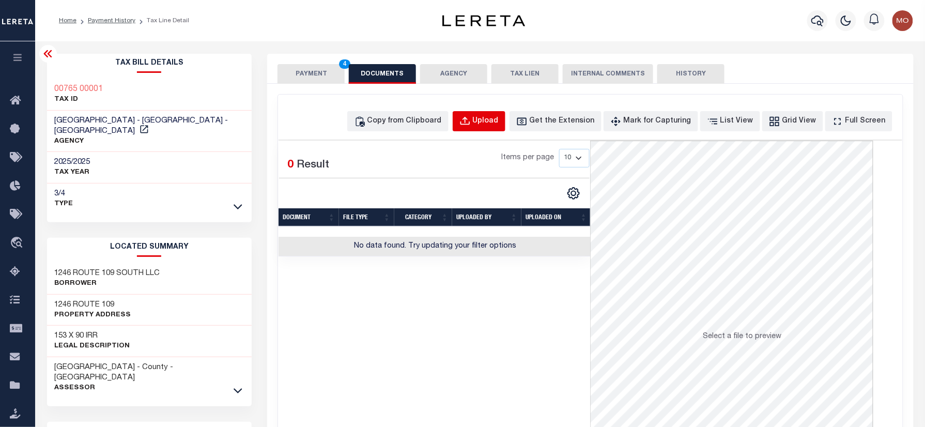
click at [499, 126] on div "Upload" at bounding box center [486, 121] width 26 height 11
select select "POP"
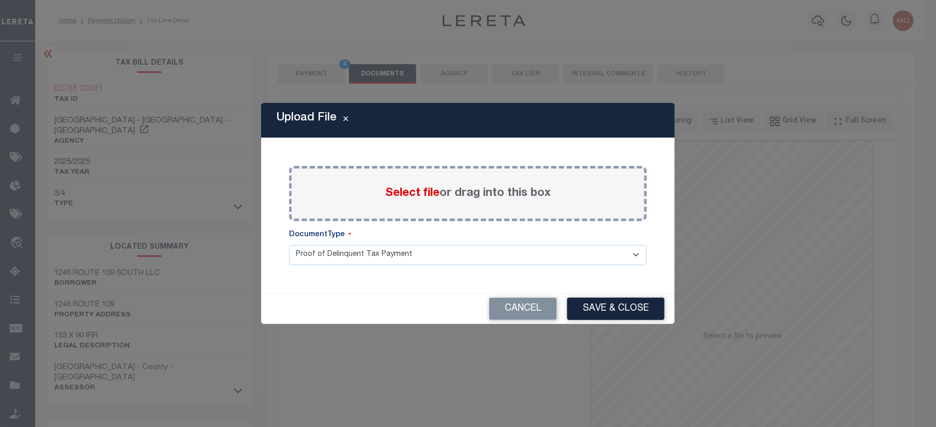
click at [402, 193] on span "Select file" at bounding box center [412, 193] width 54 height 11
click at [0, 0] on input "Select file or drag into this box" at bounding box center [0, 0] width 0 height 0
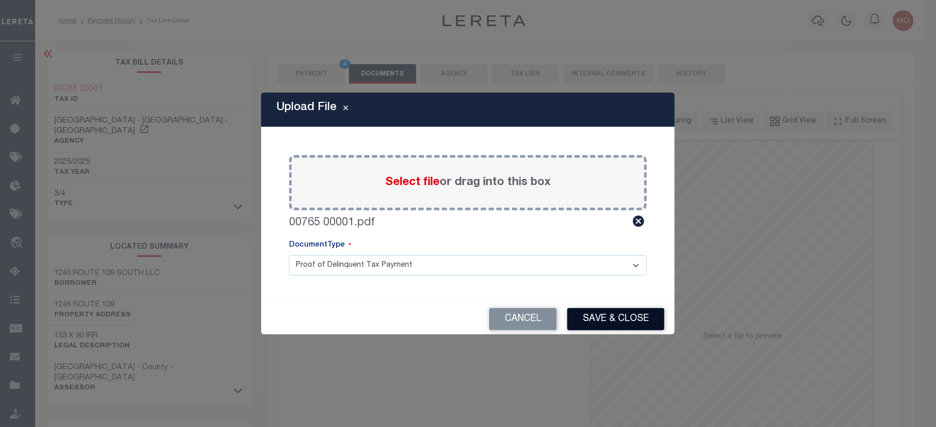
click at [619, 324] on button "Save & Close" at bounding box center [615, 319] width 97 height 22
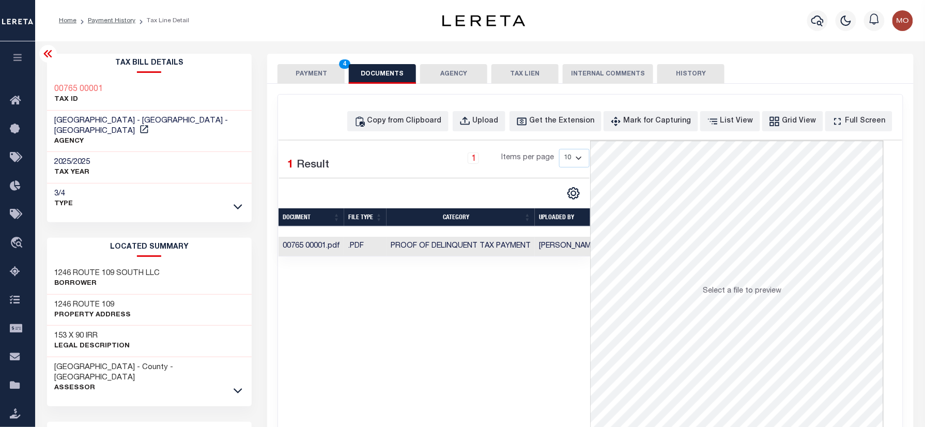
click at [317, 67] on button "PAYMENT 4" at bounding box center [311, 74] width 67 height 20
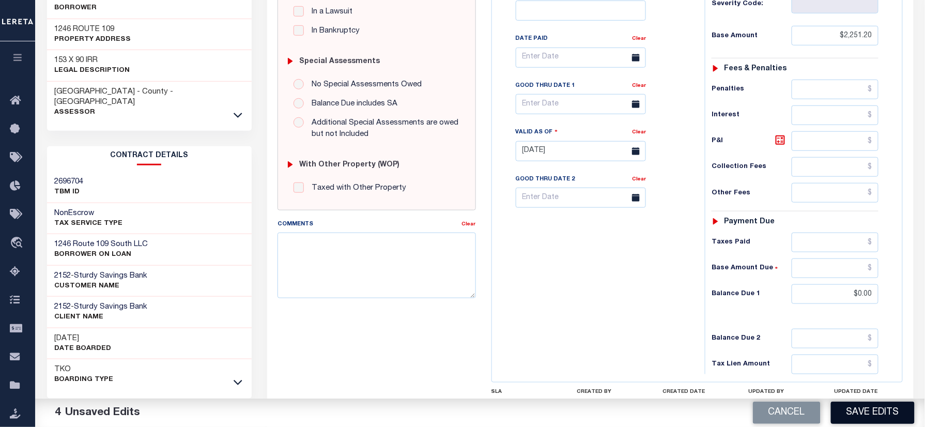
click at [855, 415] on button "Save Edits" at bounding box center [873, 413] width 84 height 22
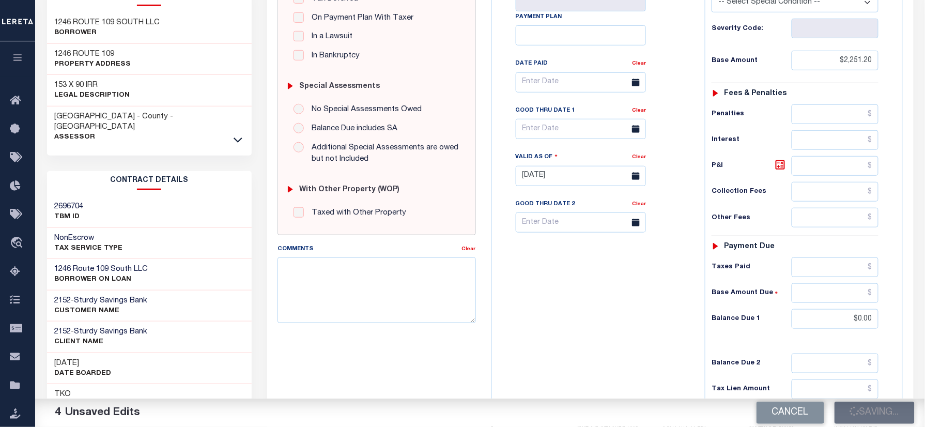
scroll to position [207, 0]
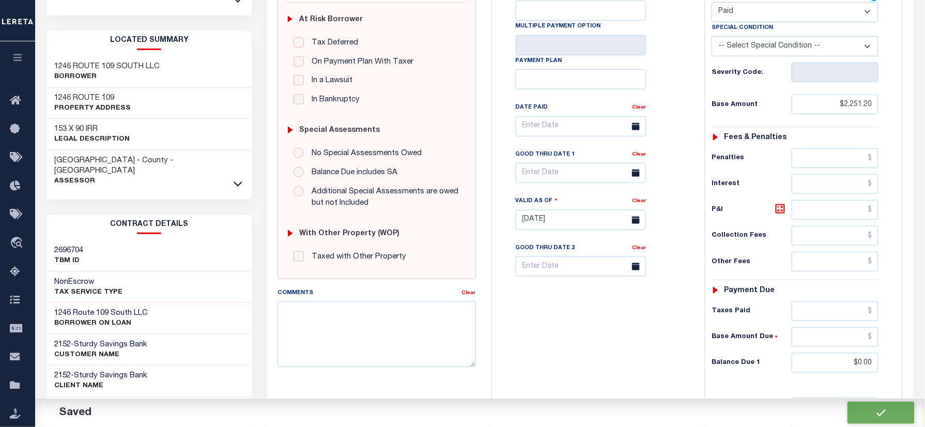
checkbox input "false"
type input "$2,251.2"
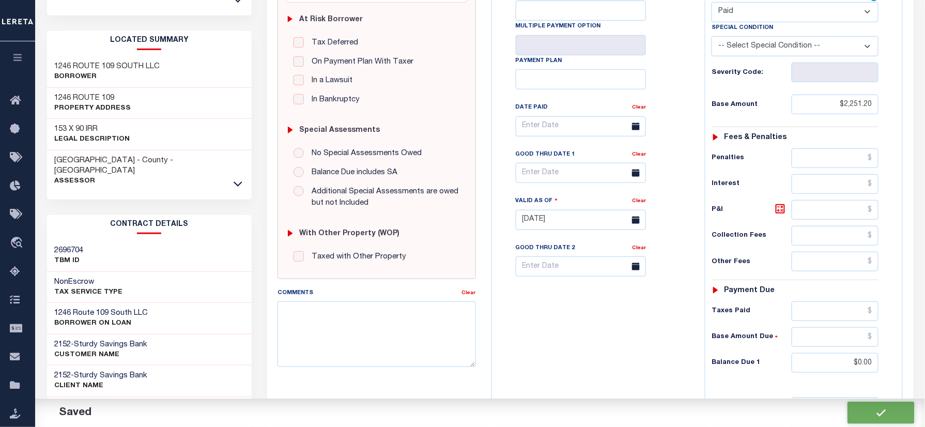
type input "$0"
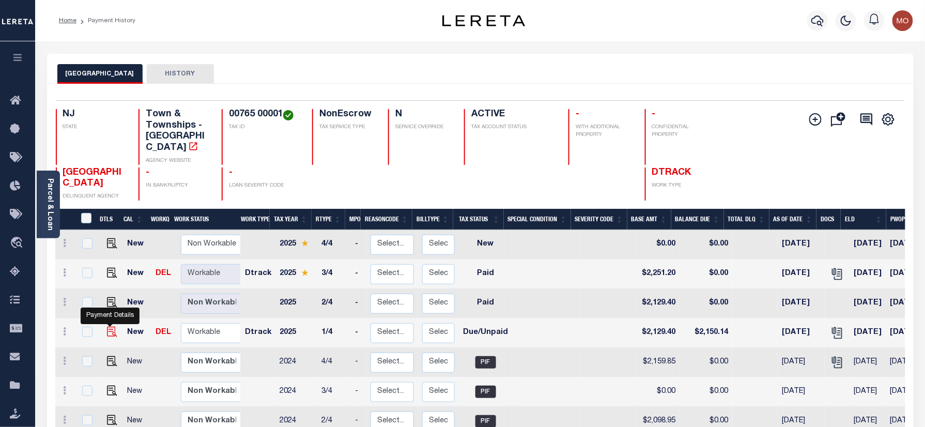
click at [112, 327] on img "" at bounding box center [112, 332] width 10 height 10
checkbox input "true"
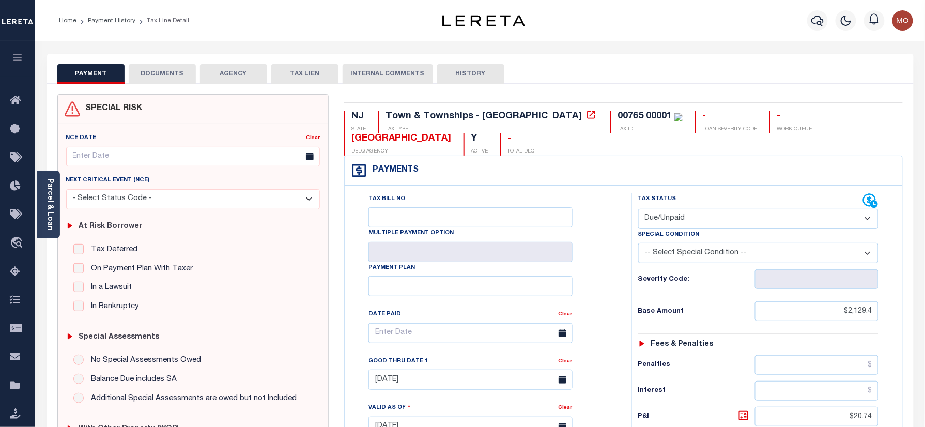
drag, startPoint x: 686, startPoint y: 213, endPoint x: 690, endPoint y: 231, distance: 17.3
click at [686, 213] on select "- Select Status Code - Open Due/Unpaid Paid Incomplete No Tax Due Internal Refu…" at bounding box center [758, 219] width 241 height 20
select select "PYD"
click at [638, 210] on select "- Select Status Code - Open Due/Unpaid Paid Incomplete No Tax Due Internal Refu…" at bounding box center [758, 219] width 241 height 20
type input "[DATE]"
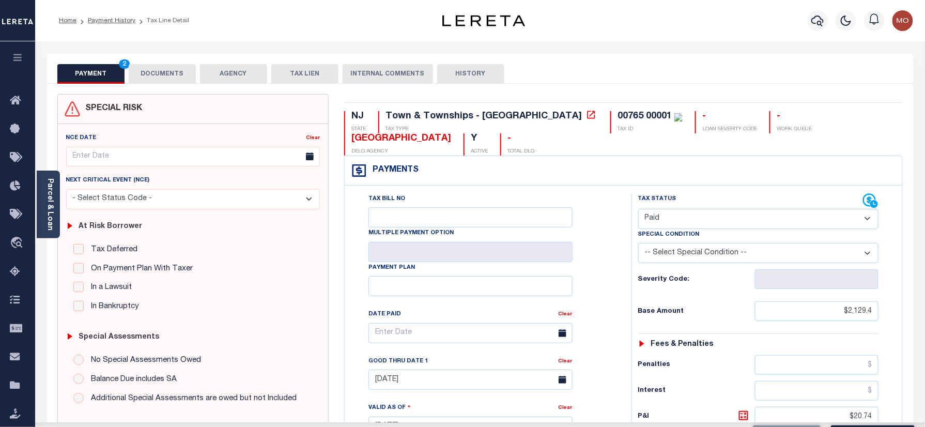
click at [623, 284] on div "Tax Bill No Multiple Payment Option Payment Plan Clear" at bounding box center [485, 421] width 277 height 456
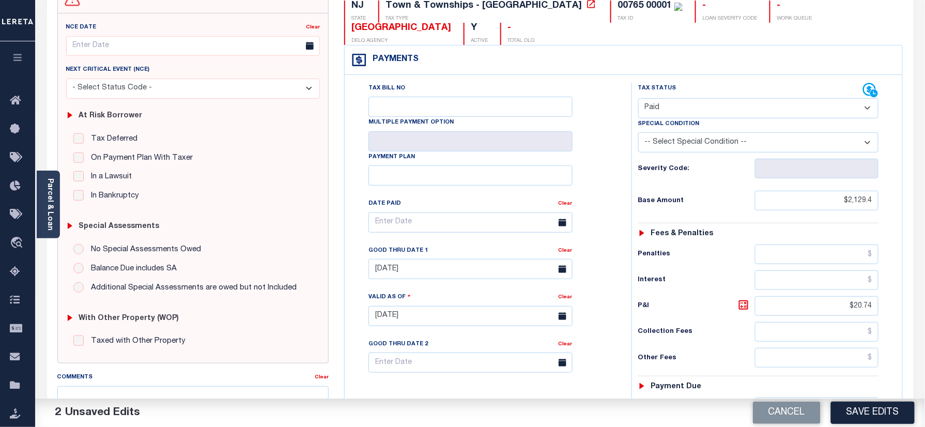
scroll to position [207, 0]
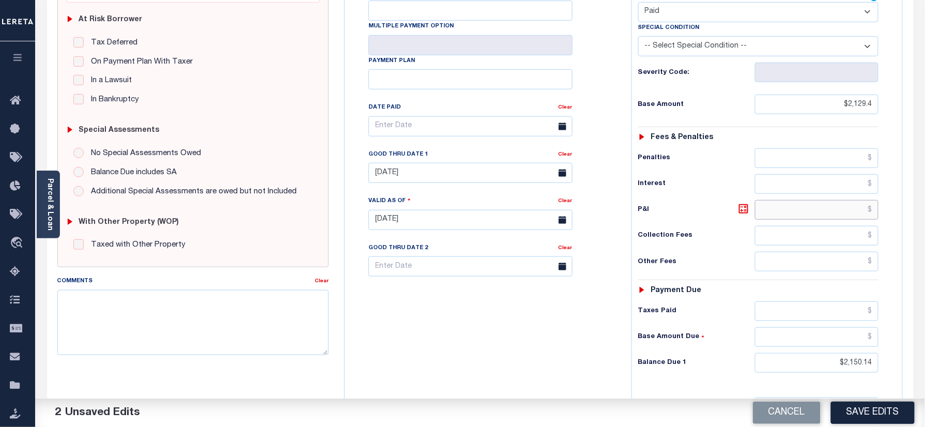
drag, startPoint x: 825, startPoint y: 211, endPoint x: 938, endPoint y: 226, distance: 113.2
click at [925, 226] on html "Home Payment History Tax Line Detail" at bounding box center [462, 185] width 925 height 784
drag, startPoint x: 828, startPoint y: 373, endPoint x: 792, endPoint y: 366, distance: 36.3
click at [925, 373] on html "Home Payment History Tax Line Detail" at bounding box center [462, 185] width 925 height 784
type input "$0.00"
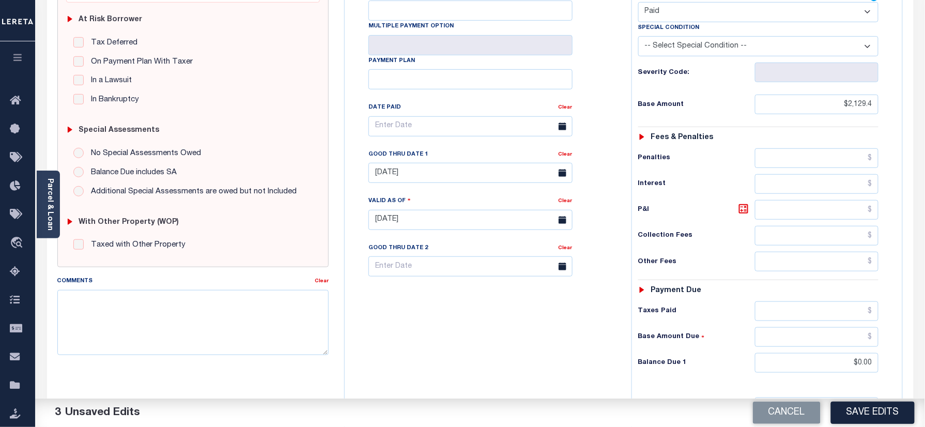
click at [637, 364] on div "Tax Status Status - Select Status Code -" at bounding box center [762, 215] width 261 height 456
drag, startPoint x: 567, startPoint y: 159, endPoint x: 590, endPoint y: 160, distance: 23.8
click at [567, 157] on link "Clear" at bounding box center [566, 154] width 14 height 5
click at [594, 160] on div "Tax Bill No Multiple Payment Option Payment Plan Clear" at bounding box center [485, 132] width 261 height 290
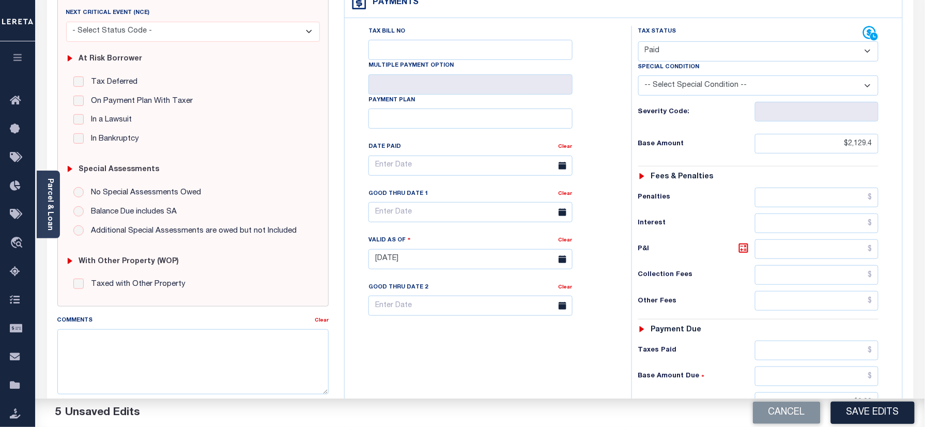
scroll to position [344, 0]
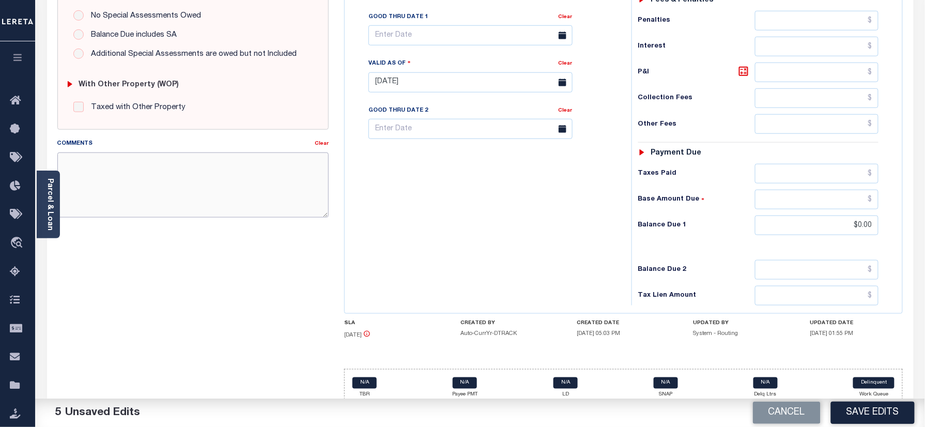
paste textarea "Refer 2025 3/4 year for doc"
click at [236, 165] on textarea "Refer 2025 3/4 year for doc" at bounding box center [193, 184] width 272 height 65
type textarea "Refer 2025 3/4 year for doc"
click at [558, 235] on div "Tax Bill No Multiple Payment Option Payment Plan Clear" at bounding box center [485, 77] width 277 height 456
click at [861, 408] on button "Save Edits" at bounding box center [873, 413] width 84 height 22
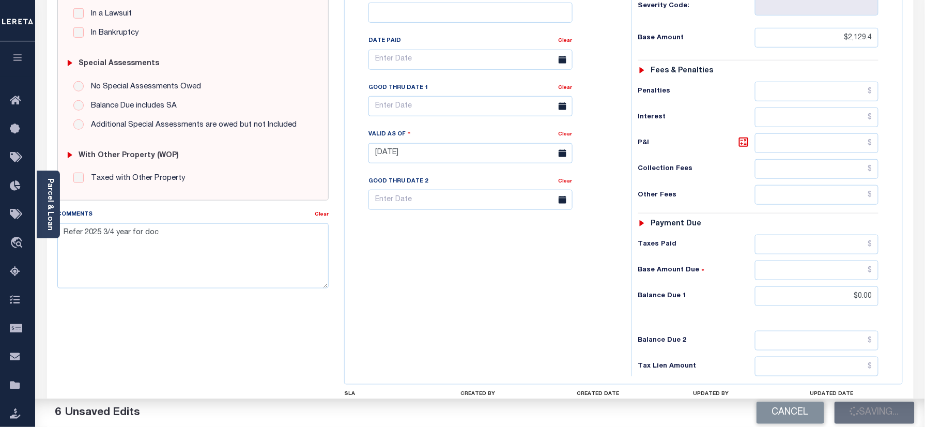
scroll to position [207, 0]
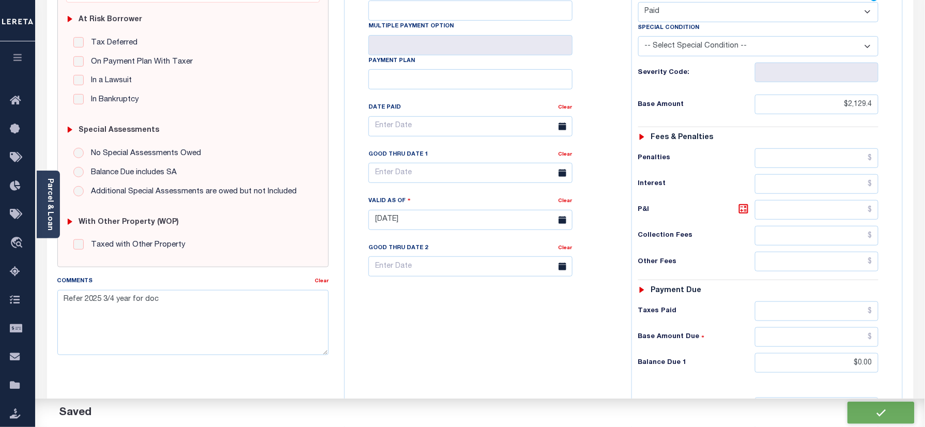
checkbox input "false"
type input "$2,129.4"
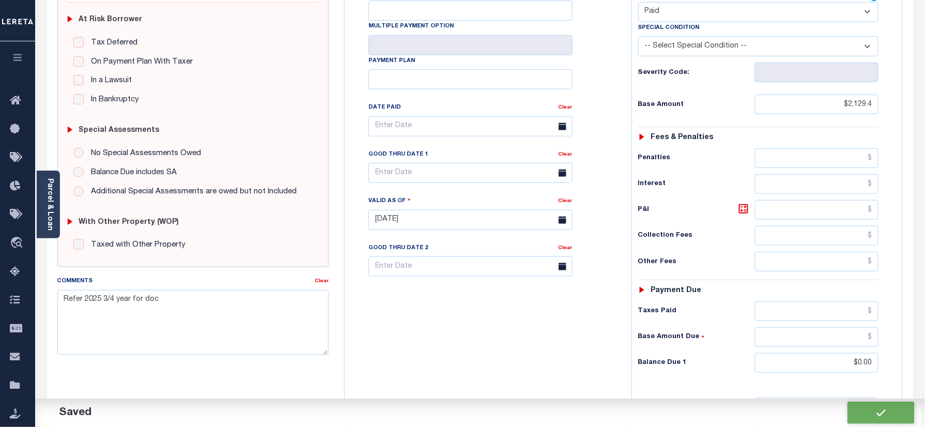
type input "$0"
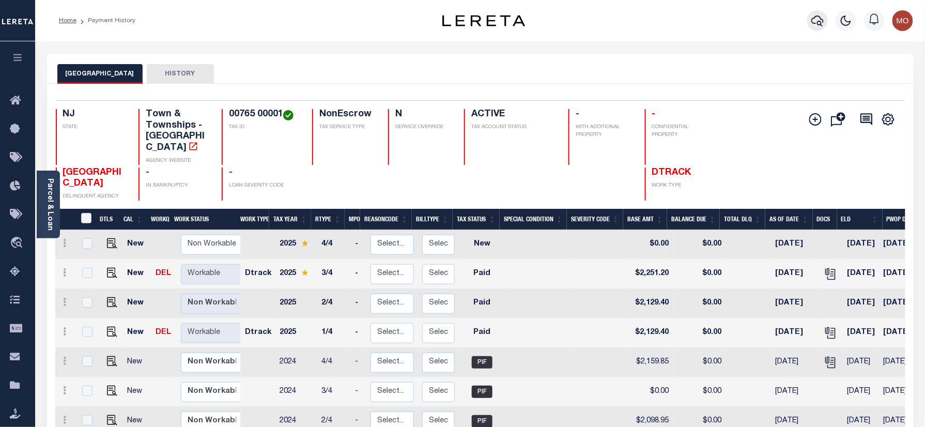
click at [821, 17] on icon "button" at bounding box center [818, 20] width 12 height 12
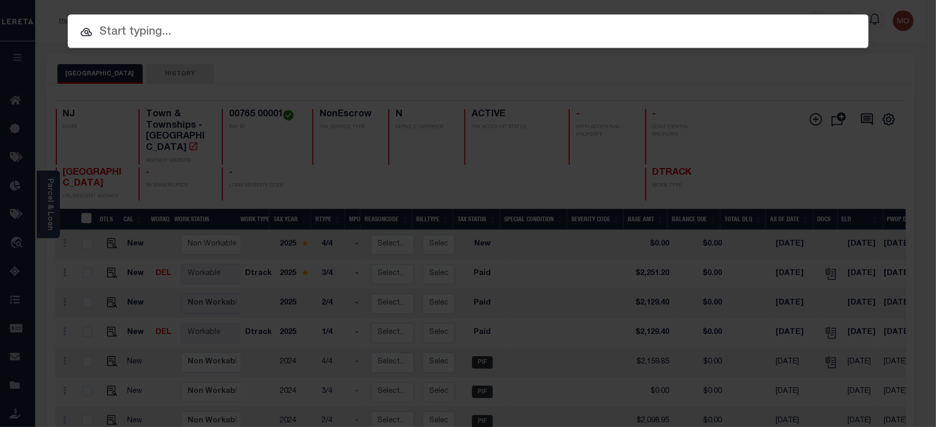
click at [240, 29] on input "text" at bounding box center [468, 32] width 801 height 18
paste input "9300001321"
type input "9300001321"
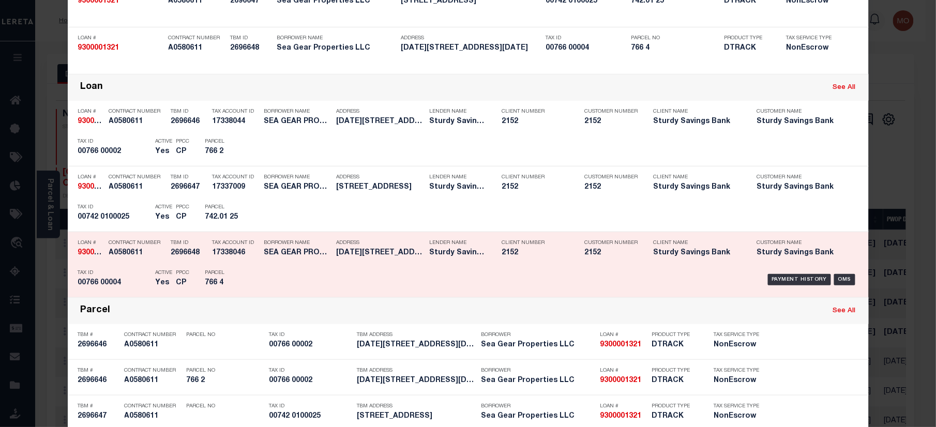
scroll to position [137, 0]
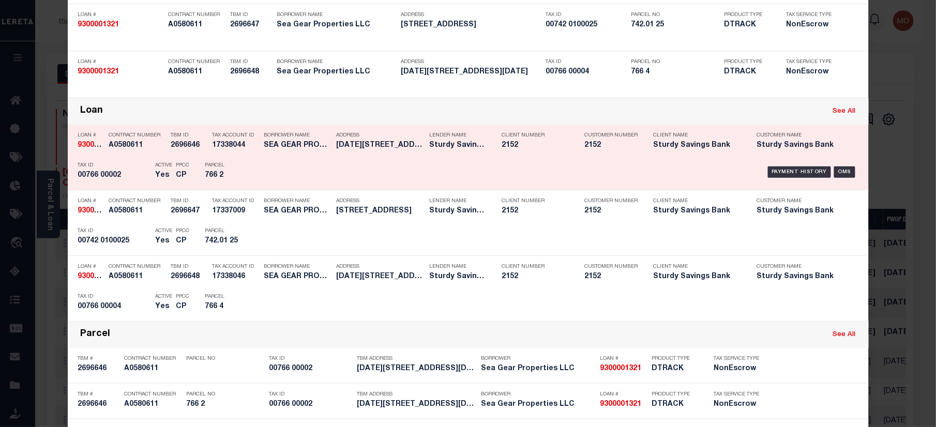
click at [127, 151] on div "Contract Number A0580611" at bounding box center [137, 142] width 57 height 30
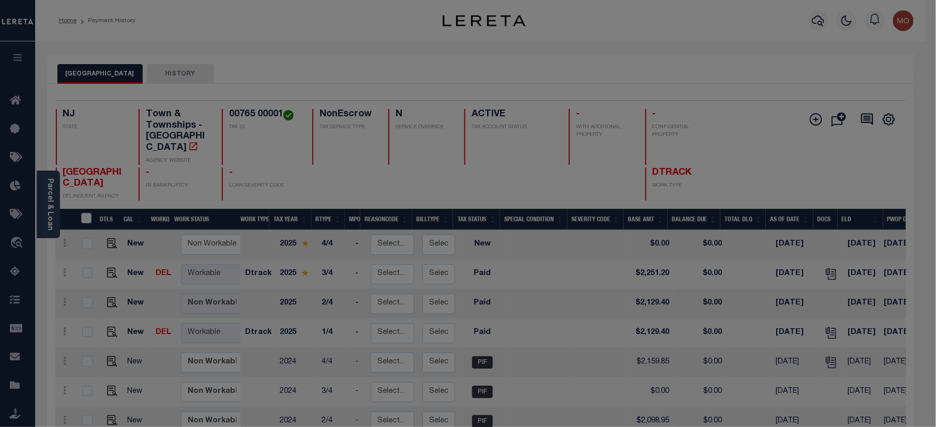
scroll to position [0, 0]
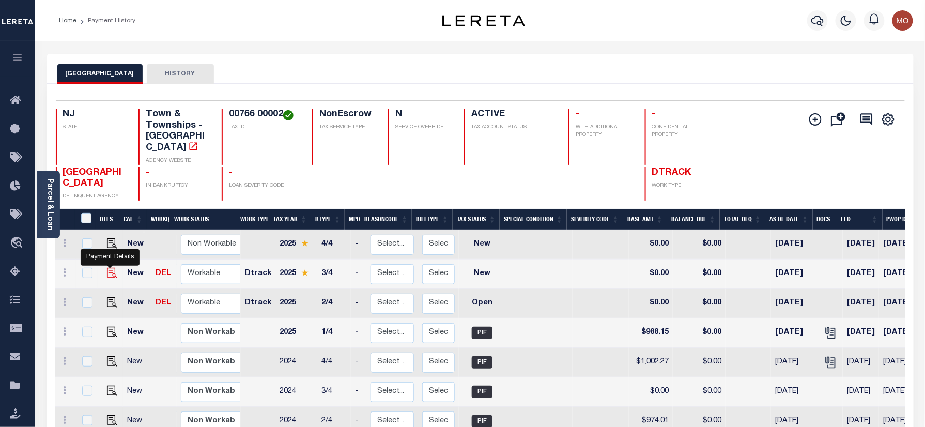
click at [112, 268] on img "" at bounding box center [112, 273] width 10 height 10
checkbox input "true"
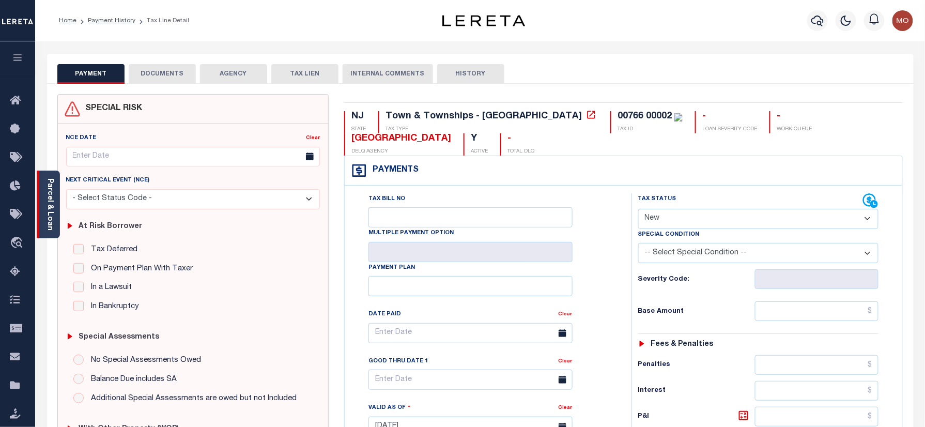
click at [48, 213] on link "Parcel & Loan" at bounding box center [49, 204] width 7 height 52
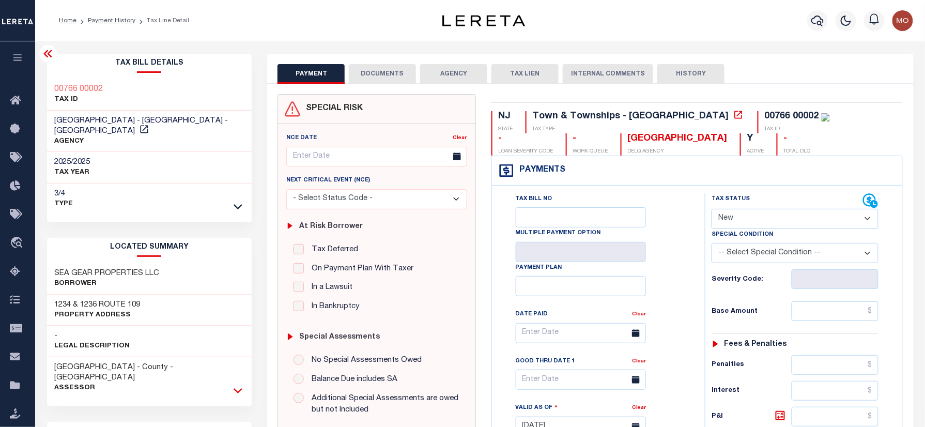
click at [242, 385] on icon at bounding box center [238, 390] width 9 height 11
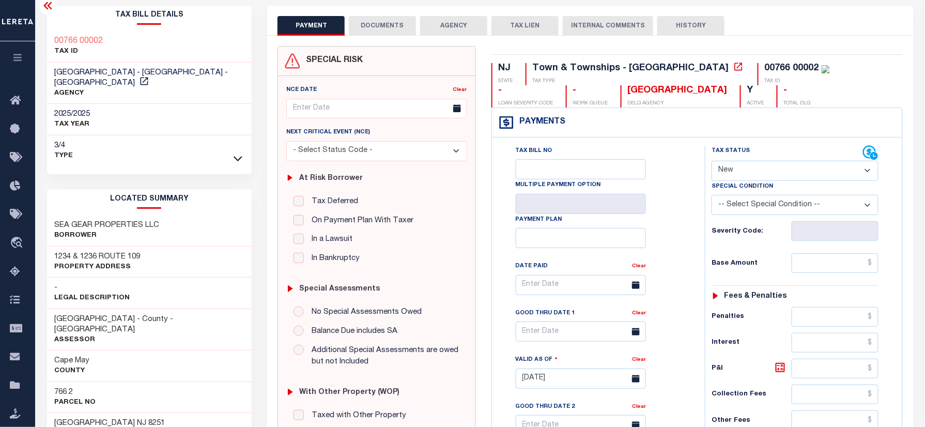
scroll to position [69, 0]
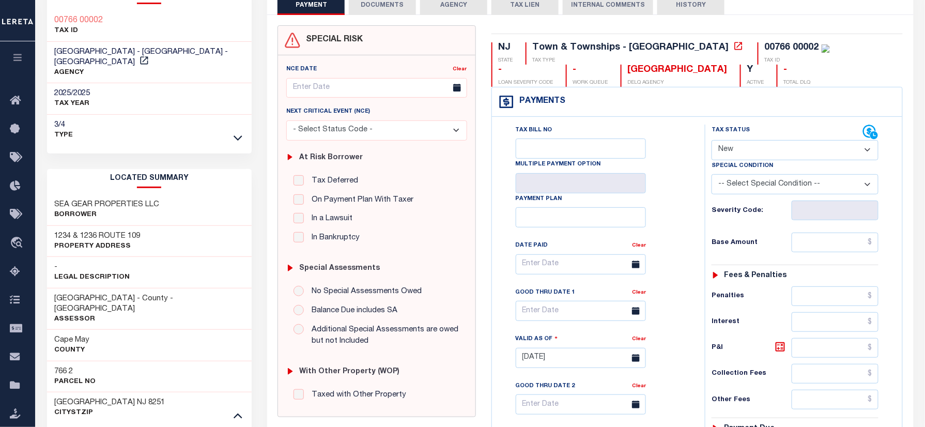
click at [59, 366] on h3 "766 2" at bounding box center [75, 371] width 41 height 10
copy h3 "766"
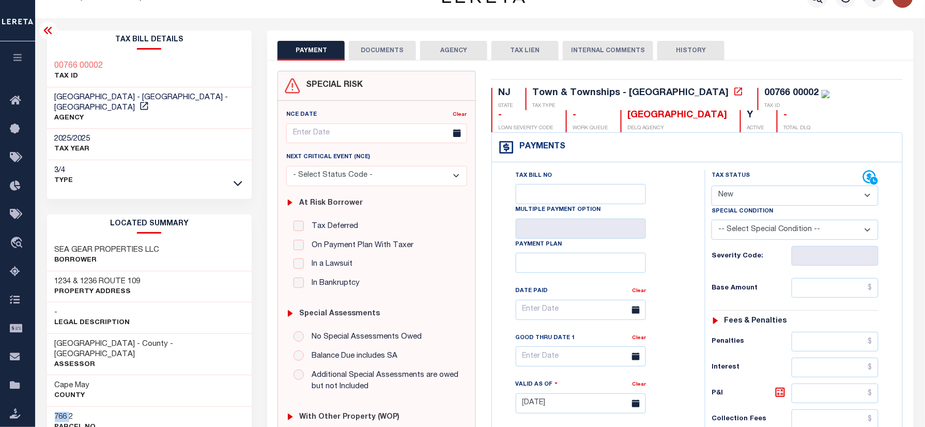
scroll to position [0, 0]
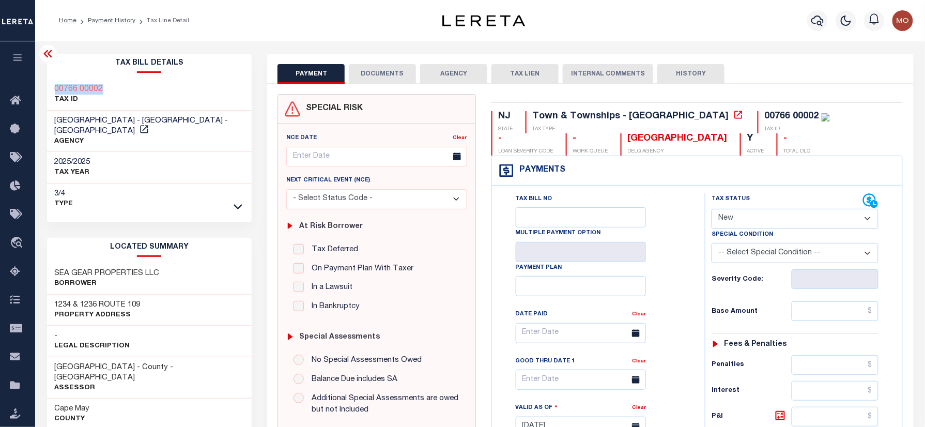
drag, startPoint x: 86, startPoint y: 86, endPoint x: 72, endPoint y: 90, distance: 14.1
click at [45, 90] on div "Tax Bill Details 00766 00002 TAX ID" at bounding box center [149, 434] width 221 height 760
copy h3 "00766 00002"
drag, startPoint x: 736, startPoint y: 219, endPoint x: 736, endPoint y: 233, distance: 13.4
click at [736, 219] on select "- Select Status Code - Open Due/Unpaid Paid Incomplete No Tax Due Internal Refu…" at bounding box center [795, 219] width 167 height 20
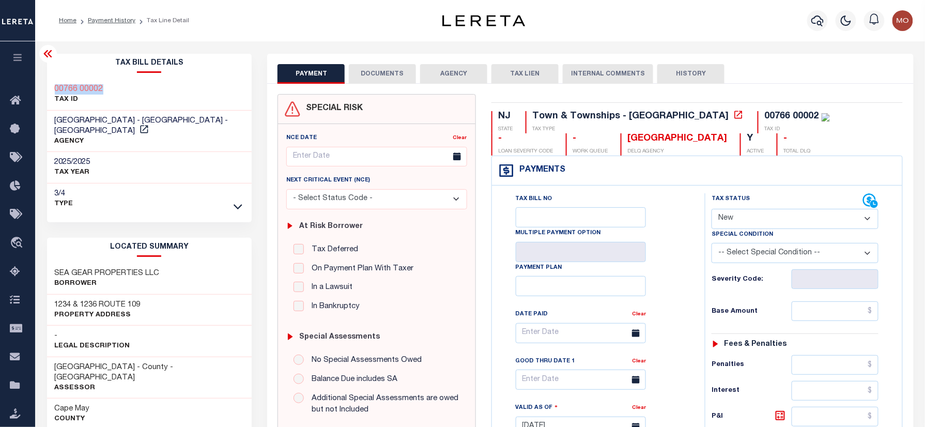
select select "PYD"
click at [712, 210] on select "- Select Status Code - Open Due/Unpaid Paid Incomplete No Tax Due Internal Refu…" at bounding box center [795, 219] width 167 height 20
type input "[DATE]"
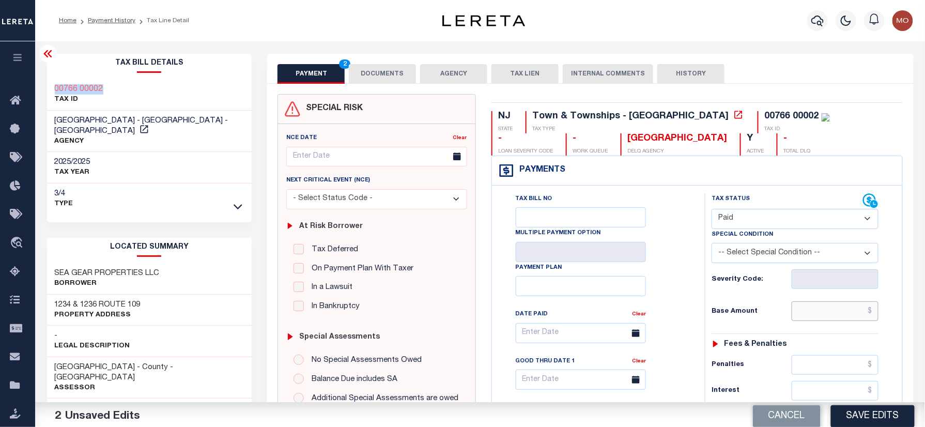
drag, startPoint x: 810, startPoint y: 313, endPoint x: 777, endPoint y: 313, distance: 33.1
click at [810, 313] on input "text" at bounding box center [835, 311] width 87 height 20
paste input "1,044.66"
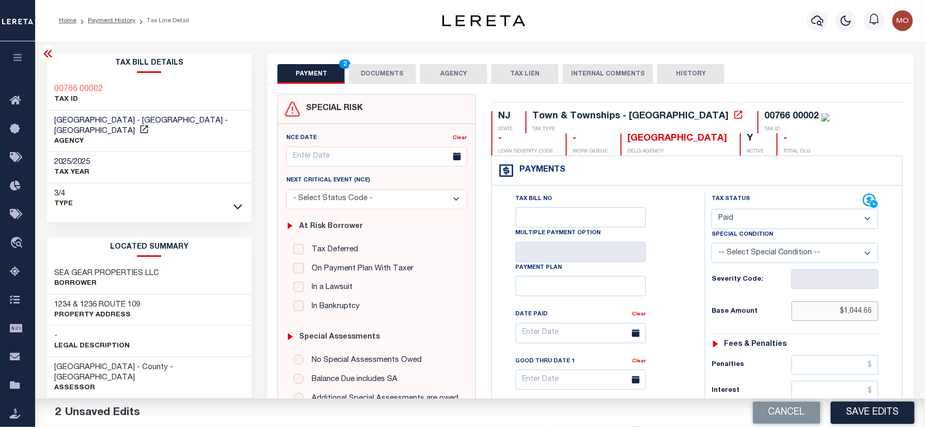
type input "$1,044.66"
drag, startPoint x: 718, startPoint y: 317, endPoint x: 741, endPoint y: 318, distance: 22.3
click at [718, 316] on h6 "Base Amount" at bounding box center [752, 312] width 80 height 8
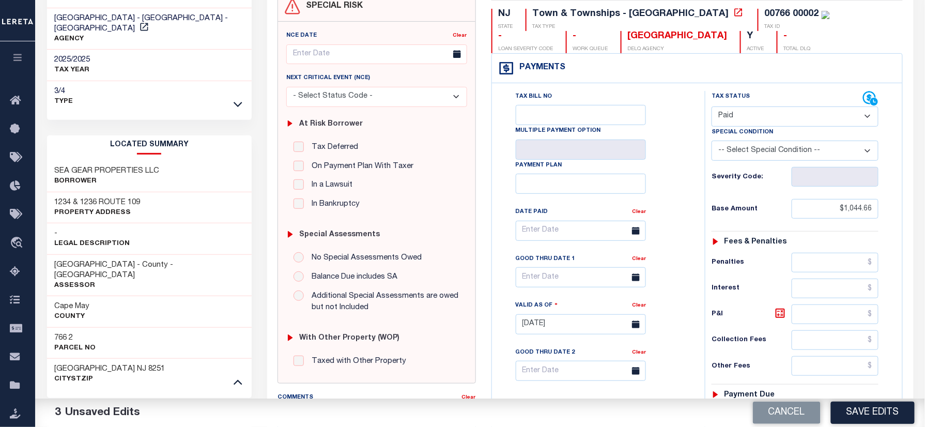
scroll to position [207, 0]
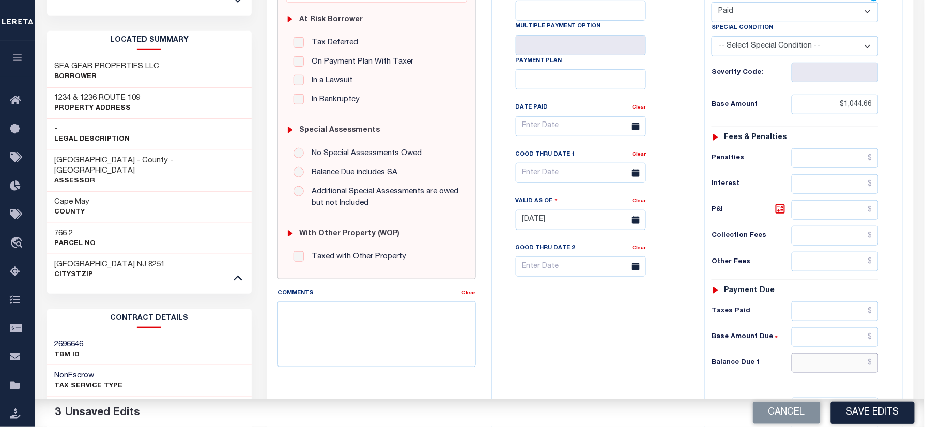
drag, startPoint x: 815, startPoint y: 367, endPoint x: 707, endPoint y: 364, distance: 107.5
click at [815, 367] on input "text" at bounding box center [835, 363] width 87 height 20
type input "$0.00"
click at [619, 355] on div "Tax Bill No Multiple Payment Option Payment Plan Clear" at bounding box center [596, 215] width 203 height 456
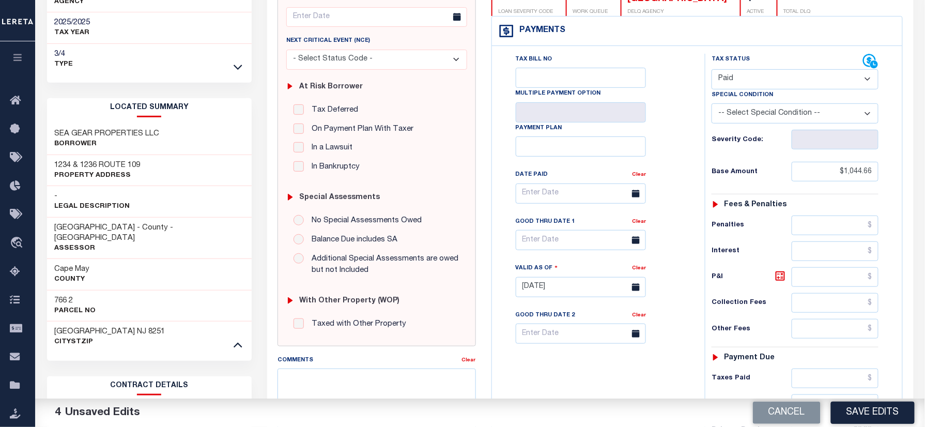
scroll to position [0, 0]
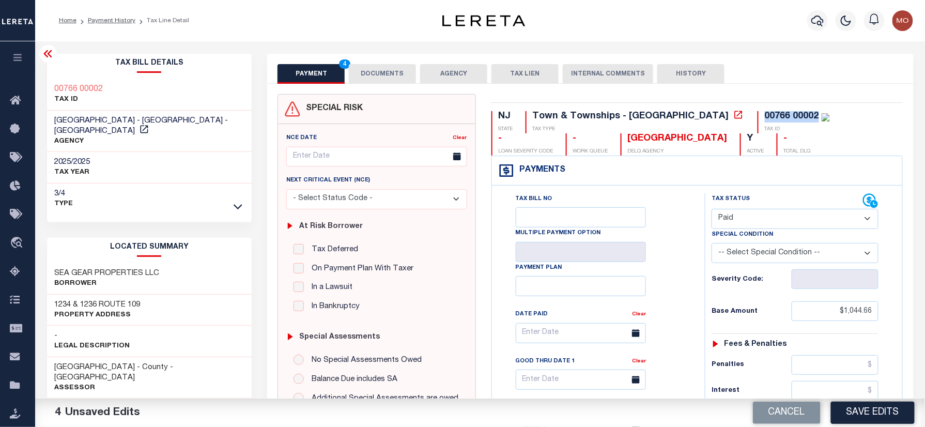
drag, startPoint x: 718, startPoint y: 117, endPoint x: 664, endPoint y: 120, distance: 54.4
click at [664, 120] on div "NJ STATE Town & Townships - NJ TAX TYPE 00766 00002 TAX ID - LOAN SEVERITY CODE…" at bounding box center [698, 133] width 412 height 44
copy div "00766 00002"
click at [389, 75] on button "DOCUMENTS" at bounding box center [382, 74] width 67 height 20
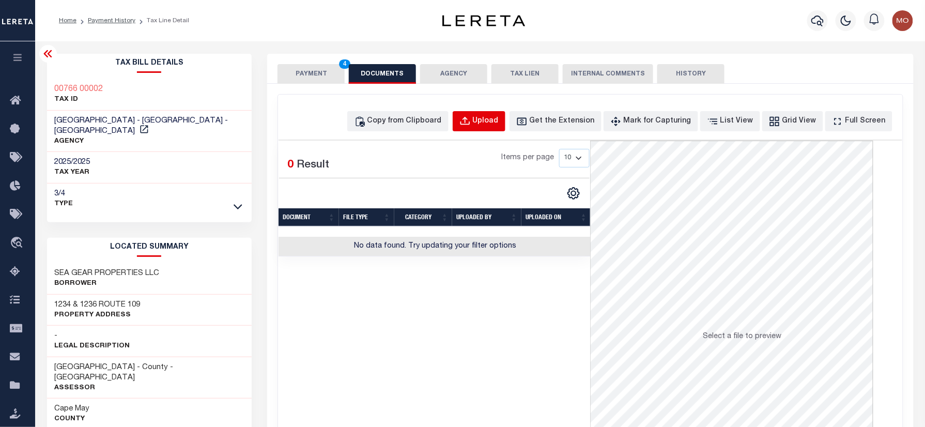
click at [495, 125] on div "Upload" at bounding box center [486, 121] width 26 height 11
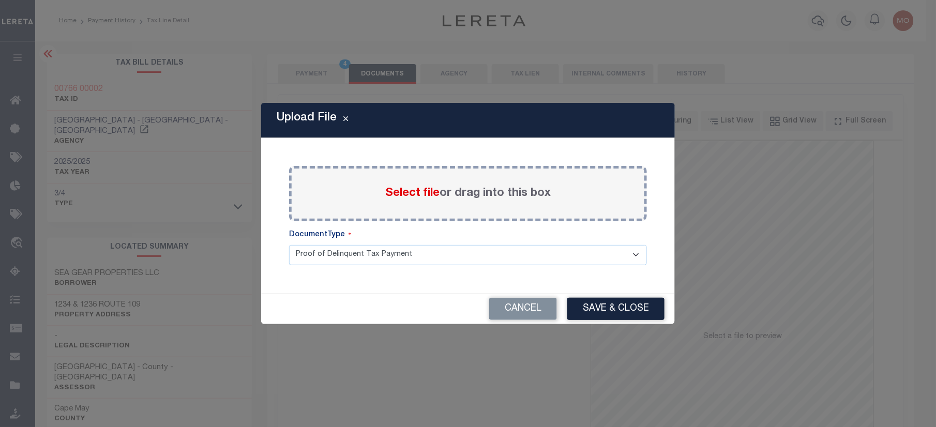
click at [395, 195] on span "Select file" at bounding box center [412, 193] width 54 height 11
click at [0, 0] on input "Select file or drag into this box" at bounding box center [0, 0] width 0 height 0
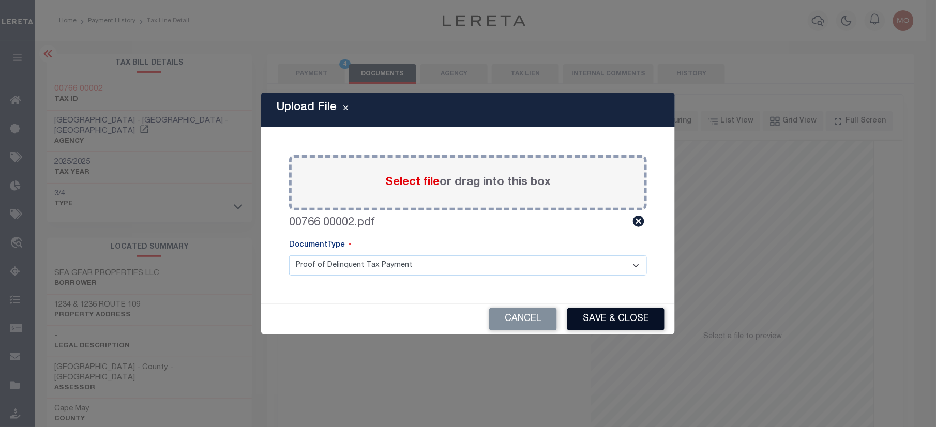
click at [602, 321] on button "Save & Close" at bounding box center [615, 319] width 97 height 22
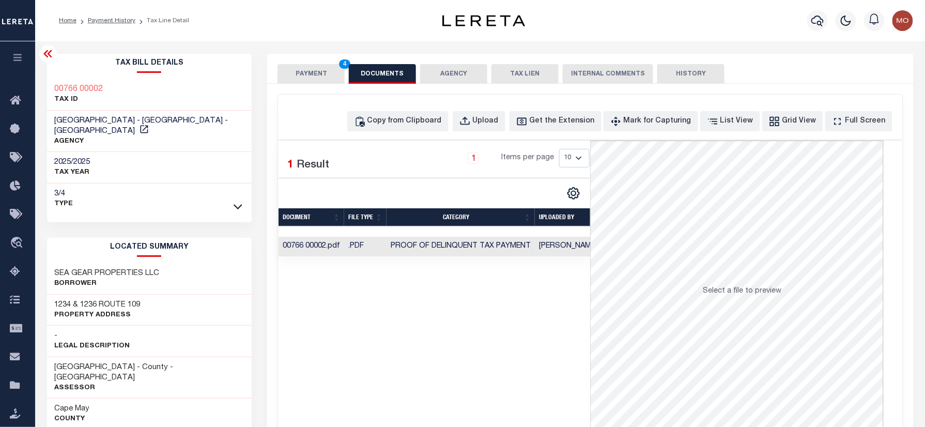
click at [317, 71] on button "PAYMENT 4" at bounding box center [311, 74] width 67 height 20
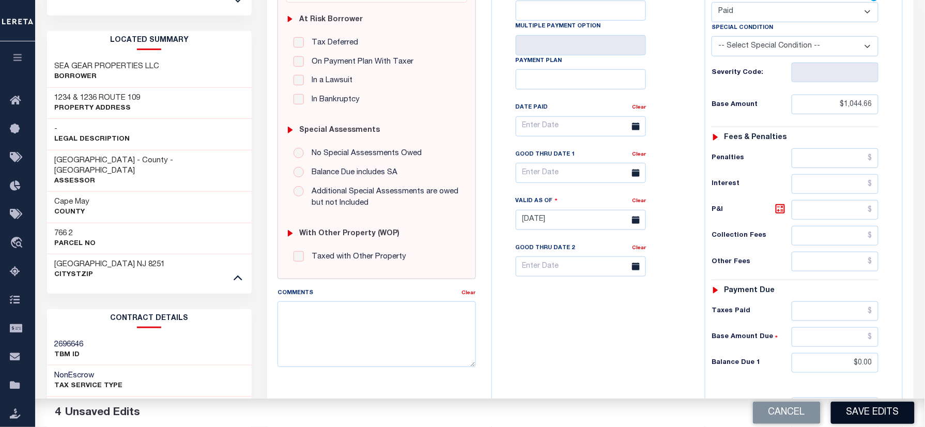
click at [856, 408] on button "Save Edits" at bounding box center [873, 413] width 84 height 22
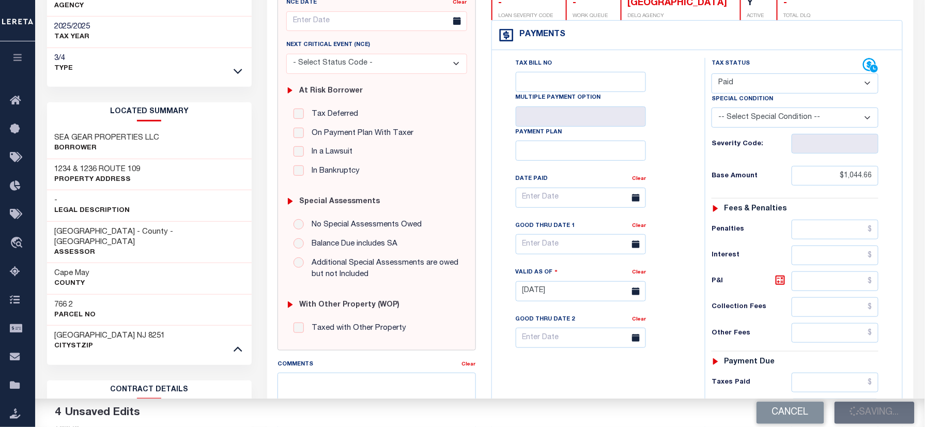
scroll to position [69, 0]
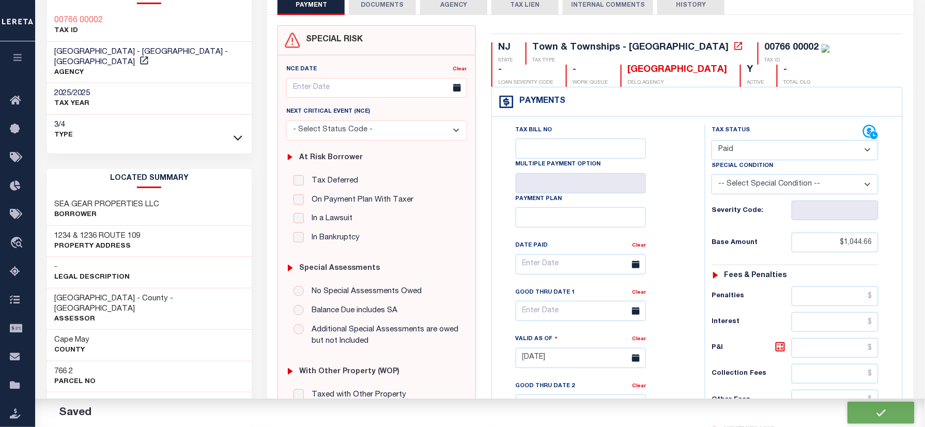
checkbox input "false"
type input "$1,044.66"
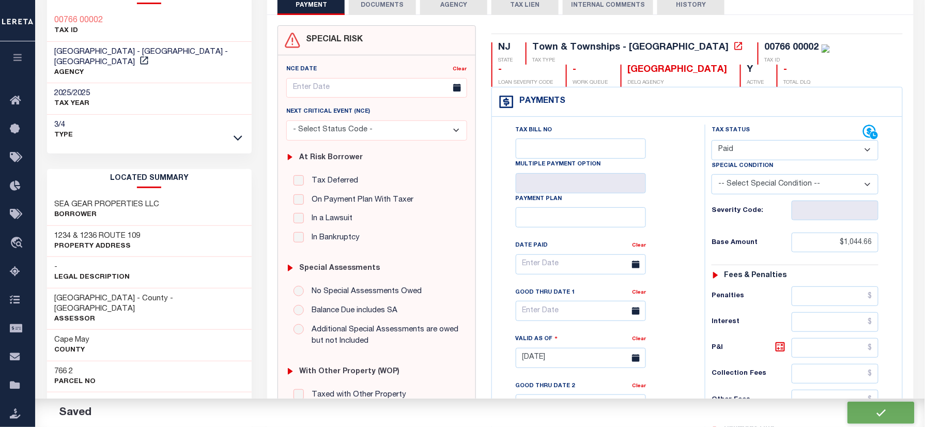
type input "$0"
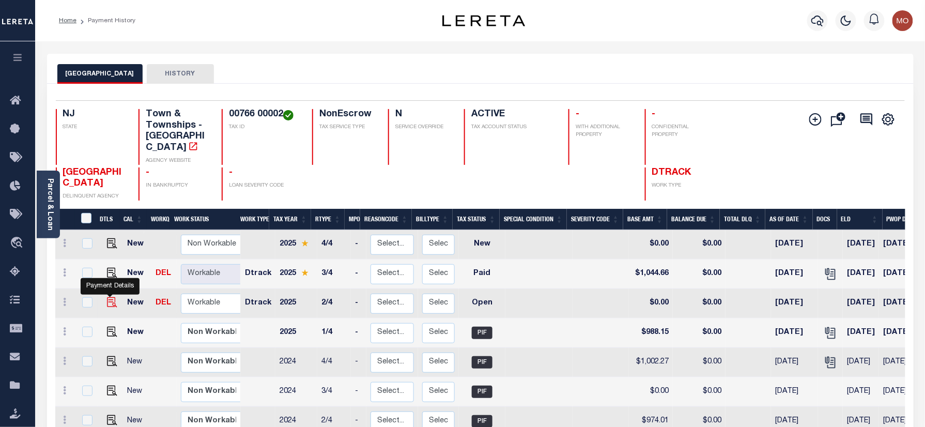
click at [107, 297] on img "" at bounding box center [112, 302] width 10 height 10
checkbox input "true"
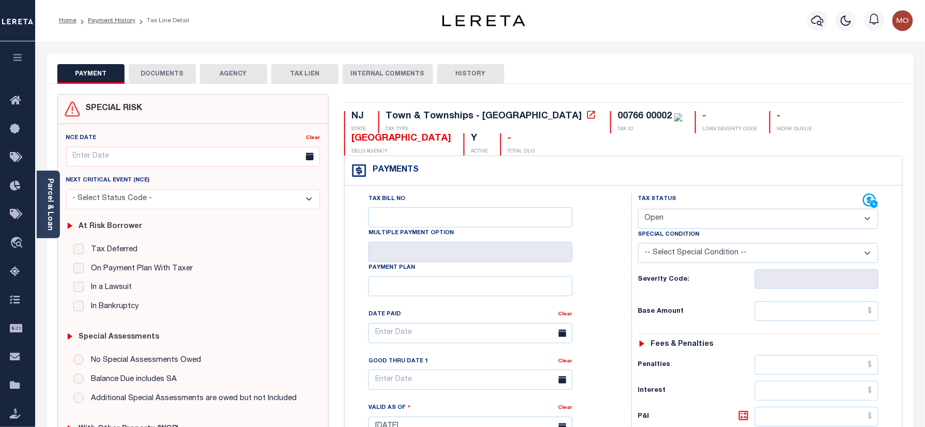
drag, startPoint x: 695, startPoint y: 218, endPoint x: 697, endPoint y: 228, distance: 10.5
click at [695, 218] on select "- Select Status Code - Open Due/Unpaid Paid Incomplete No Tax Due Internal Refu…" at bounding box center [758, 219] width 241 height 20
select select "PYD"
click at [638, 209] on select "- Select Status Code - Open Due/Unpaid Paid Incomplete No Tax Due Internal Refu…" at bounding box center [758, 219] width 241 height 20
type input "[DATE]"
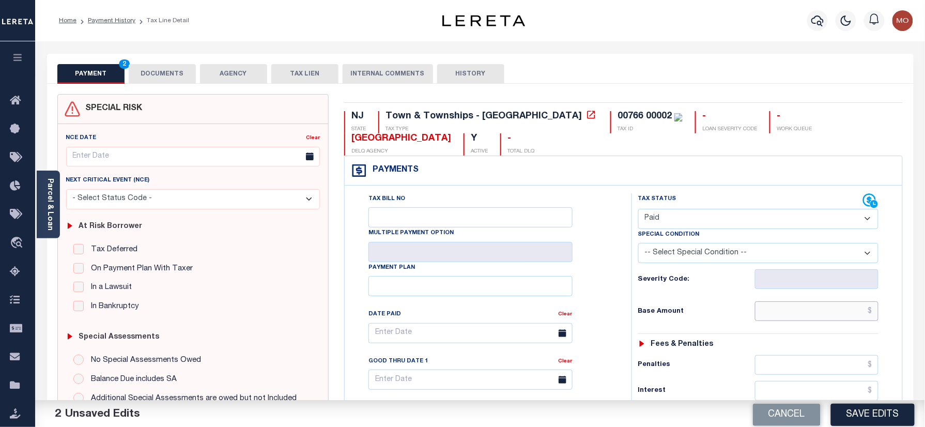
click at [794, 313] on input "text" at bounding box center [817, 311] width 124 height 20
paste input "988.14"
type input "$988.14"
click at [659, 319] on div "Base Amount $988.14" at bounding box center [758, 311] width 241 height 20
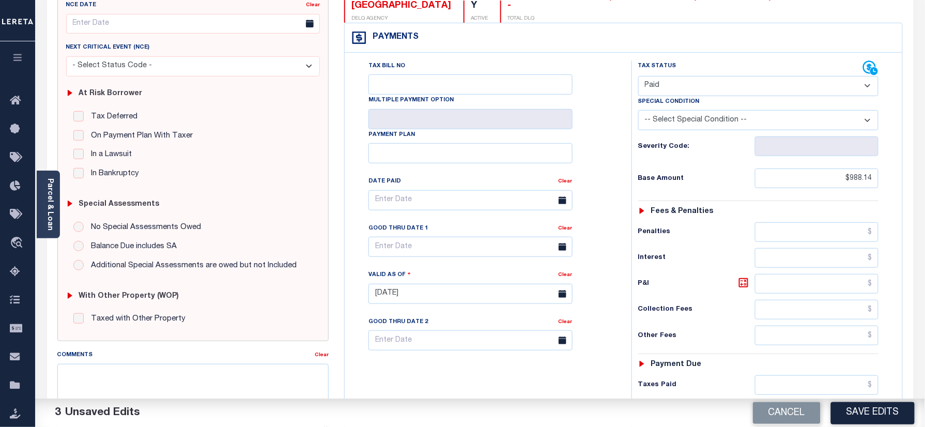
scroll to position [207, 0]
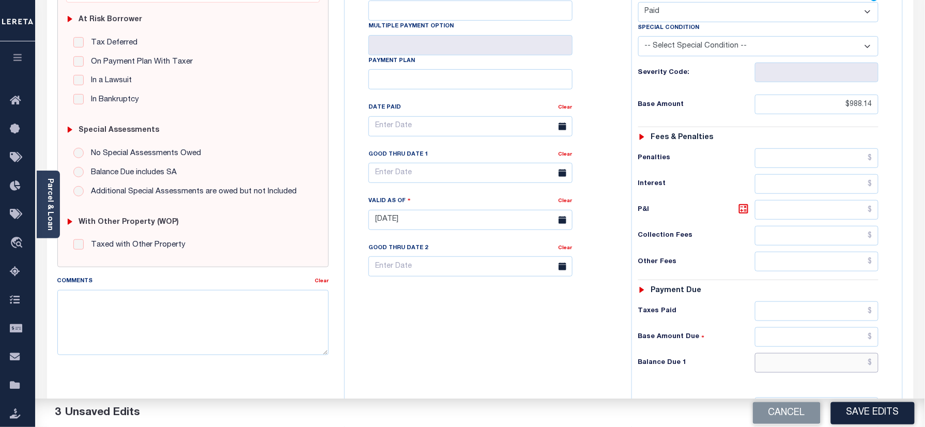
click at [789, 362] on input "text" at bounding box center [817, 363] width 124 height 20
type input "$0.00"
click at [487, 342] on div "Tax Bill No Multiple Payment Option Payment Plan Clear" at bounding box center [485, 215] width 277 height 456
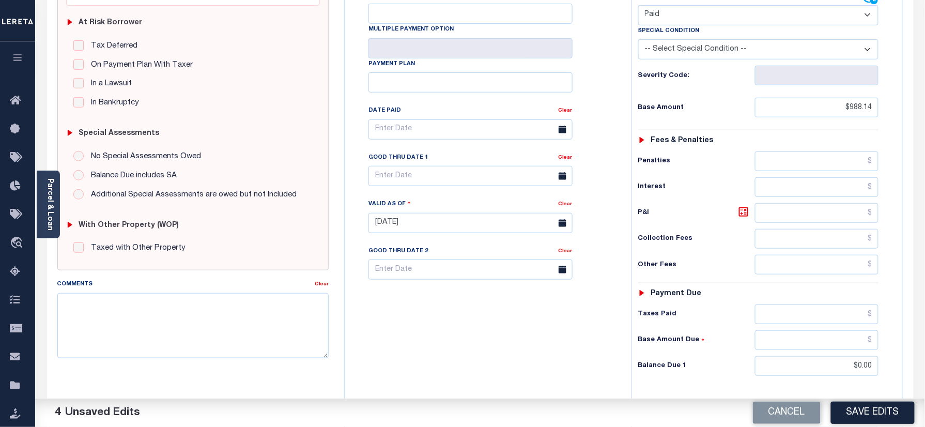
scroll to position [344, 0]
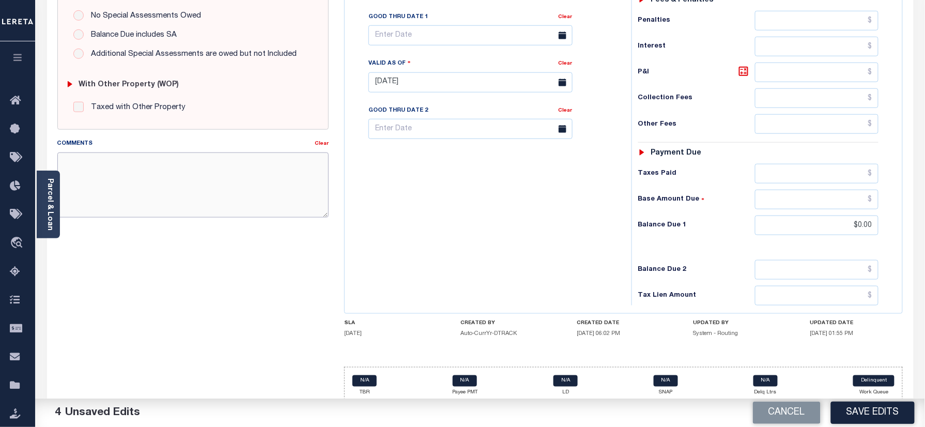
click at [216, 171] on textarea "Comments" at bounding box center [193, 184] width 272 height 65
paste textarea "Refer 2025 3/4 year for doc"
type textarea "Refer 2025 3/4 year for doc"
drag, startPoint x: 358, startPoint y: 197, endPoint x: 367, endPoint y: 203, distance: 10.6
click at [364, 200] on div "Tax Bill No Multiple Payment Option Payment Plan Clear" at bounding box center [485, 77] width 277 height 456
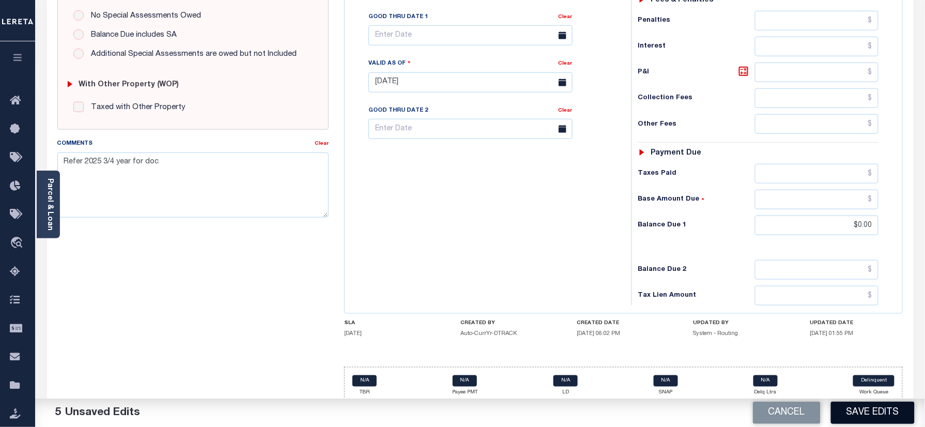
click at [881, 414] on button "Save Edits" at bounding box center [873, 413] width 84 height 22
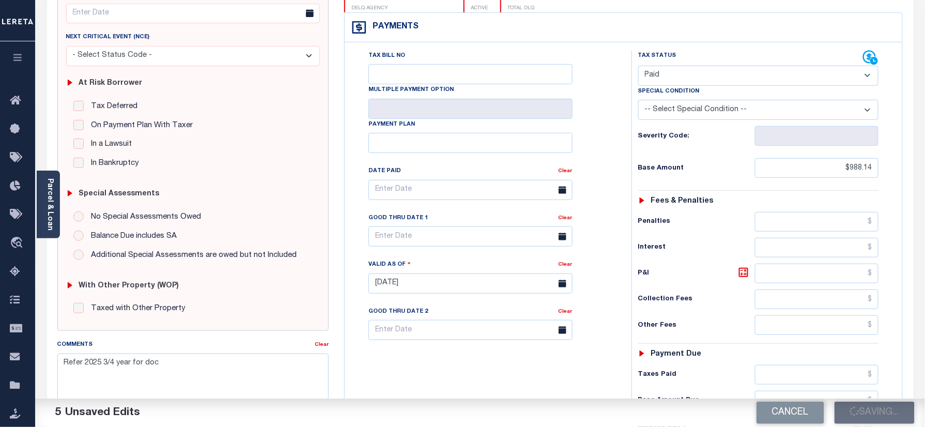
scroll to position [137, 0]
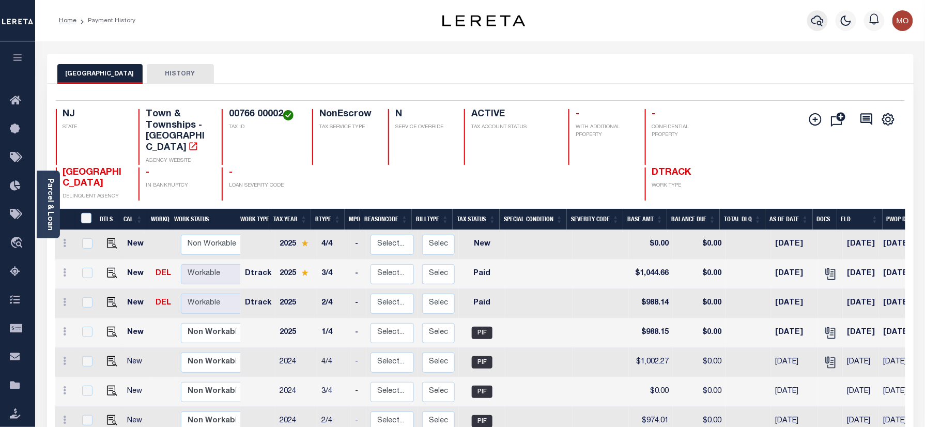
click at [817, 14] on icon "button" at bounding box center [818, 20] width 12 height 12
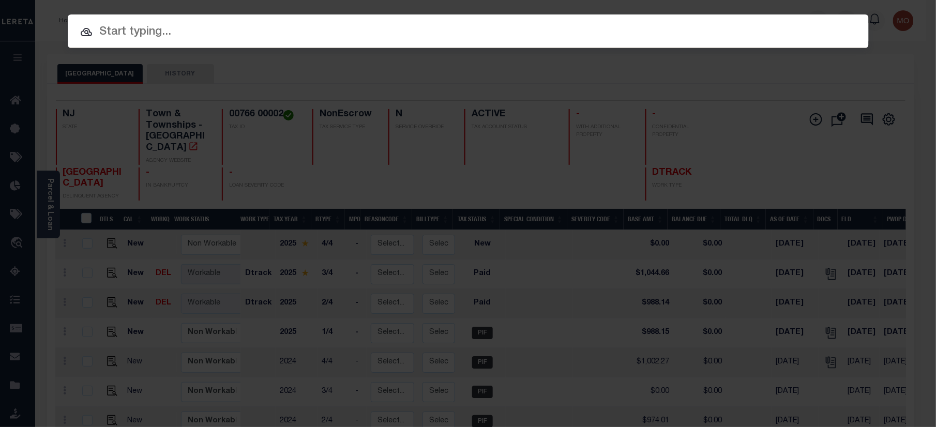
click at [180, 38] on input "text" at bounding box center [468, 32] width 801 height 18
paste input "9300001321"
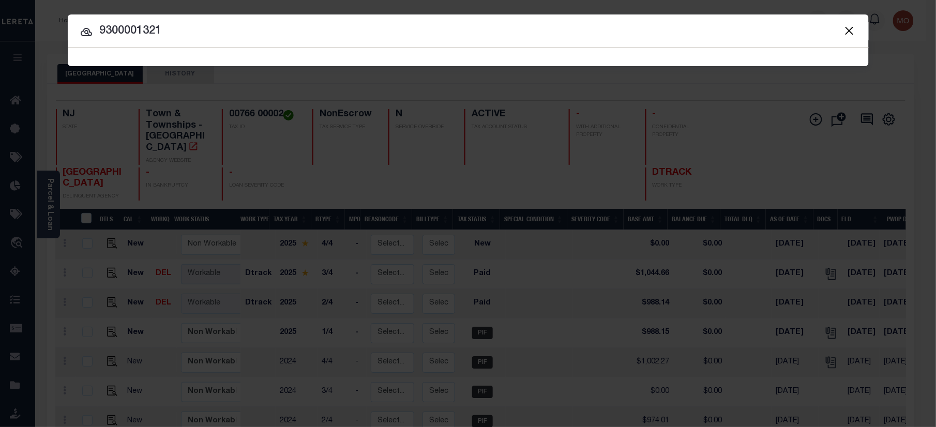
type input "9300001321"
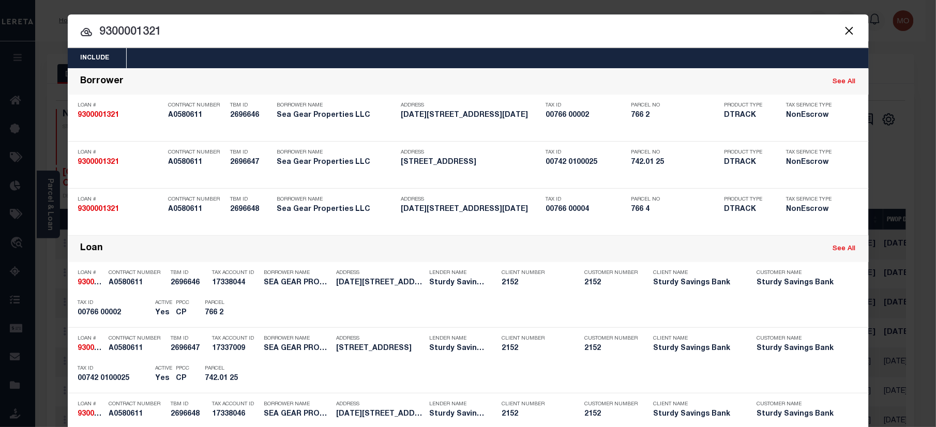
click at [183, 31] on input "9300001321" at bounding box center [468, 32] width 801 height 18
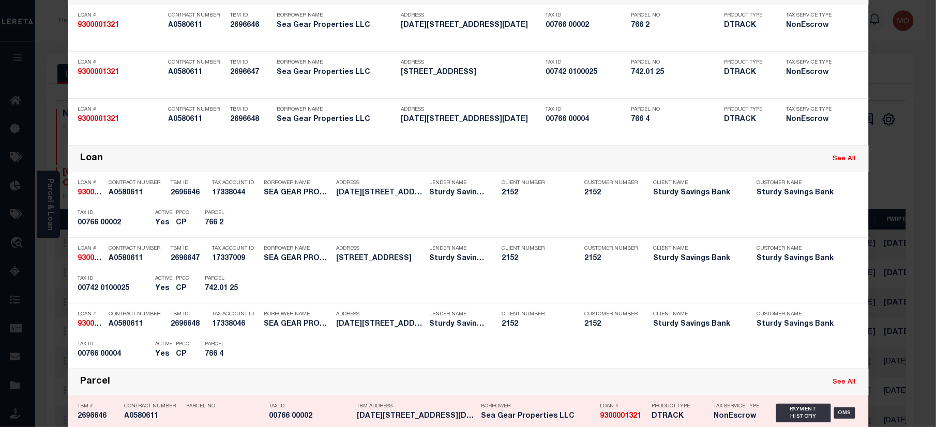
scroll to position [207, 0]
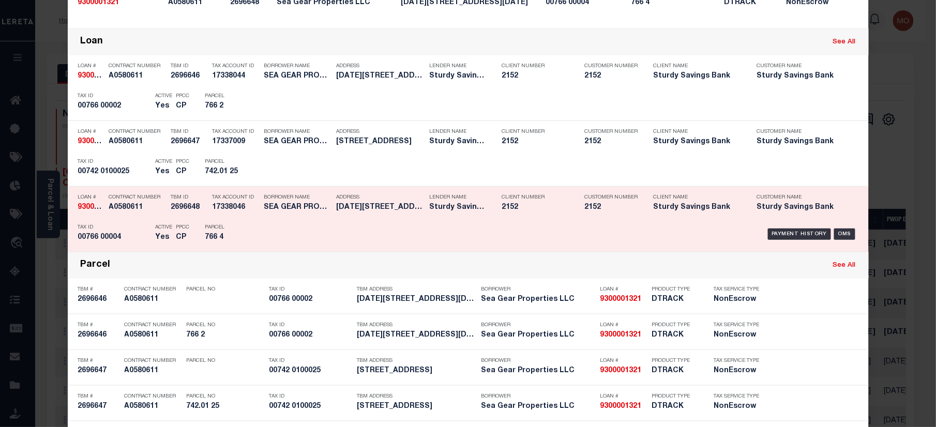
click at [137, 229] on p "Tax ID" at bounding box center [114, 227] width 72 height 6
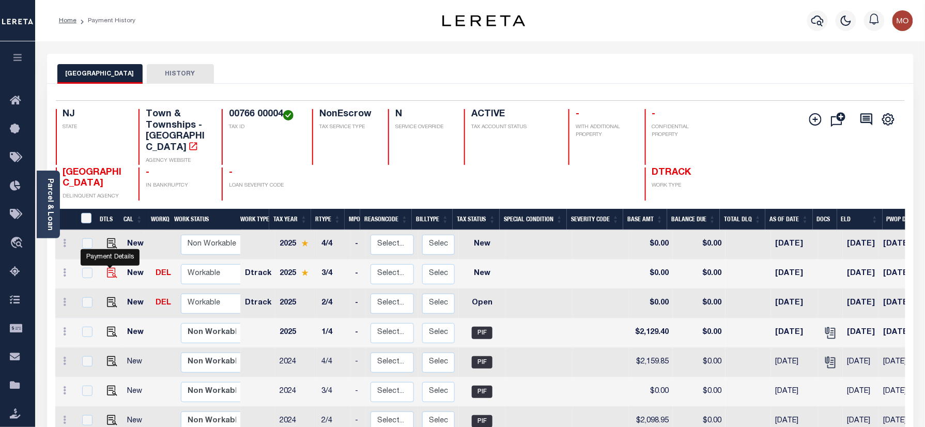
click at [111, 268] on img "" at bounding box center [112, 273] width 10 height 10
checkbox input "true"
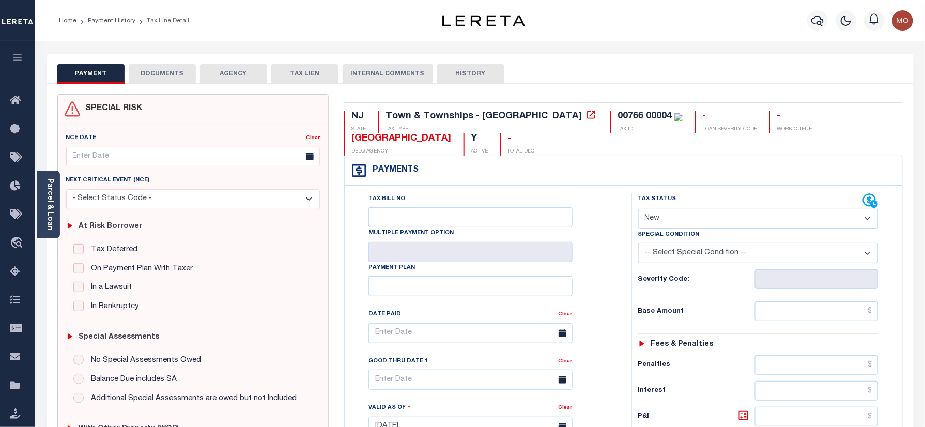
click at [47, 218] on link "Parcel & Loan" at bounding box center [49, 204] width 7 height 52
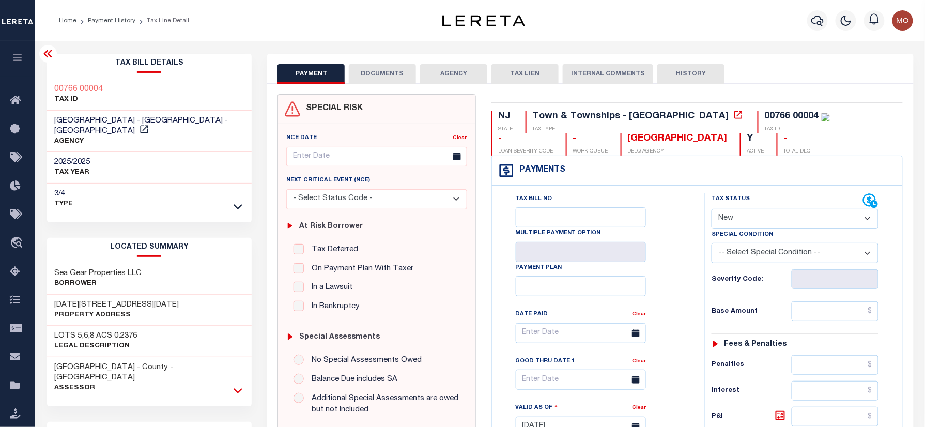
click at [236, 385] on icon at bounding box center [238, 390] width 9 height 11
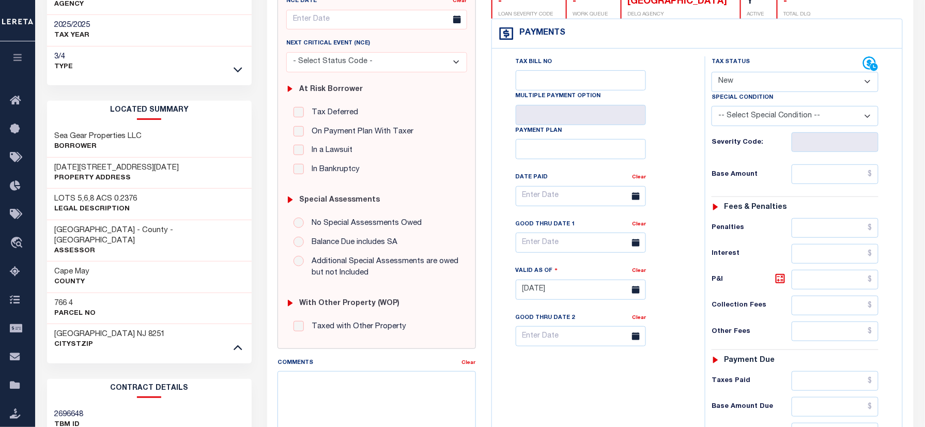
scroll to position [137, 0]
click at [58, 298] on h3 "766 4" at bounding box center [75, 303] width 41 height 10
copy h3 "766"
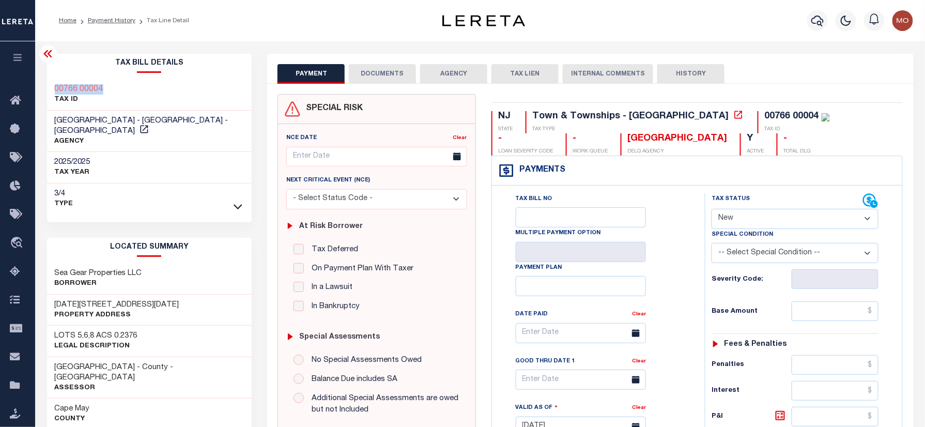
drag, startPoint x: 119, startPoint y: 85, endPoint x: 137, endPoint y: 83, distance: 18.2
click at [50, 85] on div "00766 00004 TAX ID" at bounding box center [149, 95] width 205 height 32
copy h3 "00766 00004"
click at [765, 222] on select "- Select Status Code - Open Due/Unpaid Paid Incomplete No Tax Due Internal Refu…" at bounding box center [795, 219] width 167 height 20
select select "PYD"
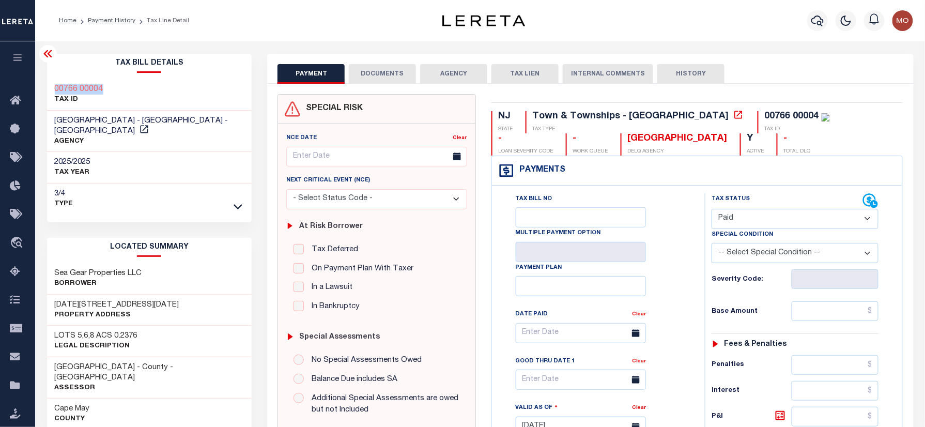
click at [712, 210] on select "- Select Status Code - Open Due/Unpaid Paid Incomplete No Tax Due Internal Refu…" at bounding box center [795, 219] width 167 height 20
type input "[DATE]"
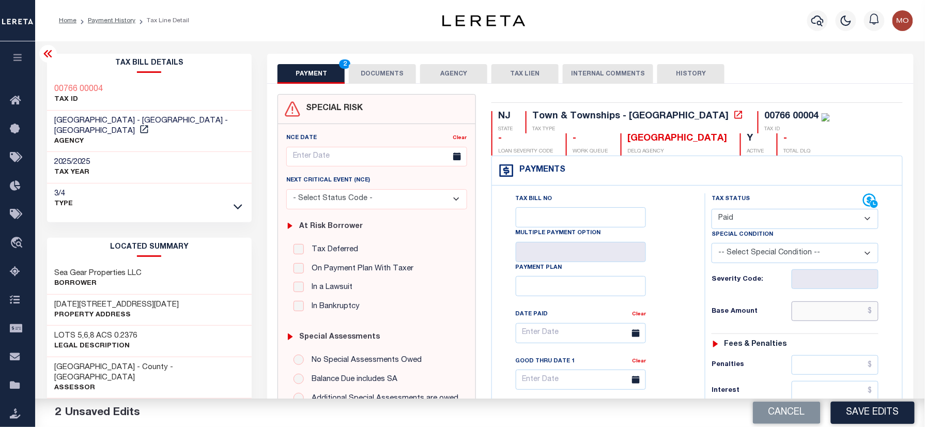
drag, startPoint x: 822, startPoint y: 314, endPoint x: 684, endPoint y: 316, distance: 137.5
click at [822, 314] on input "text" at bounding box center [835, 311] width 87 height 20
paste input "2,251.20"
type input "$2,251.20"
click at [674, 317] on div "Tax Bill No Multiple Payment Option Payment Plan Clear" at bounding box center [595, 338] width 187 height 290
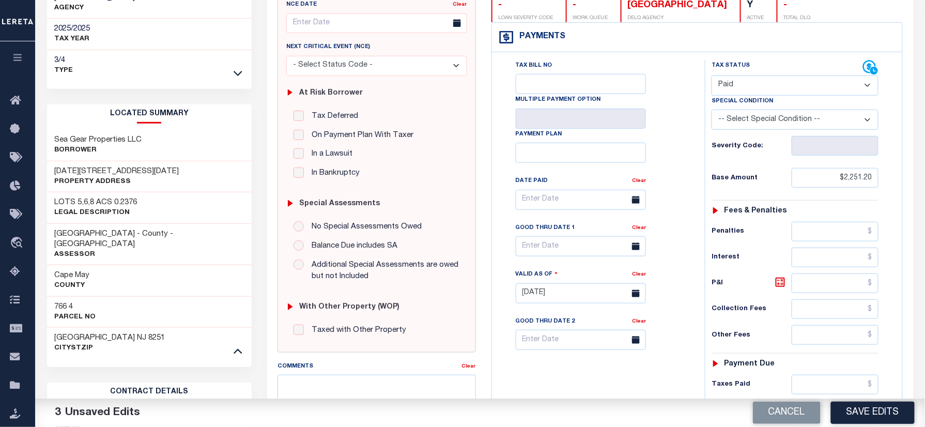
scroll to position [207, 0]
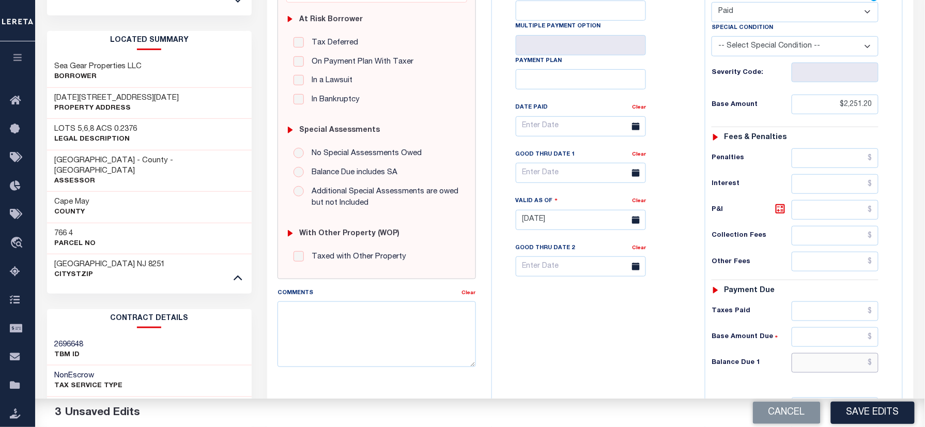
click at [835, 364] on input "text" at bounding box center [835, 363] width 87 height 20
type input "$0.00"
click at [581, 354] on div "Tax Bill No Multiple Payment Option Payment Plan Clear" at bounding box center [596, 215] width 203 height 456
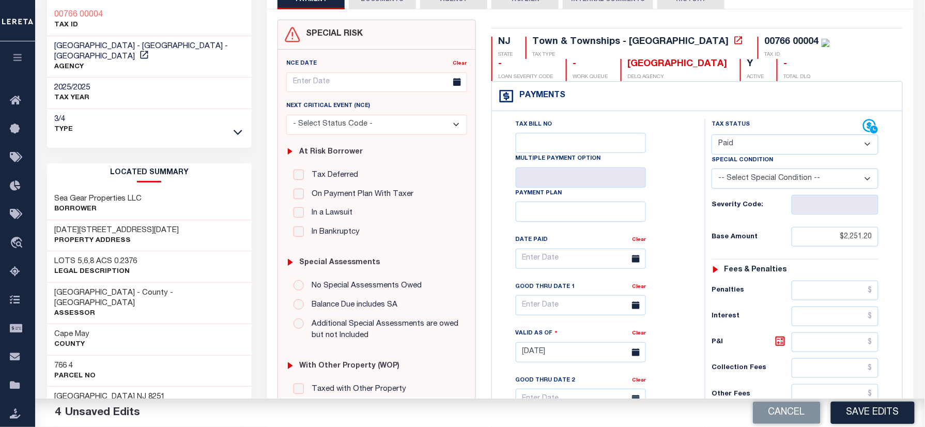
scroll to position [0, 0]
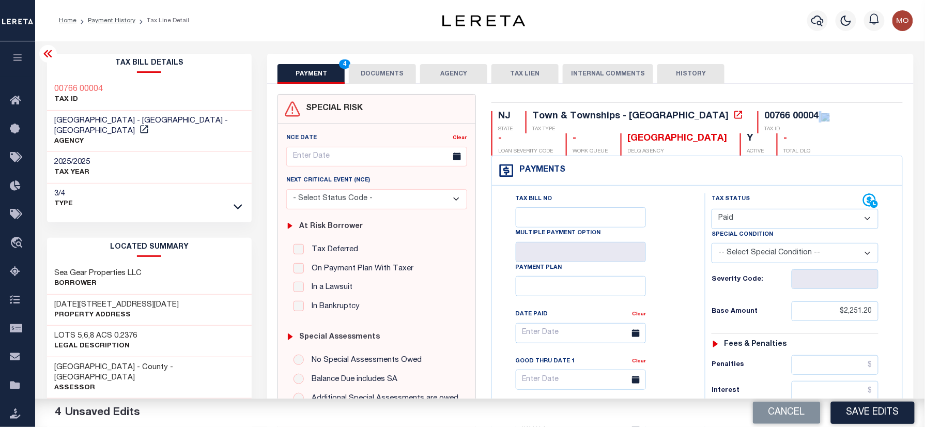
drag, startPoint x: 728, startPoint y: 115, endPoint x: 665, endPoint y: 124, distance: 63.7
click at [665, 124] on div "NJ STATE Town & Townships - NJ TAX TYPE 00766 00004 TAX ID - LOAN SEVERITY CODE…" at bounding box center [698, 133] width 412 height 44
click at [730, 137] on div "NJ STATE Town & Townships - NJ TAX TYPE 00766 00004 TAX ID - LOAN SEVERITY CODE…" at bounding box center [698, 133] width 412 height 44
drag, startPoint x: 726, startPoint y: 113, endPoint x: 674, endPoint y: 118, distance: 52.5
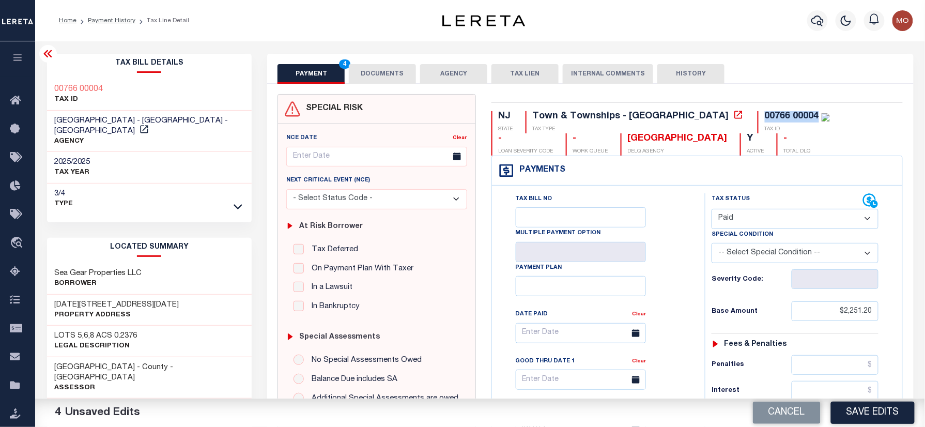
click at [765, 118] on div "00766 00004" at bounding box center [792, 116] width 54 height 9
copy div "00766 00004"
click at [366, 76] on button "DOCUMENTS" at bounding box center [382, 74] width 67 height 20
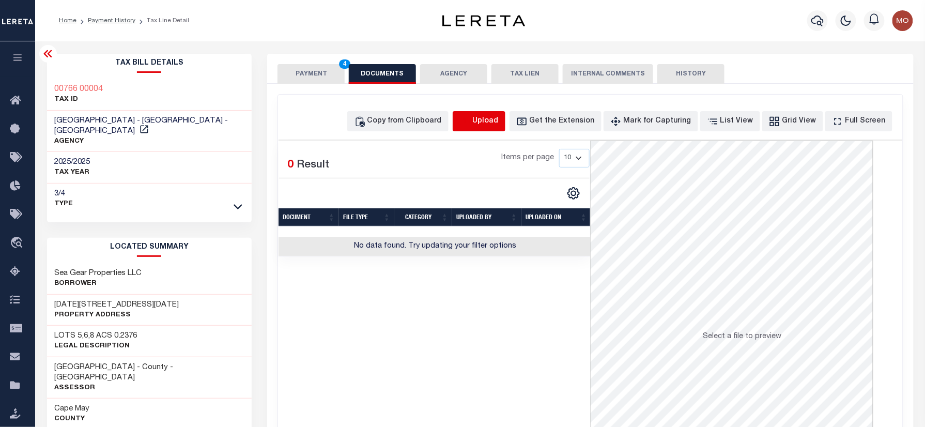
click at [471, 125] on icon "button" at bounding box center [465, 121] width 11 height 11
select select "POP"
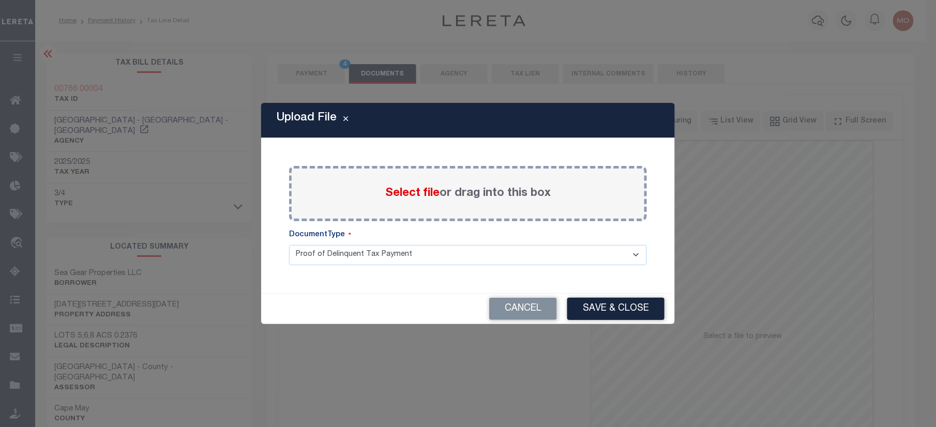
click at [402, 191] on span "Select file" at bounding box center [412, 193] width 54 height 11
click at [0, 0] on input "Select file or drag into this box" at bounding box center [0, 0] width 0 height 0
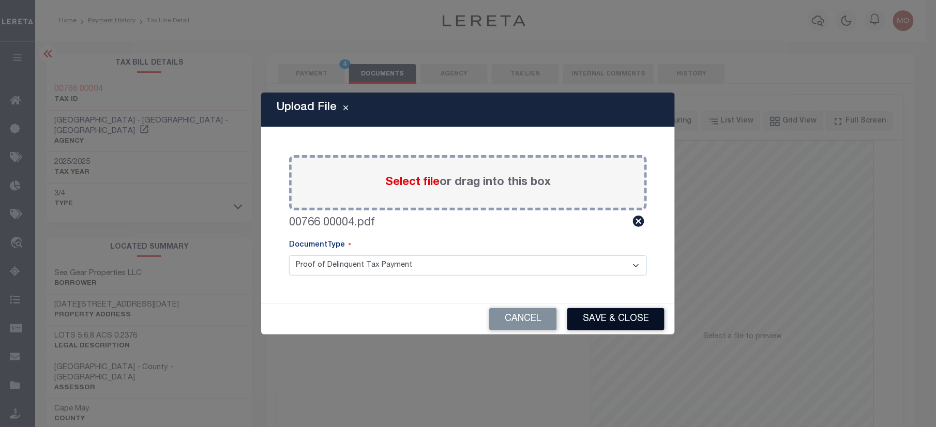
click at [611, 319] on button "Save & Close" at bounding box center [615, 319] width 97 height 22
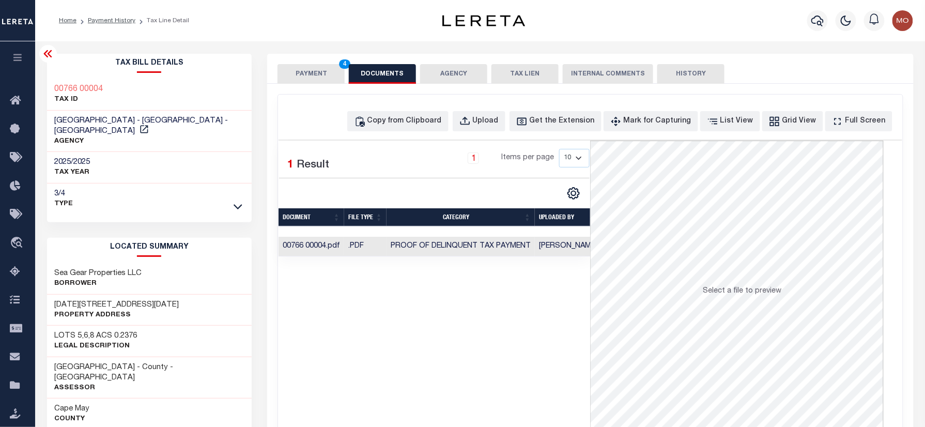
click at [296, 79] on button "PAYMENT 4" at bounding box center [311, 74] width 67 height 20
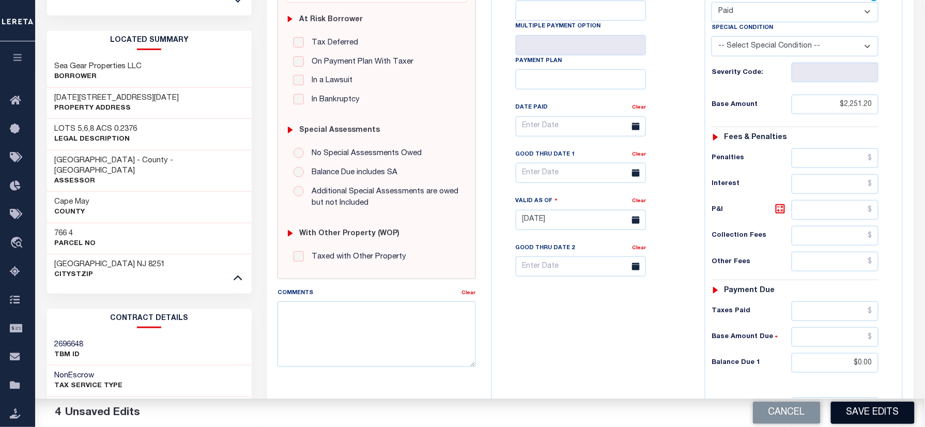
click at [849, 411] on button "Save Edits" at bounding box center [873, 413] width 84 height 22
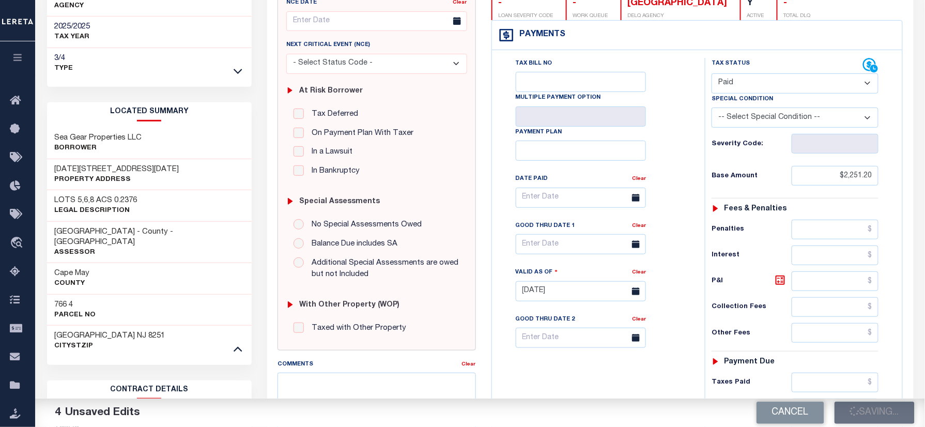
scroll to position [69, 0]
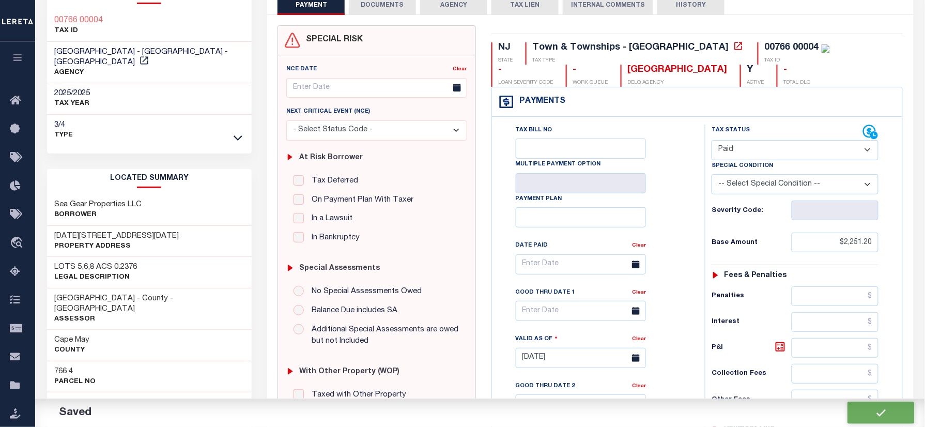
checkbox input "false"
type input "$2,251.2"
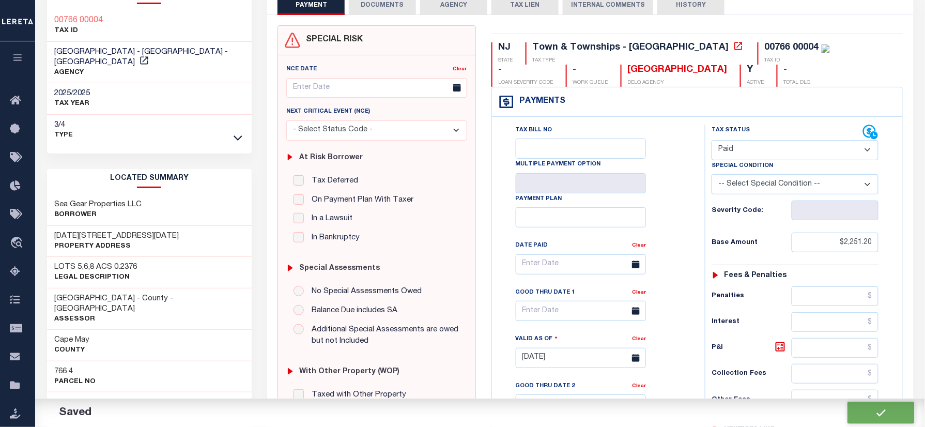
type input "$0"
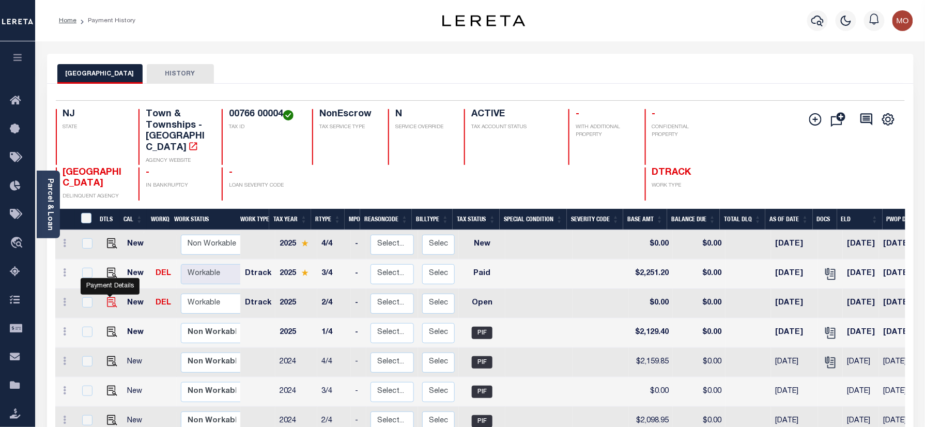
click at [112, 297] on img "" at bounding box center [112, 302] width 10 height 10
checkbox input "true"
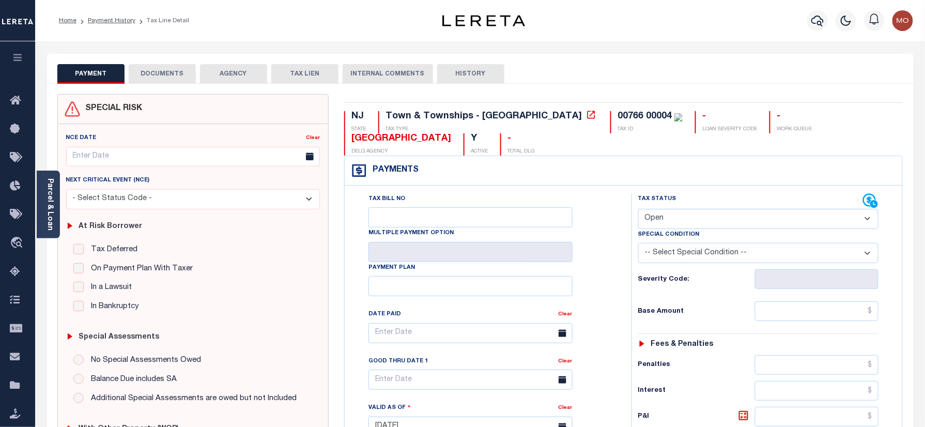
drag, startPoint x: 675, startPoint y: 216, endPoint x: 677, endPoint y: 226, distance: 10.5
click at [675, 216] on select "- Select Status Code - Open Due/Unpaid Paid Incomplete No Tax Due Internal Refu…" at bounding box center [758, 219] width 241 height 20
select select "PYD"
click at [638, 210] on select "- Select Status Code - Open Due/Unpaid Paid Incomplete No Tax Due Internal Refu…" at bounding box center [758, 219] width 241 height 20
type input "[DATE]"
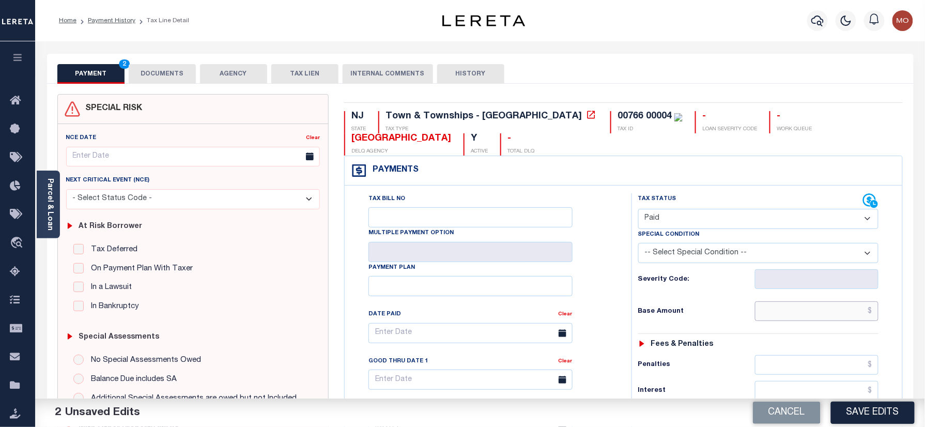
click at [801, 315] on input "text" at bounding box center [817, 311] width 124 height 20
click at [631, 331] on div "Tax Status Status" at bounding box center [762, 421] width 277 height 456
click at [775, 319] on input "text" at bounding box center [817, 311] width 124 height 20
paste input "2,129.40"
type input "$2,129.40"
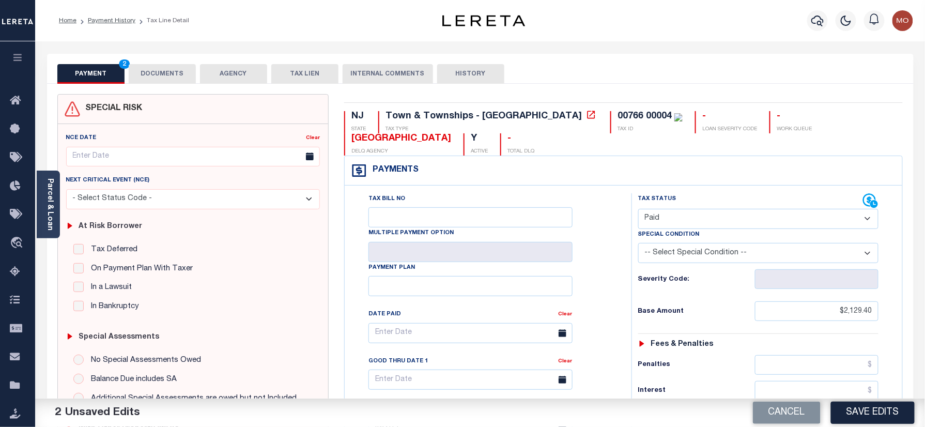
click at [658, 327] on div "Tax Status Status - Select Status Code -" at bounding box center [762, 421] width 261 height 456
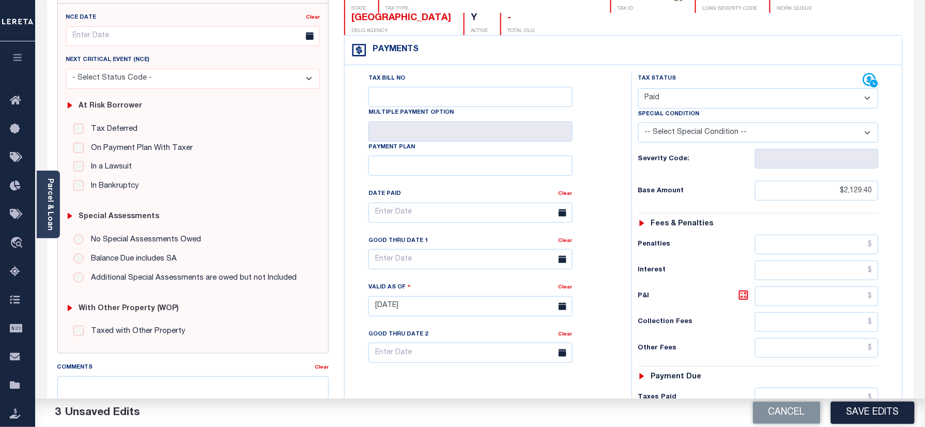
scroll to position [275, 0]
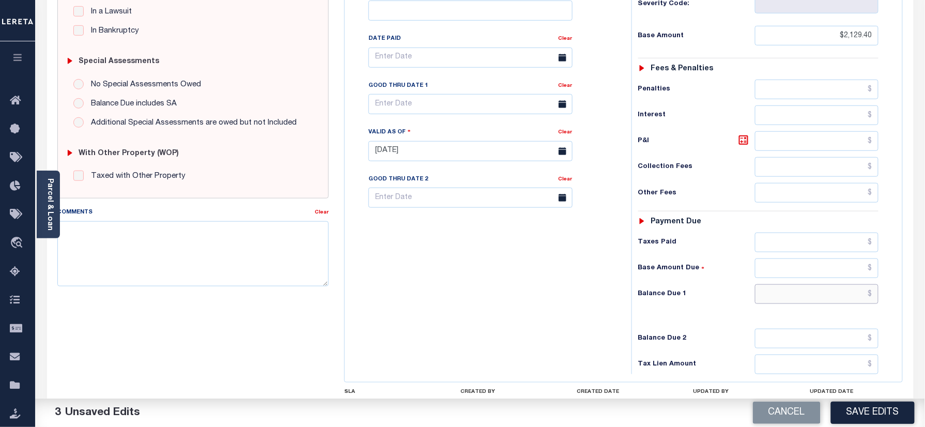
click at [805, 296] on input "text" at bounding box center [817, 294] width 124 height 20
type input "$0.00"
click at [550, 304] on div "Tax Bill No Multiple Payment Option Payment Plan Clear" at bounding box center [485, 146] width 277 height 456
click at [259, 267] on textarea "Comments" at bounding box center [193, 253] width 272 height 65
paste textarea "Refer 2025 3/4 year for doc"
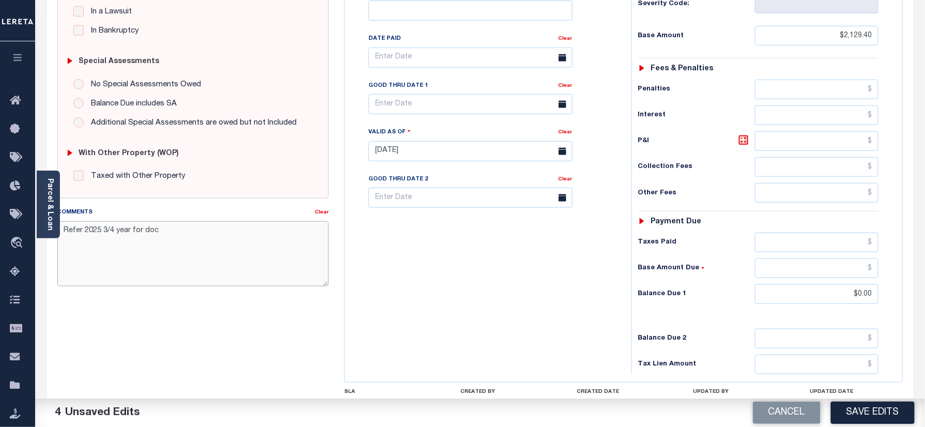
type textarea "Refer 2025 3/4 year for doc"
click at [884, 410] on button "Save Edits" at bounding box center [873, 413] width 84 height 22
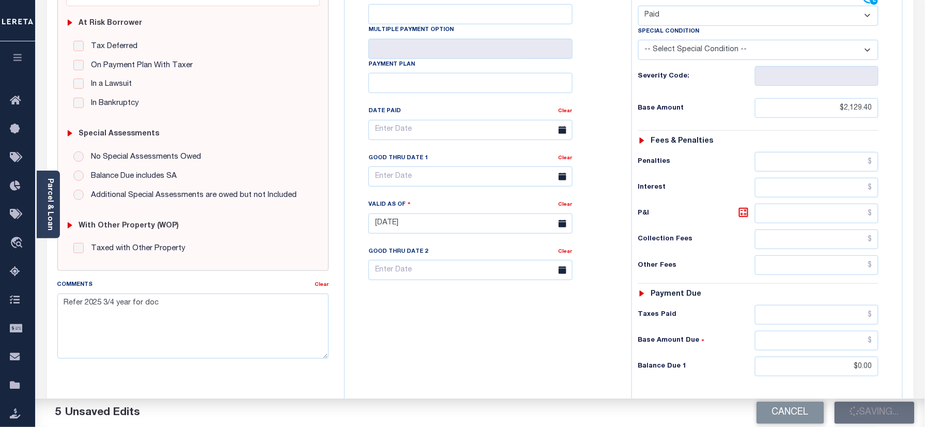
scroll to position [137, 0]
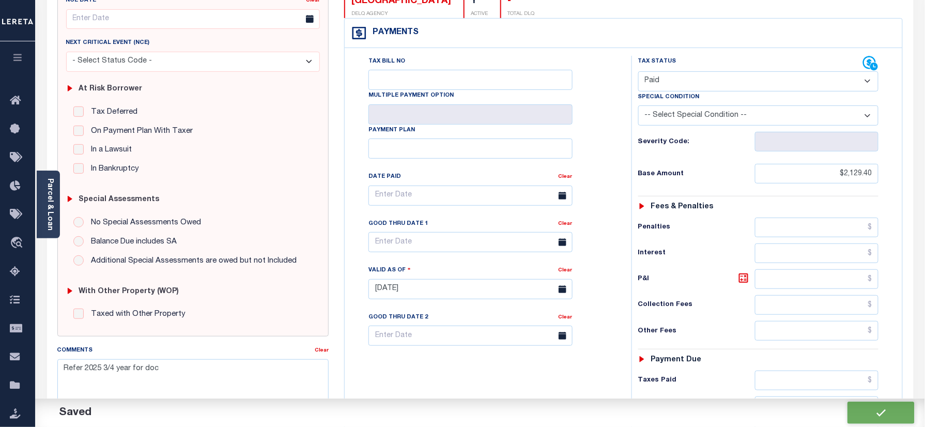
checkbox input "false"
type input "$2,129.4"
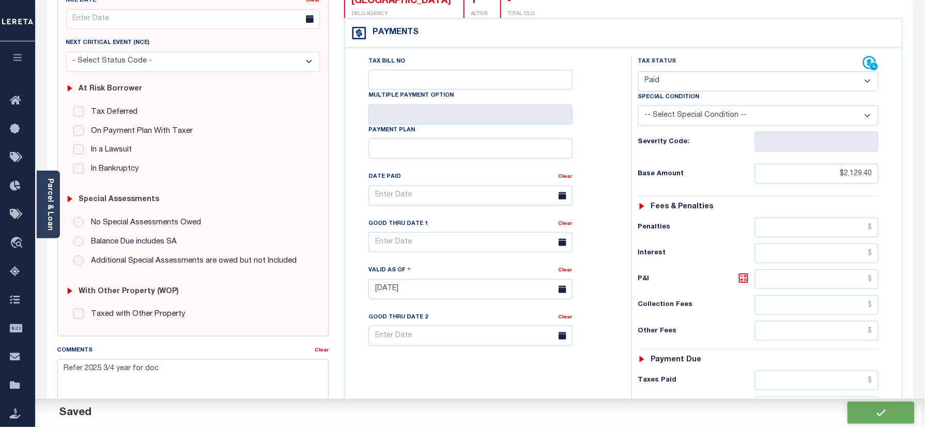
type input "$0"
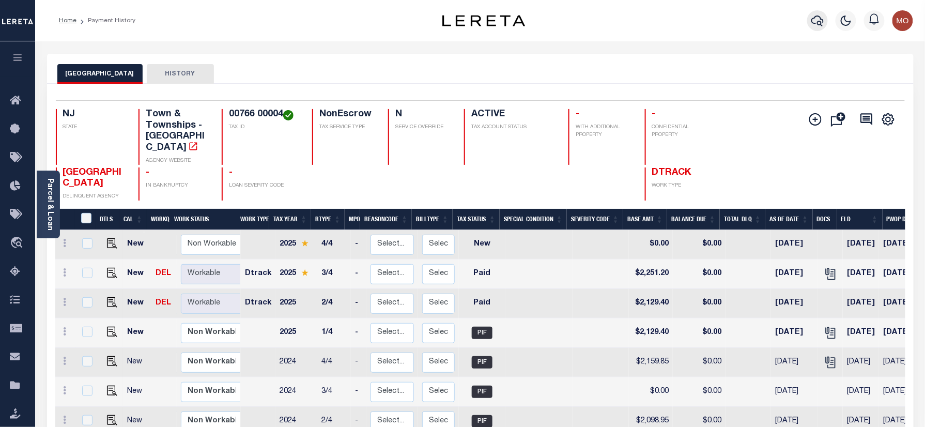
click at [819, 23] on icon "button" at bounding box center [818, 21] width 12 height 11
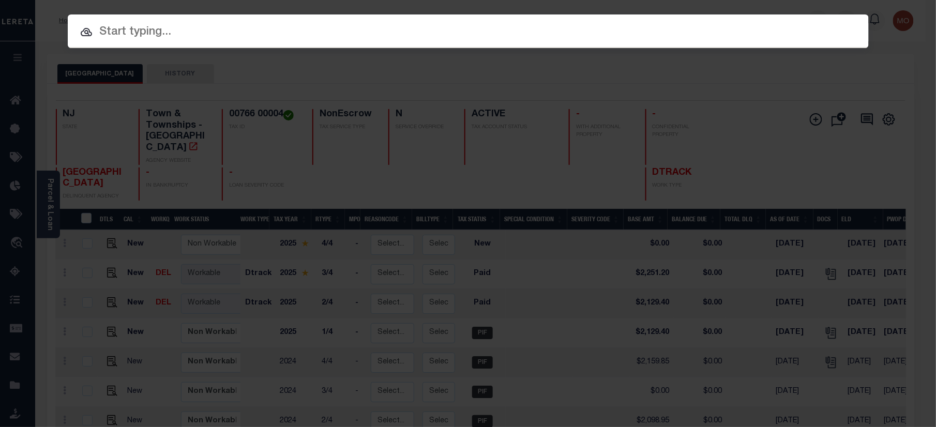
click at [188, 40] on input "text" at bounding box center [468, 32] width 801 height 18
paste input "9300001102"
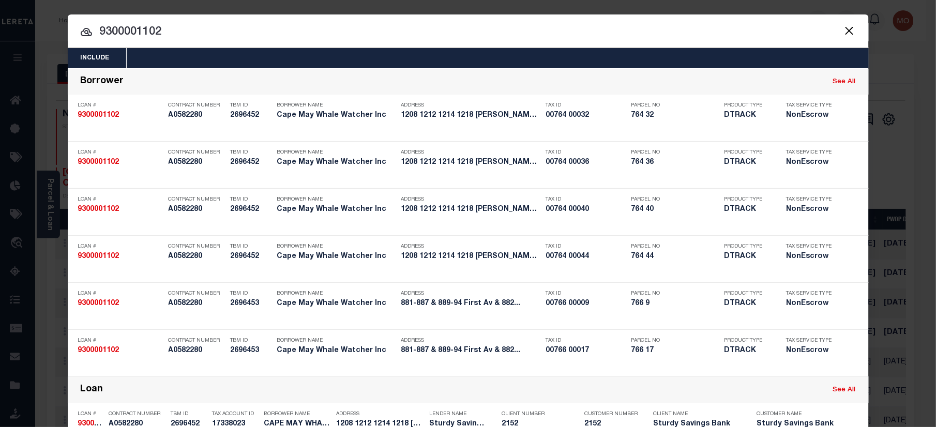
type input "9300001102"
click at [849, 26] on button "Close" at bounding box center [849, 30] width 13 height 13
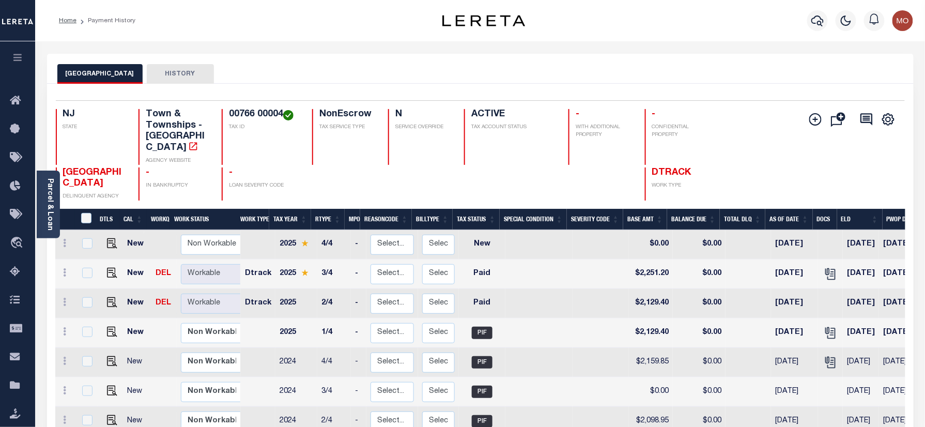
click at [909, 23] on img "button" at bounding box center [903, 20] width 21 height 21
click at [867, 64] on div "Profile Sign out" at bounding box center [876, 61] width 83 height 44
click at [899, 21] on img "button" at bounding box center [903, 20] width 21 height 21
click at [867, 75] on span "Sign out" at bounding box center [862, 73] width 29 height 7
